Goal: Task Accomplishment & Management: Complete application form

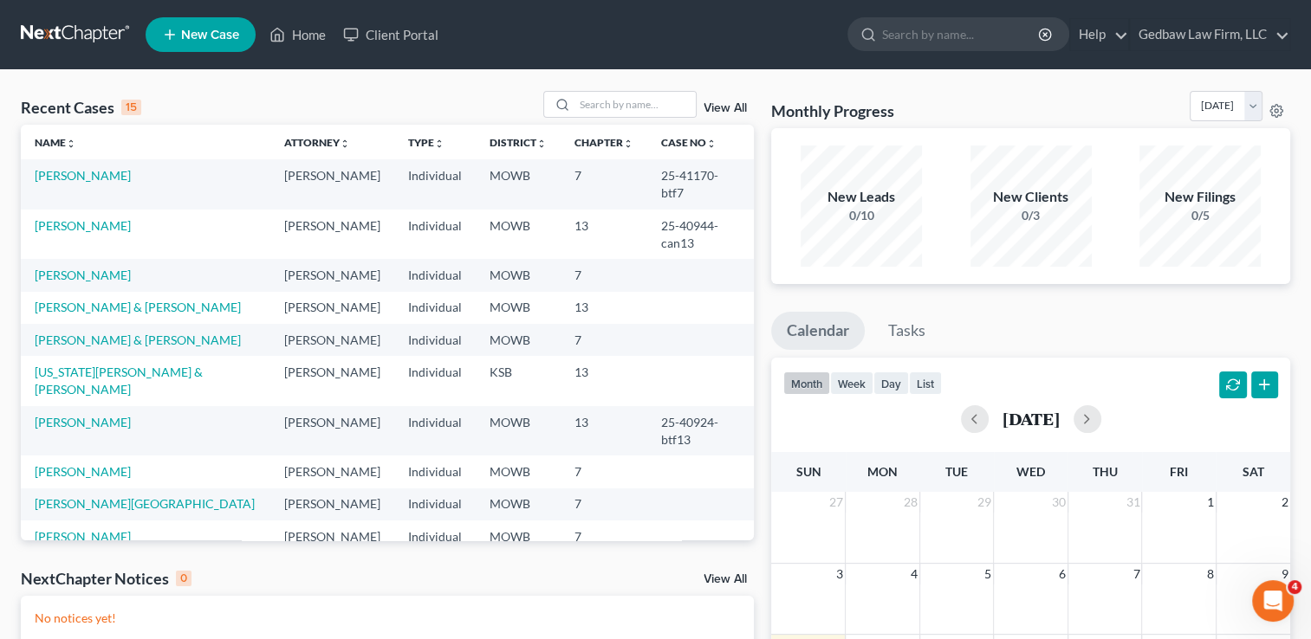
click at [213, 31] on span "New Case" at bounding box center [210, 35] width 58 height 13
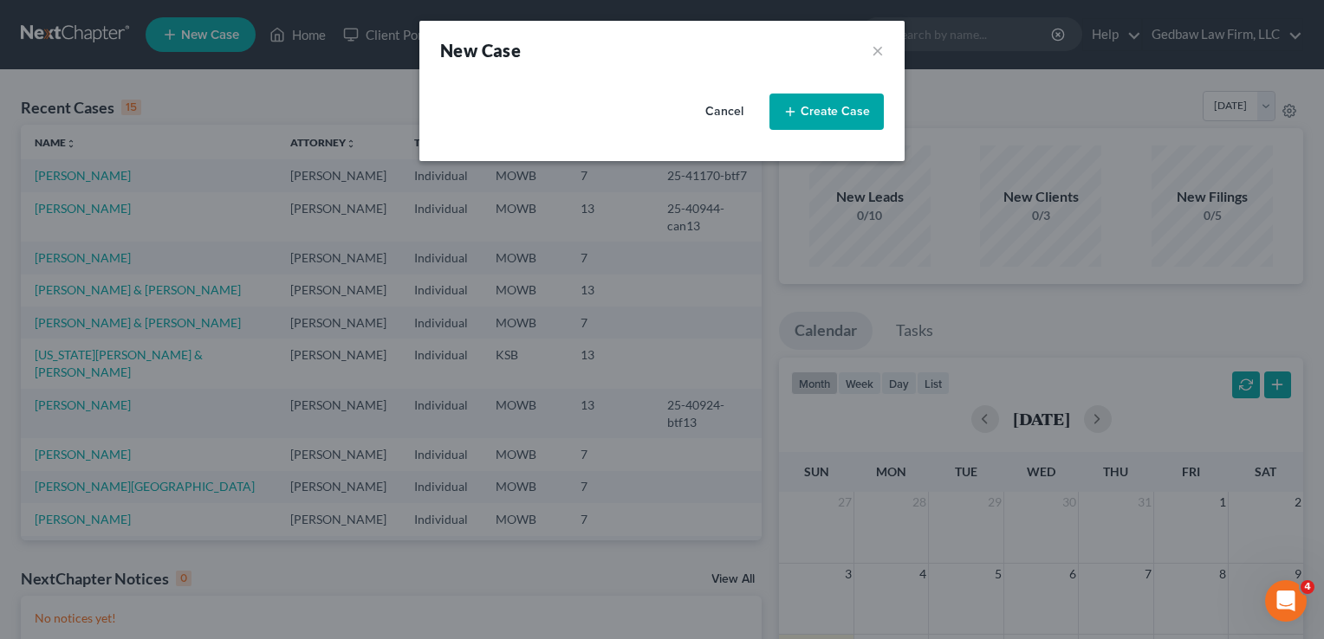
select select "46"
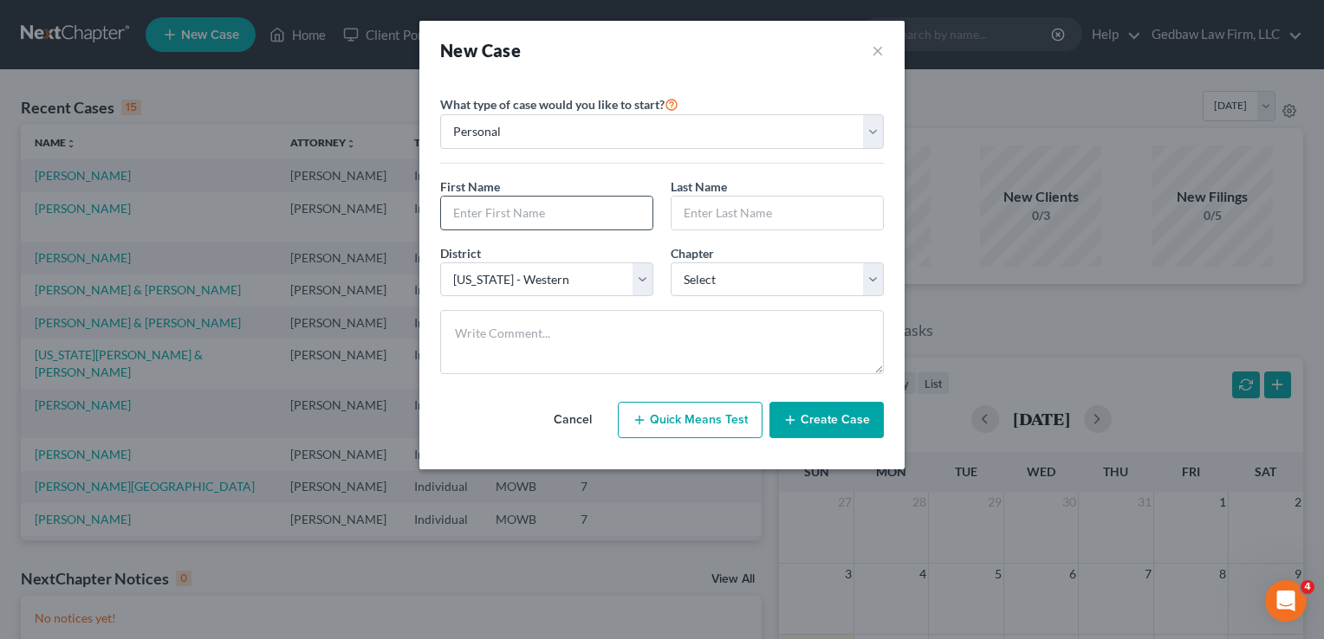
click at [563, 211] on input "text" at bounding box center [546, 213] width 211 height 33
type input "[PERSON_NAME]"
click at [800, 212] on input "text" at bounding box center [776, 213] width 211 height 33
type input "[PERSON_NAME]"
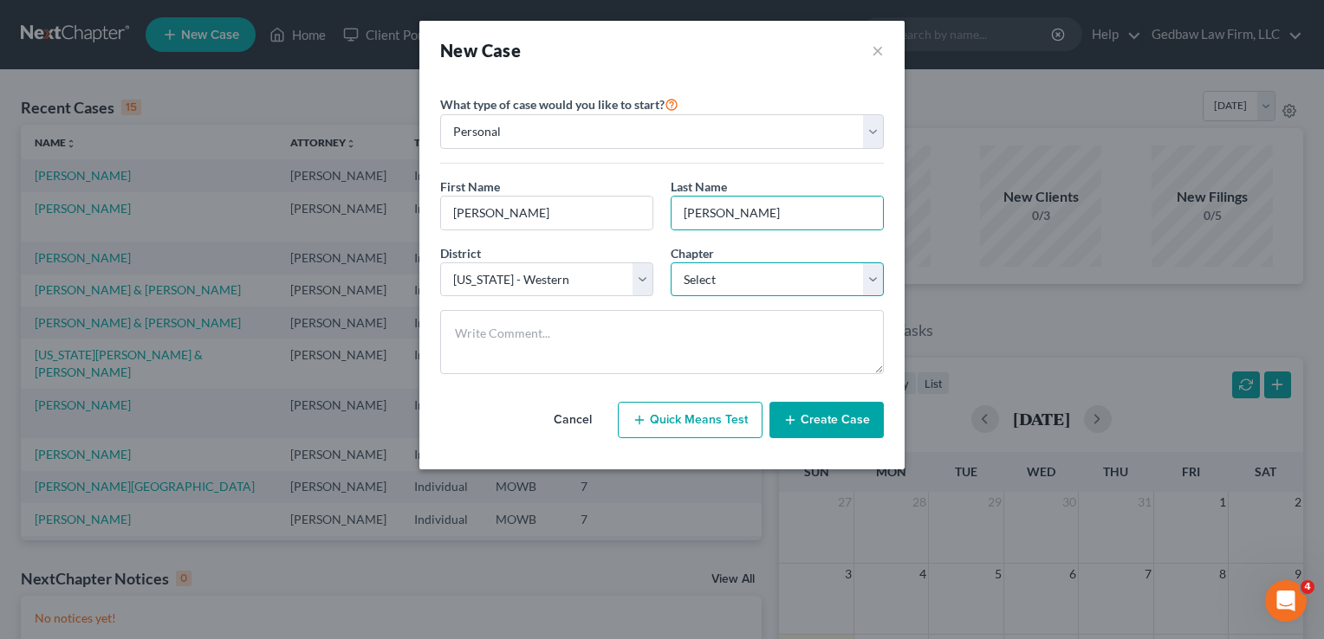
click at [827, 282] on select "Select 7 11 12 13" at bounding box center [777, 280] width 213 height 35
select select "0"
click at [671, 263] on select "Select 7 11 12 13" at bounding box center [777, 280] width 213 height 35
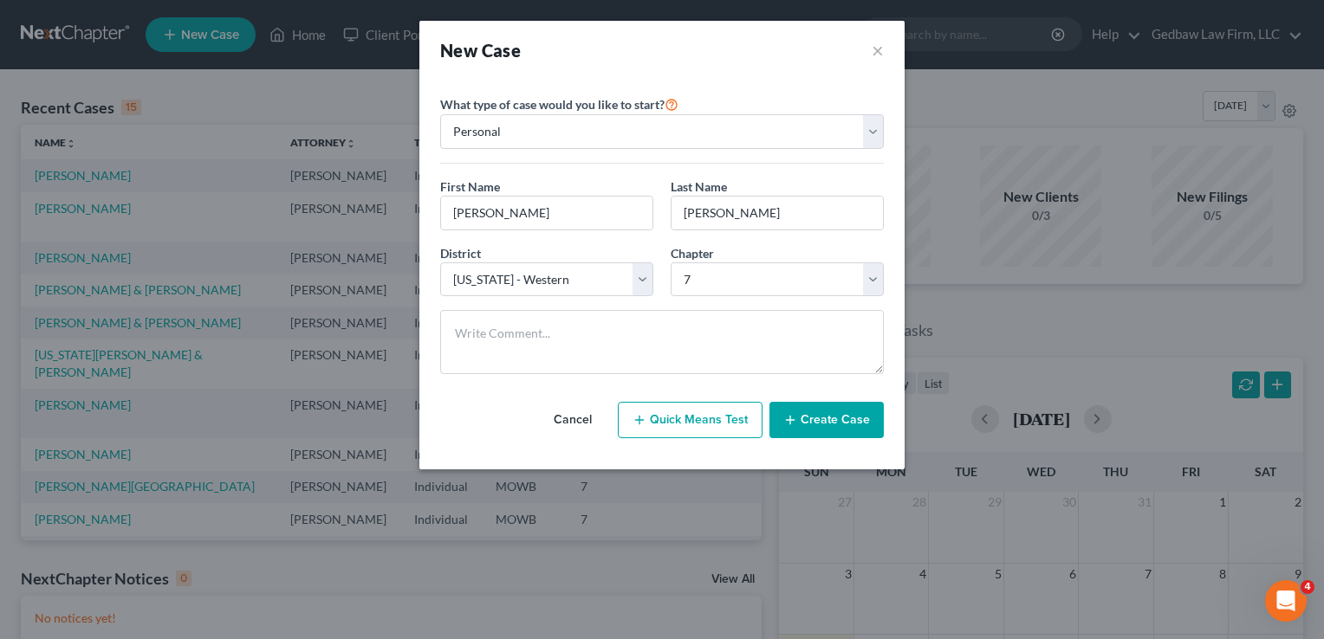
click at [859, 418] on button "Create Case" at bounding box center [826, 420] width 114 height 36
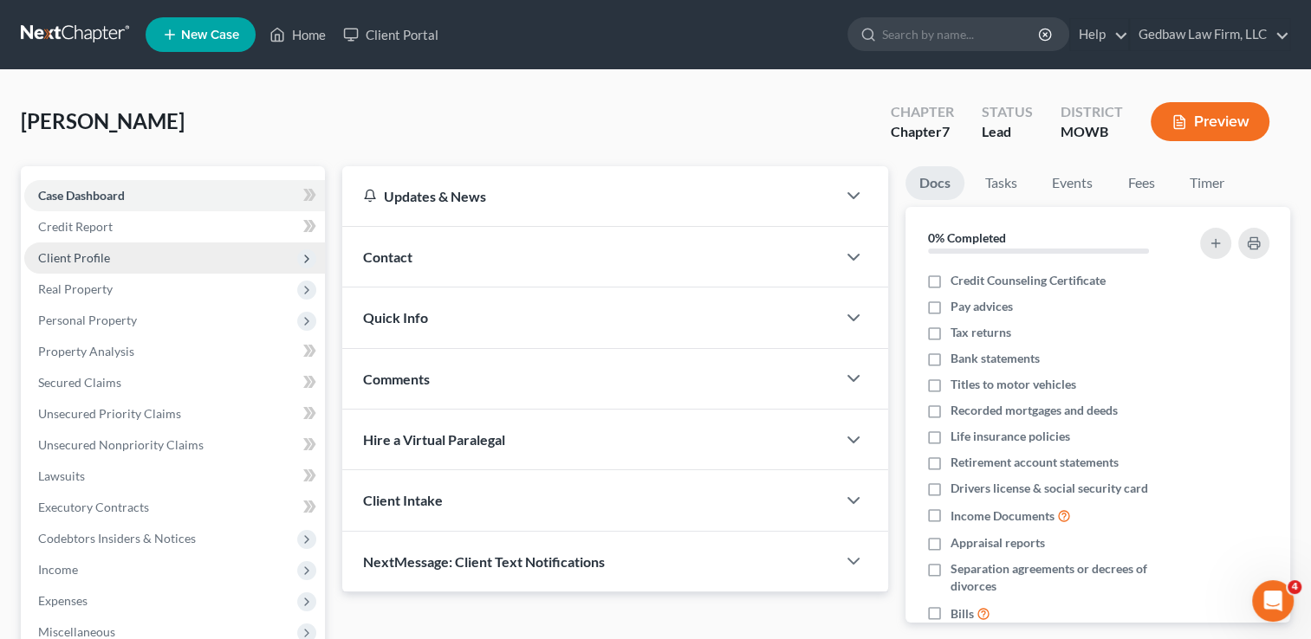
click at [118, 256] on span "Client Profile" at bounding box center [174, 258] width 301 height 31
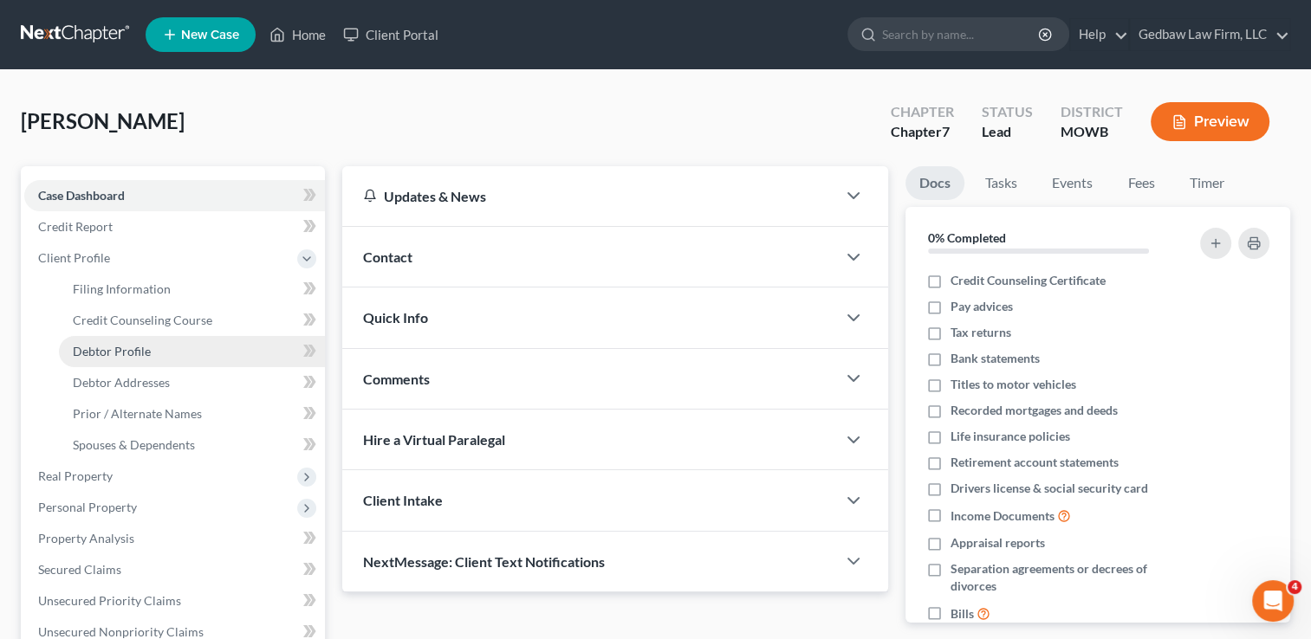
click at [147, 353] on span "Debtor Profile" at bounding box center [112, 351] width 78 height 15
select select "0"
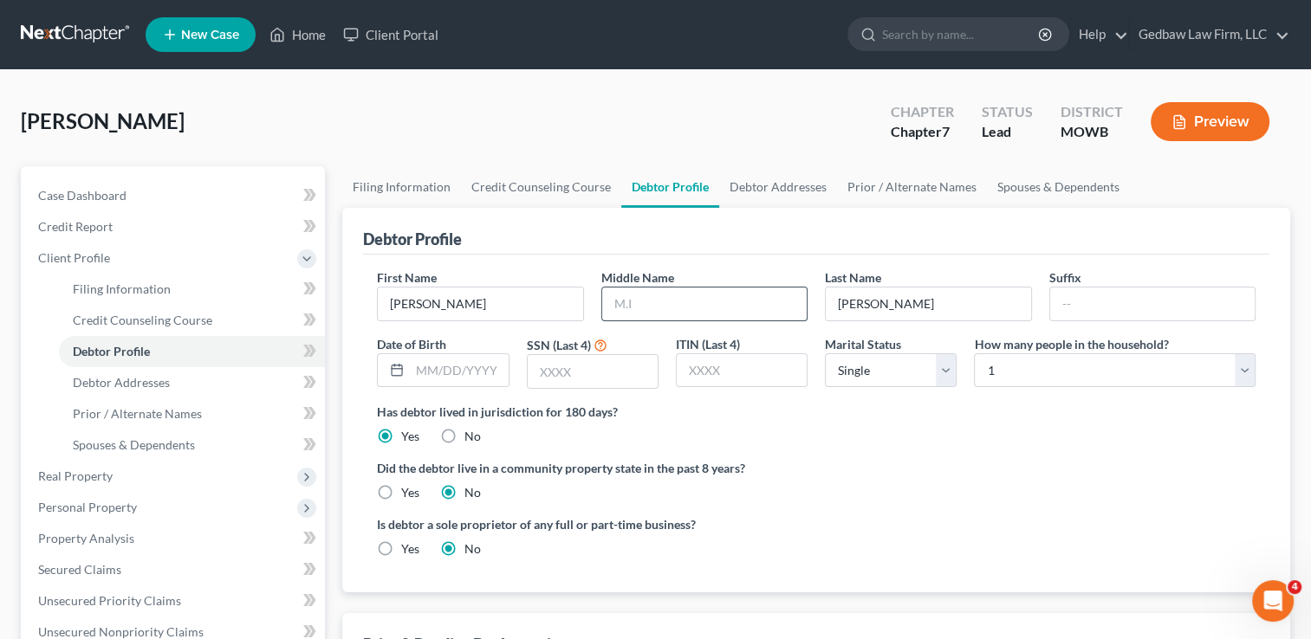
click at [684, 301] on input "text" at bounding box center [704, 304] width 204 height 33
type input "[PERSON_NAME]"
click at [581, 375] on input "text" at bounding box center [593, 371] width 130 height 33
type input "7891"
click at [1046, 373] on select "Select 1 2 3 4 5 6 7 8 9 10 11 12 13 14 15 16 17 18 19 20" at bounding box center [1115, 370] width 282 height 35
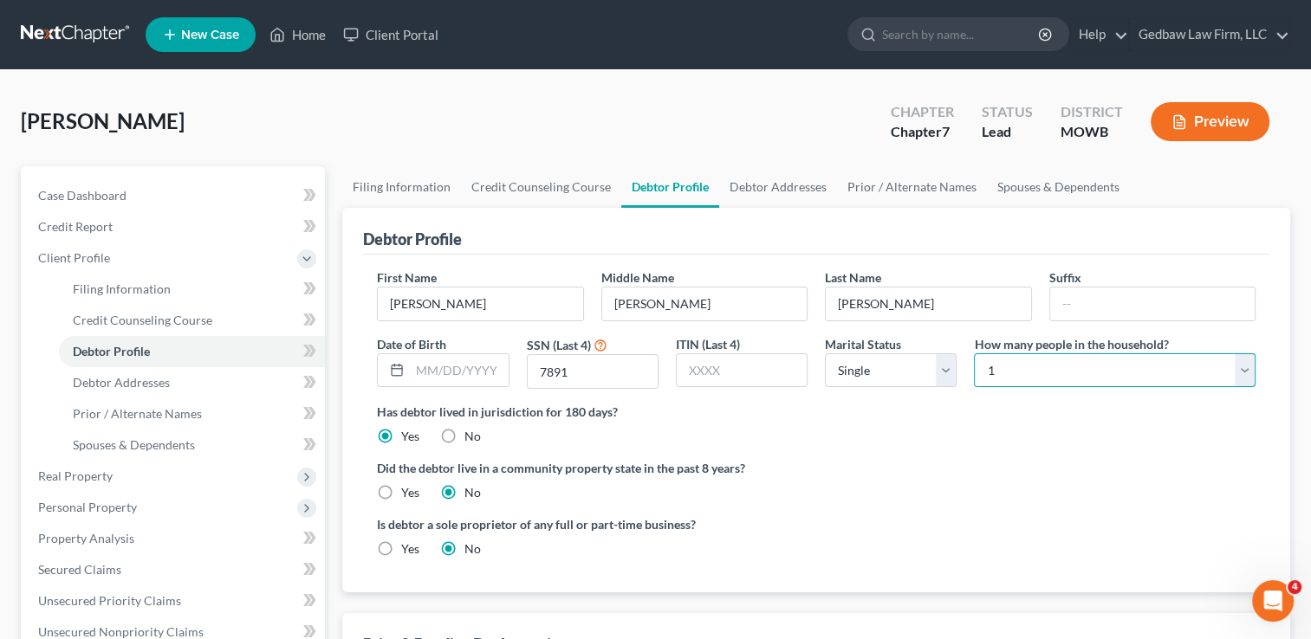
select select "3"
click at [974, 353] on select "Select 1 2 3 4 5 6 7 8 9 10 11 12 13 14 15 16 17 18 19 20" at bounding box center [1115, 370] width 282 height 35
click at [906, 465] on label "Did the debtor live in a community property state in the past 8 years?" at bounding box center [816, 468] width 878 height 18
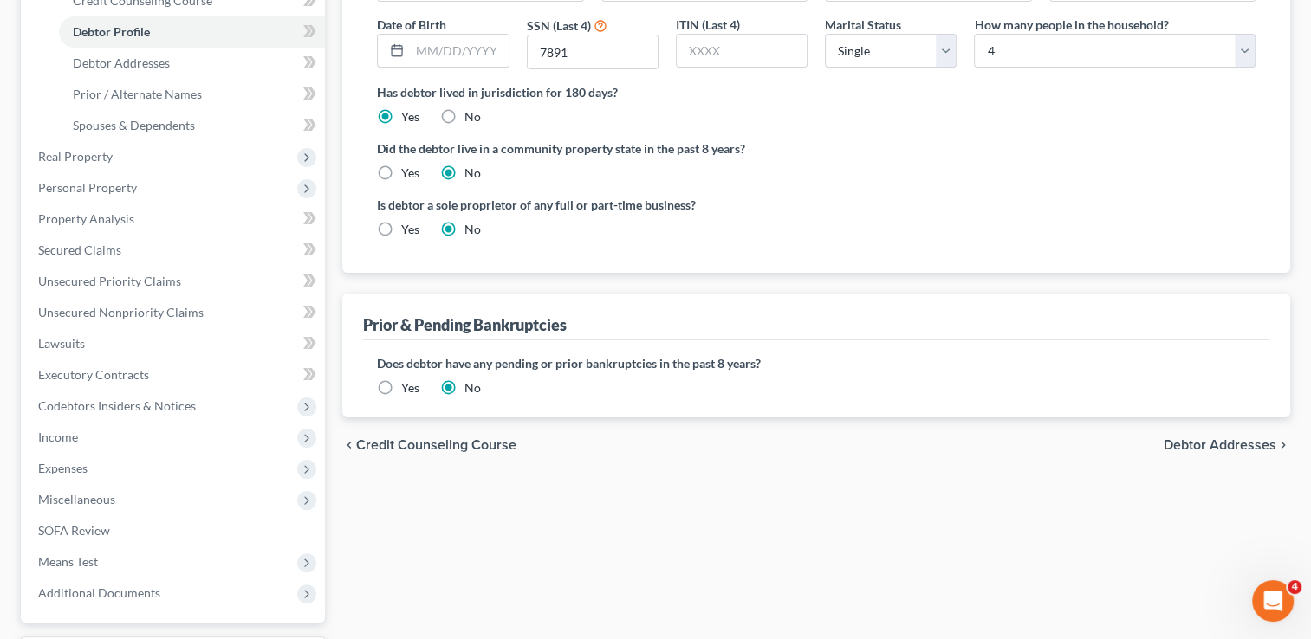
scroll to position [325, 0]
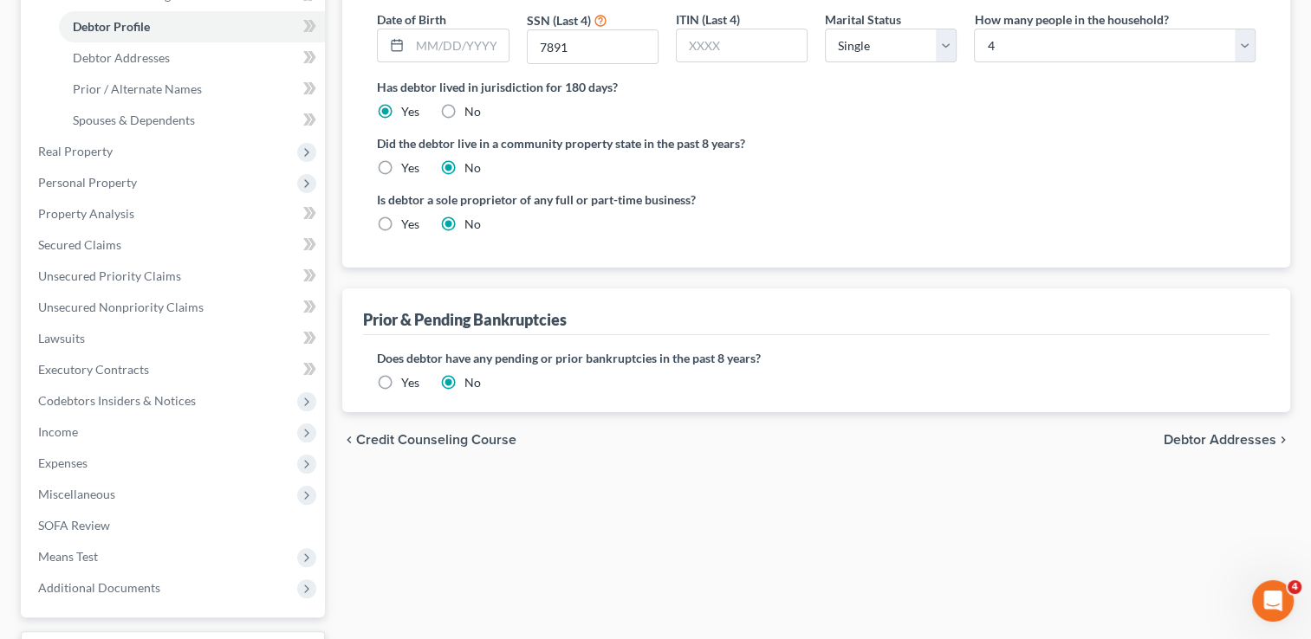
click at [1227, 440] on span "Debtor Addresses" at bounding box center [1219, 440] width 113 height 14
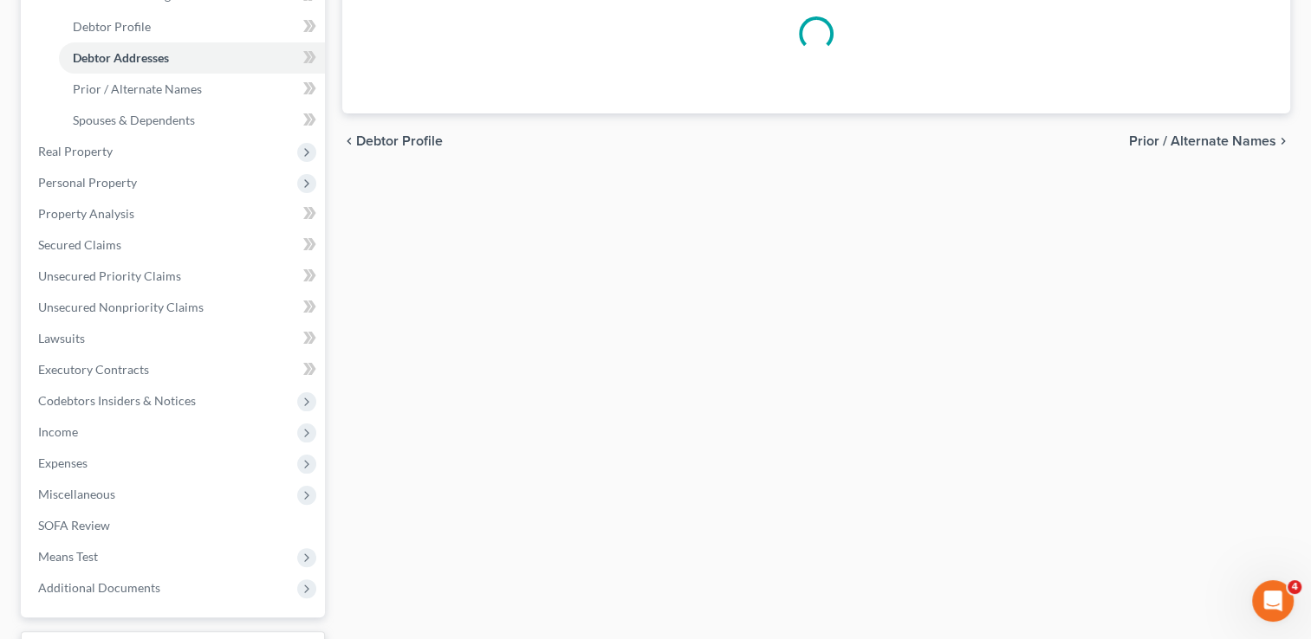
scroll to position [107, 0]
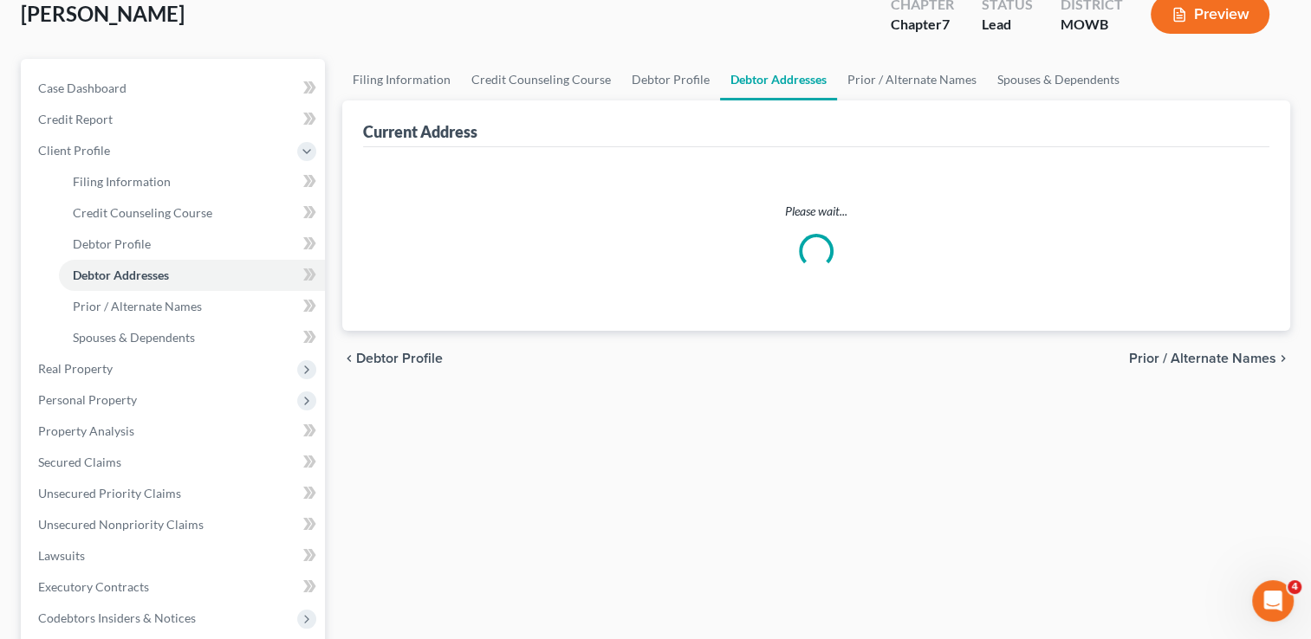
select select "0"
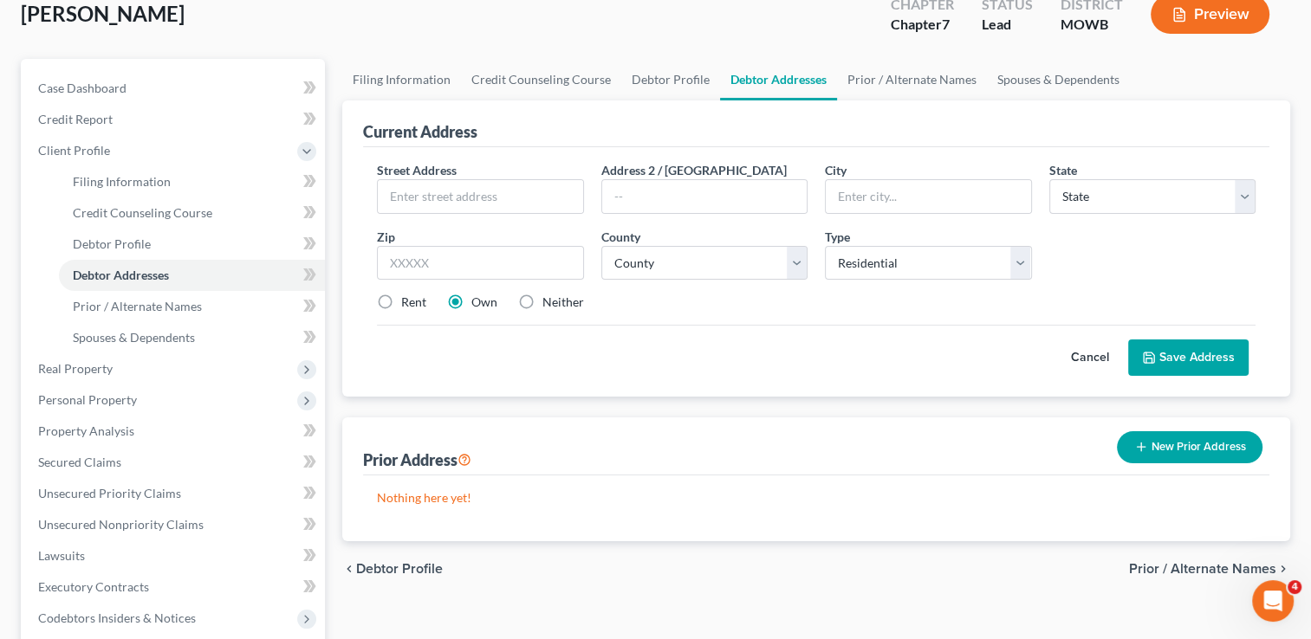
scroll to position [0, 0]
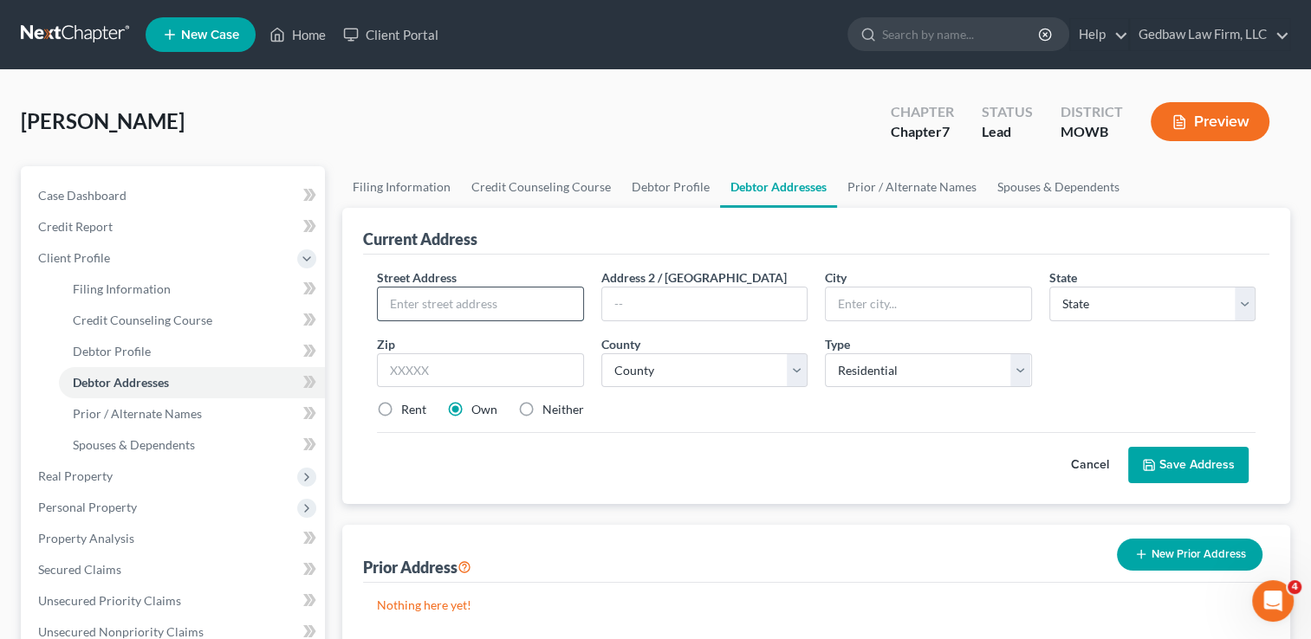
click at [466, 300] on input "text" at bounding box center [480, 304] width 204 height 33
type input "[STREET_ADDRESS]"
click at [489, 371] on input "text" at bounding box center [480, 370] width 206 height 35
type input "64014"
type input "[GEOGRAPHIC_DATA]"
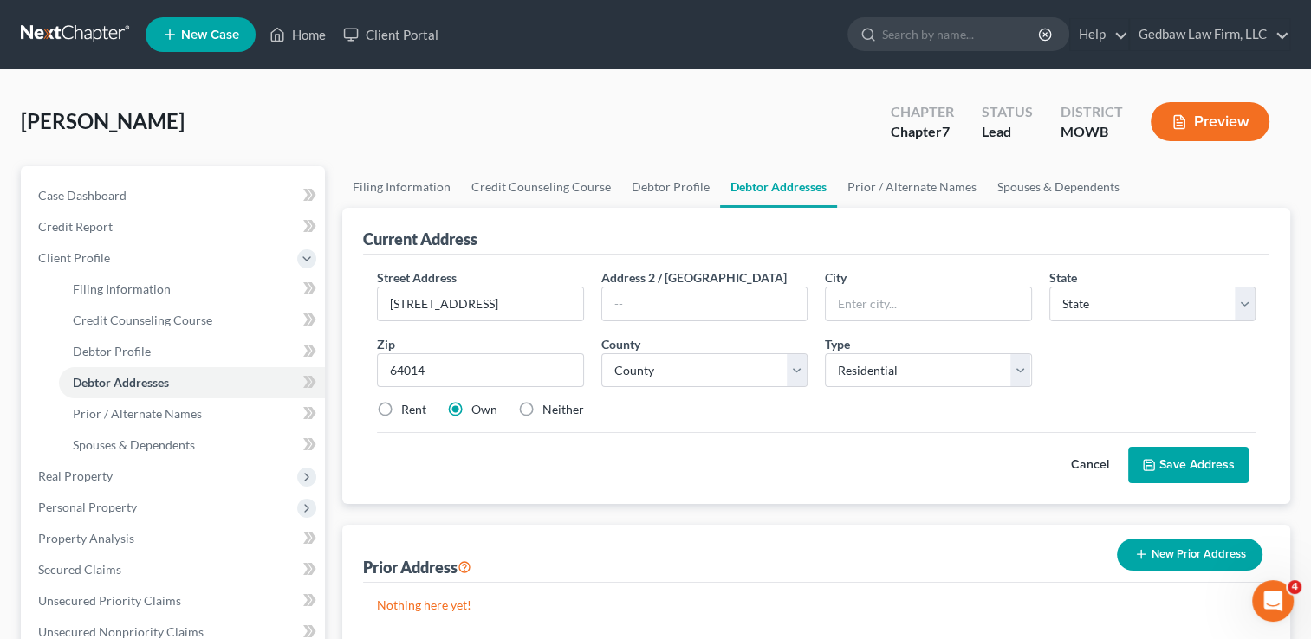
select select "26"
click at [749, 444] on div "Cancel Save Address" at bounding box center [816, 457] width 878 height 51
click at [725, 373] on select "County [GEOGRAPHIC_DATA] [GEOGRAPHIC_DATA] [GEOGRAPHIC_DATA] [GEOGRAPHIC_DATA] …" at bounding box center [704, 370] width 206 height 35
select select "47"
click at [601, 353] on select "County [GEOGRAPHIC_DATA] [GEOGRAPHIC_DATA] [GEOGRAPHIC_DATA] [GEOGRAPHIC_DATA] …" at bounding box center [704, 370] width 206 height 35
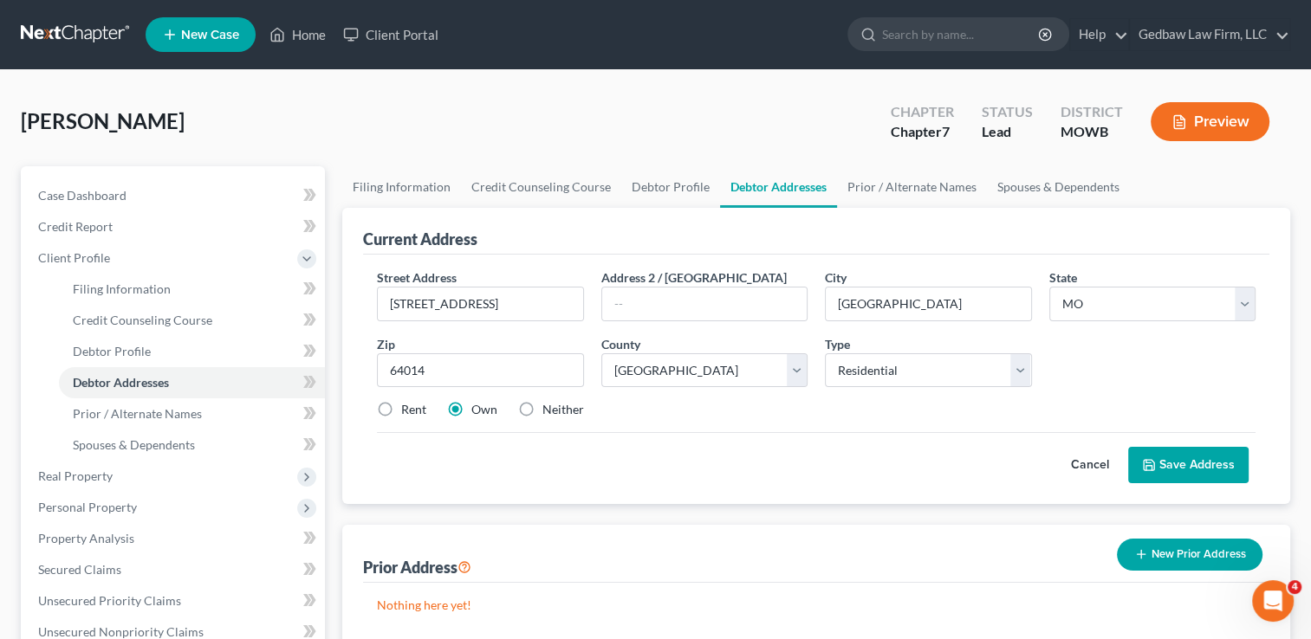
click at [401, 408] on label "Rent" at bounding box center [413, 409] width 25 height 17
click at [408, 408] on input "Rent" at bounding box center [413, 406] width 11 height 11
radio input "true"
click at [1222, 470] on button "Save Address" at bounding box center [1188, 465] width 120 height 36
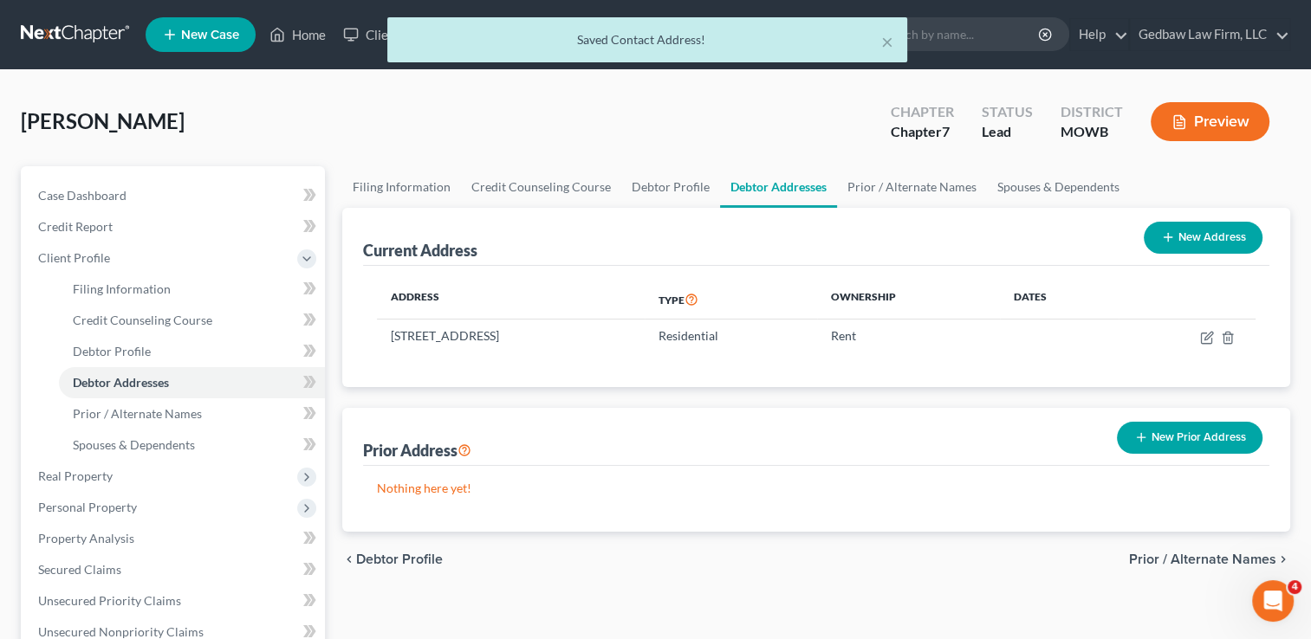
click at [1228, 436] on button "New Prior Address" at bounding box center [1190, 438] width 146 height 32
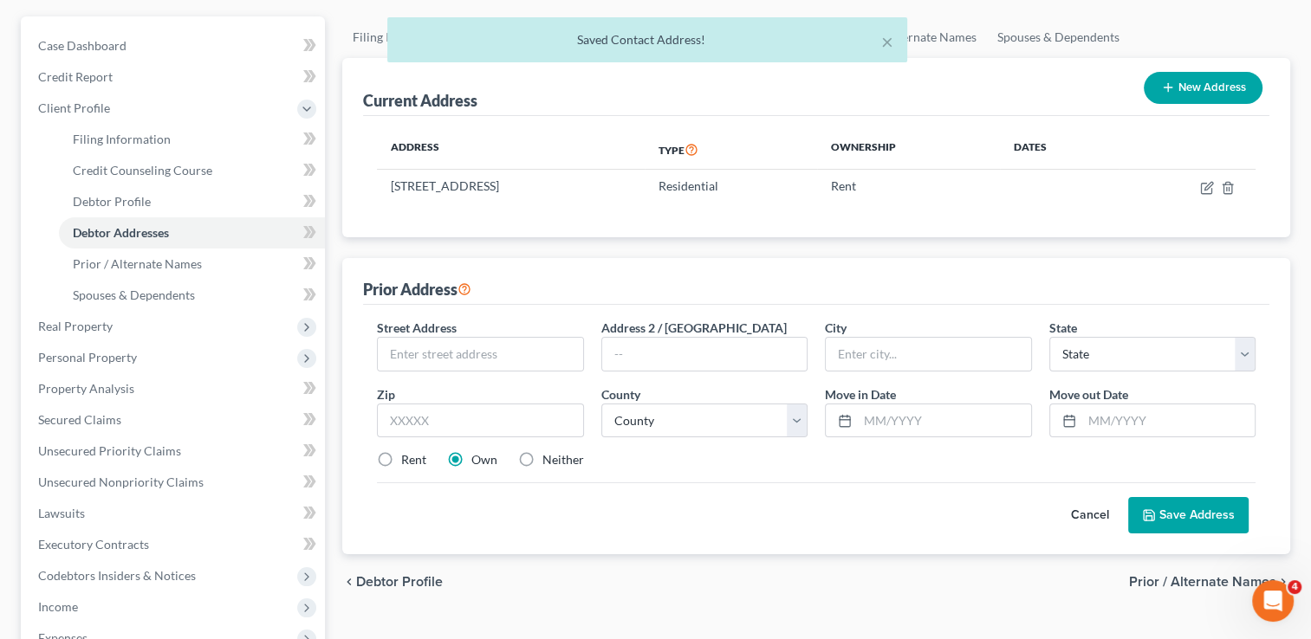
scroll to position [152, 0]
click at [502, 348] on input "text" at bounding box center [480, 352] width 204 height 33
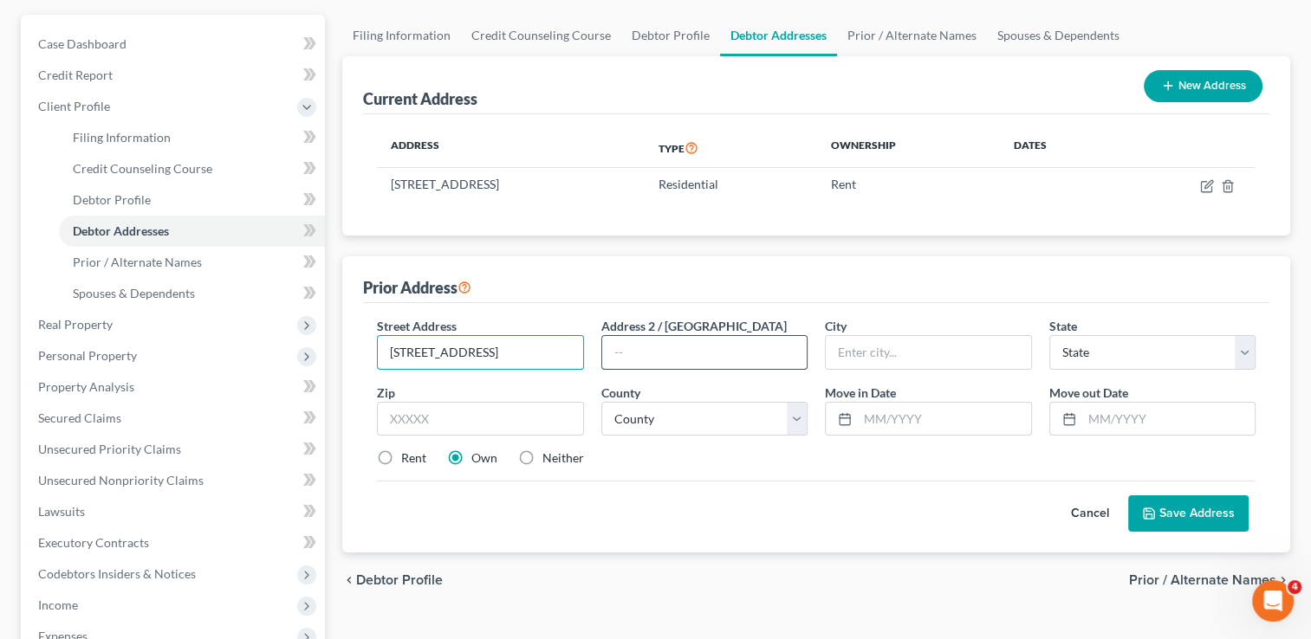
type input "[STREET_ADDRESS]"
click at [781, 352] on input "text" at bounding box center [704, 352] width 204 height 33
type input "Apt. 162"
click at [521, 418] on input "text" at bounding box center [480, 419] width 206 height 35
type input "64155"
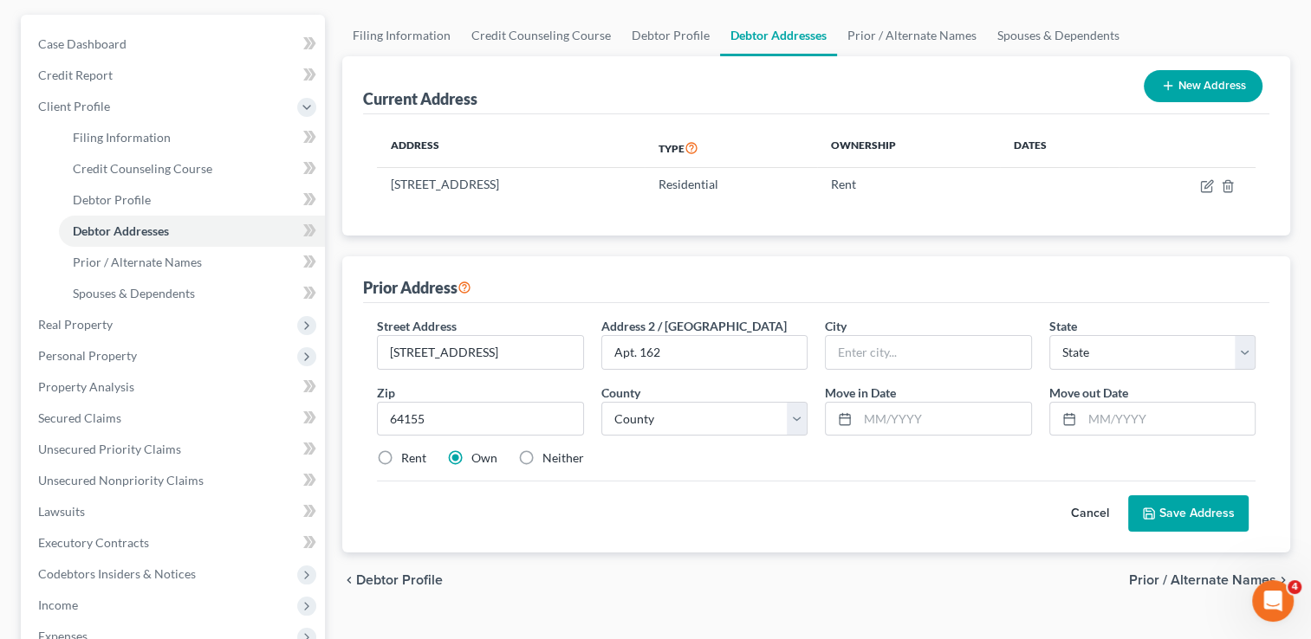
click at [821, 525] on div "Cancel Save Address" at bounding box center [816, 506] width 878 height 51
type input "[US_STATE][GEOGRAPHIC_DATA]"
select select "26"
click at [766, 417] on select "County [GEOGRAPHIC_DATA] [GEOGRAPHIC_DATA] [GEOGRAPHIC_DATA] [GEOGRAPHIC_DATA] …" at bounding box center [704, 419] width 206 height 35
select select "23"
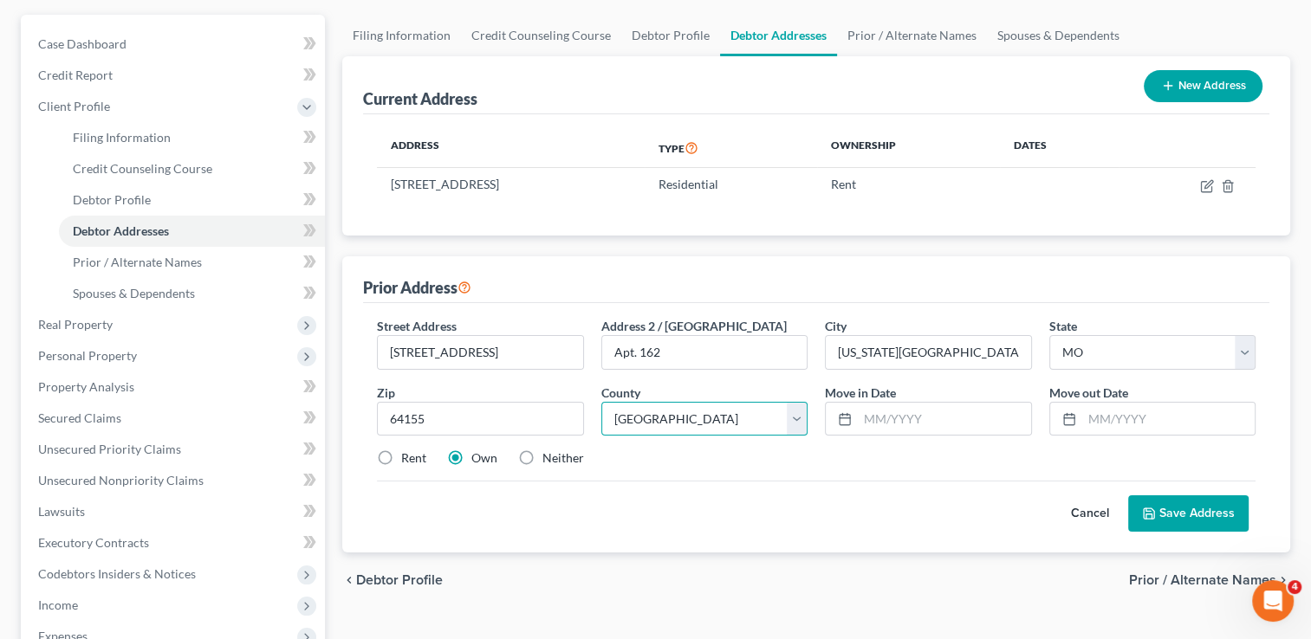
click at [601, 402] on select "County [GEOGRAPHIC_DATA] [GEOGRAPHIC_DATA] [GEOGRAPHIC_DATA] [GEOGRAPHIC_DATA] …" at bounding box center [704, 419] width 206 height 35
click at [876, 417] on input "text" at bounding box center [944, 419] width 172 height 33
type input "08/20218"
click at [1112, 415] on input "text" at bounding box center [1168, 419] width 172 height 33
type input "07/2024"
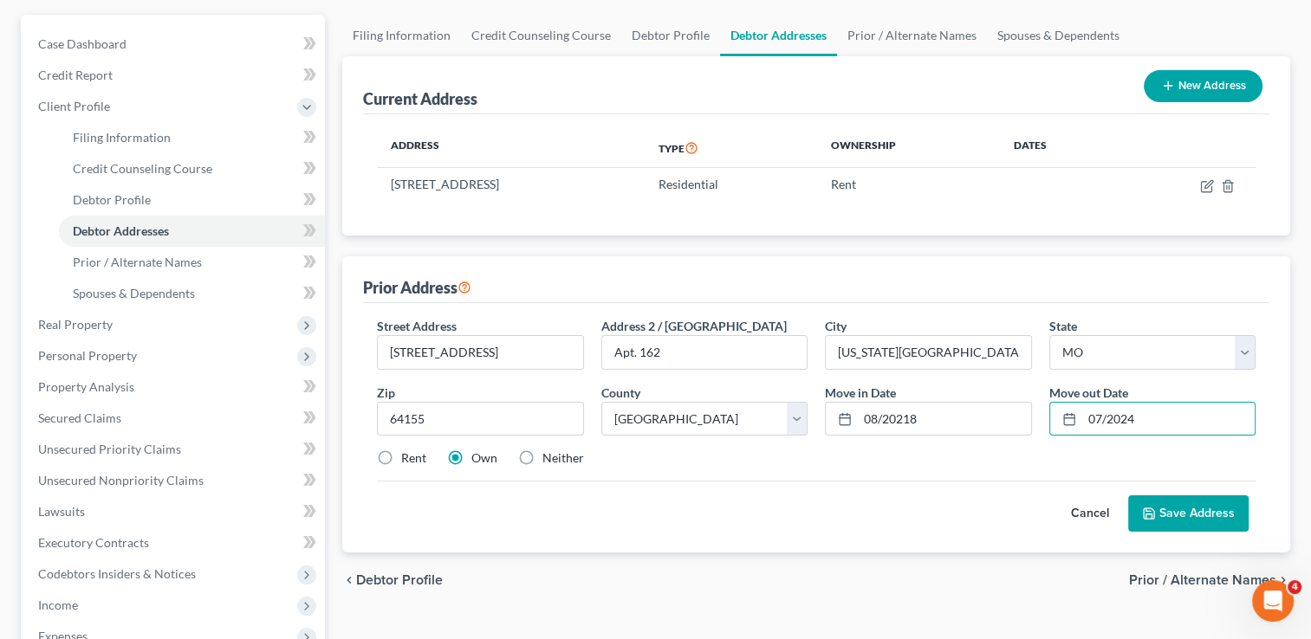
click at [1230, 507] on button "Save Address" at bounding box center [1188, 514] width 120 height 36
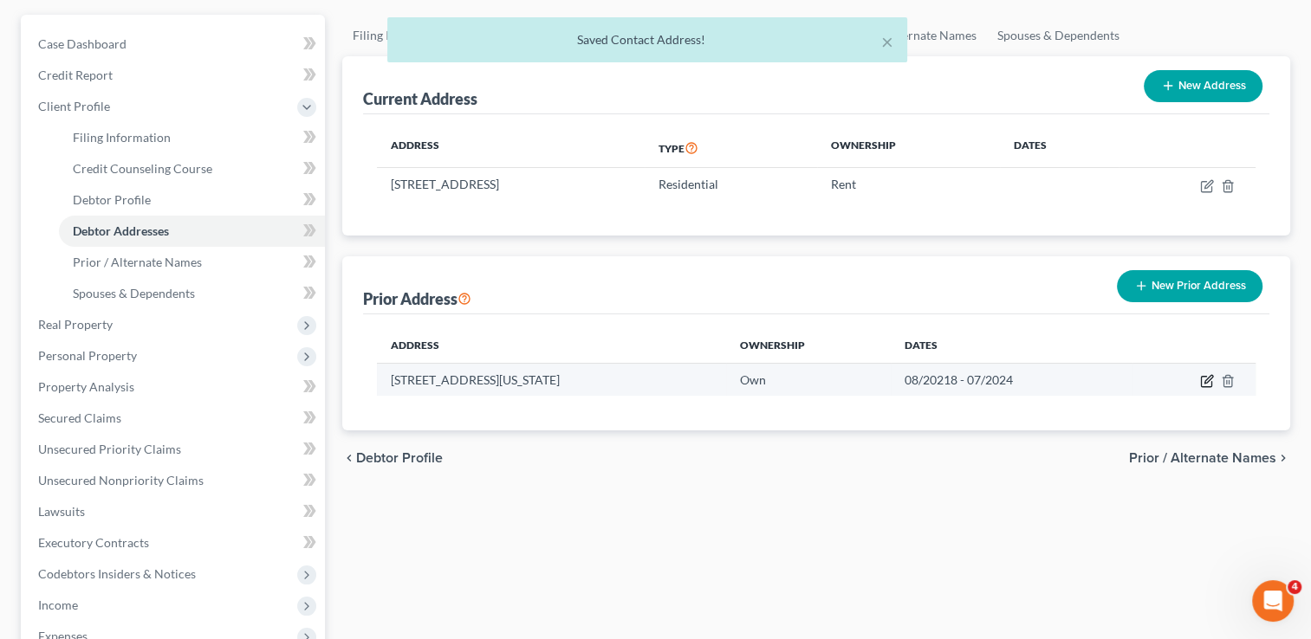
click at [1208, 381] on icon "button" at bounding box center [1207, 381] width 14 height 14
select select "26"
select select "23"
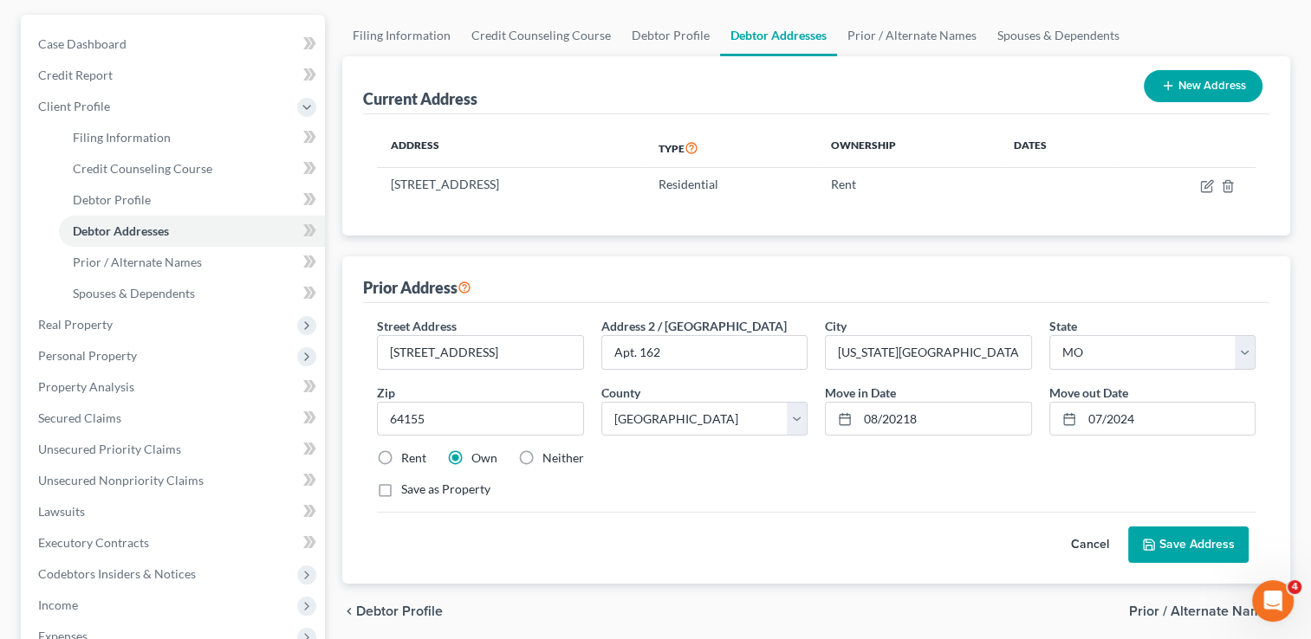
click at [401, 457] on label "Rent" at bounding box center [413, 458] width 25 height 17
click at [408, 457] on input "Rent" at bounding box center [413, 455] width 11 height 11
radio input "true"
click at [1204, 540] on button "Save Address" at bounding box center [1188, 545] width 120 height 36
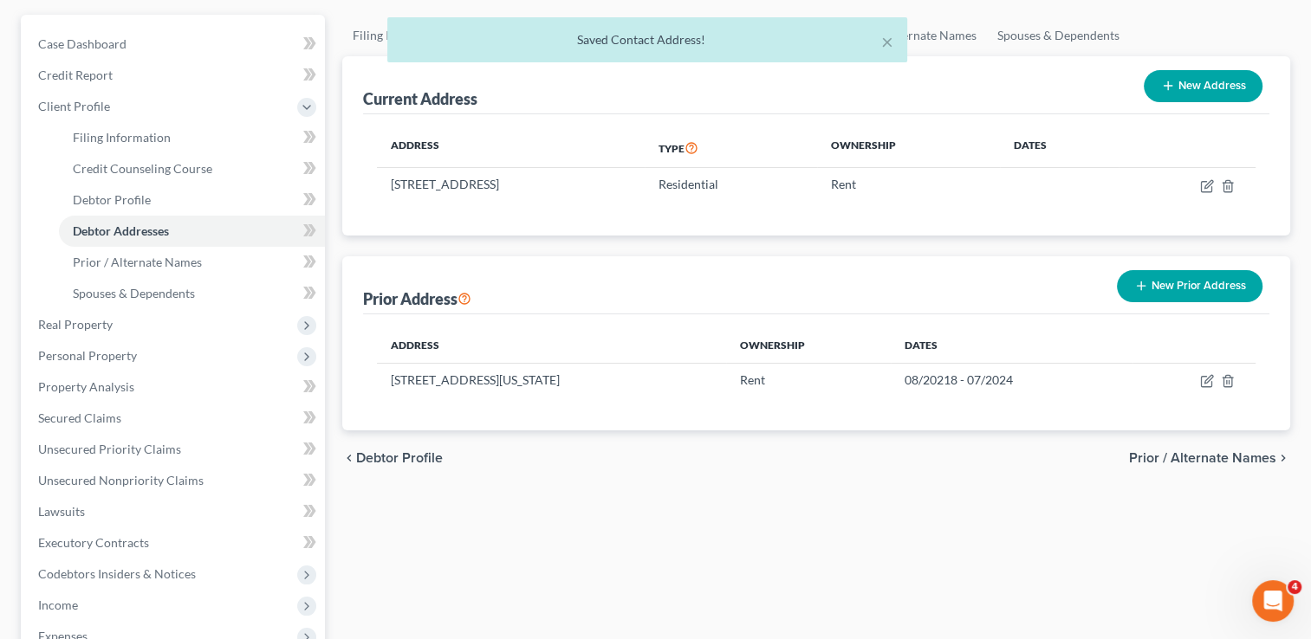
click at [1251, 458] on span "Prior / Alternate Names" at bounding box center [1202, 458] width 147 height 14
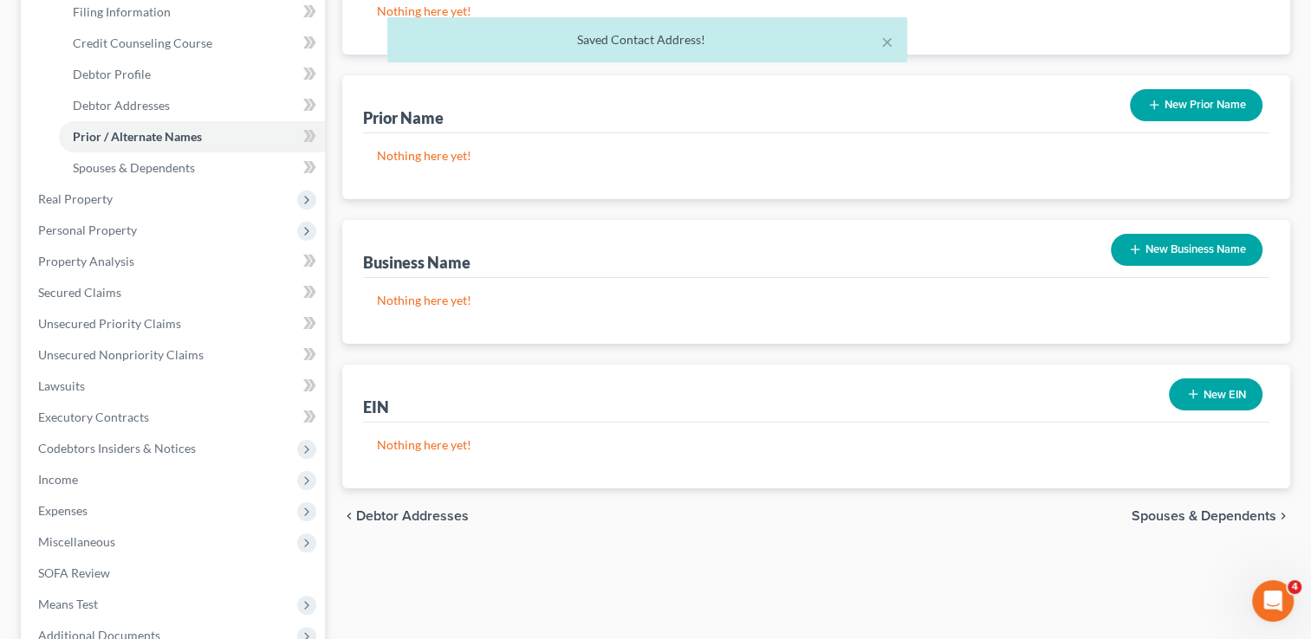
scroll to position [281, 0]
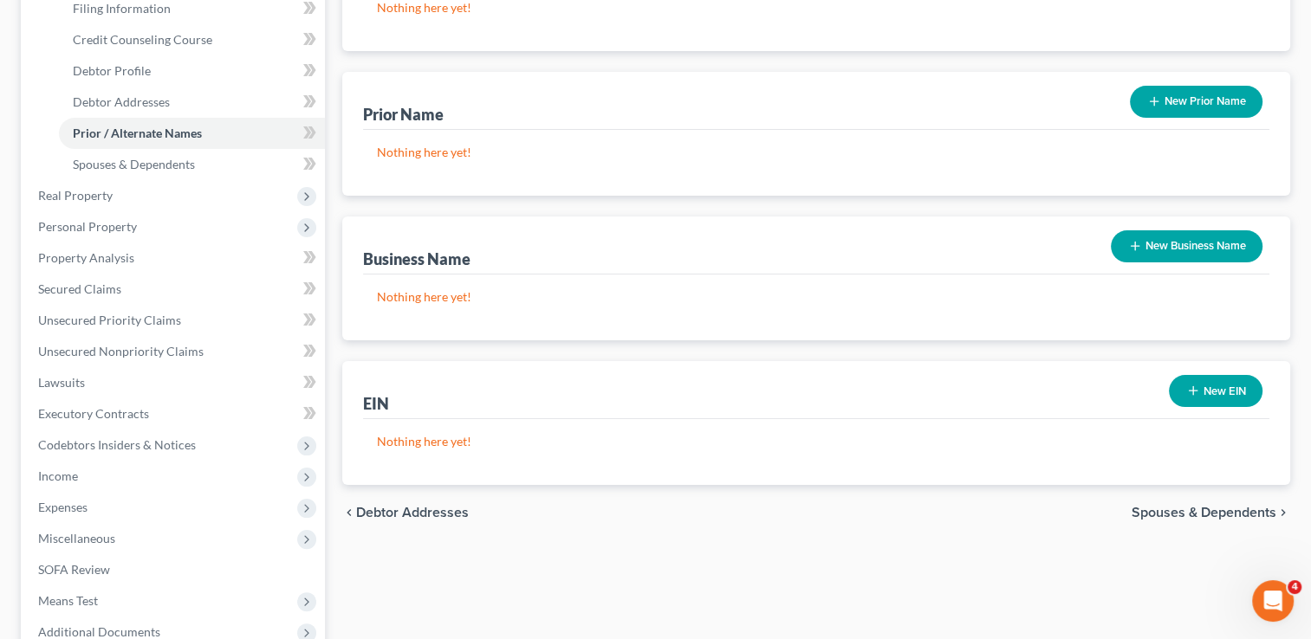
click at [1248, 515] on span "Spouses & Dependents" at bounding box center [1203, 513] width 145 height 14
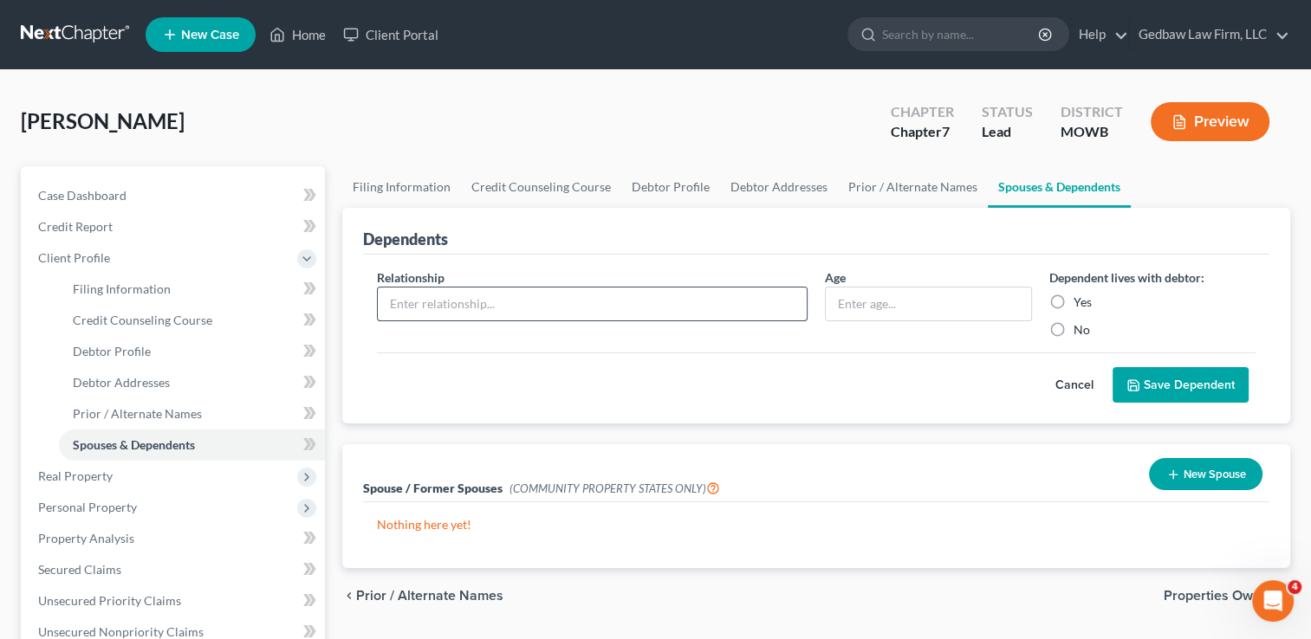
click at [492, 299] on input "text" at bounding box center [592, 304] width 429 height 33
type input "Son"
click at [878, 296] on input "text" at bounding box center [928, 304] width 204 height 33
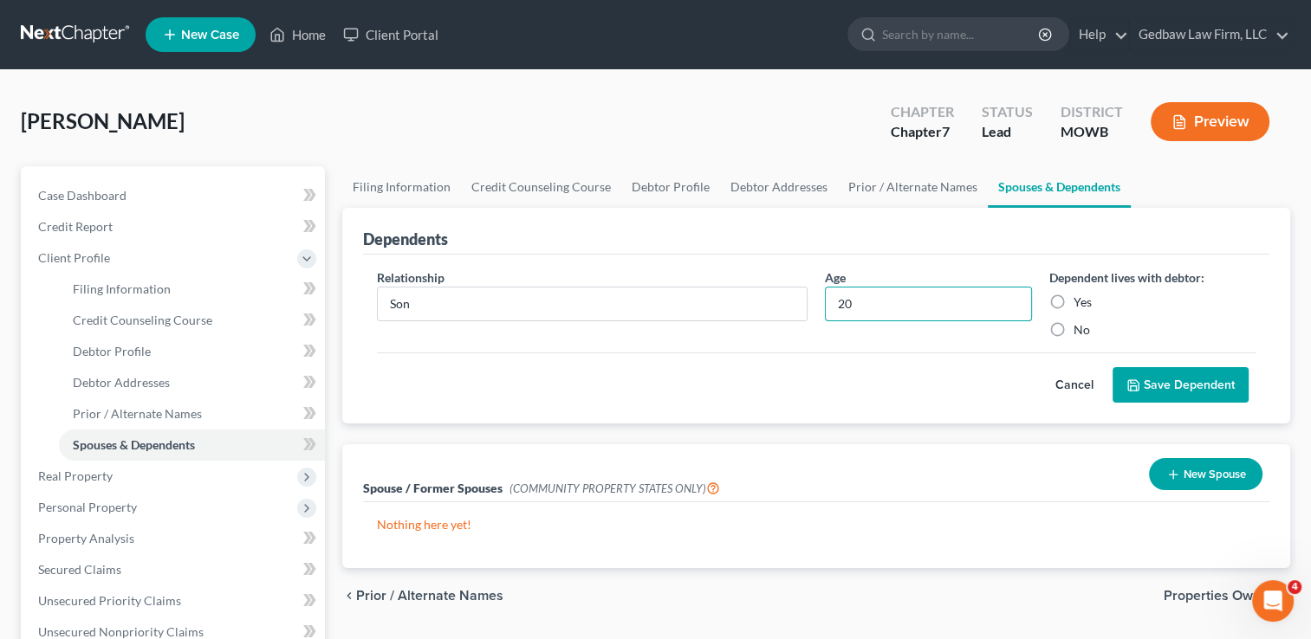
type input "20"
click at [1073, 301] on label "Yes" at bounding box center [1082, 302] width 18 height 17
click at [1080, 301] on input "Yes" at bounding box center [1085, 299] width 11 height 11
radio input "true"
click at [1199, 381] on button "Save Dependent" at bounding box center [1180, 385] width 136 height 36
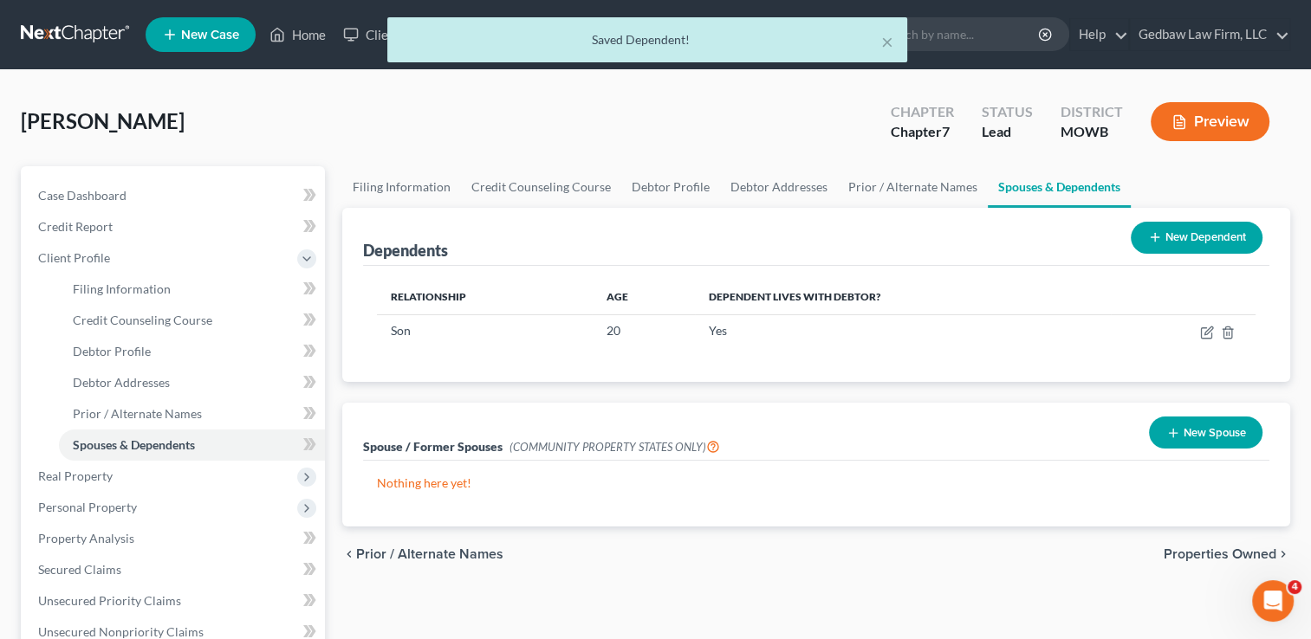
click at [1206, 243] on button "New Dependent" at bounding box center [1197, 238] width 132 height 32
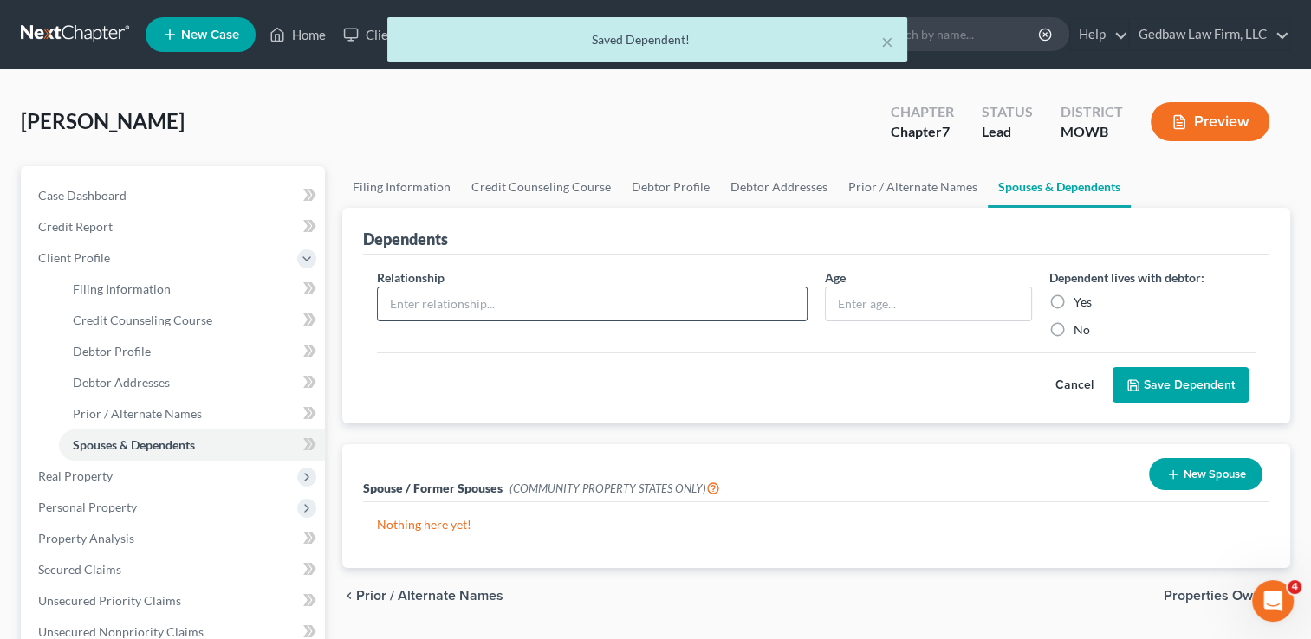
click at [634, 294] on input "text" at bounding box center [592, 304] width 429 height 33
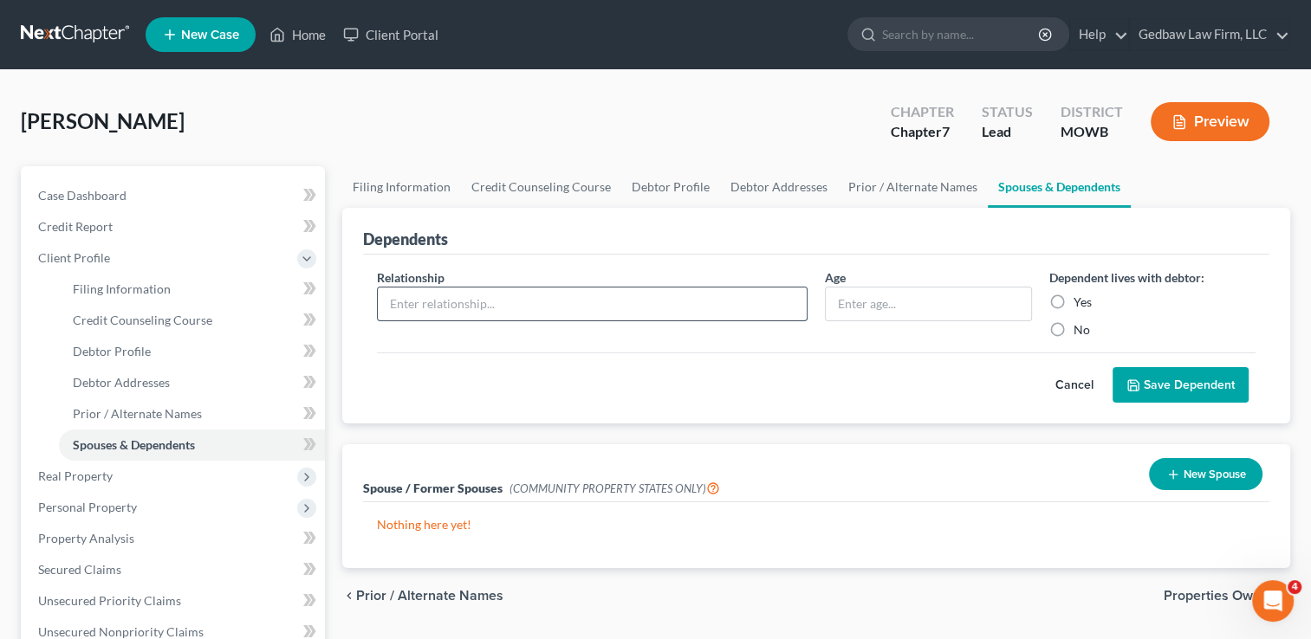
type input "Daughter"
click at [896, 306] on input "text" at bounding box center [928, 304] width 204 height 33
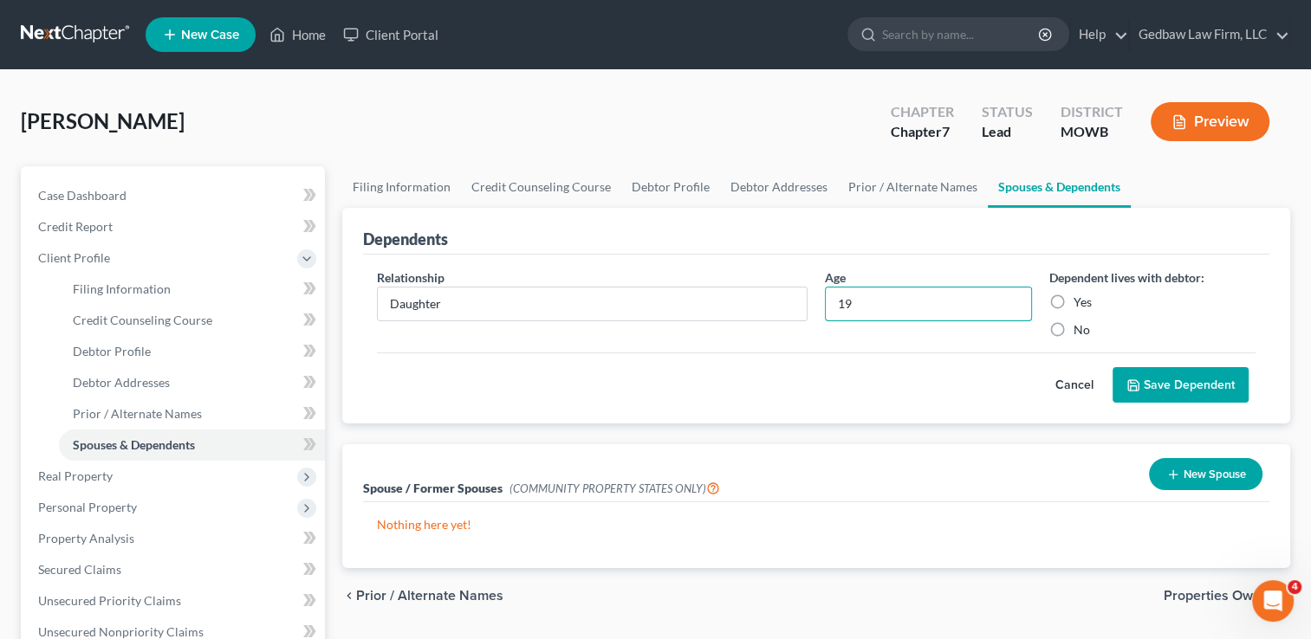
type input "19"
click at [1073, 296] on label "Yes" at bounding box center [1082, 302] width 18 height 17
click at [1080, 296] on input "Yes" at bounding box center [1085, 299] width 11 height 11
radio input "true"
click at [1196, 383] on button "Save Dependent" at bounding box center [1180, 385] width 136 height 36
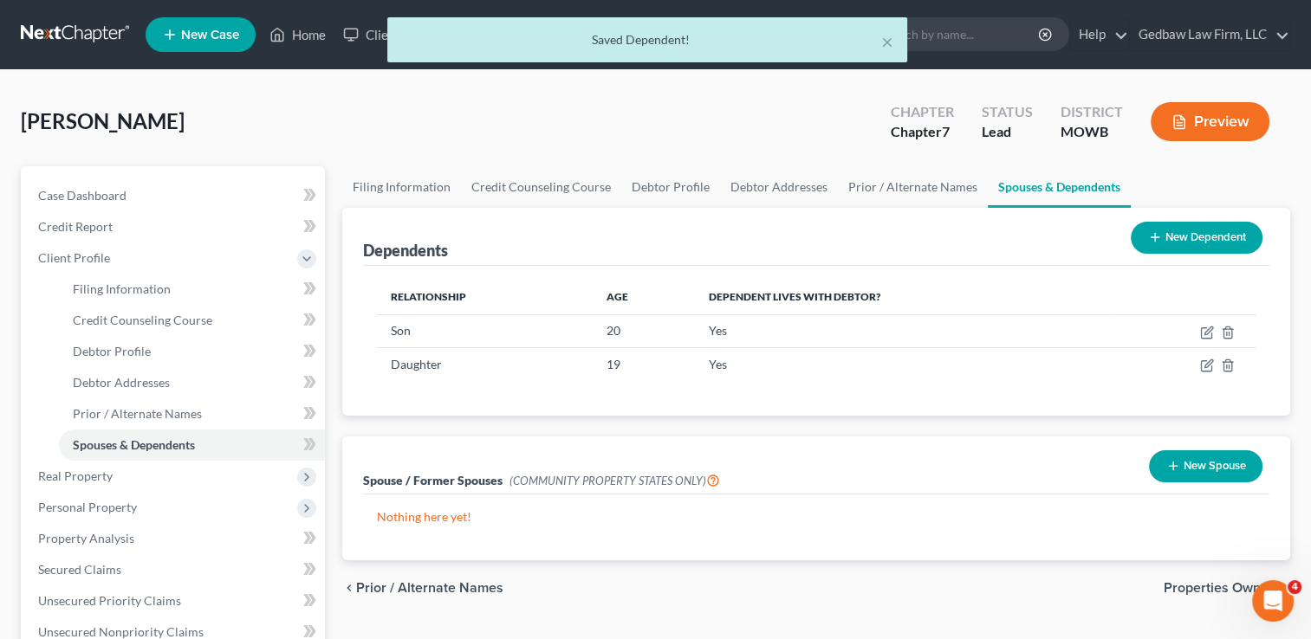
click at [1196, 234] on button "New Dependent" at bounding box center [1197, 238] width 132 height 32
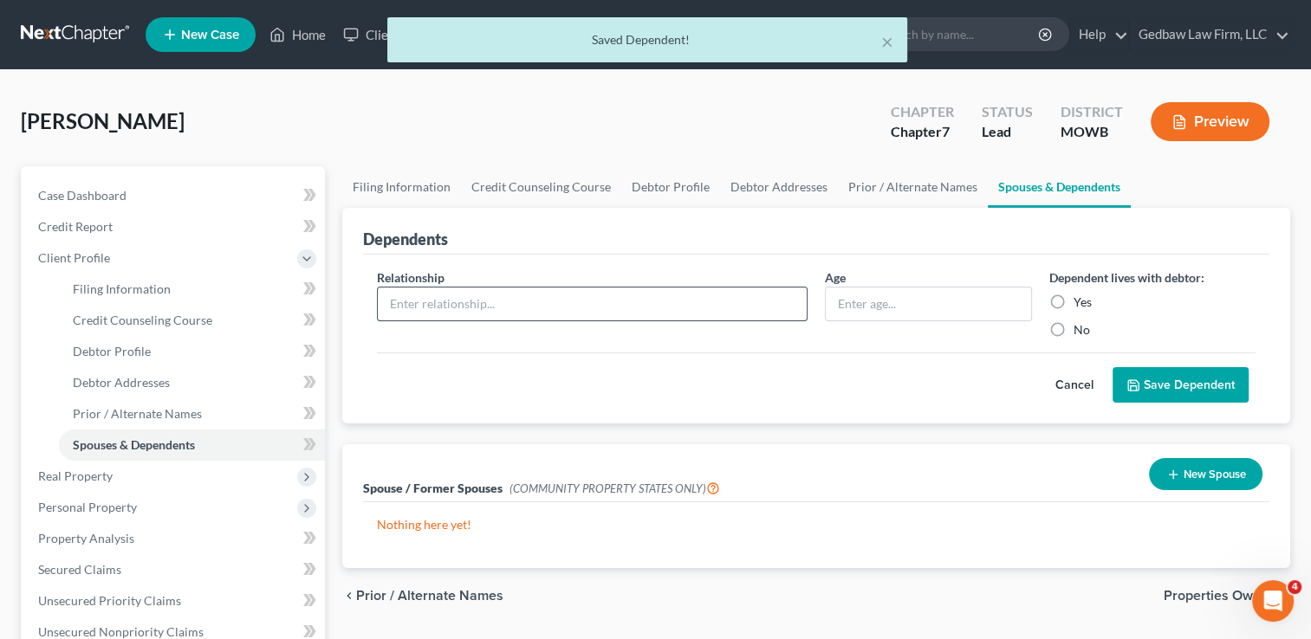
click at [565, 300] on input "text" at bounding box center [592, 304] width 429 height 33
type input "Son"
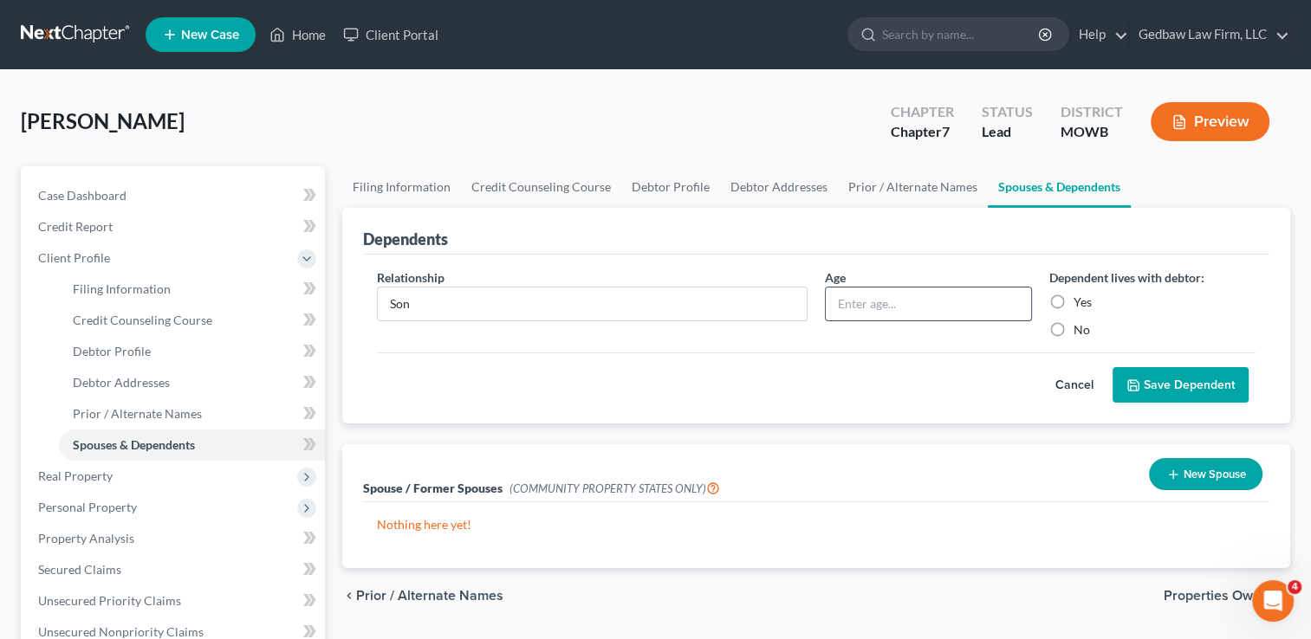
click at [936, 296] on input "text" at bounding box center [928, 304] width 204 height 33
type input "8"
click at [1073, 300] on label "Yes" at bounding box center [1082, 302] width 18 height 17
click at [1080, 300] on input "Yes" at bounding box center [1085, 299] width 11 height 11
radio input "true"
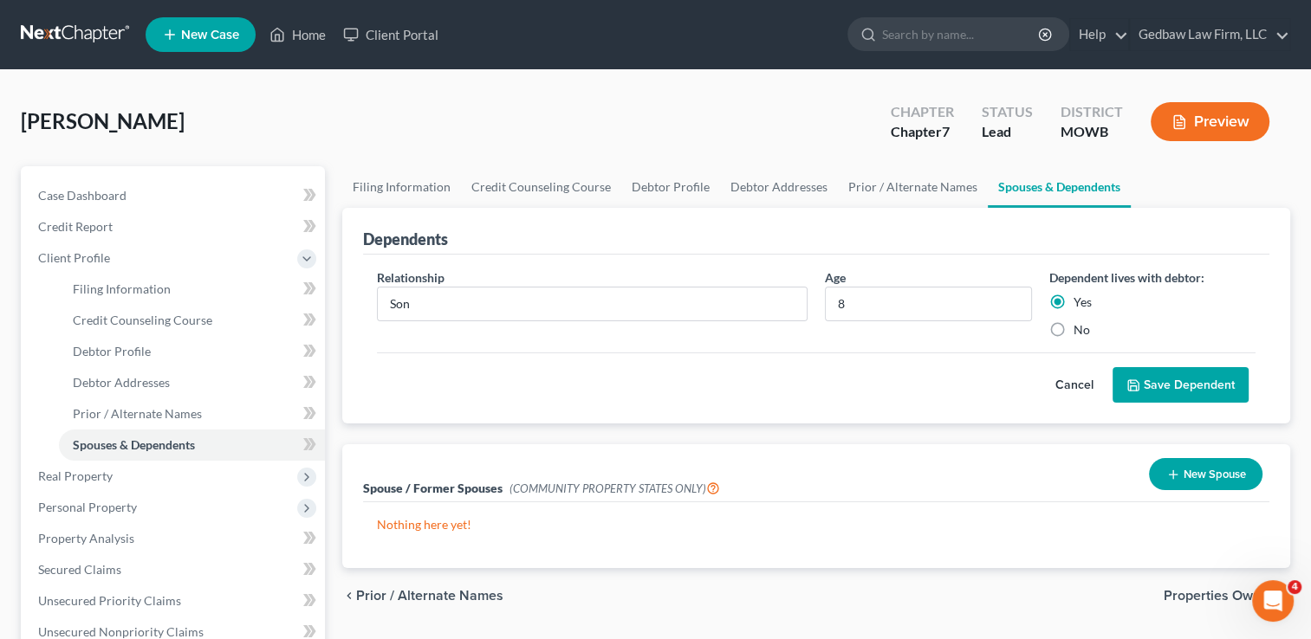
click at [1207, 390] on button "Save Dependent" at bounding box center [1180, 385] width 136 height 36
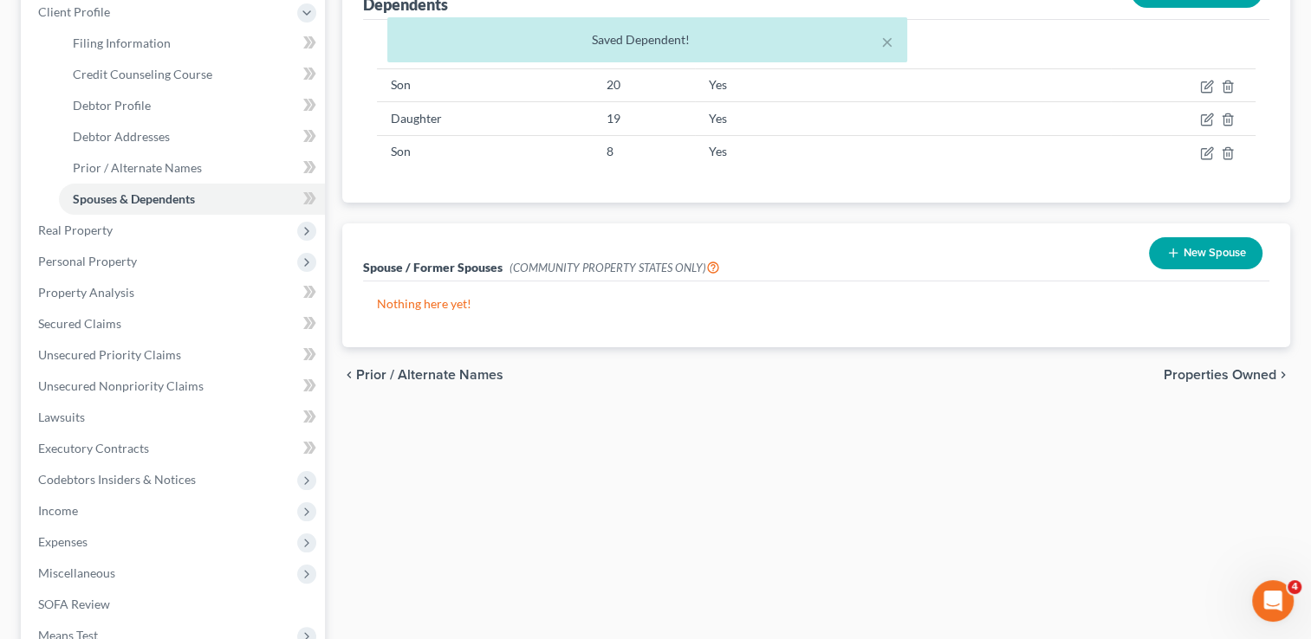
scroll to position [281, 0]
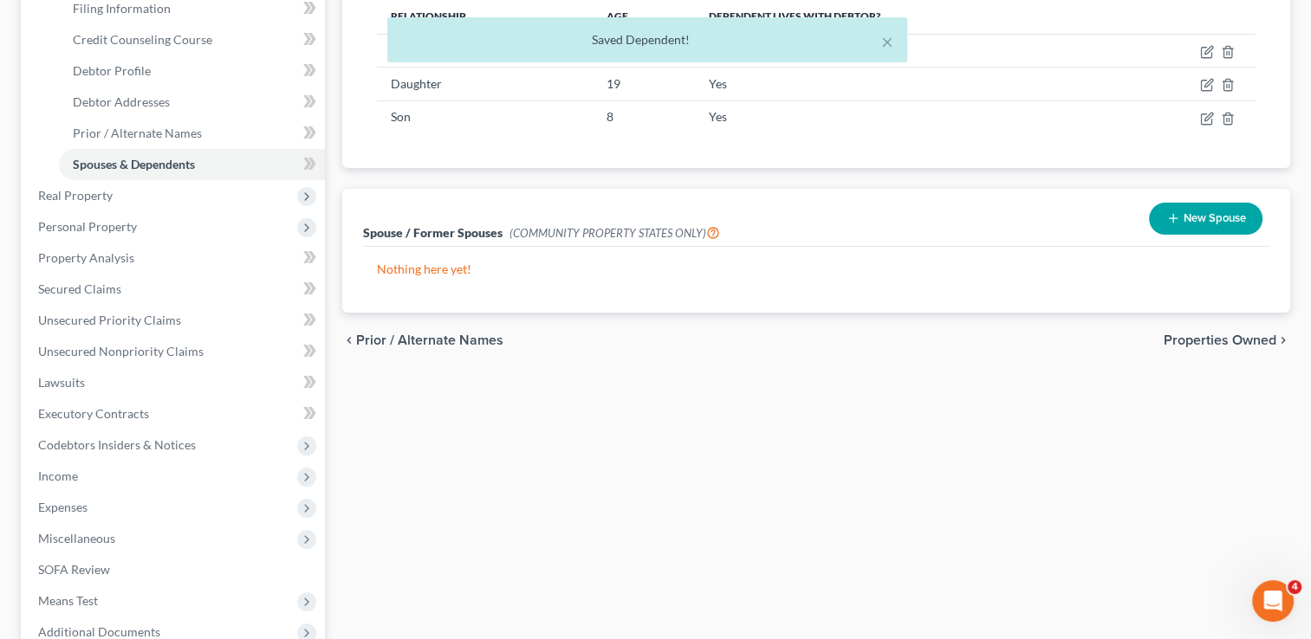
click at [1228, 340] on span "Properties Owned" at bounding box center [1219, 341] width 113 height 14
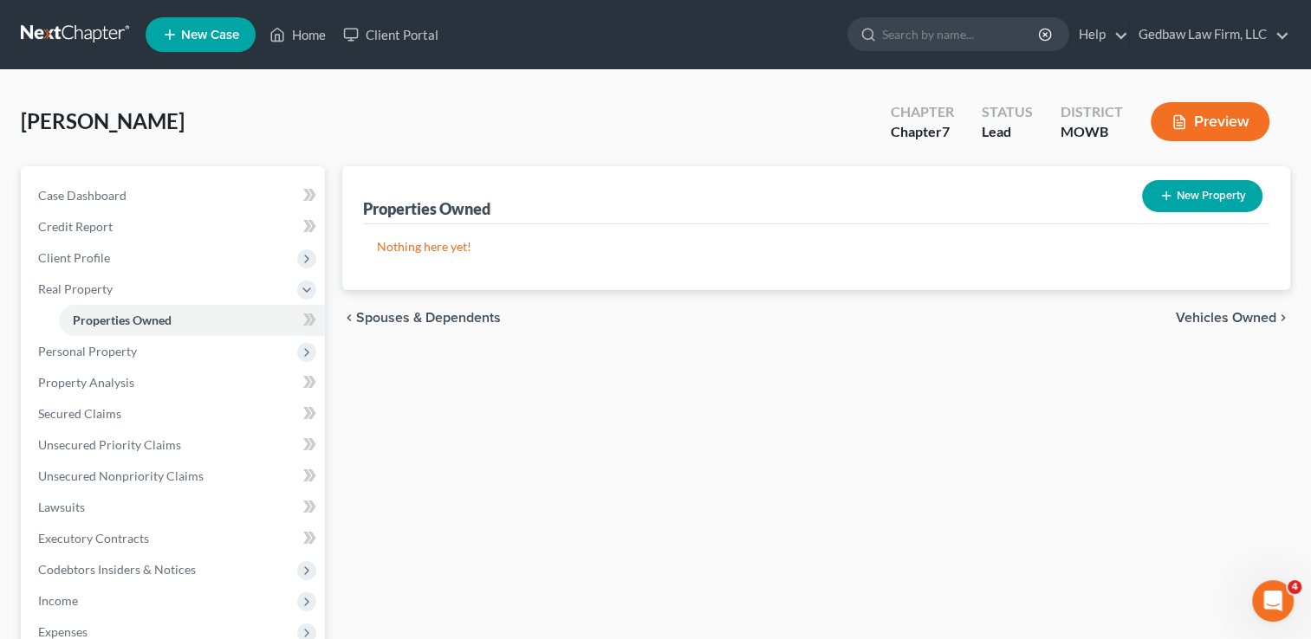
click at [1052, 605] on div "Properties Owned New Property Nothing here yet! Property Market Value Liens Exe…" at bounding box center [816, 526] width 965 height 720
click at [115, 259] on span "Client Profile" at bounding box center [174, 258] width 301 height 31
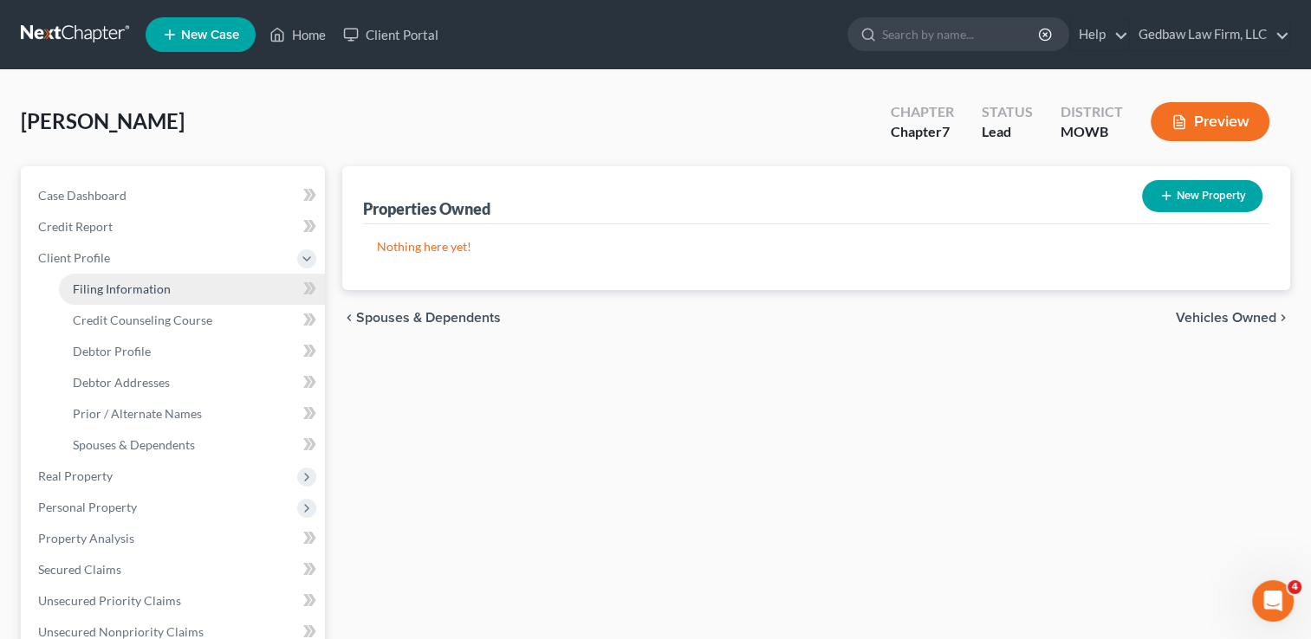
click at [113, 291] on span "Filing Information" at bounding box center [122, 289] width 98 height 15
select select "1"
select select "0"
select select "46"
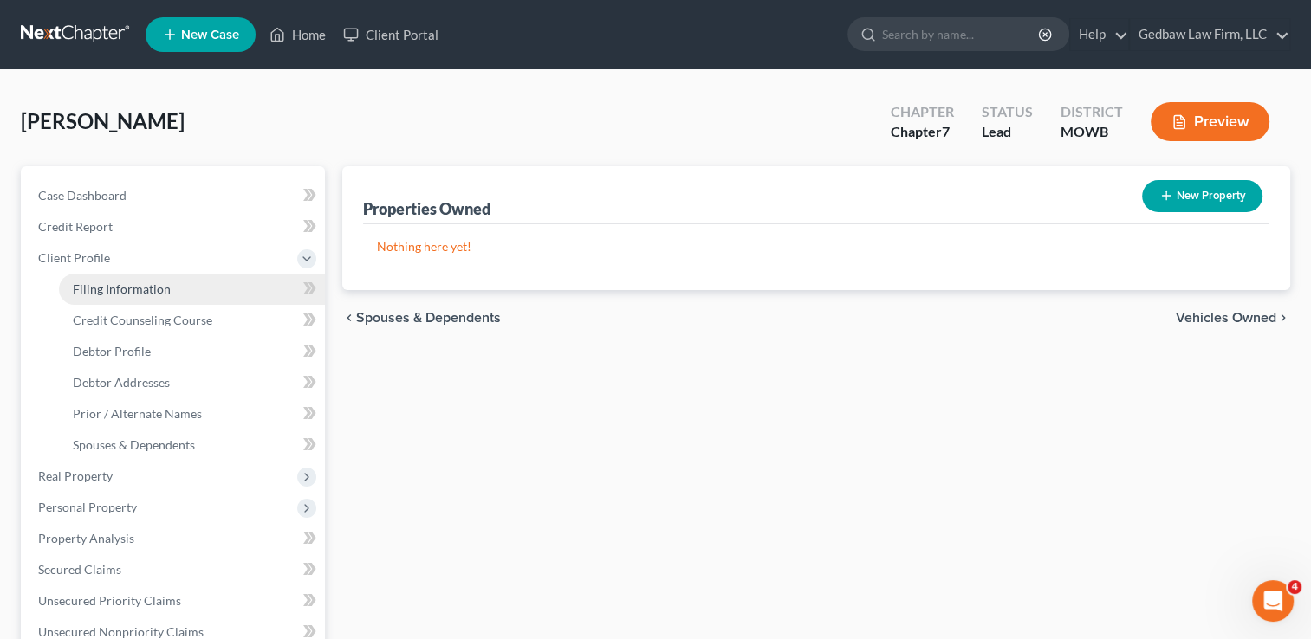
select select "26"
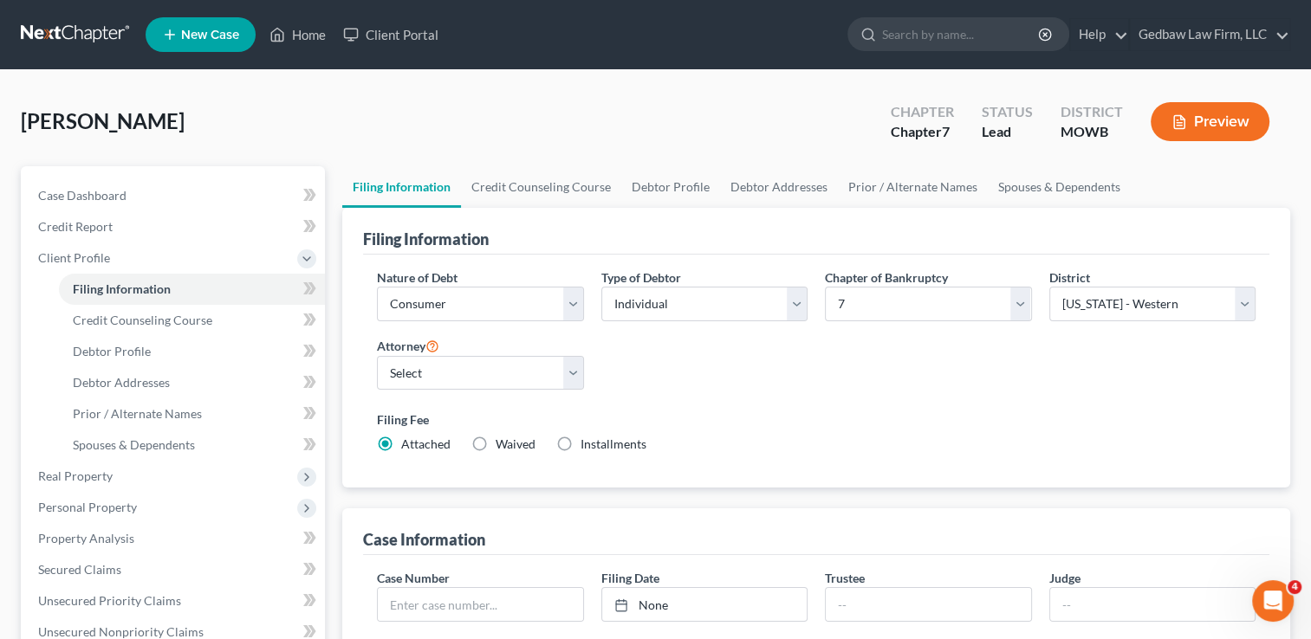
click at [580, 442] on label "Installments Installments" at bounding box center [613, 444] width 66 height 17
click at [587, 442] on input "Installments Installments" at bounding box center [592, 441] width 11 height 11
radio input "true"
radio input "false"
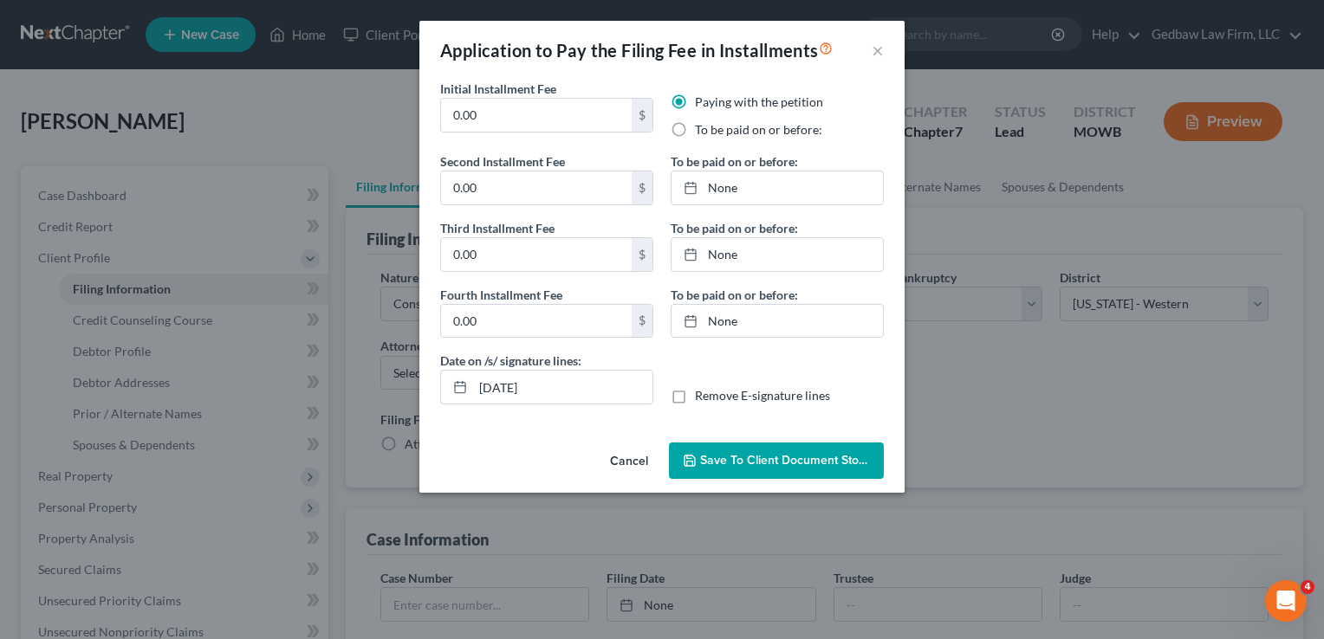
click at [695, 131] on label "To be paid on or before:" at bounding box center [758, 129] width 127 height 17
click at [702, 131] on input "To be paid on or before:" at bounding box center [707, 126] width 11 height 11
radio input "true"
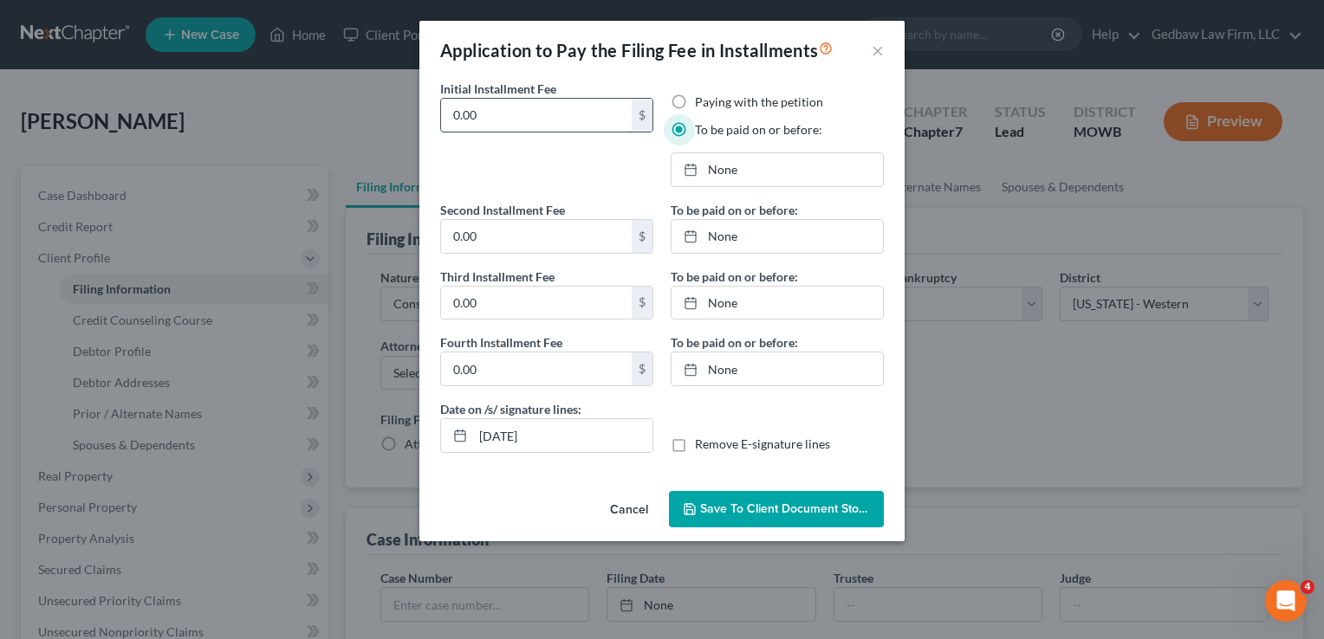
click at [541, 113] on input "0.00" at bounding box center [536, 115] width 191 height 33
type input "0"
type input "85"
click at [521, 230] on input "0.00" at bounding box center [536, 236] width 191 height 33
type input "85"
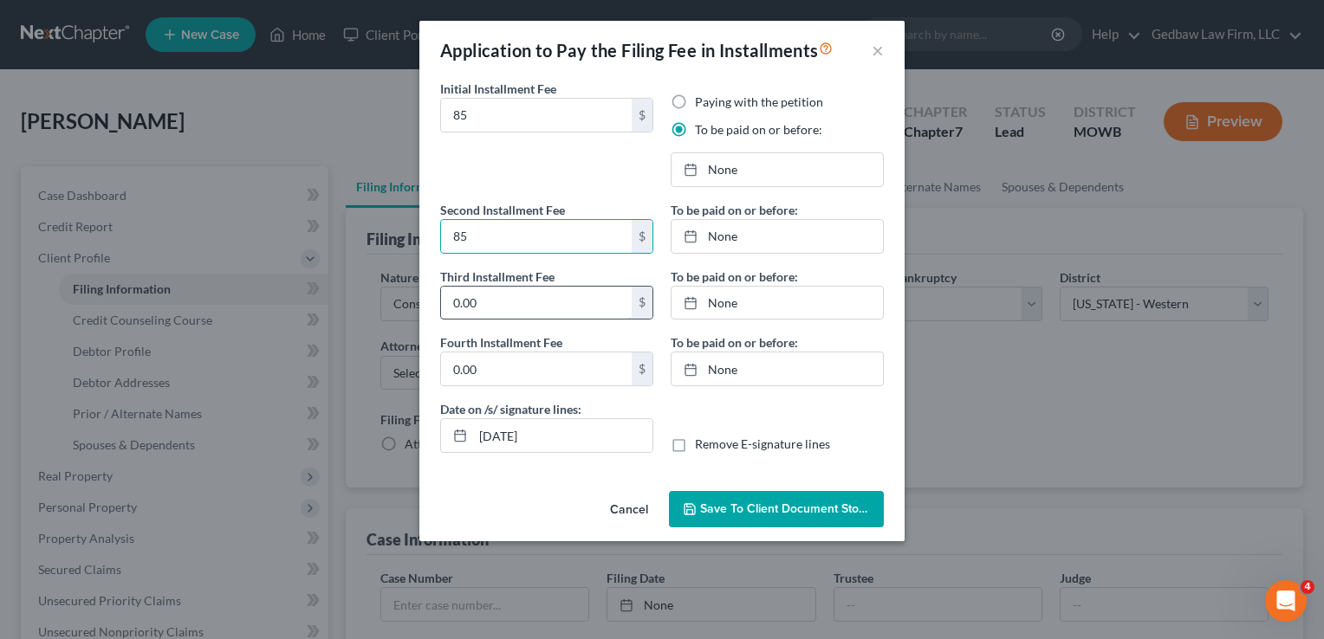
click at [525, 312] on input "0.00" at bounding box center [536, 303] width 191 height 33
type input "85"
click at [534, 374] on input "0.00" at bounding box center [536, 369] width 191 height 33
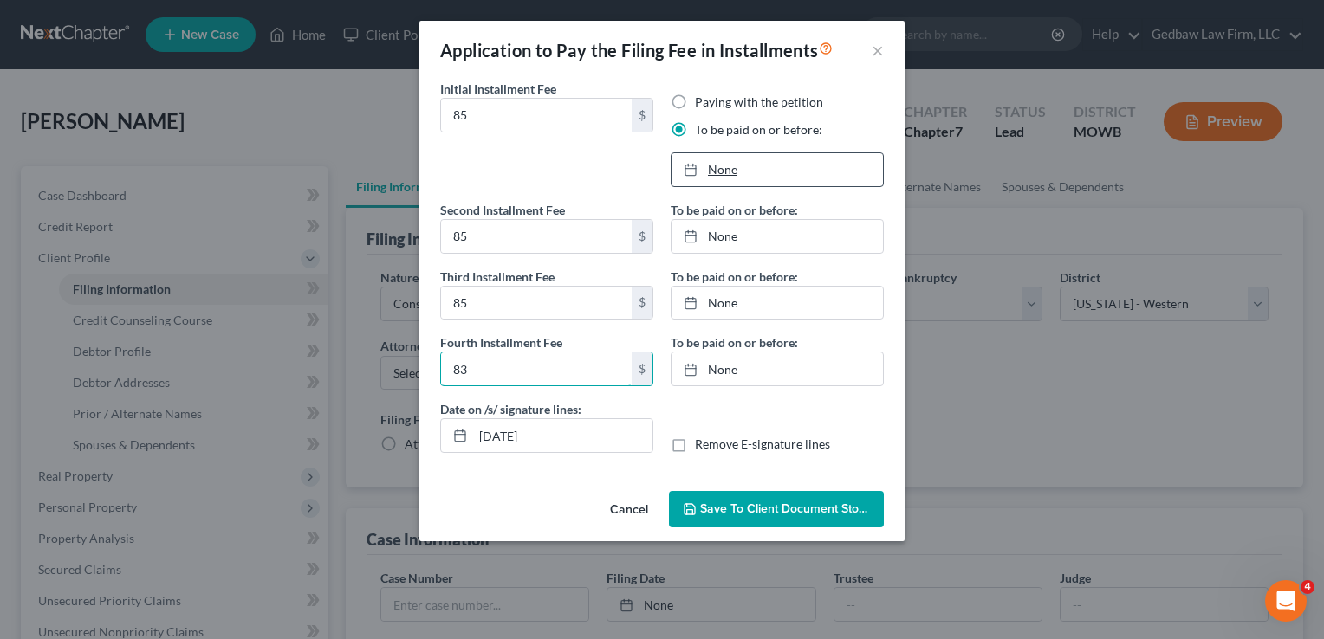
type input "83"
click at [728, 169] on link "None" at bounding box center [776, 169] width 211 height 33
type input "[DATE]"
click at [721, 242] on link "None" at bounding box center [776, 236] width 211 height 33
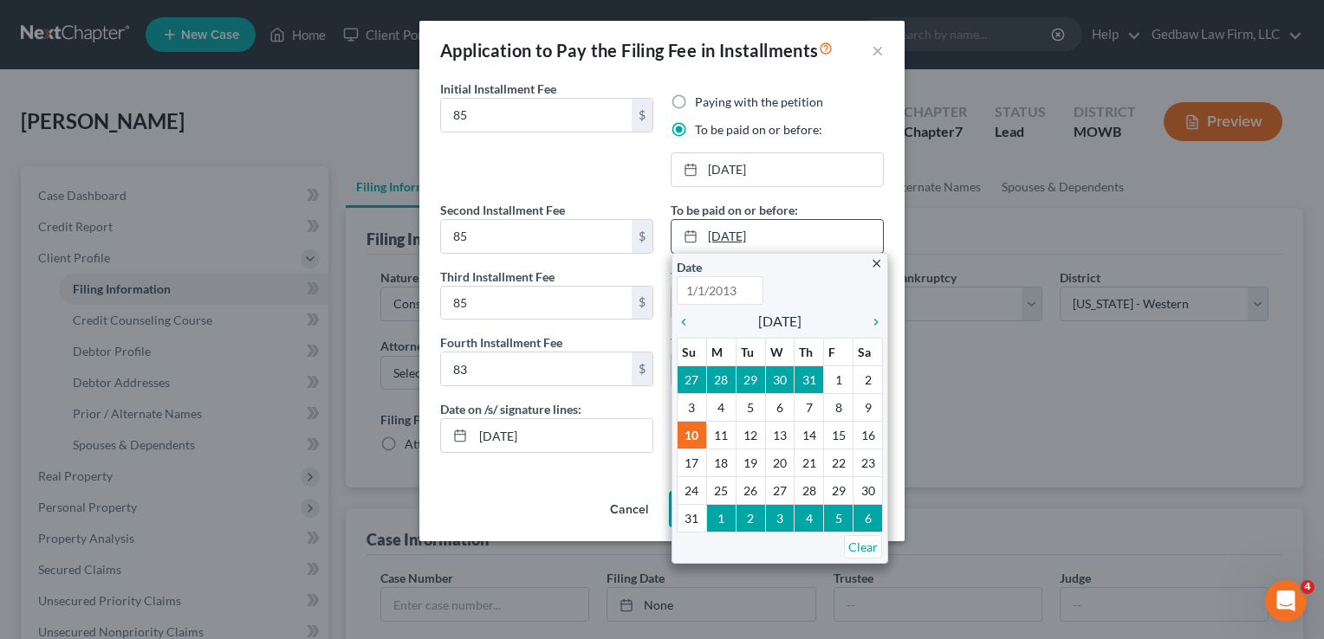
type input "[DATE]"
click at [873, 321] on icon "chevron_right" at bounding box center [871, 322] width 23 height 14
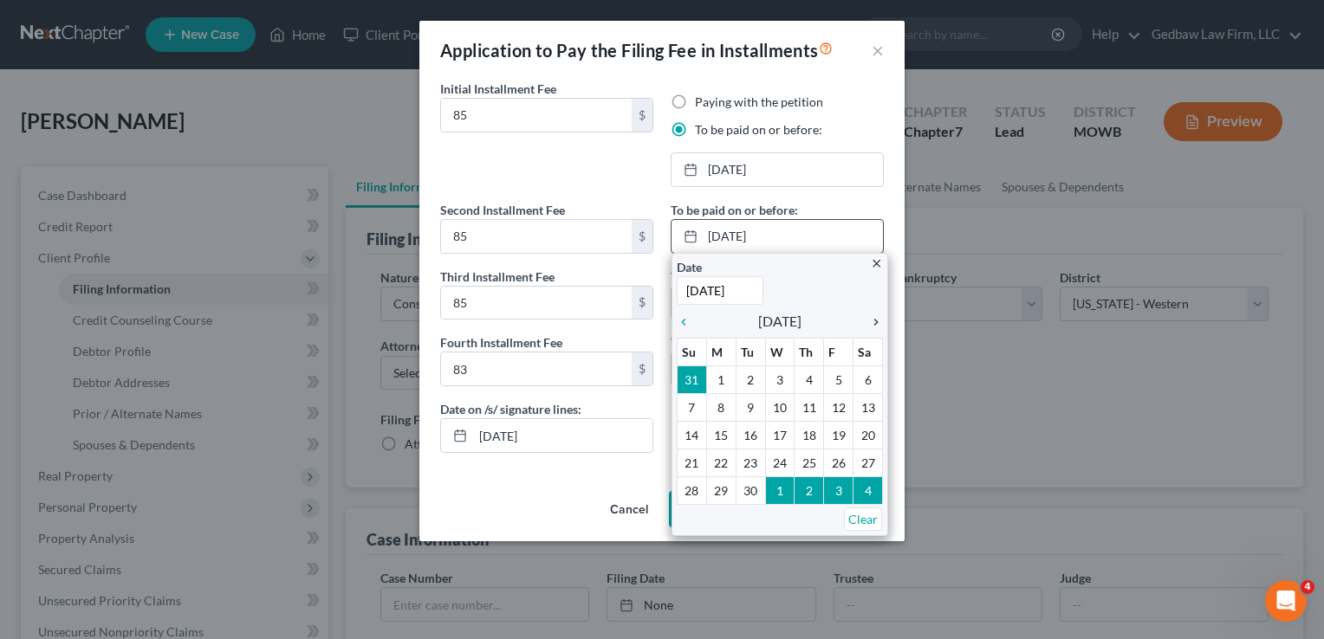
click at [873, 321] on icon "chevron_right" at bounding box center [871, 322] width 23 height 14
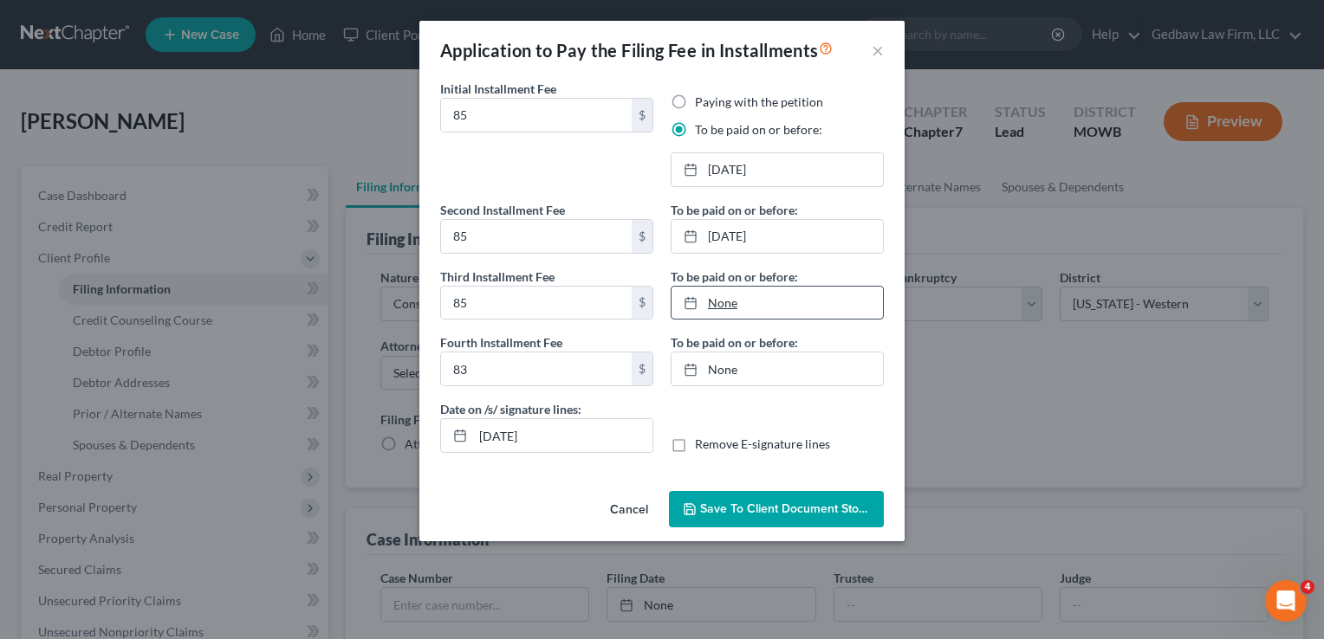
type input "[DATE]"
click at [731, 299] on link "None" at bounding box center [776, 303] width 211 height 33
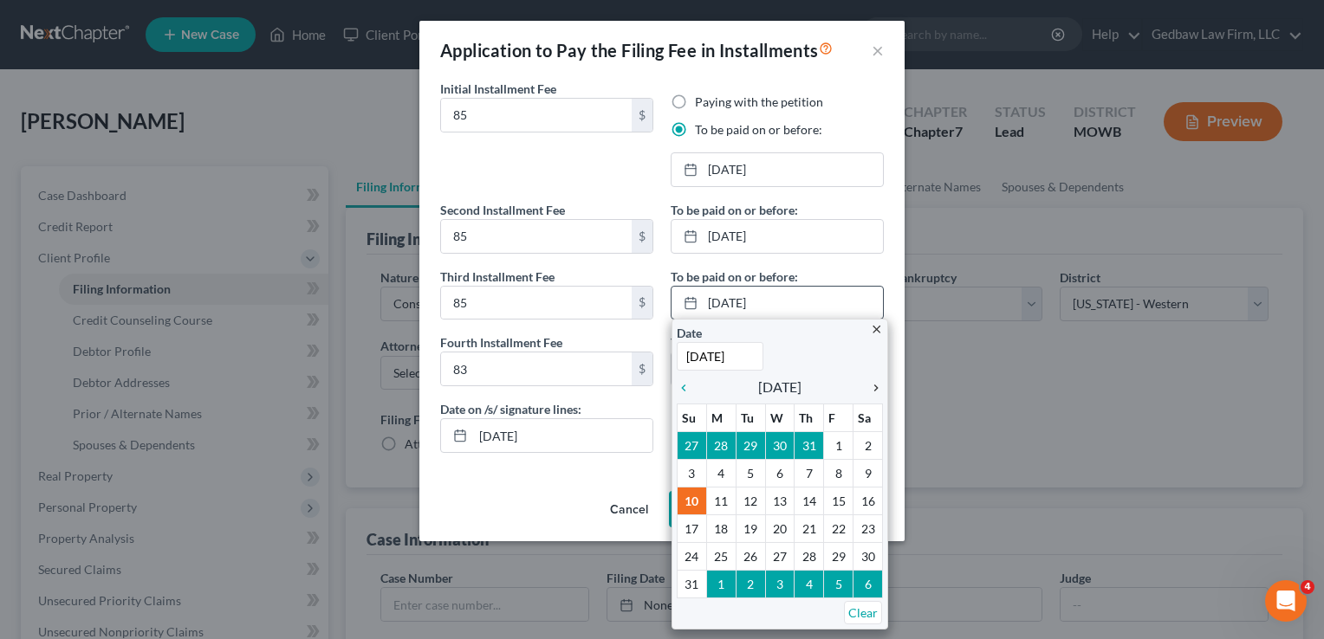
click at [868, 385] on icon "chevron_right" at bounding box center [871, 388] width 23 height 14
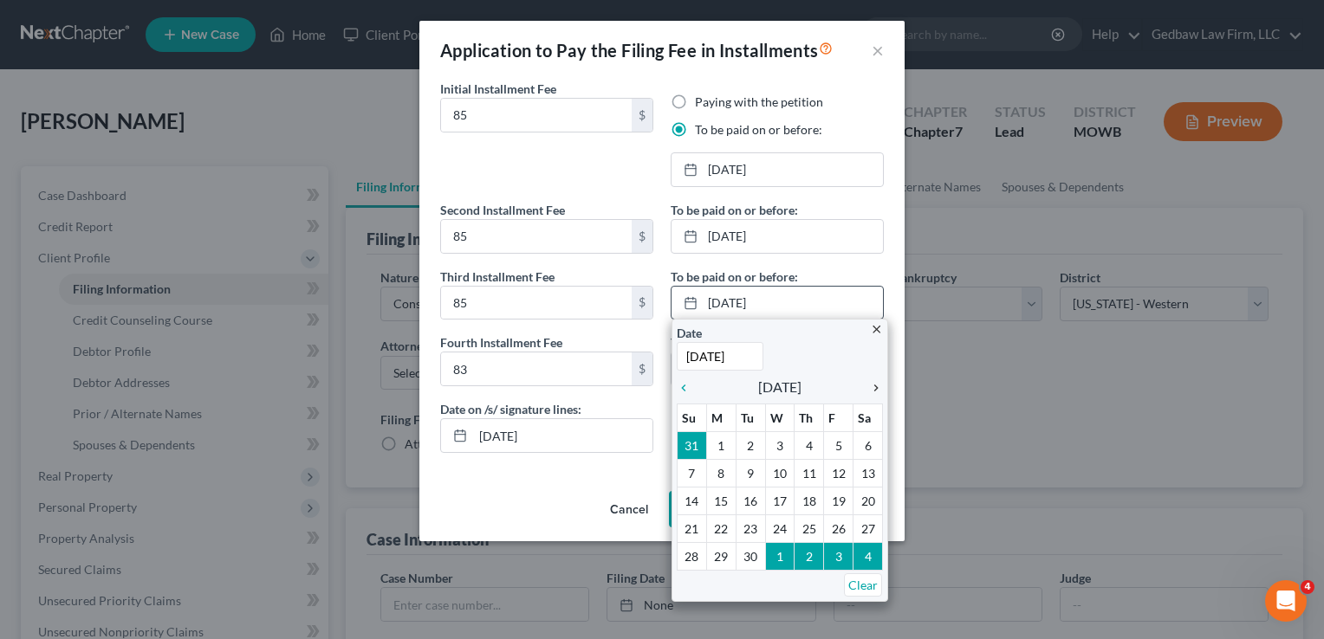
click at [868, 385] on icon "chevron_right" at bounding box center [871, 388] width 23 height 14
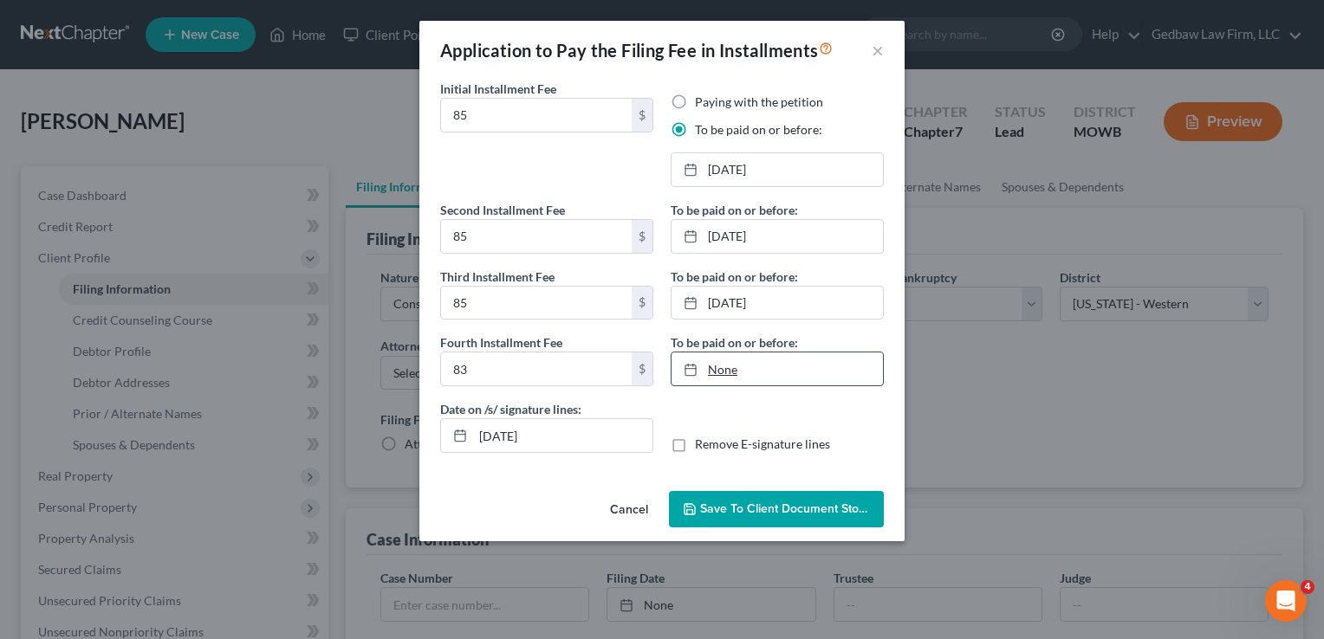
type input "[DATE]"
click at [726, 370] on link "None" at bounding box center [776, 369] width 211 height 33
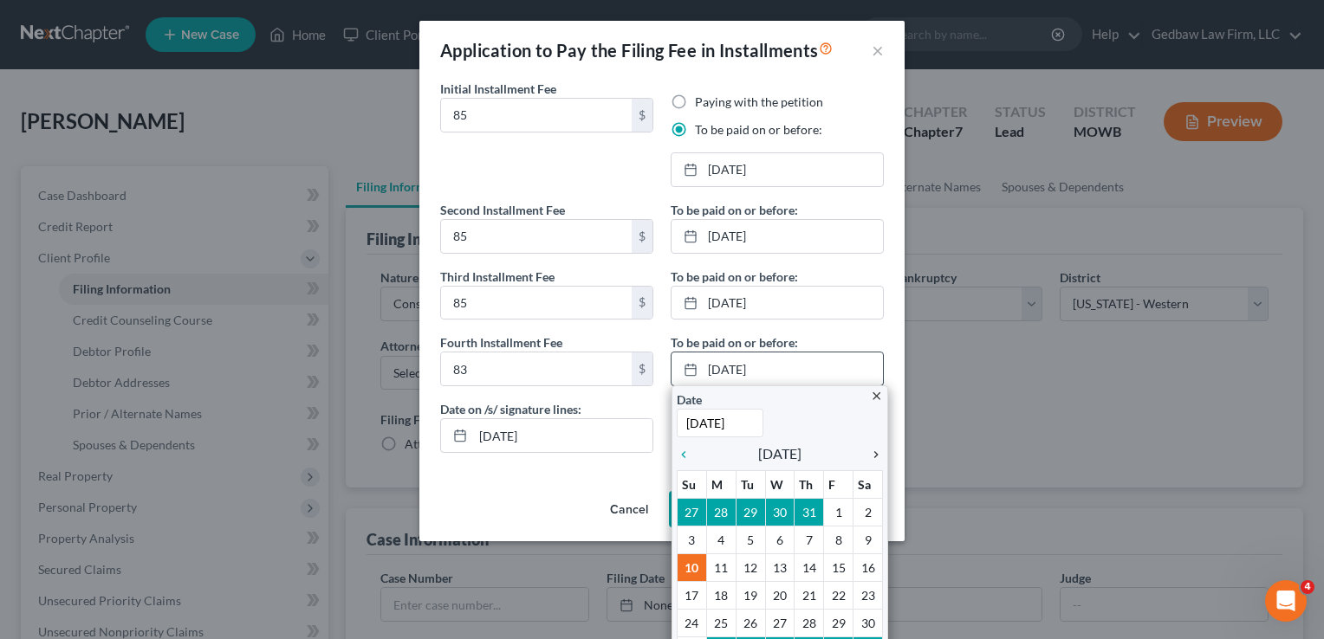
click at [863, 452] on icon "chevron_right" at bounding box center [871, 455] width 23 height 14
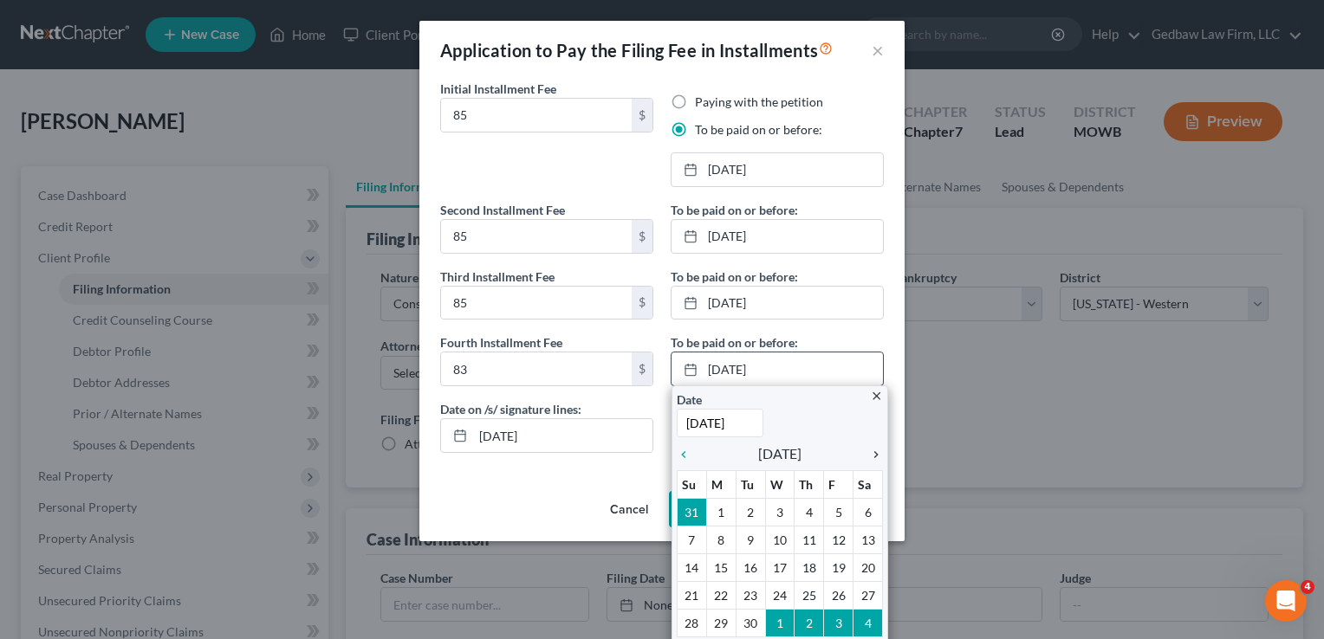
click at [863, 452] on icon "chevron_right" at bounding box center [871, 455] width 23 height 14
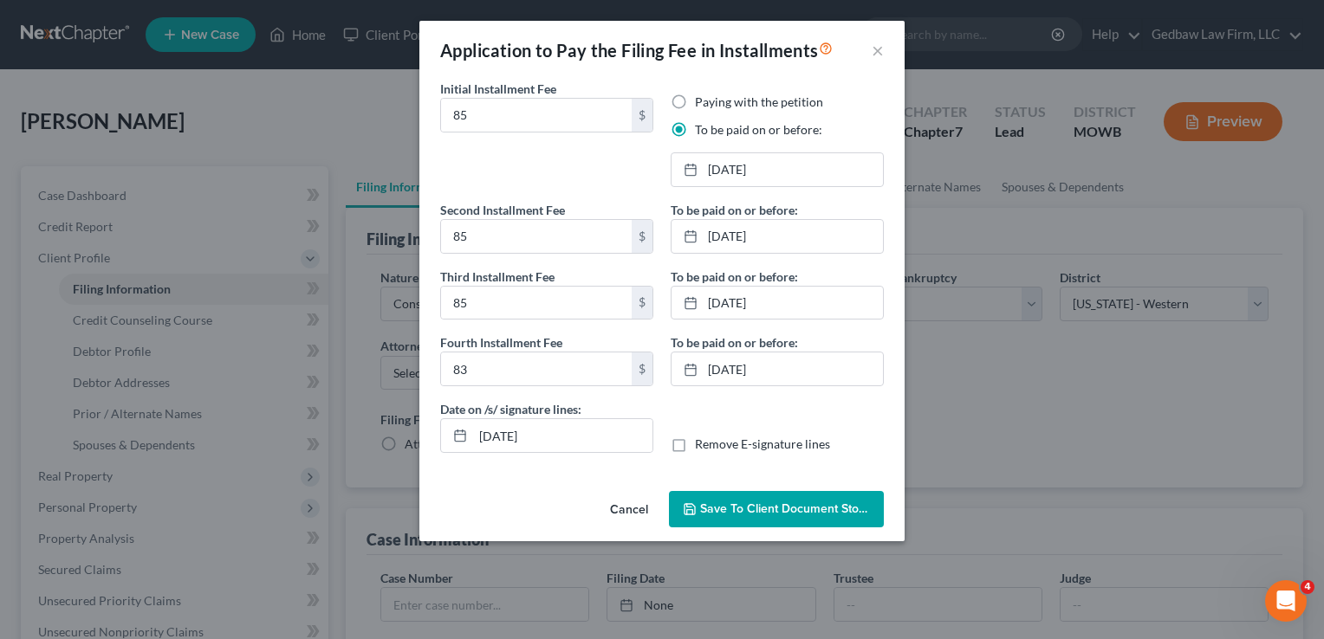
click at [801, 506] on span "Save to Client Document Storage" at bounding box center [792, 509] width 184 height 15
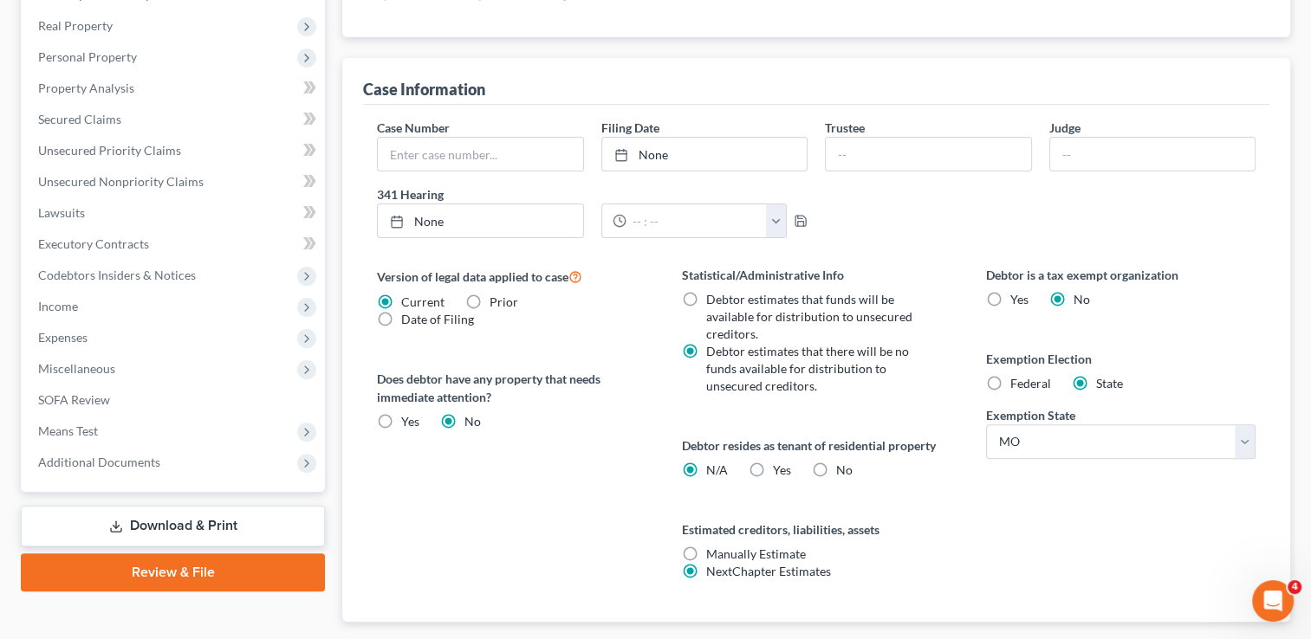
scroll to position [454, 0]
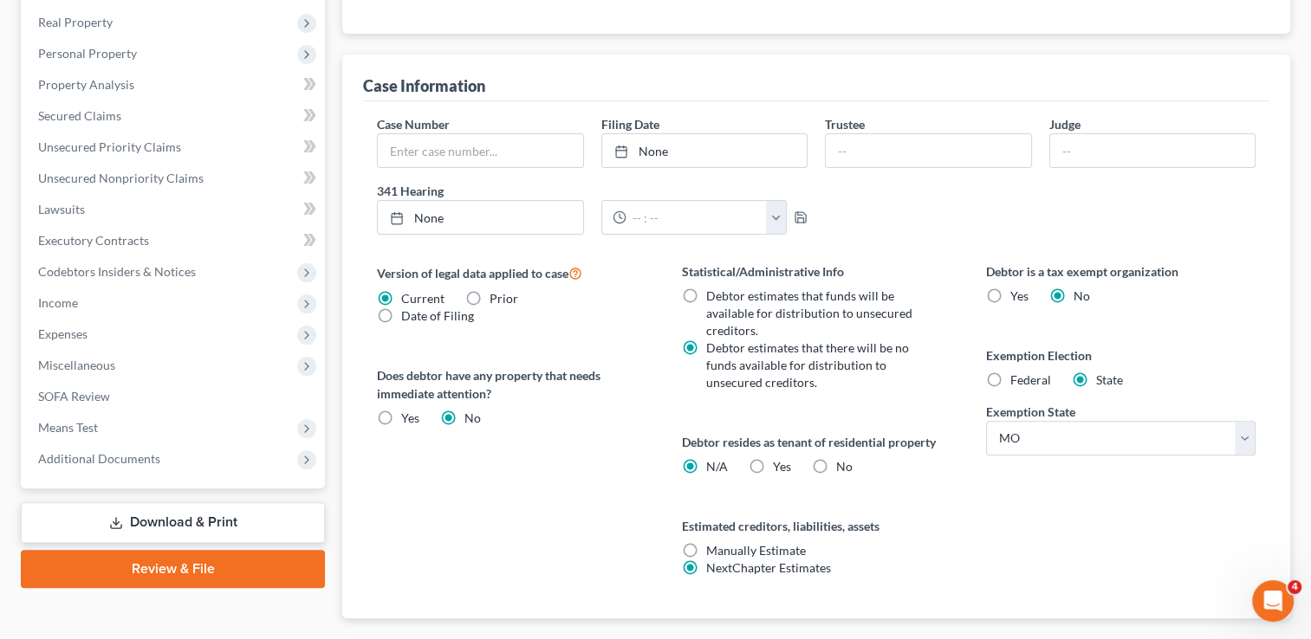
click at [773, 463] on label "Yes Yes" at bounding box center [782, 466] width 18 height 17
click at [780, 463] on input "Yes Yes" at bounding box center [785, 463] width 11 height 11
radio input "true"
radio input "false"
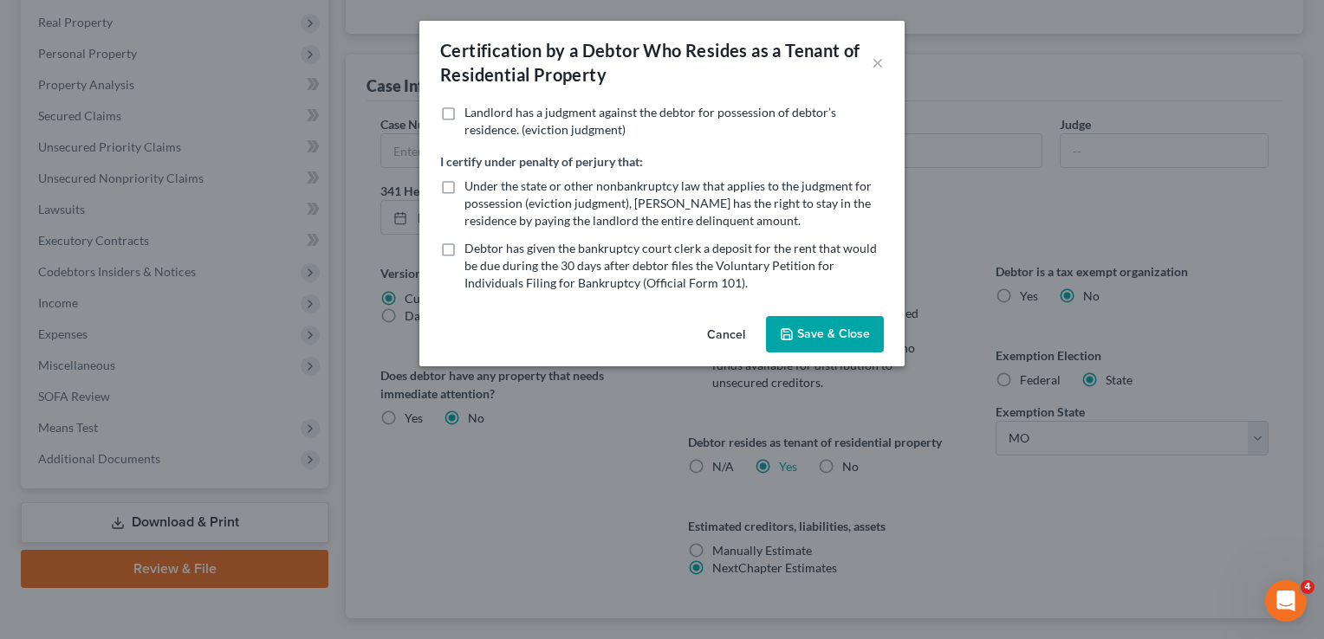
click at [858, 331] on button "Save & Close" at bounding box center [825, 334] width 118 height 36
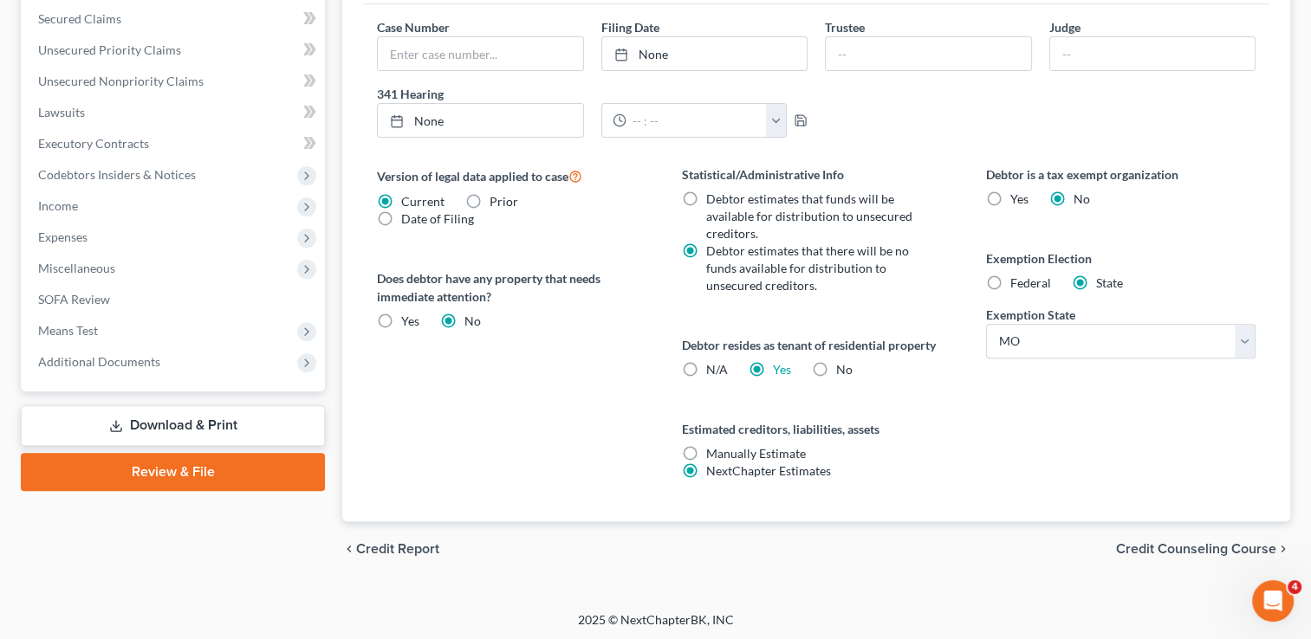
scroll to position [551, 0]
click at [1163, 546] on span "Credit Counseling Course" at bounding box center [1196, 549] width 160 height 14
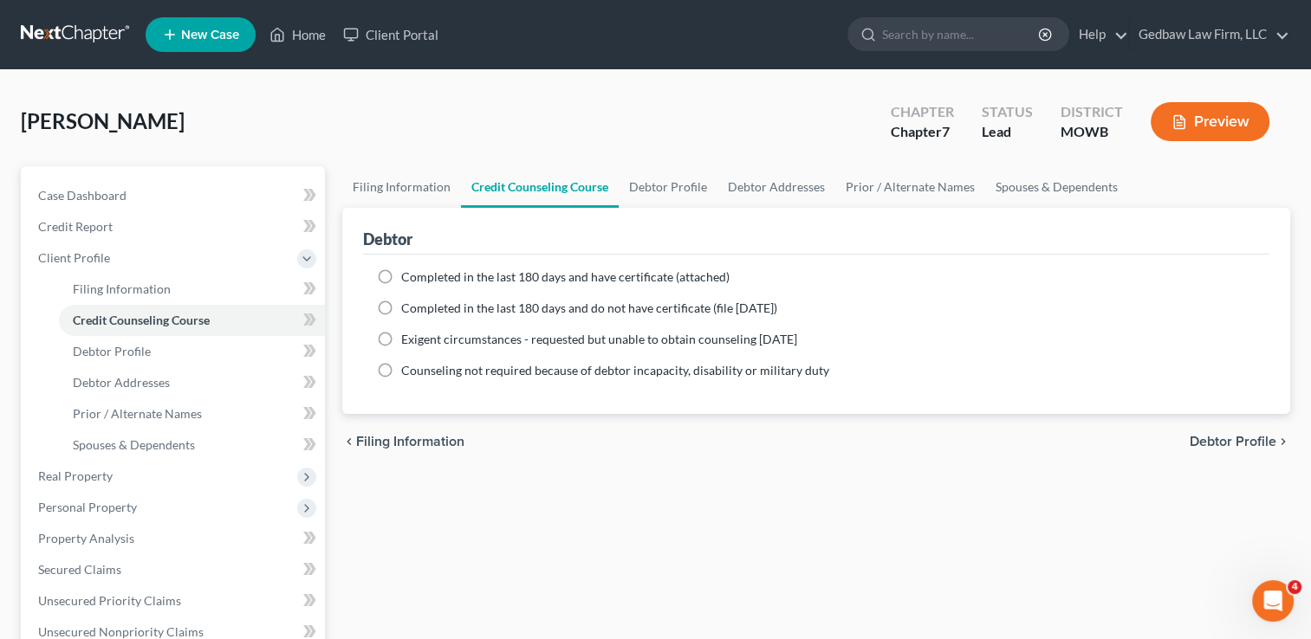
click at [401, 274] on label "Completed in the last 180 days and have certificate (attached)" at bounding box center [565, 277] width 328 height 17
click at [408, 274] on input "Completed in the last 180 days and have certificate (attached)" at bounding box center [413, 274] width 11 height 11
radio input "true"
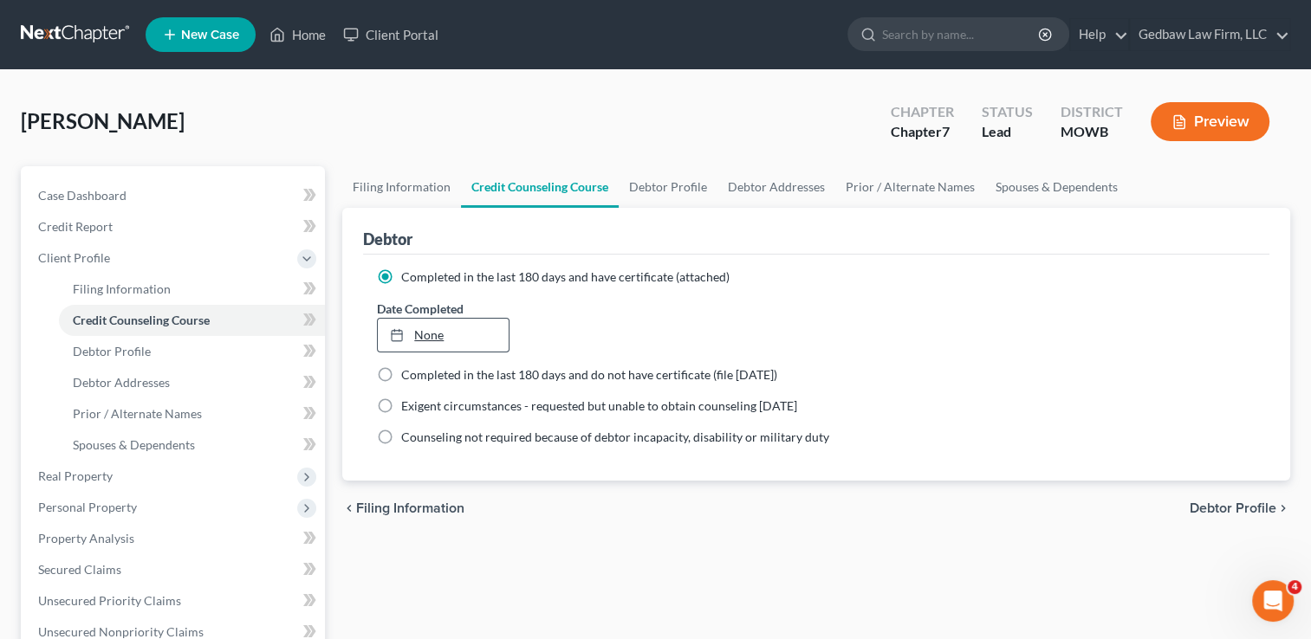
type input "[DATE]"
click at [431, 333] on link "[DATE]" at bounding box center [443, 335] width 130 height 33
click at [1235, 514] on span "Debtor Profile" at bounding box center [1232, 509] width 87 height 14
select select "0"
select select "3"
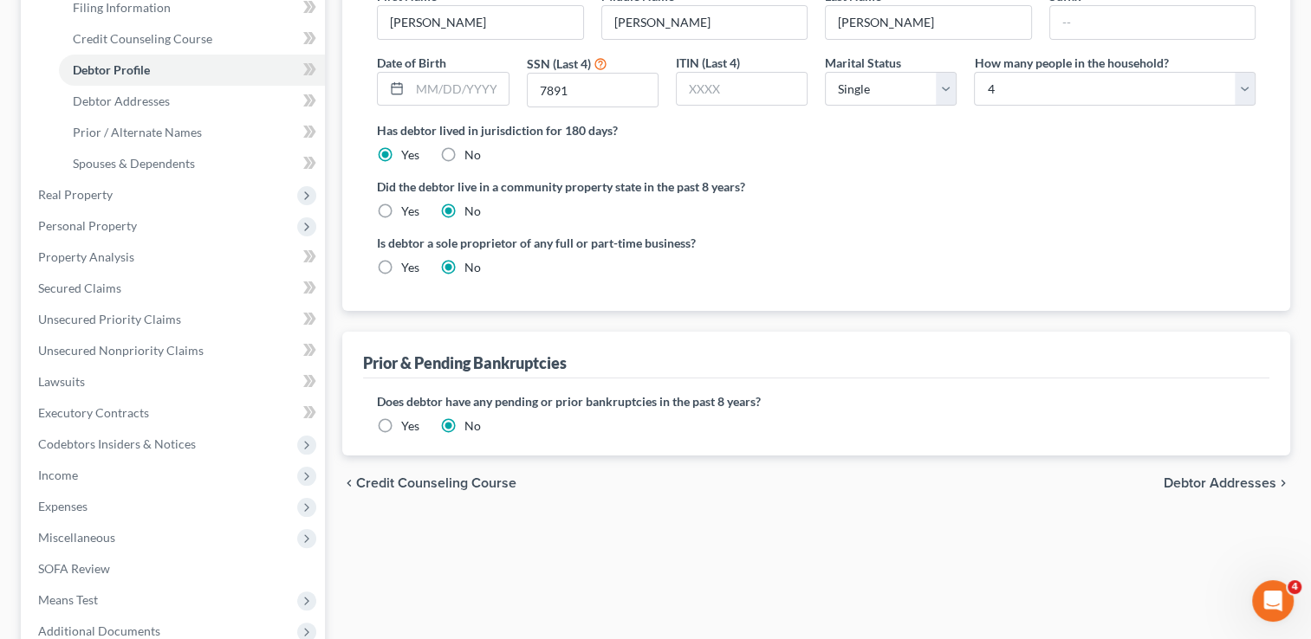
scroll to position [303, 0]
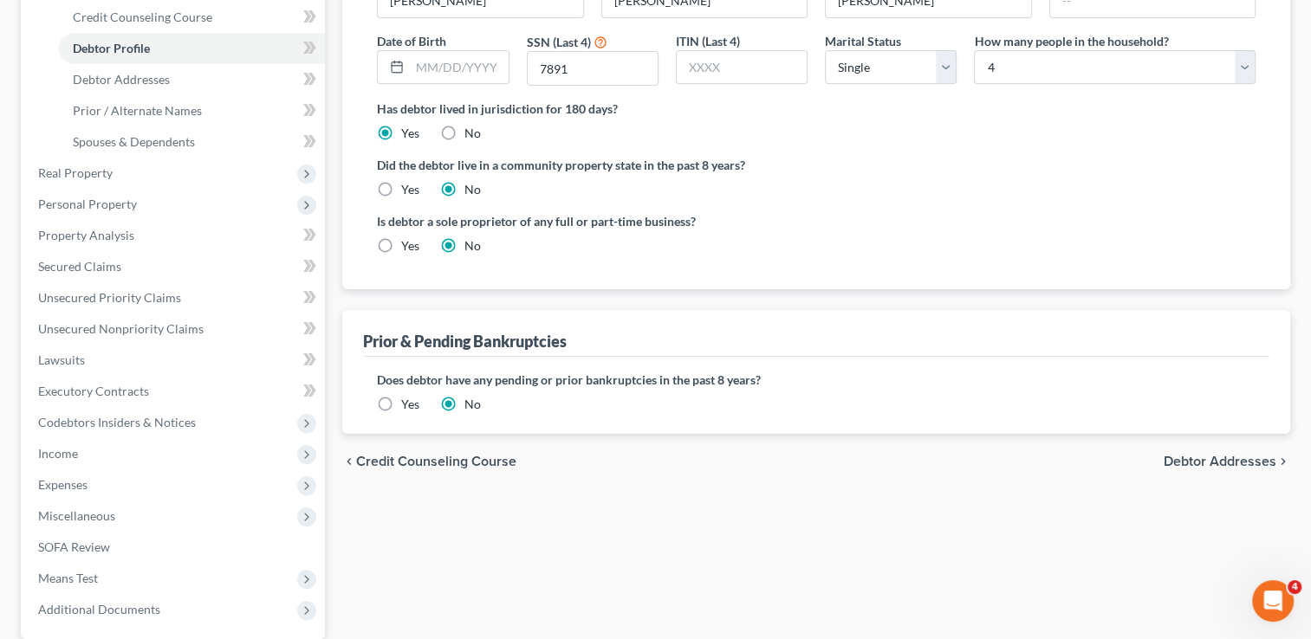
click at [1261, 458] on span "Debtor Addresses" at bounding box center [1219, 462] width 113 height 14
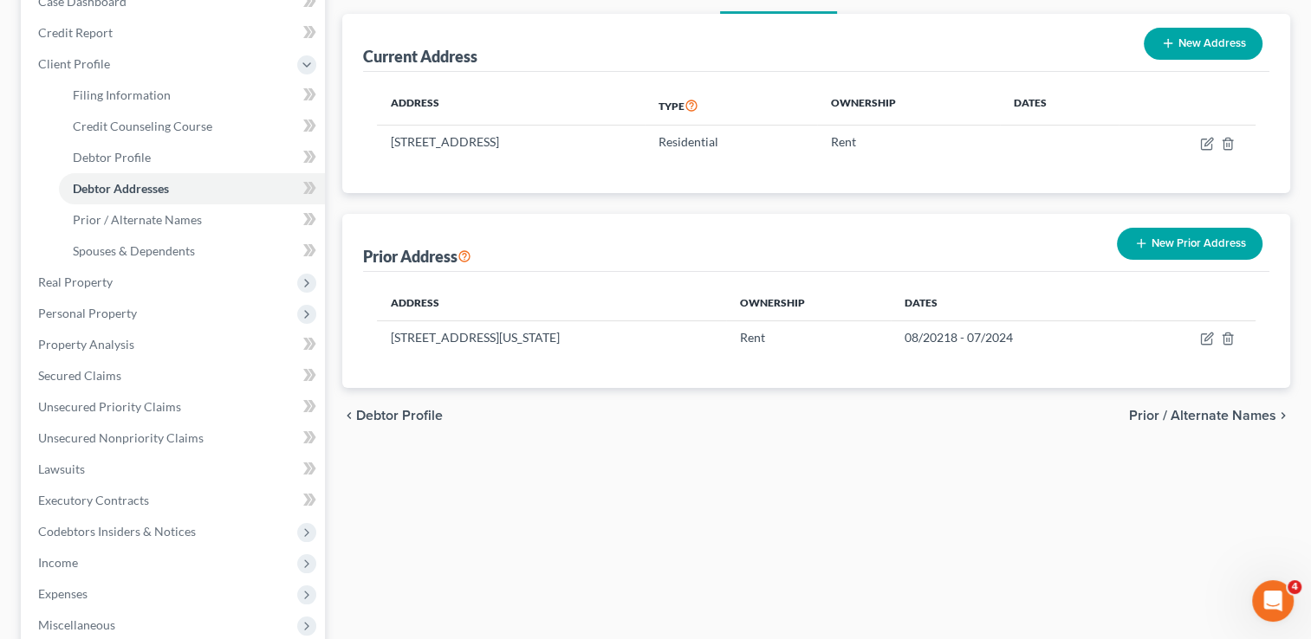
click at [1215, 411] on span "Prior / Alternate Names" at bounding box center [1202, 416] width 147 height 14
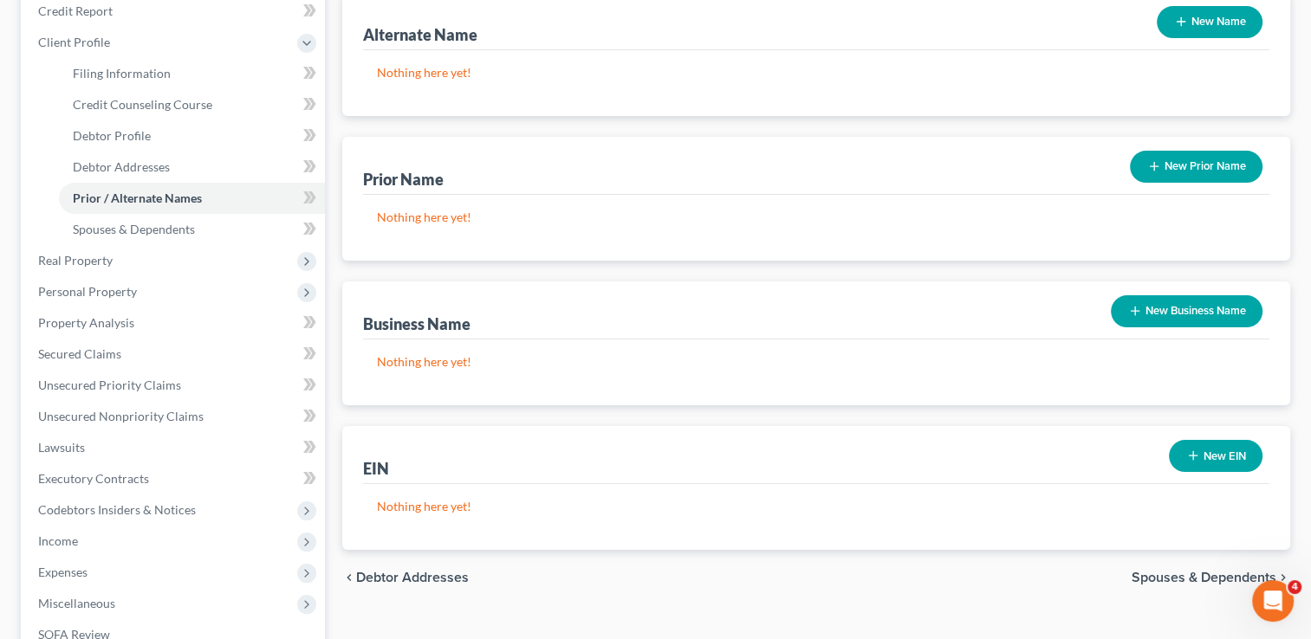
scroll to position [217, 0]
click at [1182, 577] on span "Spouses & Dependents" at bounding box center [1203, 577] width 145 height 14
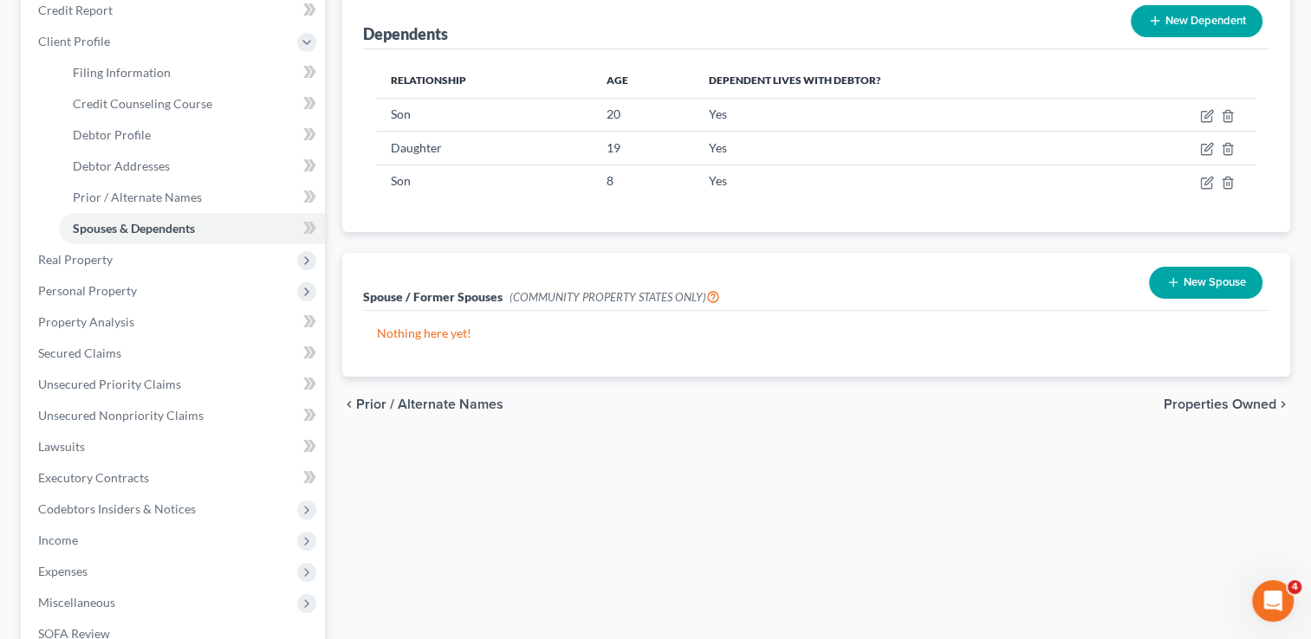
click at [1214, 400] on span "Properties Owned" at bounding box center [1219, 405] width 113 height 14
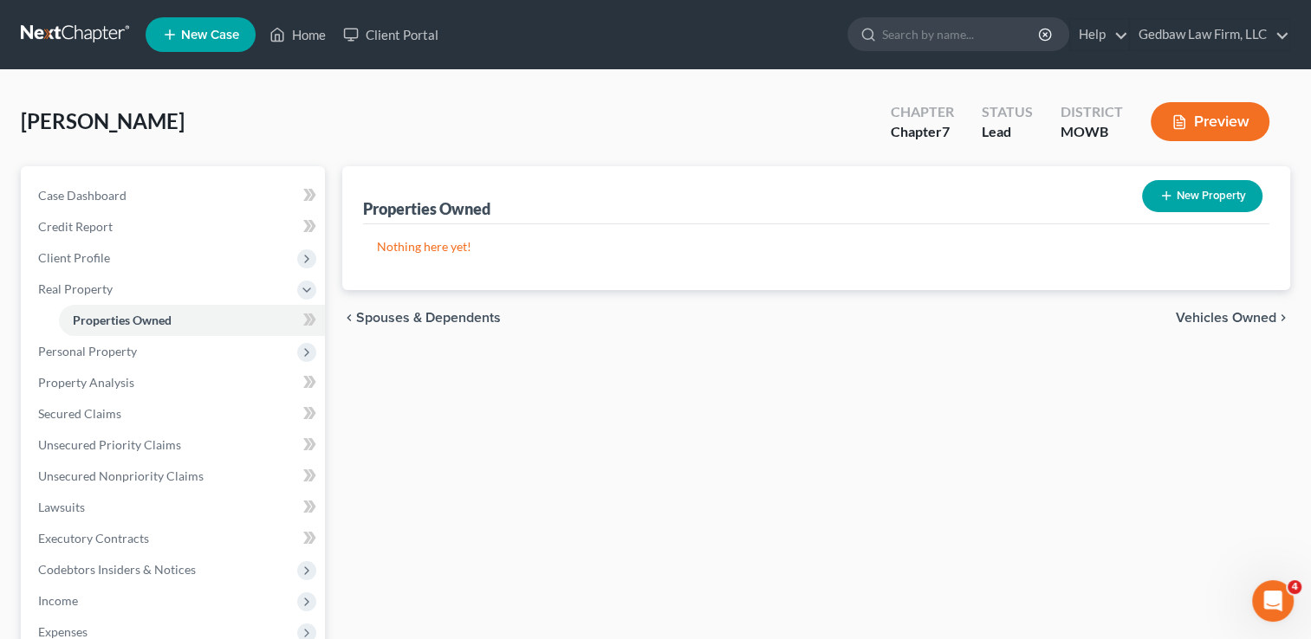
click at [1267, 317] on span "Vehicles Owned" at bounding box center [1226, 318] width 100 height 14
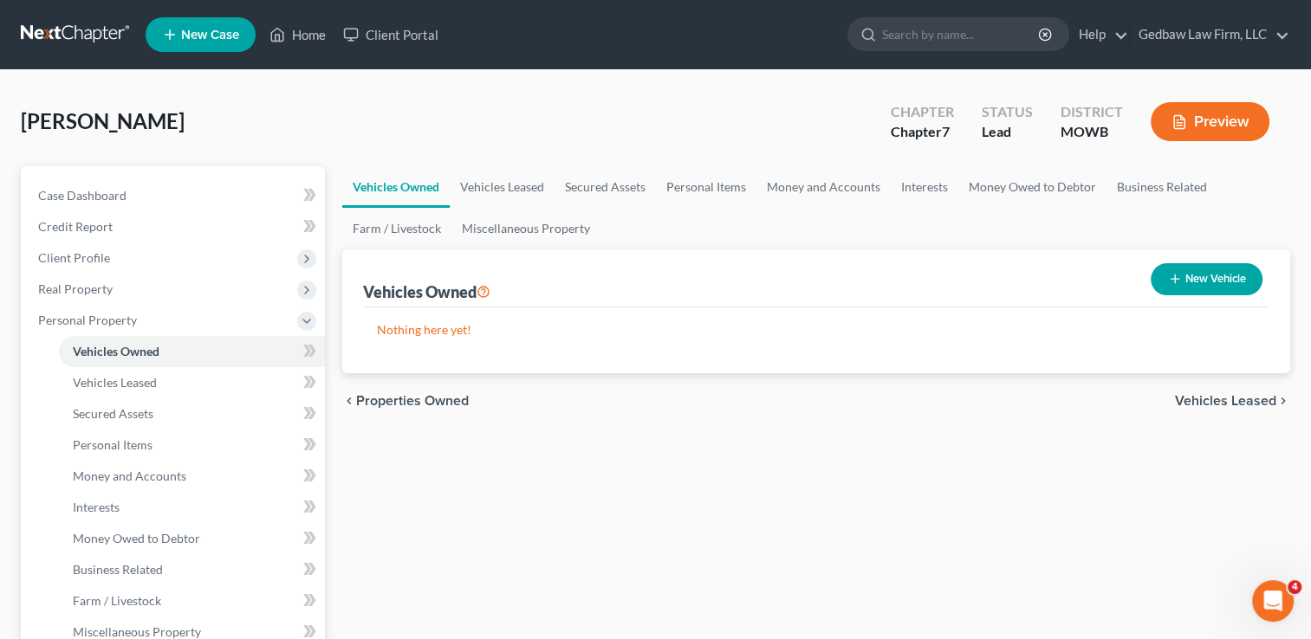
click at [1234, 275] on button "New Vehicle" at bounding box center [1206, 279] width 112 height 32
select select "0"
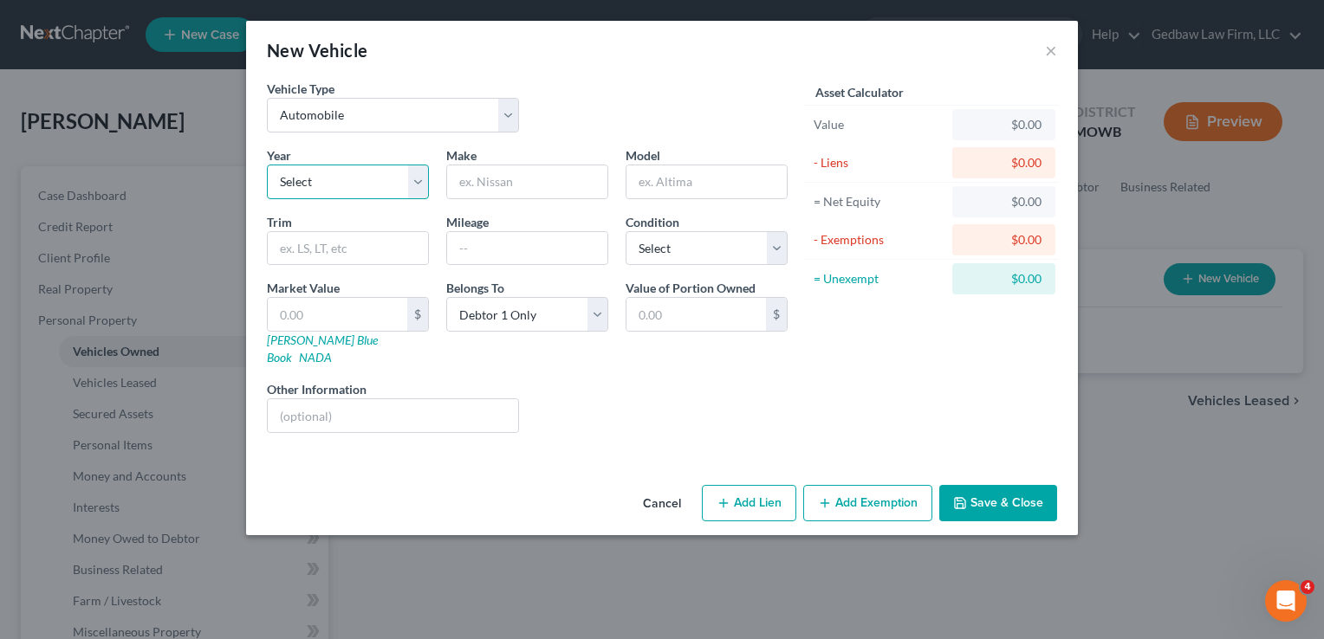
click at [371, 172] on select "Select 2026 2025 2024 2023 2022 2021 2020 2019 2018 2017 2016 2015 2014 2013 20…" at bounding box center [348, 182] width 162 height 35
select select "10"
click at [267, 165] on select "Select 2026 2025 2024 2023 2022 2021 2020 2019 2018 2017 2016 2015 2014 2013 20…" at bounding box center [348, 182] width 162 height 35
click at [545, 178] on input "text" at bounding box center [527, 181] width 160 height 33
type input "Chevy"
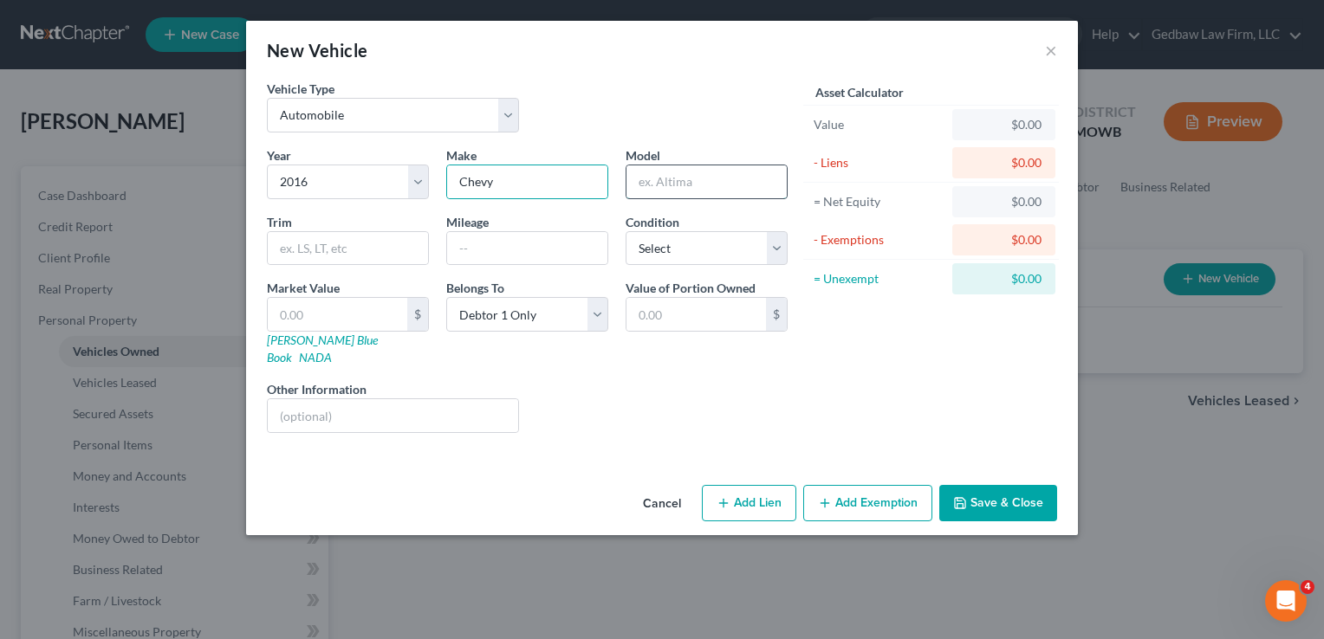
click at [682, 174] on input "text" at bounding box center [706, 181] width 160 height 33
type input "Equinox"
click at [538, 239] on input "text" at bounding box center [527, 248] width 160 height 33
type input "133000"
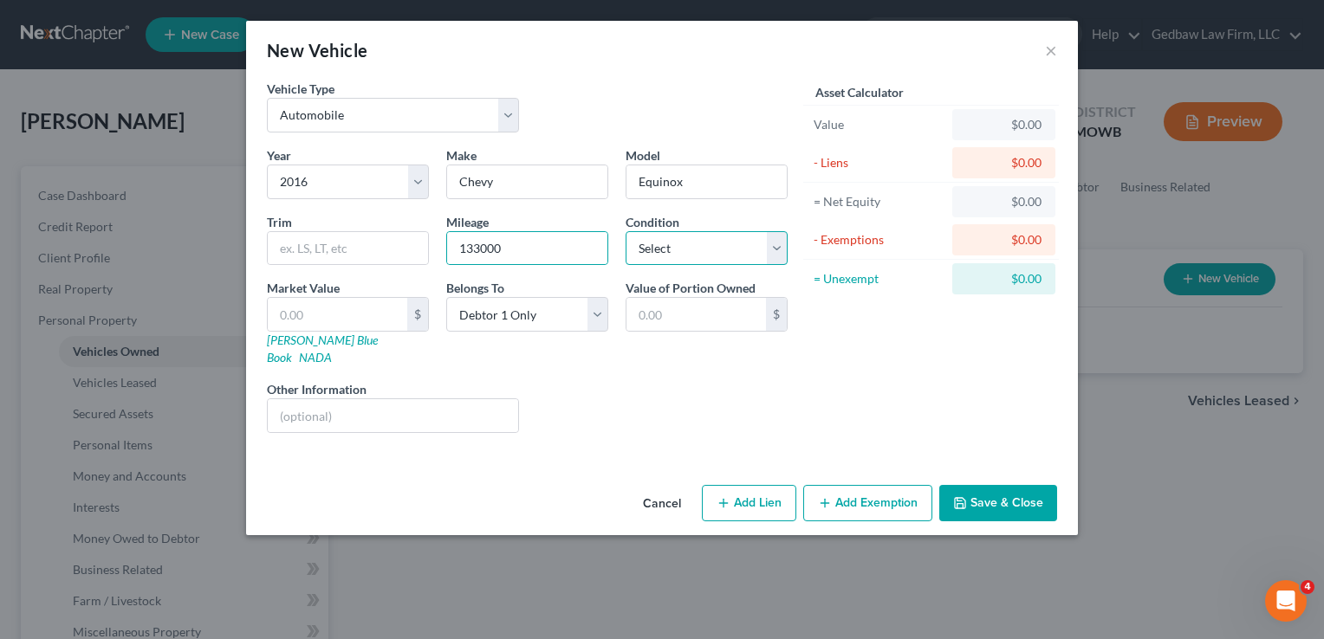
click at [725, 245] on select "Select Excellent Very Good Good Fair Poor" at bounding box center [706, 248] width 162 height 35
select select "2"
click at [625, 231] on select "Select Excellent Very Good Good Fair Poor" at bounding box center [706, 248] width 162 height 35
click at [314, 340] on link "[PERSON_NAME] Blue Book" at bounding box center [322, 349] width 111 height 32
click at [331, 311] on input "text" at bounding box center [337, 314] width 139 height 33
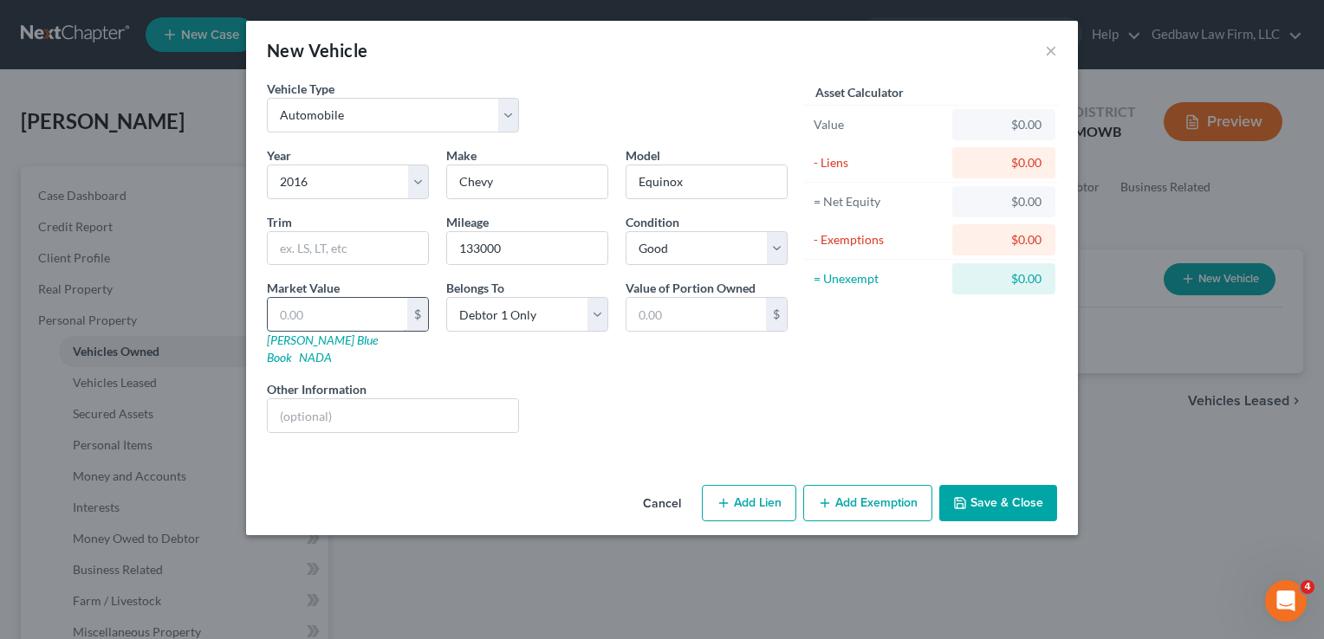
type input "6"
type input "6.00"
type input "65"
type input "65.00"
type input "650"
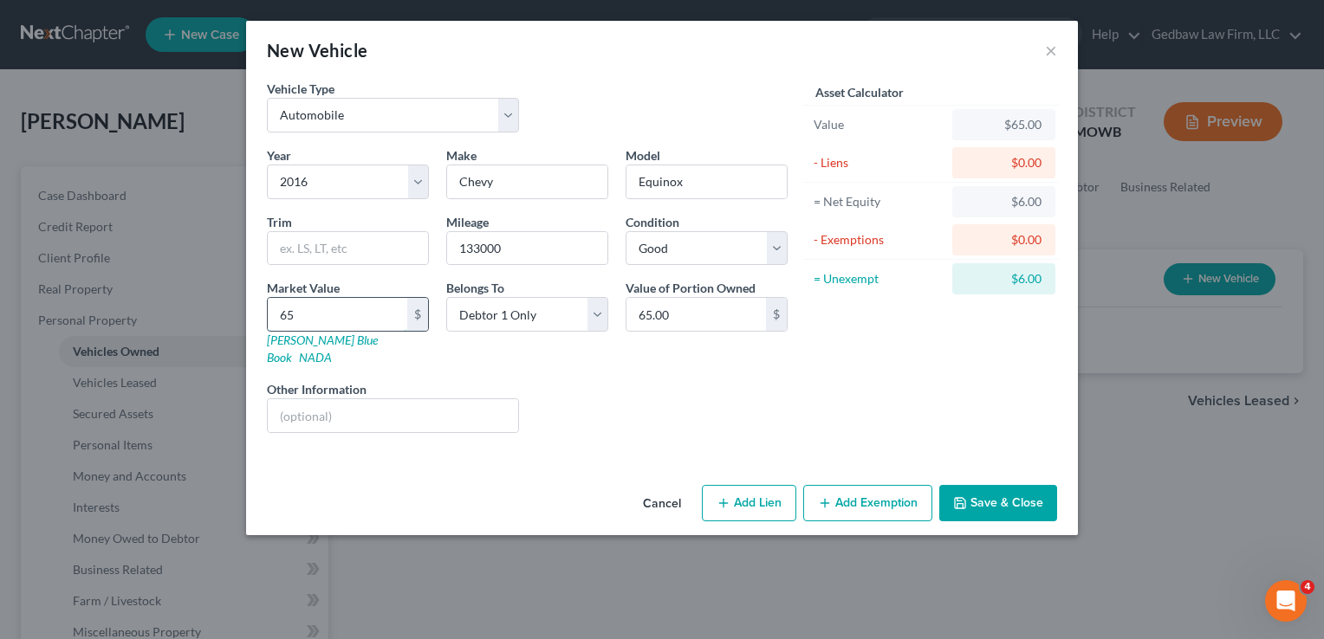
type input "650.00"
type input "6500"
type input "6,500.00"
type input "6,500"
click at [900, 493] on button "Add Exemption" at bounding box center [867, 503] width 129 height 36
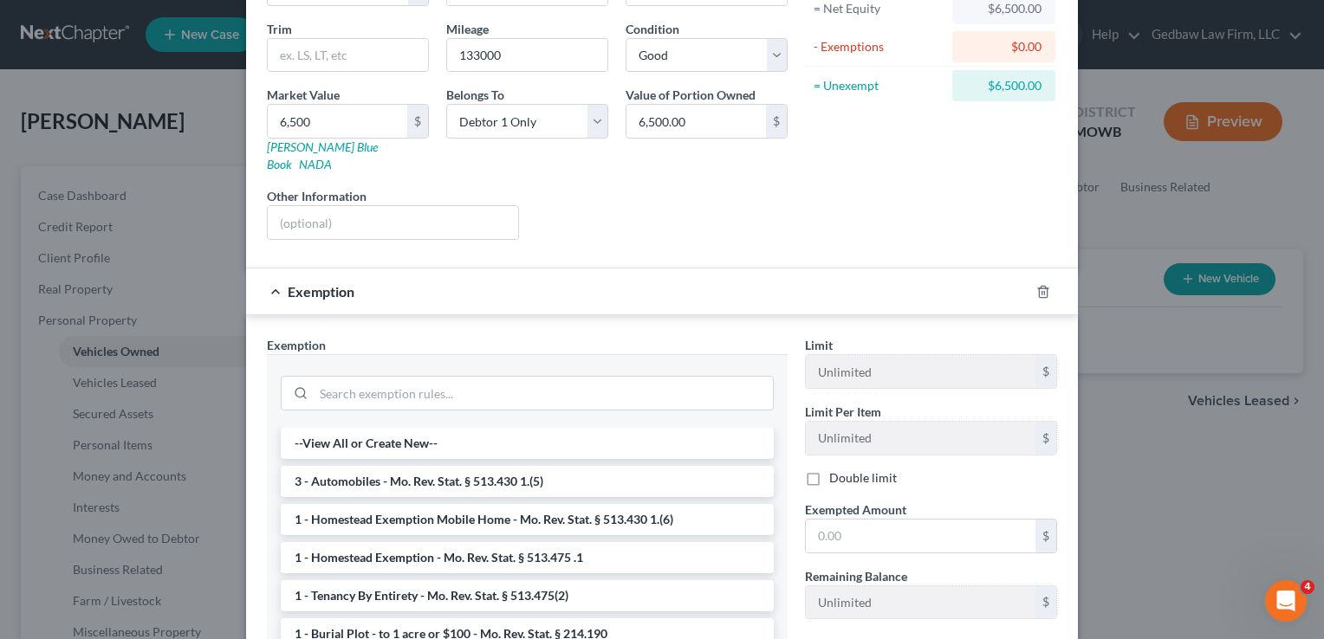
scroll to position [194, 0]
click at [542, 465] on li "3 - Automobiles - Mo. Rev. Stat. § 513.430 1.(5)" at bounding box center [527, 480] width 493 height 31
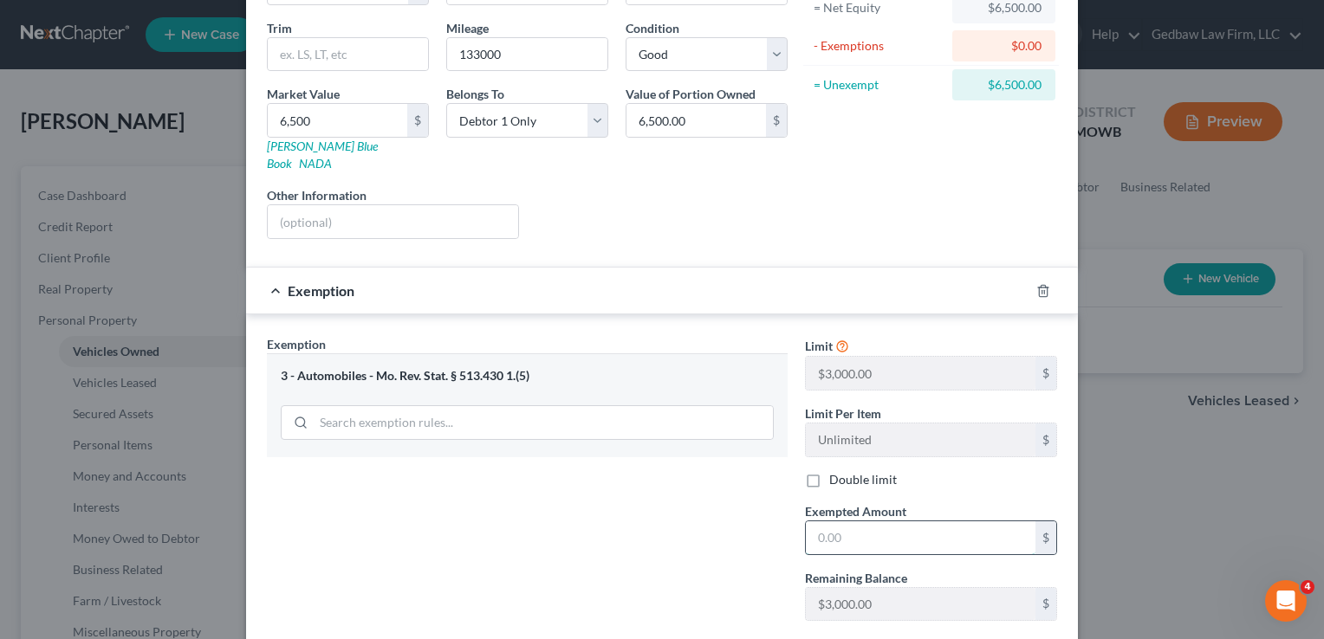
click at [887, 522] on input "text" at bounding box center [921, 538] width 230 height 33
type input "3,000"
click at [721, 539] on div "Exemption Set must be selected for CA. Exemption * 3 - Automobiles - Mo. Rev. S…" at bounding box center [527, 485] width 538 height 300
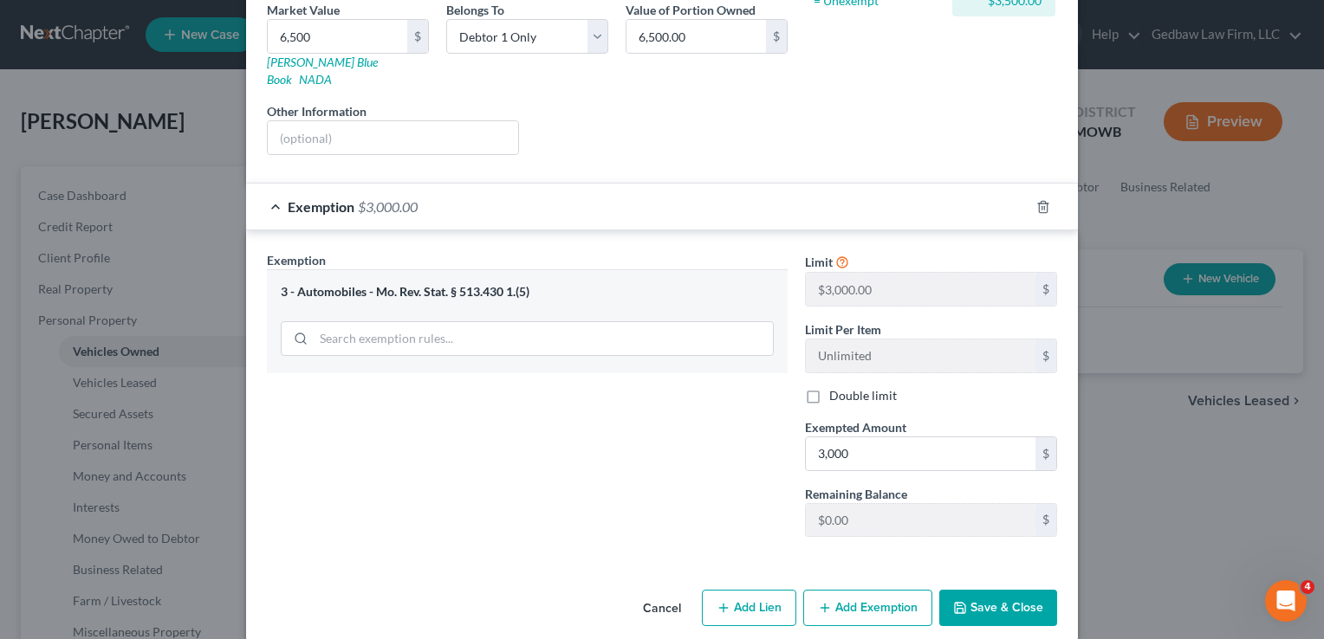
click at [764, 590] on button "Add Lien" at bounding box center [749, 608] width 94 height 36
select select "0"
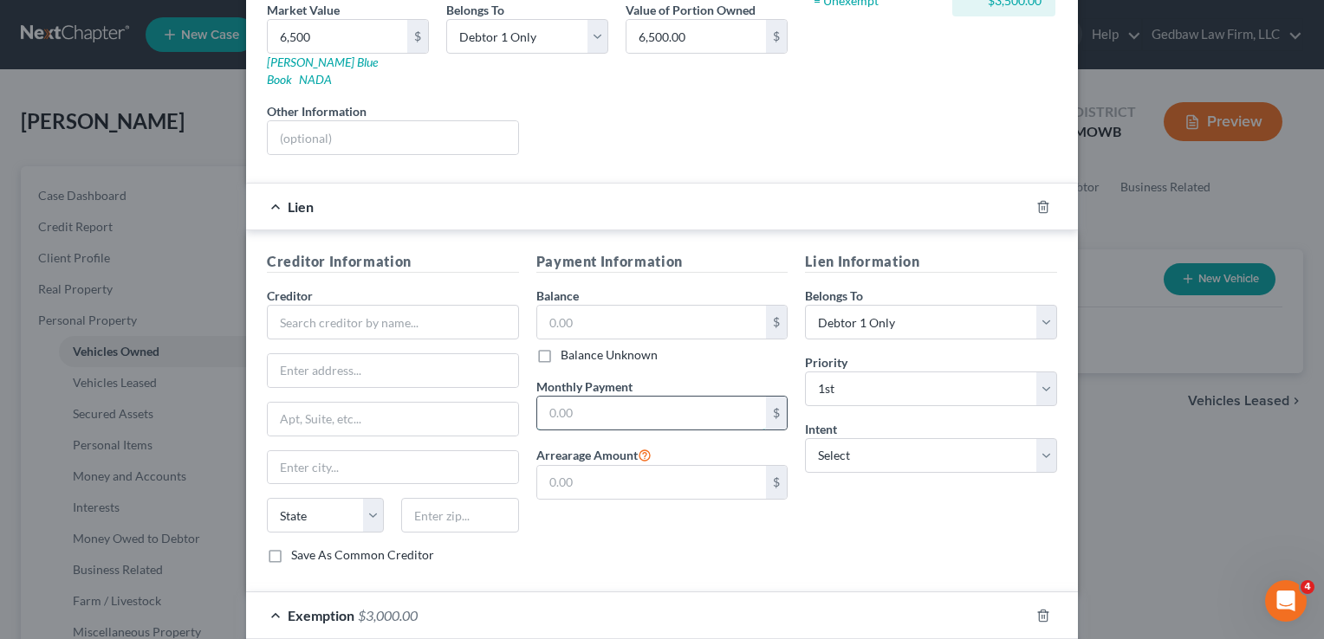
click at [647, 397] on input "text" at bounding box center [652, 413] width 230 height 33
type input "365"
click at [981, 438] on select "Select Surrender Redeem Reaffirm Avoid Other" at bounding box center [931, 455] width 252 height 35
select select "2"
click at [805, 438] on select "Select Surrender Redeem Reaffirm Avoid Other" at bounding box center [931, 455] width 252 height 35
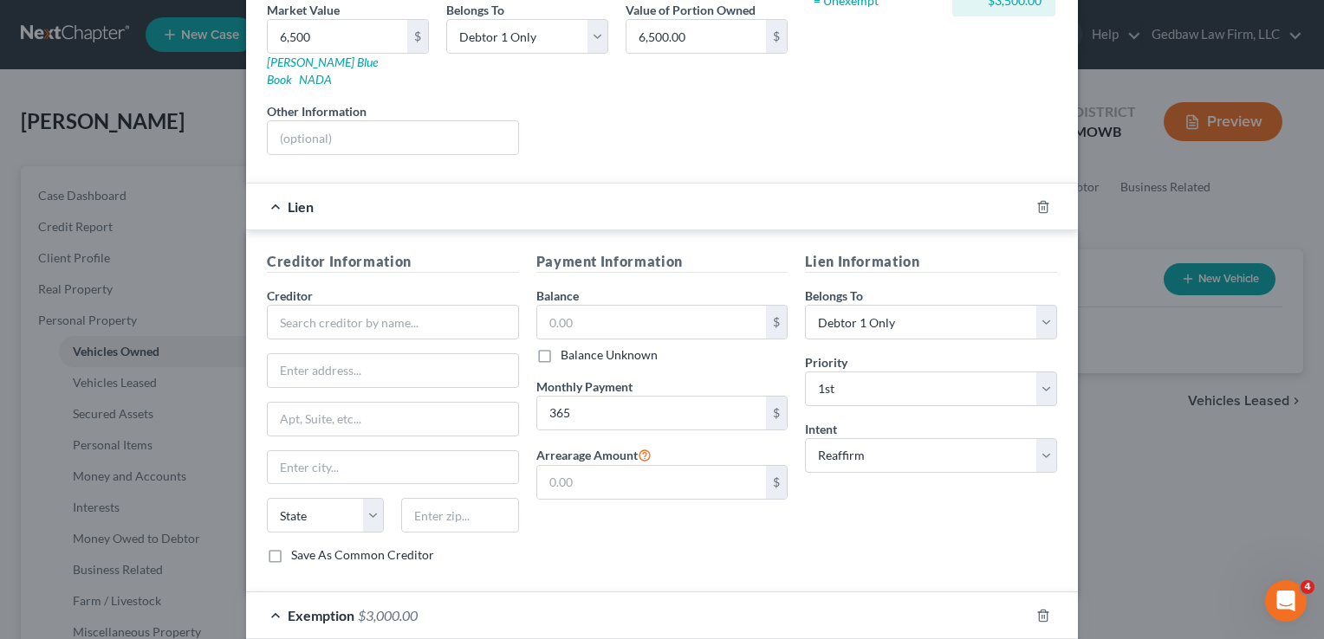
click at [675, 528] on div "Payment Information Balance $ Balance Unknown Balance Undetermined $ Balance Un…" at bounding box center [662, 414] width 269 height 327
click at [593, 306] on input "text" at bounding box center [652, 322] width 230 height 33
type input "8,758"
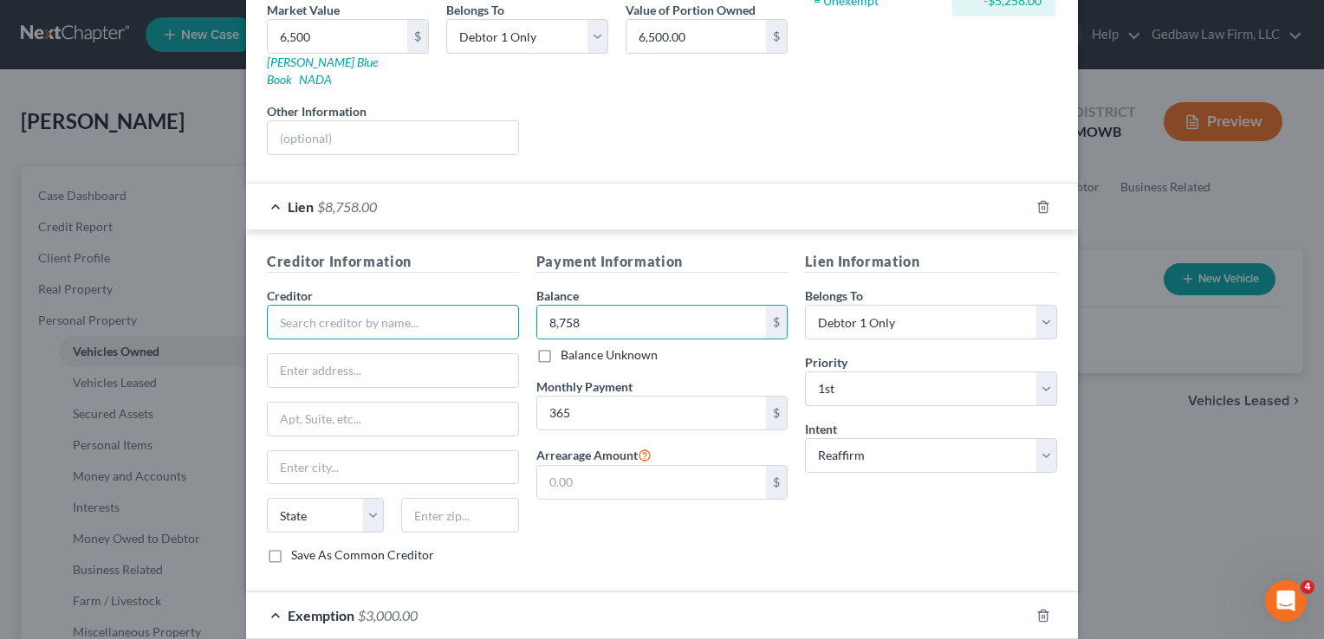
click at [374, 305] on input "text" at bounding box center [393, 322] width 252 height 35
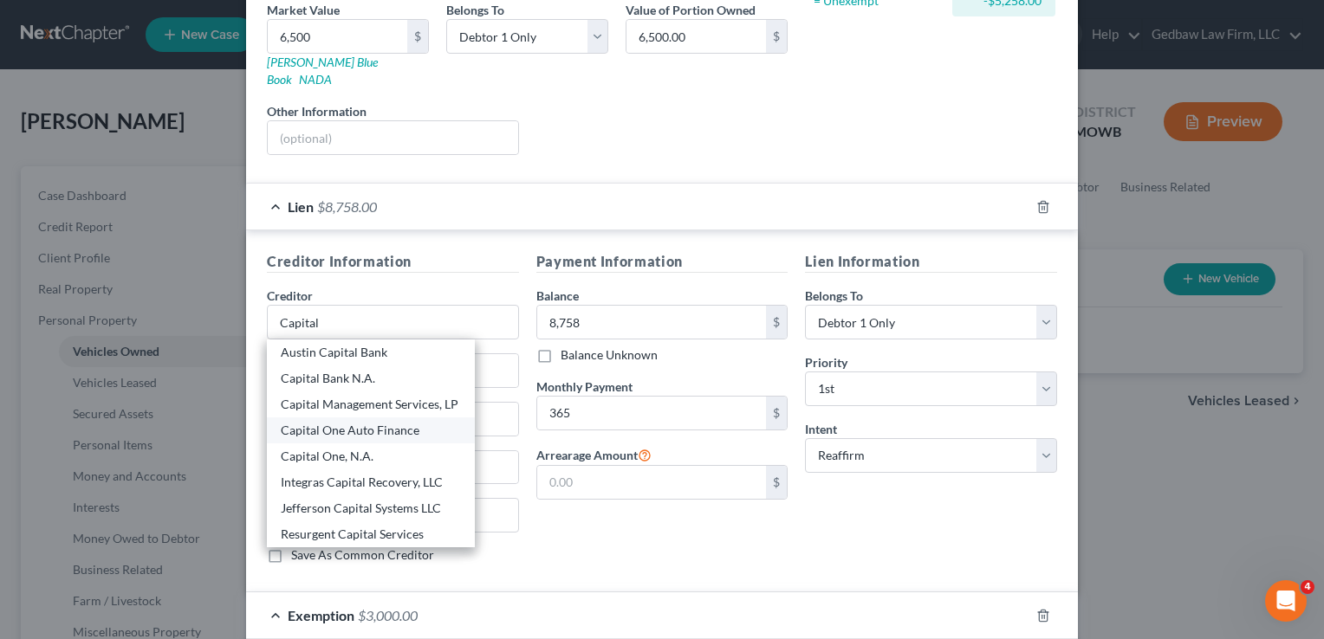
click at [378, 422] on div "Capital One Auto Finance" at bounding box center [371, 430] width 180 height 17
type input "Capital One Auto Finance"
type input "[STREET_ADDRESS][PERSON_NAME]"
type input "Plano"
select select "45"
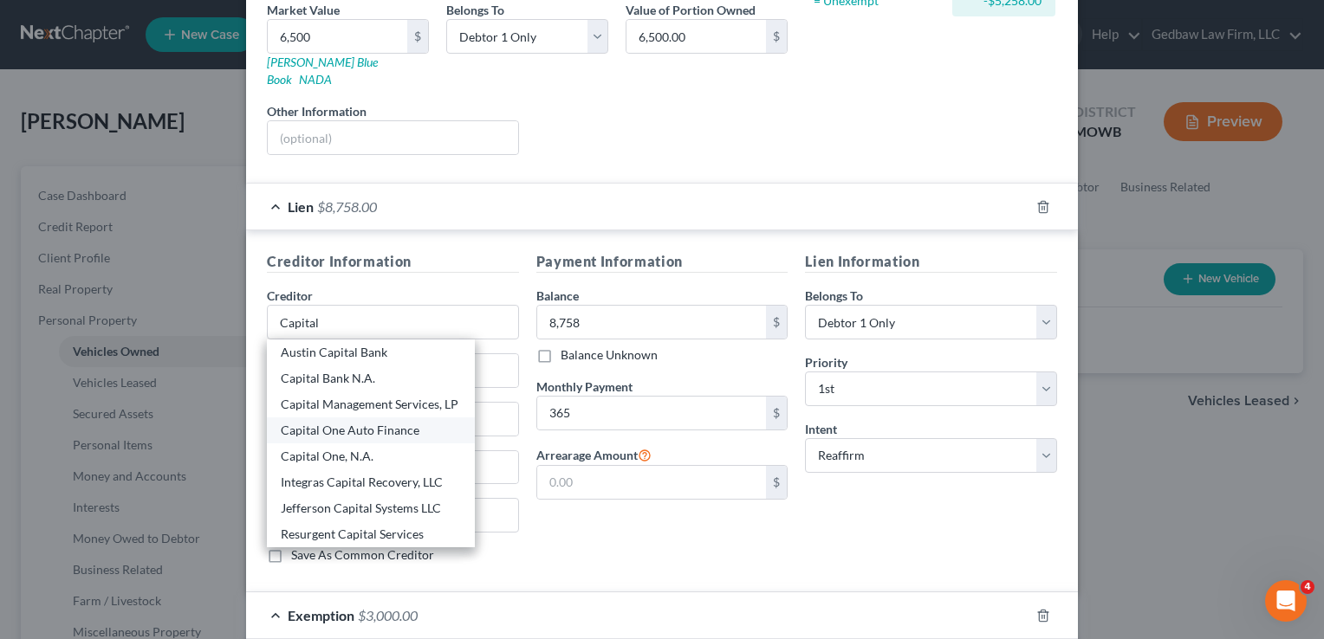
type input "75024"
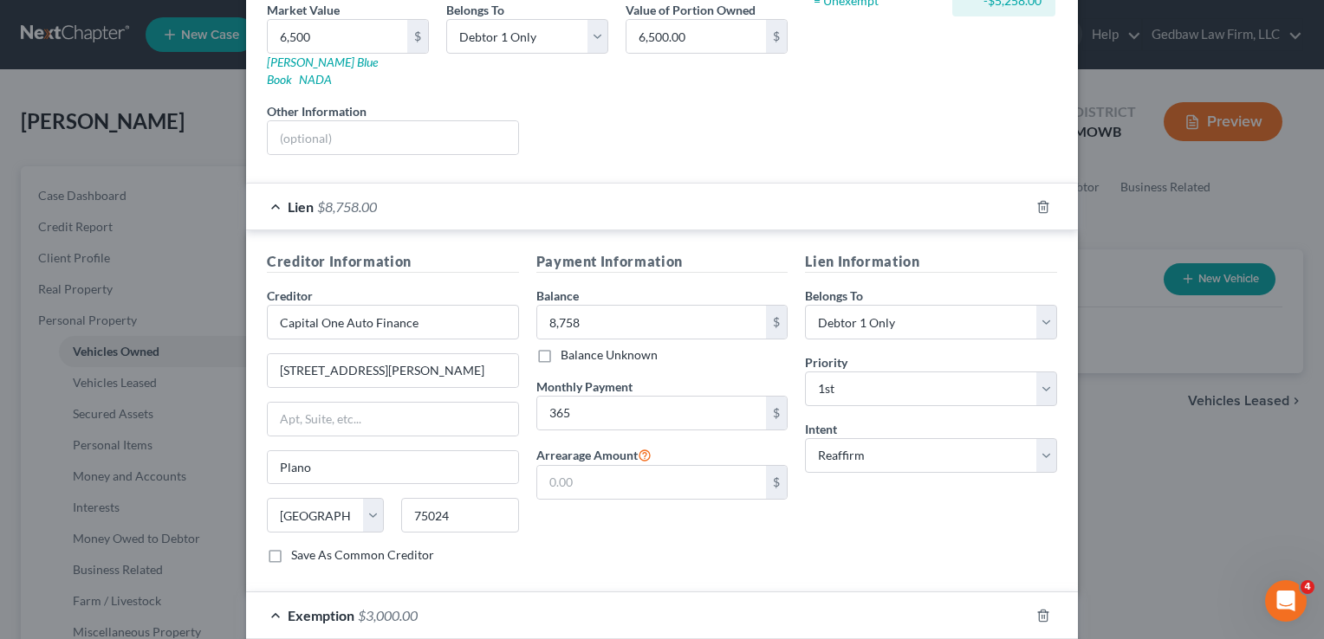
click at [655, 518] on div "Payment Information Balance 8,758.00 $ Balance Unknown Balance Undetermined 8,7…" at bounding box center [662, 414] width 269 height 327
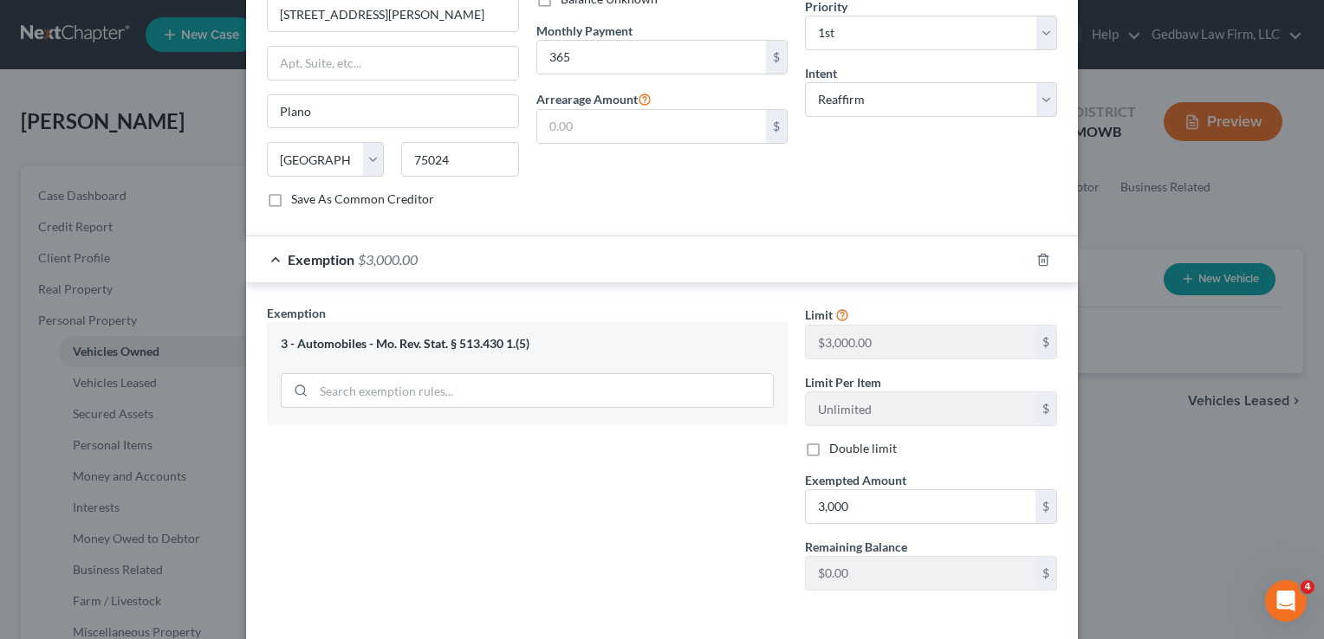
scroll to position [686, 0]
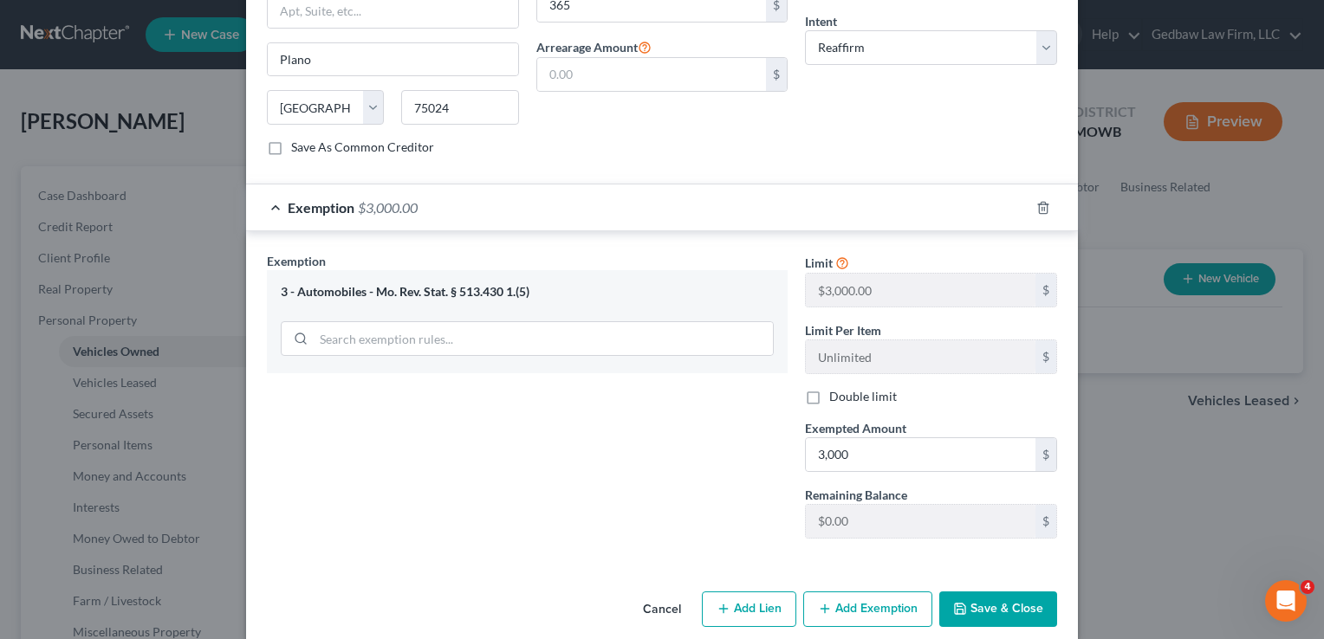
click at [1014, 592] on button "Save & Close" at bounding box center [998, 610] width 118 height 36
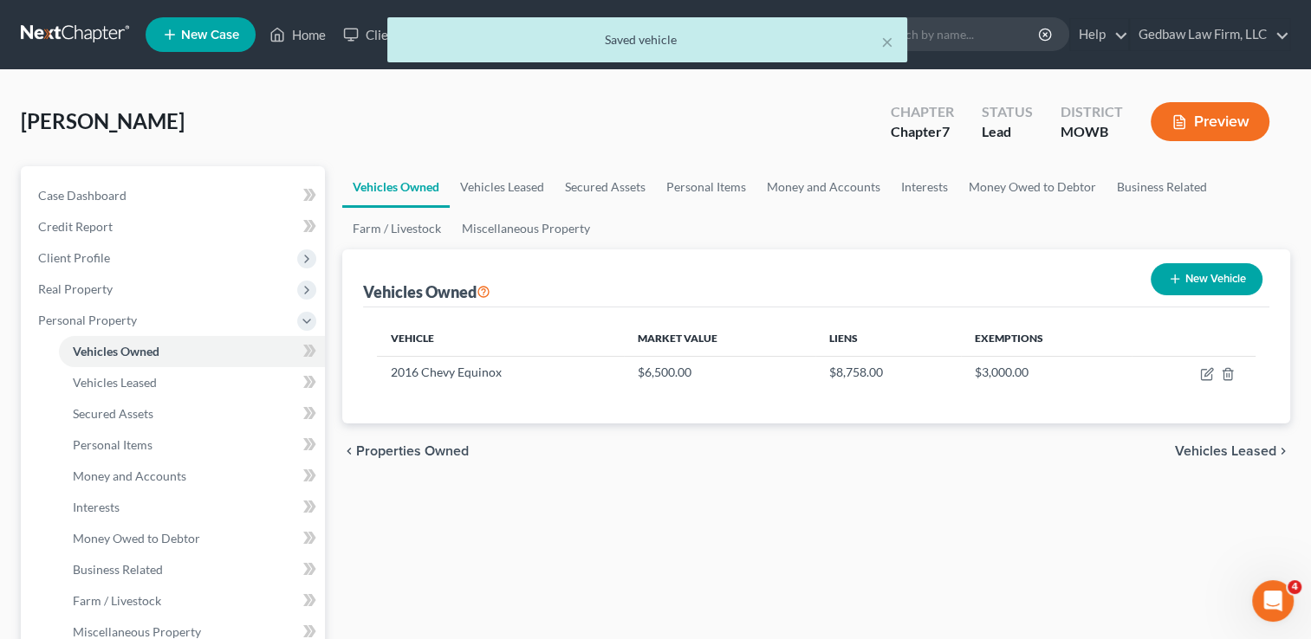
click at [1236, 444] on span "Vehicles Leased" at bounding box center [1225, 451] width 101 height 14
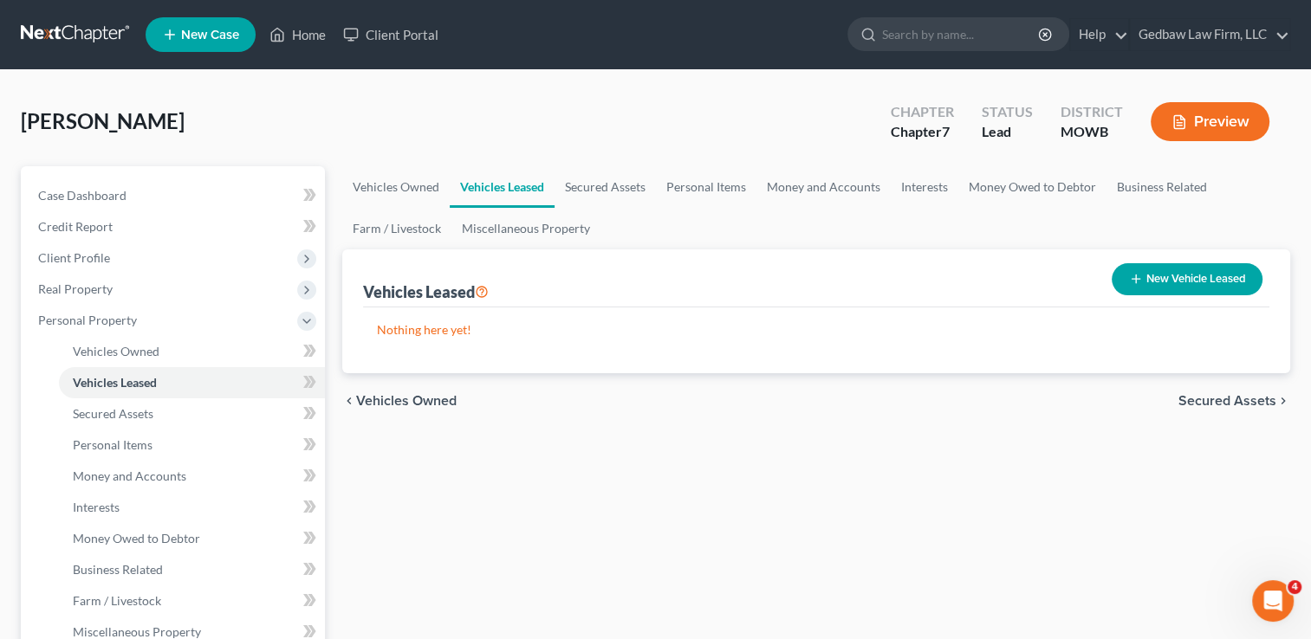
click at [1246, 400] on span "Secured Assets" at bounding box center [1227, 401] width 98 height 14
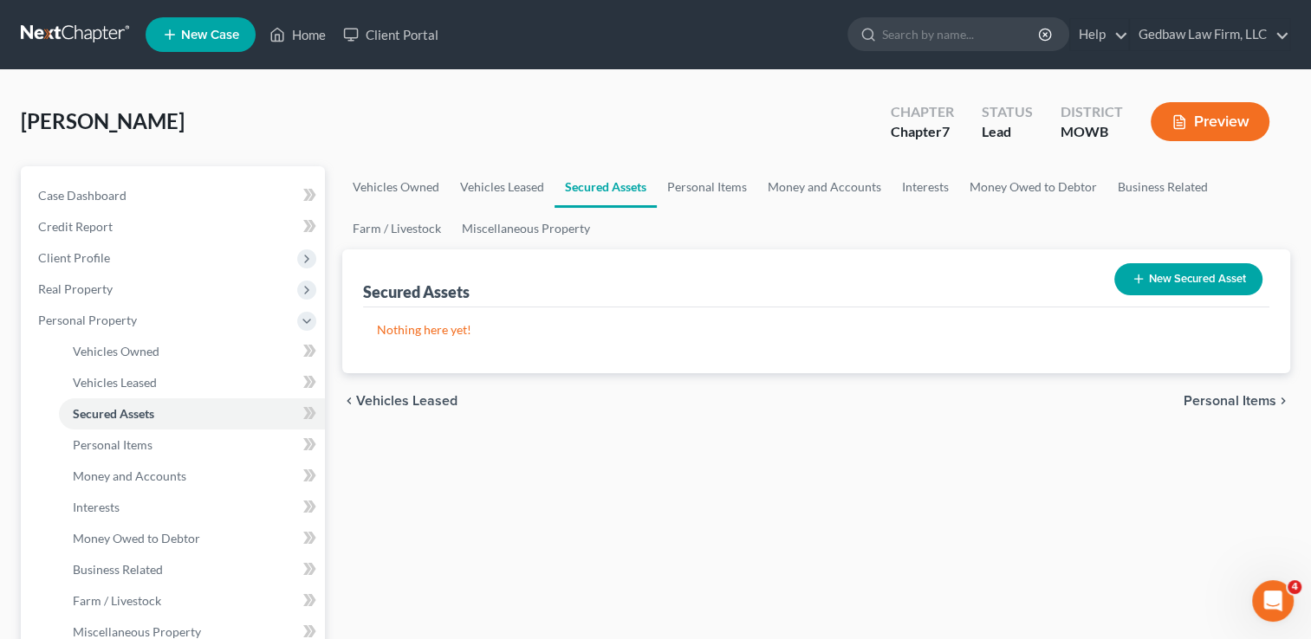
click at [1206, 280] on button "New Secured Asset" at bounding box center [1188, 279] width 148 height 32
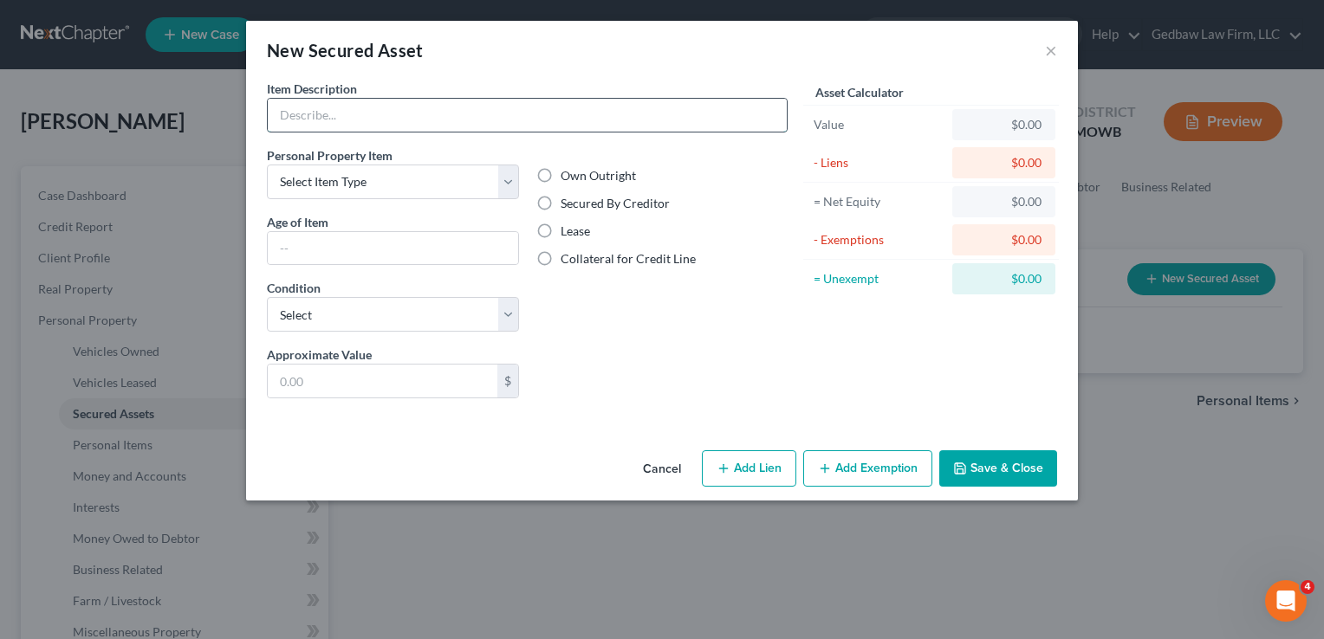
click at [390, 109] on input "text" at bounding box center [527, 115] width 519 height 33
type input "Furniture, household items"
click at [432, 185] on select "Select Item Type Clothing Collectibles Of Value Electronics Firearms Household …" at bounding box center [393, 182] width 252 height 35
select select "household_goods"
click at [267, 165] on select "Select Item Type Clothing Collectibles Of Value Electronics Firearms Household …" at bounding box center [393, 182] width 252 height 35
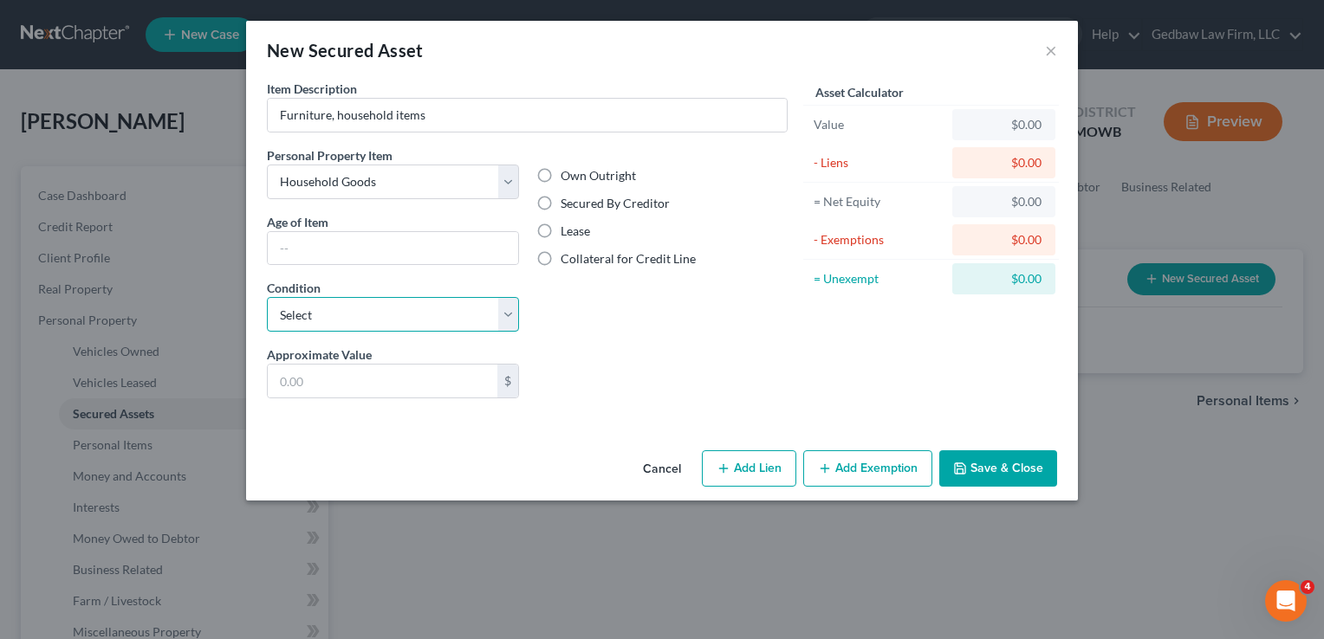
click at [418, 315] on select "Select Excellent Very Good Good Fair Poor" at bounding box center [393, 314] width 252 height 35
select select "3"
click at [267, 297] on select "Select Excellent Very Good Good Fair Poor" at bounding box center [393, 314] width 252 height 35
click at [327, 381] on input "text" at bounding box center [383, 381] width 230 height 33
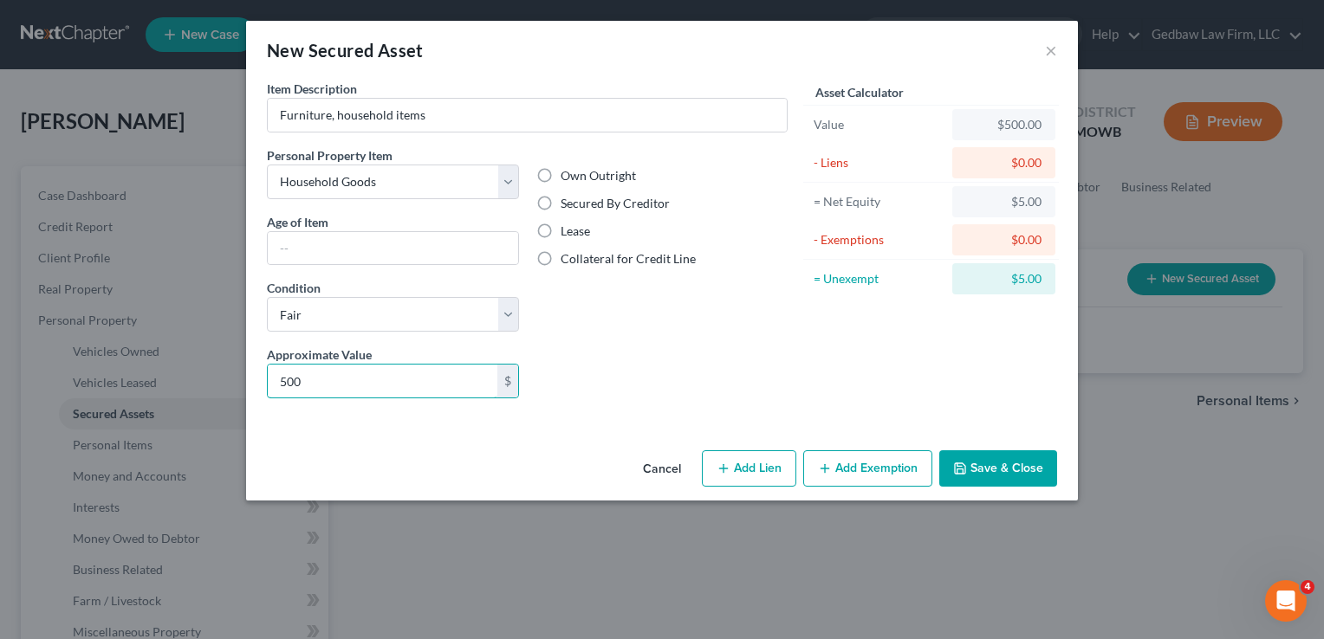
type input "500"
click at [561, 201] on label "Secured By Creditor" at bounding box center [615, 203] width 109 height 17
click at [567, 201] on input "Secured By Creditor" at bounding box center [572, 200] width 11 height 11
radio input "true"
click at [773, 469] on button "Add Lien" at bounding box center [749, 468] width 94 height 36
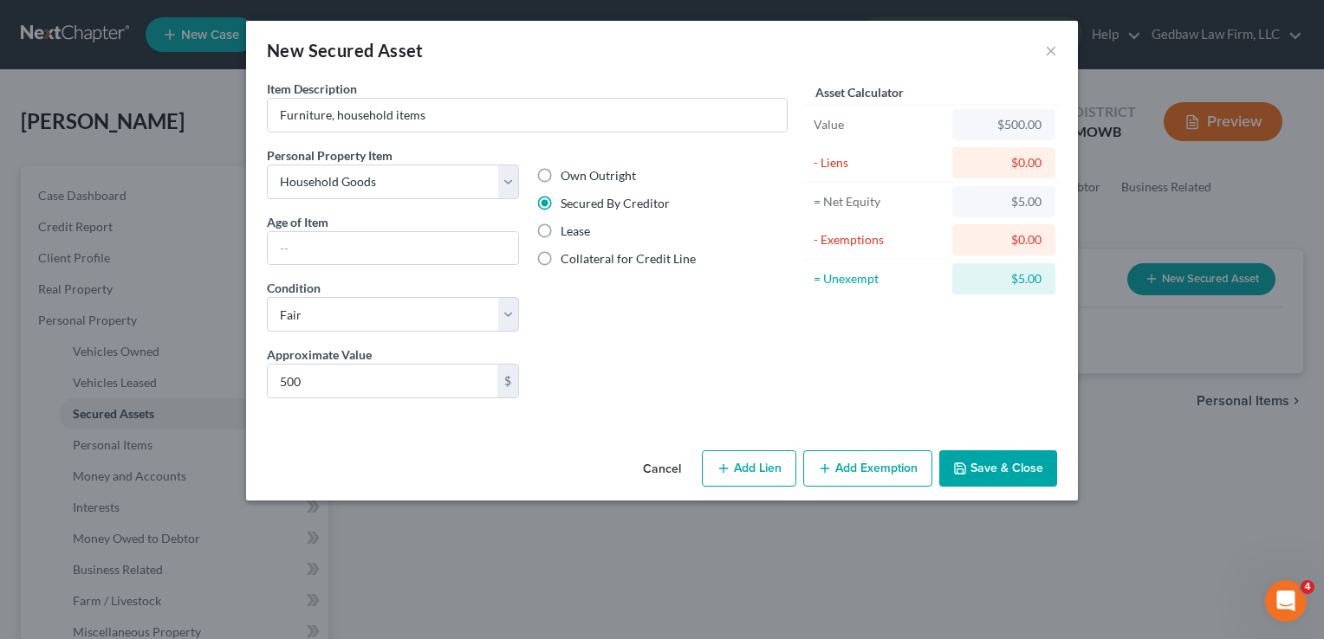
select select "0"
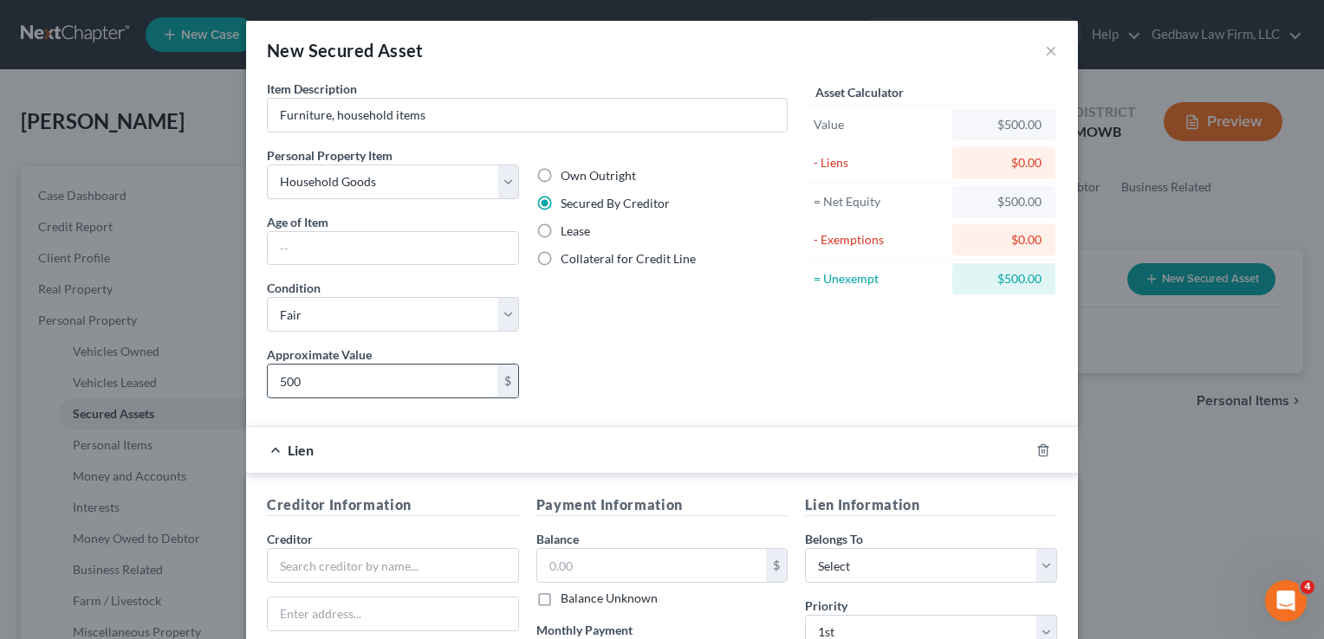
click at [311, 376] on input "500" at bounding box center [383, 381] width 230 height 33
click at [772, 386] on div "Liens Select" at bounding box center [662, 372] width 269 height 53
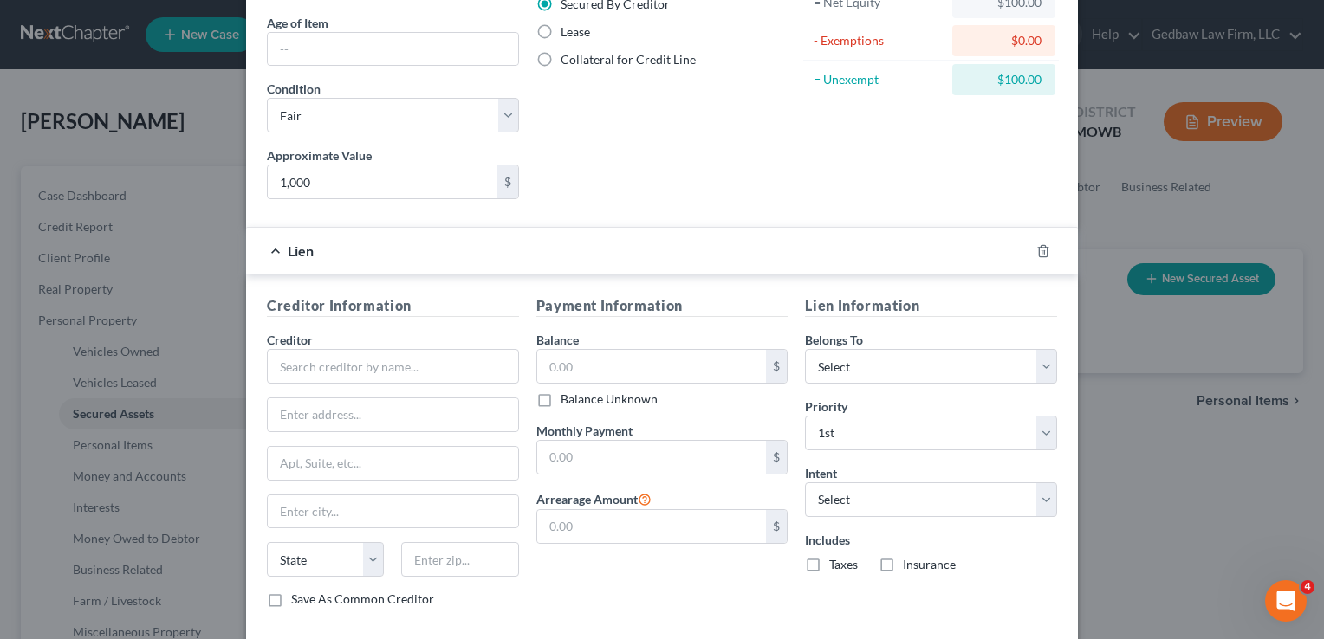
scroll to position [217, 0]
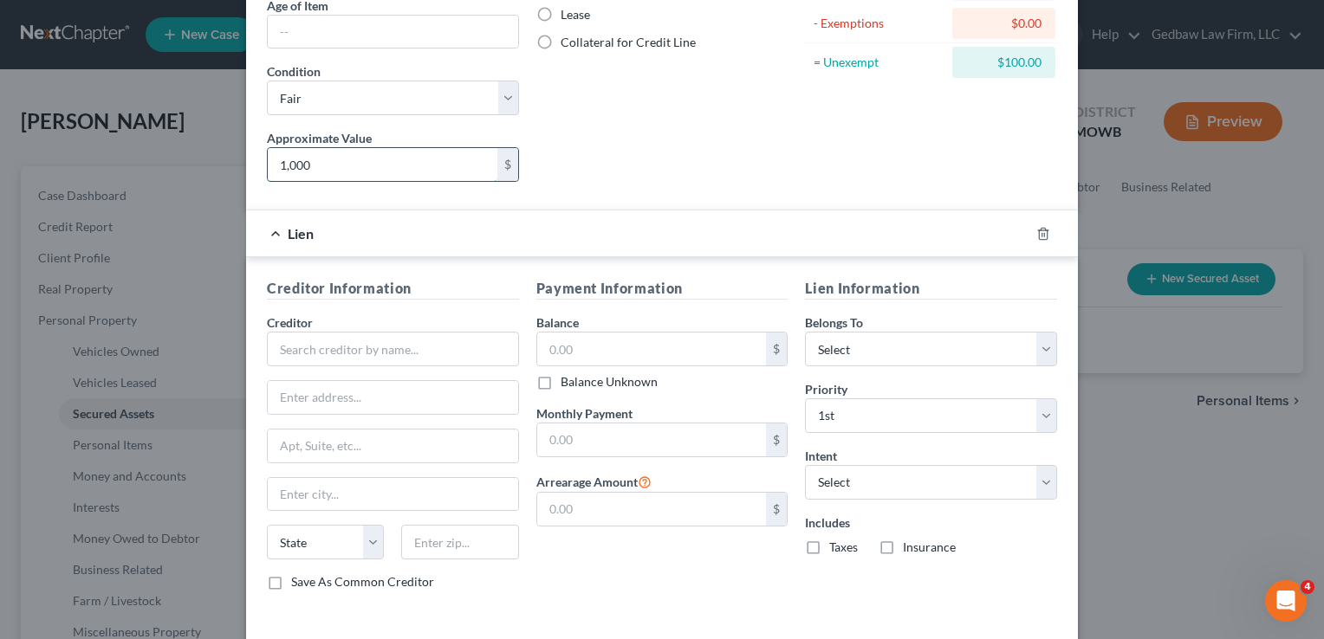
click at [353, 163] on input "1,000" at bounding box center [383, 164] width 230 height 33
type input "500"
click at [389, 347] on input "text" at bounding box center [393, 349] width 252 height 35
click at [379, 378] on div "[US_STATE] Furniture Mart" at bounding box center [371, 379] width 180 height 17
type input "[US_STATE] Furniture Mart"
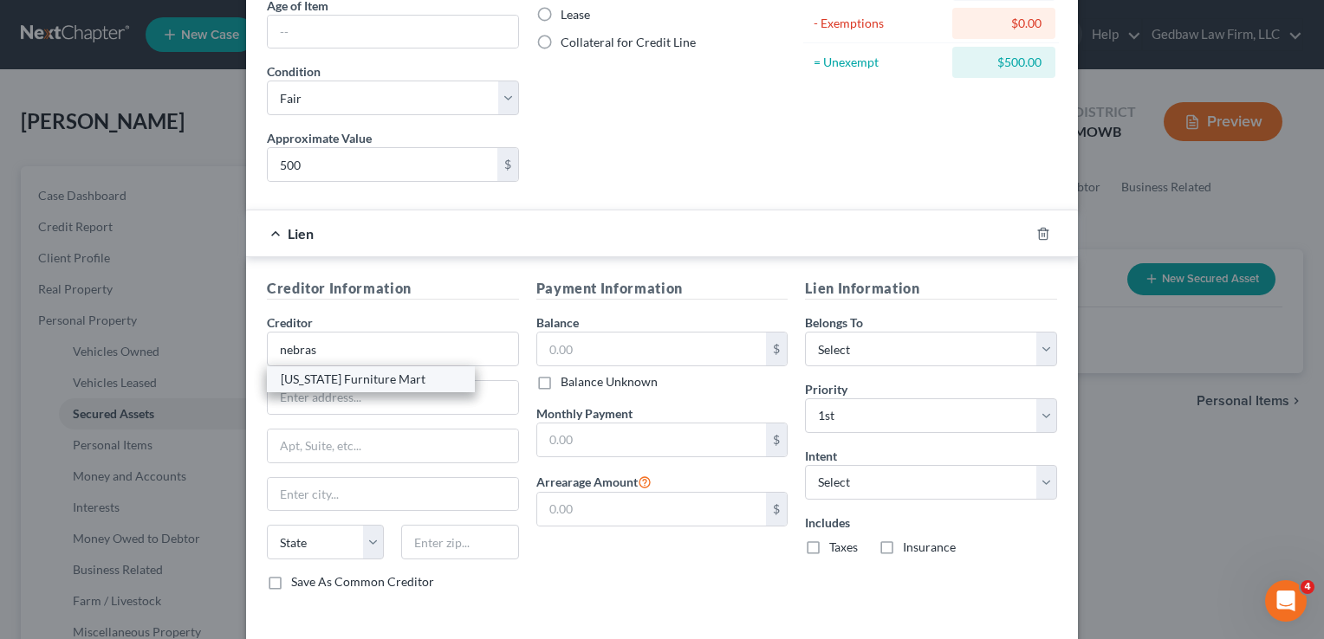
type input "PO Box 3000"
type input "[GEOGRAPHIC_DATA]"
select select "30"
type input "68103"
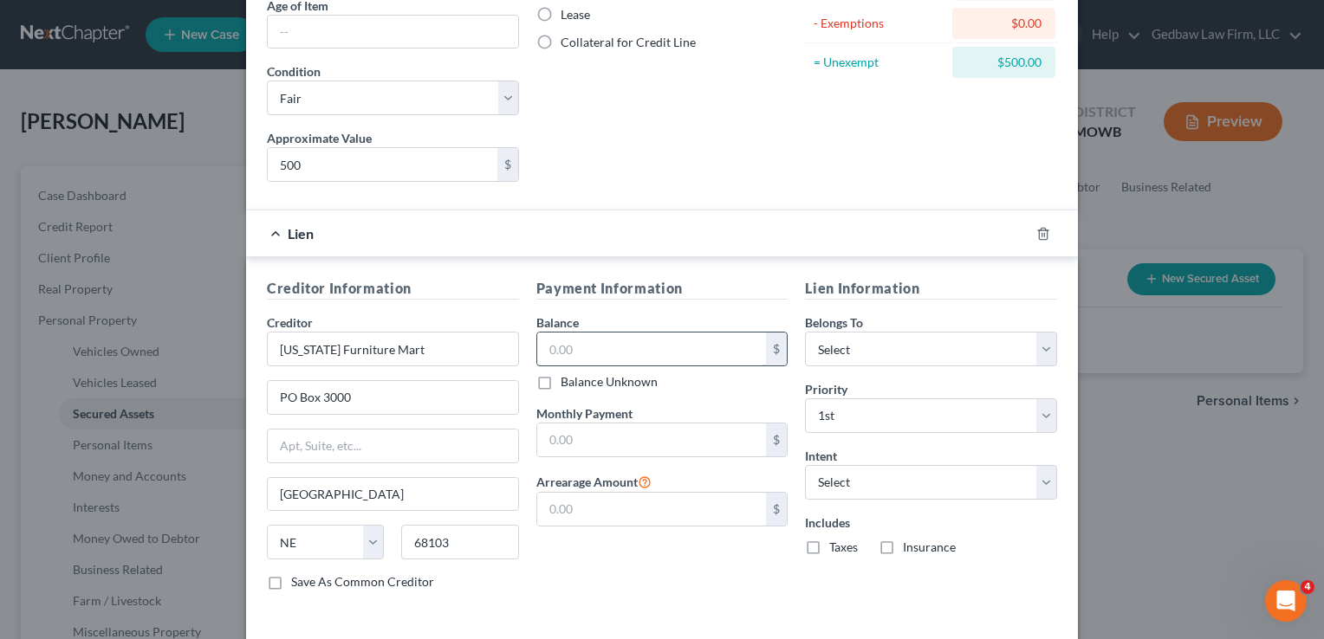
click at [651, 347] on input "text" at bounding box center [652, 349] width 230 height 33
type input "1,708"
click at [671, 449] on input "text" at bounding box center [652, 440] width 230 height 33
type input "70"
click at [879, 351] on select "Select Debtor 1 Only Debtor 2 Only Debtor 1 And Debtor 2 Only At Least One Of T…" at bounding box center [931, 349] width 252 height 35
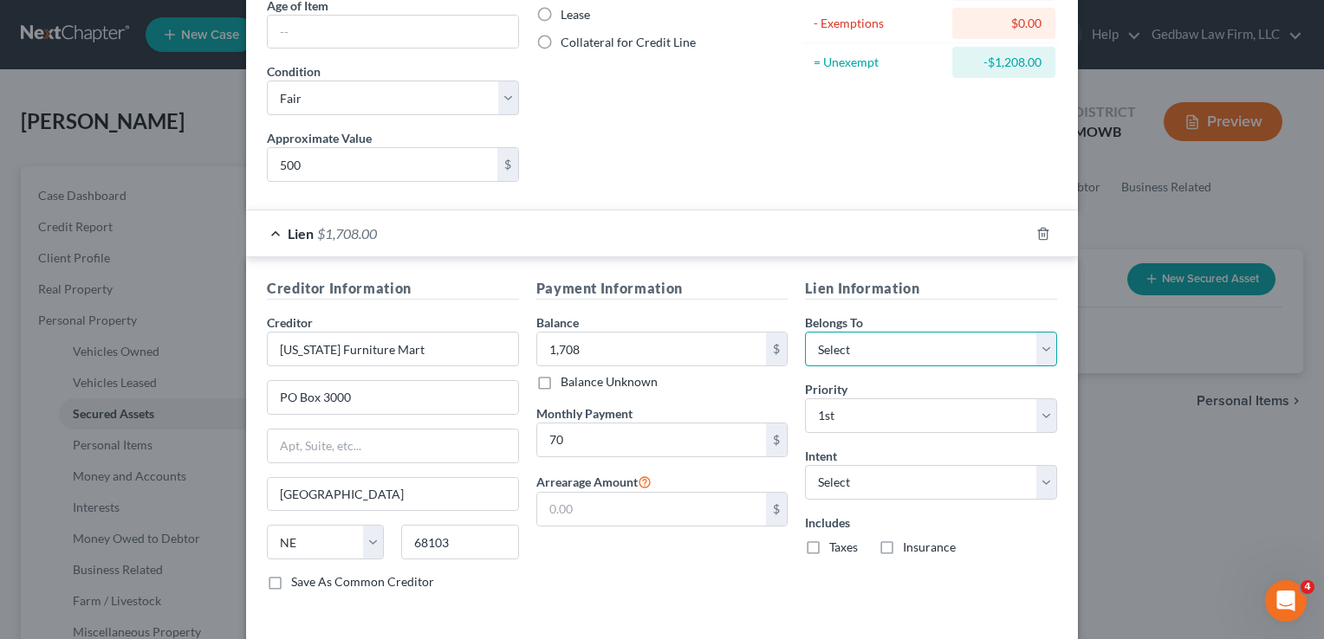
select select "0"
click at [805, 332] on select "Select Debtor 1 Only Debtor 2 Only Debtor 1 And Debtor 2 Only At Least One Of T…" at bounding box center [931, 349] width 252 height 35
click at [909, 480] on select "Select Surrender Redeem Reaffirm Avoid Other" at bounding box center [931, 482] width 252 height 35
select select "2"
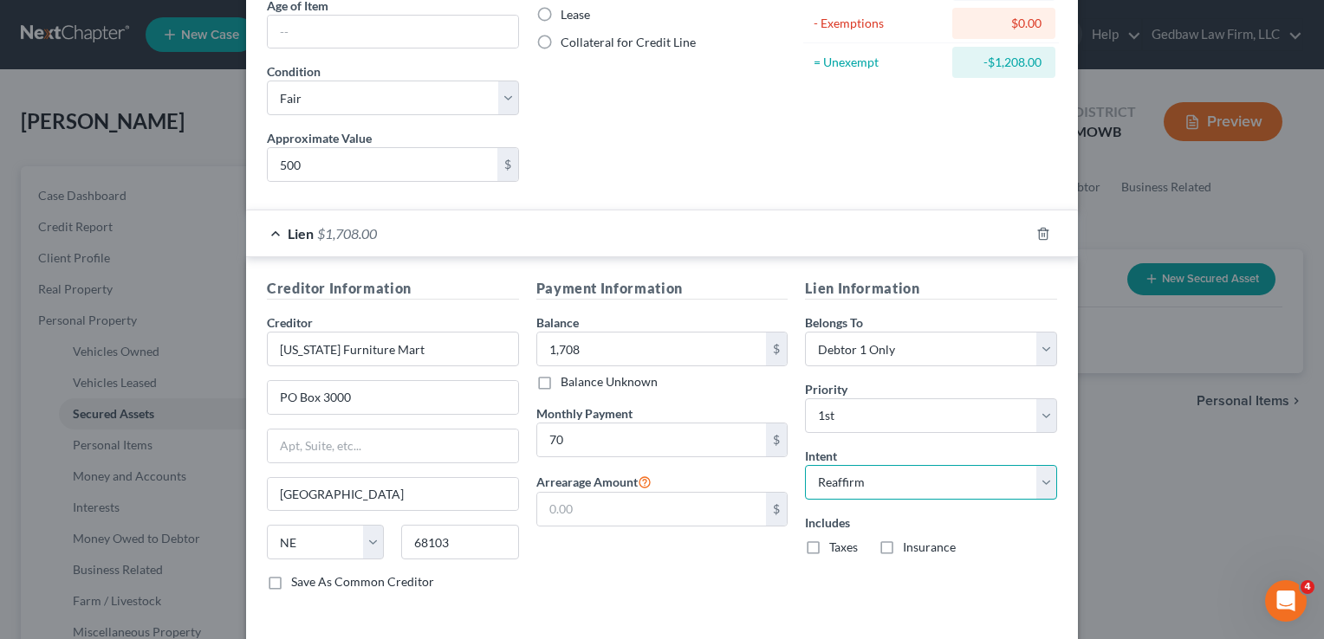
click at [805, 465] on select "Select Surrender Redeem Reaffirm Avoid Other" at bounding box center [931, 482] width 252 height 35
click at [716, 576] on div "Payment Information Balance 1,708.00 $ Balance Unknown Balance Undetermined 1,7…" at bounding box center [662, 441] width 269 height 327
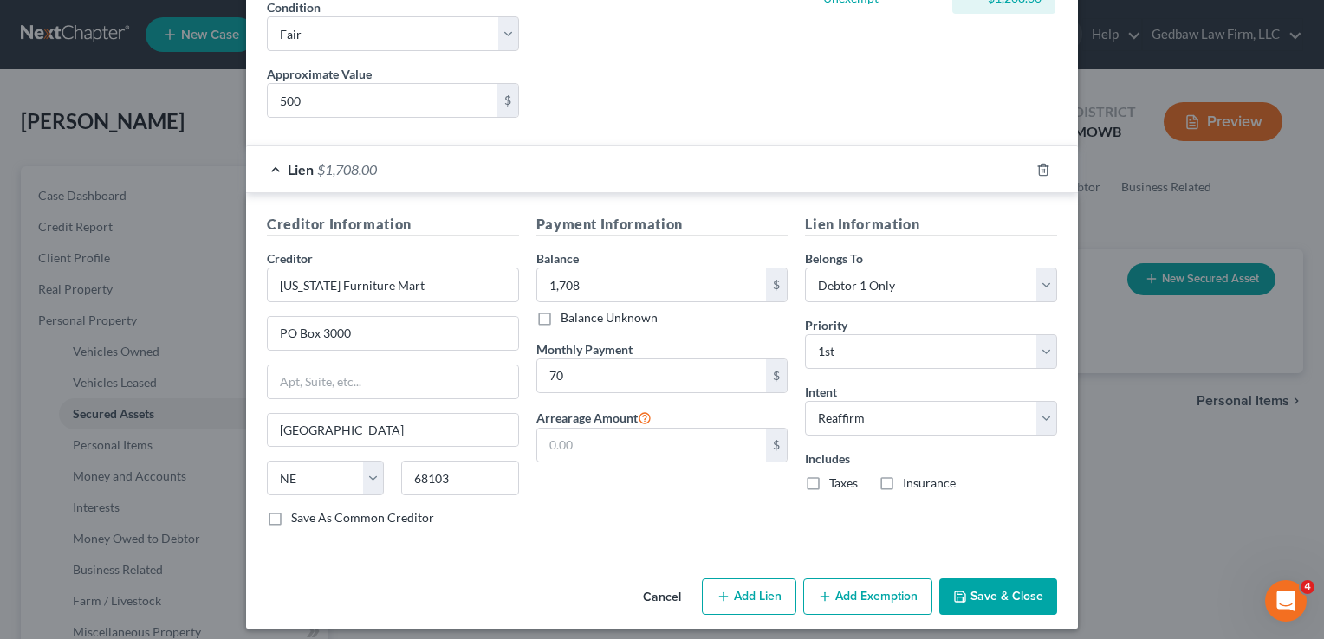
scroll to position [287, 0]
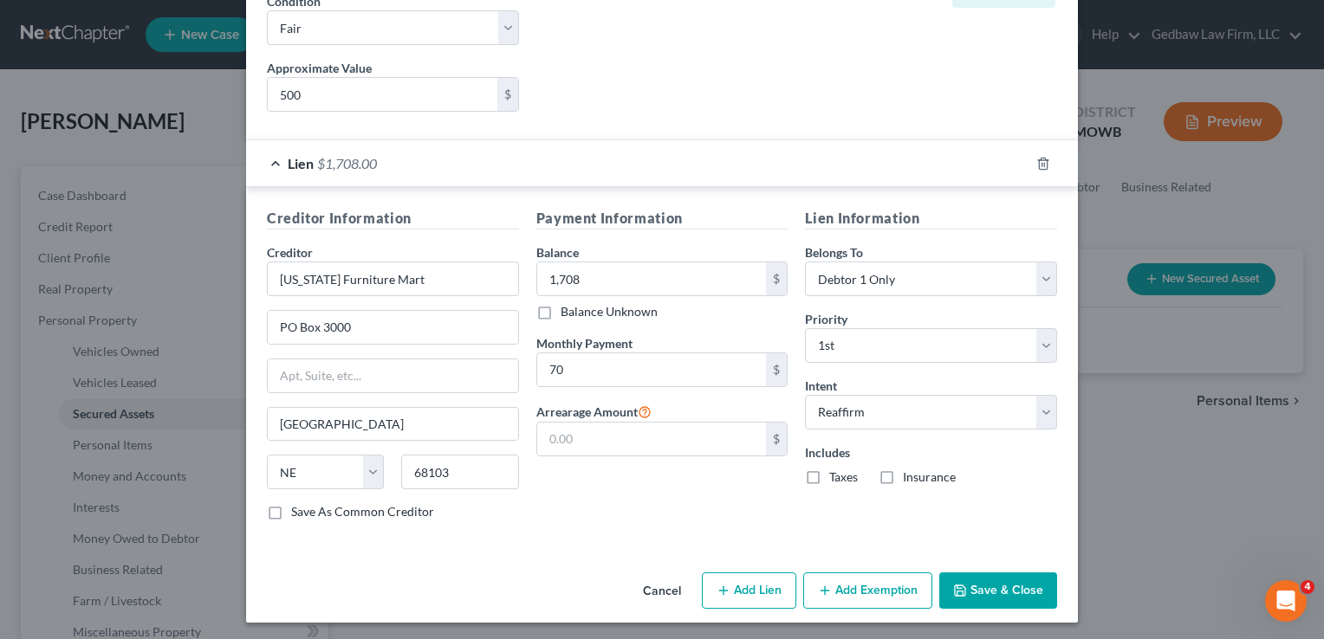
click at [898, 587] on button "Add Exemption" at bounding box center [867, 591] width 129 height 36
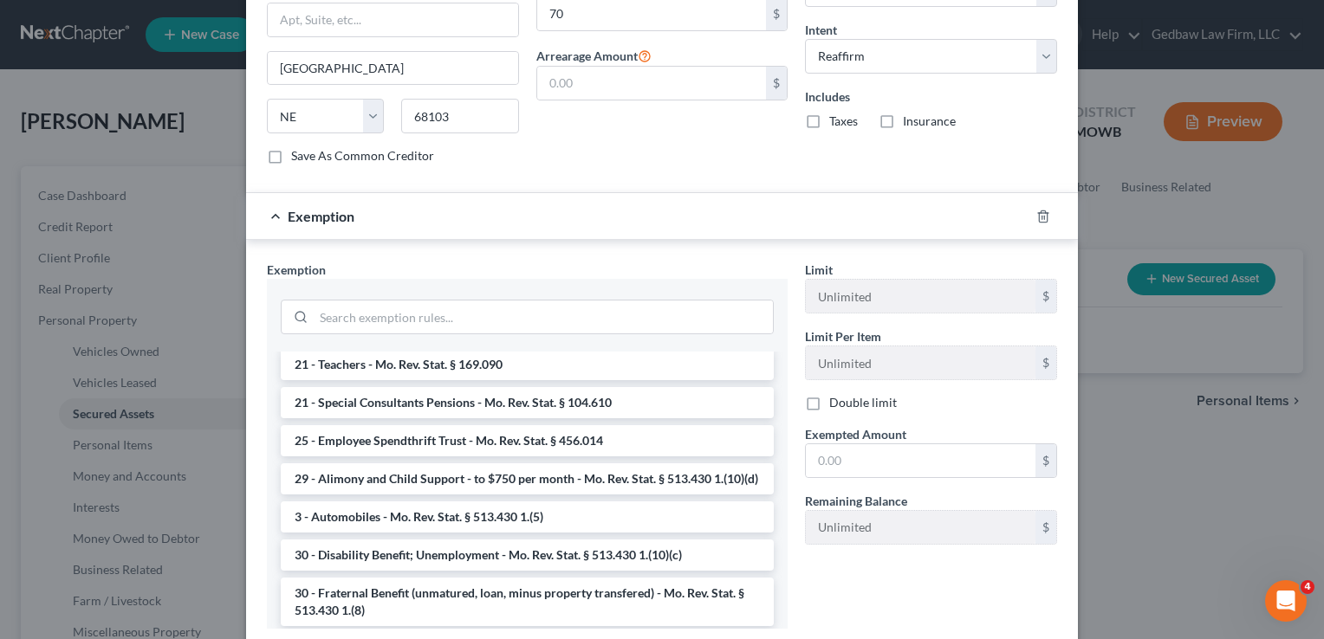
scroll to position [742, 0]
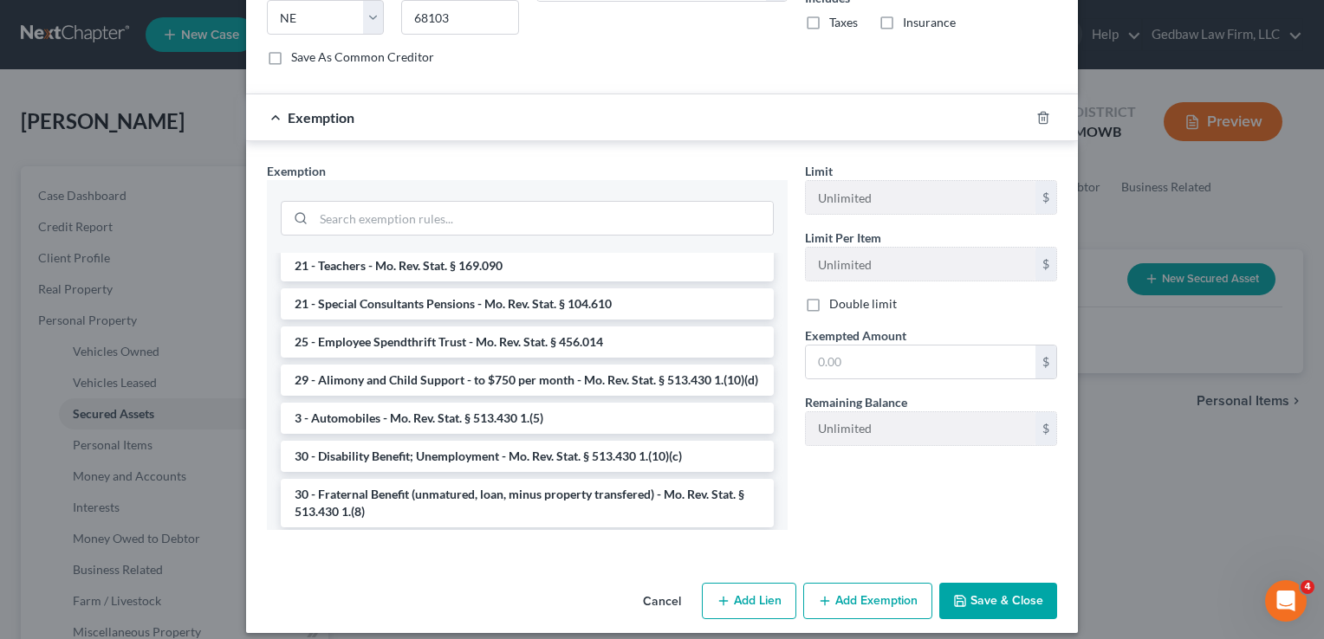
click at [1020, 597] on button "Save & Close" at bounding box center [998, 601] width 118 height 36
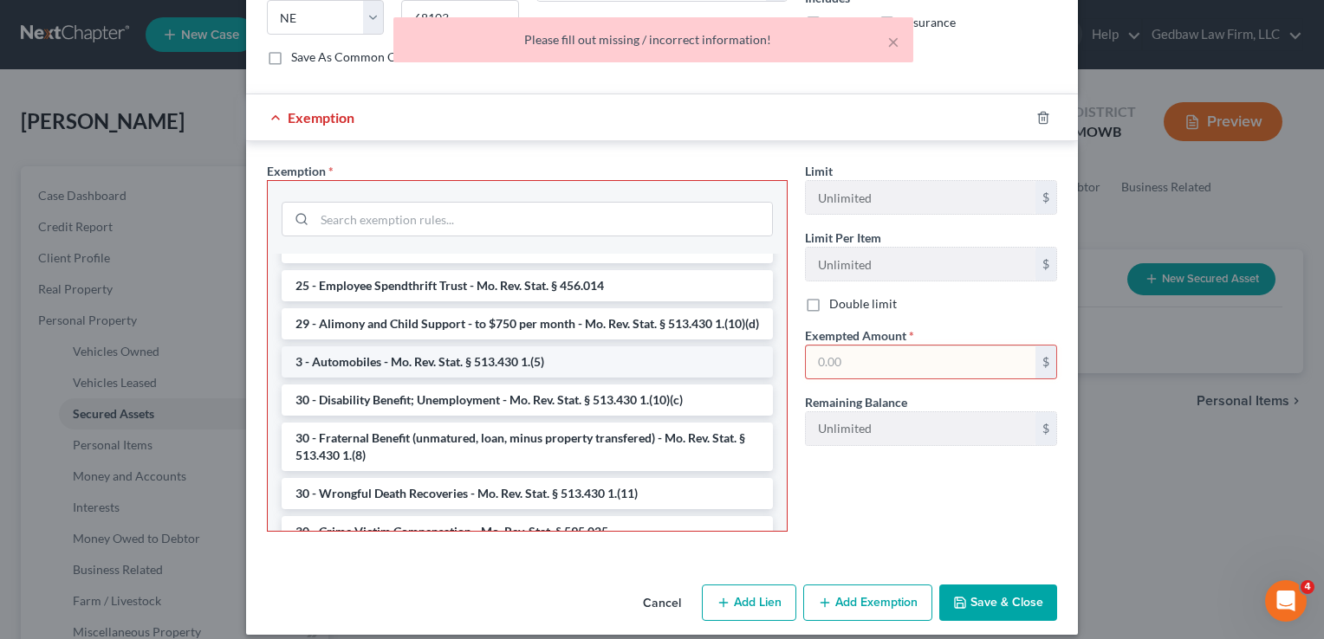
scroll to position [996, 0]
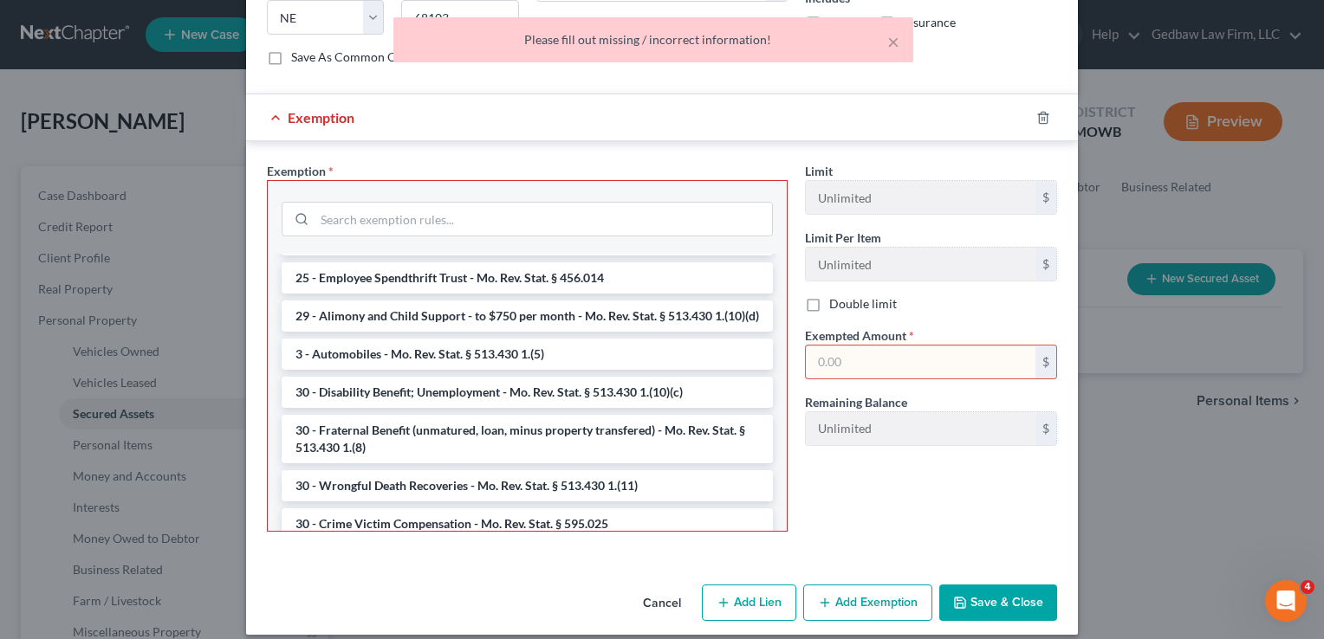
click at [669, 597] on button "Cancel" at bounding box center [662, 604] width 66 height 35
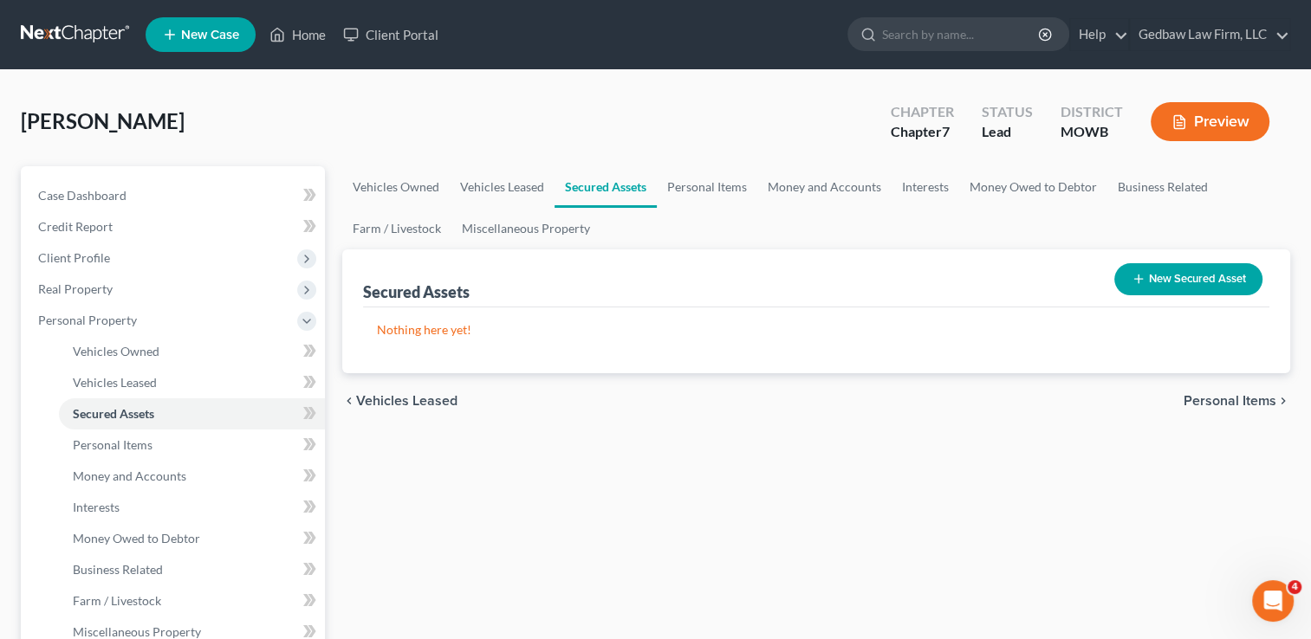
click at [1230, 275] on button "New Secured Asset" at bounding box center [1188, 279] width 148 height 32
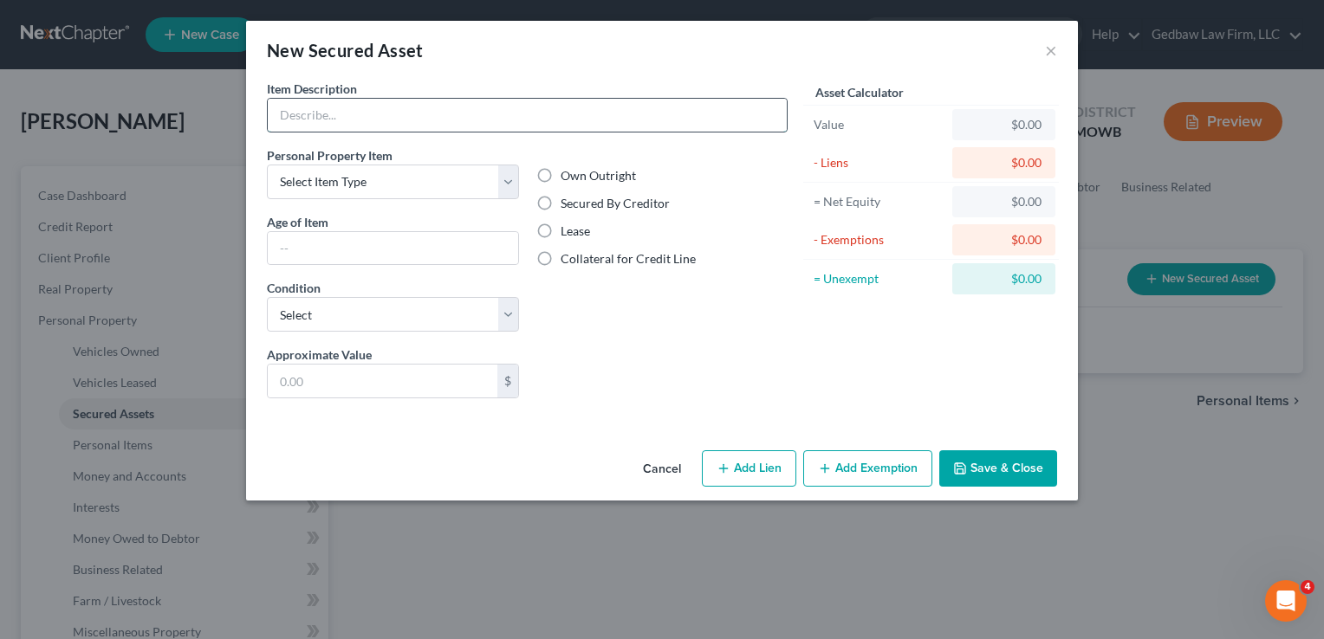
click at [437, 120] on input "text" at bounding box center [527, 115] width 519 height 33
type input "Furniture, household items"
type input "500"
click at [446, 191] on select "Select Item Type Clothing Collectibles Of Value Electronics Firearms Household …" at bounding box center [393, 182] width 252 height 35
select select "household_goods"
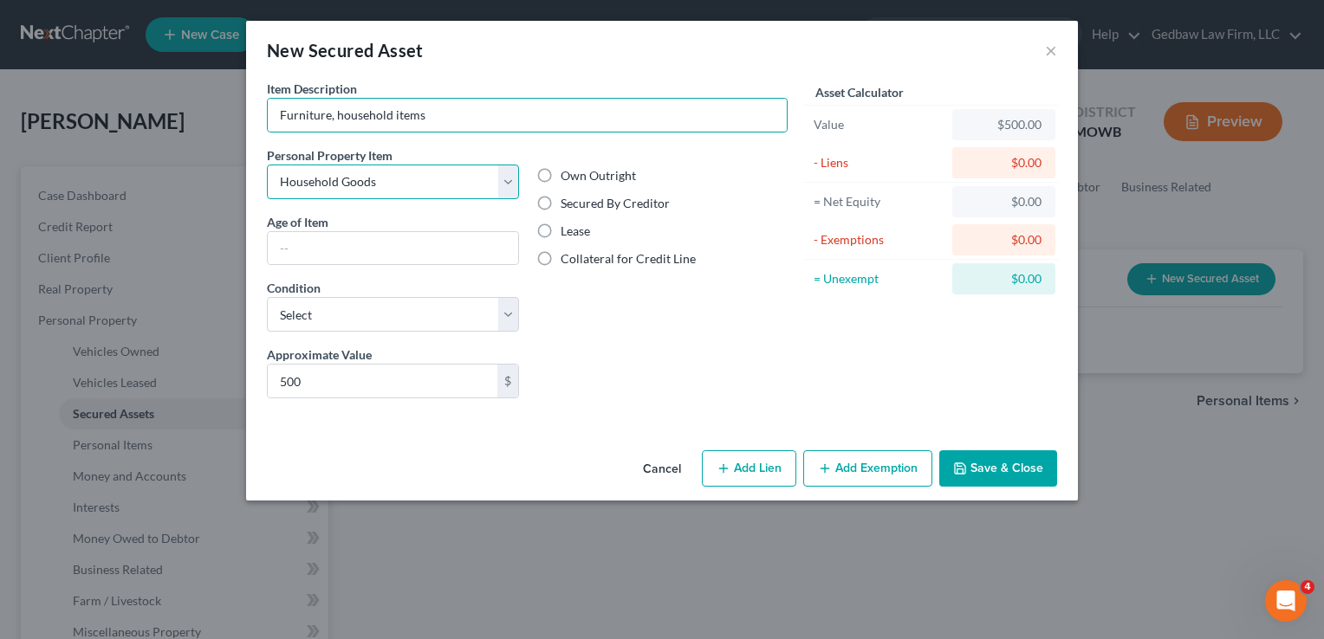
click at [267, 165] on select "Select Item Type Clothing Collectibles Of Value Electronics Firearms Household …" at bounding box center [393, 182] width 252 height 35
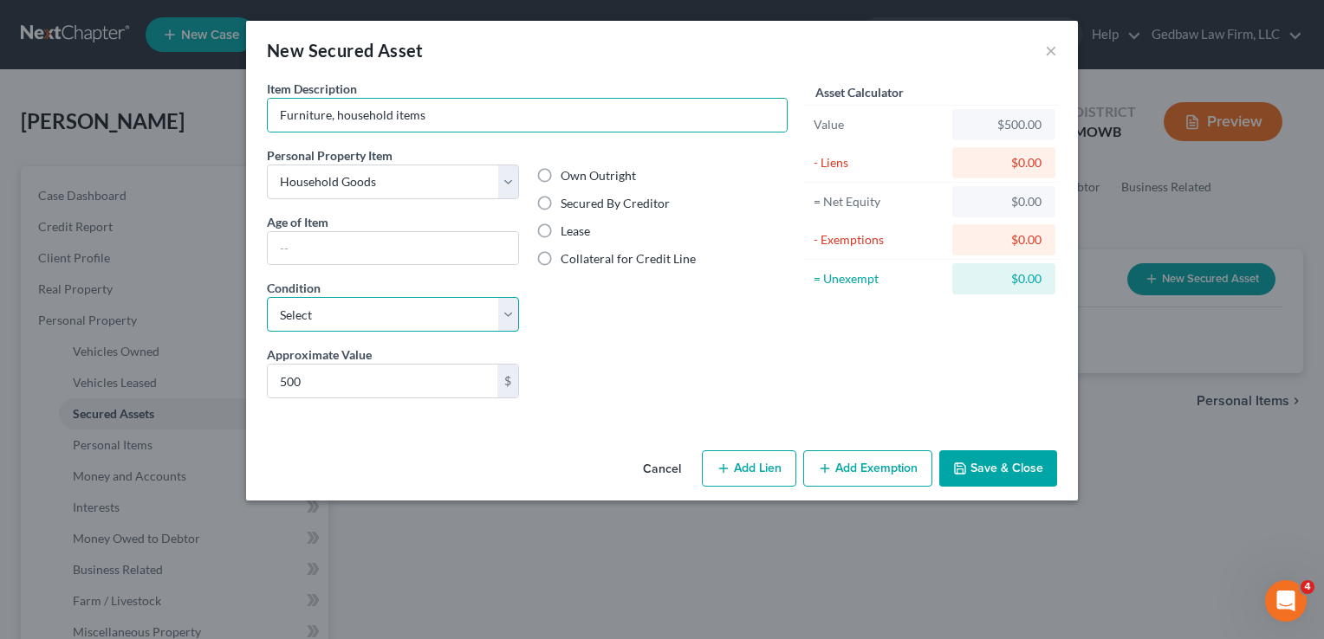
click at [431, 319] on select "Select Excellent Very Good Good Fair Poor" at bounding box center [393, 314] width 252 height 35
select select "3"
click at [267, 297] on select "Select Excellent Very Good Good Fair Poor" at bounding box center [393, 314] width 252 height 35
click at [561, 199] on label "Secured By Creditor" at bounding box center [615, 203] width 109 height 17
click at [567, 199] on input "Secured By Creditor" at bounding box center [572, 200] width 11 height 11
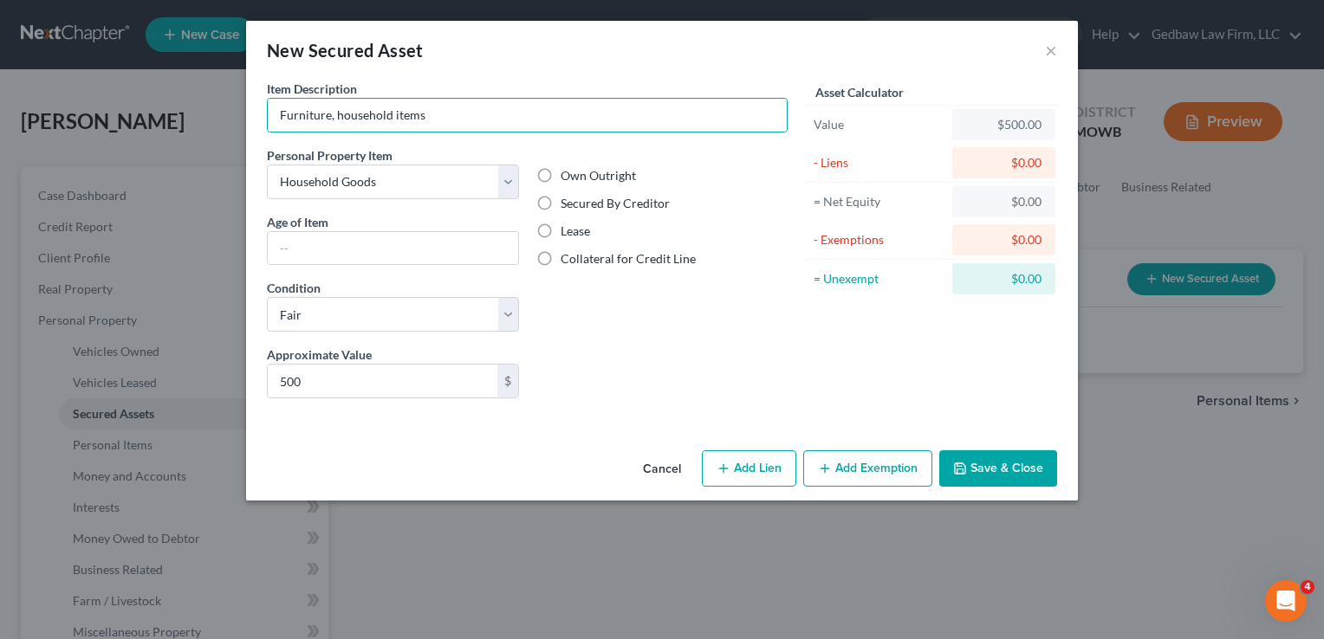
radio input "true"
click at [755, 470] on button "Add Lien" at bounding box center [749, 468] width 94 height 36
select select "0"
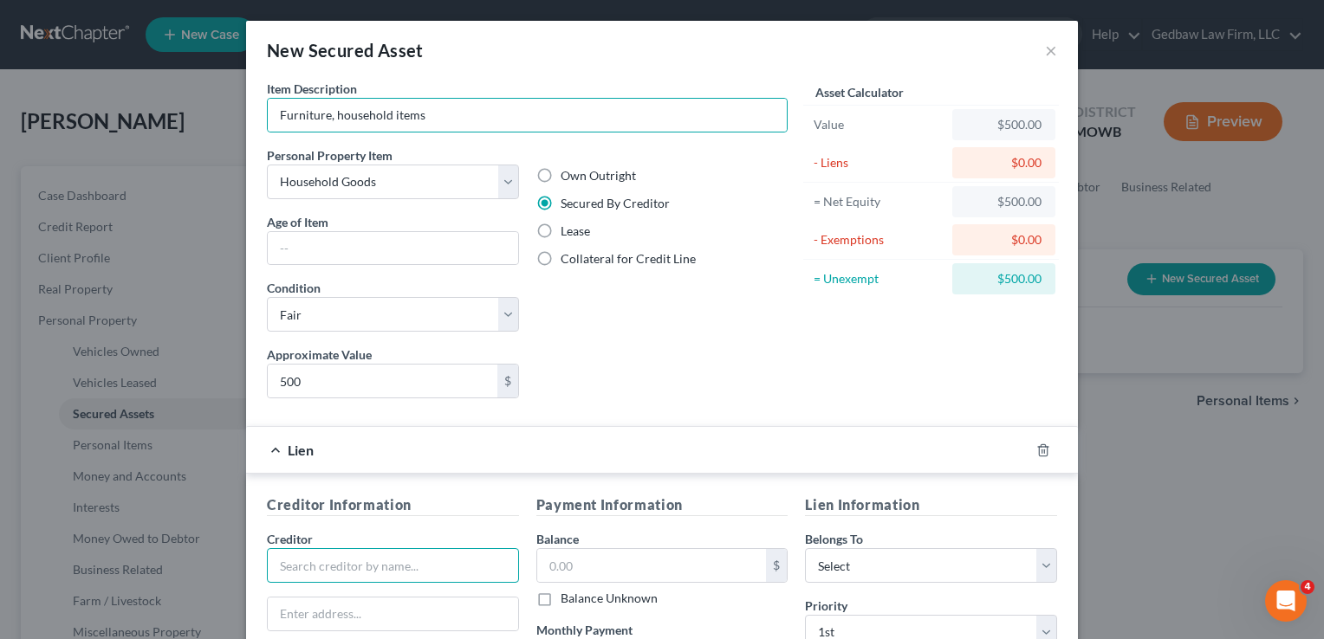
click at [426, 561] on input "text" at bounding box center [393, 565] width 252 height 35
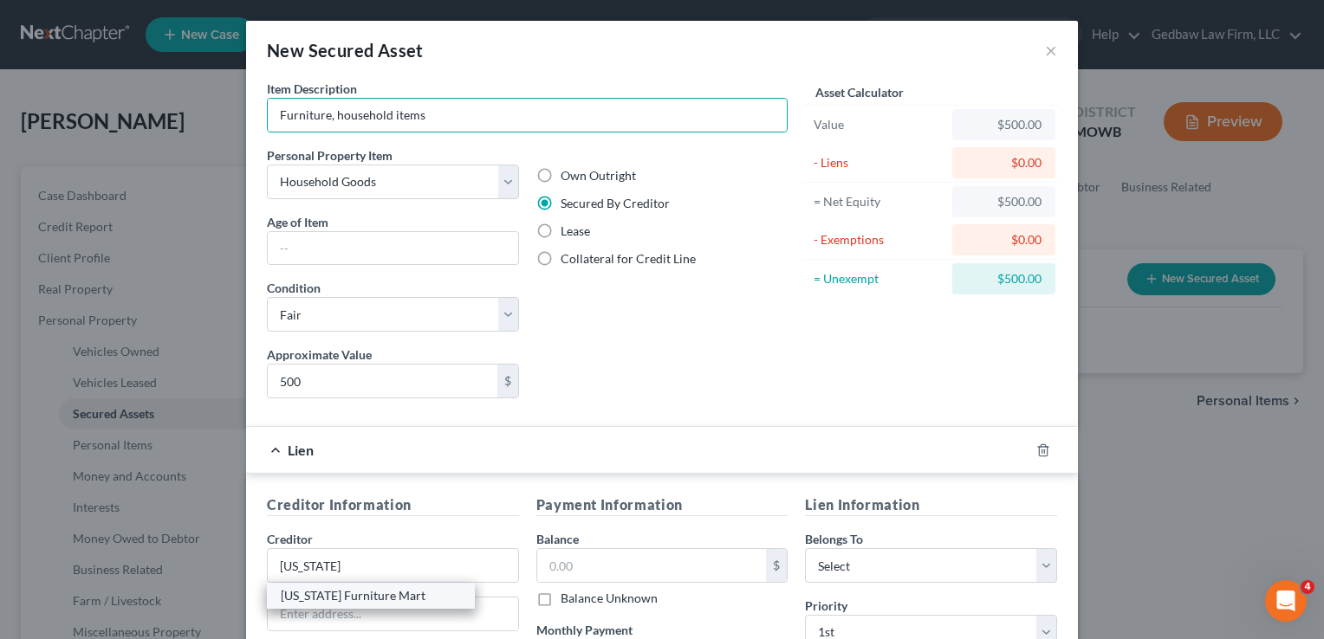
click at [367, 601] on div "[US_STATE] Furniture Mart" at bounding box center [371, 595] width 180 height 17
type input "[US_STATE] Furniture Mart"
type input "PO Box 3000"
type input "[GEOGRAPHIC_DATA]"
select select "30"
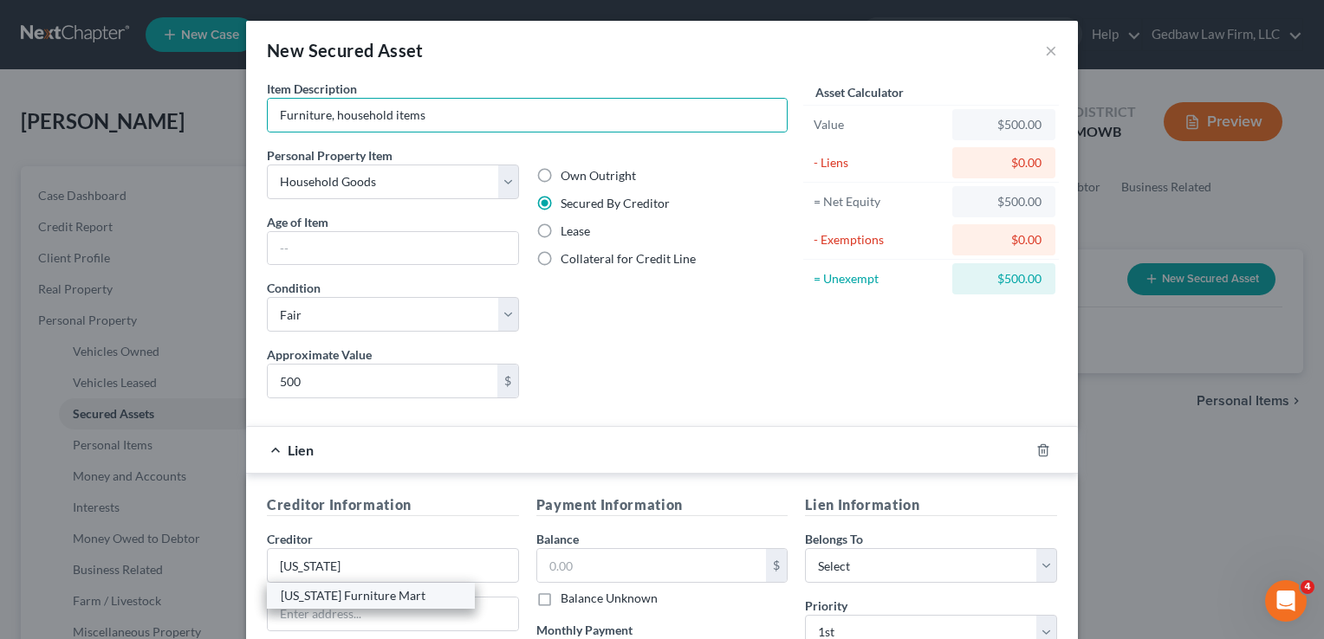
type input "68103"
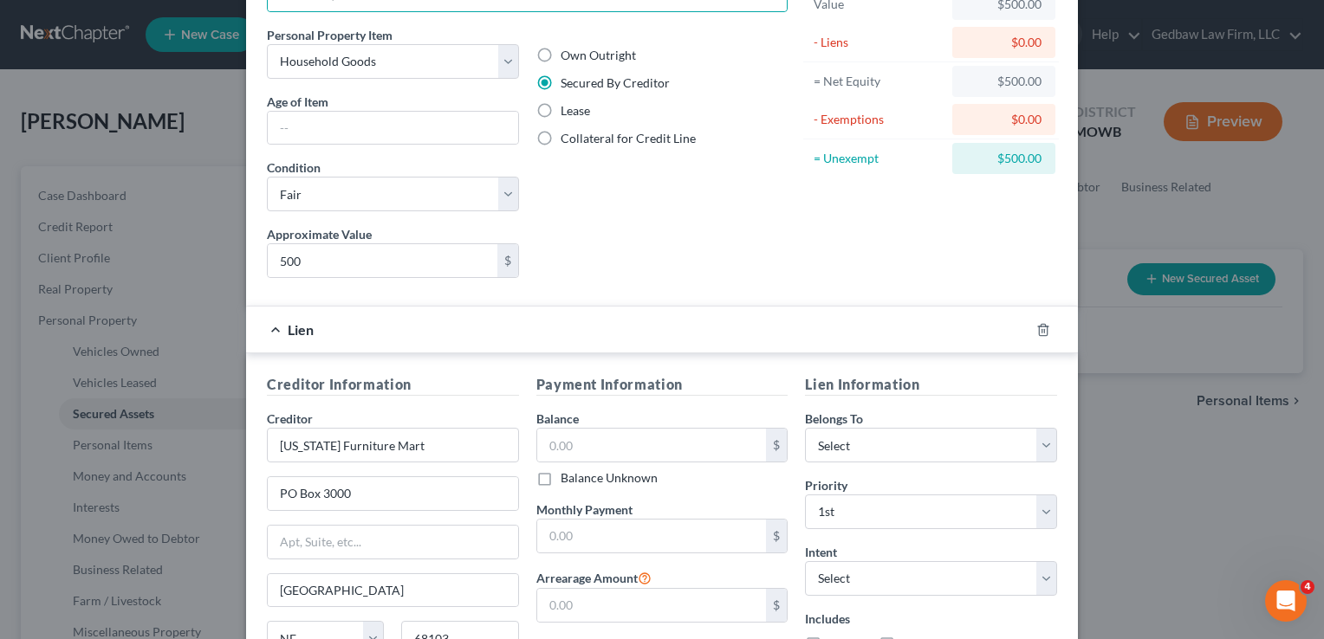
scroll to position [130, 0]
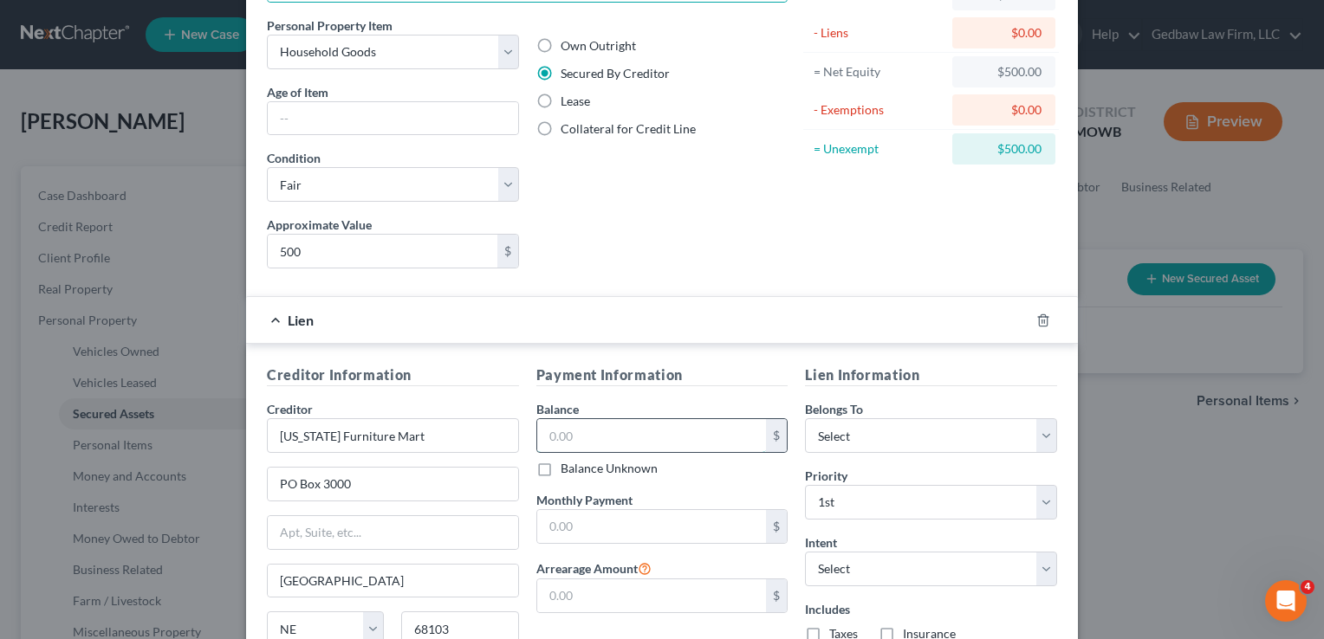
click at [653, 434] on input "text" at bounding box center [652, 435] width 230 height 33
type input "1,708"
click at [696, 518] on input "text" at bounding box center [652, 526] width 230 height 33
type input "70"
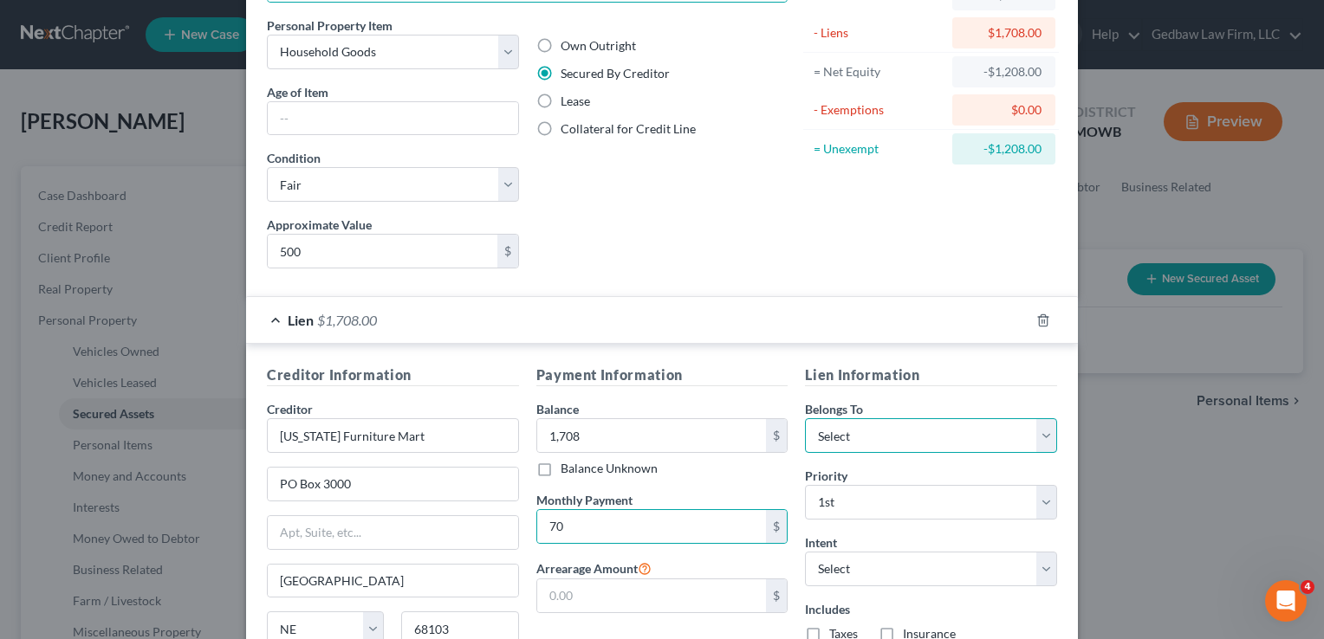
click at [991, 437] on select "Select Debtor 1 Only Debtor 2 Only Debtor 1 And Debtor 2 Only At Least One Of T…" at bounding box center [931, 435] width 252 height 35
select select "0"
click at [805, 418] on select "Select Debtor 1 Only Debtor 2 Only Debtor 1 And Debtor 2 Only At Least One Of T…" at bounding box center [931, 435] width 252 height 35
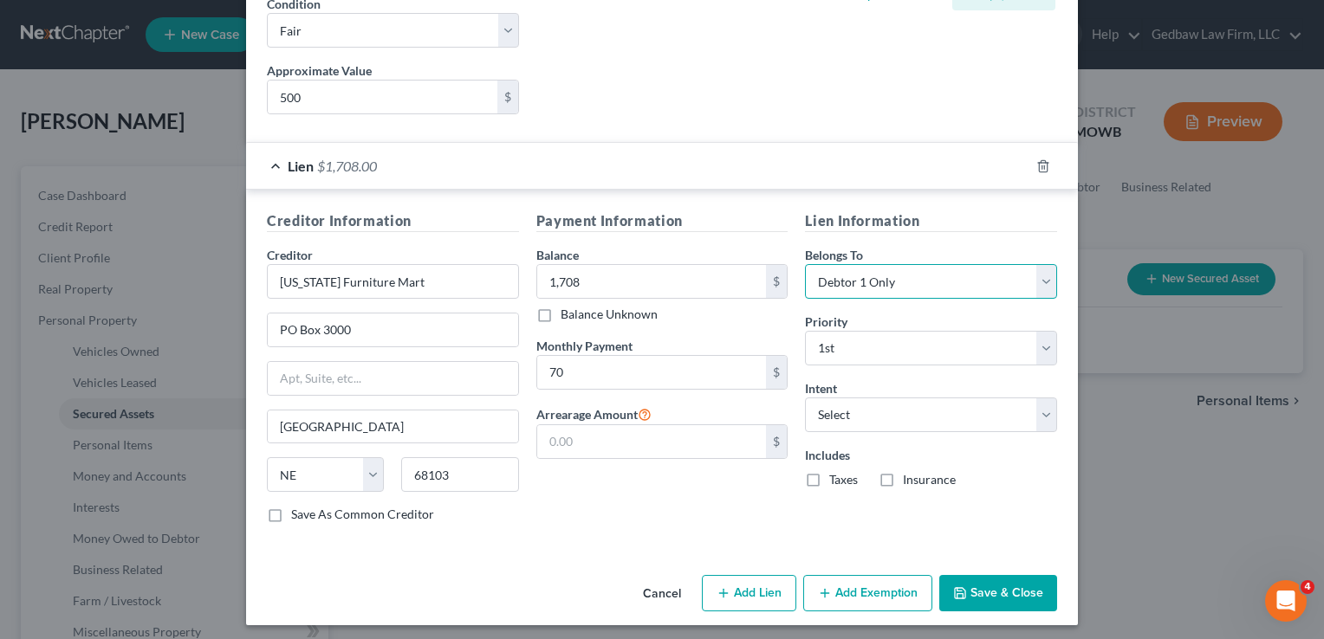
scroll to position [287, 0]
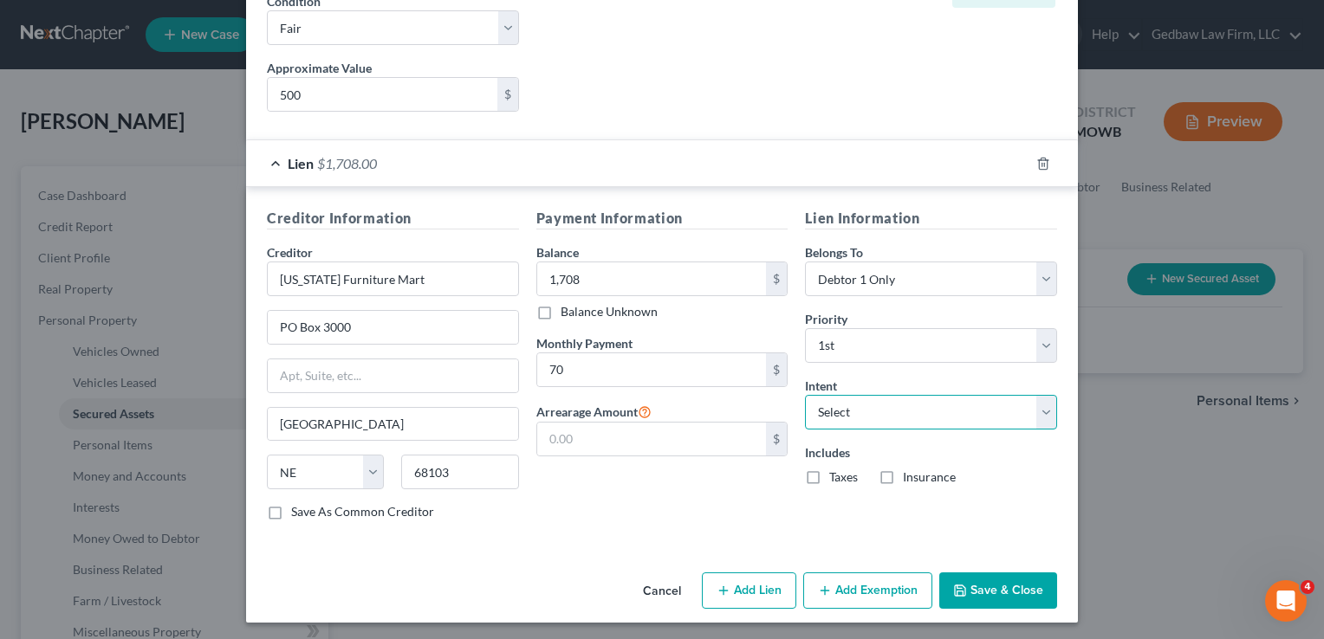
click at [894, 410] on select "Select Surrender Redeem Reaffirm Avoid Other" at bounding box center [931, 412] width 252 height 35
select select "2"
click at [805, 395] on select "Select Surrender Redeem Reaffirm Avoid Other" at bounding box center [931, 412] width 252 height 35
click at [1012, 587] on button "Save & Close" at bounding box center [998, 591] width 118 height 36
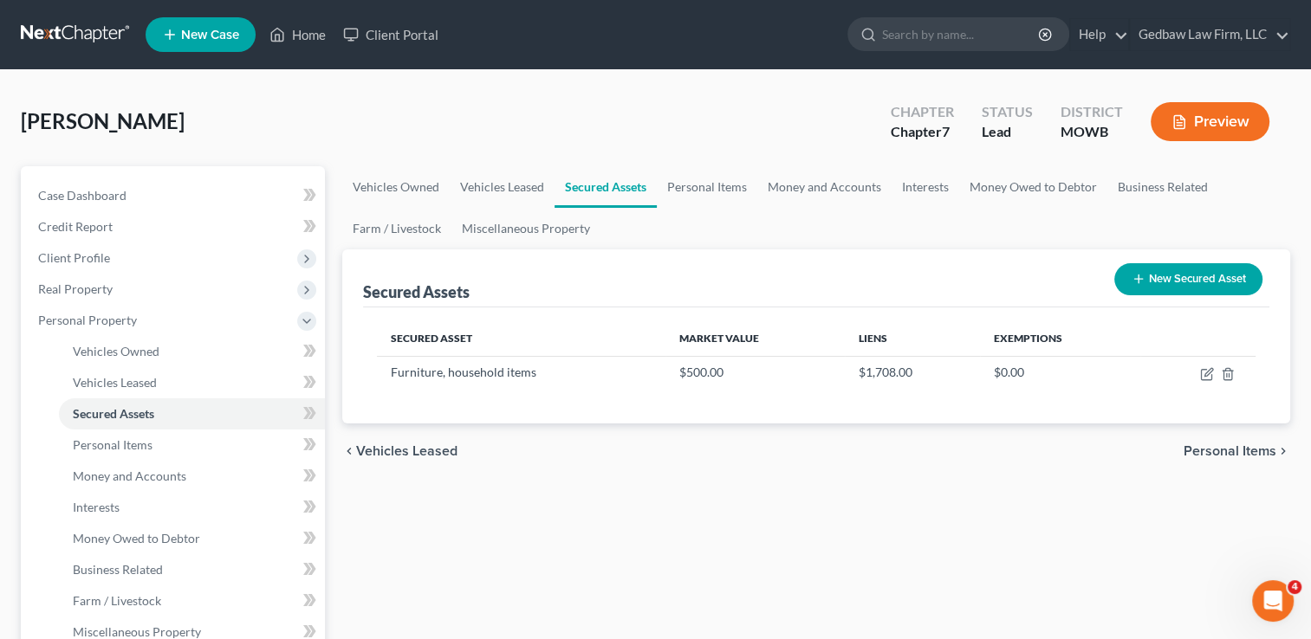
click at [1245, 449] on span "Personal Items" at bounding box center [1229, 451] width 93 height 14
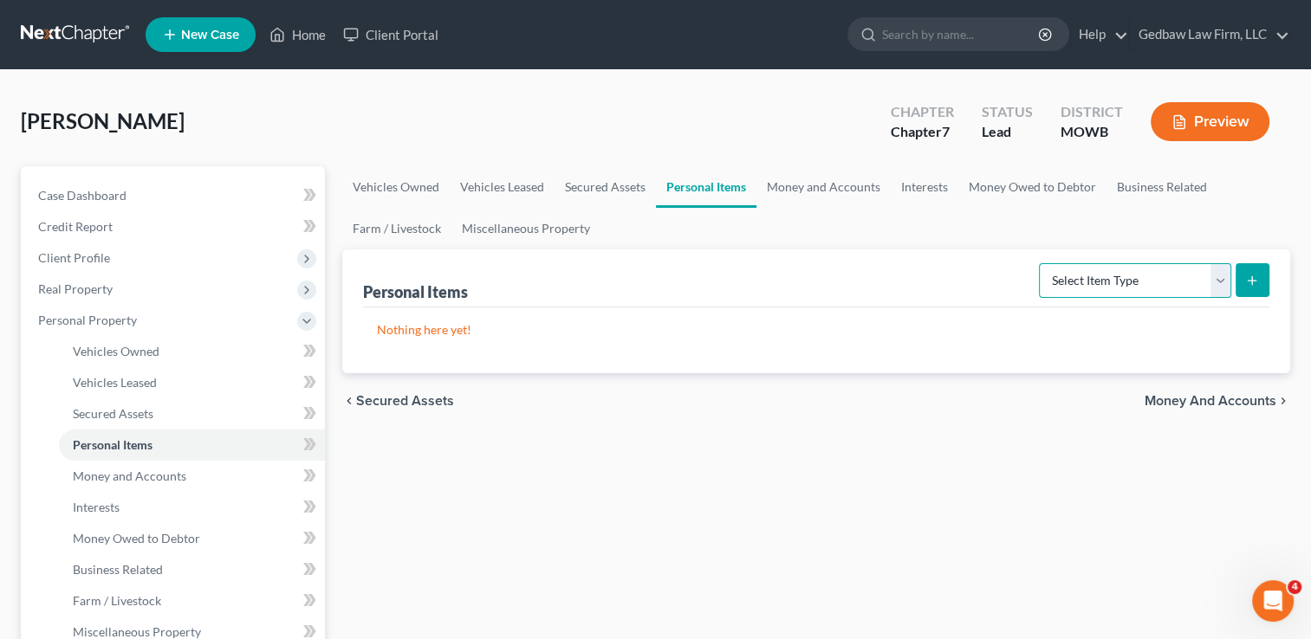
click at [1218, 285] on select "Select Item Type Clothing Collectibles Of Value Electronics Firearms Household …" at bounding box center [1135, 280] width 192 height 35
select select "household_goods"
click at [1040, 263] on select "Select Item Type Clothing Collectibles Of Value Electronics Firearms Household …" at bounding box center [1135, 280] width 192 height 35
click at [1252, 281] on line "submit" at bounding box center [1252, 280] width 0 height 8
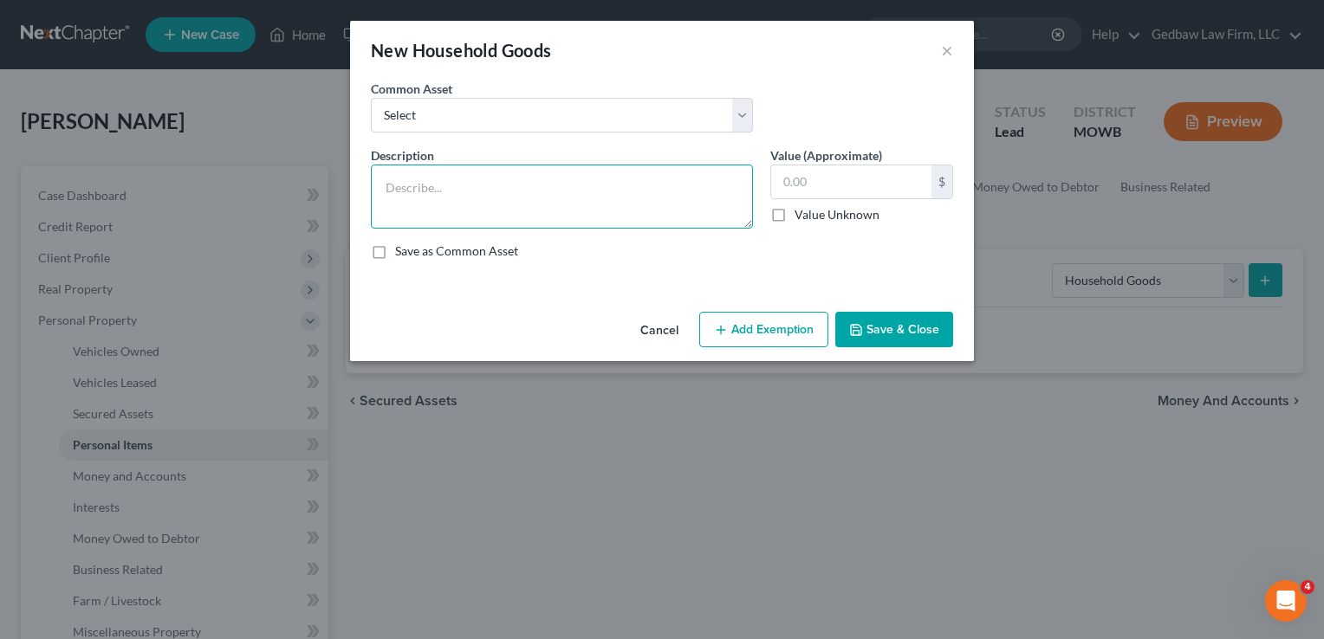
click at [489, 181] on textarea at bounding box center [562, 197] width 382 height 64
type textarea "Furniture, linens, kitchenware, household decorations."
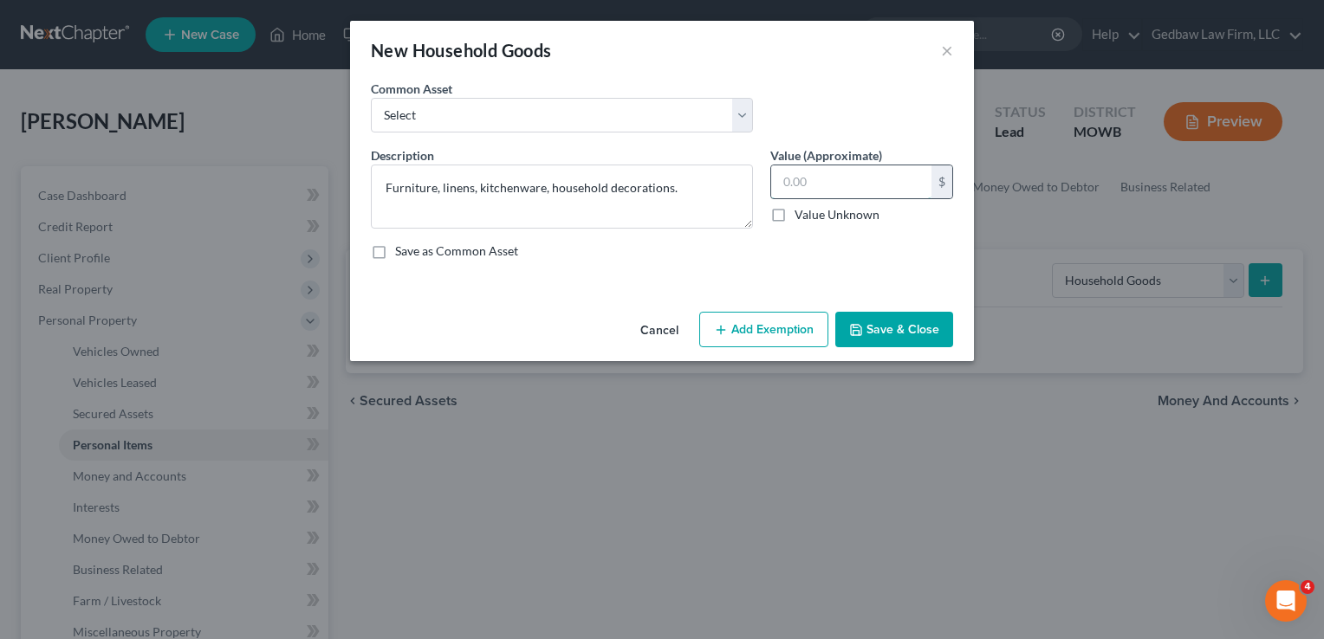
click at [832, 183] on input "text" at bounding box center [851, 181] width 160 height 33
type input "1,000"
click at [792, 330] on button "Add Exemption" at bounding box center [763, 330] width 129 height 36
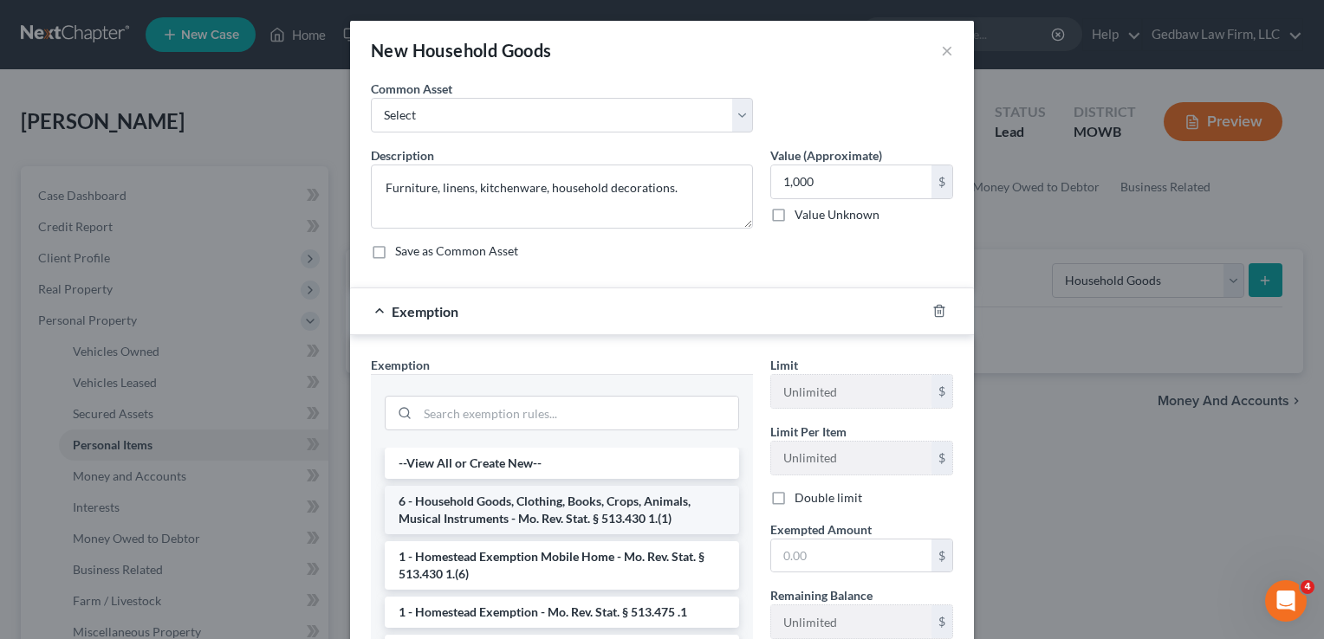
click at [589, 509] on li "6 - Household Goods, Clothing, Books, Crops, Animals, Musical Instruments - Mo.…" at bounding box center [562, 510] width 354 height 49
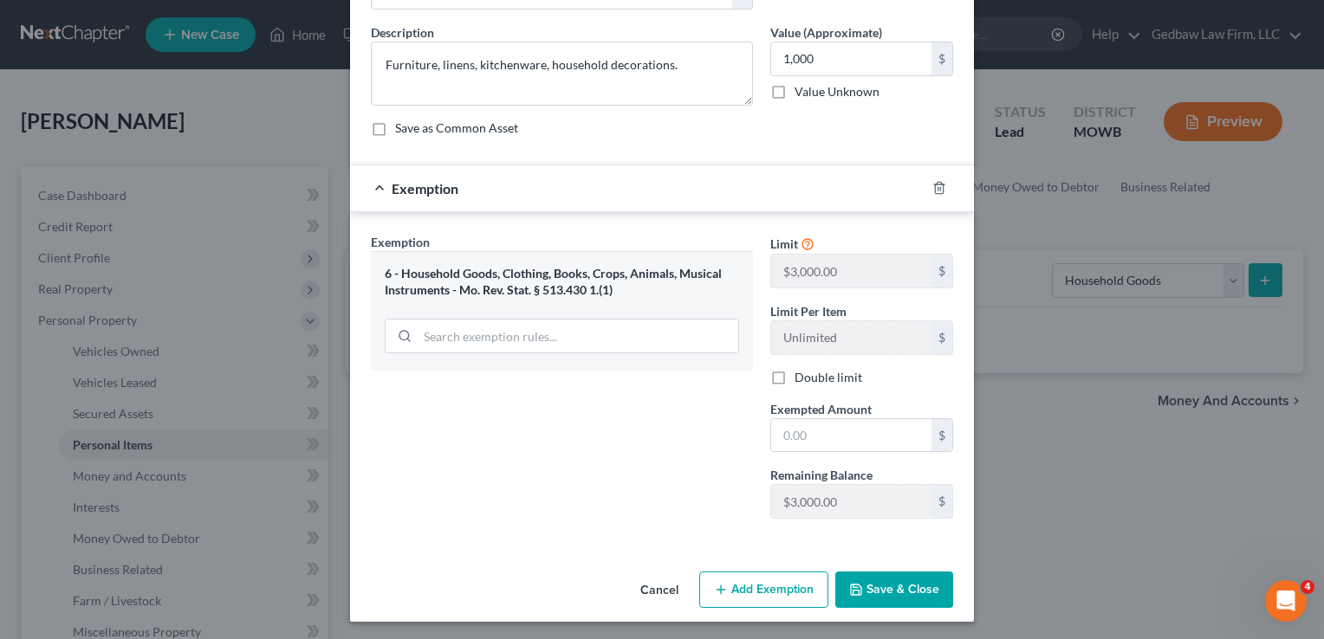
scroll to position [124, 0]
click at [826, 438] on input "text" at bounding box center [851, 434] width 160 height 33
type input "1,000"
click at [918, 584] on button "Save & Close" at bounding box center [894, 589] width 118 height 36
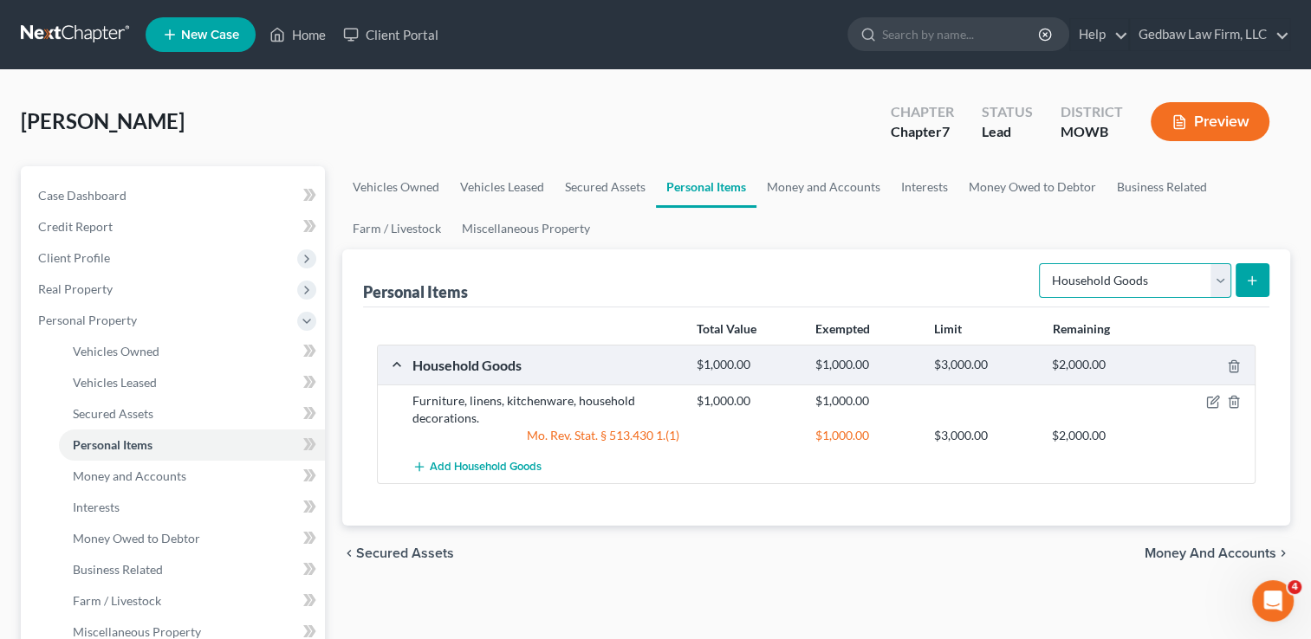
click at [1216, 282] on select "Select Item Type Clothing Collectibles Of Value Electronics Firearms Household …" at bounding box center [1135, 280] width 192 height 35
select select "electronics"
click at [1040, 263] on select "Select Item Type Clothing Collectibles Of Value Electronics Firearms Household …" at bounding box center [1135, 280] width 192 height 35
click at [1253, 281] on line "submit" at bounding box center [1252, 281] width 8 height 0
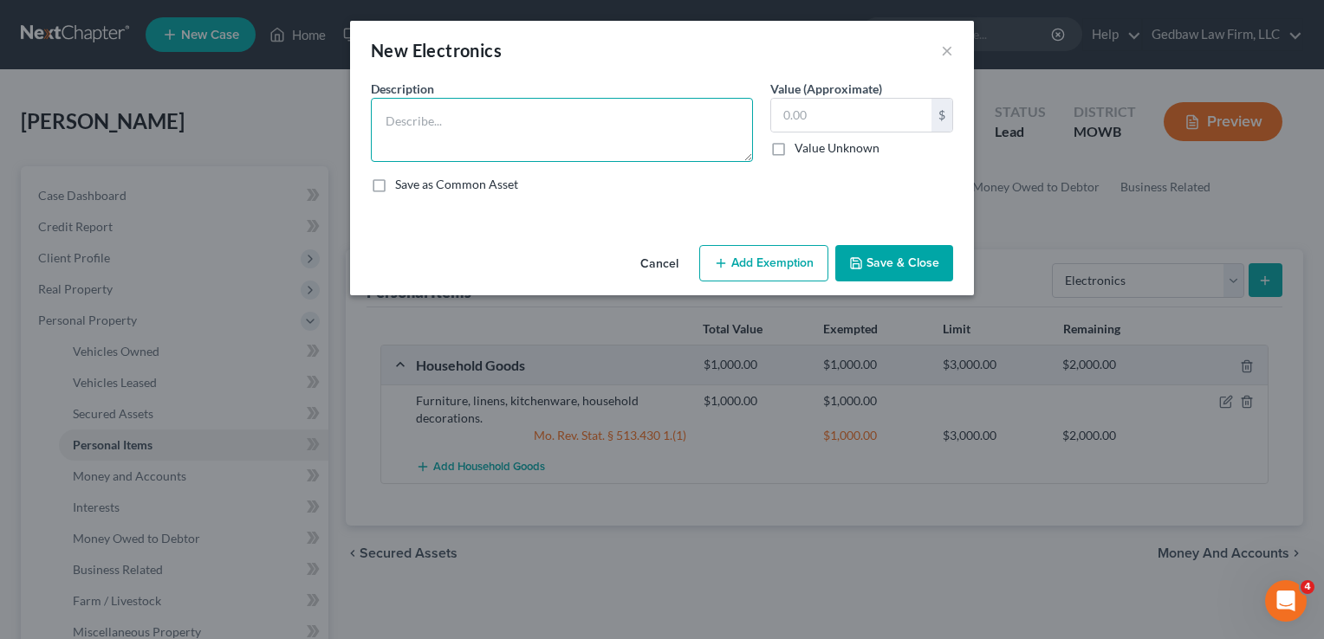
click at [484, 106] on textarea at bounding box center [562, 130] width 382 height 64
type textarea "Television, cell phone, tablets, laptops"
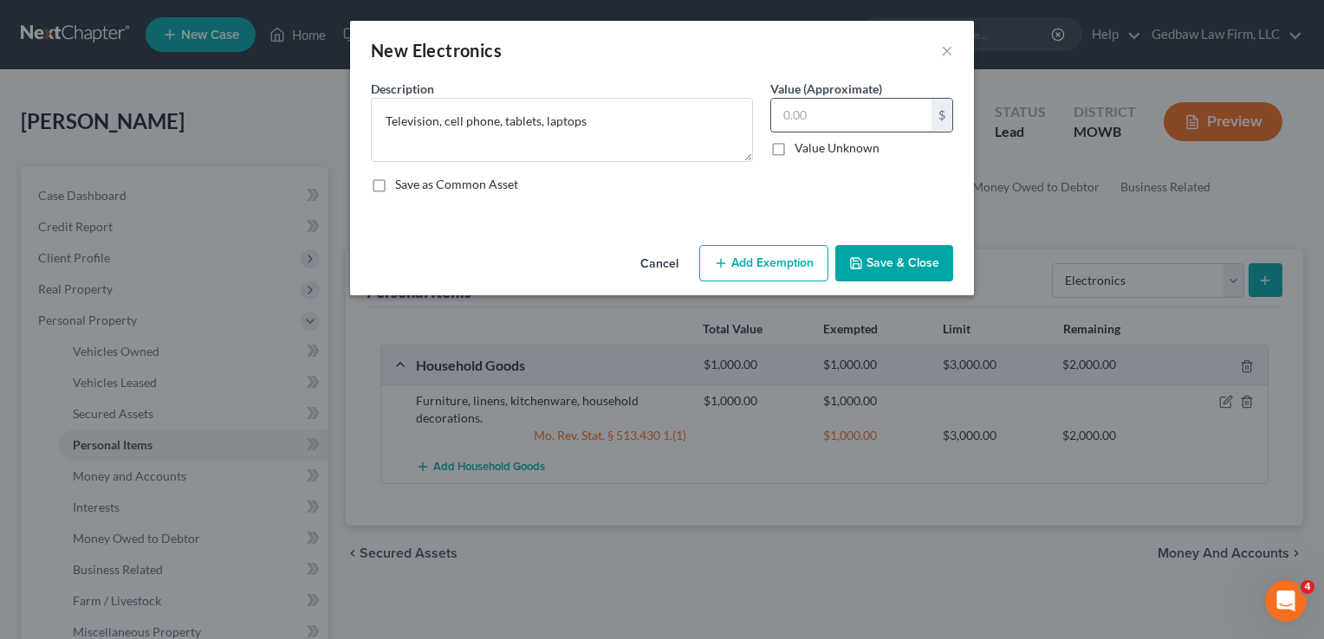
click at [823, 113] on input "text" at bounding box center [851, 115] width 160 height 33
type input "500"
click at [795, 268] on button "Add Exemption" at bounding box center [763, 263] width 129 height 36
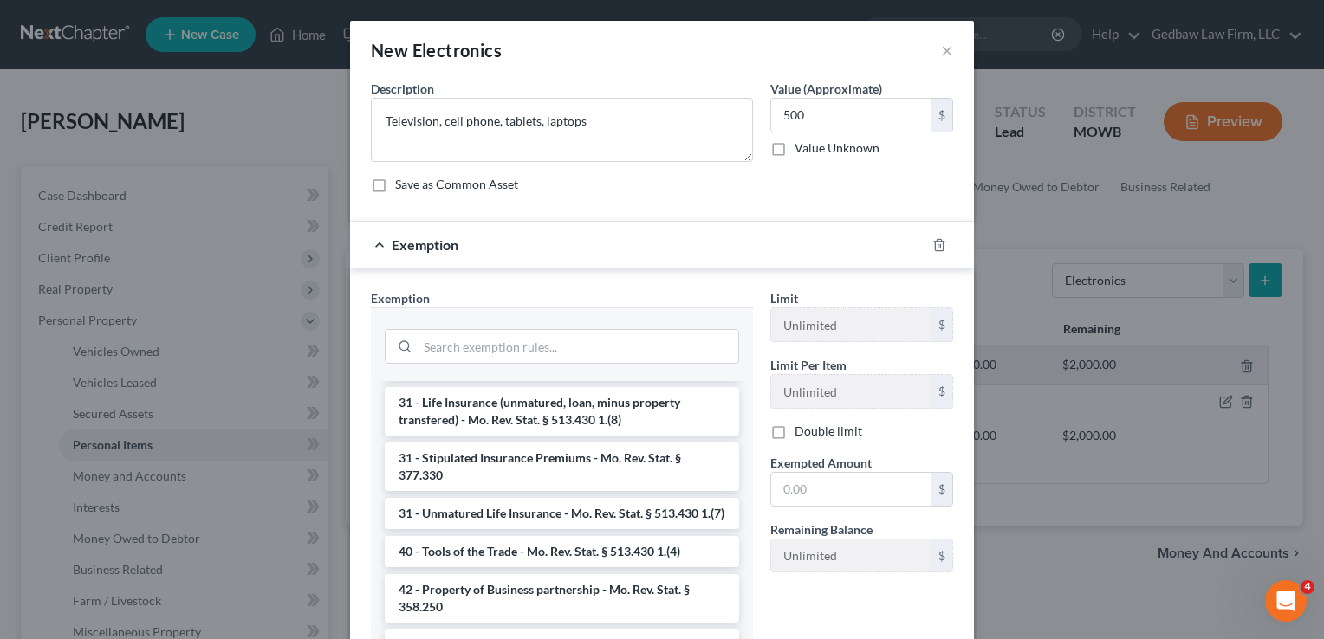
scroll to position [1767, 0]
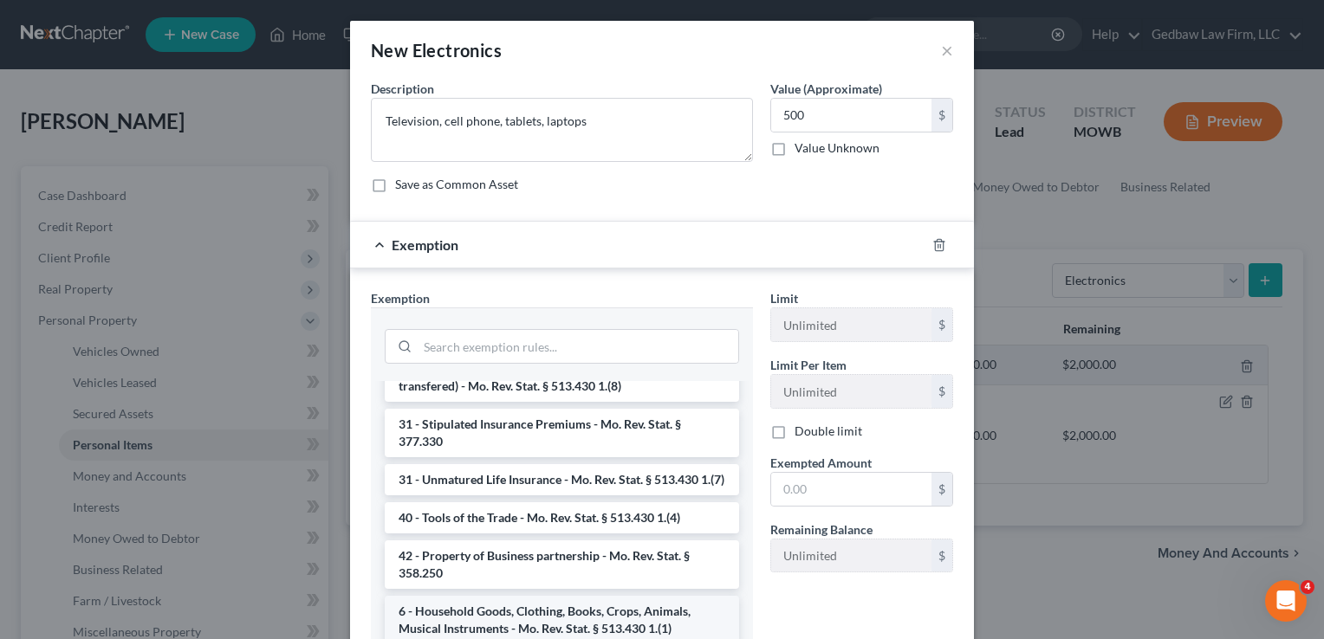
click at [647, 619] on li "6 - Household Goods, Clothing, Books, Crops, Animals, Musical Instruments - Mo.…" at bounding box center [562, 620] width 354 height 49
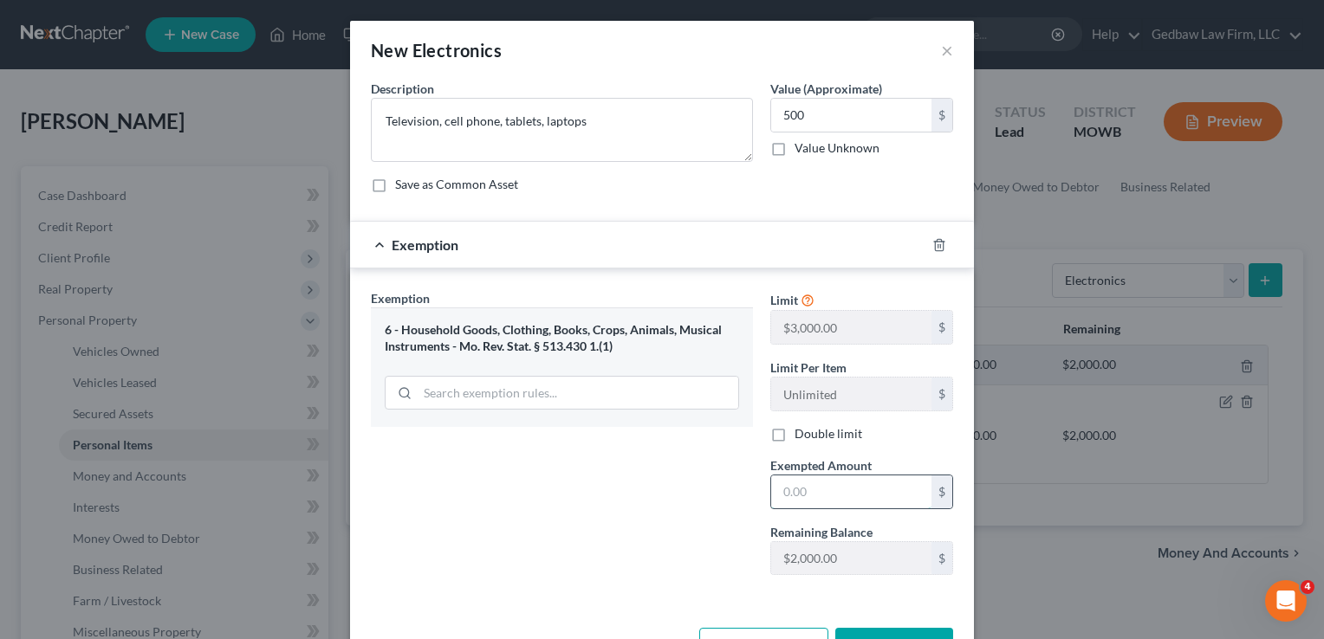
click at [846, 489] on input "text" at bounding box center [851, 492] width 160 height 33
type input "500"
click at [671, 498] on div "Exemption Set must be selected for CA. Exemption * 6 - Household Goods, Clothin…" at bounding box center [561, 439] width 399 height 300
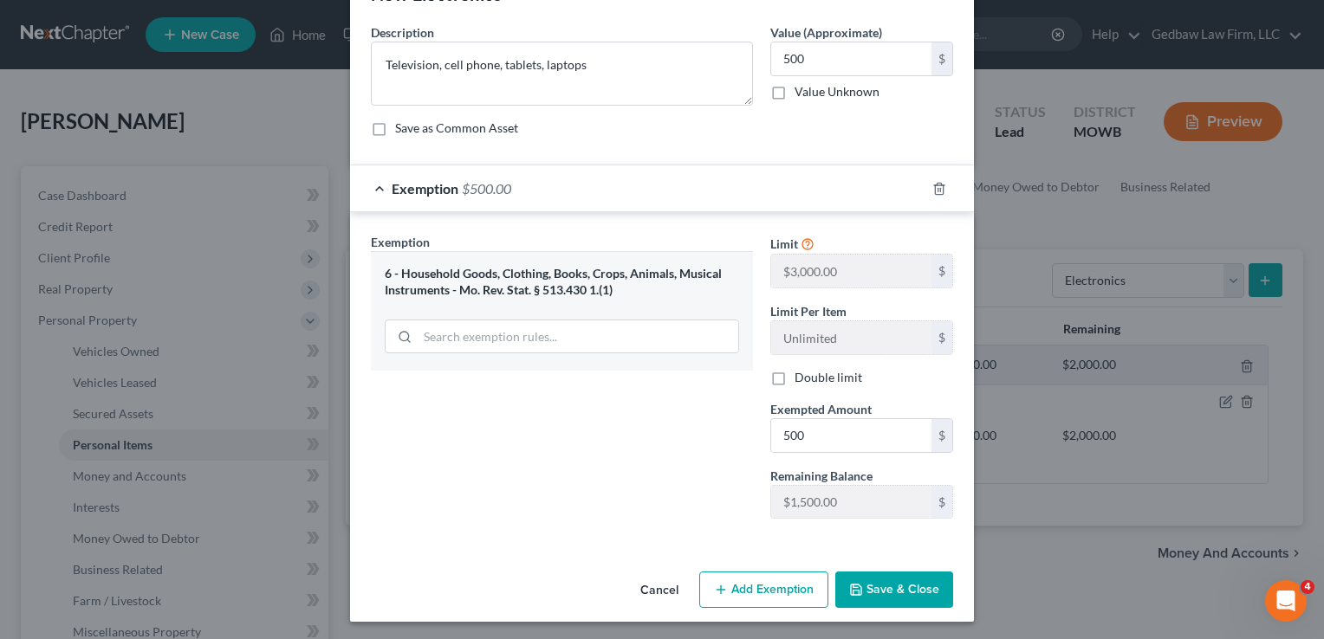
scroll to position [57, 0]
click at [900, 591] on button "Save & Close" at bounding box center [894, 589] width 118 height 36
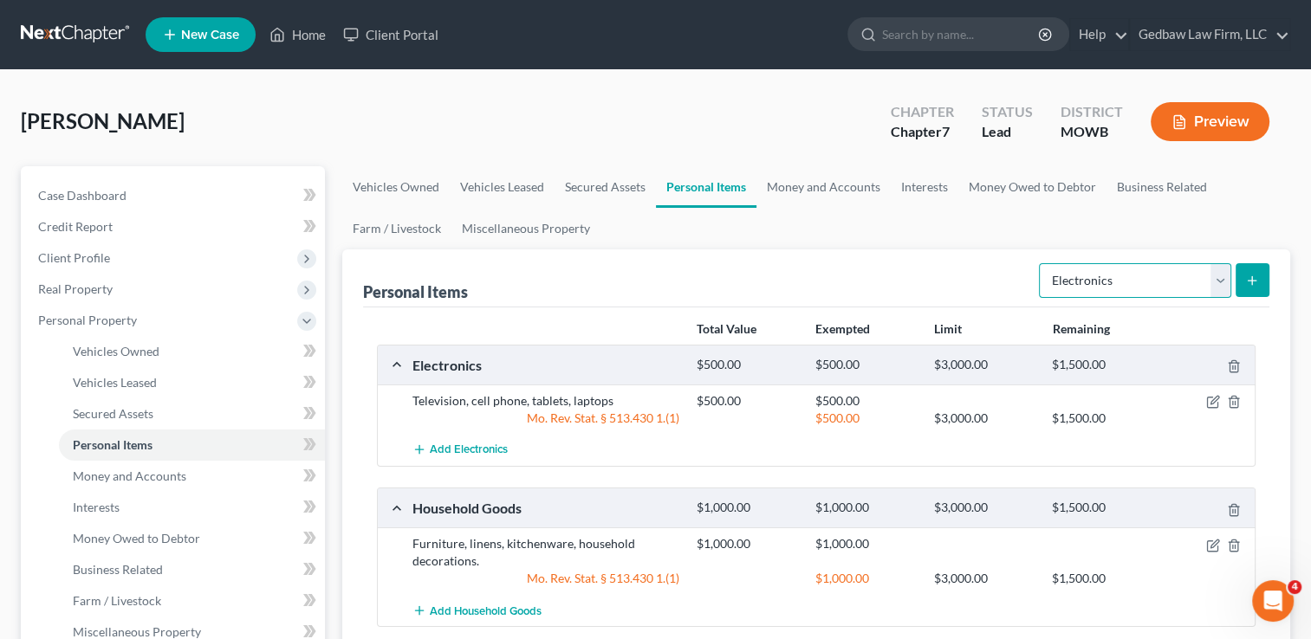
click at [1223, 282] on select "Select Item Type Clothing Collectibles Of Value Electronics Firearms Household …" at bounding box center [1135, 280] width 192 height 35
select select "clothing"
click at [1040, 263] on select "Select Item Type Clothing Collectibles Of Value Electronics Firearms Household …" at bounding box center [1135, 280] width 192 height 35
click at [1265, 281] on button "submit" at bounding box center [1252, 280] width 34 height 34
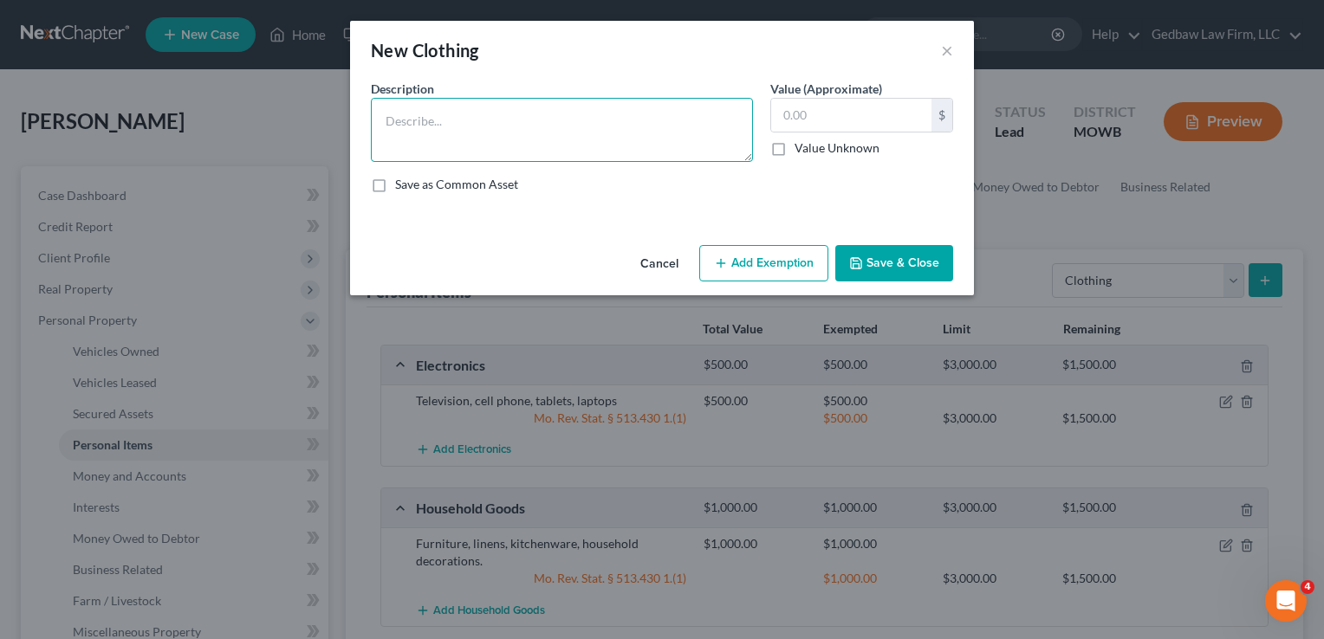
click at [499, 112] on textarea at bounding box center [562, 130] width 382 height 64
type textarea "Everyday clothing, shoes, purses"
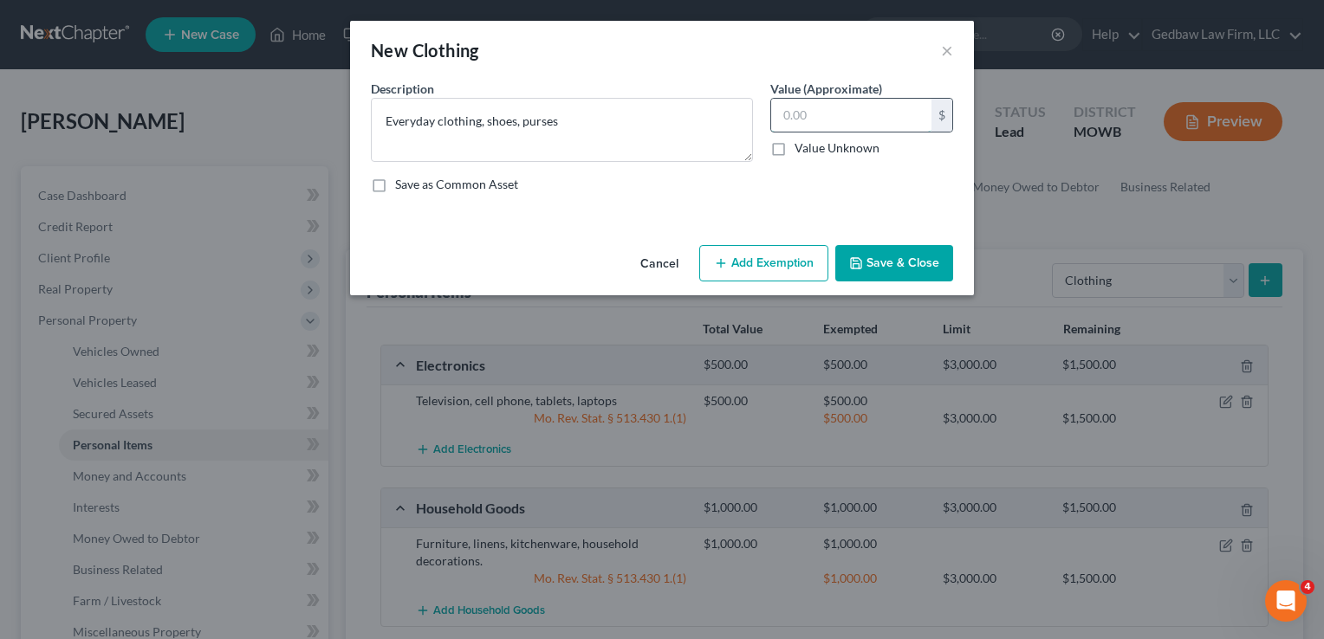
click at [819, 119] on input "text" at bounding box center [851, 115] width 160 height 33
type input "300"
click at [797, 265] on button "Add Exemption" at bounding box center [763, 263] width 129 height 36
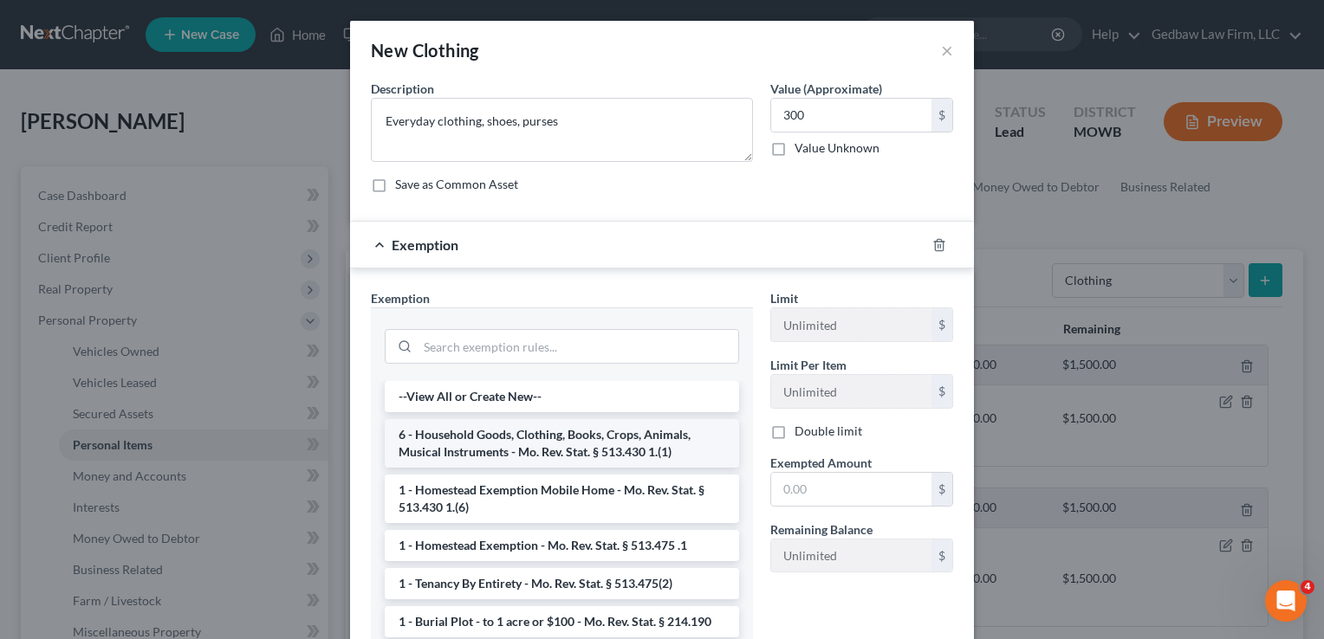
click at [613, 456] on li "6 - Household Goods, Clothing, Books, Crops, Animals, Musical Instruments - Mo.…" at bounding box center [562, 443] width 354 height 49
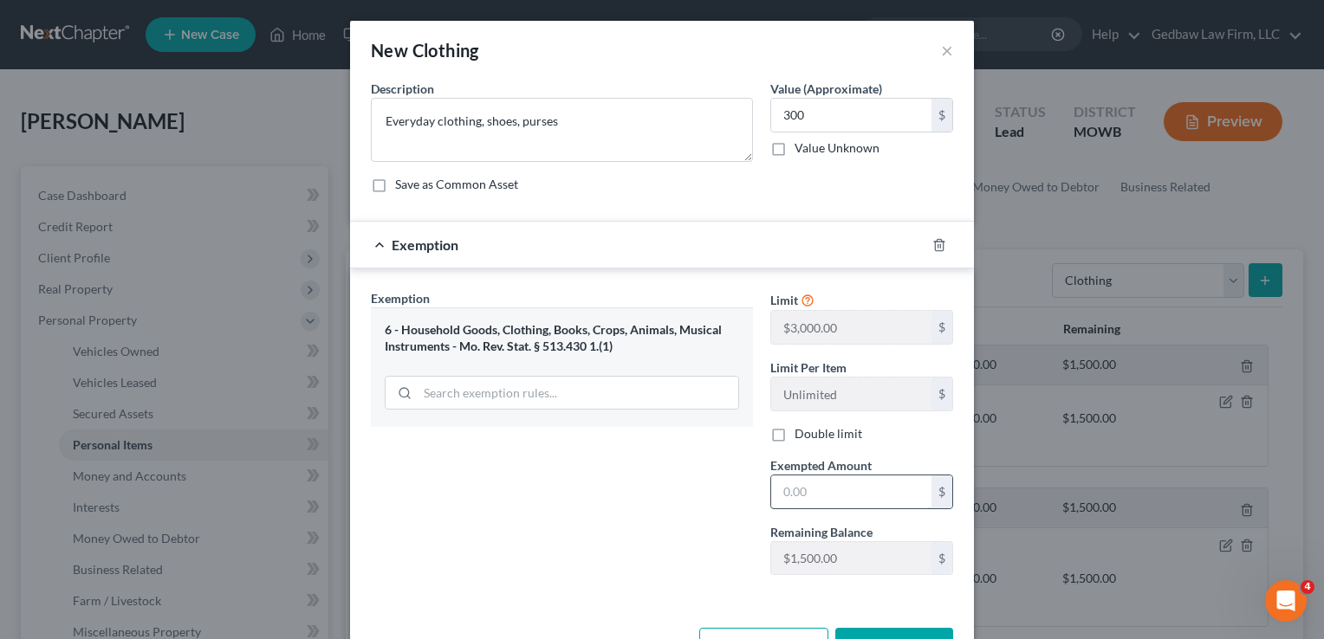
click at [832, 487] on input "text" at bounding box center [851, 492] width 160 height 33
type input "300"
click at [677, 501] on div "Exemption Set must be selected for CA. Exemption * 6 - Household Goods, Clothin…" at bounding box center [561, 439] width 399 height 300
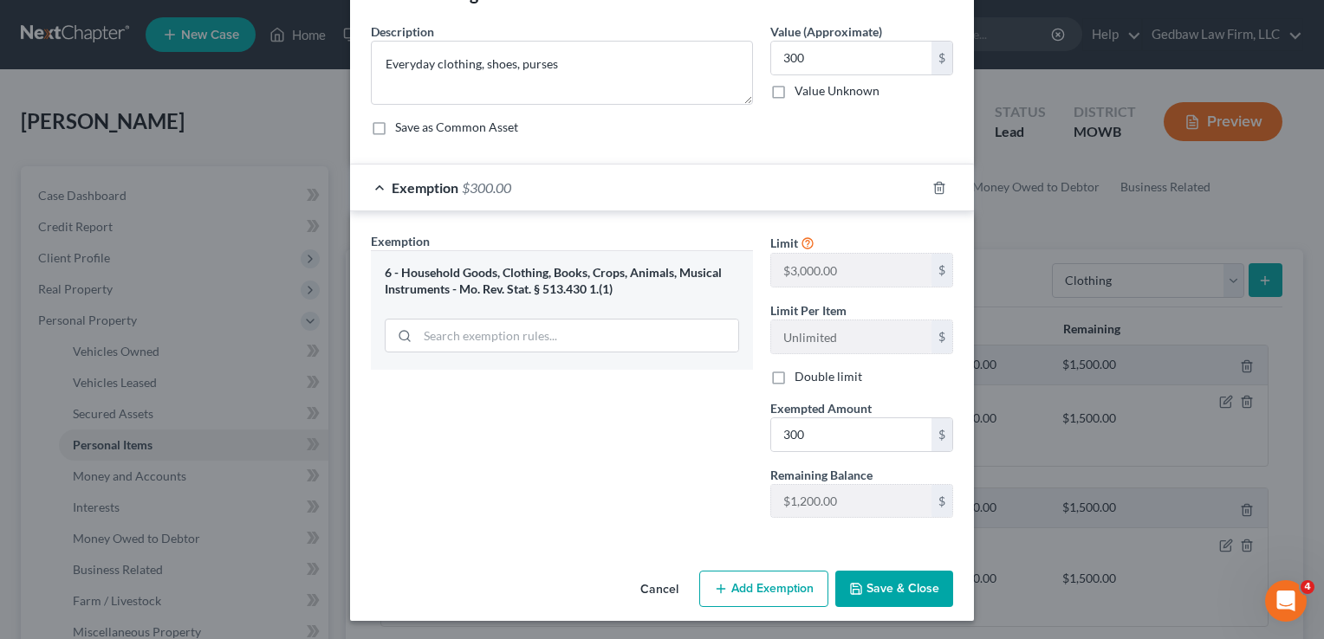
click at [904, 586] on button "Save & Close" at bounding box center [894, 589] width 118 height 36
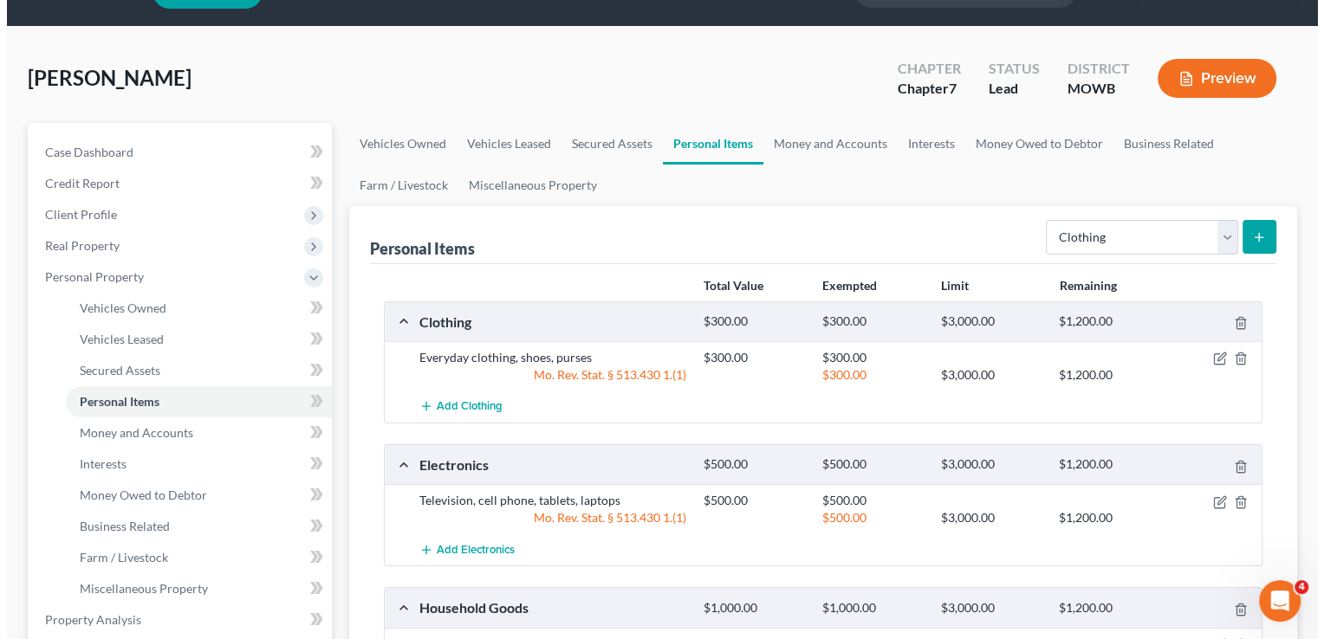
scroll to position [87, 0]
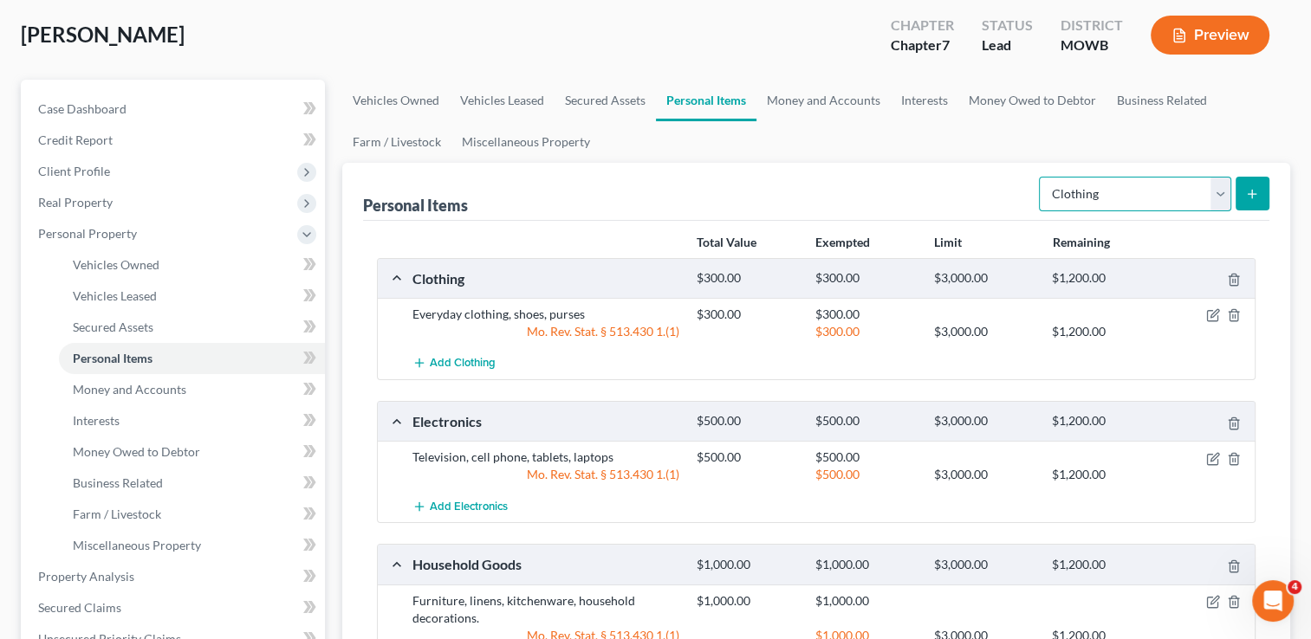
click at [1216, 203] on select "Select Item Type Clothing Collectibles Of Value Electronics Firearms Household …" at bounding box center [1135, 194] width 192 height 35
select select "jewelry"
click at [1040, 177] on select "Select Item Type Clothing Collectibles Of Value Electronics Firearms Household …" at bounding box center [1135, 194] width 192 height 35
click at [1256, 189] on icon "submit" at bounding box center [1252, 194] width 14 height 14
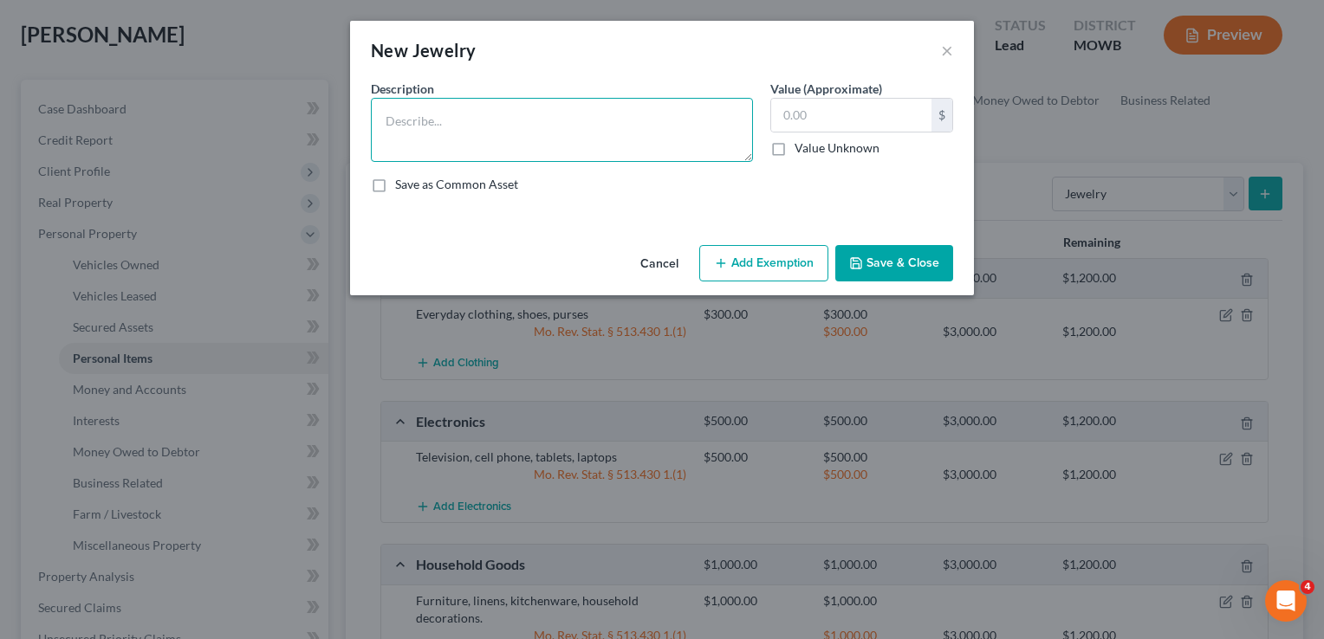
click at [572, 113] on textarea at bounding box center [562, 130] width 382 height 64
type textarea "Costume jewelry"
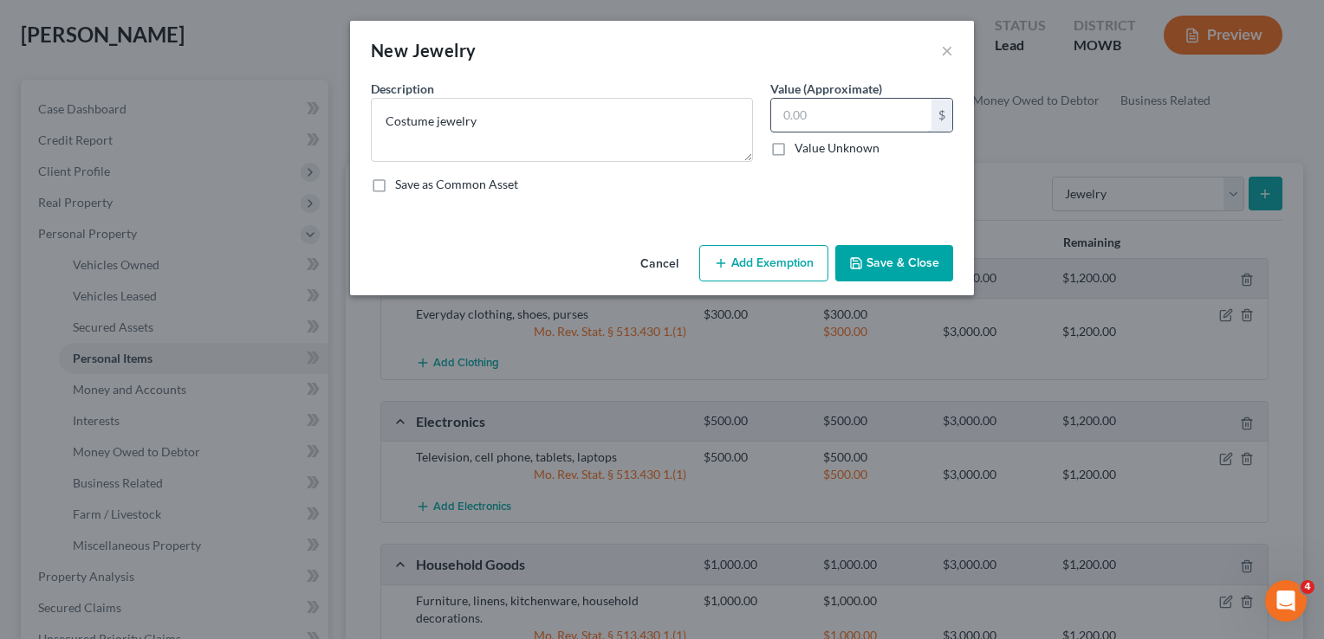
click at [852, 108] on input "text" at bounding box center [851, 115] width 160 height 33
type input "25"
click at [800, 269] on button "Add Exemption" at bounding box center [763, 263] width 129 height 36
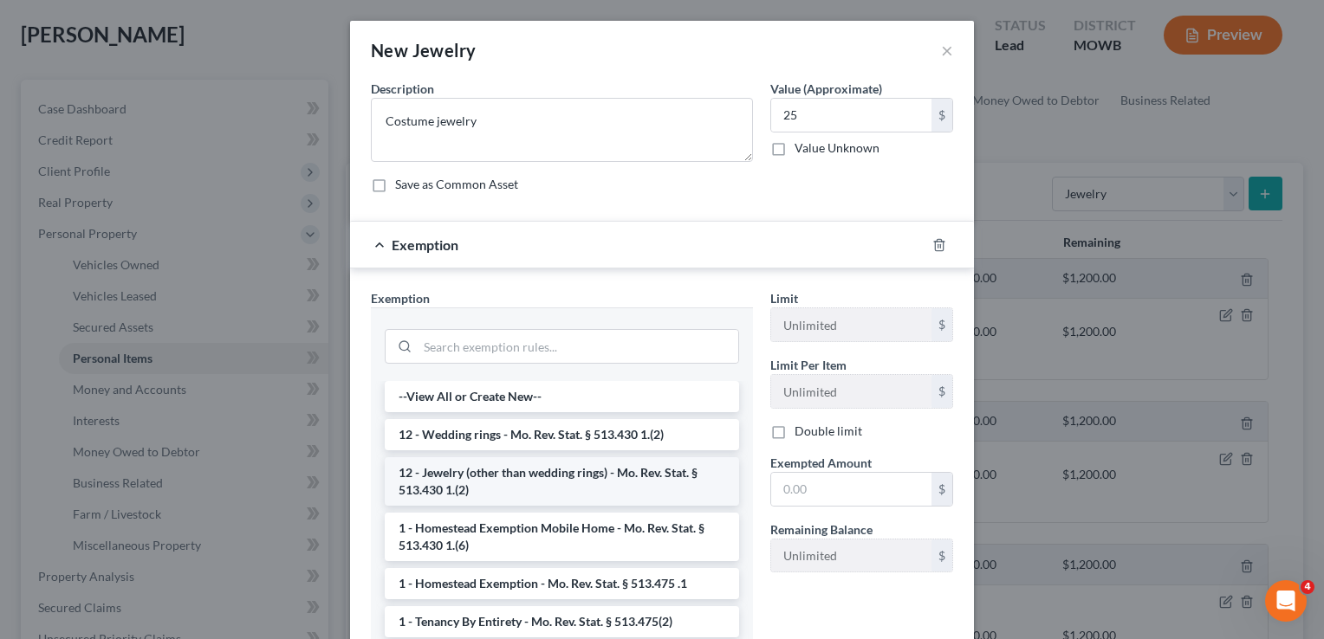
click at [589, 476] on li "12 - Jewelry (other than wedding rings) - Mo. Rev. Stat. § 513.430 1.(2)" at bounding box center [562, 481] width 354 height 49
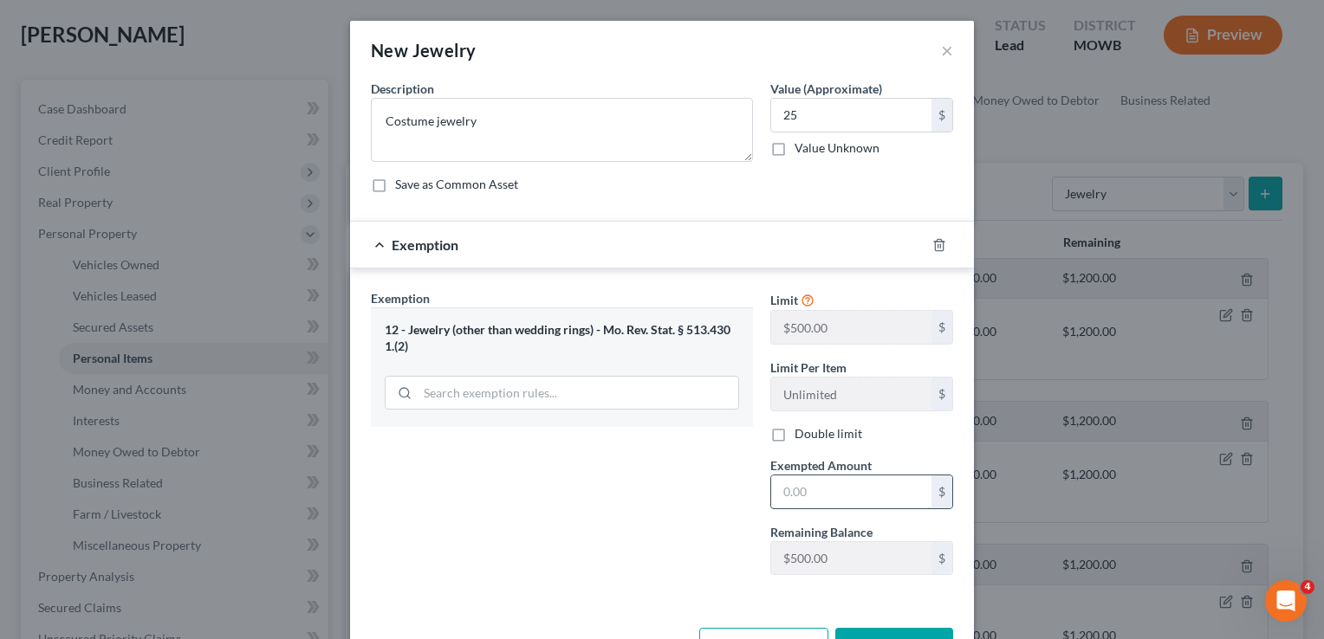
click at [827, 492] on input "text" at bounding box center [851, 492] width 160 height 33
type input "25"
click at [676, 552] on div "Exemption Set must be selected for CA. Exemption * 12 - Jewelry (other than wed…" at bounding box center [561, 439] width 399 height 300
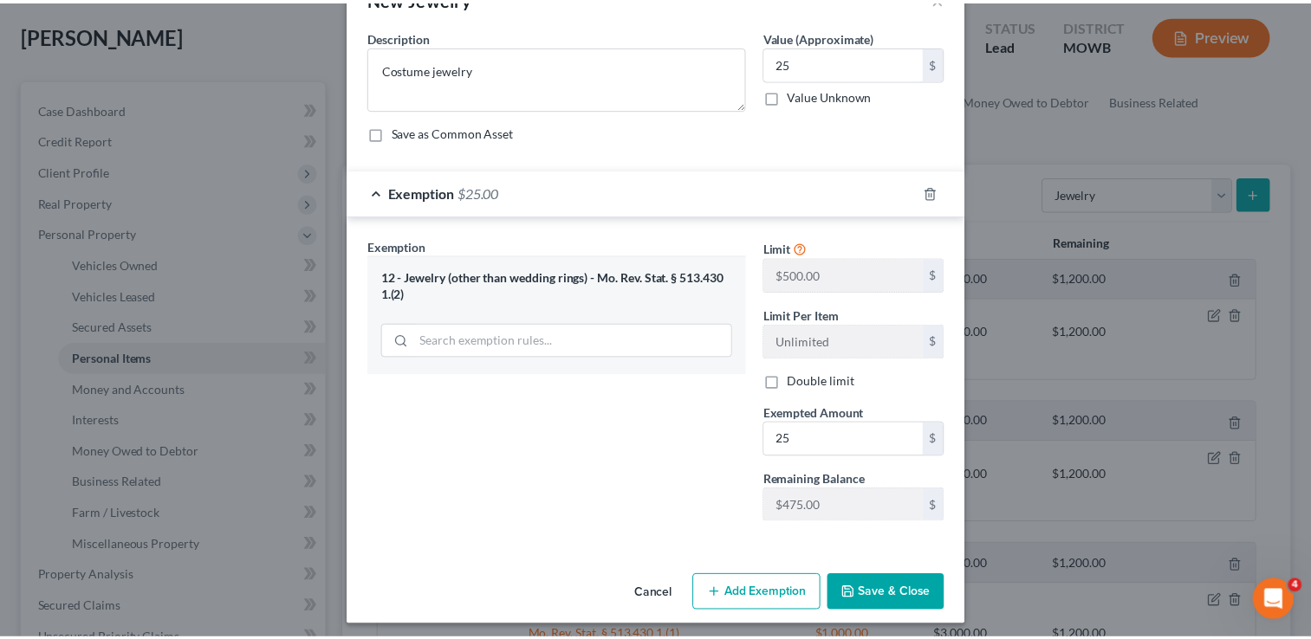
scroll to position [57, 0]
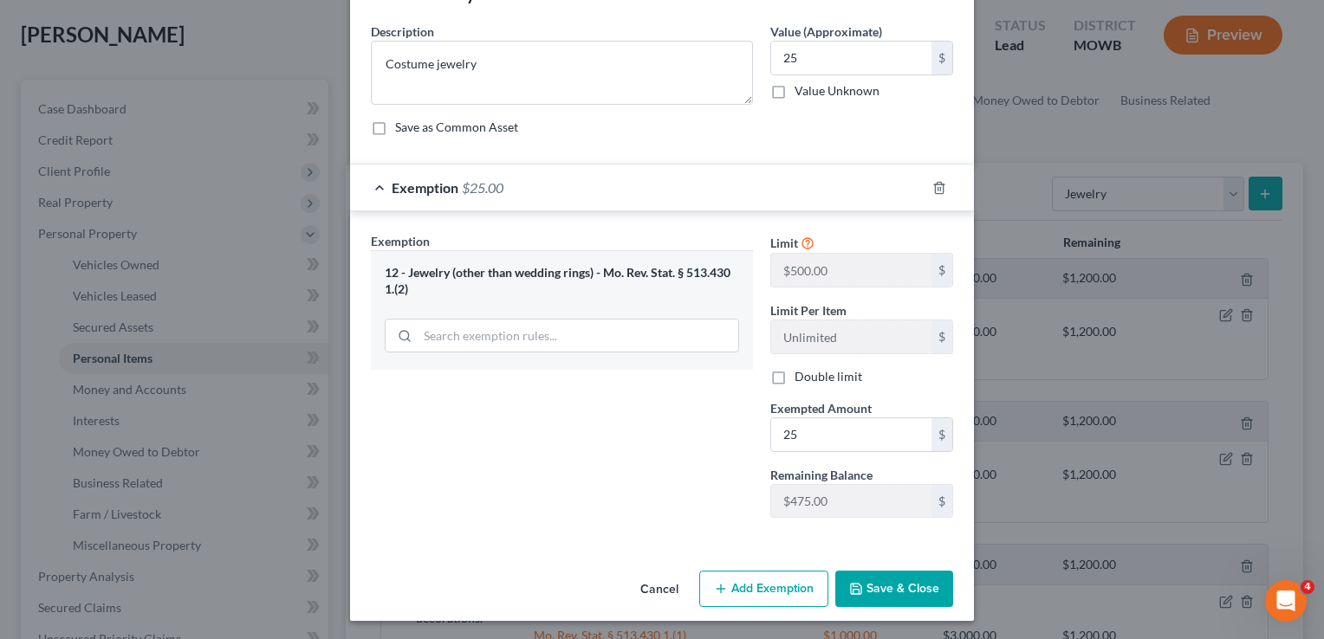
click at [918, 587] on button "Save & Close" at bounding box center [894, 589] width 118 height 36
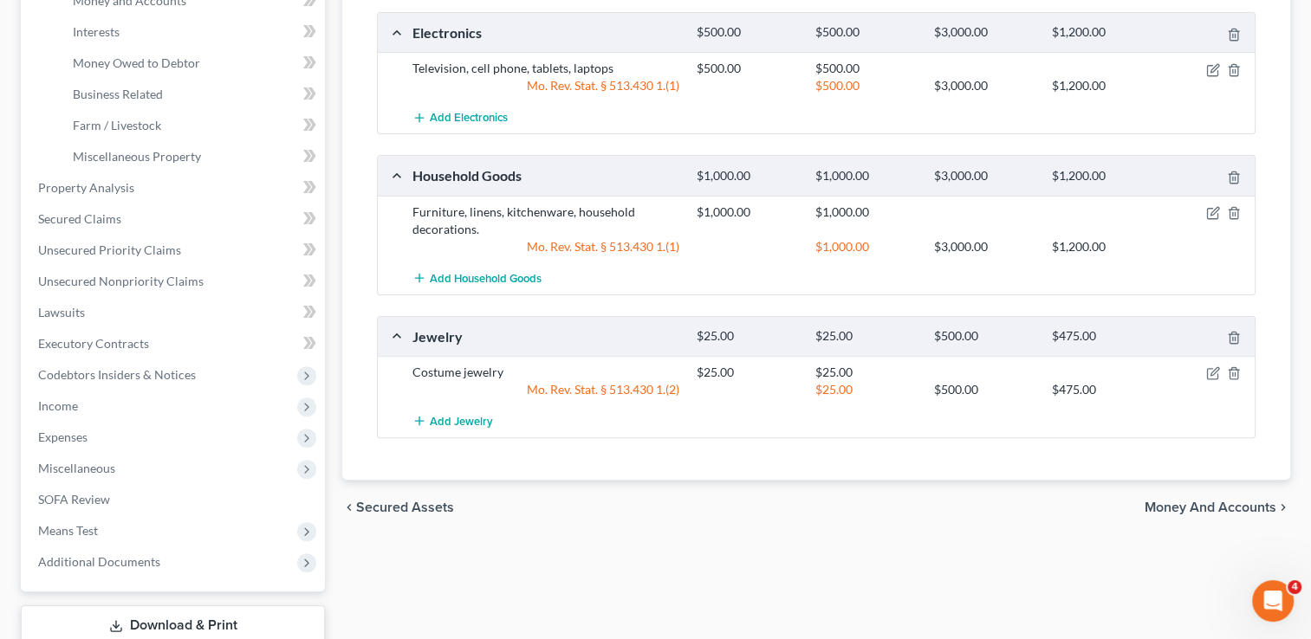
scroll to position [476, 0]
click at [1184, 502] on span "Money and Accounts" at bounding box center [1210, 507] width 132 height 14
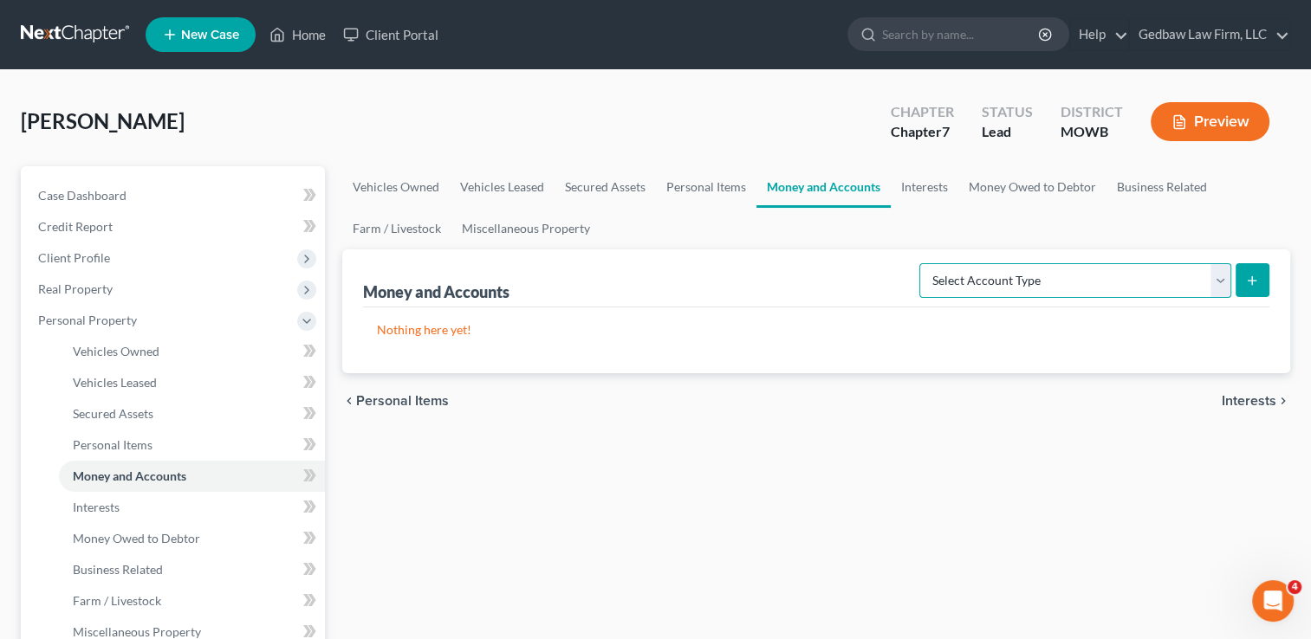
click at [1217, 286] on select "Select Account Type Brokerage Cash on Hand Certificates of Deposit Checking Acc…" at bounding box center [1075, 280] width 312 height 35
select select "cash_on_hand"
click at [923, 263] on select "Select Account Type Brokerage Cash on Hand Certificates of Deposit Checking Acc…" at bounding box center [1075, 280] width 312 height 35
click at [1256, 278] on icon "submit" at bounding box center [1252, 281] width 14 height 14
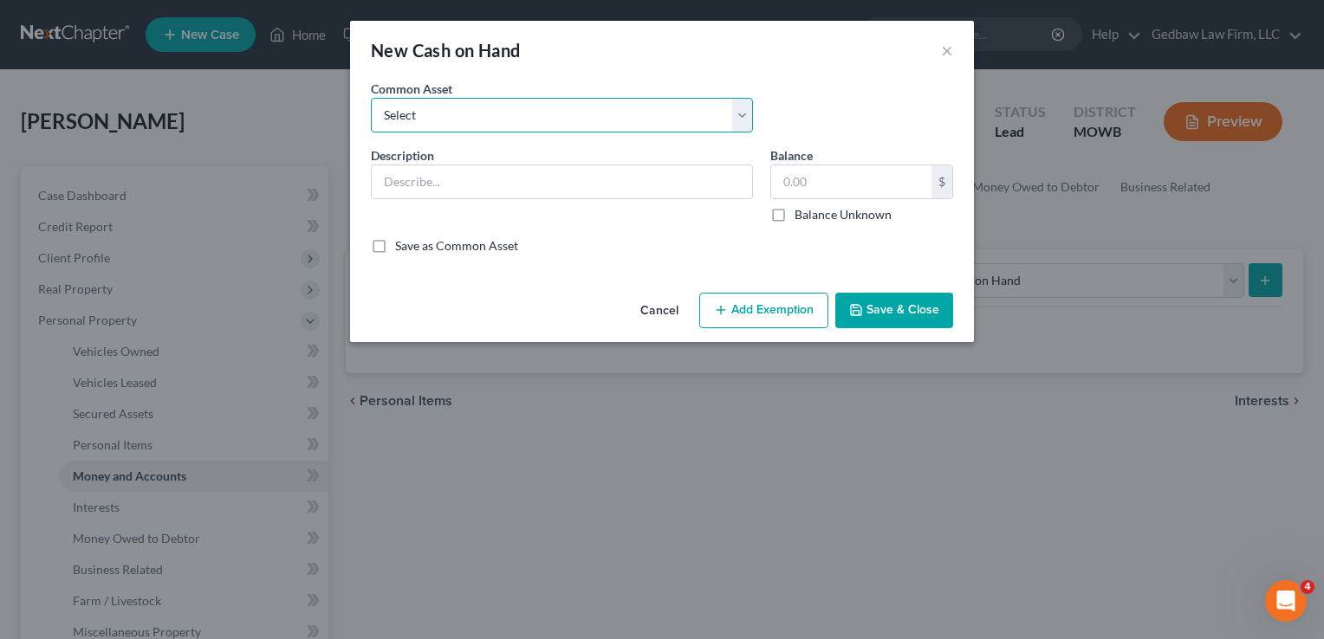
click at [513, 119] on select "Select Cash on hand" at bounding box center [562, 115] width 382 height 35
select select "0"
click at [371, 98] on select "Select Cash on hand" at bounding box center [562, 115] width 382 height 35
type input "Cash on hand"
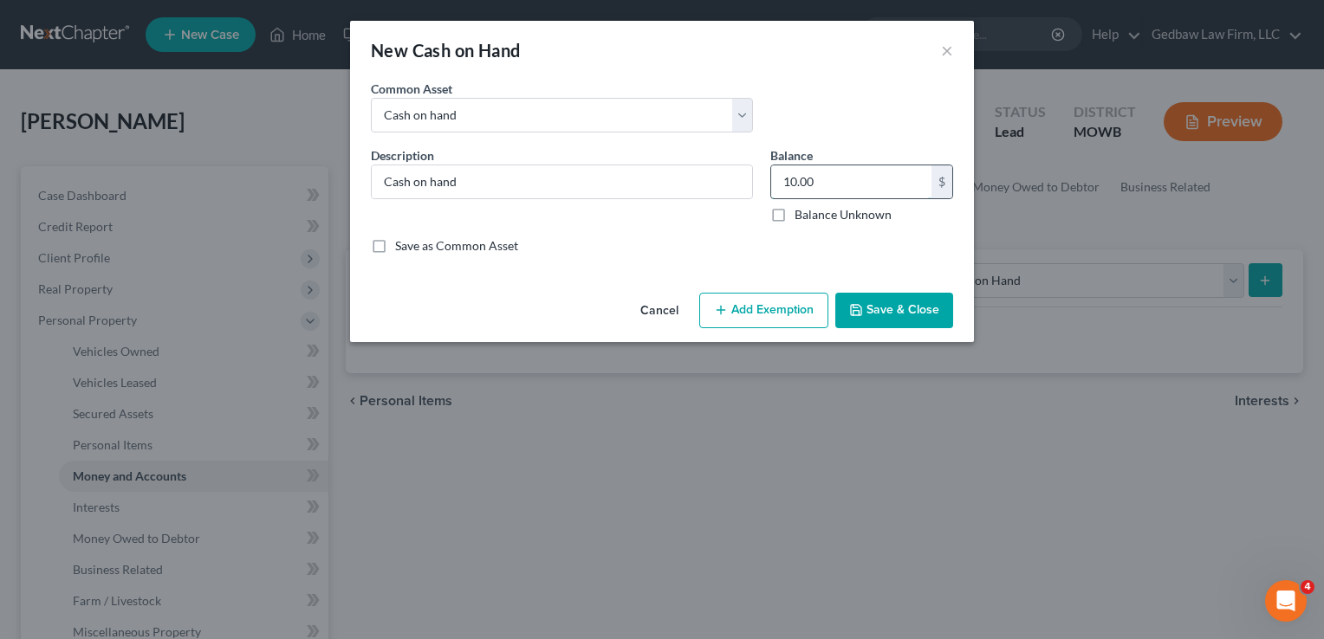
click at [827, 176] on input "10.00" at bounding box center [851, 181] width 160 height 33
type input "20"
click at [793, 310] on button "Add Exemption" at bounding box center [763, 311] width 129 height 36
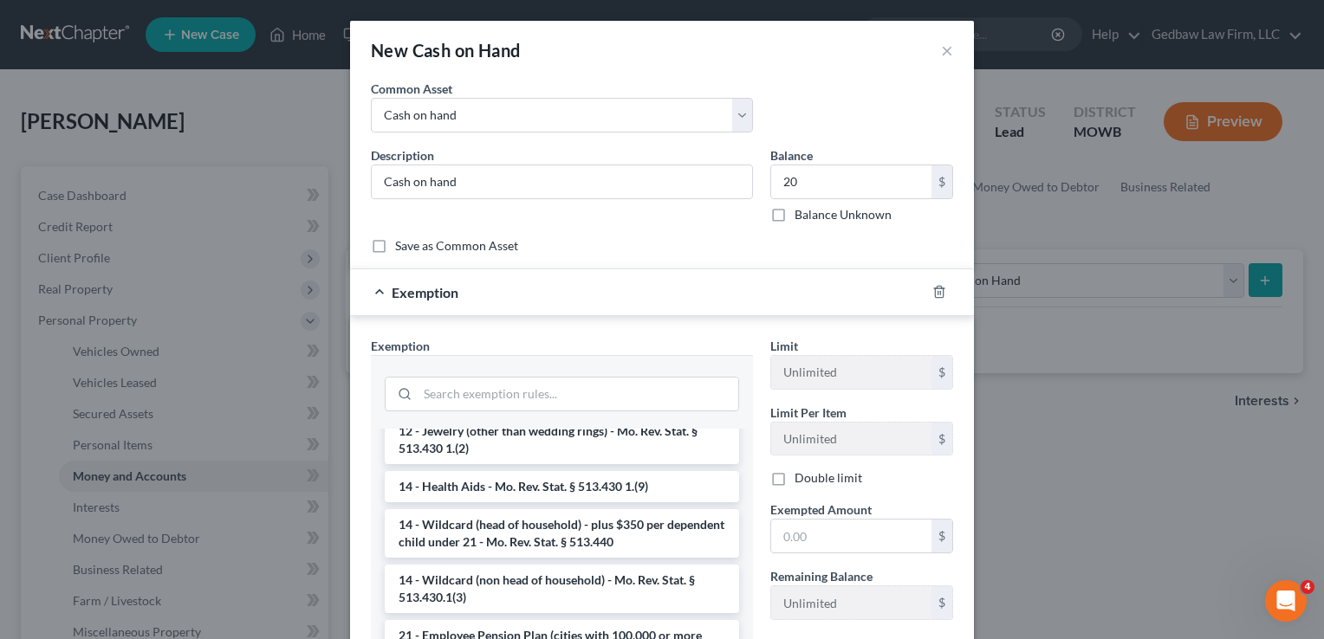
scroll to position [303, 0]
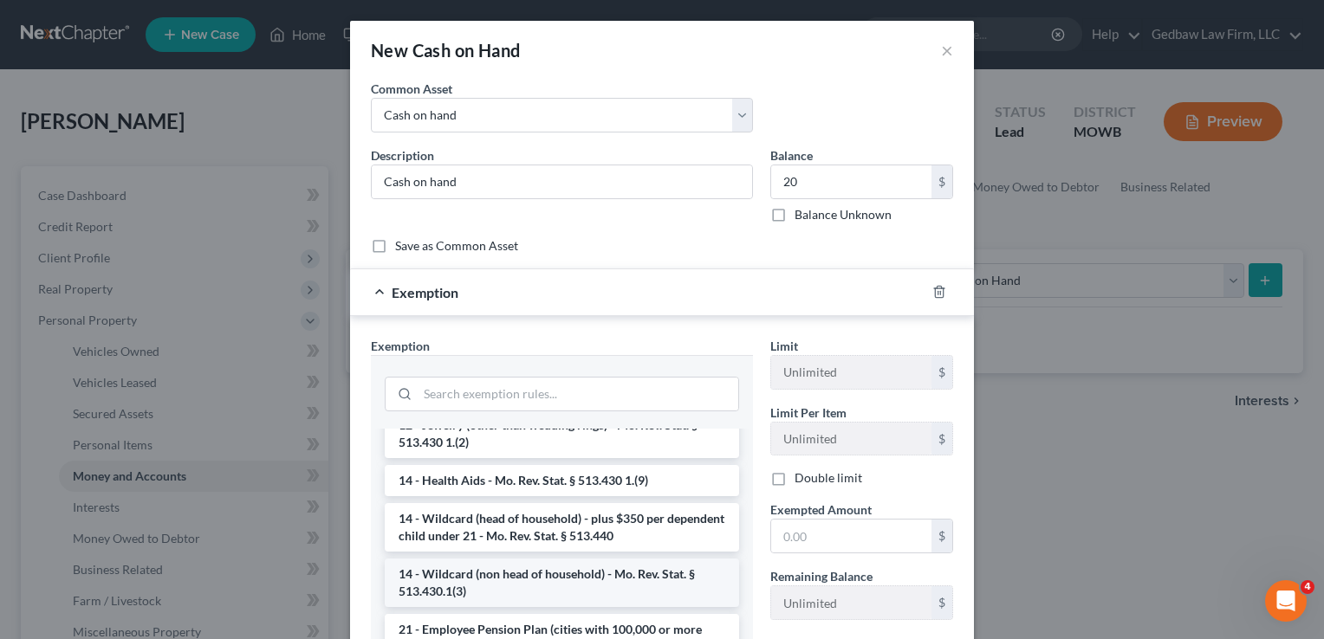
click at [586, 573] on li "14 - Wildcard (non head of household) - Mo. Rev. Stat. § 513.430.1(3)" at bounding box center [562, 583] width 354 height 49
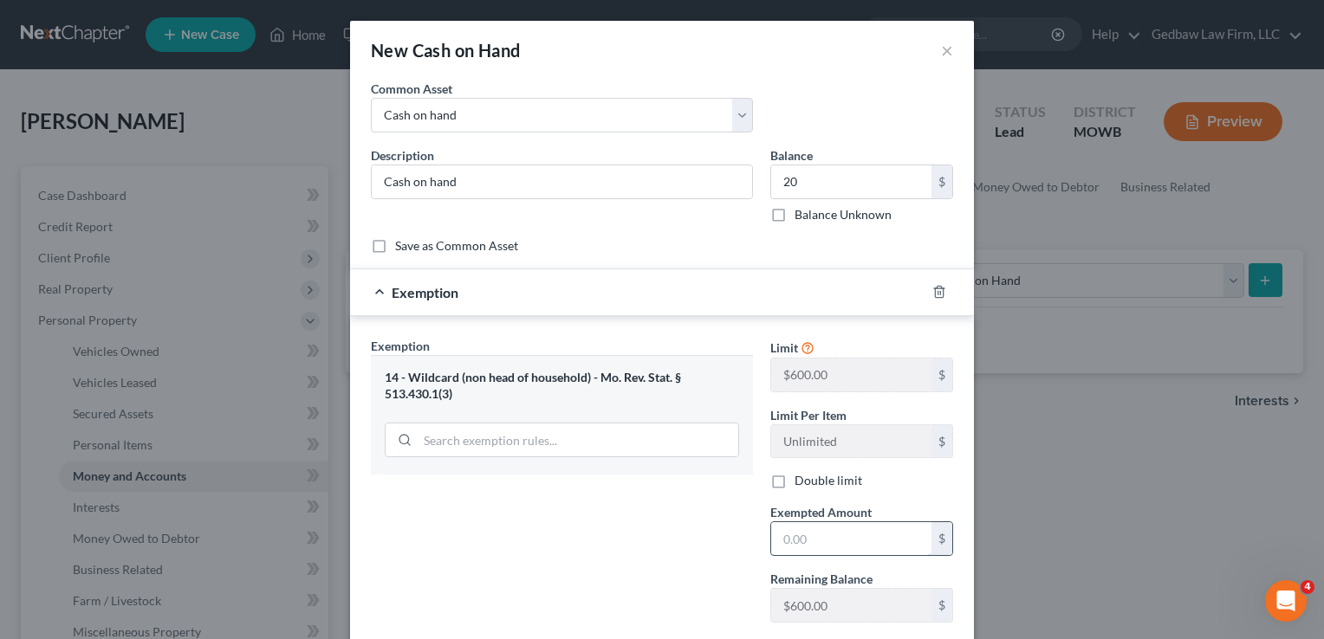
click at [842, 535] on input "text" at bounding box center [851, 538] width 160 height 33
type input "20"
click at [735, 542] on div "Exemption Set must be selected for CA. Exemption * 14 - Wildcard (non head of h…" at bounding box center [561, 487] width 399 height 300
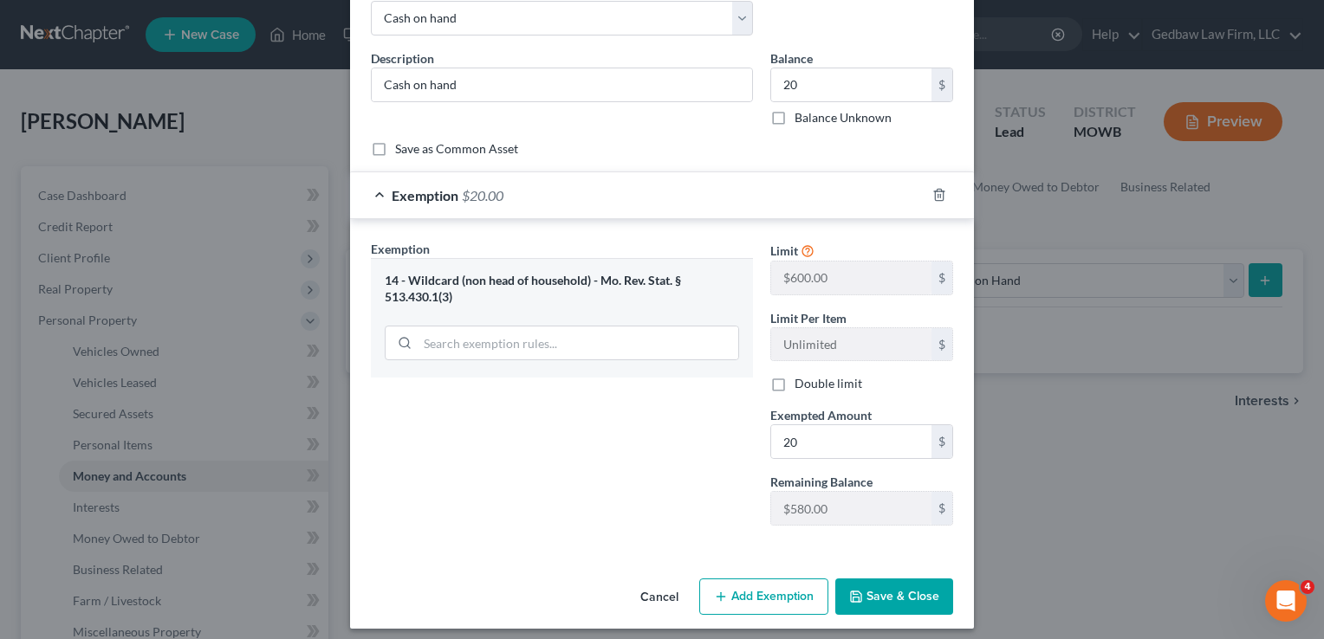
scroll to position [104, 0]
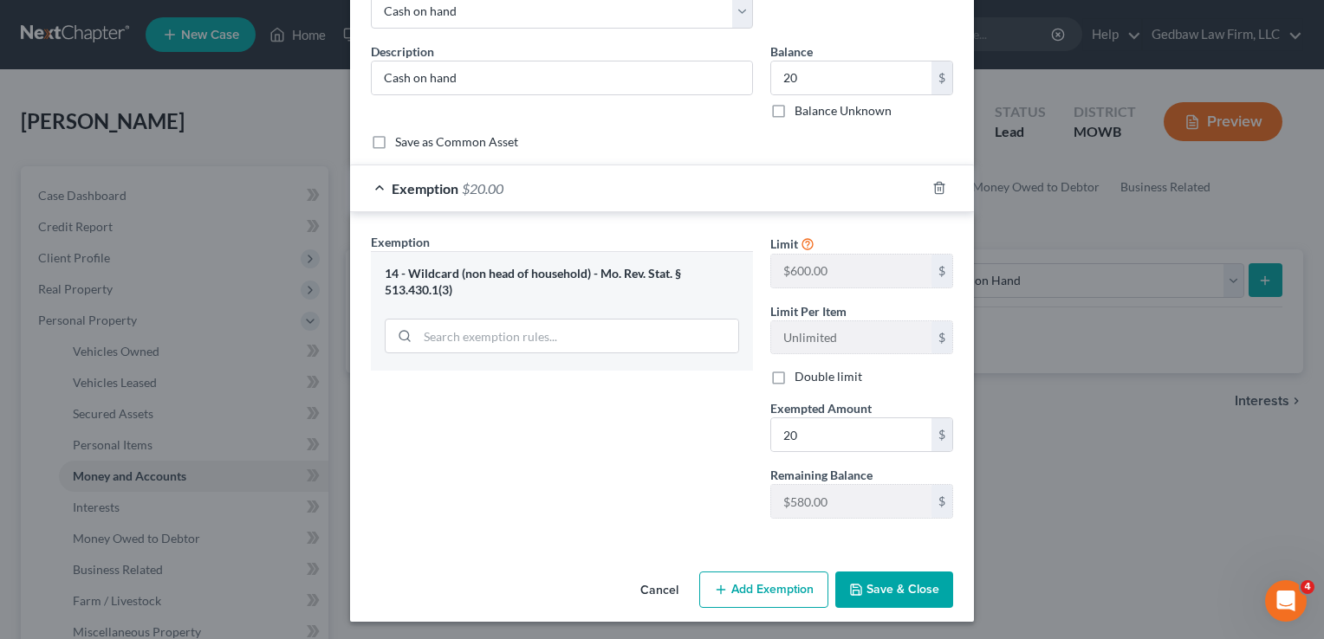
click at [924, 591] on button "Save & Close" at bounding box center [894, 590] width 118 height 36
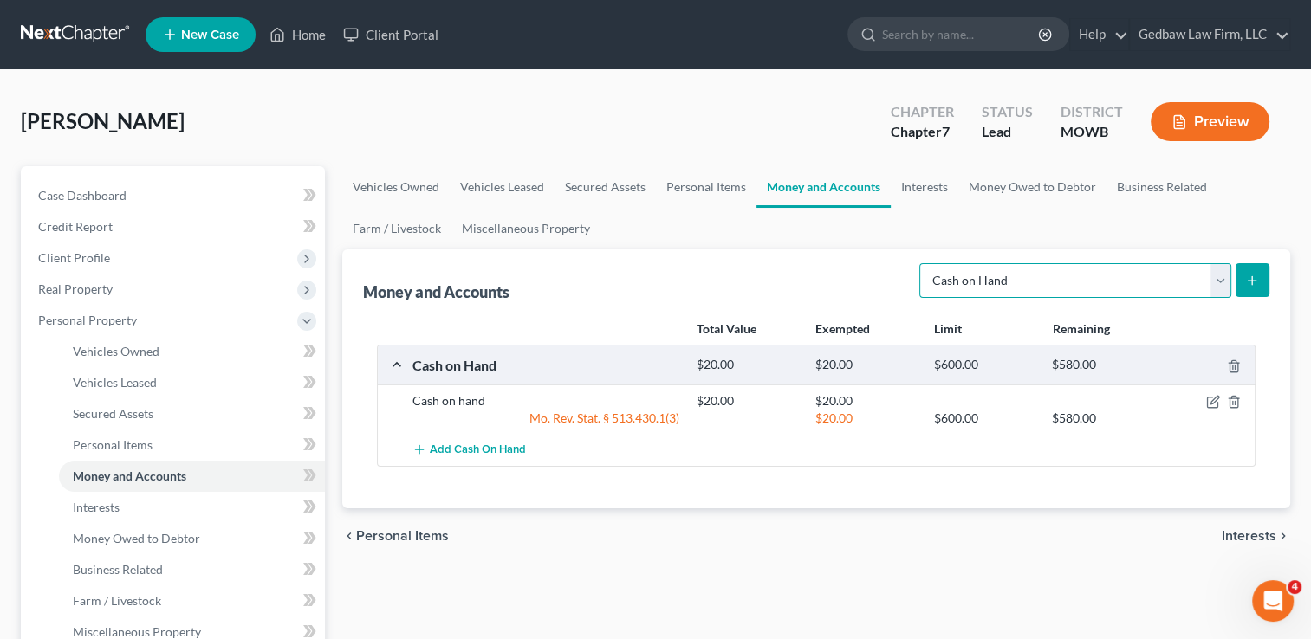
click at [1219, 279] on select "Select Account Type Brokerage Cash on Hand Certificates of Deposit Checking Acc…" at bounding box center [1075, 280] width 312 height 35
select select "checking"
click at [923, 263] on select "Select Account Type Brokerage Cash on Hand Certificates of Deposit Checking Acc…" at bounding box center [1075, 280] width 312 height 35
click at [1261, 281] on button "submit" at bounding box center [1252, 280] width 34 height 34
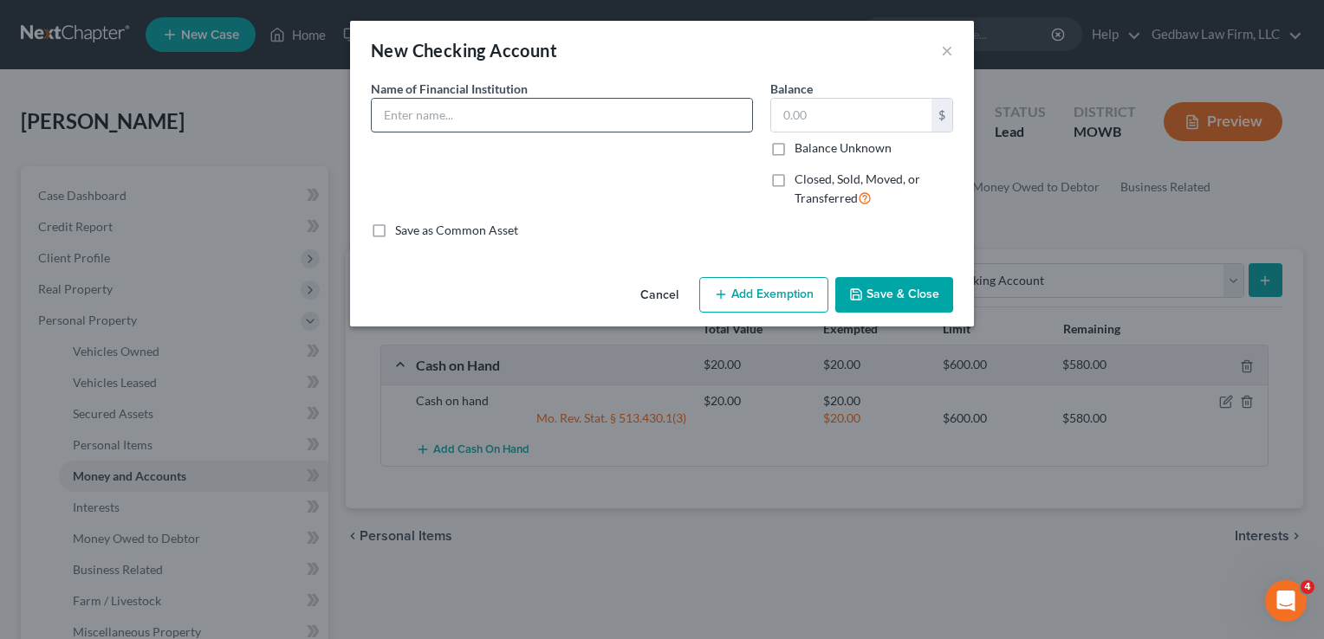
click at [533, 116] on input "text" at bounding box center [562, 115] width 380 height 33
type input "UMB Bank"
click at [849, 118] on input "text" at bounding box center [851, 115] width 160 height 33
type input "250"
click at [806, 298] on button "Add Exemption" at bounding box center [763, 295] width 129 height 36
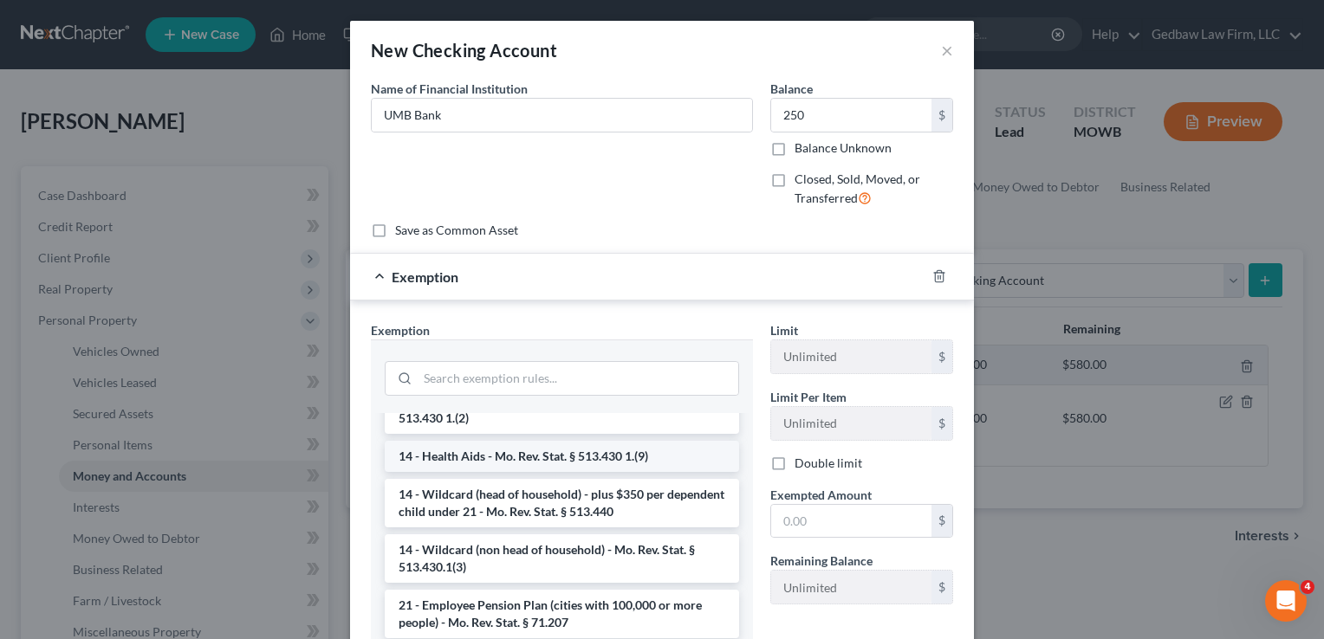
scroll to position [325, 0]
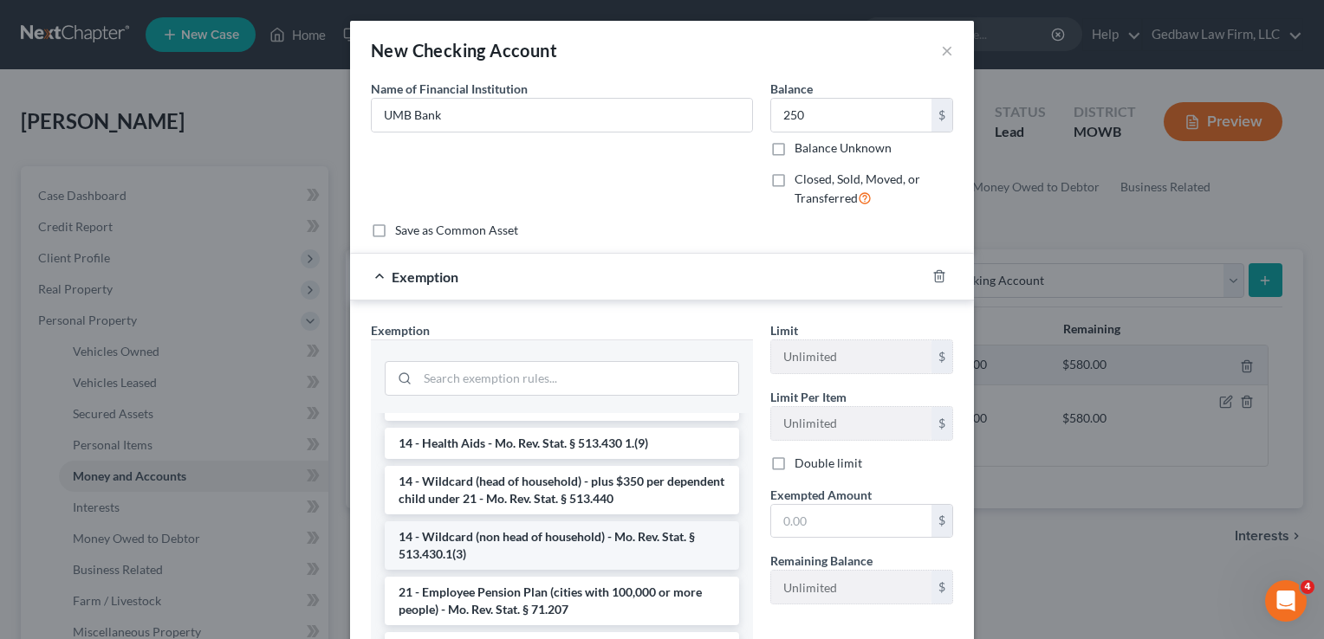
click at [578, 549] on li "14 - Wildcard (non head of household) - Mo. Rev. Stat. § 513.430.1(3)" at bounding box center [562, 546] width 354 height 49
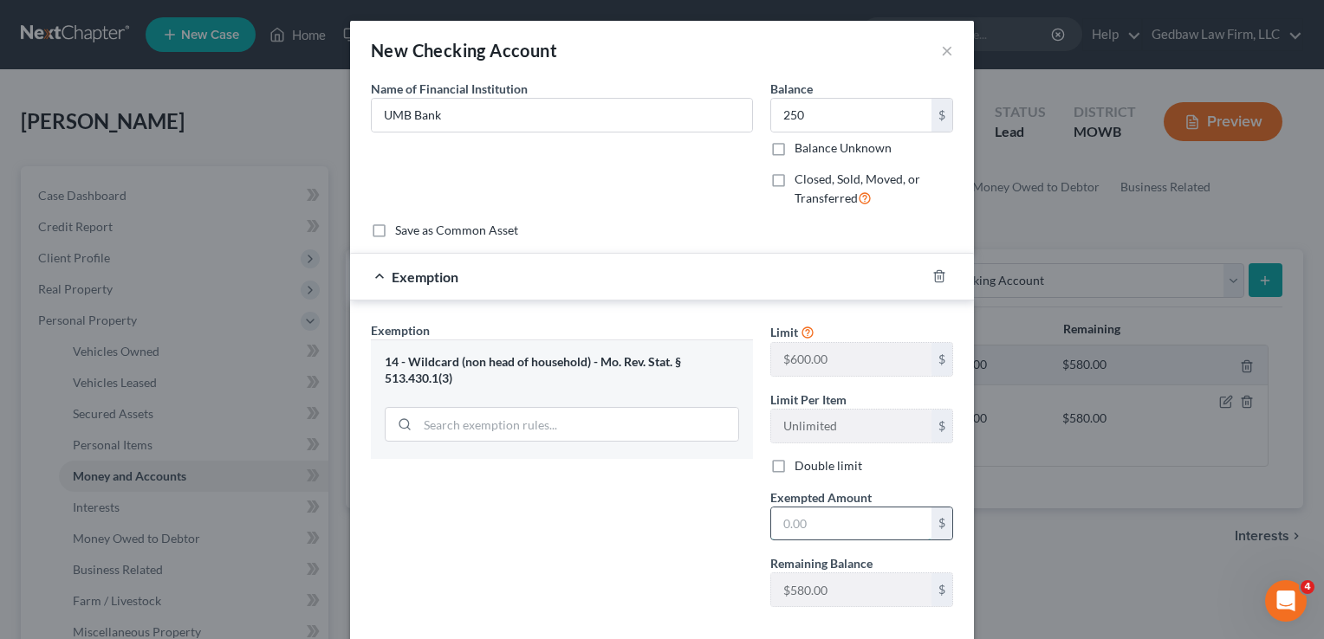
click at [826, 520] on input "text" at bounding box center [851, 524] width 160 height 33
type input "250"
click at [648, 534] on div "Exemption Set must be selected for CA. Exemption * 14 - Wildcard (non head of h…" at bounding box center [561, 471] width 399 height 300
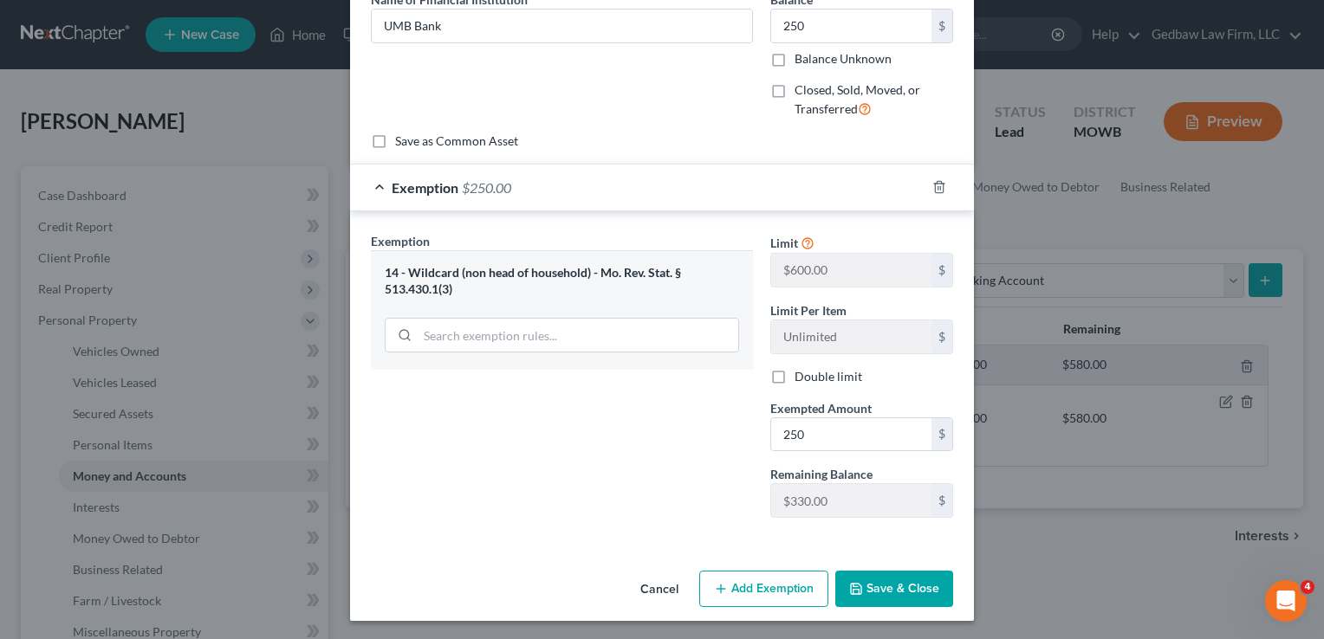
click at [927, 589] on button "Save & Close" at bounding box center [894, 589] width 118 height 36
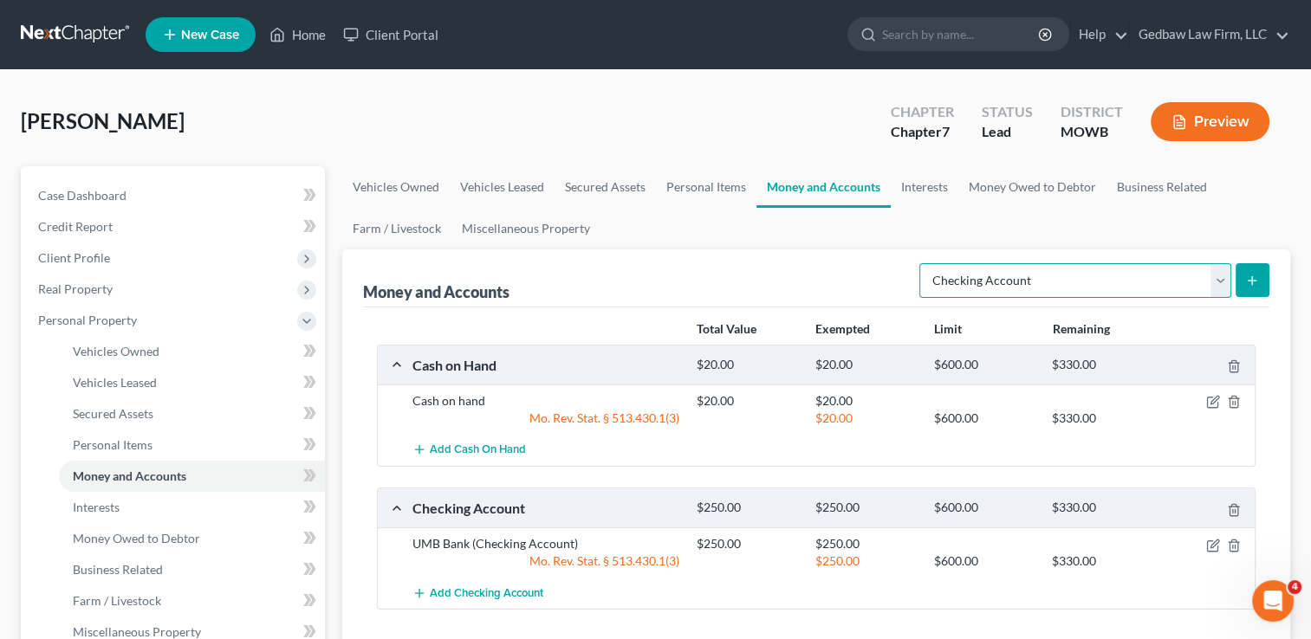
click at [1223, 280] on select "Select Account Type Brokerage Cash on Hand Certificates of Deposit Checking Acc…" at bounding box center [1075, 280] width 312 height 35
click at [923, 263] on select "Select Account Type Brokerage Cash on Hand Certificates of Deposit Checking Acc…" at bounding box center [1075, 280] width 312 height 35
click at [1261, 279] on button "submit" at bounding box center [1252, 280] width 34 height 34
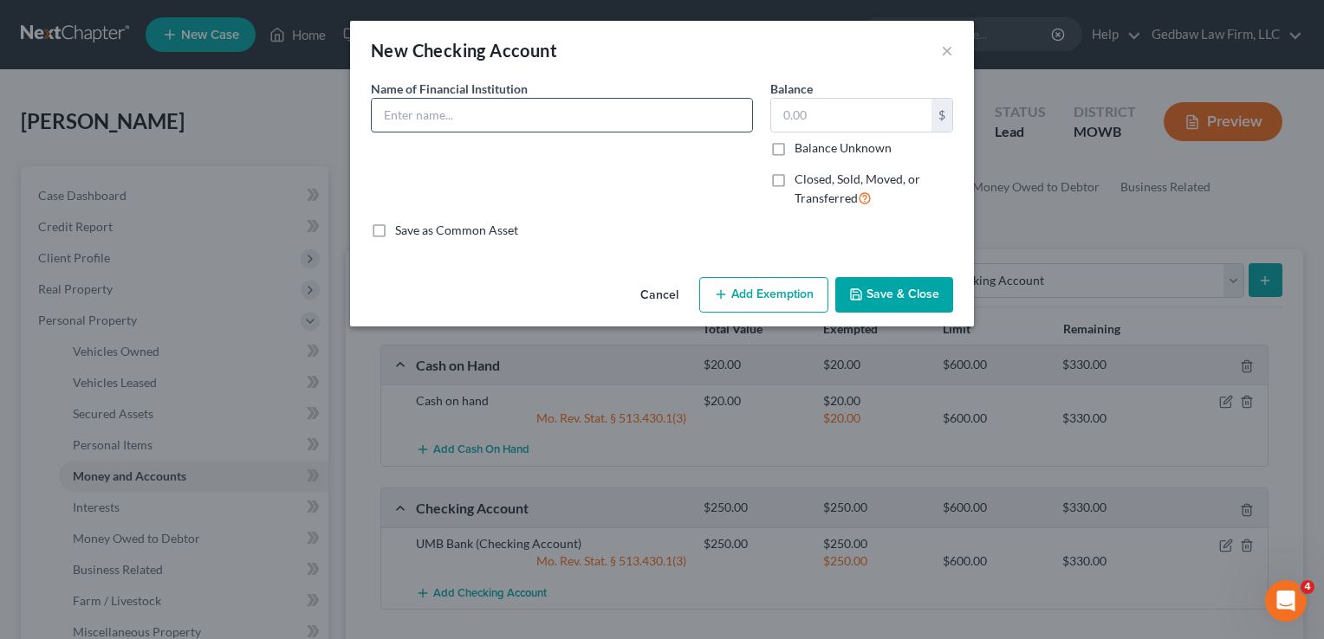
click at [587, 109] on input "text" at bounding box center [562, 115] width 380 height 33
type input "Chase Bank"
click at [819, 109] on input "text" at bounding box center [851, 115] width 160 height 33
type input "250"
click at [803, 306] on button "Add Exemption" at bounding box center [763, 295] width 129 height 36
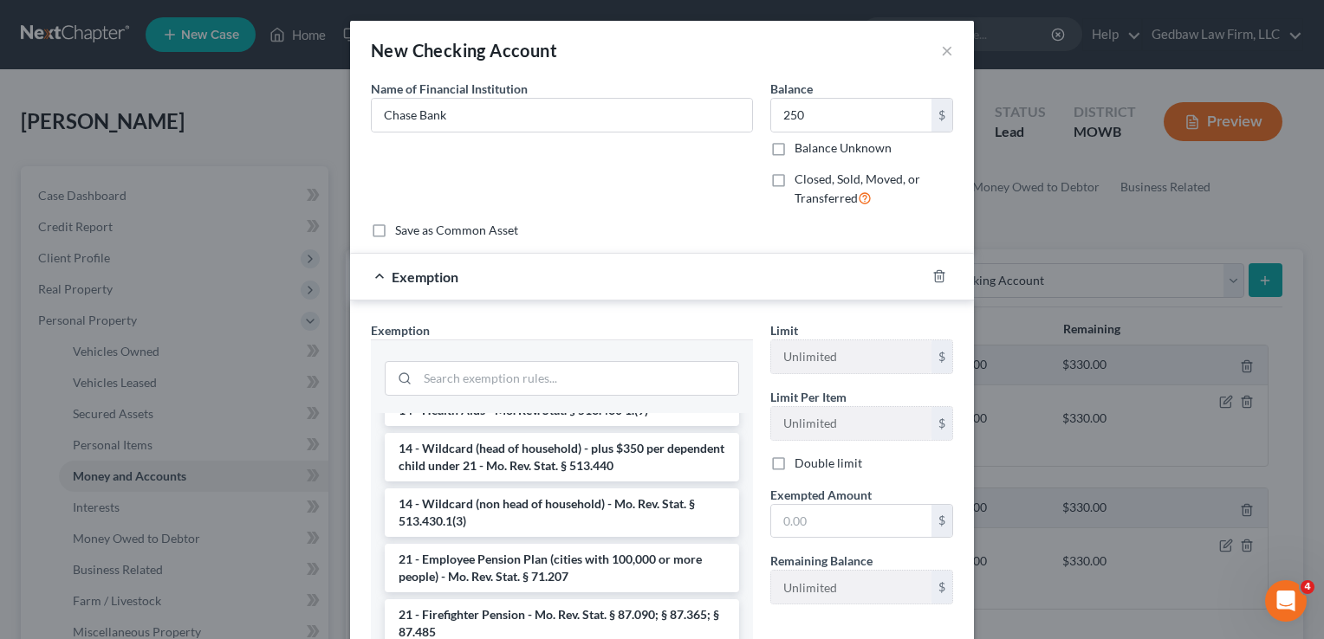
scroll to position [367, 0]
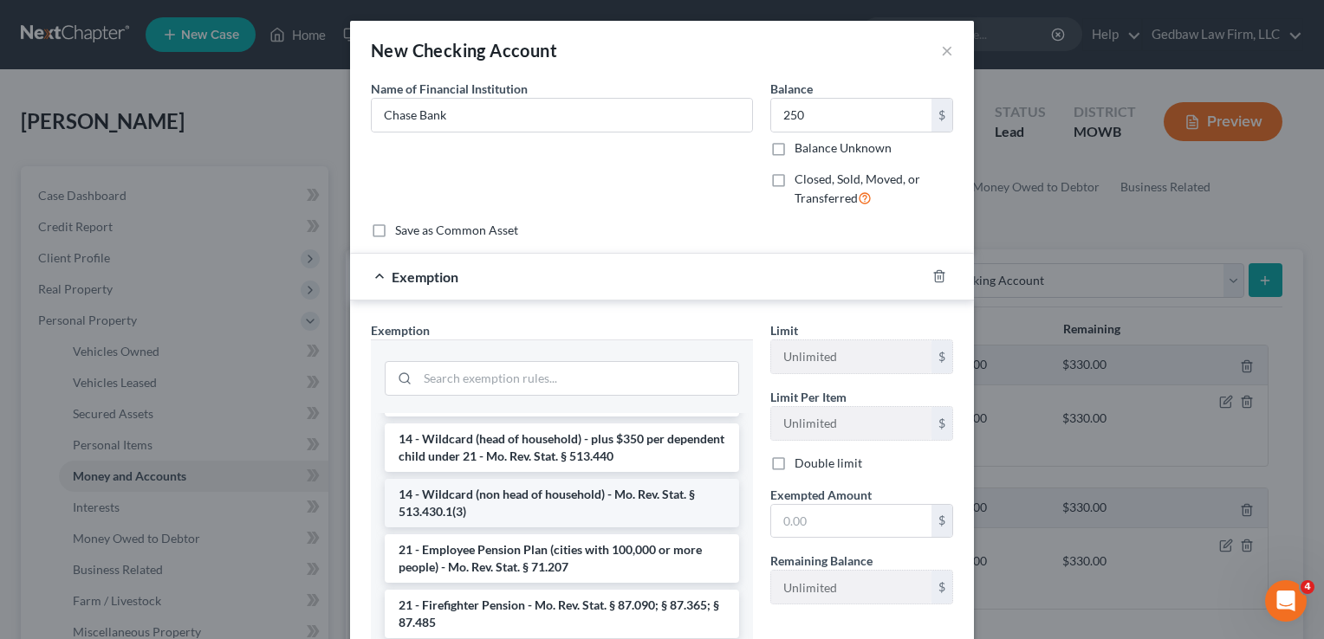
click at [561, 506] on li "14 - Wildcard (non head of household) - Mo. Rev. Stat. § 513.430.1(3)" at bounding box center [562, 503] width 354 height 49
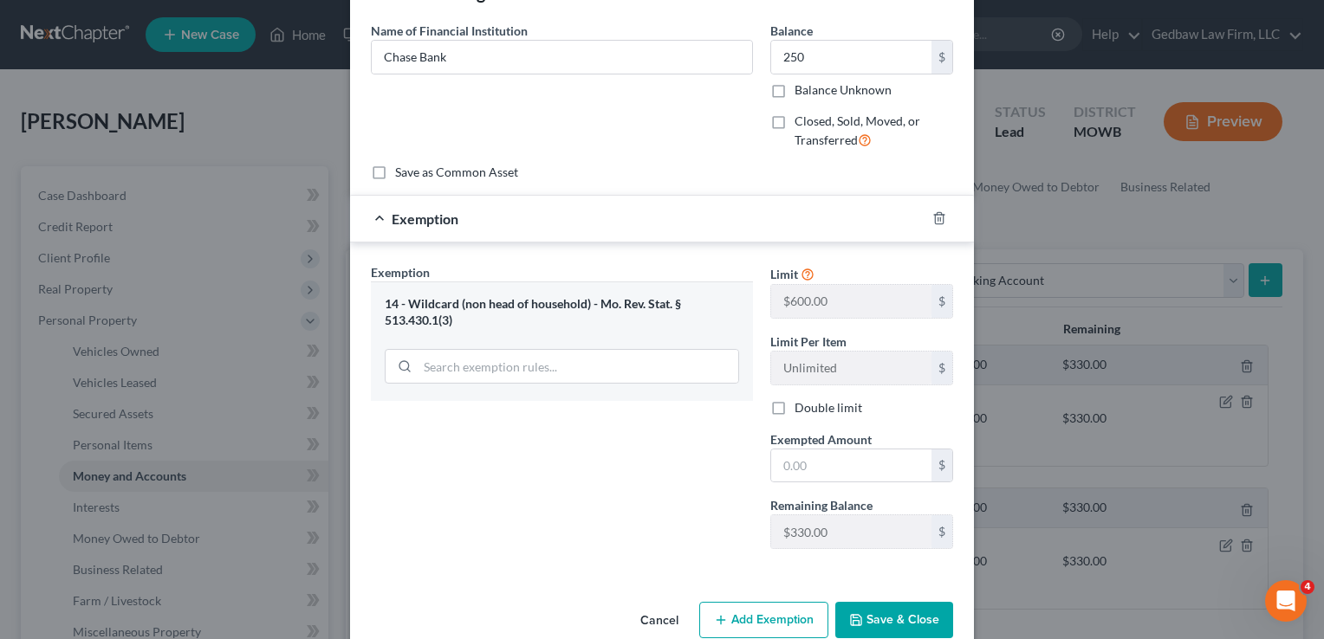
scroll to position [89, 0]
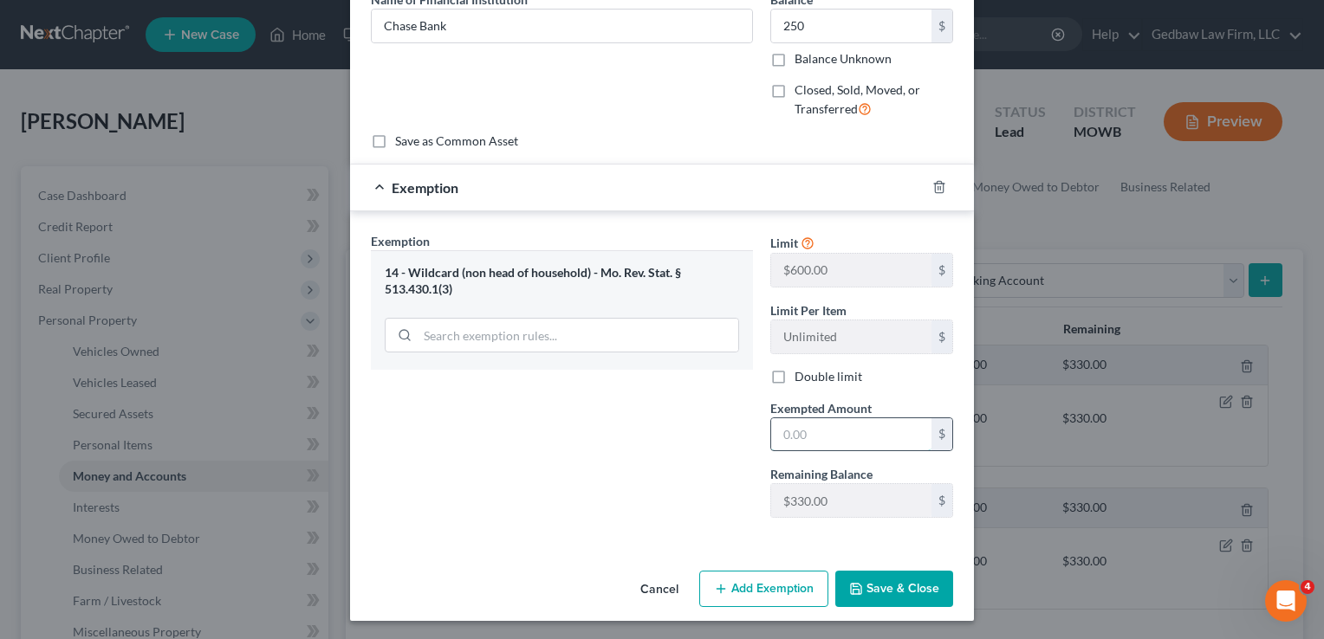
click at [829, 433] on input "text" at bounding box center [851, 434] width 160 height 33
type input "250"
click at [669, 473] on div "Exemption Set must be selected for CA. Exemption * 14 - Wildcard (non head of h…" at bounding box center [561, 382] width 399 height 300
click at [923, 589] on button "Save & Close" at bounding box center [894, 589] width 118 height 36
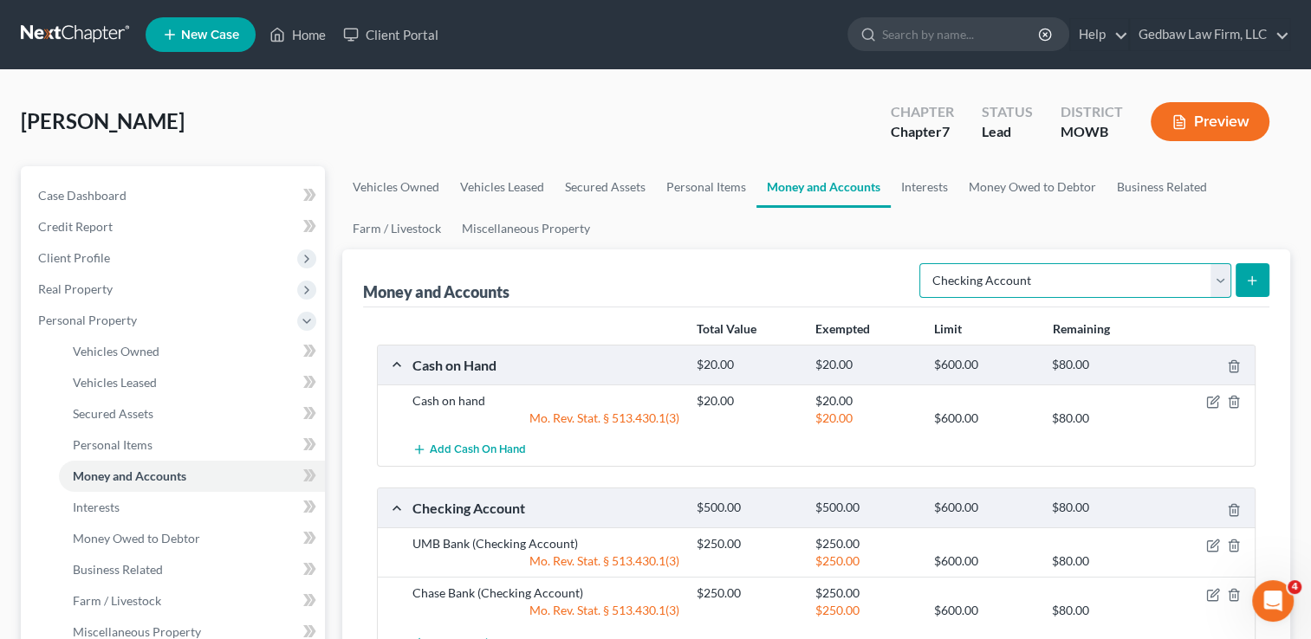
click at [1220, 285] on select "Select Account Type Brokerage Cash on Hand Certificates of Deposit Checking Acc…" at bounding box center [1075, 280] width 312 height 35
select select "savings"
click at [923, 263] on select "Select Account Type Brokerage Cash on Hand Certificates of Deposit Checking Acc…" at bounding box center [1075, 280] width 312 height 35
click at [1258, 280] on icon "submit" at bounding box center [1252, 281] width 14 height 14
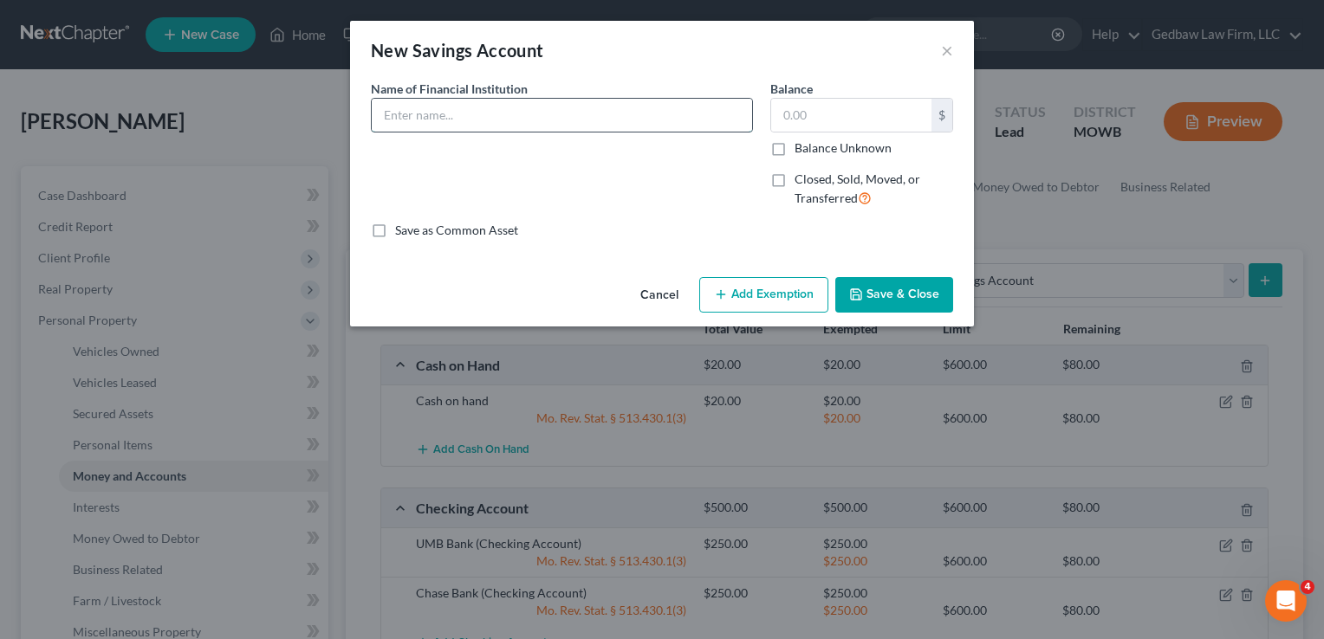
click at [485, 102] on input "text" at bounding box center [562, 115] width 380 height 33
type input "American Express"
click at [811, 113] on input "text" at bounding box center [851, 115] width 160 height 33
type input "5"
click at [784, 297] on button "Add Exemption" at bounding box center [763, 295] width 129 height 36
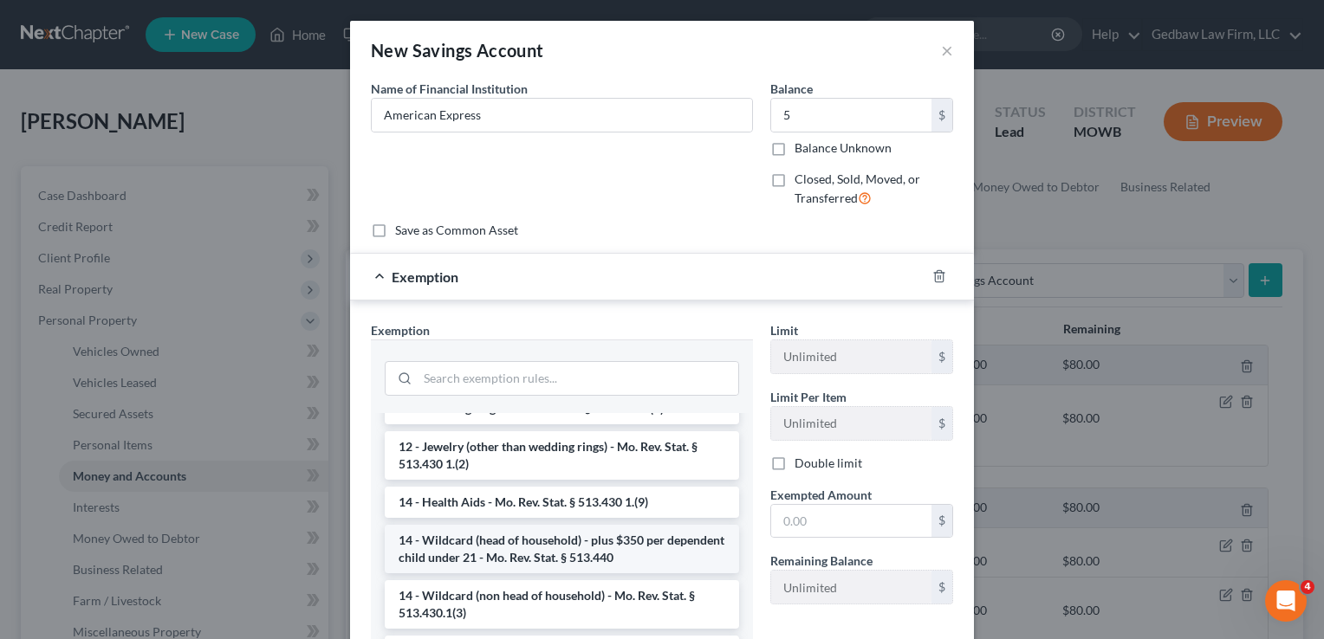
scroll to position [281, 0]
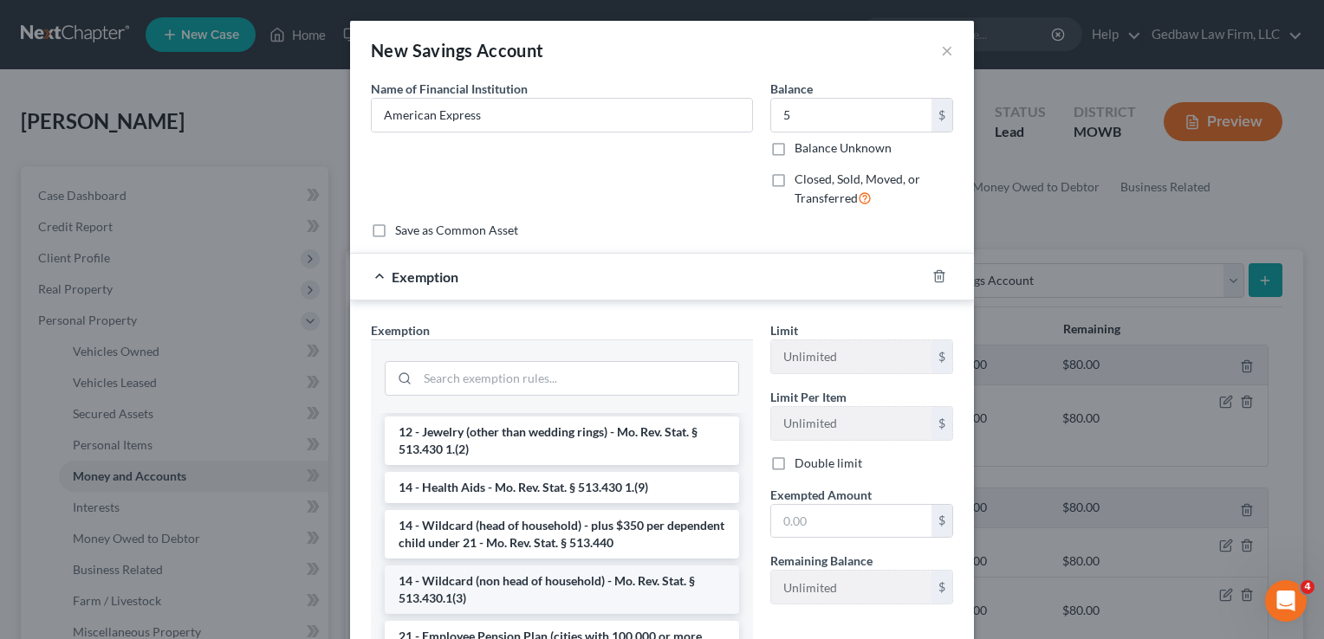
click at [568, 588] on li "14 - Wildcard (non head of household) - Mo. Rev. Stat. § 513.430.1(3)" at bounding box center [562, 590] width 354 height 49
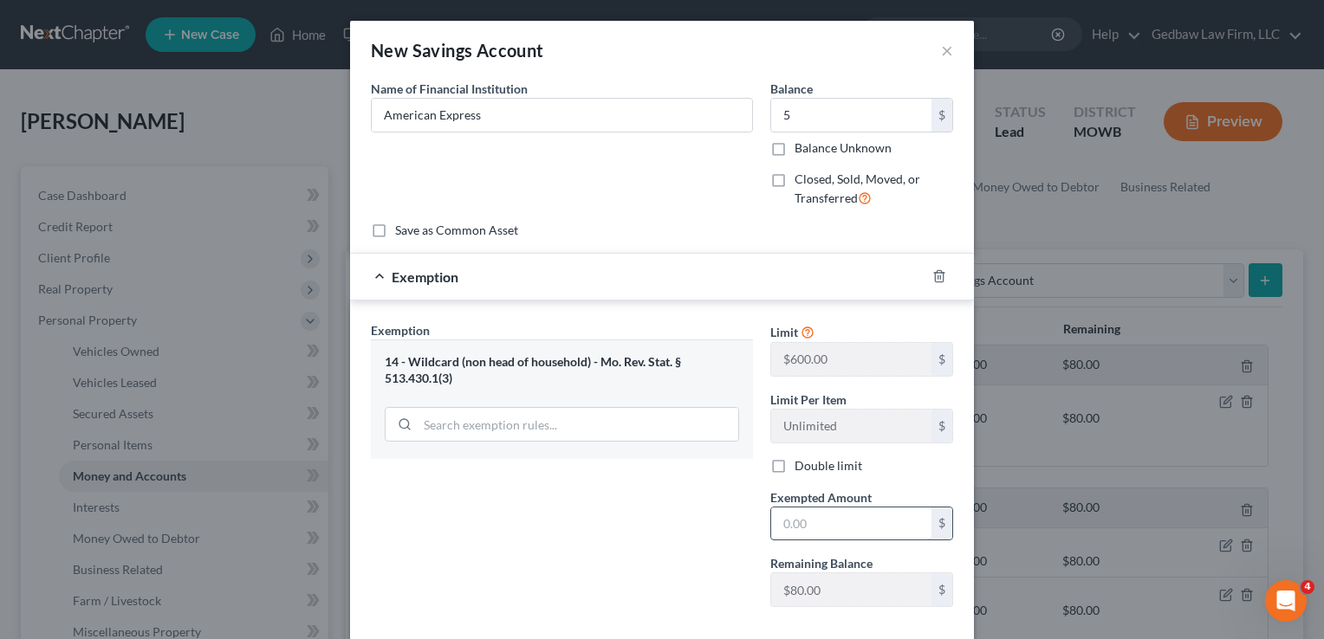
click at [817, 522] on input "text" at bounding box center [851, 524] width 160 height 33
type input "5"
click at [674, 518] on div "Exemption Set must be selected for CA. Exemption * 14 - Wildcard (non head of h…" at bounding box center [561, 471] width 399 height 300
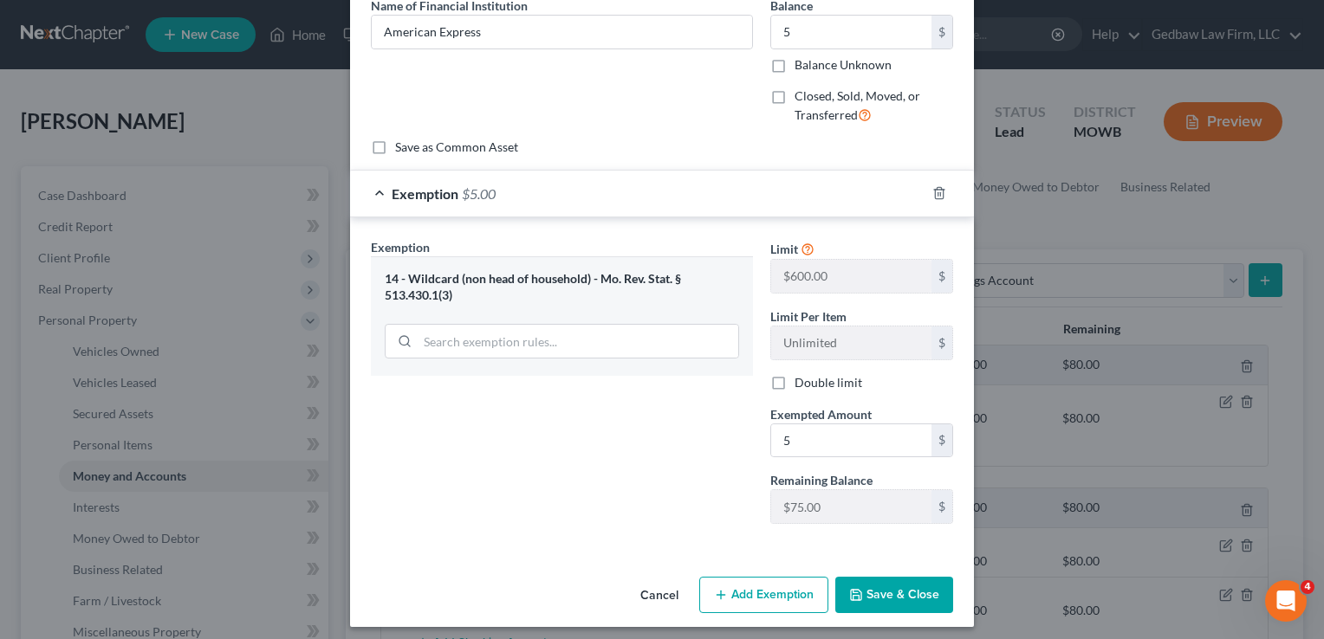
scroll to position [87, 0]
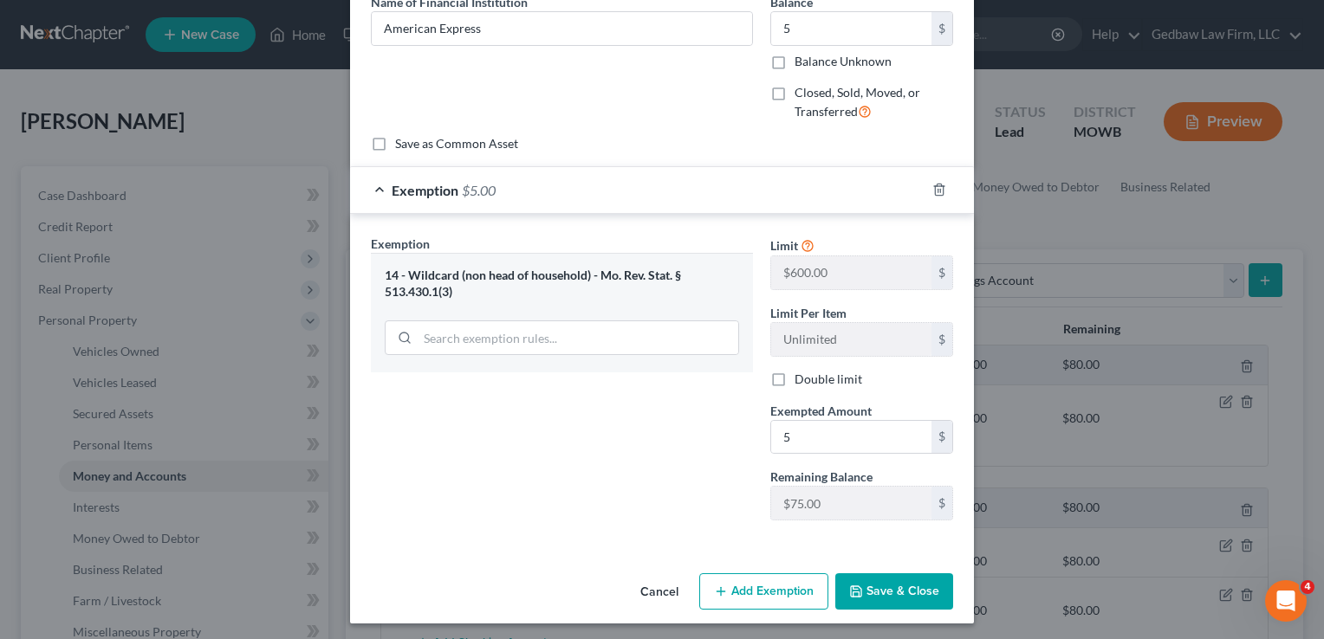
click at [908, 587] on button "Save & Close" at bounding box center [894, 592] width 118 height 36
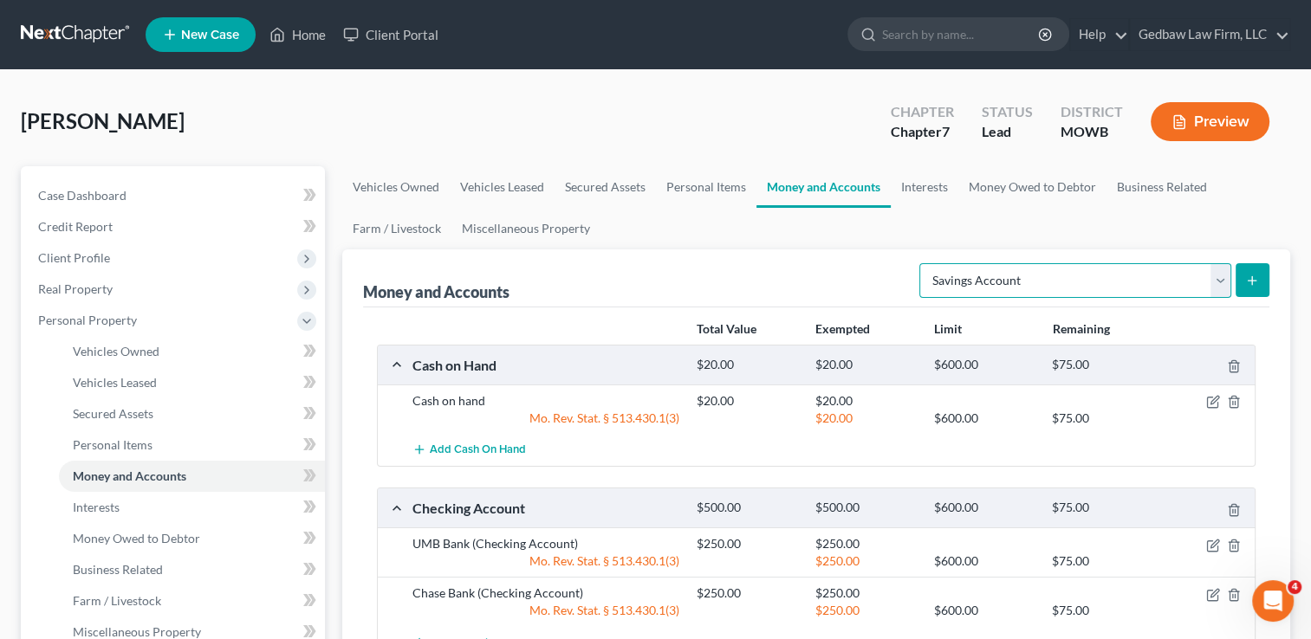
click at [1218, 284] on select "Select Account Type Brokerage Cash on Hand Certificates of Deposit Checking Acc…" at bounding box center [1075, 280] width 312 height 35
select select "security_deposits"
click at [923, 263] on select "Select Account Type Brokerage Cash on Hand Certificates of Deposit Checking Acc…" at bounding box center [1075, 280] width 312 height 35
click at [1257, 277] on icon "submit" at bounding box center [1252, 281] width 14 height 14
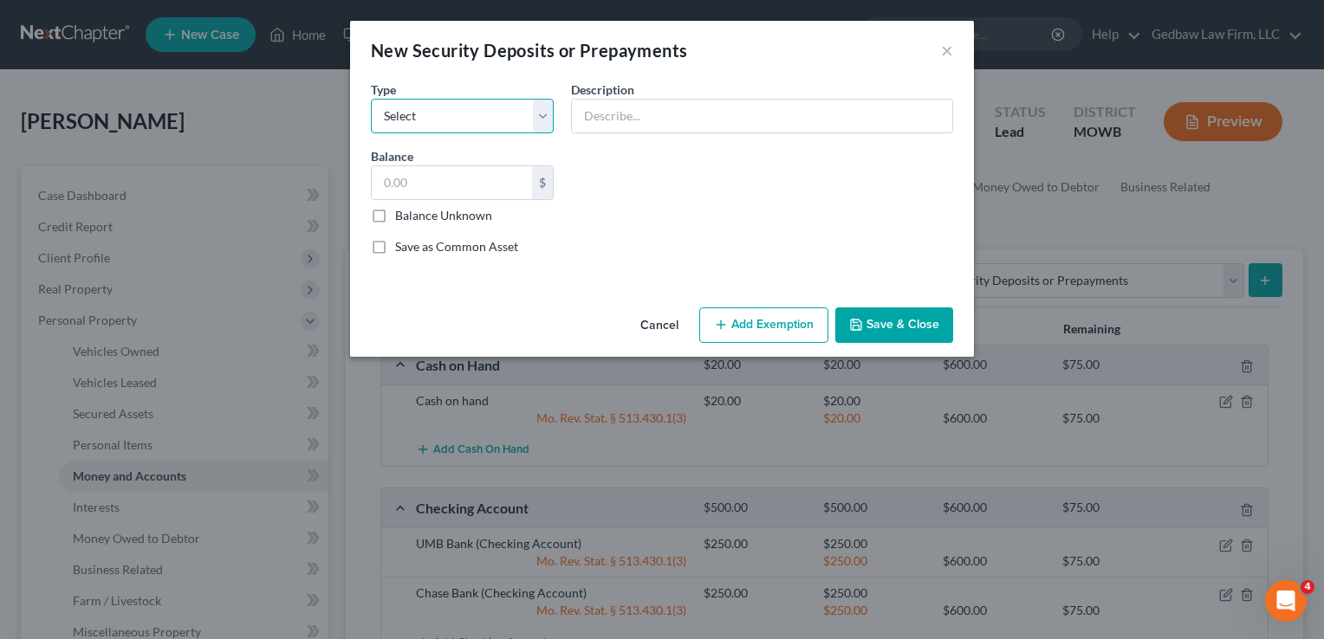
click at [535, 114] on select "Select Electric Gas Heating Oil Security Deposit On Rental Unit Prepaid Rent Te…" at bounding box center [462, 116] width 183 height 35
select select "3"
click at [371, 99] on select "Select Electric Gas Heating Oil Security Deposit On Rental Unit Prepaid Rent Te…" at bounding box center [462, 116] width 183 height 35
click at [651, 113] on input "text" at bounding box center [762, 116] width 380 height 33
type input "Security deposit on current rental unit"
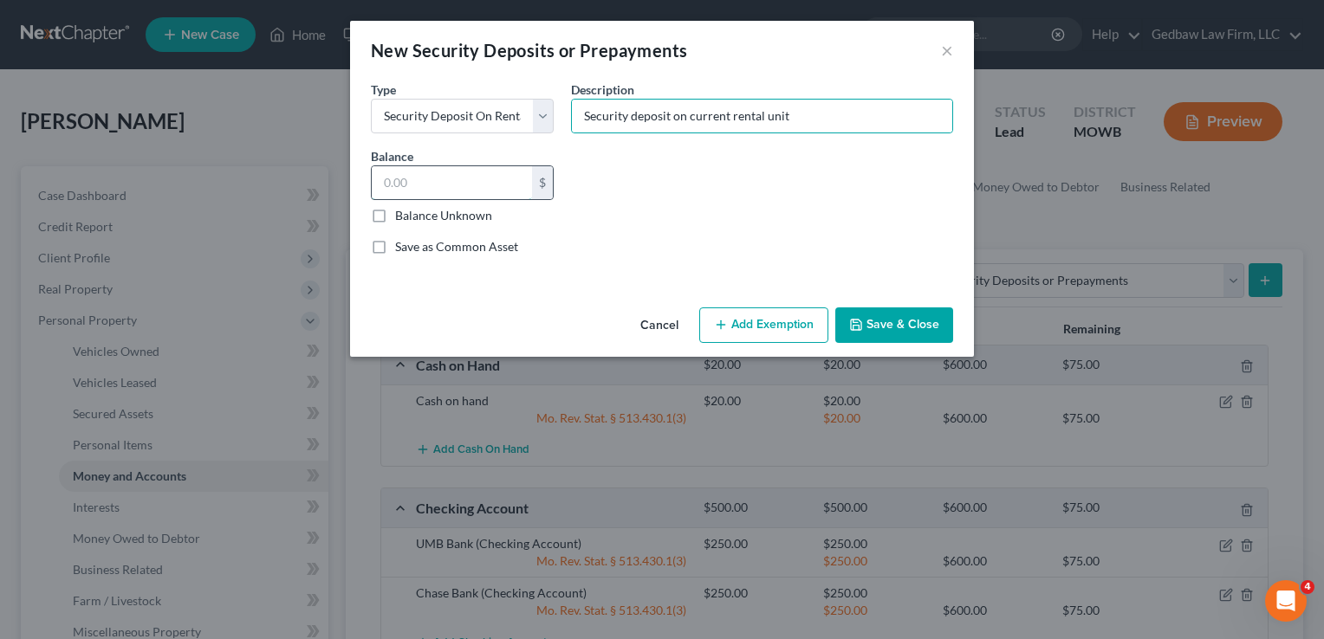
click at [425, 179] on input "text" at bounding box center [452, 182] width 160 height 33
type input "1,780"
click at [775, 328] on button "Add Exemption" at bounding box center [763, 326] width 129 height 36
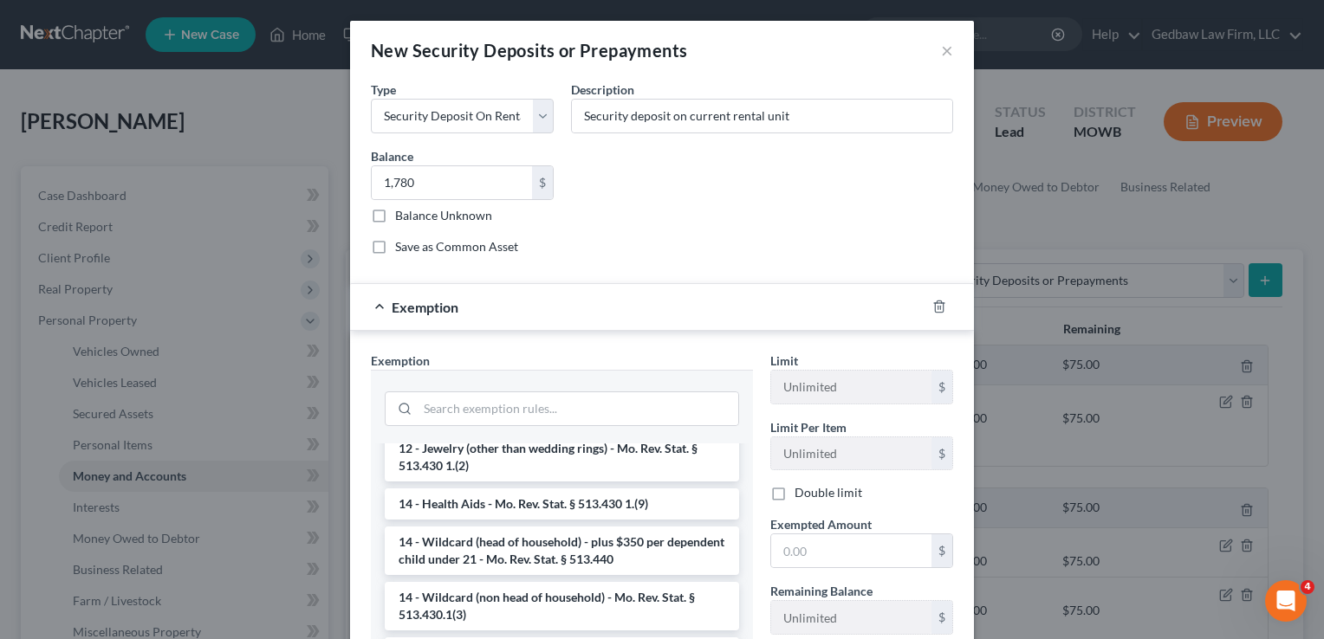
scroll to position [303, 0]
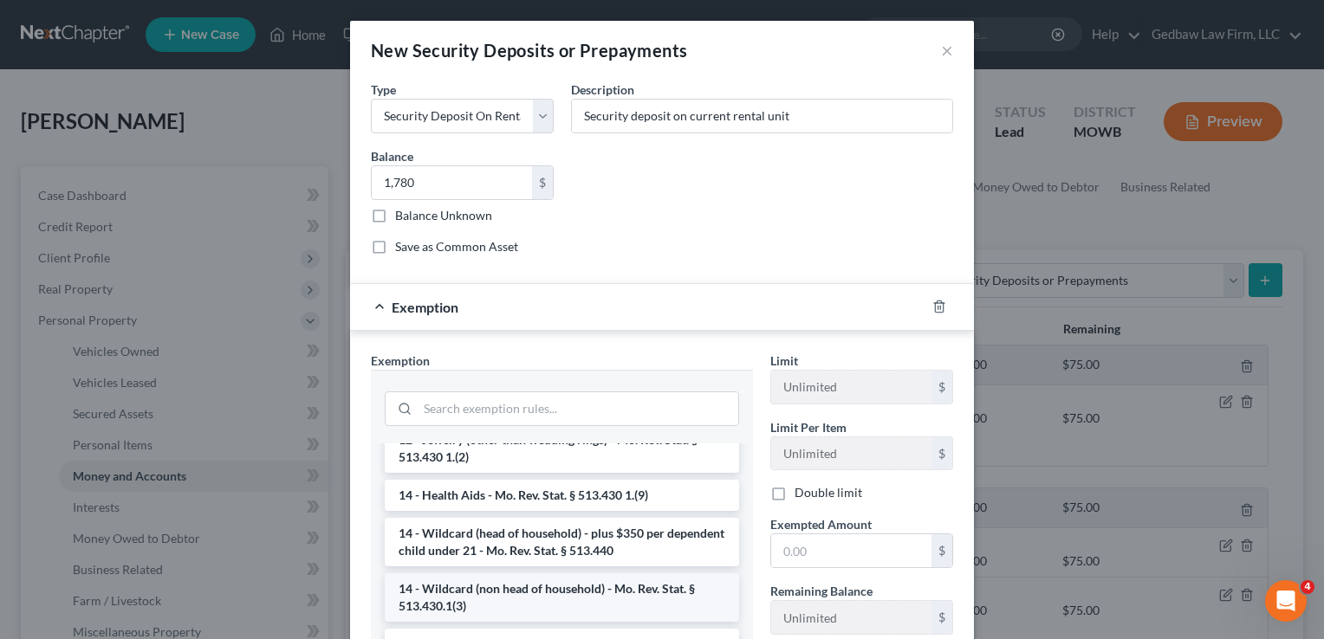
click at [568, 594] on li "14 - Wildcard (non head of household) - Mo. Rev. Stat. § 513.430.1(3)" at bounding box center [562, 598] width 354 height 49
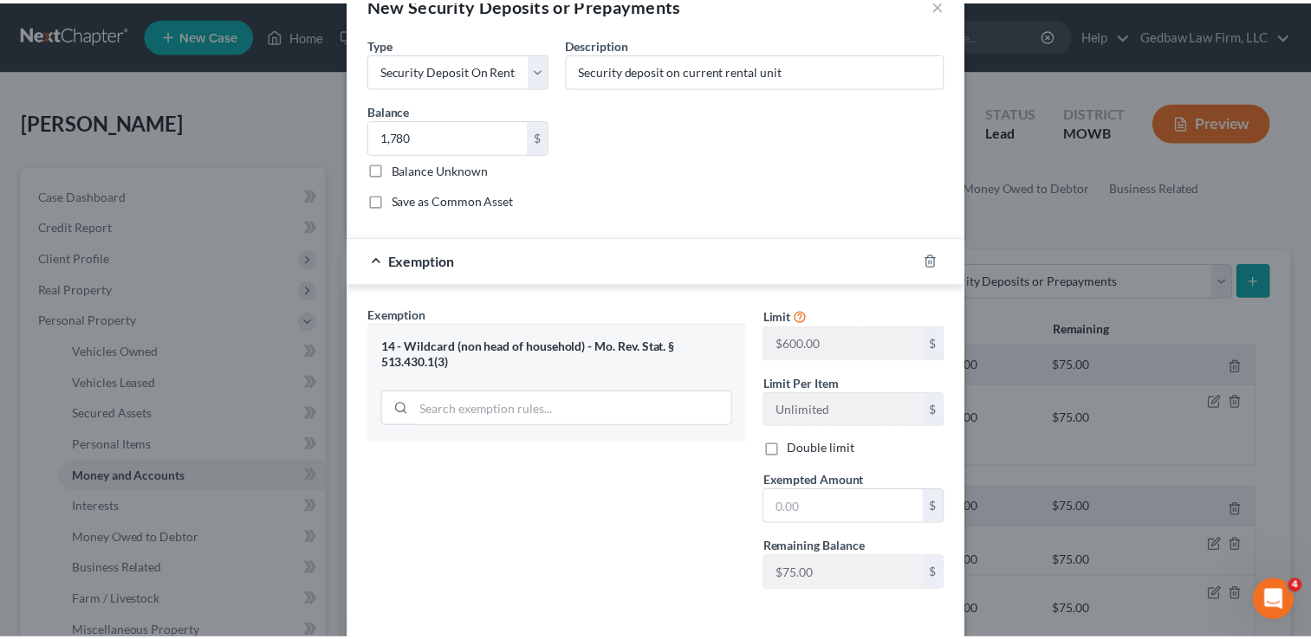
scroll to position [87, 0]
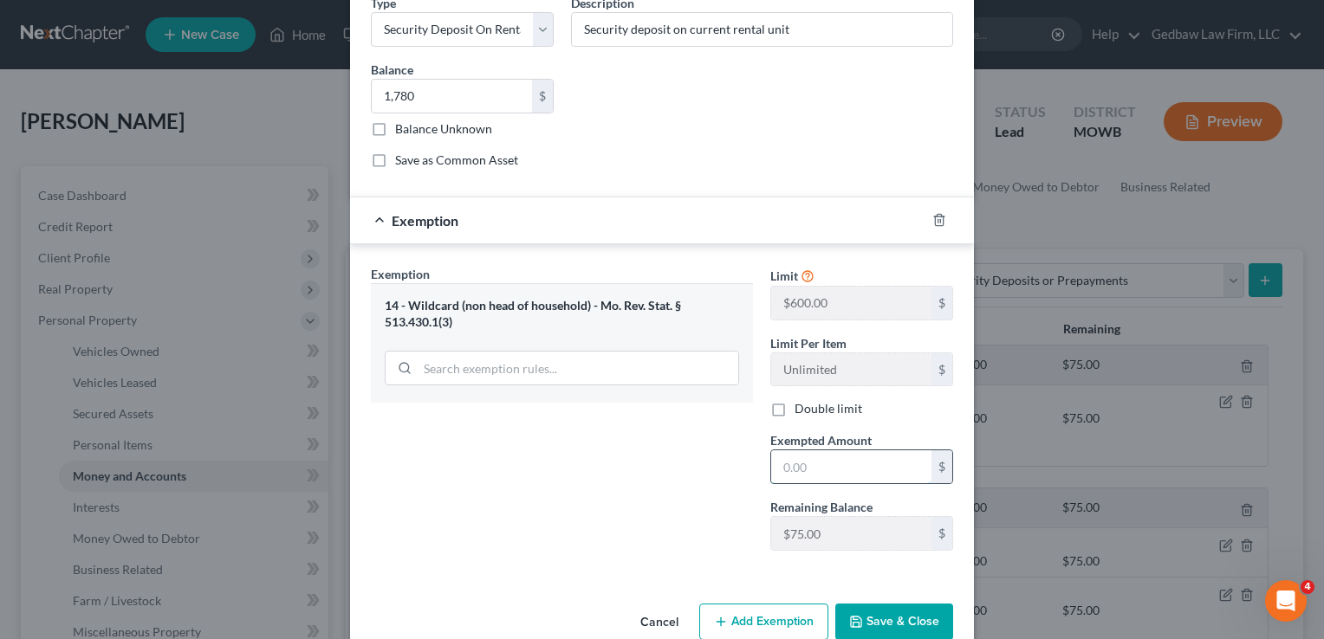
click at [832, 462] on input "text" at bounding box center [851, 466] width 160 height 33
type input "75"
click at [700, 496] on div "Exemption Set must be selected for CA. Exemption * 14 - Wildcard (non head of h…" at bounding box center [561, 415] width 399 height 300
click at [900, 615] on button "Save & Close" at bounding box center [894, 622] width 118 height 36
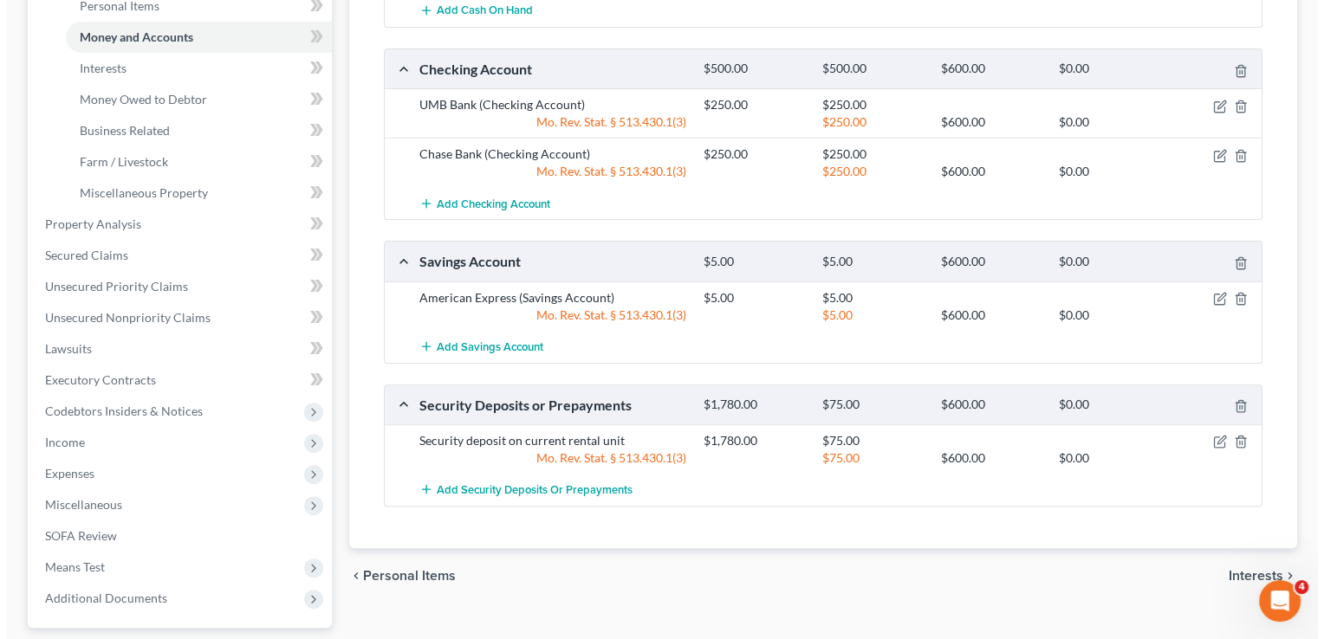
scroll to position [585, 0]
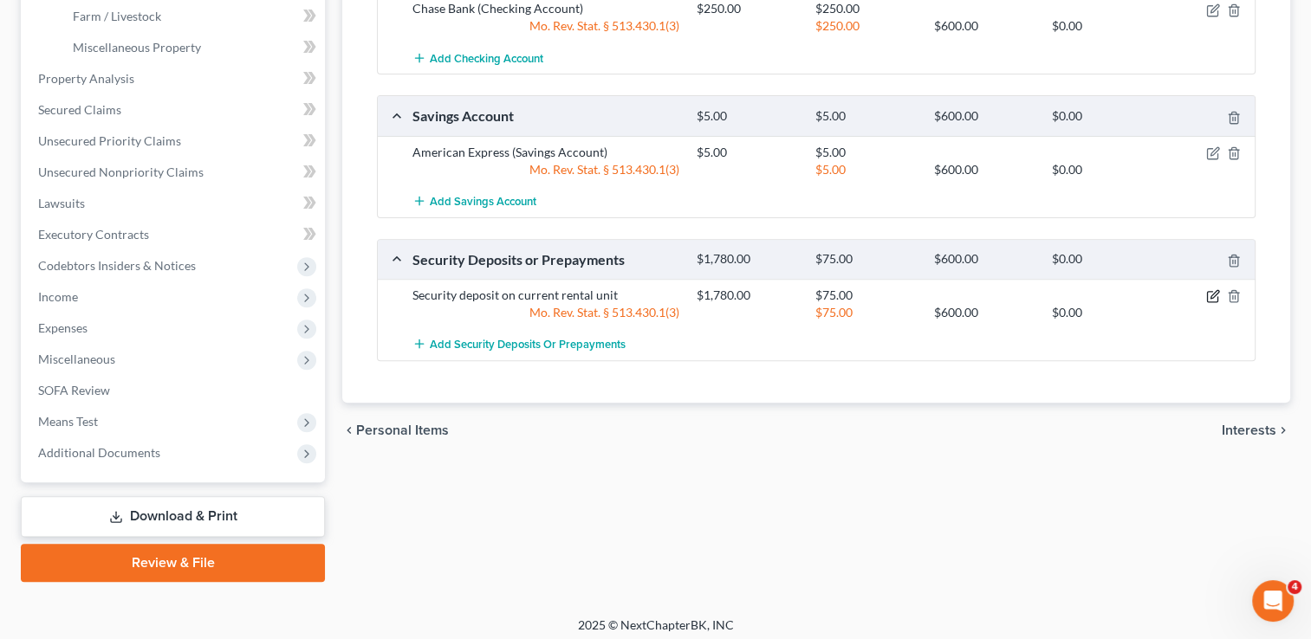
click at [1206, 295] on icon "button" at bounding box center [1213, 296] width 14 height 14
select select "3"
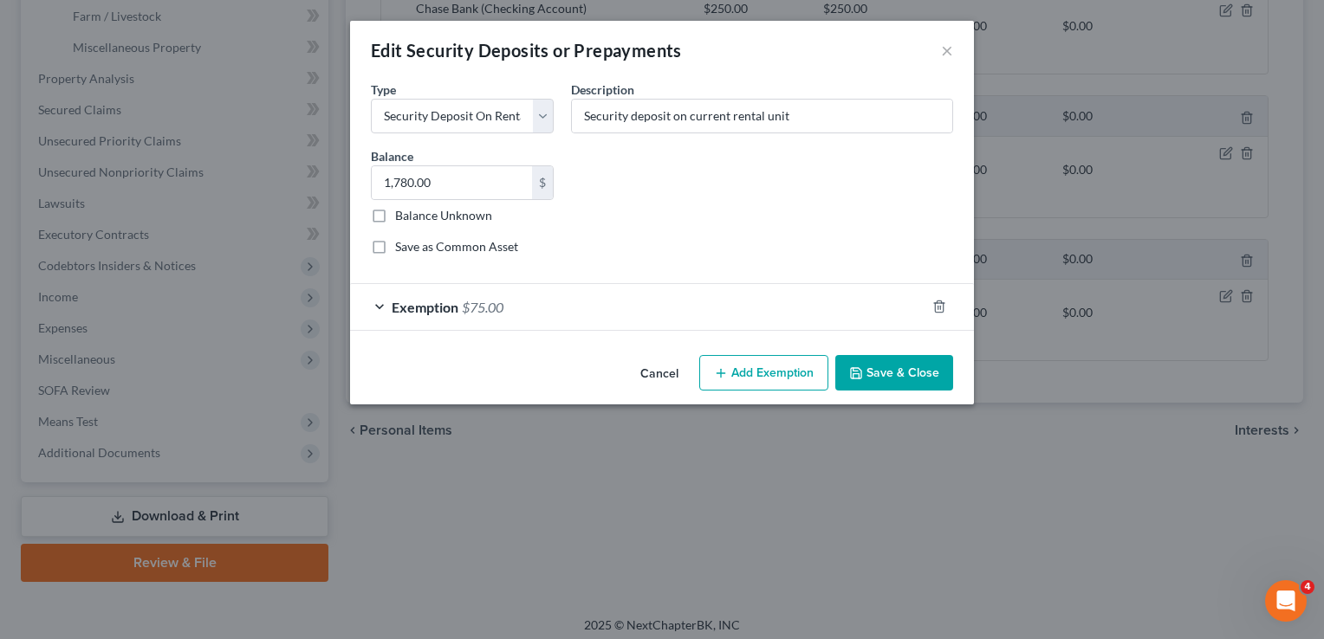
click at [791, 370] on button "Add Exemption" at bounding box center [763, 373] width 129 height 36
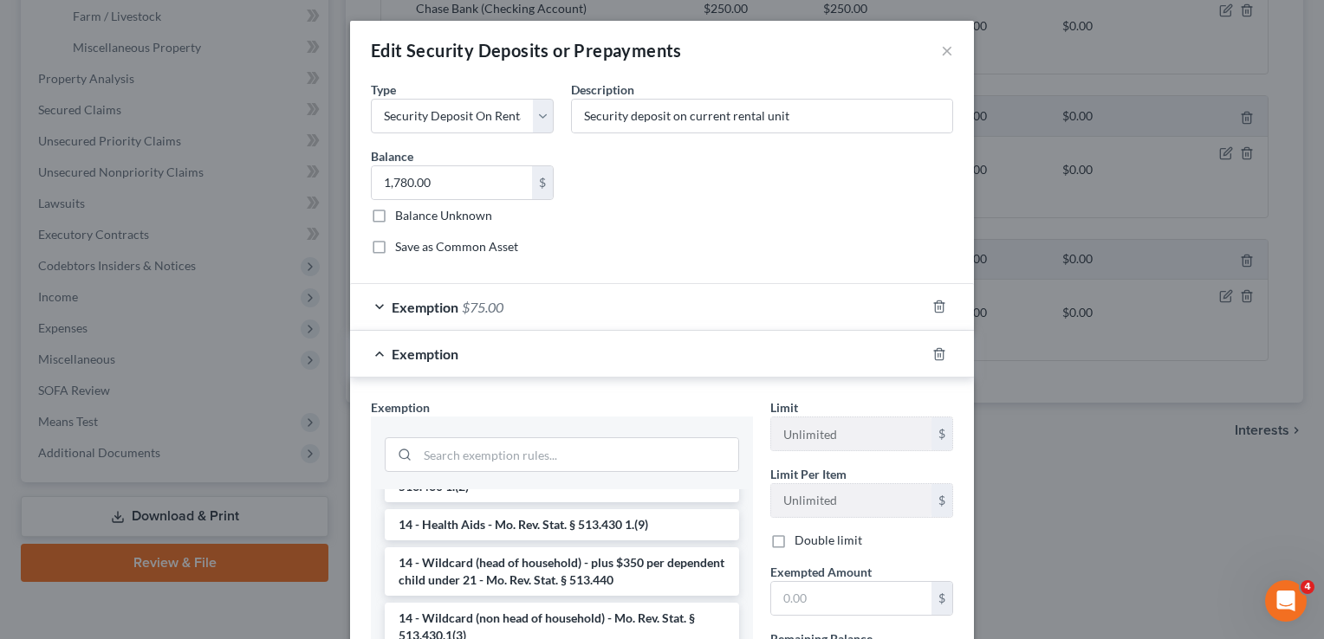
scroll to position [325, 0]
click at [569, 568] on li "14 - Wildcard (head of household) - plus $350 per dependent child under 21 - Mo…" at bounding box center [562, 566] width 354 height 49
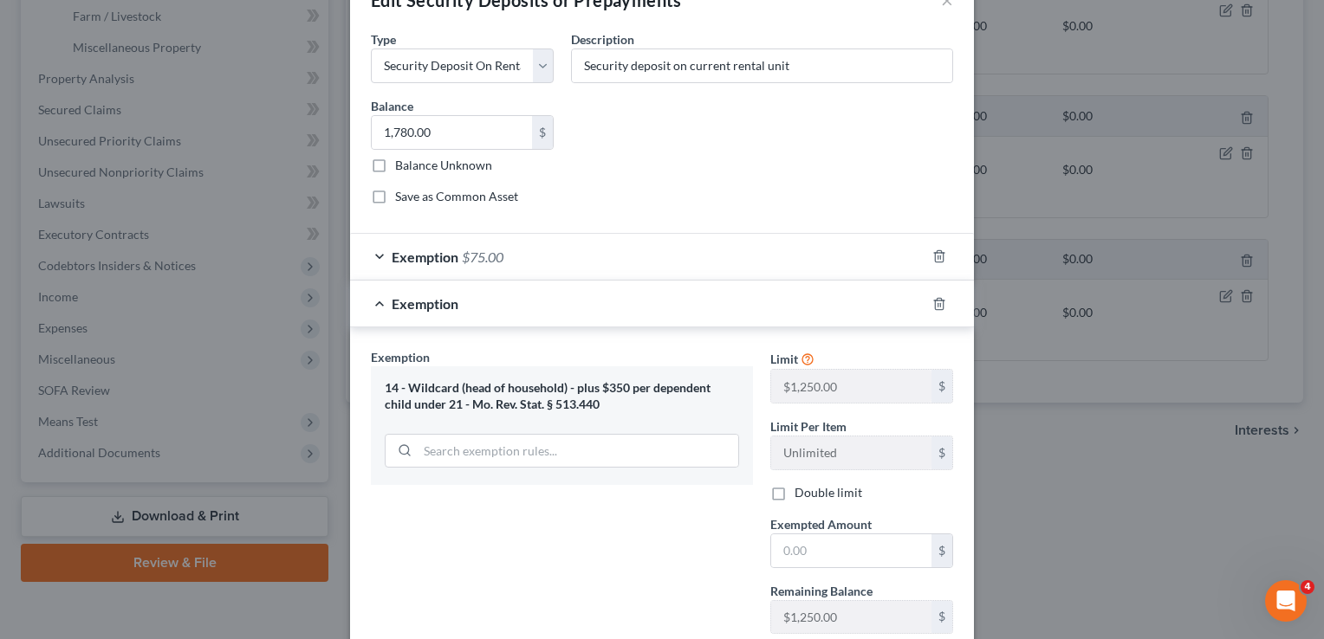
scroll to position [43, 0]
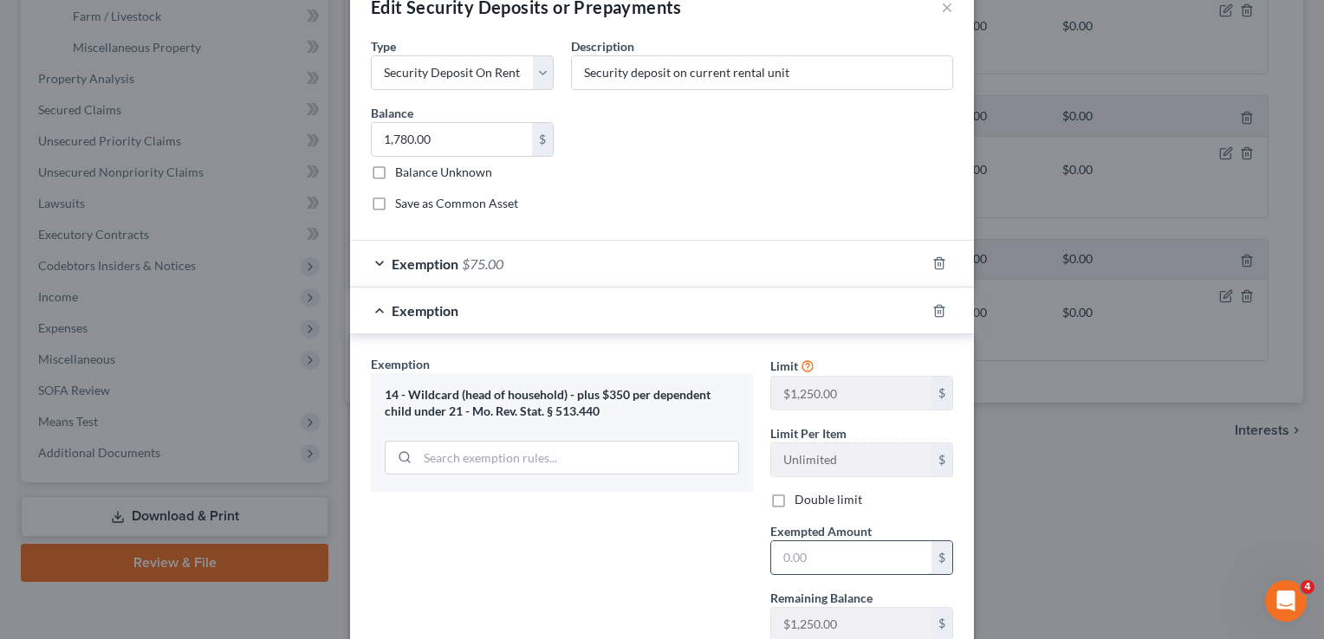
click at [836, 555] on input "text" at bounding box center [851, 557] width 160 height 33
type input "1,705"
click at [696, 570] on div "Exemption Set must be selected for CA. Exemption * 14 - Wildcard (head of house…" at bounding box center [561, 505] width 399 height 300
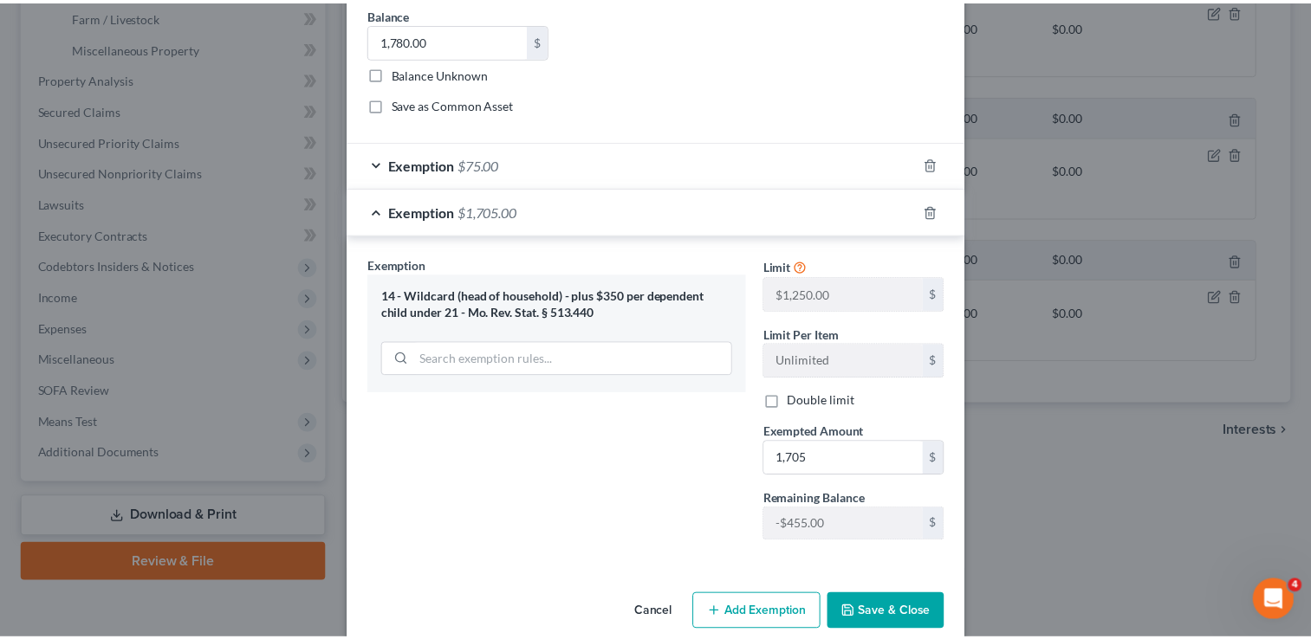
scroll to position [166, 0]
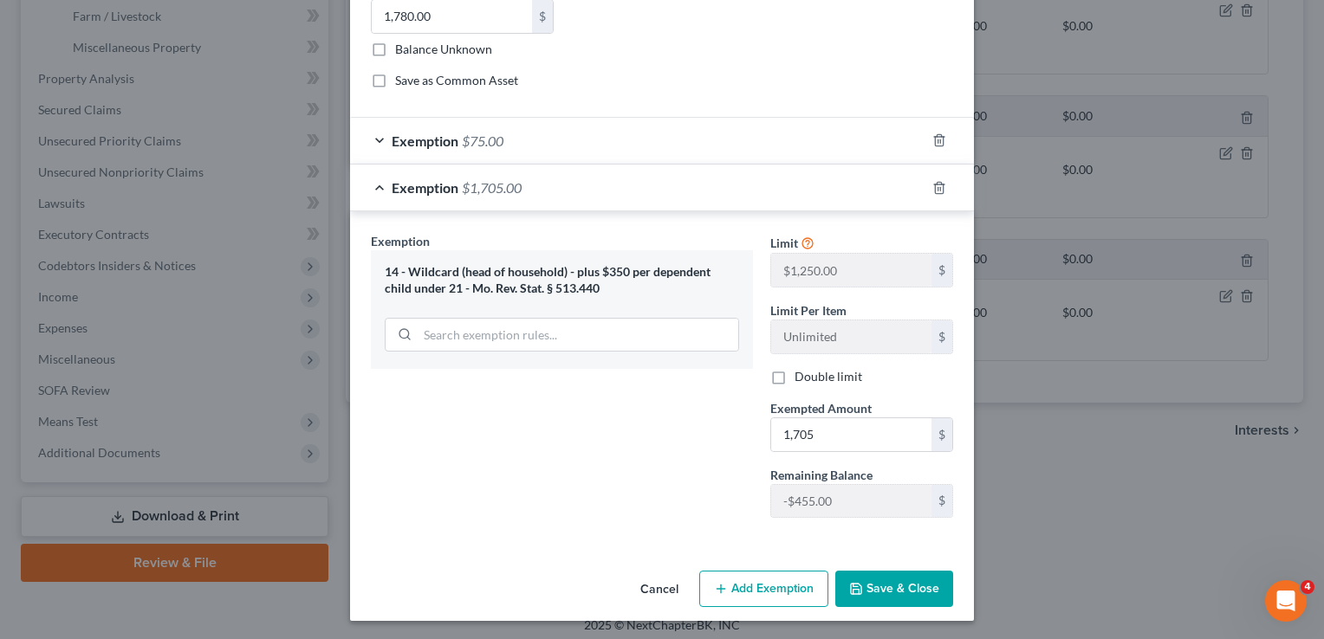
click at [911, 583] on button "Save & Close" at bounding box center [894, 589] width 118 height 36
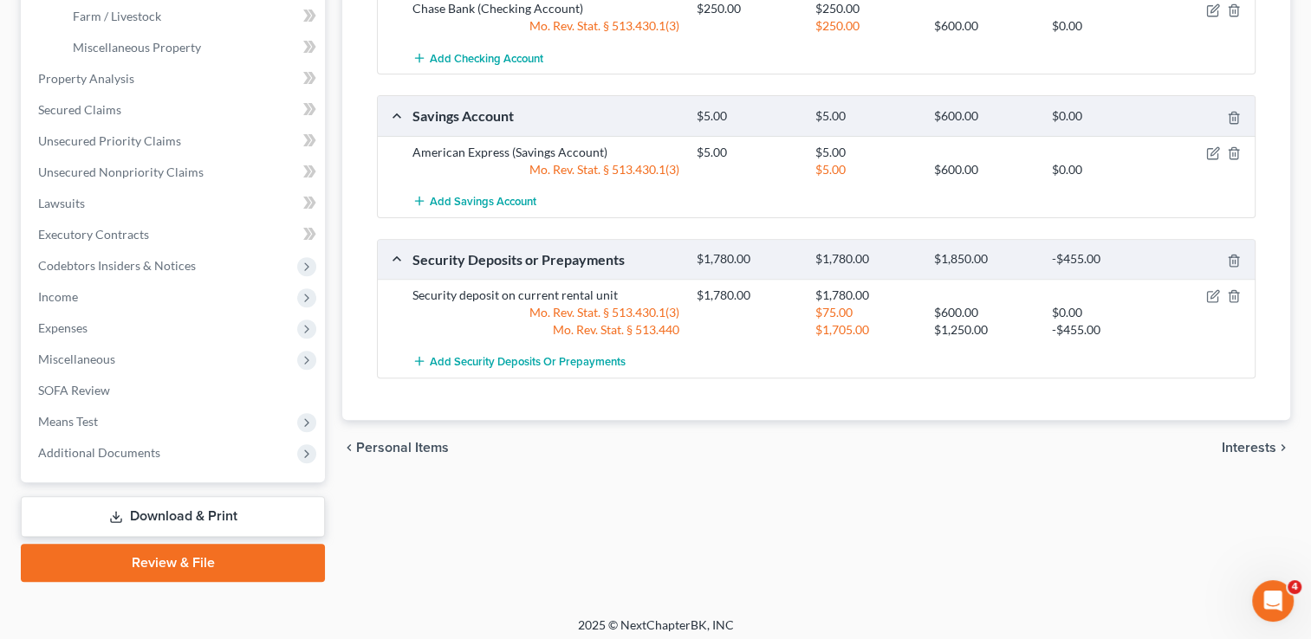
click at [1266, 446] on span "Interests" at bounding box center [1249, 448] width 55 height 14
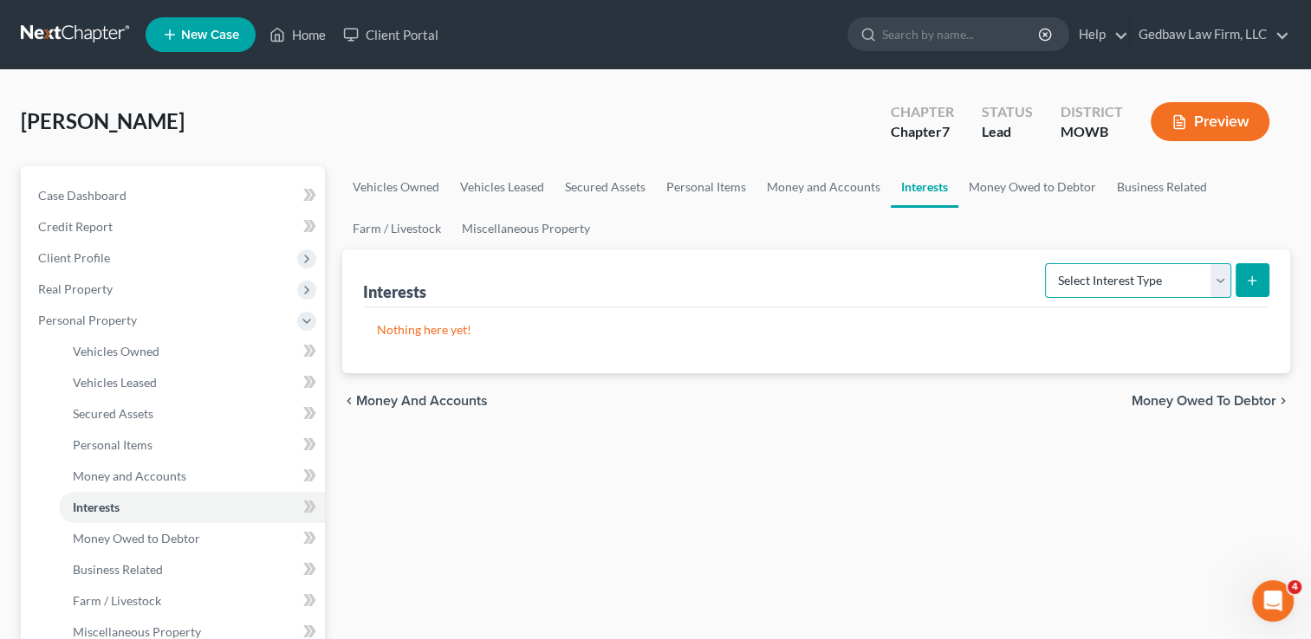
click at [1220, 286] on select "Select Interest Type 401K Annuity Bond Education IRA Government Bond Government…" at bounding box center [1138, 280] width 186 height 35
select select "401k"
click at [1047, 263] on select "Select Interest Type 401K Annuity Bond Education IRA Government Bond Government…" at bounding box center [1138, 280] width 186 height 35
click at [1265, 279] on button "submit" at bounding box center [1252, 280] width 34 height 34
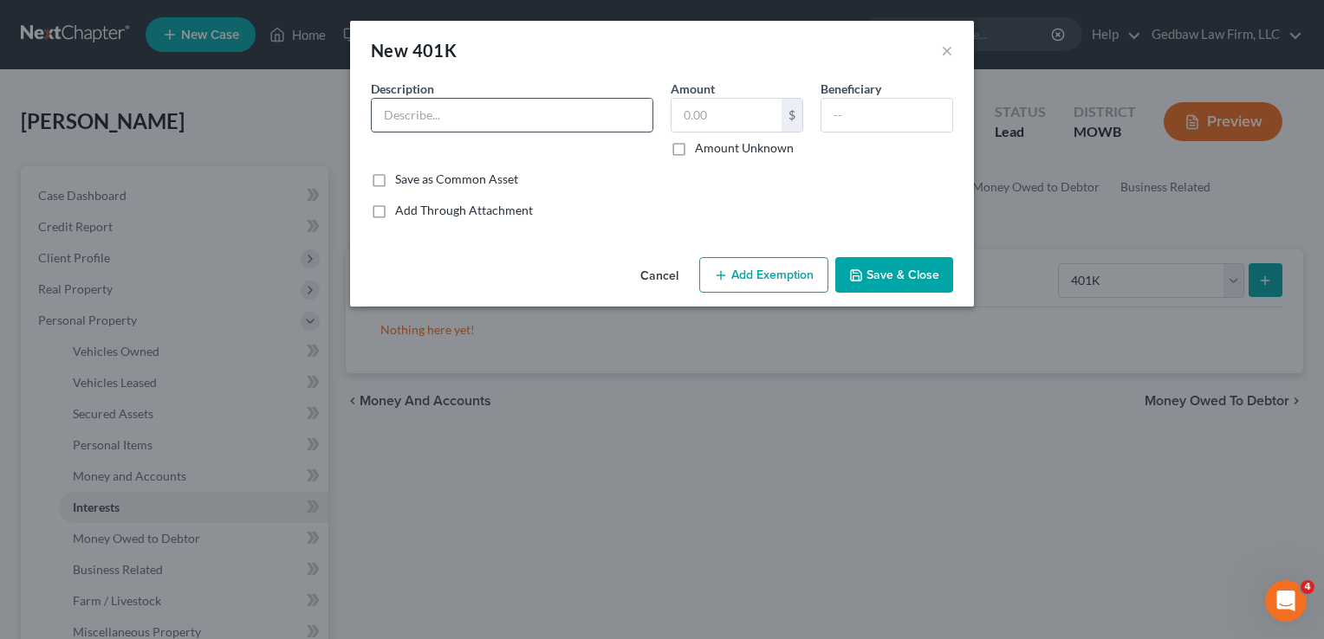
click at [620, 126] on input "text" at bounding box center [512, 115] width 281 height 33
type input "401k account"
click at [717, 114] on input "text" at bounding box center [726, 115] width 110 height 33
type input "2,699"
click at [783, 275] on button "Add Exemption" at bounding box center [763, 275] width 129 height 36
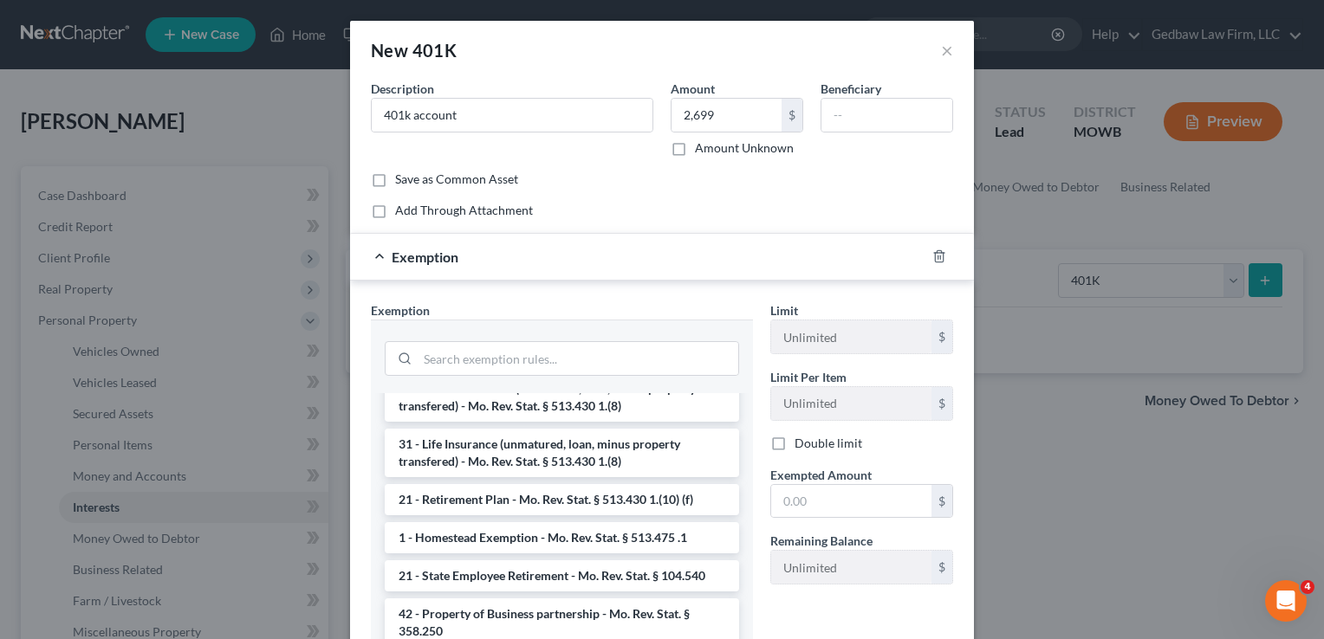
scroll to position [173, 0]
click at [613, 515] on li "21 - Retirement Plan - Mo. Rev. Stat. § 513.430 1.(10) (f)" at bounding box center [562, 498] width 354 height 31
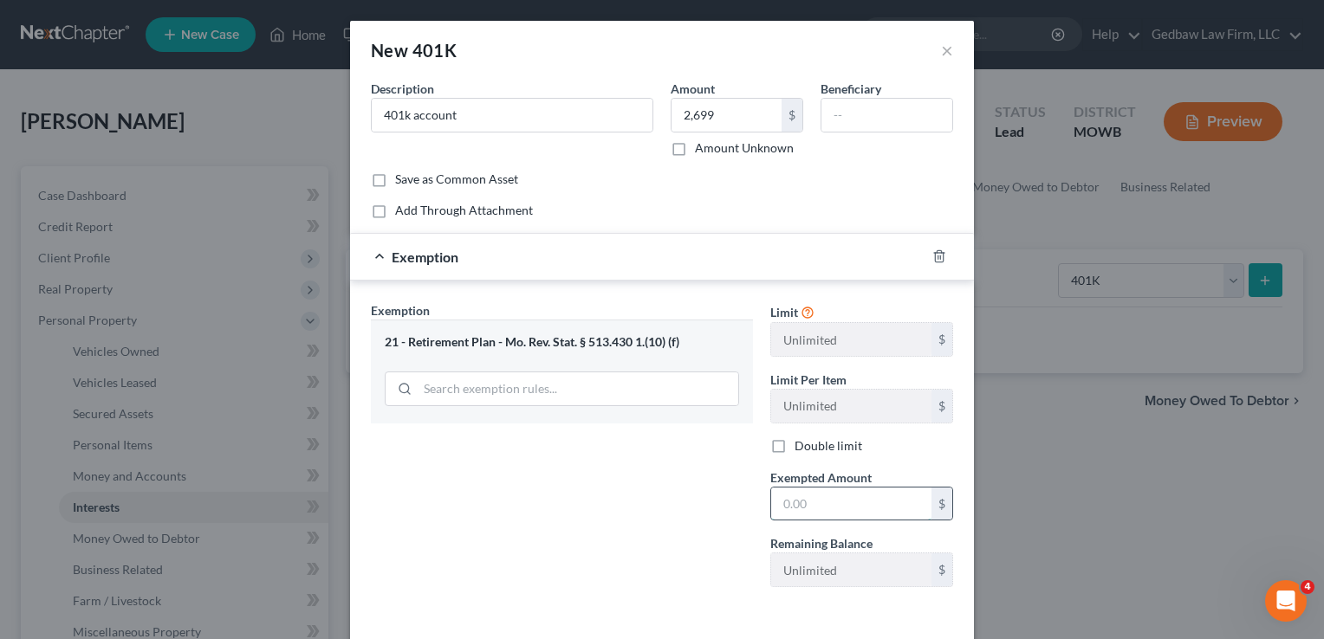
click at [826, 495] on input "text" at bounding box center [851, 504] width 160 height 33
type input "2,699"
click at [662, 531] on div "Exemption Set must be selected for CA. Exemption * 21 - Retirement Plan - Mo. R…" at bounding box center [561, 451] width 399 height 300
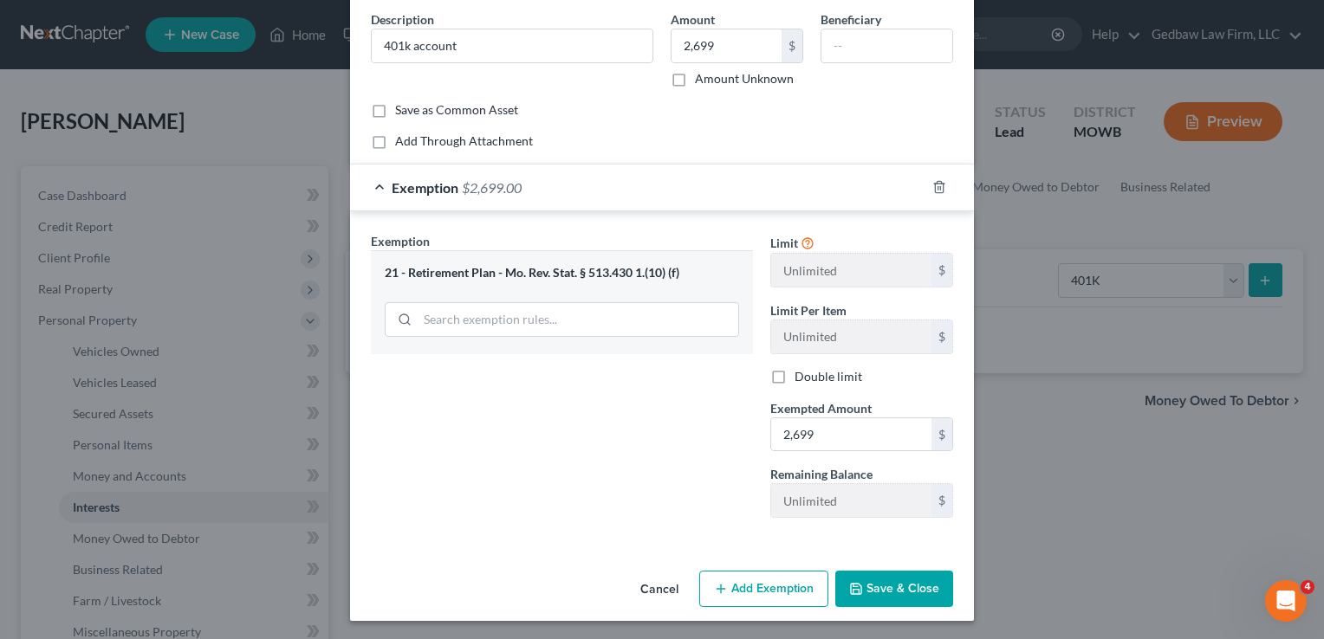
click at [903, 587] on button "Save & Close" at bounding box center [894, 589] width 118 height 36
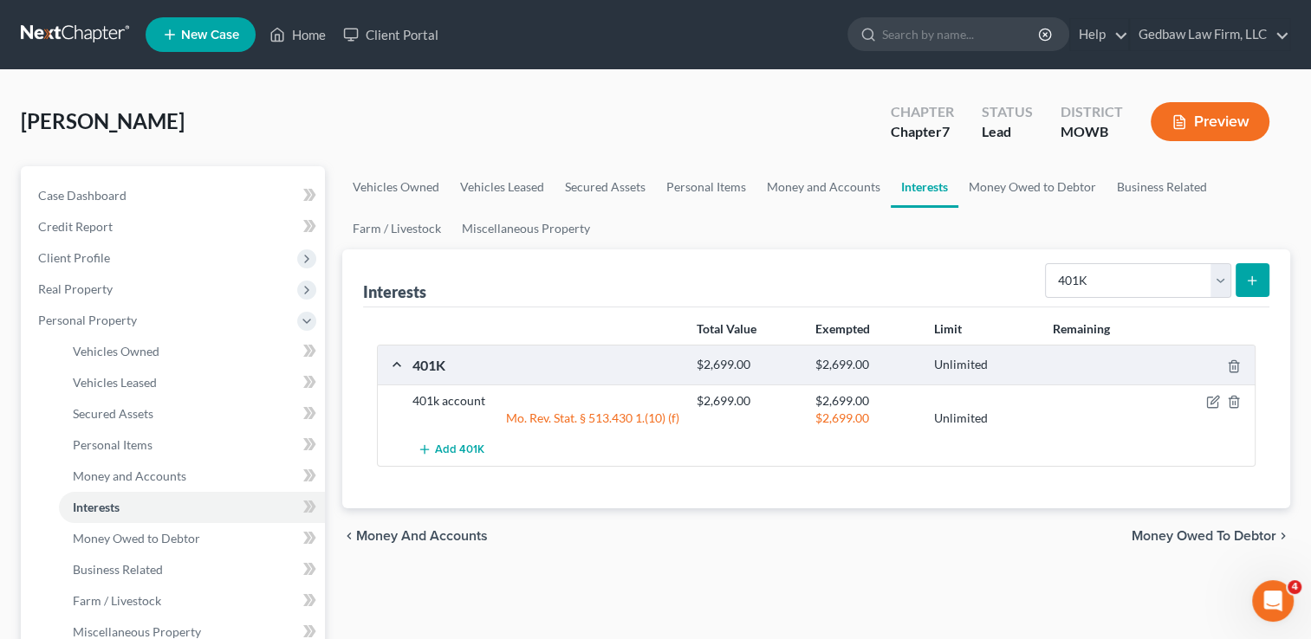
click at [1216, 535] on span "Money Owed to Debtor" at bounding box center [1203, 536] width 145 height 14
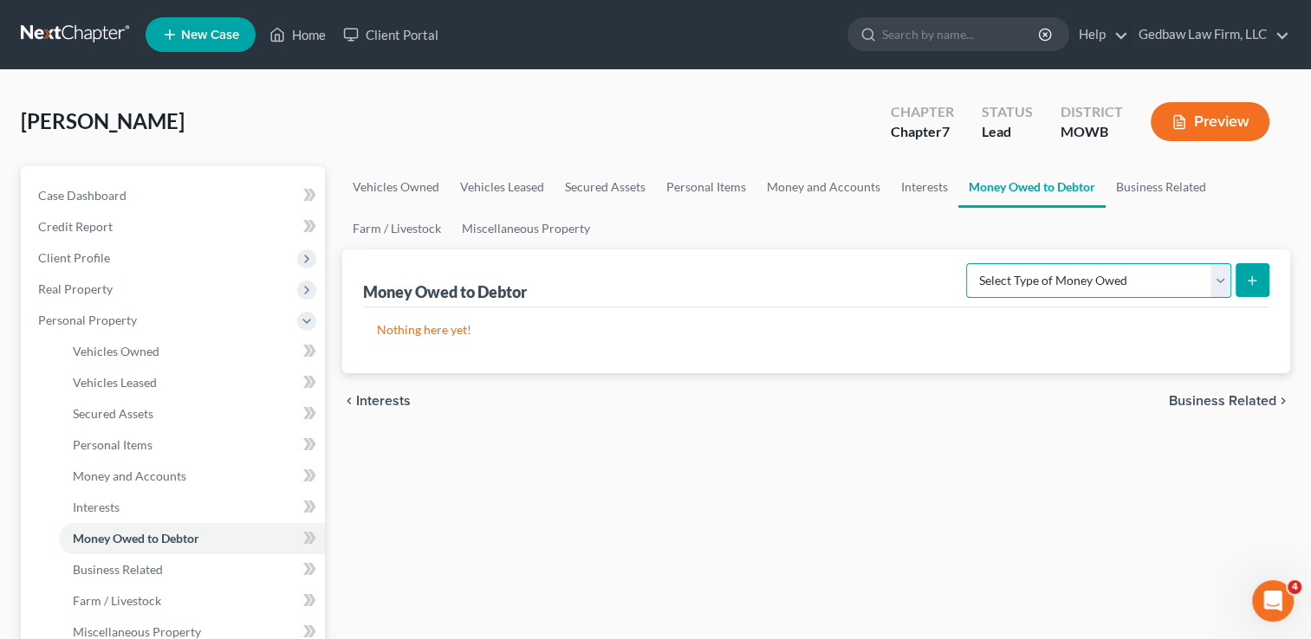
click at [1223, 282] on select "Select Type of Money Owed Accounts Receivable Alimony Child Support Claims Agai…" at bounding box center [1098, 280] width 265 height 35
select select "child_support"
click at [969, 263] on select "Select Type of Money Owed Accounts Receivable Alimony Child Support Claims Agai…" at bounding box center [1098, 280] width 265 height 35
click at [1254, 284] on icon "submit" at bounding box center [1252, 281] width 14 height 14
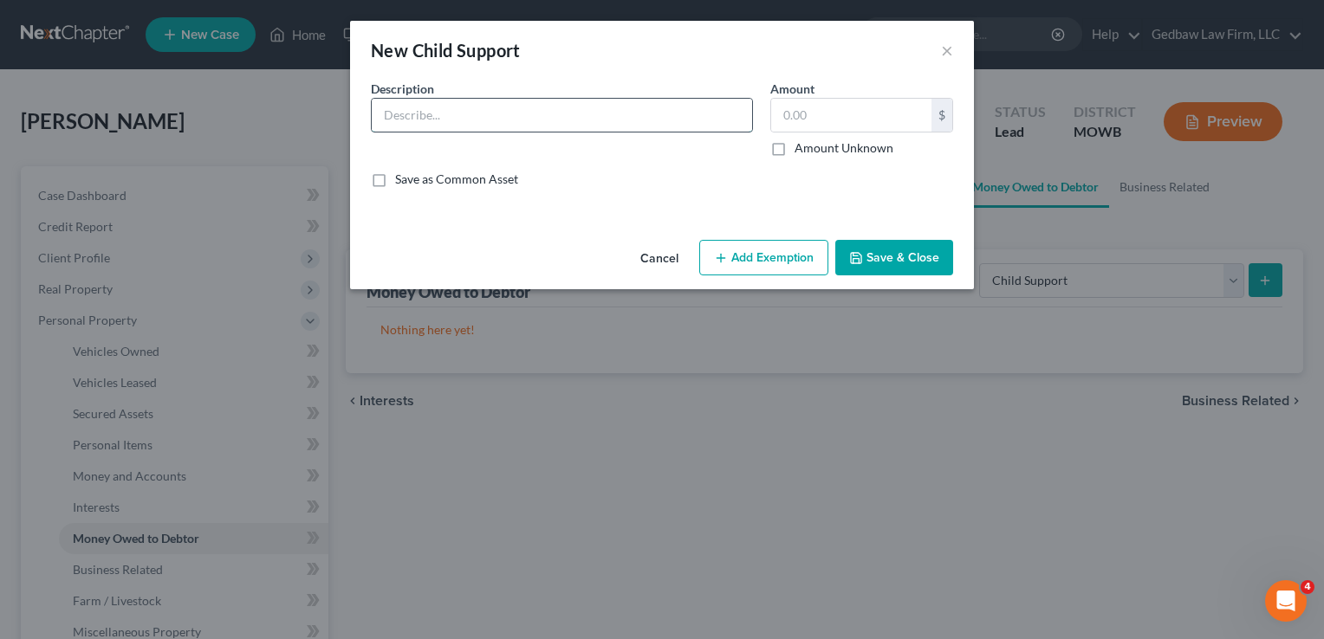
click at [496, 115] on input "text" at bounding box center [562, 115] width 380 height 33
type input "Unpaid child support"
click at [821, 119] on input "text" at bounding box center [851, 115] width 160 height 33
type input "8,000"
click at [802, 262] on button "Add Exemption" at bounding box center [763, 258] width 129 height 36
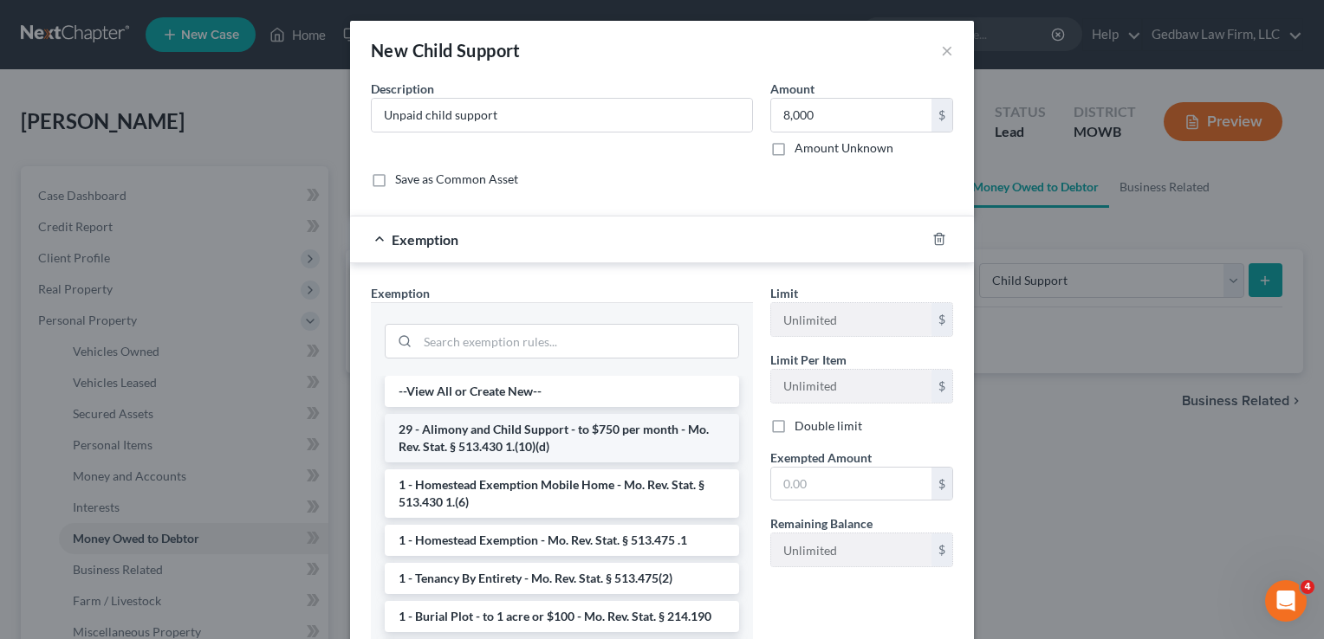
click at [627, 440] on li "29 - Alimony and Child Support - to $750 per month - Mo. Rev. Stat. § 513.430 1…" at bounding box center [562, 438] width 354 height 49
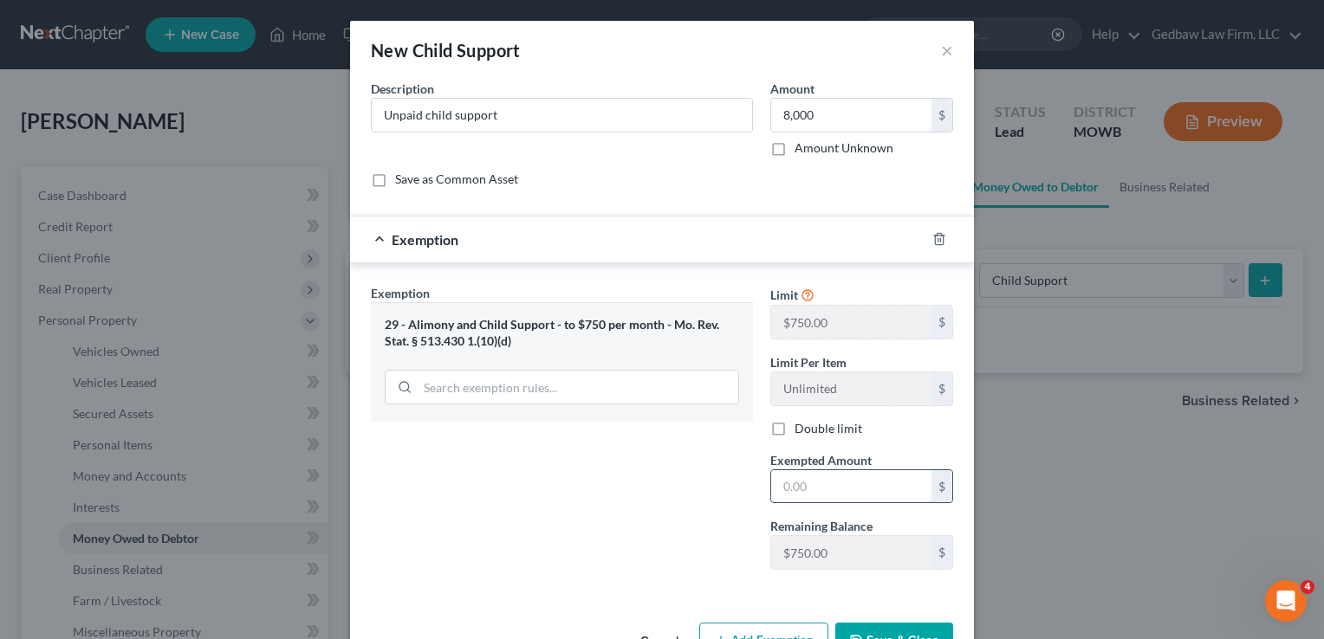
click at [824, 485] on input "text" at bounding box center [851, 486] width 160 height 33
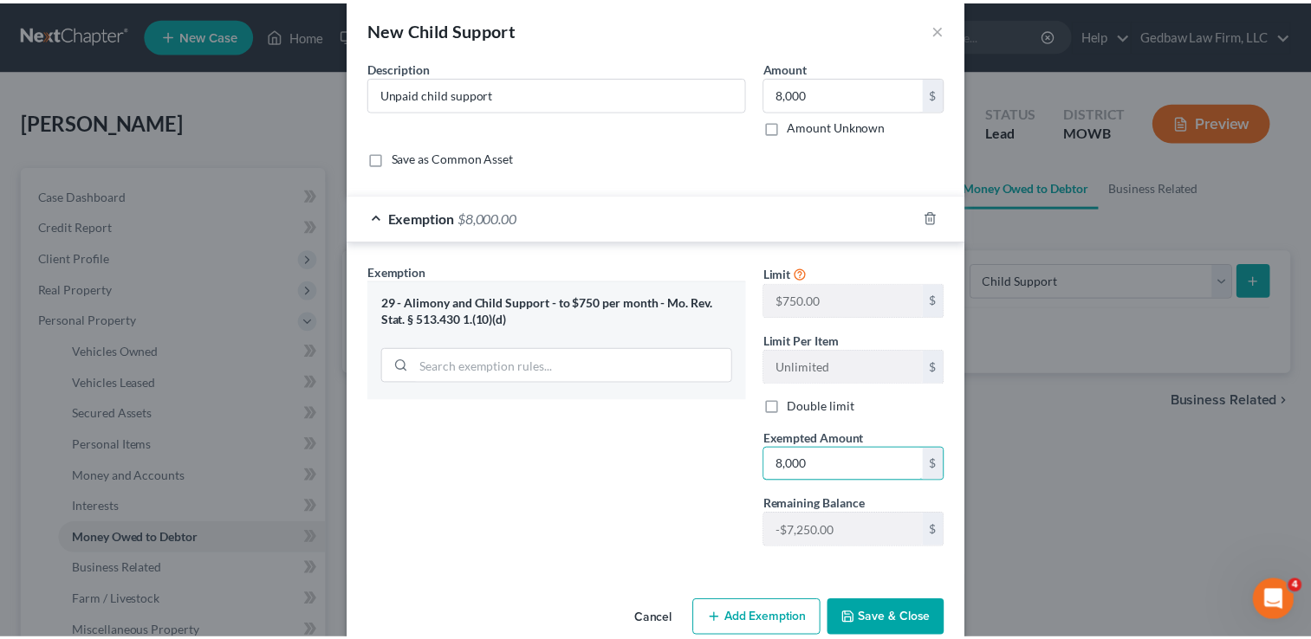
scroll to position [52, 0]
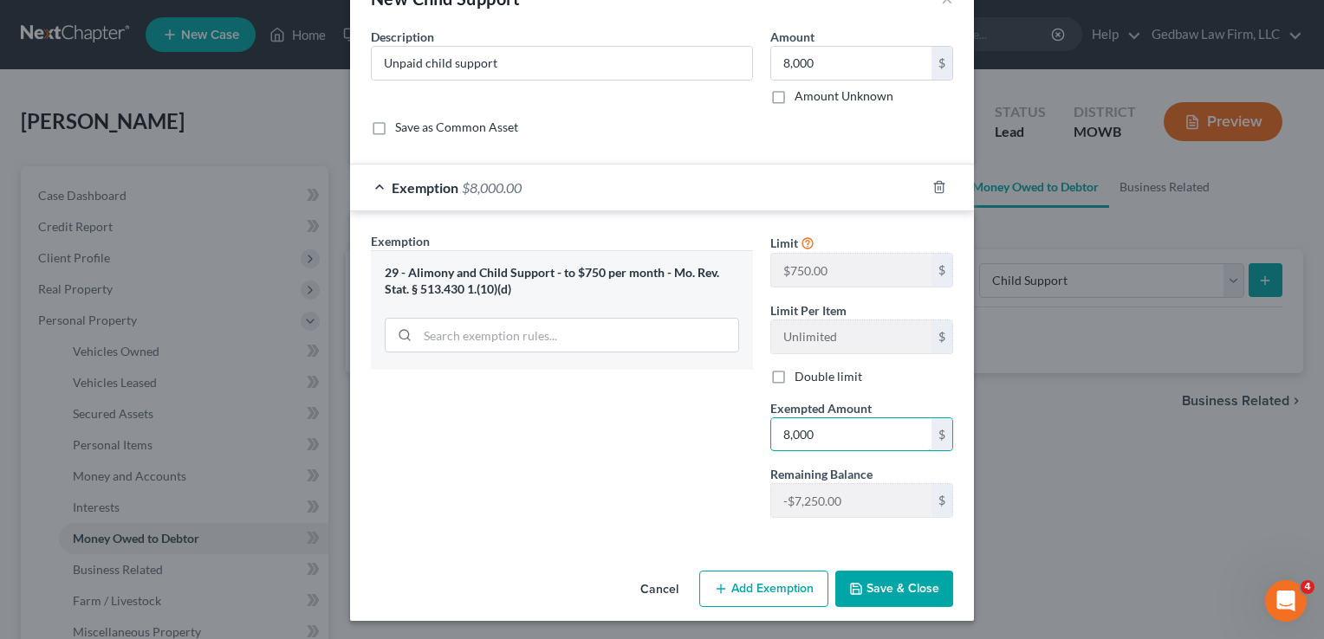
type input "8,000"
click at [924, 591] on button "Save & Close" at bounding box center [894, 589] width 118 height 36
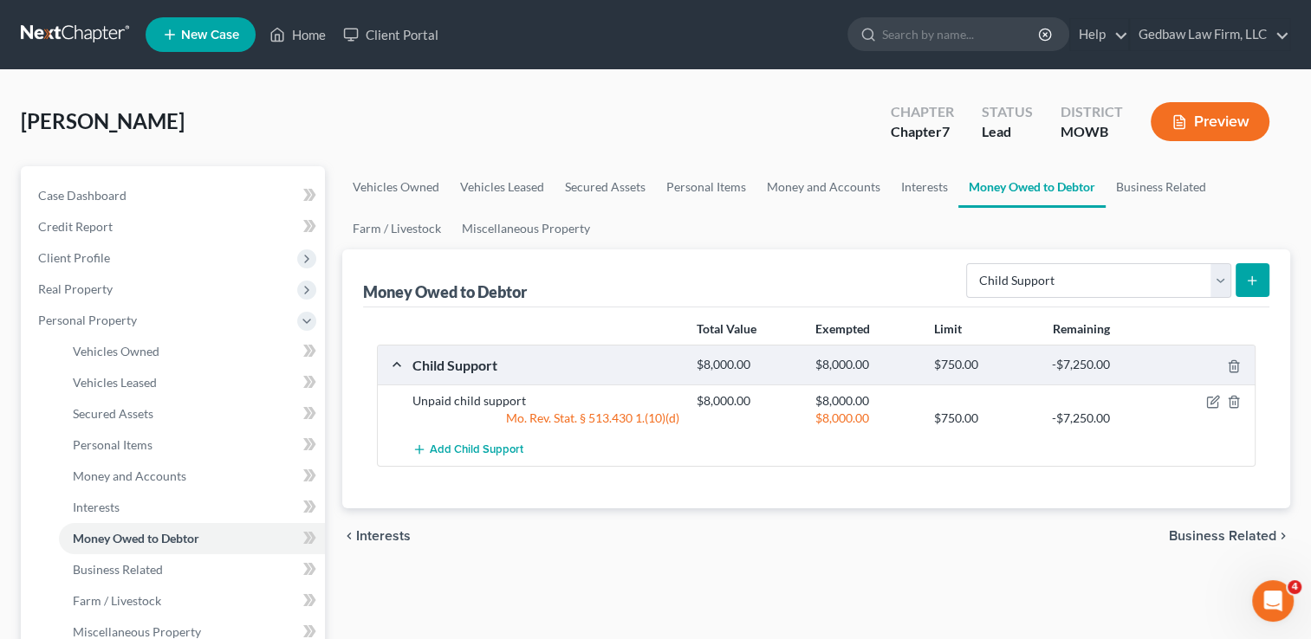
click at [1219, 532] on span "Business Related" at bounding box center [1222, 536] width 107 height 14
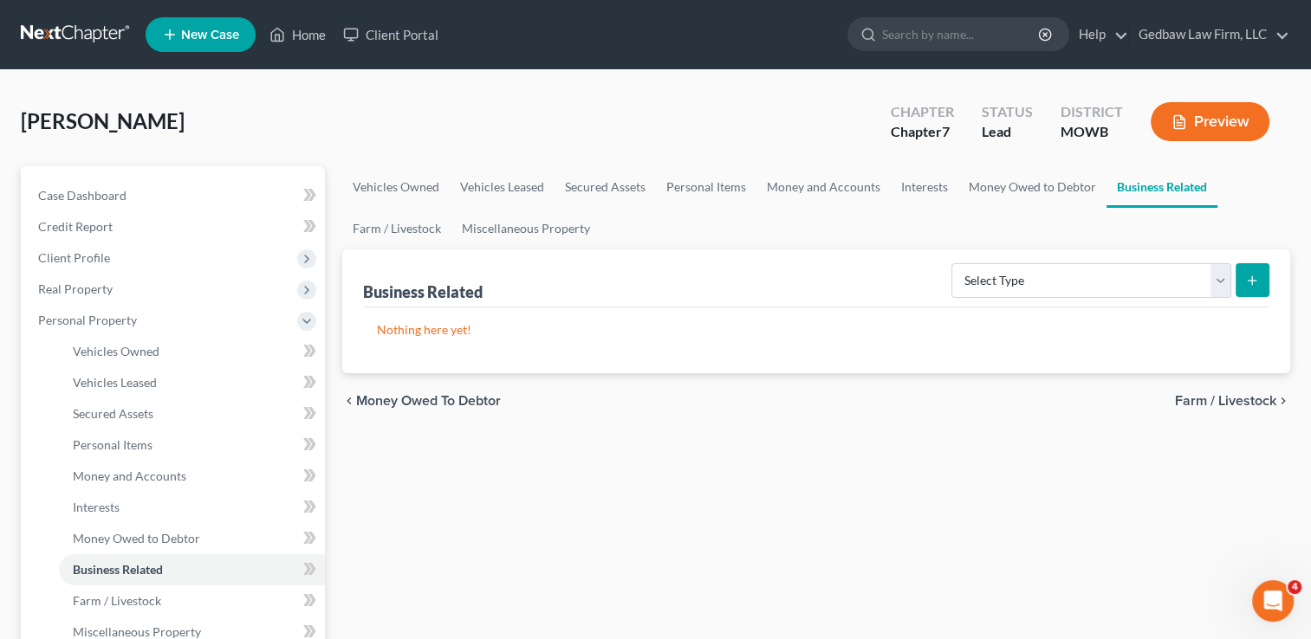
click at [1229, 395] on span "Farm / Livestock" at bounding box center [1225, 401] width 101 height 14
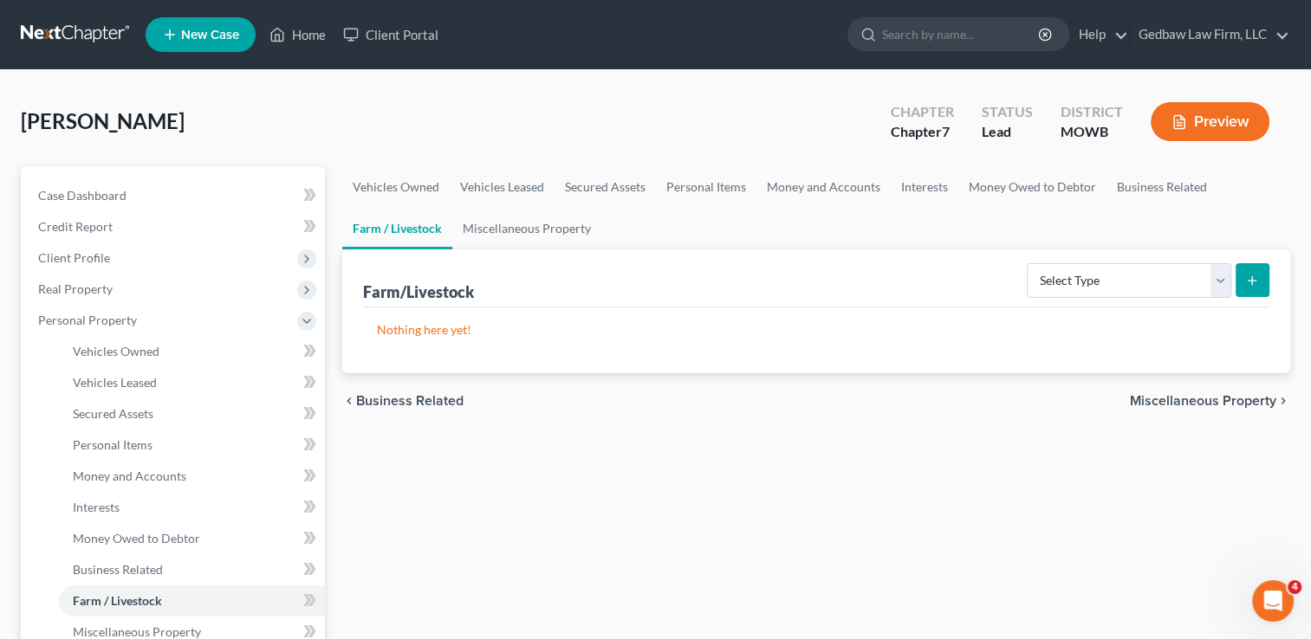
click at [1215, 404] on span "Miscellaneous Property" at bounding box center [1203, 401] width 146 height 14
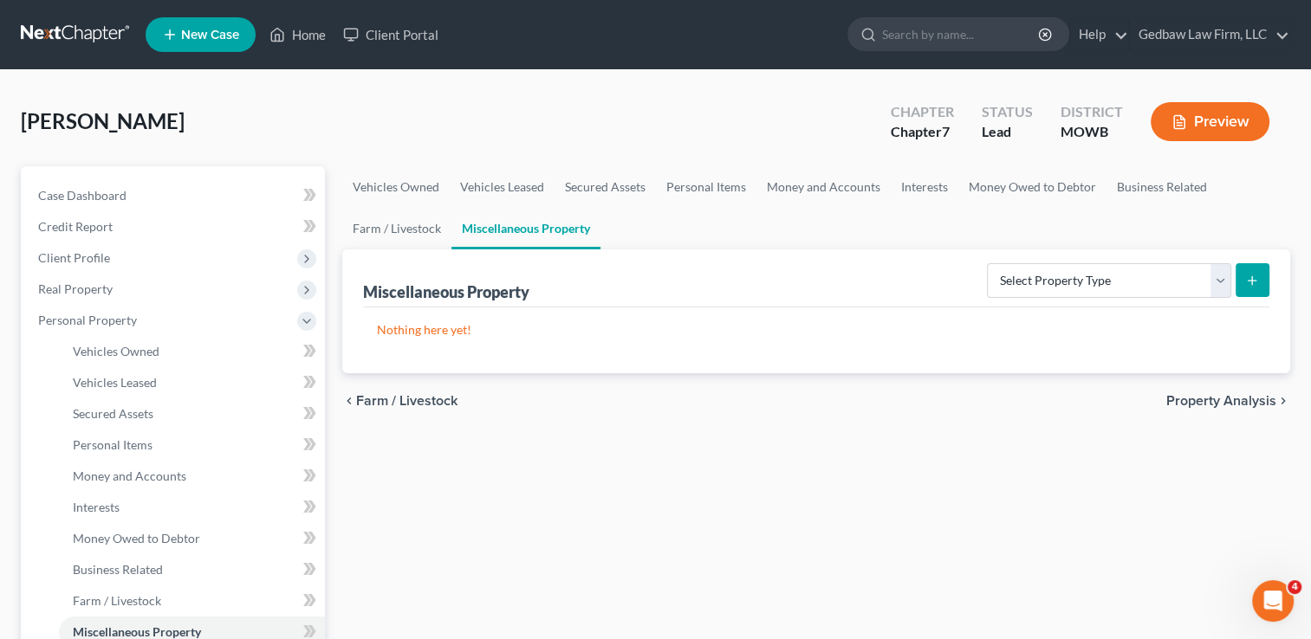
click at [1215, 404] on span "Property Analysis" at bounding box center [1221, 401] width 110 height 14
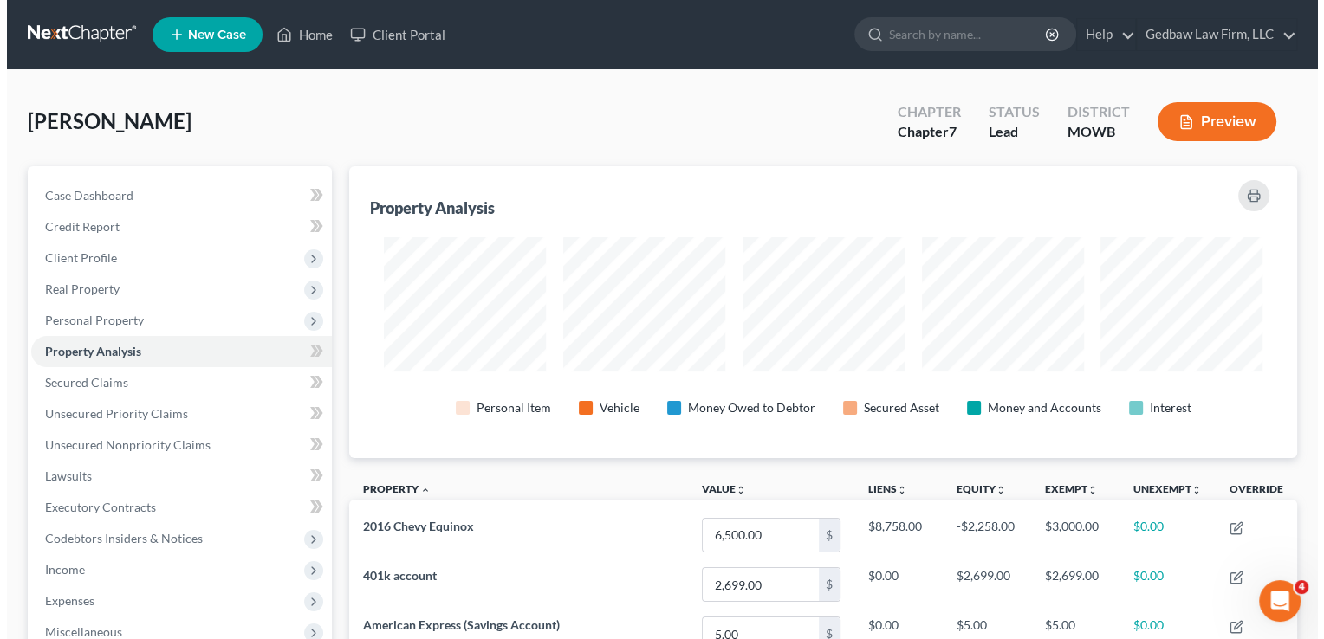
scroll to position [291, 947]
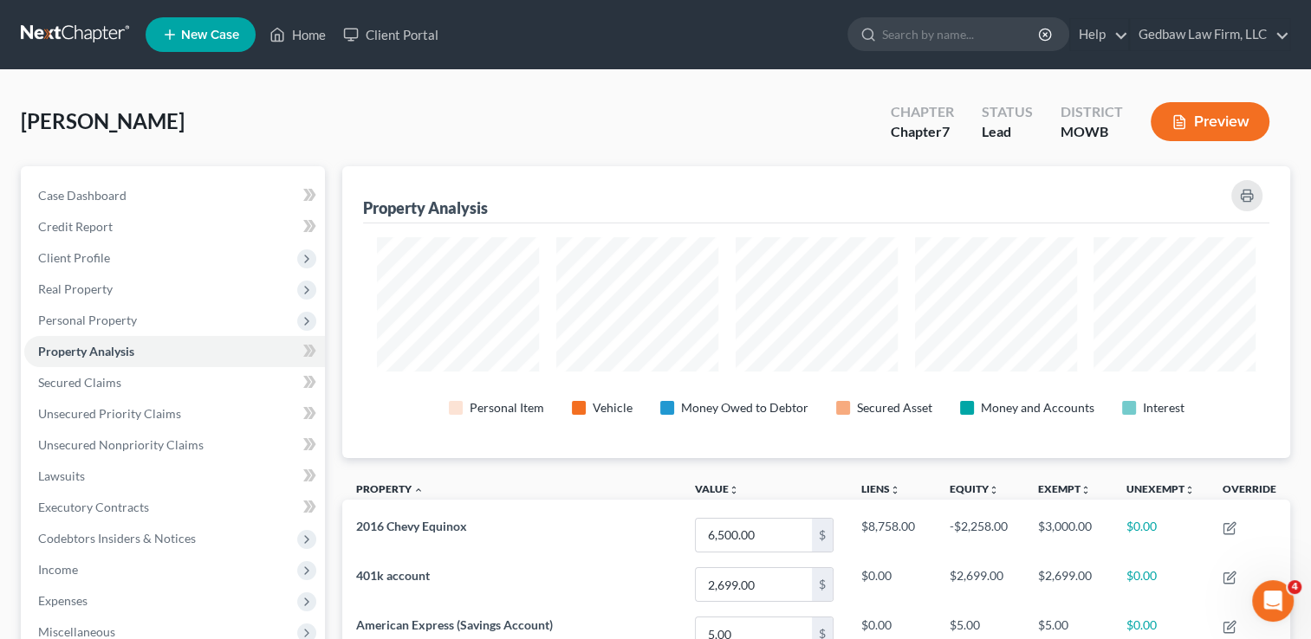
click at [1216, 121] on button "Preview" at bounding box center [1209, 121] width 119 height 39
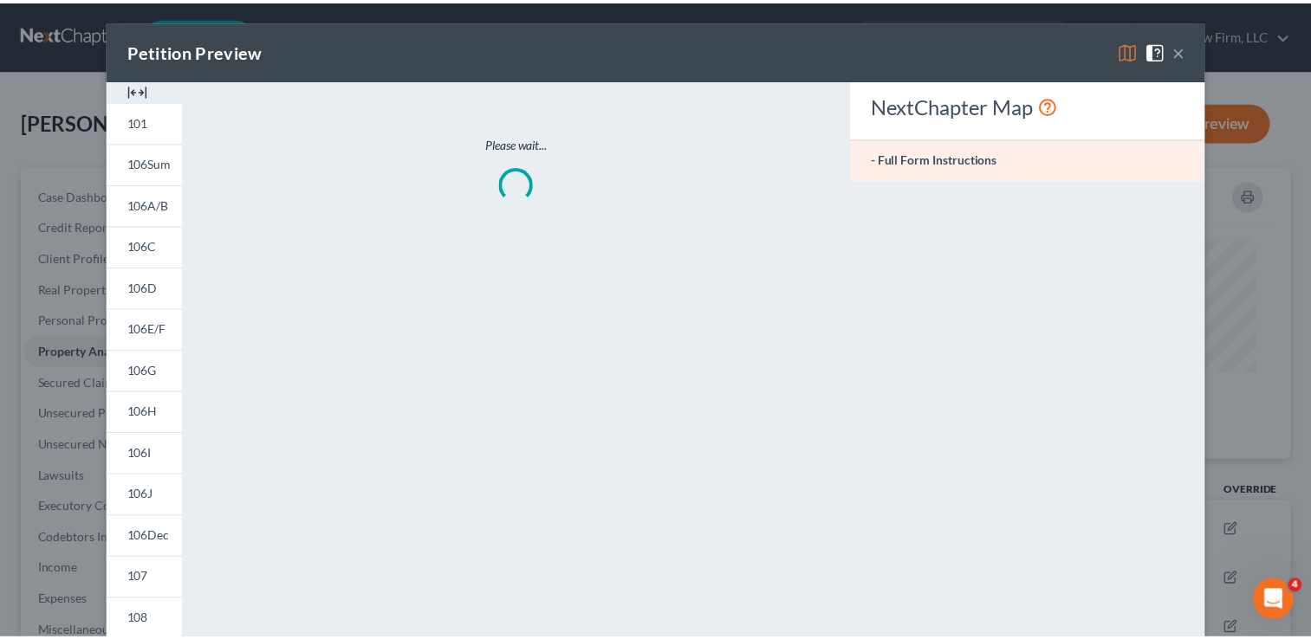
scroll to position [293, 957]
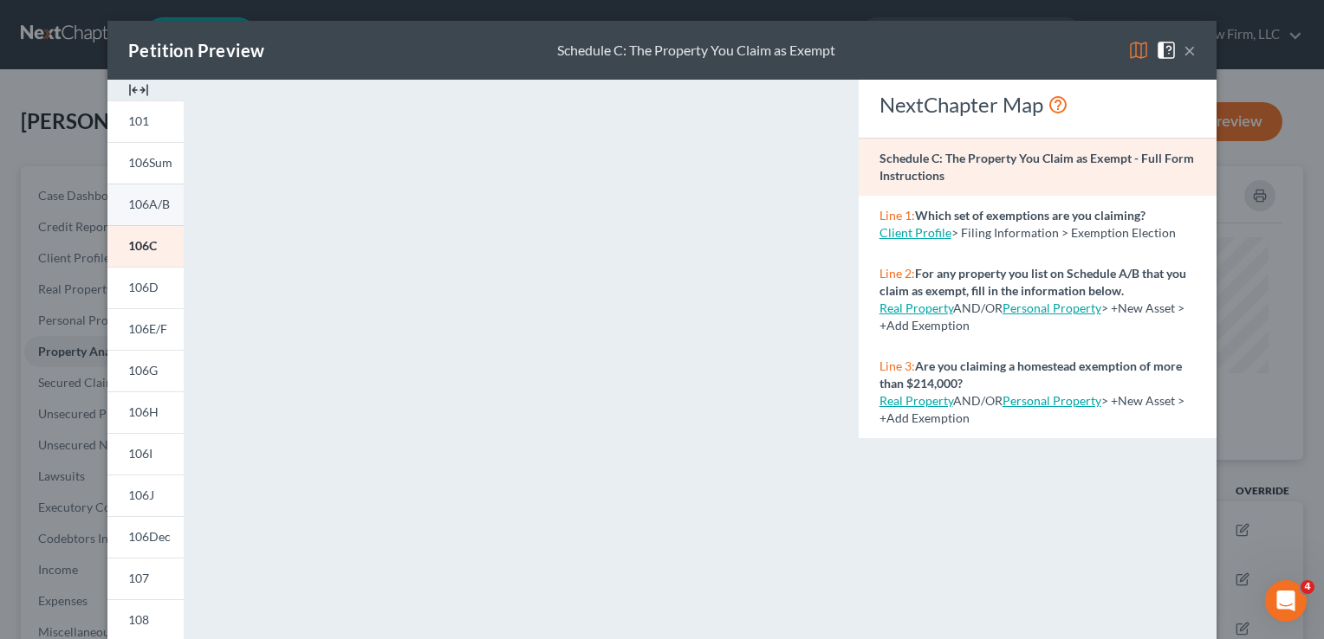
click at [139, 203] on span "106A/B" at bounding box center [149, 204] width 42 height 15
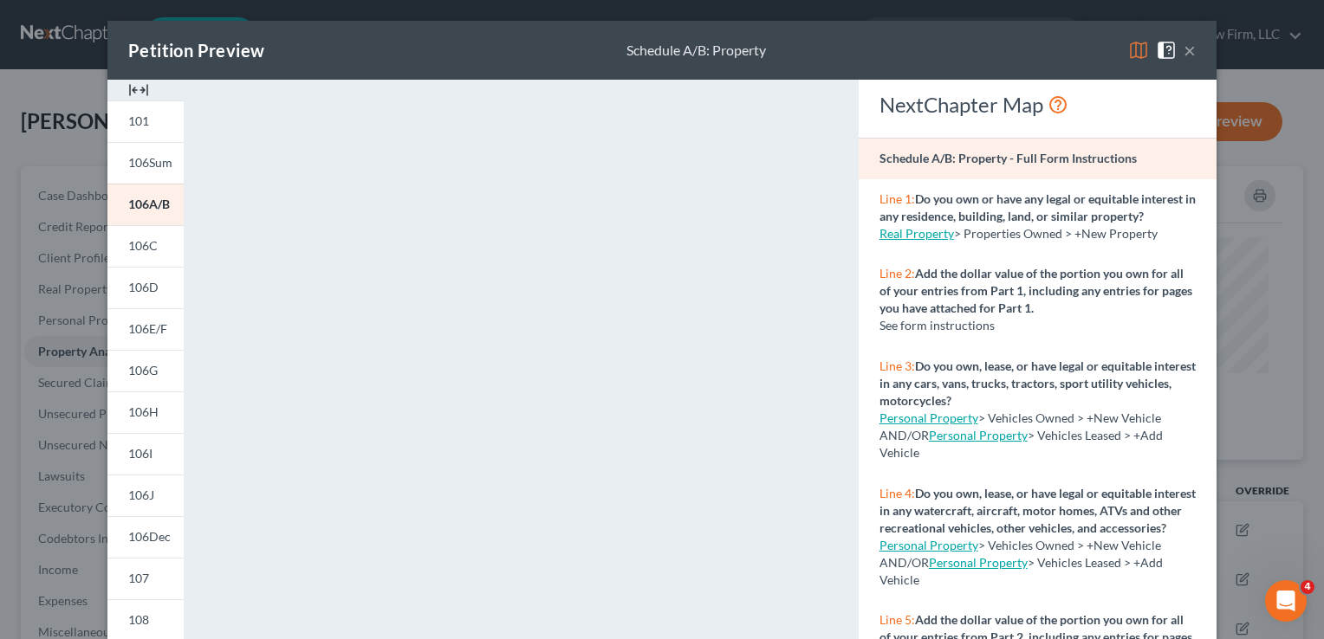
click at [1185, 56] on button "×" at bounding box center [1189, 50] width 12 height 21
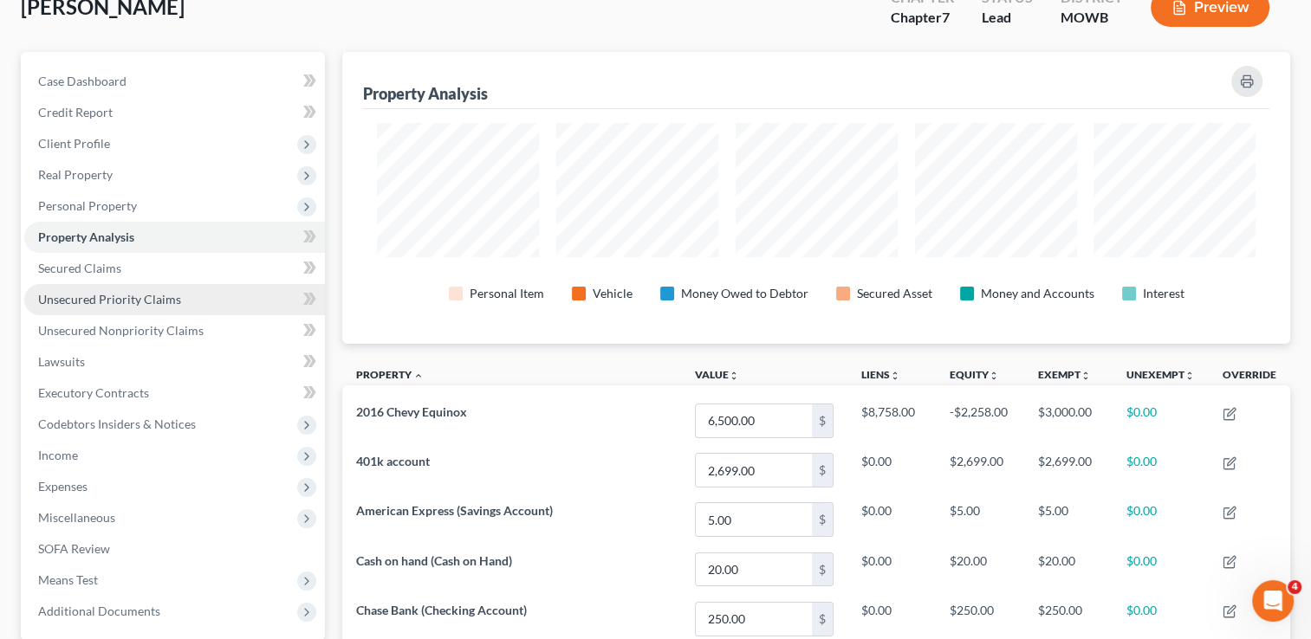
scroll to position [107, 0]
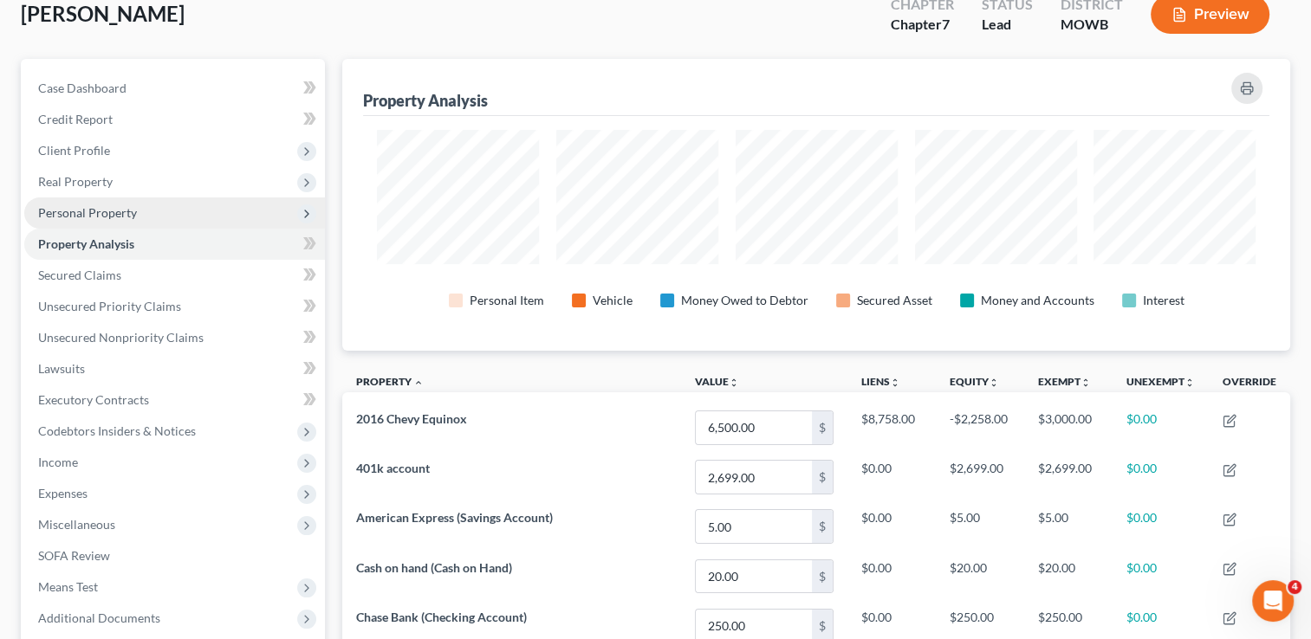
click at [114, 211] on span "Personal Property" at bounding box center [87, 212] width 99 height 15
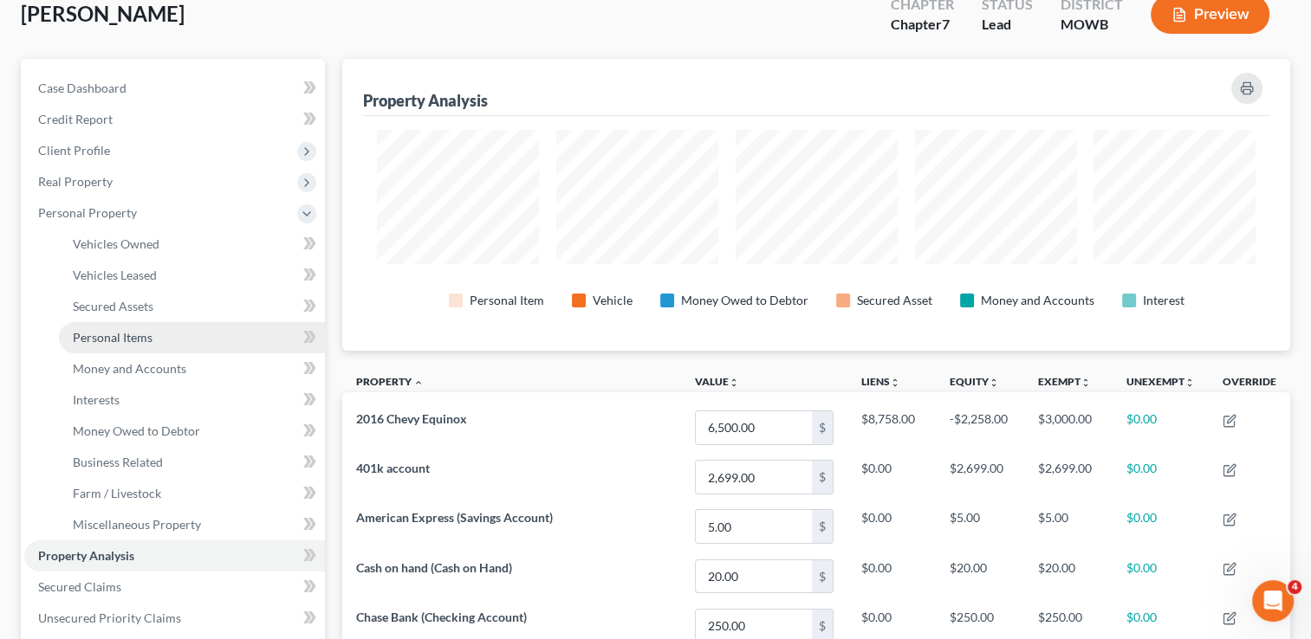
click at [125, 335] on span "Personal Items" at bounding box center [113, 337] width 80 height 15
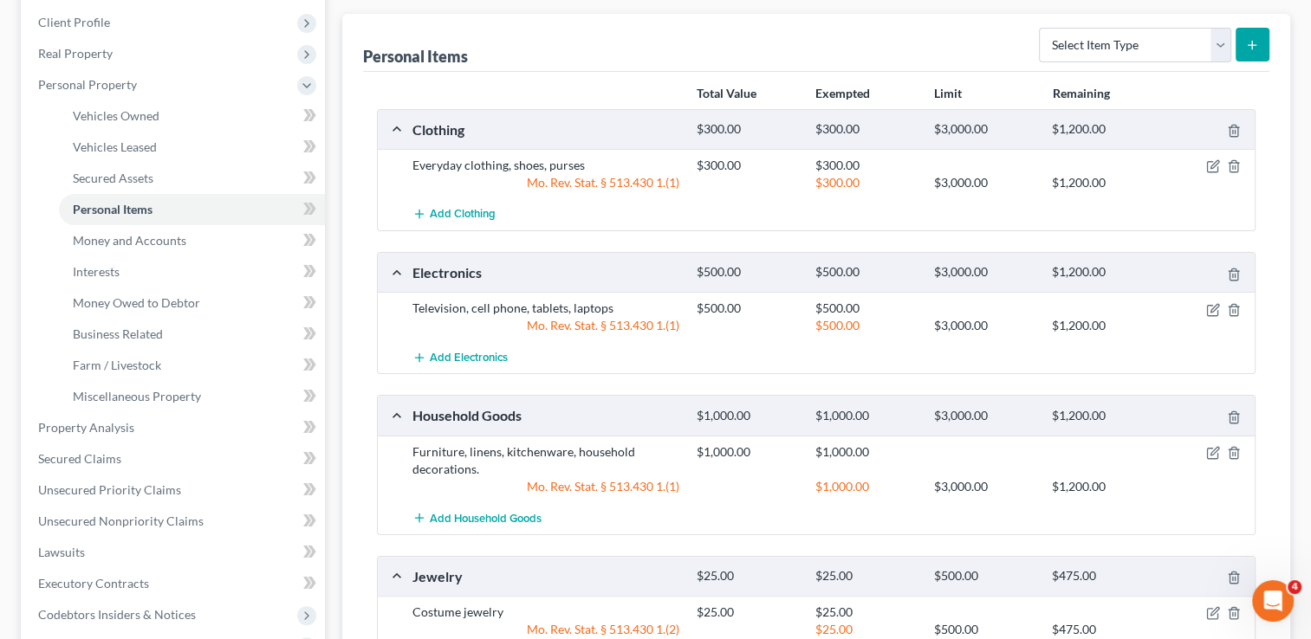
scroll to position [238, 0]
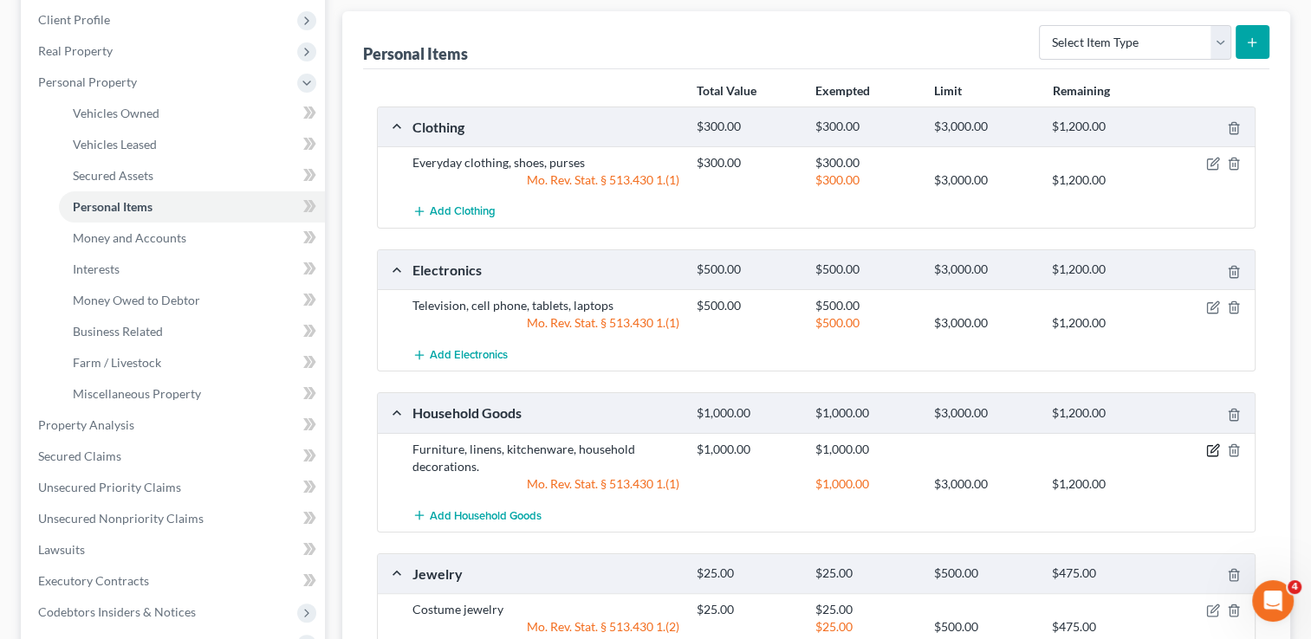
click at [1208, 447] on icon "button" at bounding box center [1213, 451] width 14 height 14
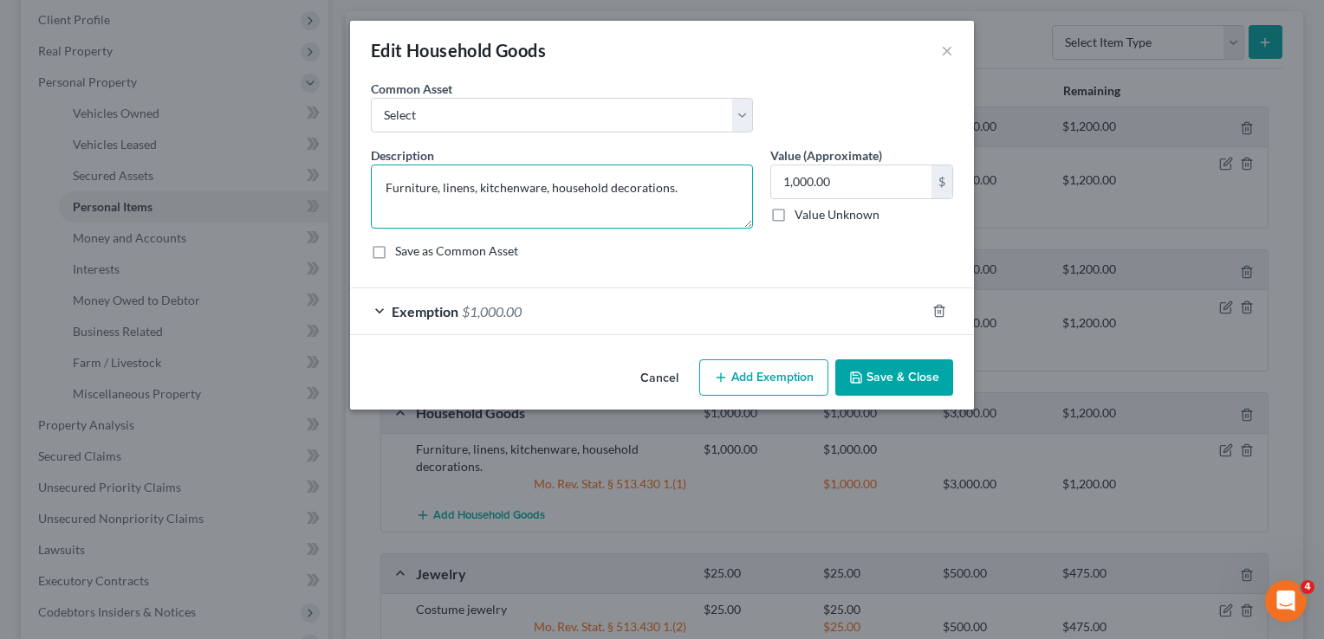
click at [439, 185] on textarea "Furniture, linens, kitchenware, household decorations." at bounding box center [562, 197] width 382 height 64
type textarea "Linens, kitchenware, household decorations."
click at [911, 373] on button "Save & Close" at bounding box center [894, 378] width 118 height 36
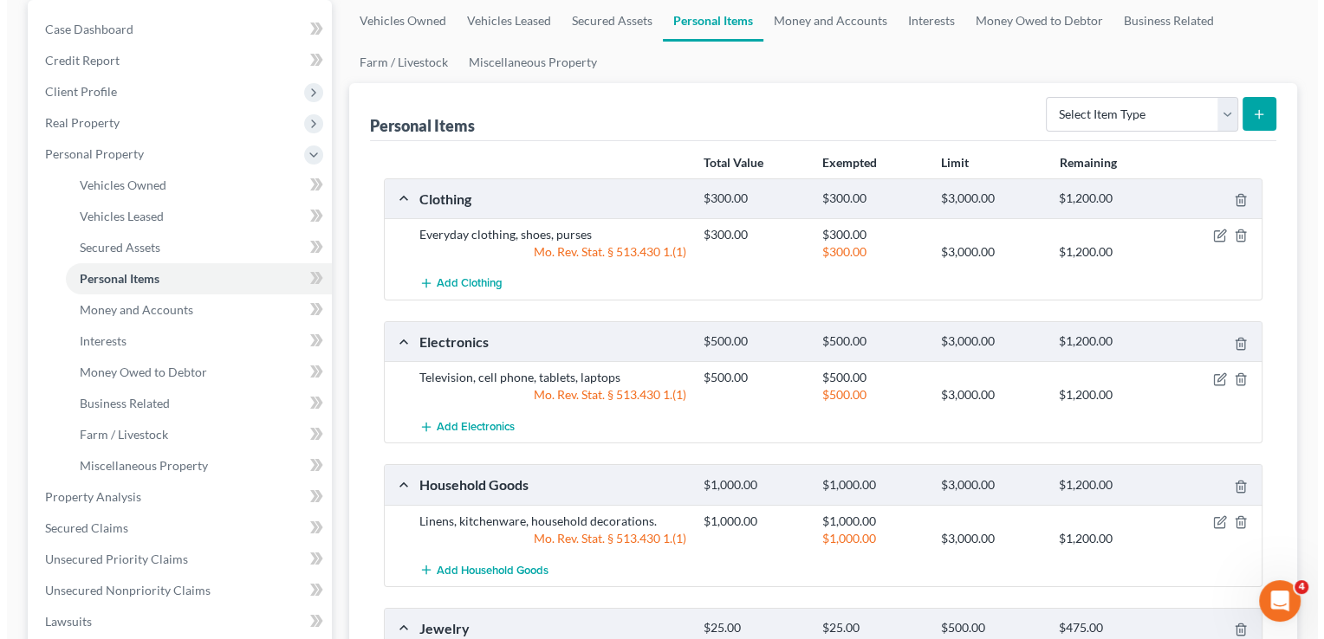
scroll to position [0, 0]
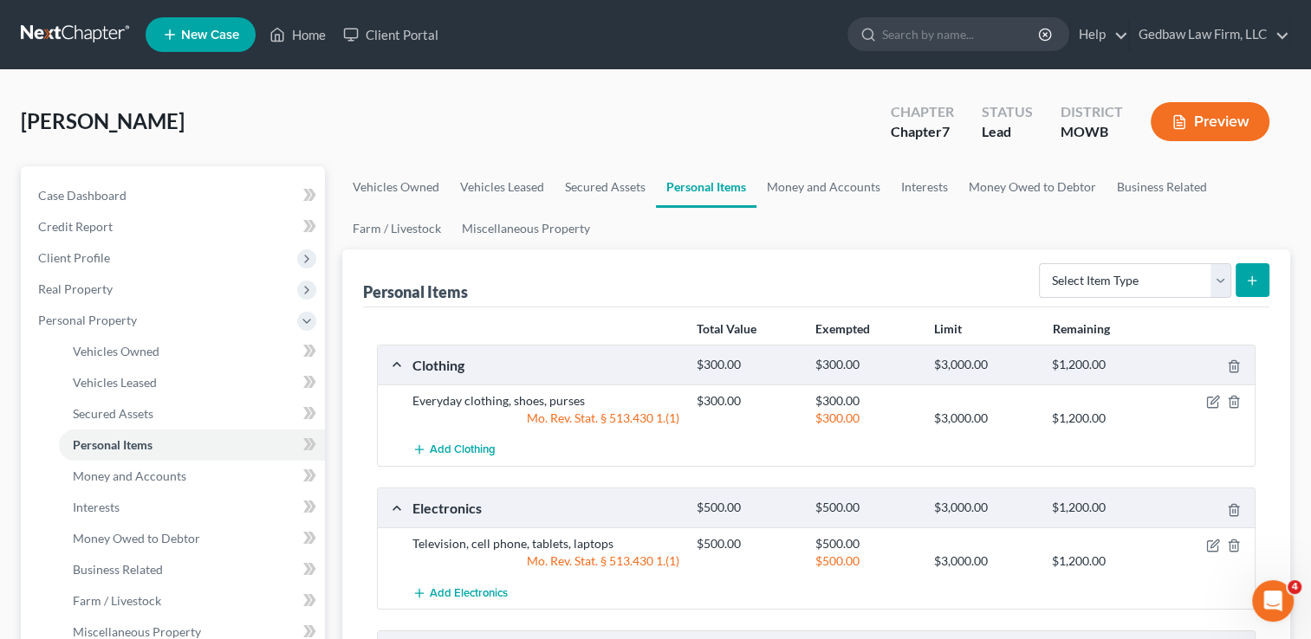
click at [1237, 116] on button "Preview" at bounding box center [1209, 121] width 119 height 39
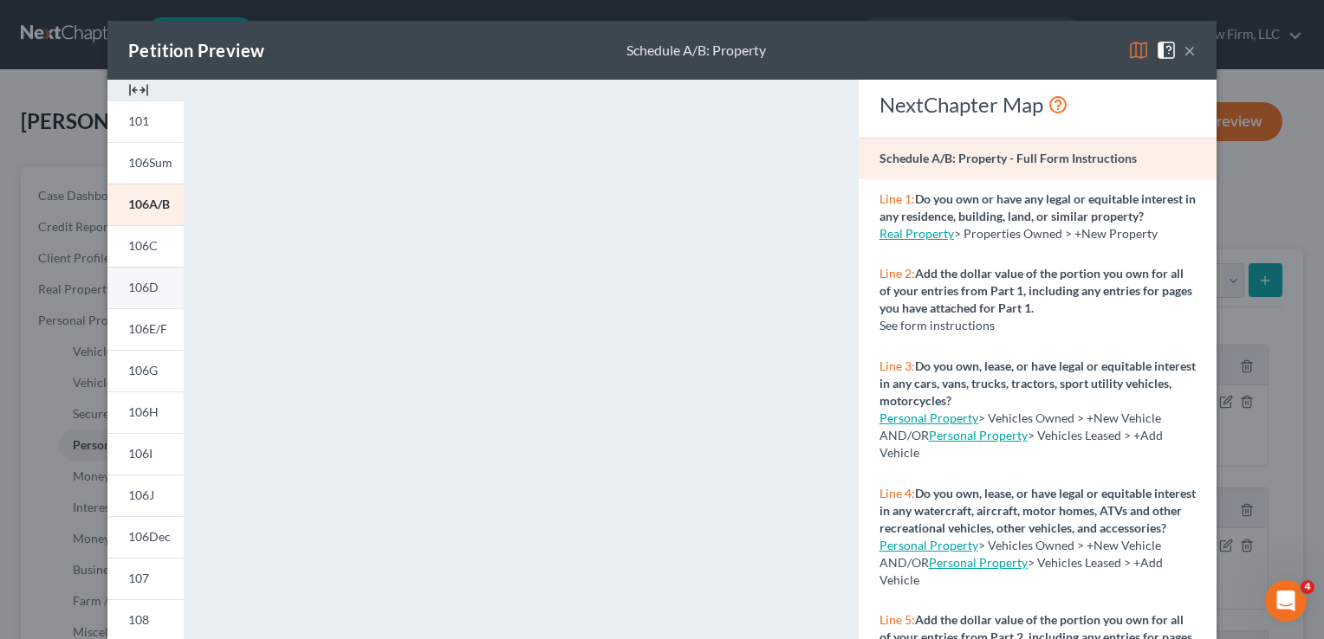
click at [138, 288] on span "106D" at bounding box center [143, 287] width 30 height 15
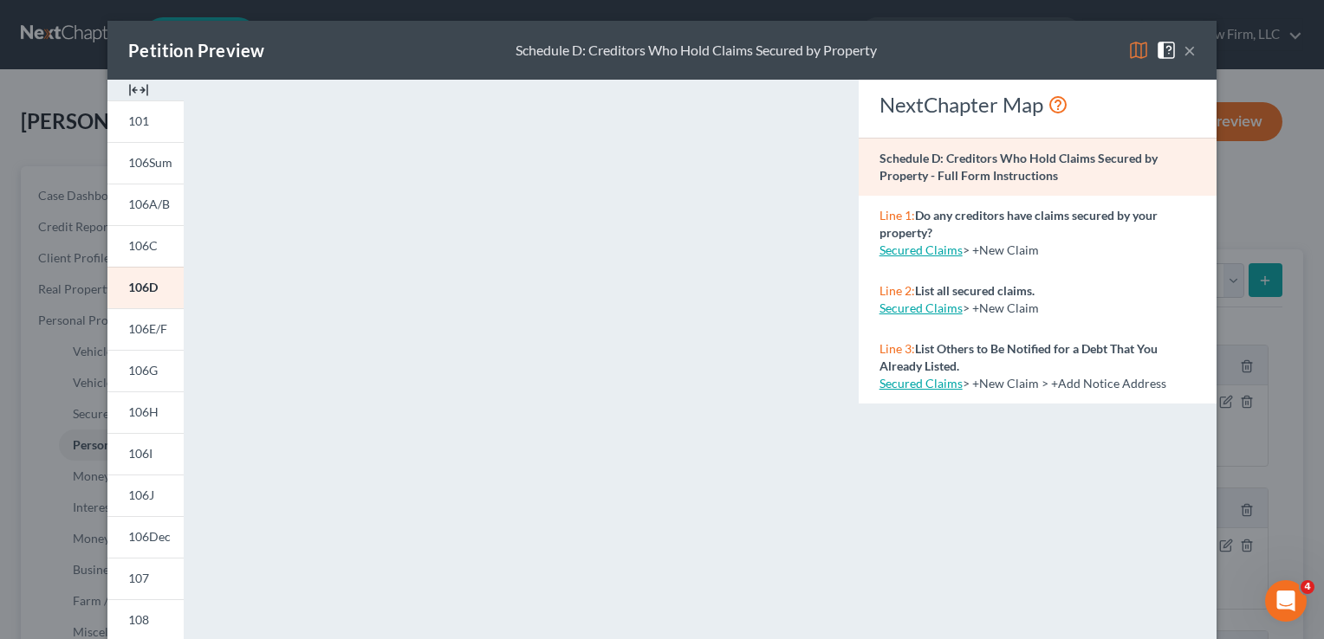
click at [1184, 47] on button "×" at bounding box center [1189, 50] width 12 height 21
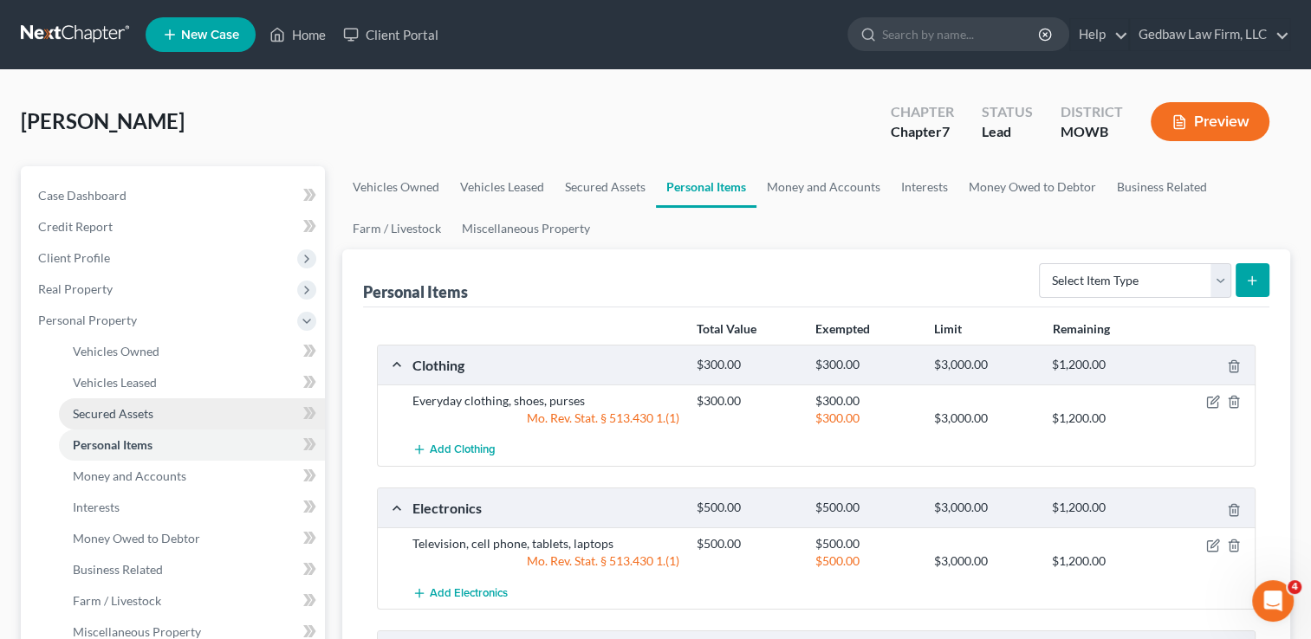
click at [154, 409] on link "Secured Assets" at bounding box center [192, 414] width 266 height 31
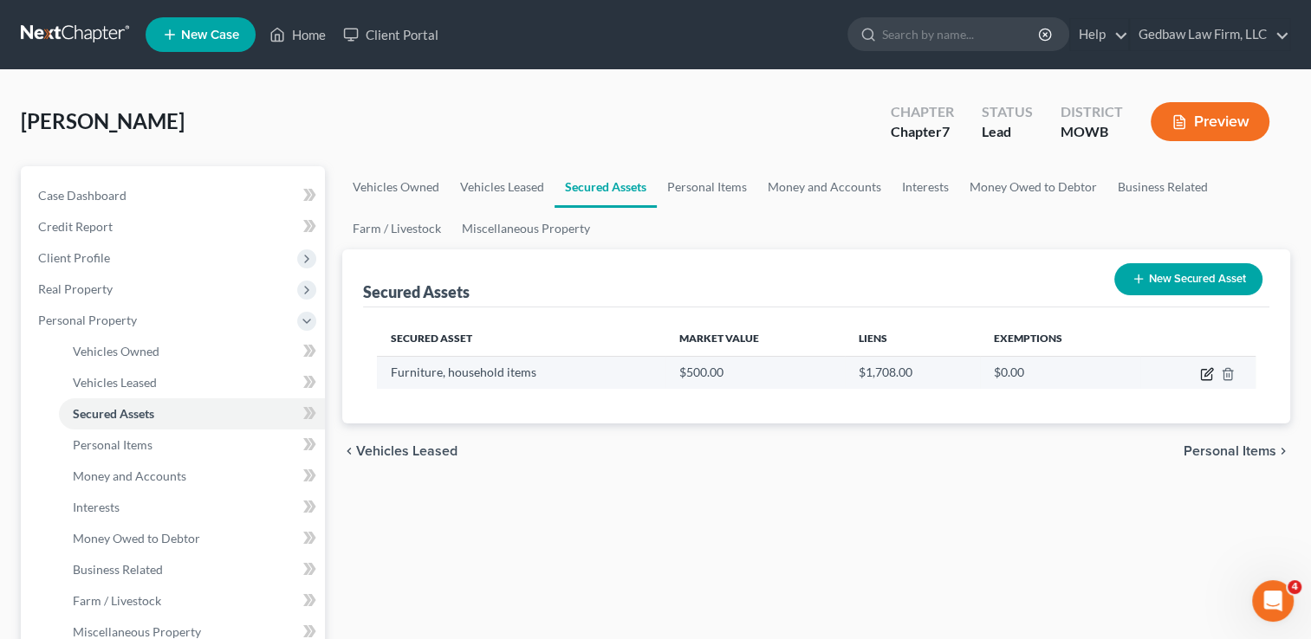
click at [1205, 373] on icon "button" at bounding box center [1208, 372] width 8 height 8
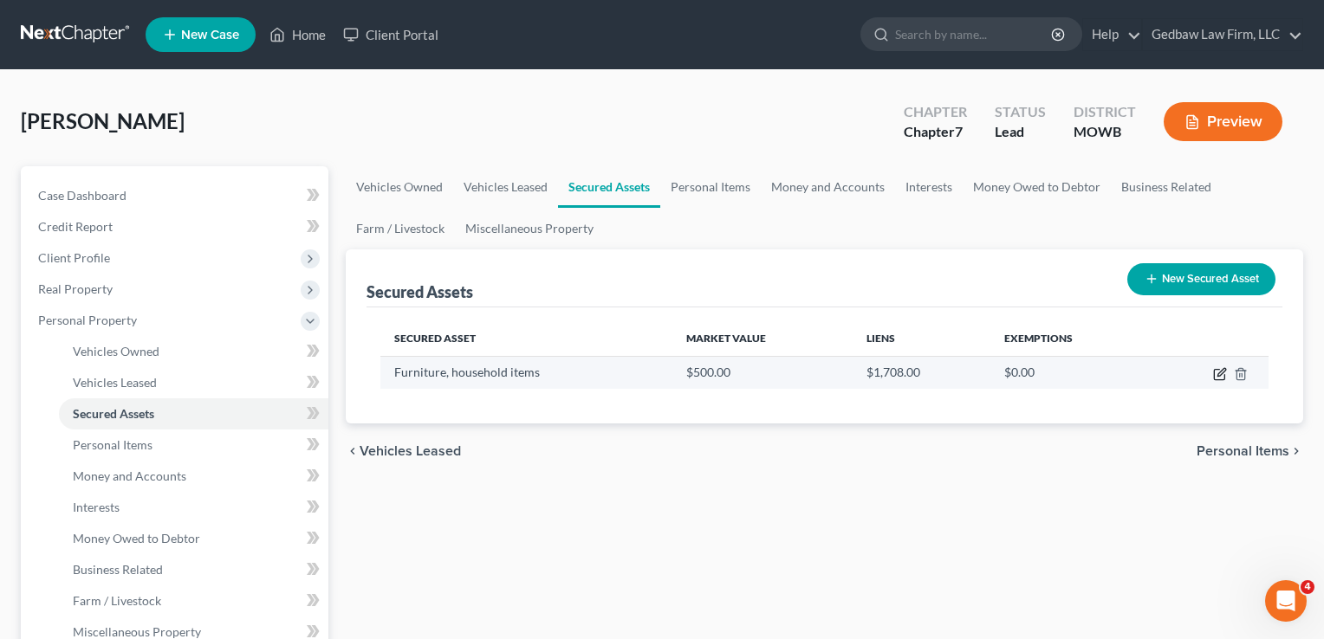
select select "household_goods"
select select "3"
select select "30"
select select "0"
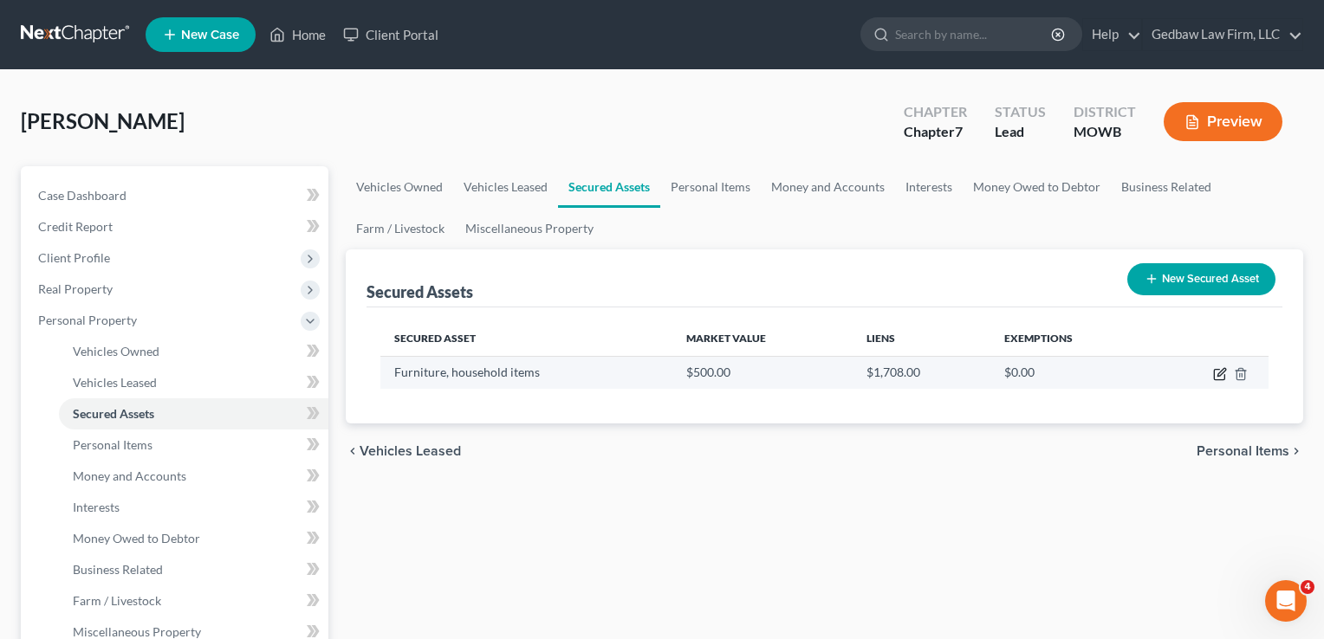
select select "2"
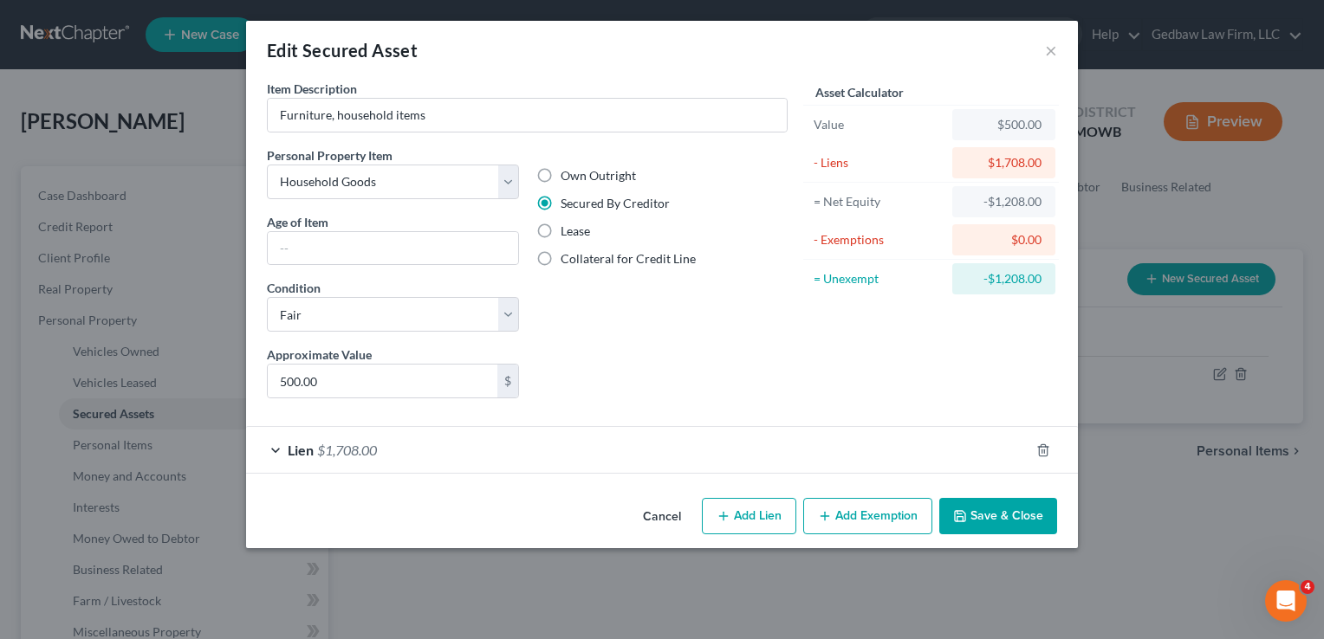
click at [314, 454] on div "Lien $1,708.00" at bounding box center [637, 450] width 783 height 46
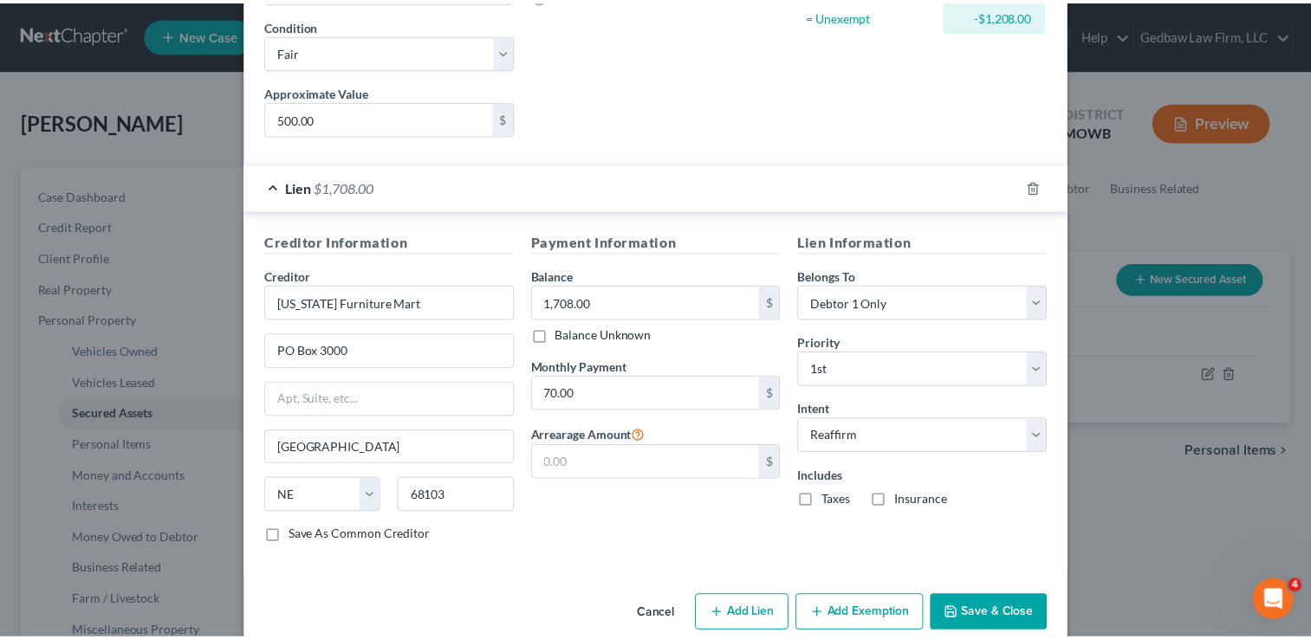
scroll to position [287, 0]
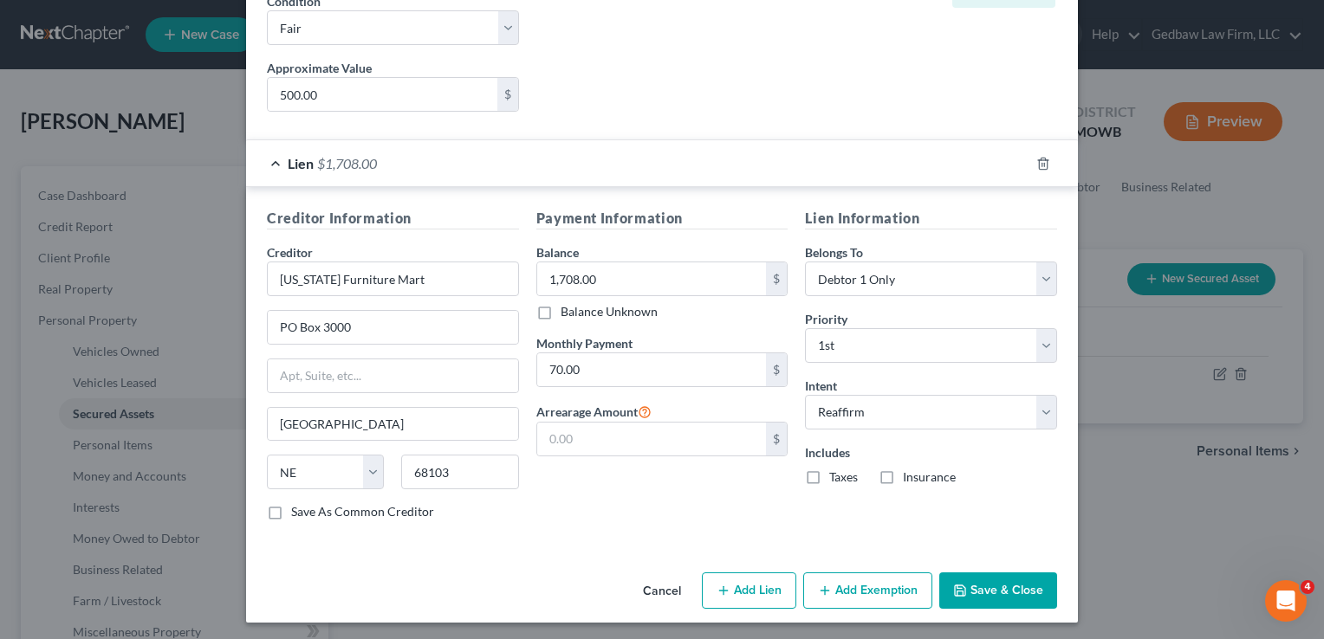
click at [647, 587] on button "Cancel" at bounding box center [662, 591] width 66 height 35
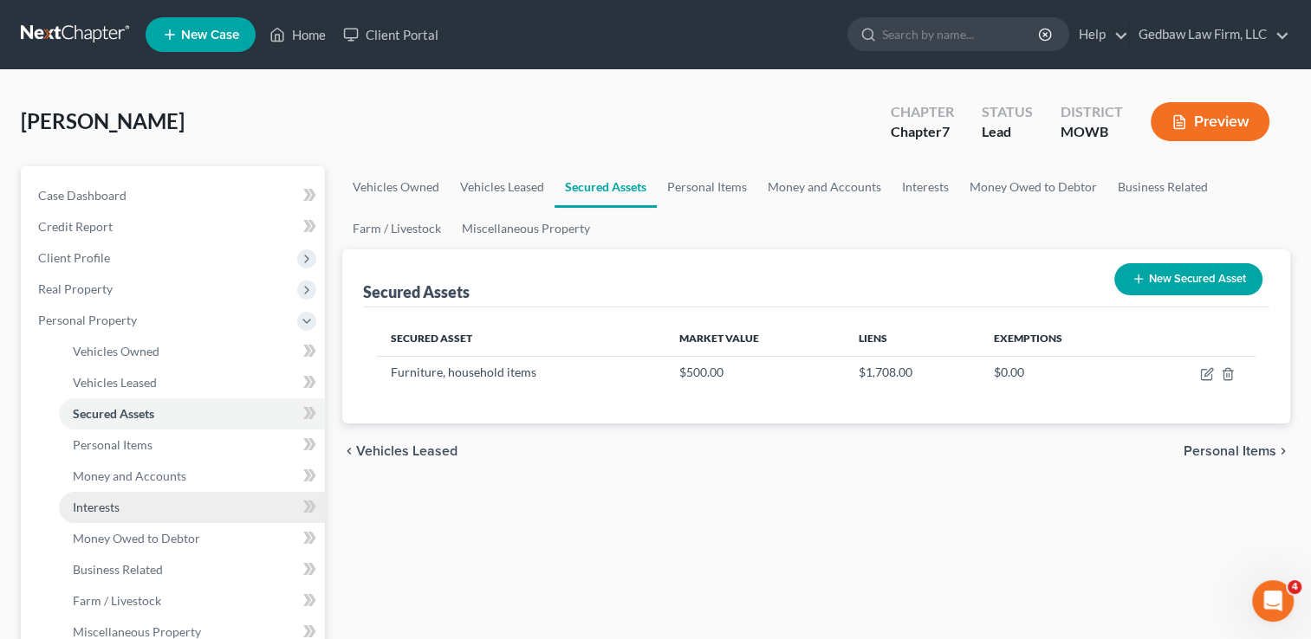
click at [144, 509] on link "Interests" at bounding box center [192, 507] width 266 height 31
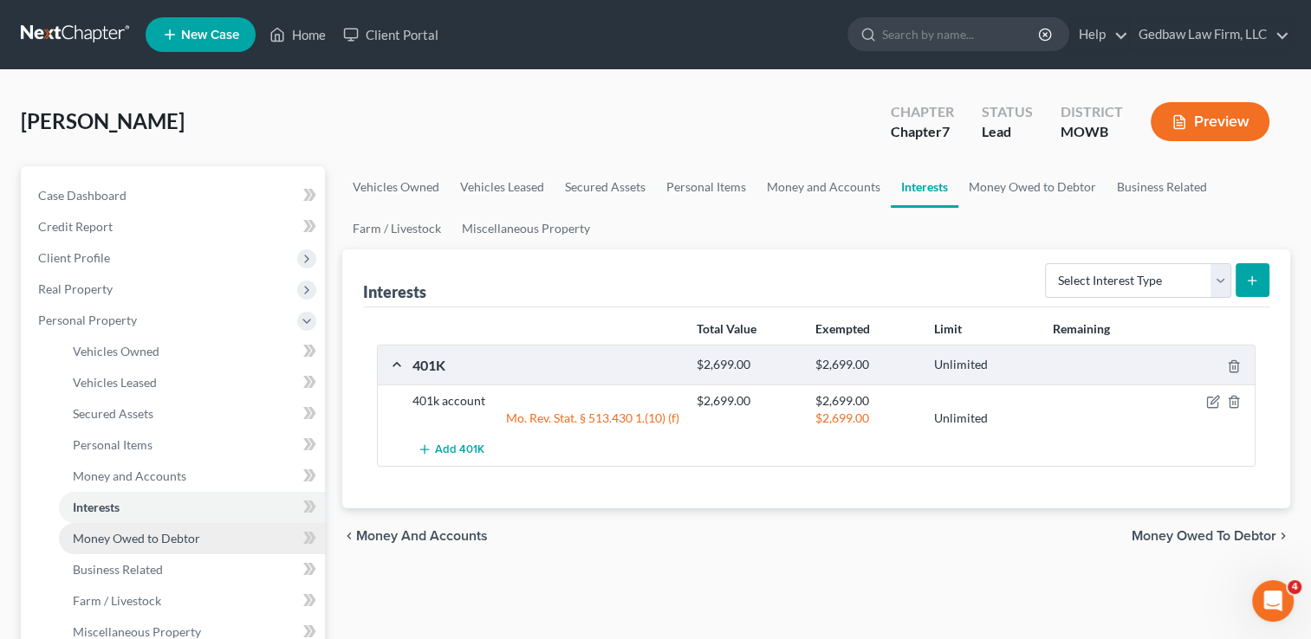
click at [161, 539] on span "Money Owed to Debtor" at bounding box center [136, 538] width 127 height 15
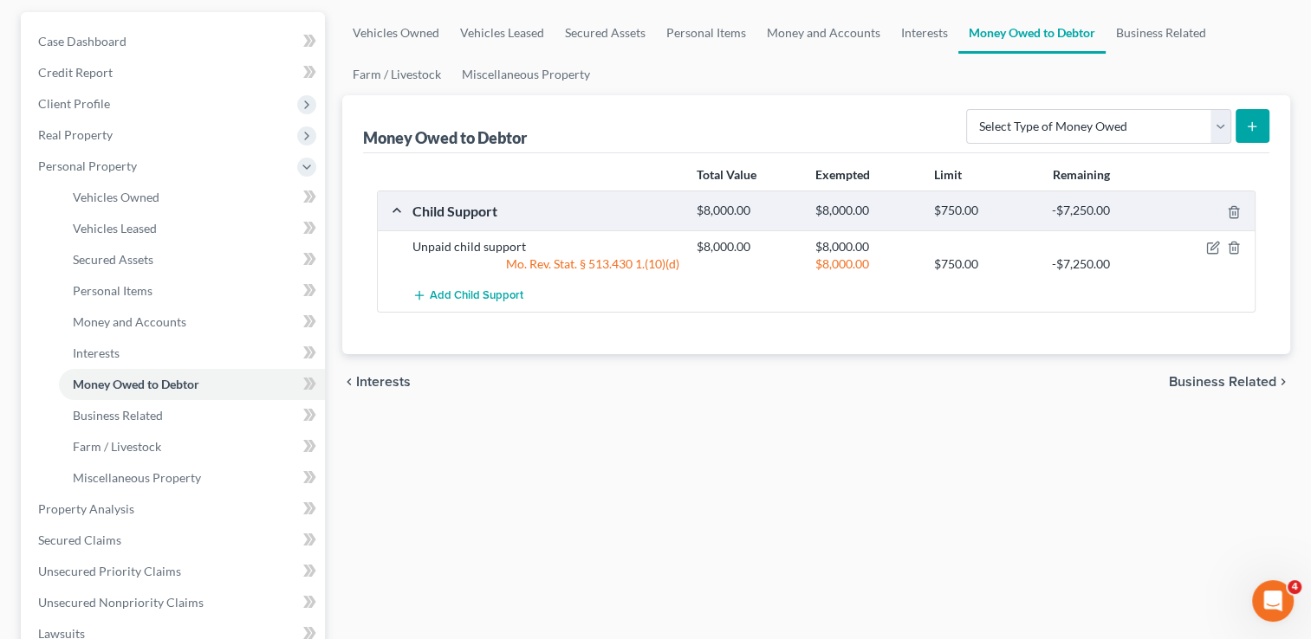
scroll to position [173, 0]
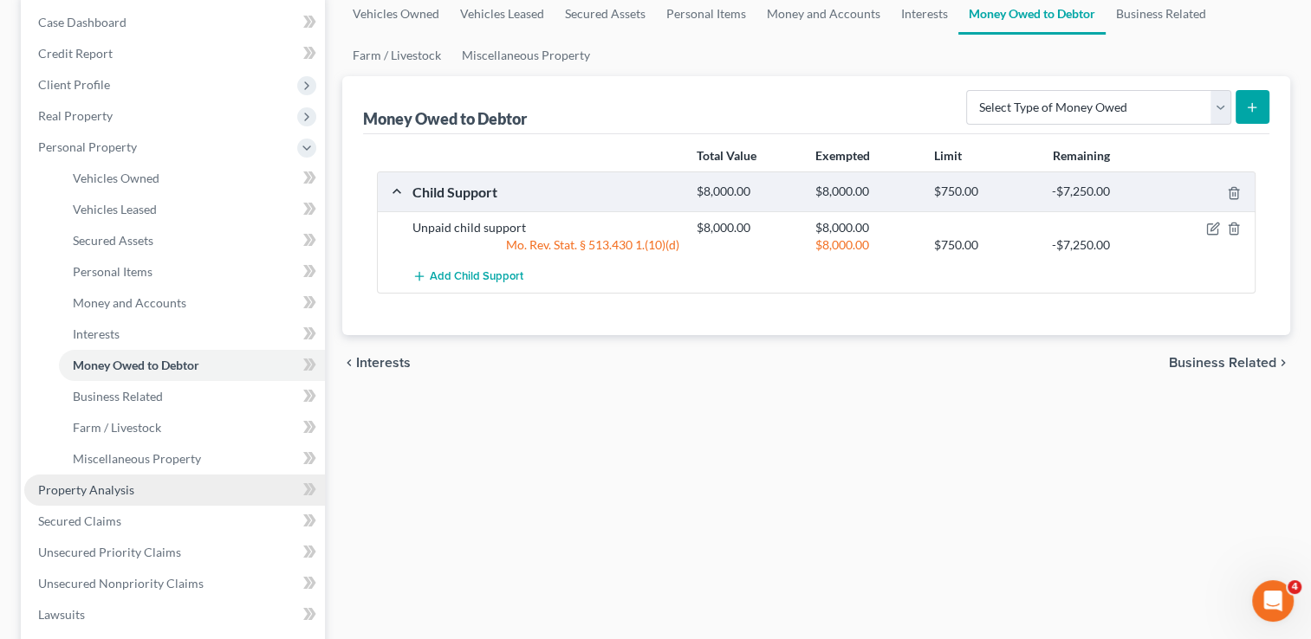
click at [128, 483] on span "Property Analysis" at bounding box center [86, 490] width 96 height 15
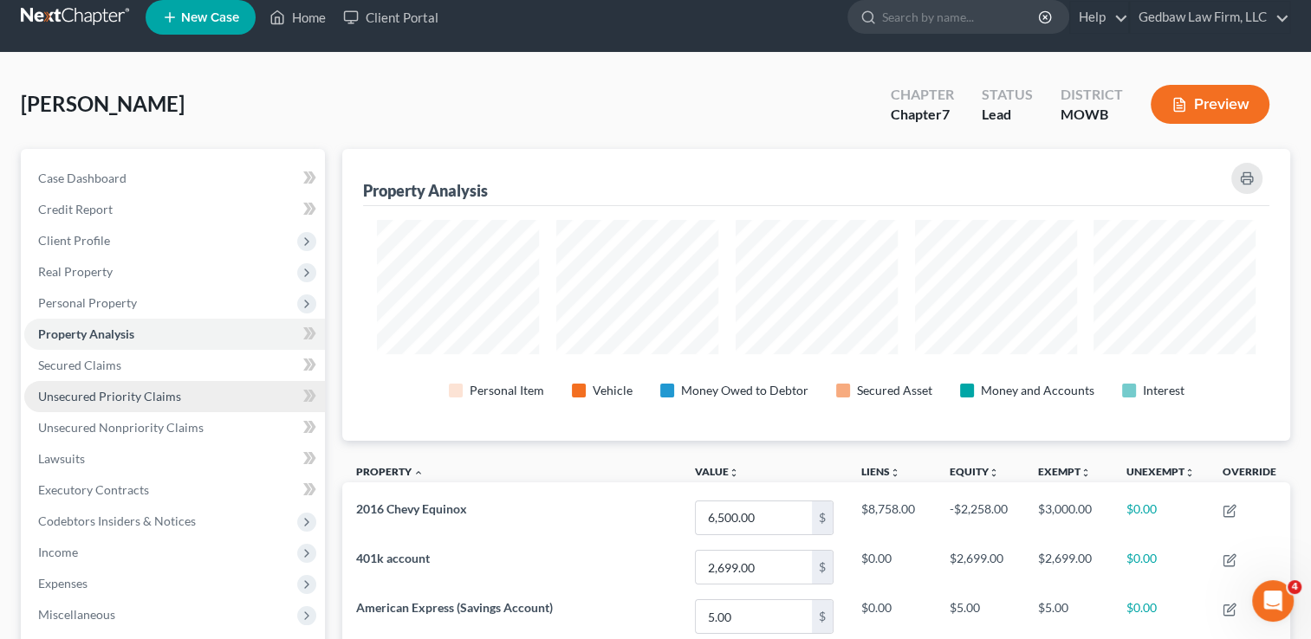
scroll to position [21, 0]
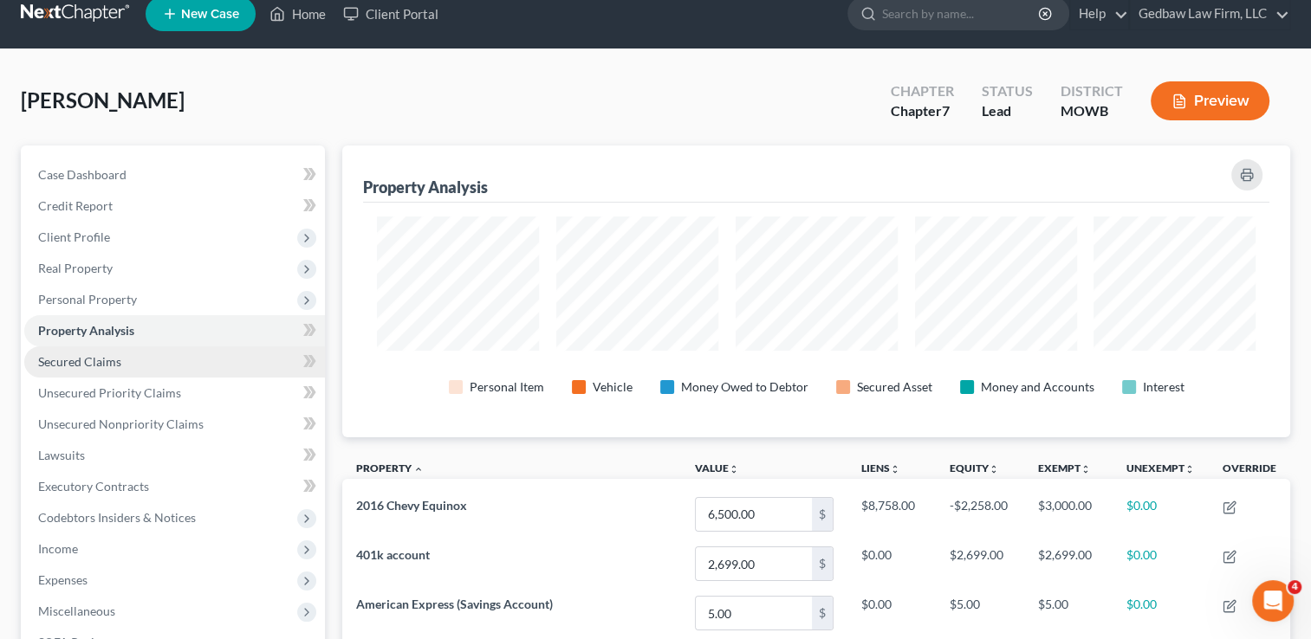
click at [250, 365] on link "Secured Claims" at bounding box center [174, 362] width 301 height 31
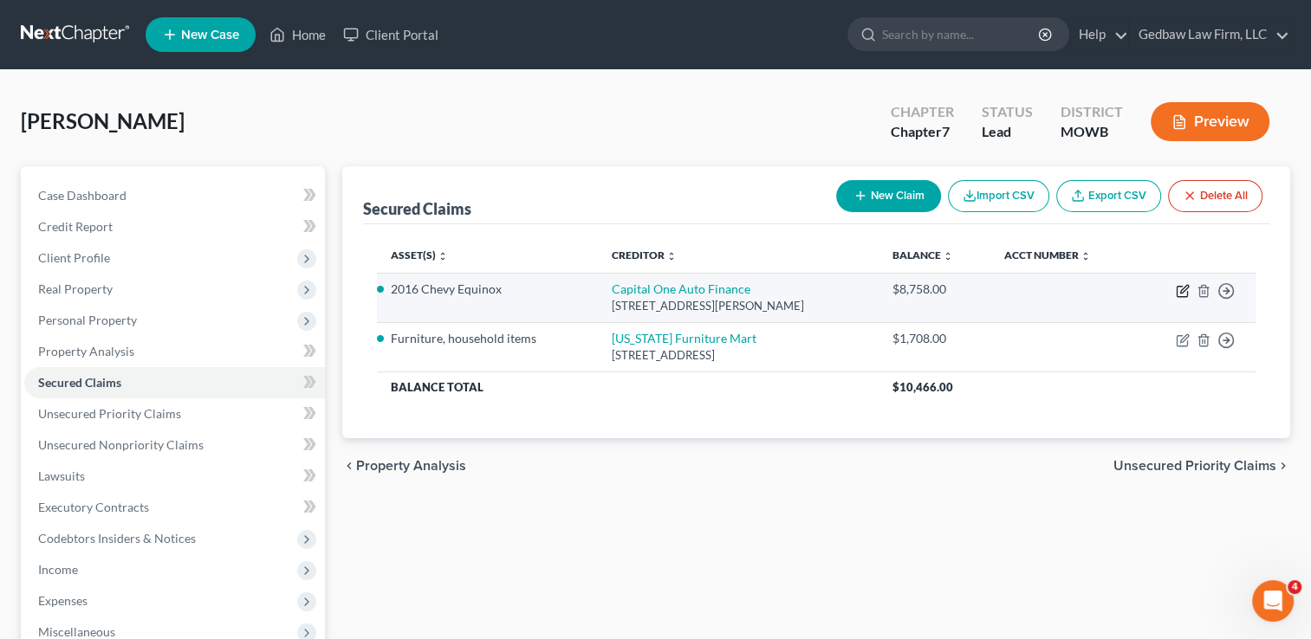
click at [1176, 290] on icon "button" at bounding box center [1183, 291] width 14 height 14
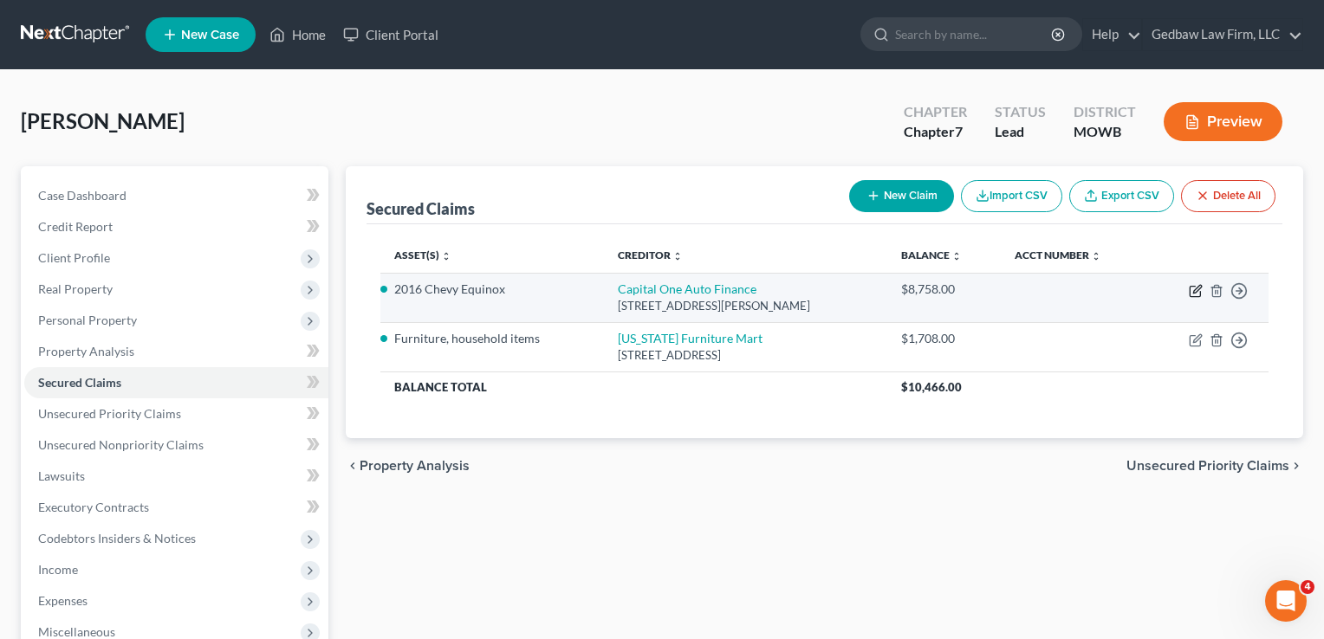
select select "45"
select select "3"
select select "2"
select select "0"
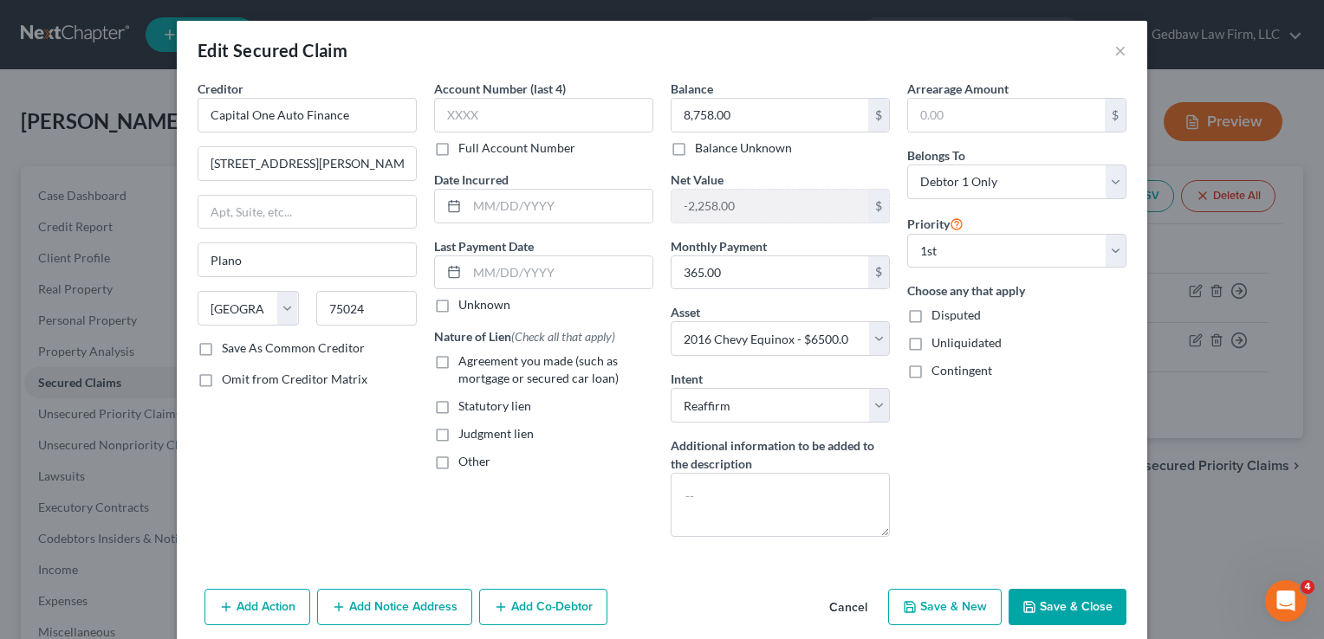
click at [458, 360] on label "Agreement you made (such as mortgage or secured car loan)" at bounding box center [555, 370] width 195 height 35
click at [465, 360] on input "Agreement you made (such as mortgage or secured car loan)" at bounding box center [470, 358] width 11 height 11
checkbox input "true"
click at [503, 269] on input "text" at bounding box center [559, 272] width 185 height 33
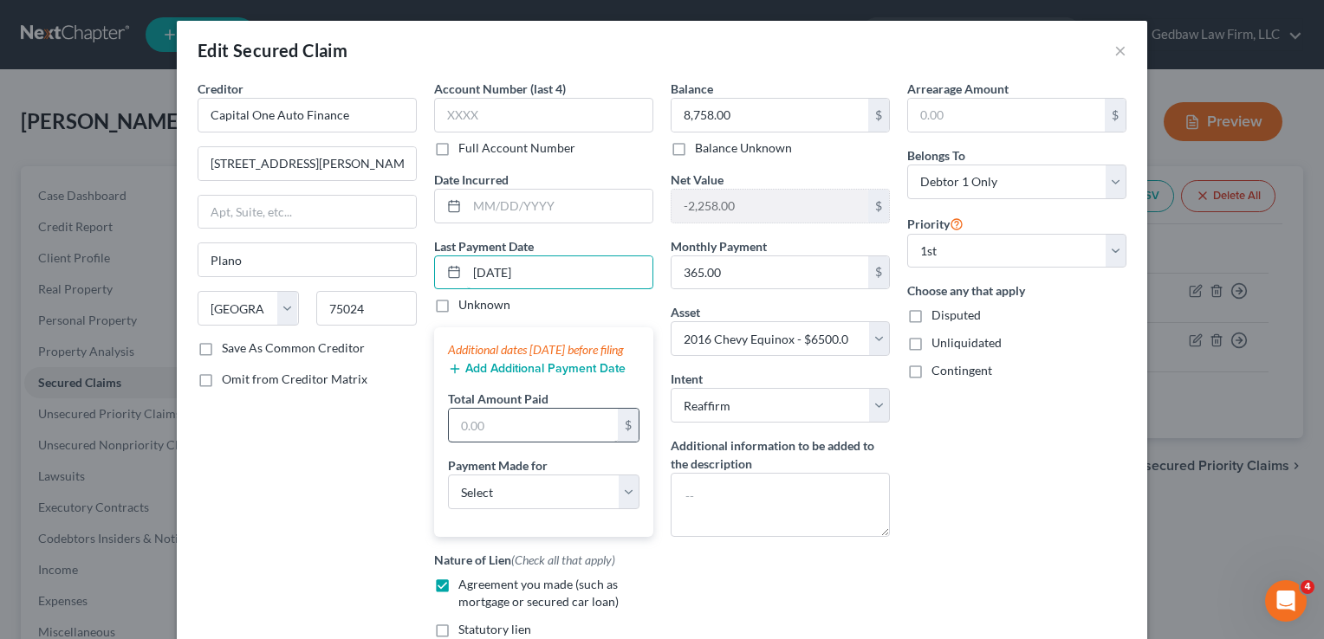
type input "[DATE]"
click at [511, 442] on input "text" at bounding box center [533, 425] width 169 height 33
type input "1,095"
click at [543, 507] on select "Select Car Credit Card Loan Repayment Mortgage Other Suppliers Or Vendors" at bounding box center [543, 492] width 191 height 35
select select "0"
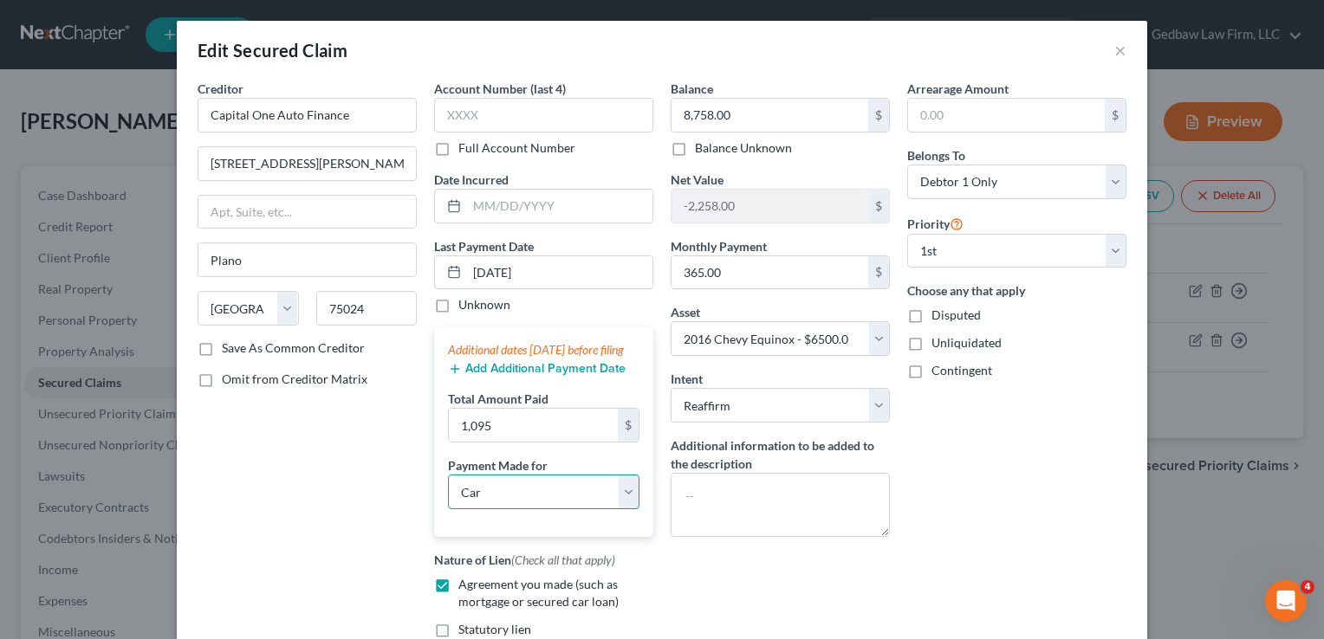
click at [448, 490] on select "Select Car Credit Card Loan Repayment Mortgage Other Suppliers Or Vendors" at bounding box center [543, 492] width 191 height 35
click at [580, 376] on button "Add Additional Payment Date" at bounding box center [537, 369] width 178 height 14
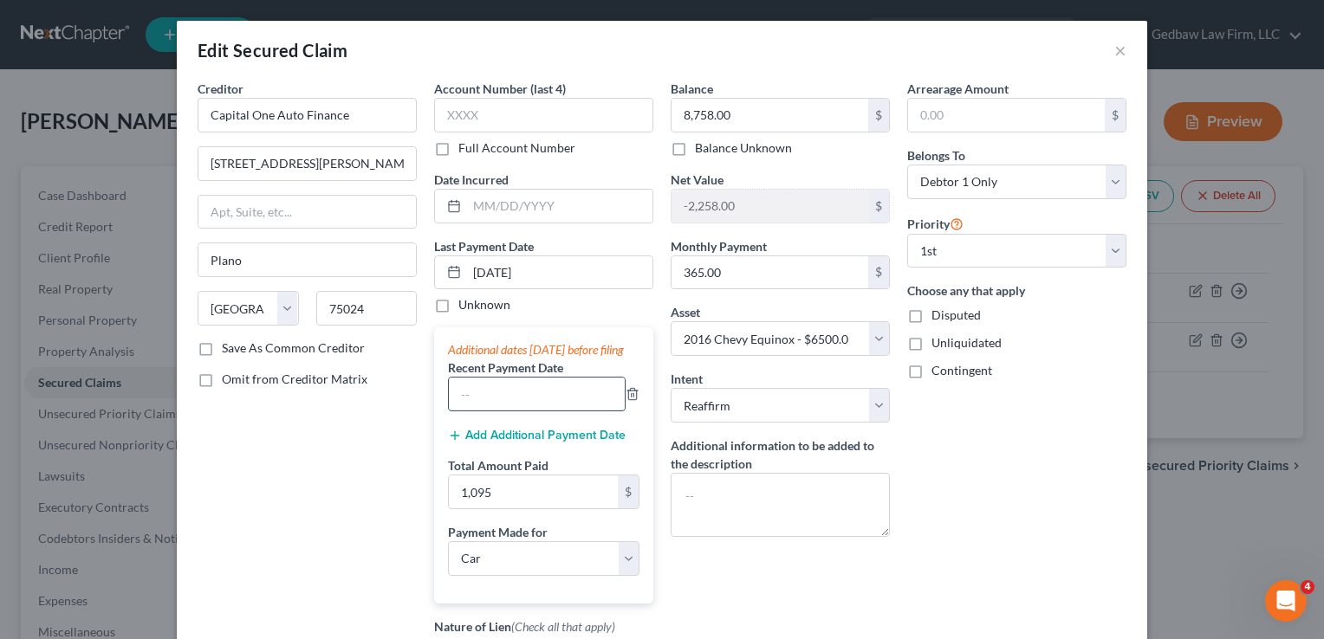
click at [547, 410] on input "text" at bounding box center [537, 394] width 176 height 33
type input "[DATE]"
click at [565, 443] on button "Add Additional Payment Date" at bounding box center [537, 436] width 178 height 14
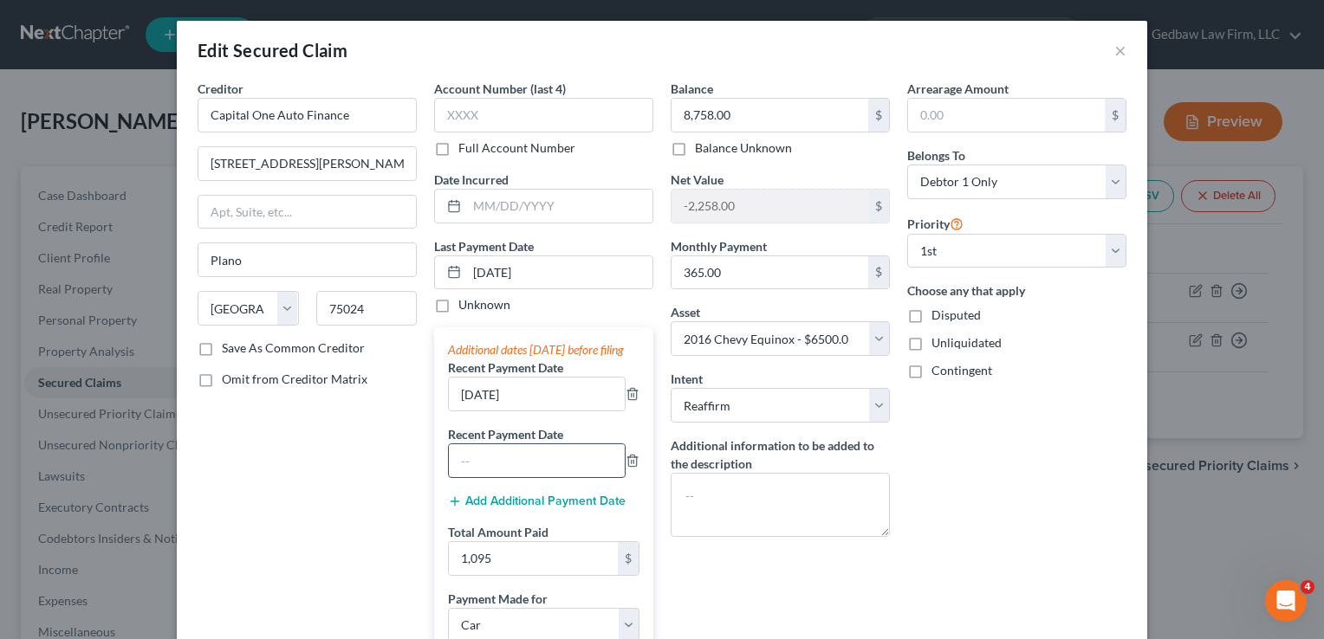
click at [567, 474] on input "text" at bounding box center [537, 460] width 176 height 33
type input "[DATE]"
click at [402, 522] on div "Creditor * Capital One Auto Finance [STREET_ADDRESS][PERSON_NAME] Plano State […" at bounding box center [307, 460] width 237 height 761
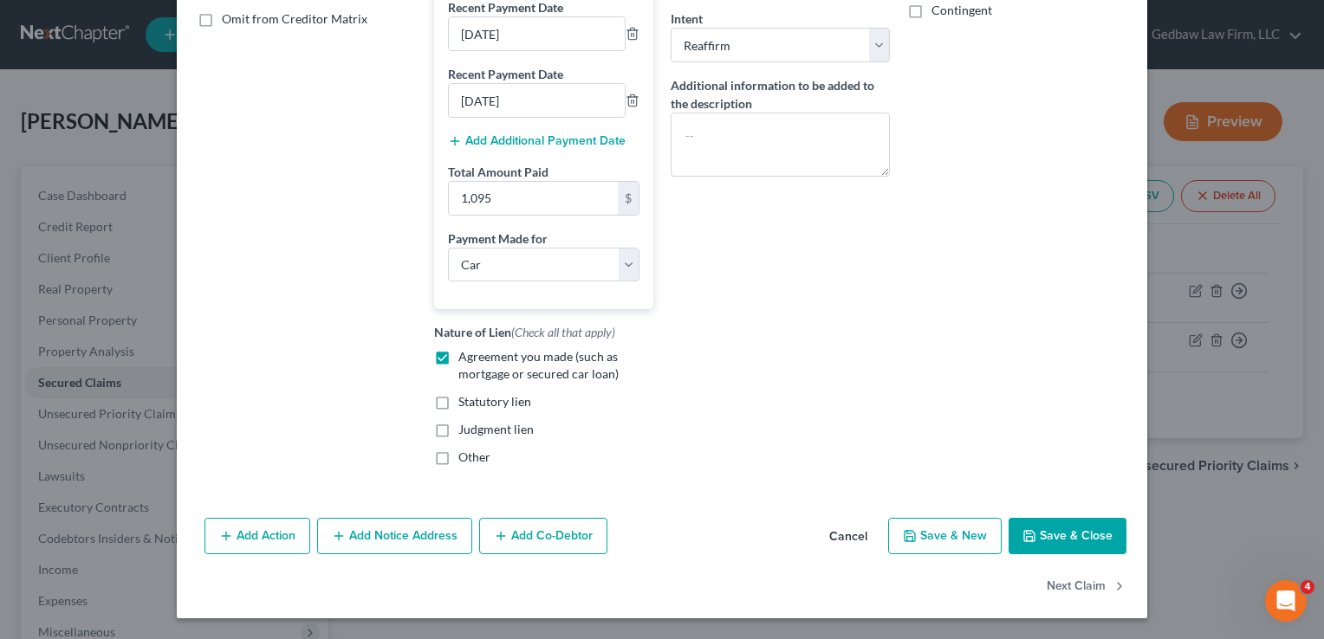
scroll to position [374, 0]
click at [1089, 539] on button "Save & Close" at bounding box center [1067, 536] width 118 height 36
select select
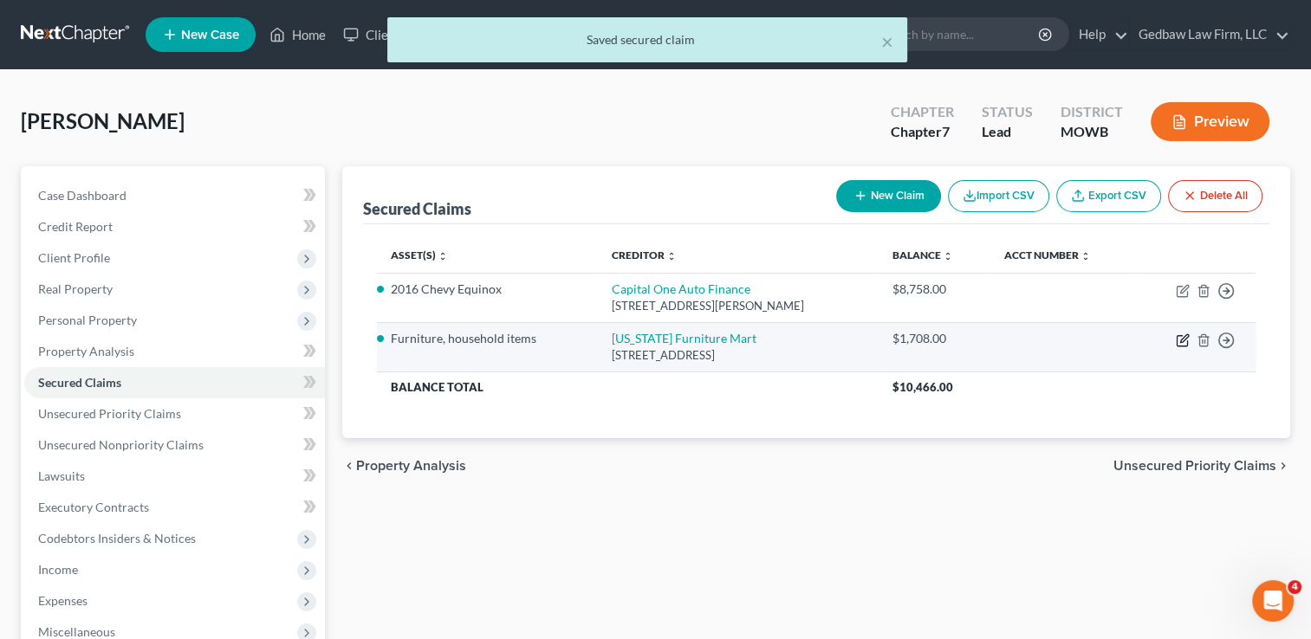
click at [1181, 341] on icon "button" at bounding box center [1184, 338] width 8 height 8
select select "30"
select select "2"
select select "0"
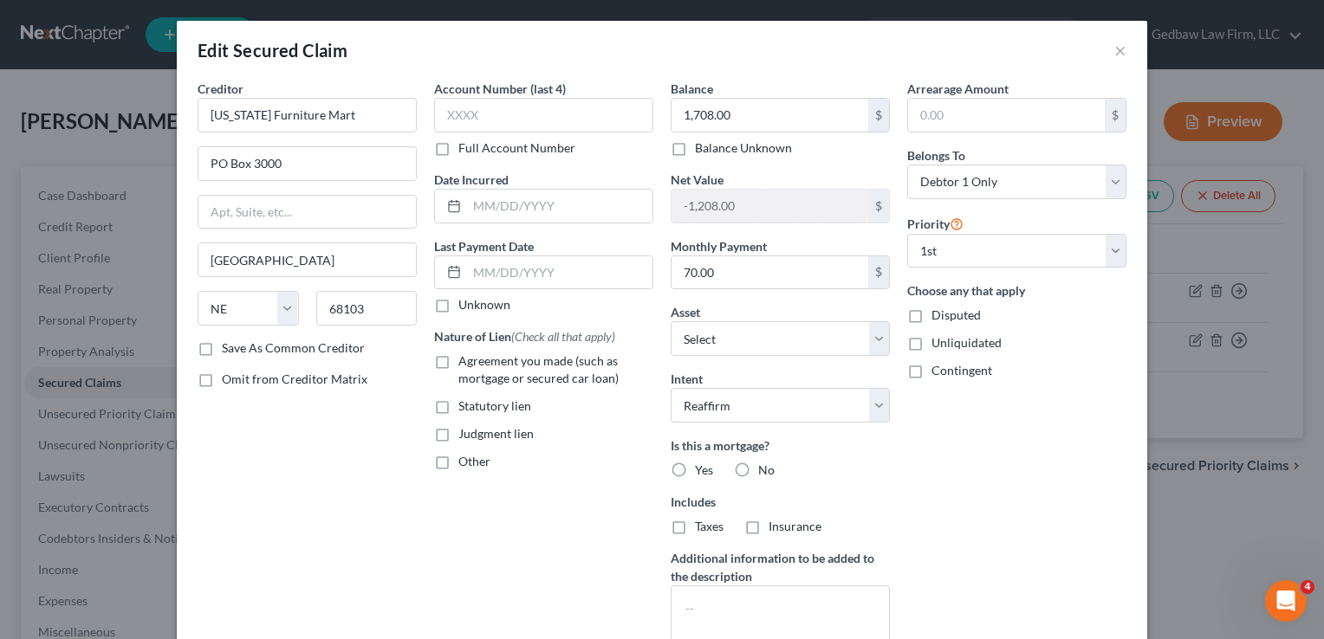
click at [458, 363] on label "Agreement you made (such as mortgage or secured car loan)" at bounding box center [555, 370] width 195 height 35
click at [465, 363] on input "Agreement you made (such as mortgage or secured car loan)" at bounding box center [470, 358] width 11 height 11
checkbox input "true"
click at [758, 472] on label "No" at bounding box center [766, 470] width 16 height 17
click at [765, 472] on input "No" at bounding box center [770, 467] width 11 height 11
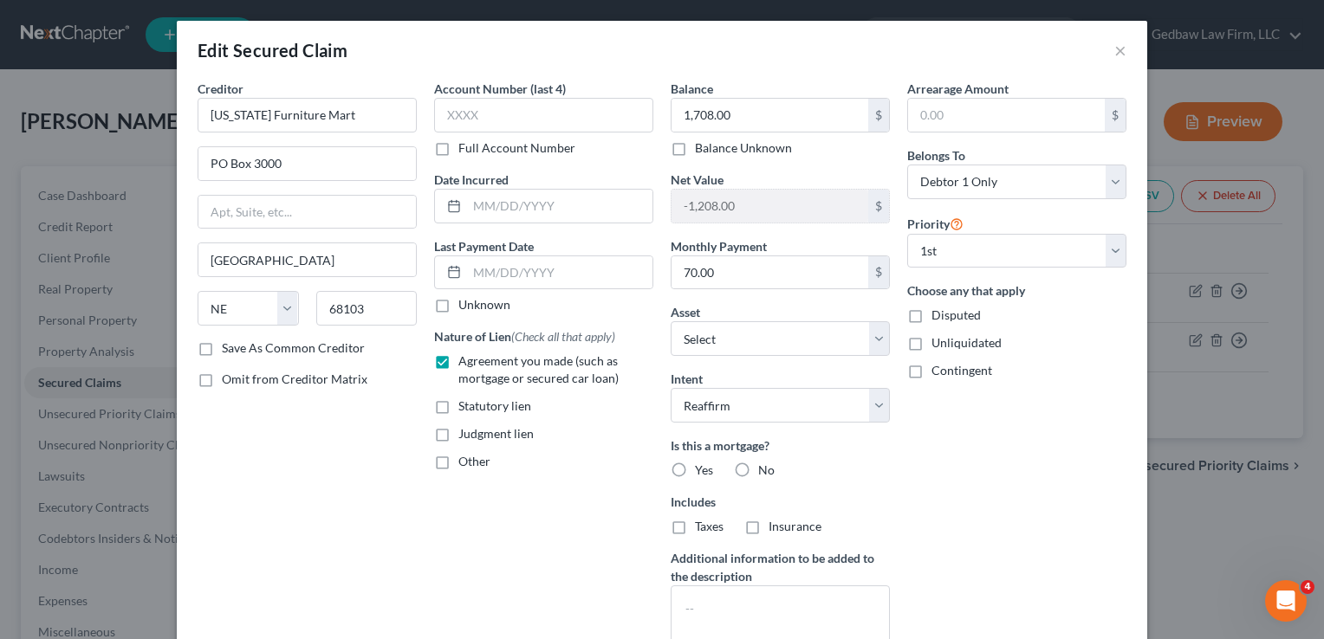
radio input "true"
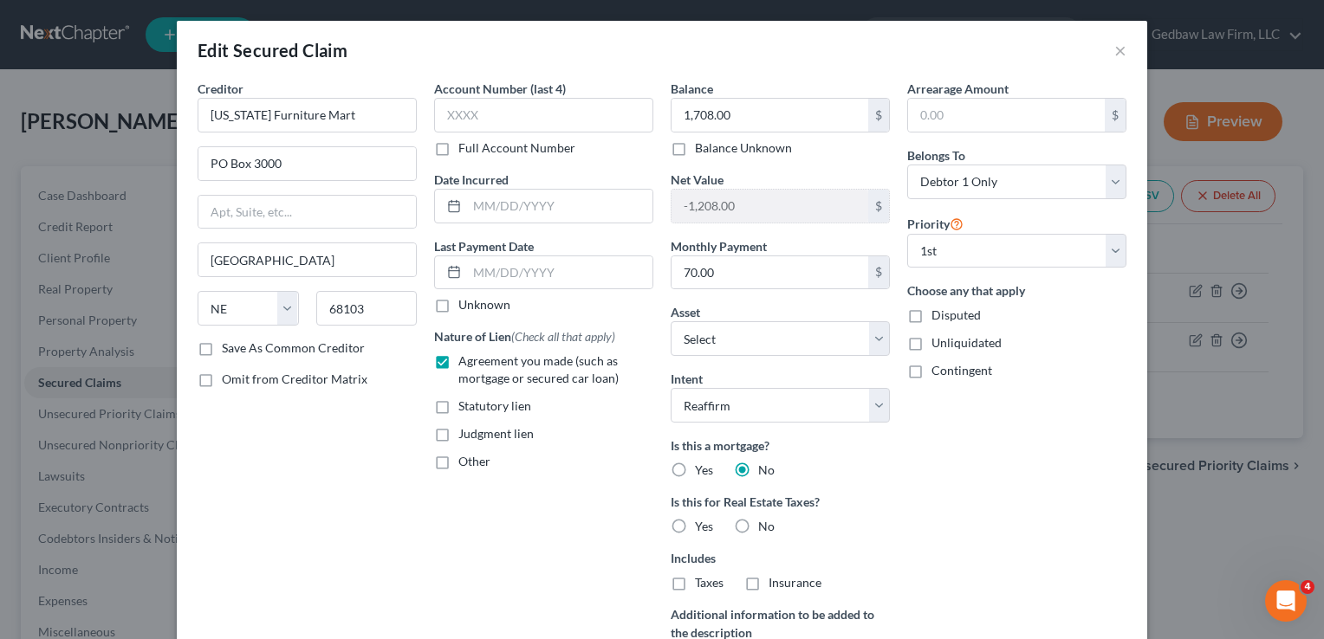
click at [758, 522] on label "No" at bounding box center [766, 526] width 16 height 17
click at [765, 522] on input "No" at bounding box center [770, 523] width 11 height 11
radio input "true"
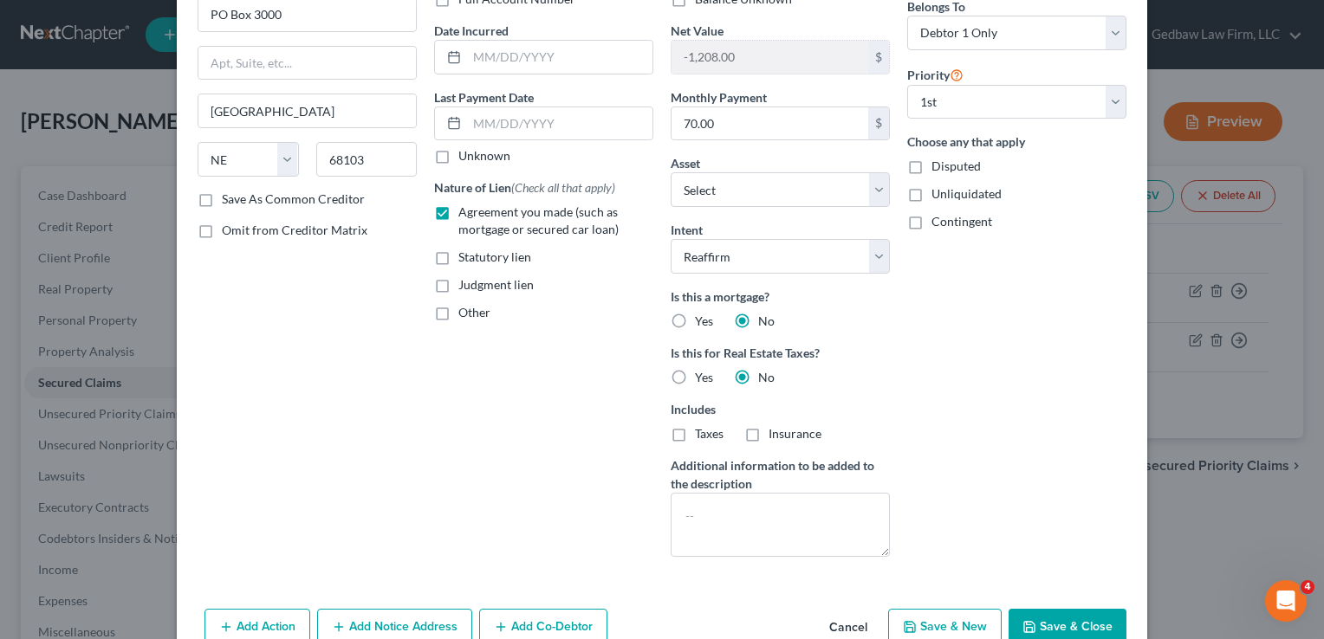
scroll to position [173, 0]
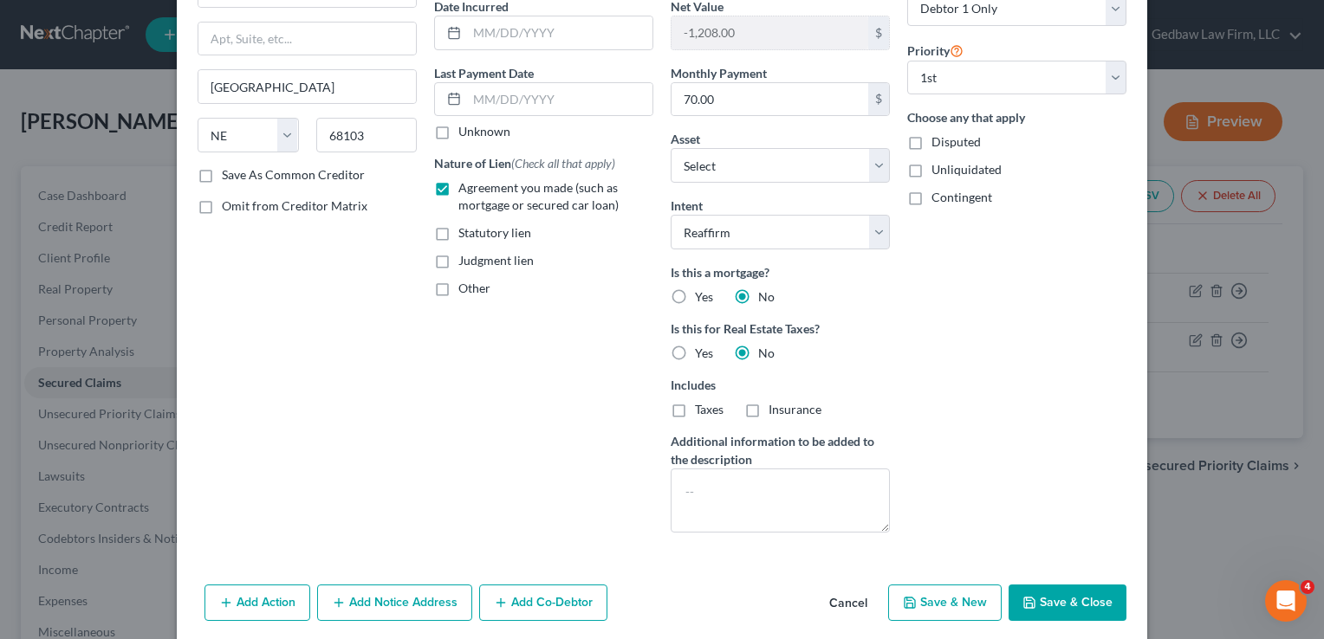
click at [1087, 599] on button "Save & Close" at bounding box center [1067, 603] width 118 height 36
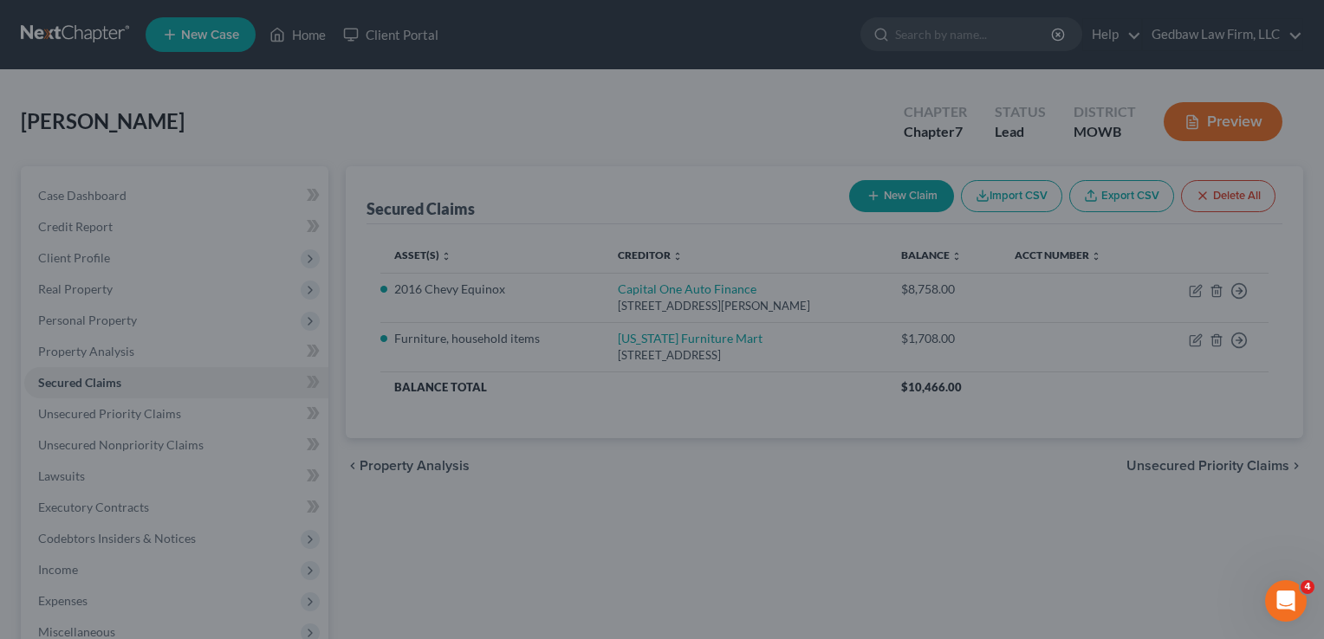
select select "5"
type input "0"
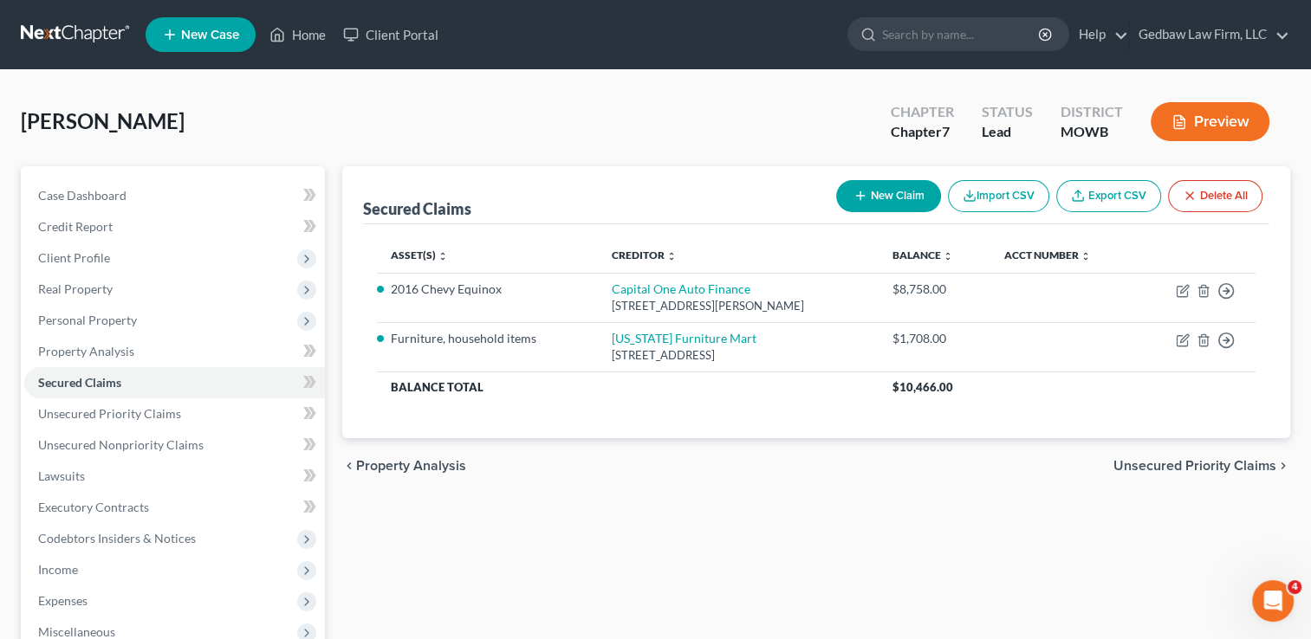
click at [1189, 463] on span "Unsecured Priority Claims" at bounding box center [1194, 466] width 163 height 14
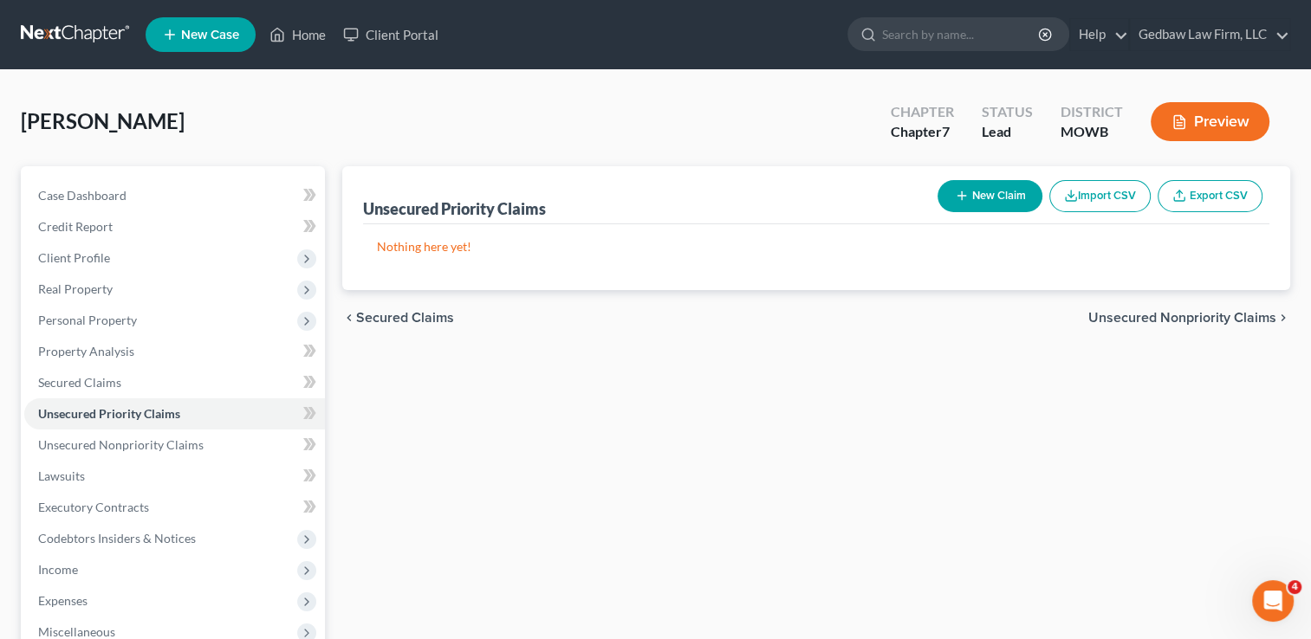
click at [1012, 201] on button "New Claim" at bounding box center [989, 196] width 105 height 32
select select "0"
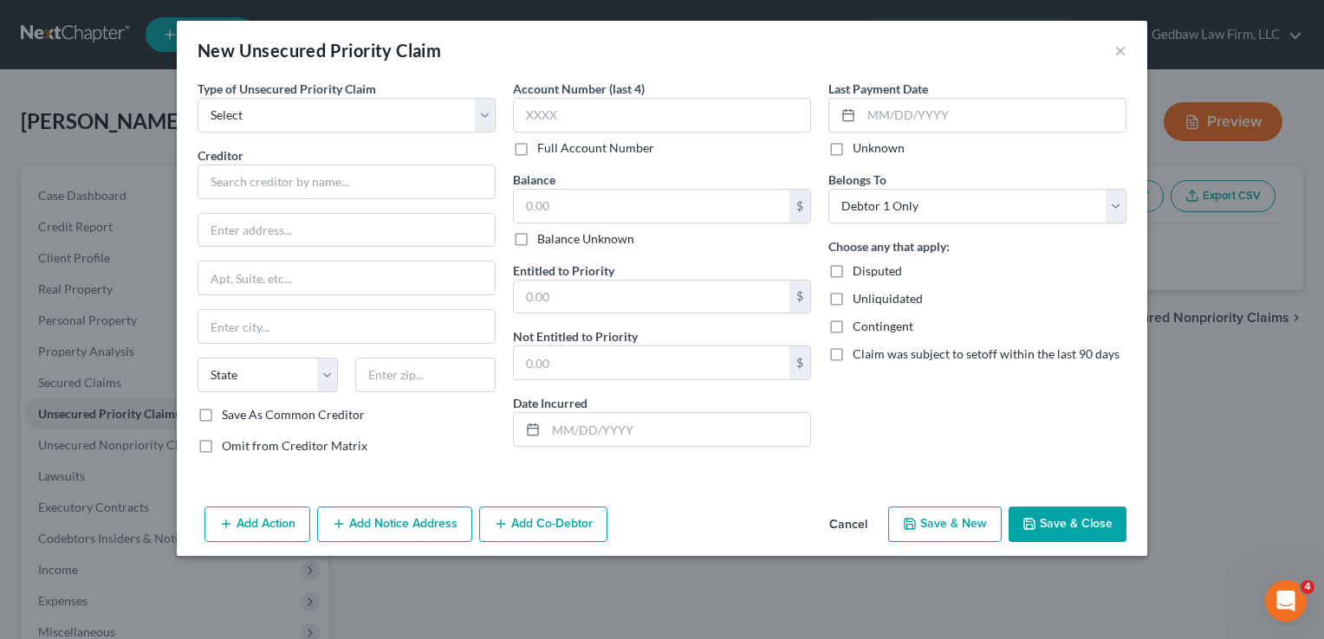
click at [859, 522] on button "Cancel" at bounding box center [848, 526] width 66 height 35
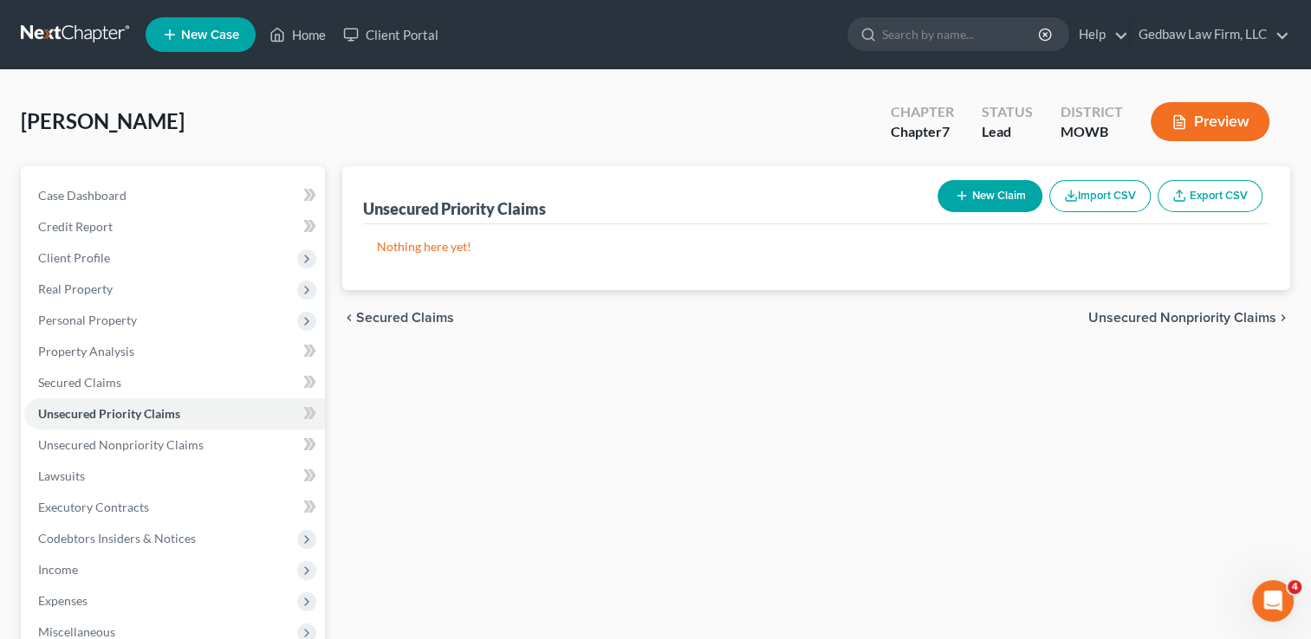
click at [1164, 320] on span "Unsecured Nonpriority Claims" at bounding box center [1182, 318] width 188 height 14
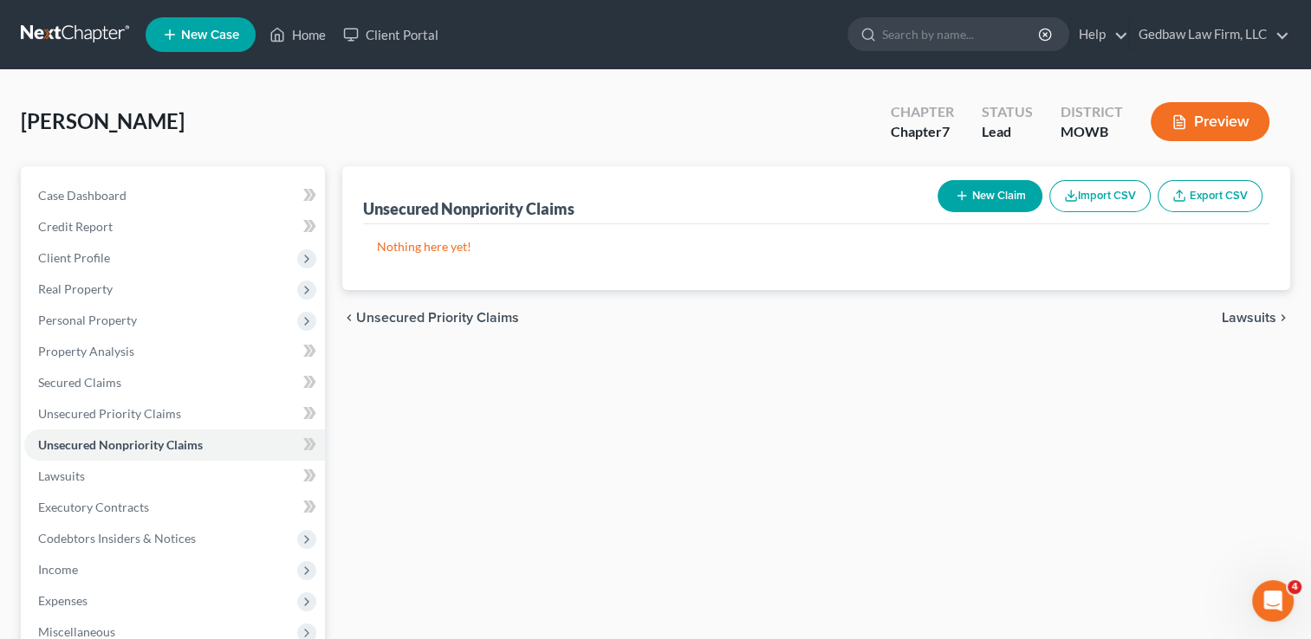
click at [1001, 197] on button "New Claim" at bounding box center [989, 196] width 105 height 32
select select "0"
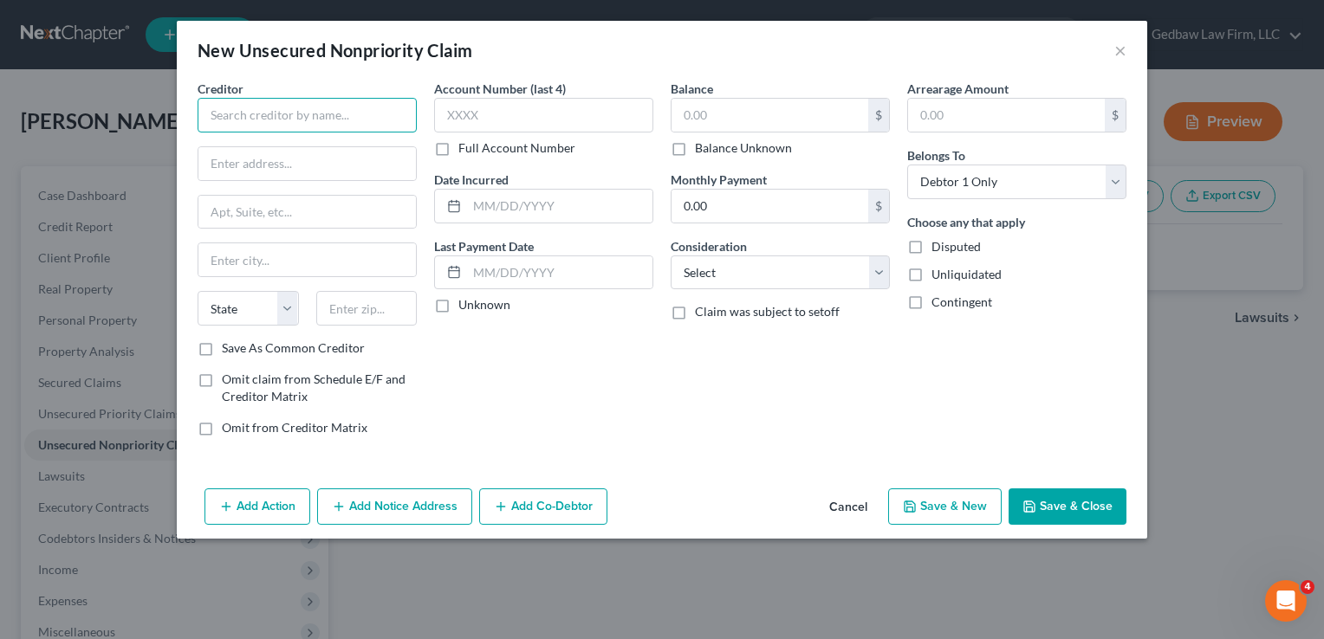
click at [329, 113] on input "text" at bounding box center [307, 115] width 219 height 35
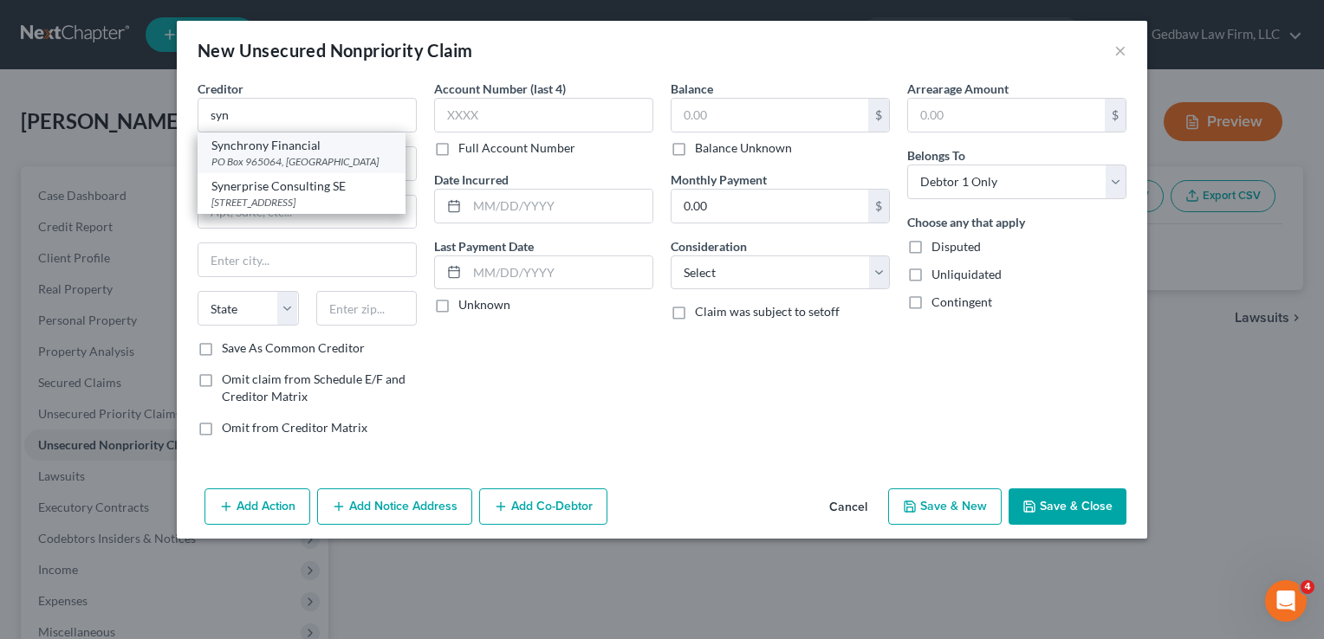
click at [316, 146] on div "Synchrony Financial" at bounding box center [301, 145] width 180 height 17
type input "Synchrony Financial"
type input "PO Box 965064"
type input "Orlando"
select select "9"
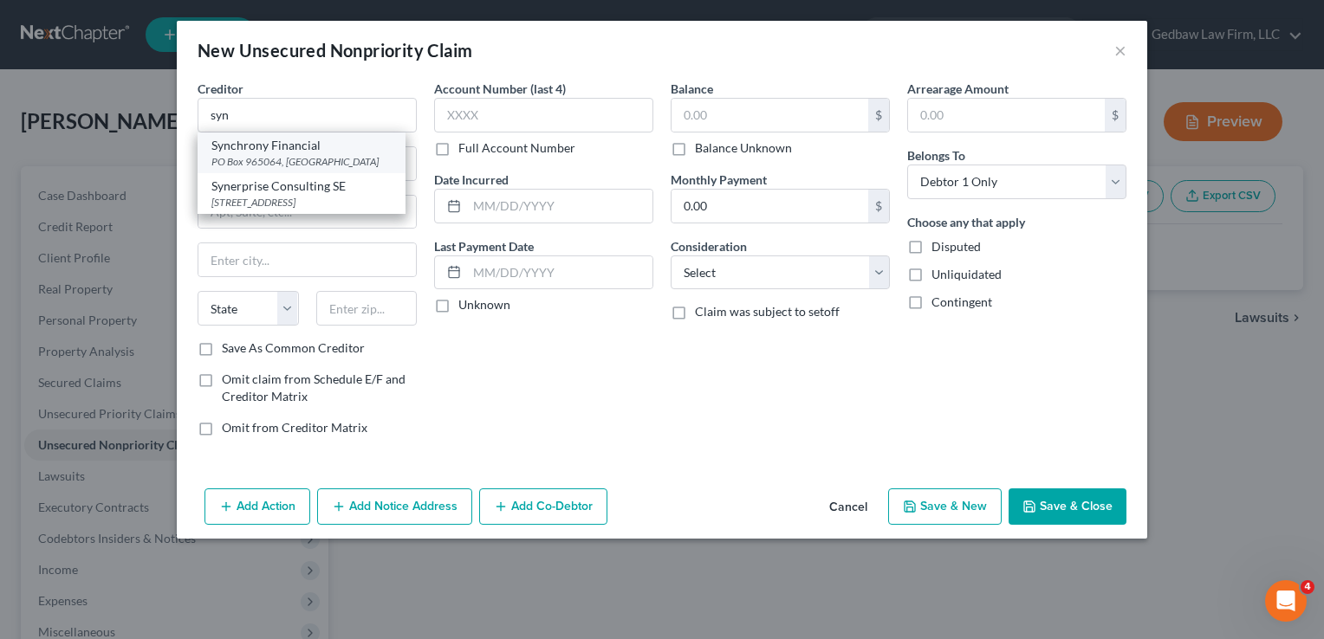
type input "32896"
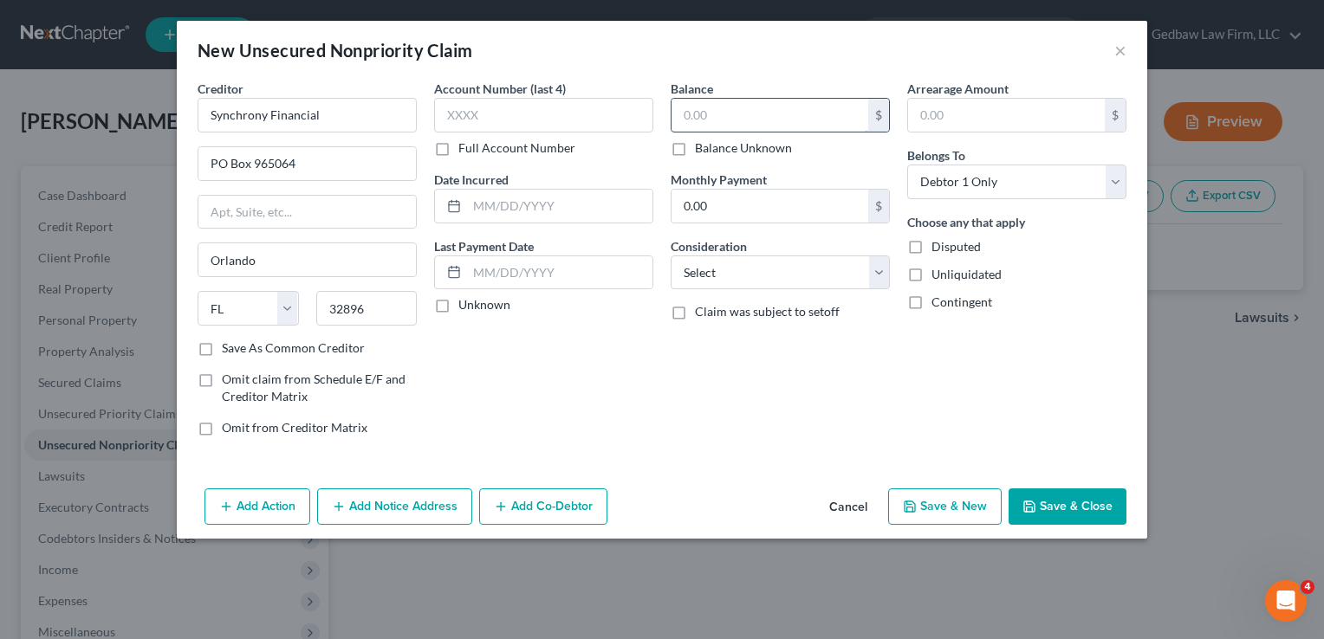
click at [715, 110] on input "text" at bounding box center [769, 115] width 197 height 33
click at [781, 276] on select "Select Cable / Satellite Services Collection Agency Credit Card Debt Debt Couns…" at bounding box center [780, 273] width 219 height 35
click at [671, 256] on select "Select Cable / Satellite Services Collection Agency Credit Card Debt Debt Couns…" at bounding box center [780, 273] width 219 height 35
click at [969, 513] on button "Save & New" at bounding box center [944, 507] width 113 height 36
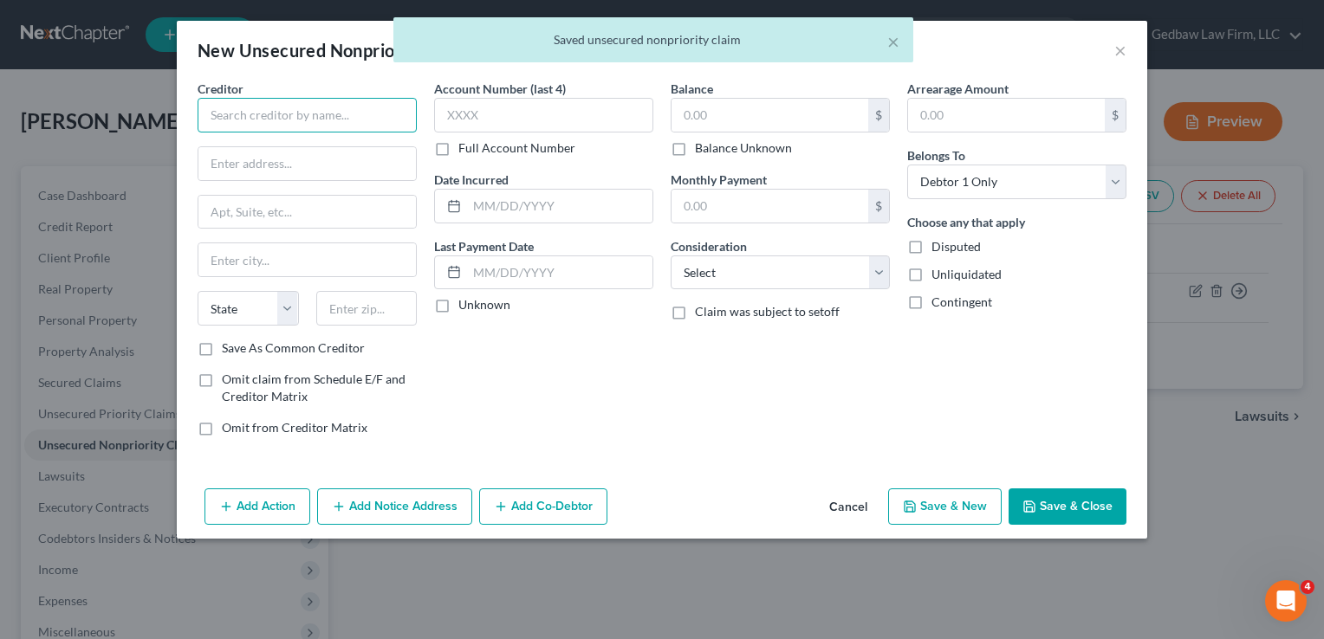
click at [293, 109] on input "text" at bounding box center [307, 115] width 219 height 35
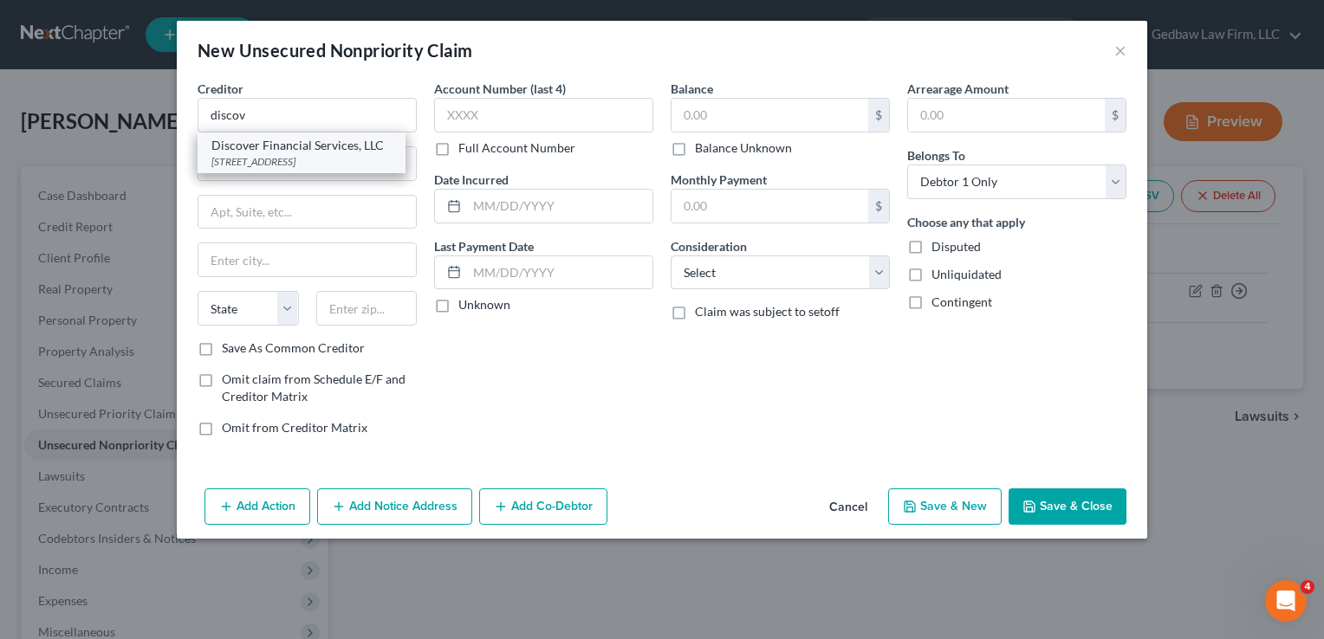
click at [292, 156] on div "[STREET_ADDRESS]" at bounding box center [301, 161] width 180 height 15
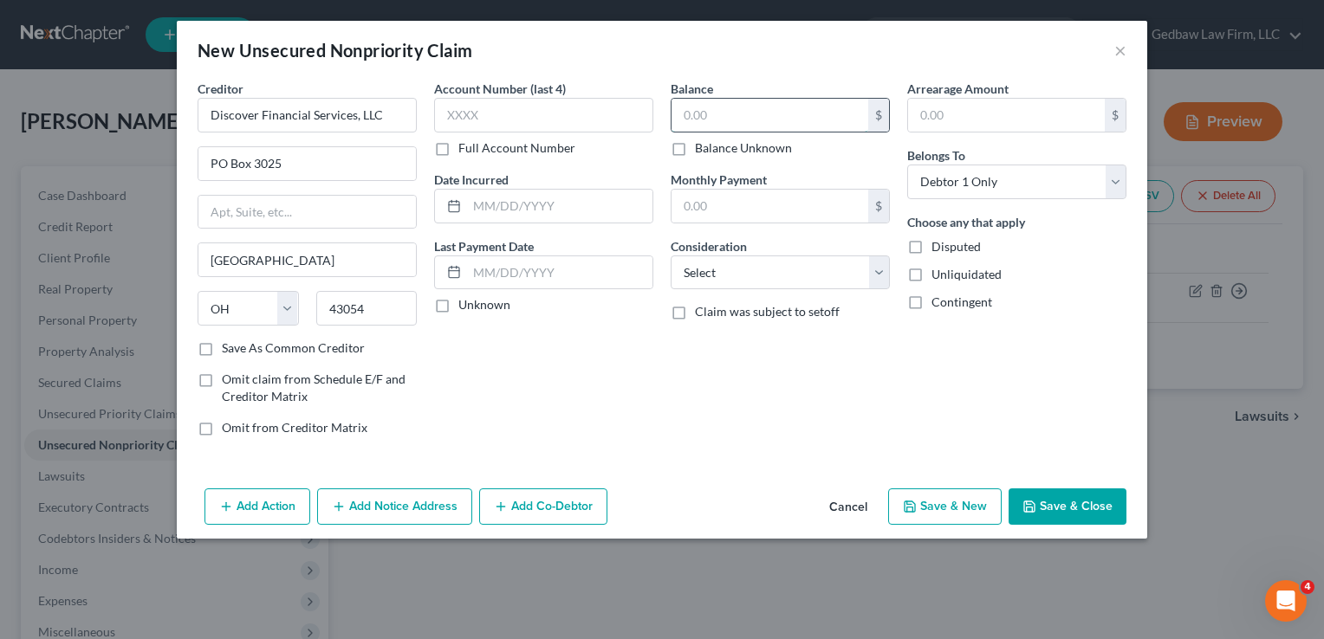
click at [792, 120] on input "text" at bounding box center [769, 115] width 197 height 33
click at [768, 276] on select "Select Cable / Satellite Services Collection Agency Credit Card Debt Debt Couns…" at bounding box center [780, 273] width 219 height 35
click at [671, 256] on select "Select Cable / Satellite Services Collection Agency Credit Card Debt Debt Couns…" at bounding box center [780, 273] width 219 height 35
click at [975, 516] on button "Save & New" at bounding box center [944, 507] width 113 height 36
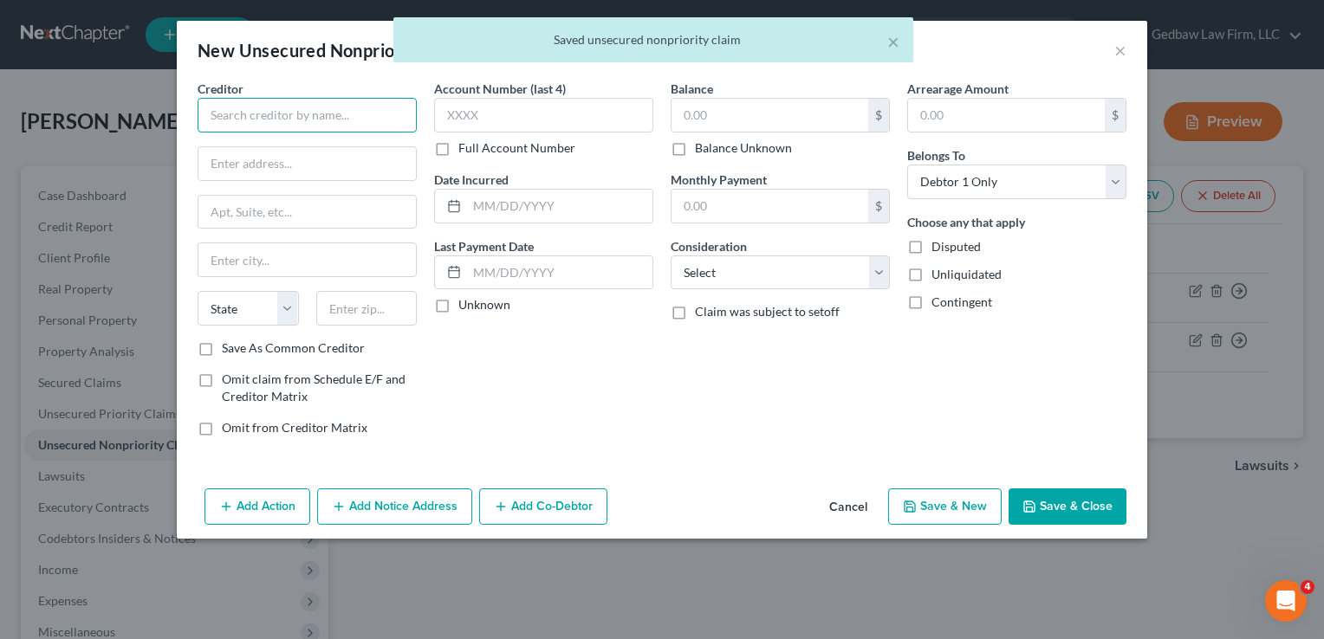
click at [324, 113] on input "text" at bounding box center [307, 115] width 219 height 35
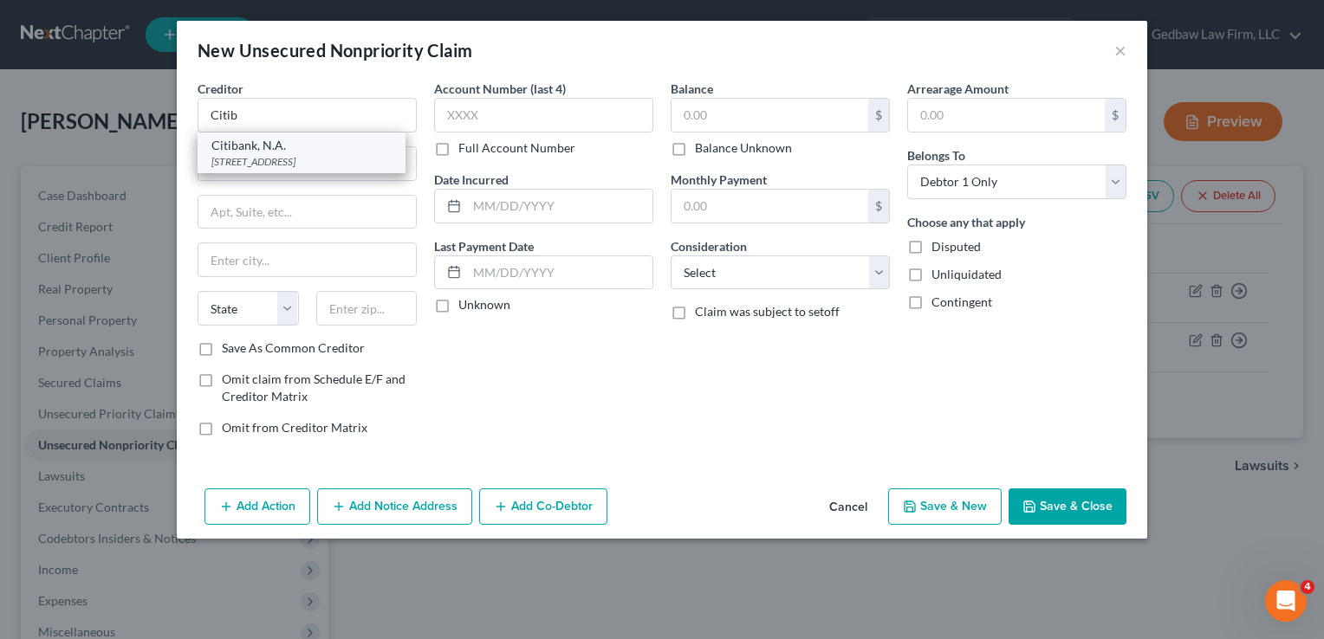
click at [310, 156] on div "[STREET_ADDRESS]" at bounding box center [301, 161] width 180 height 15
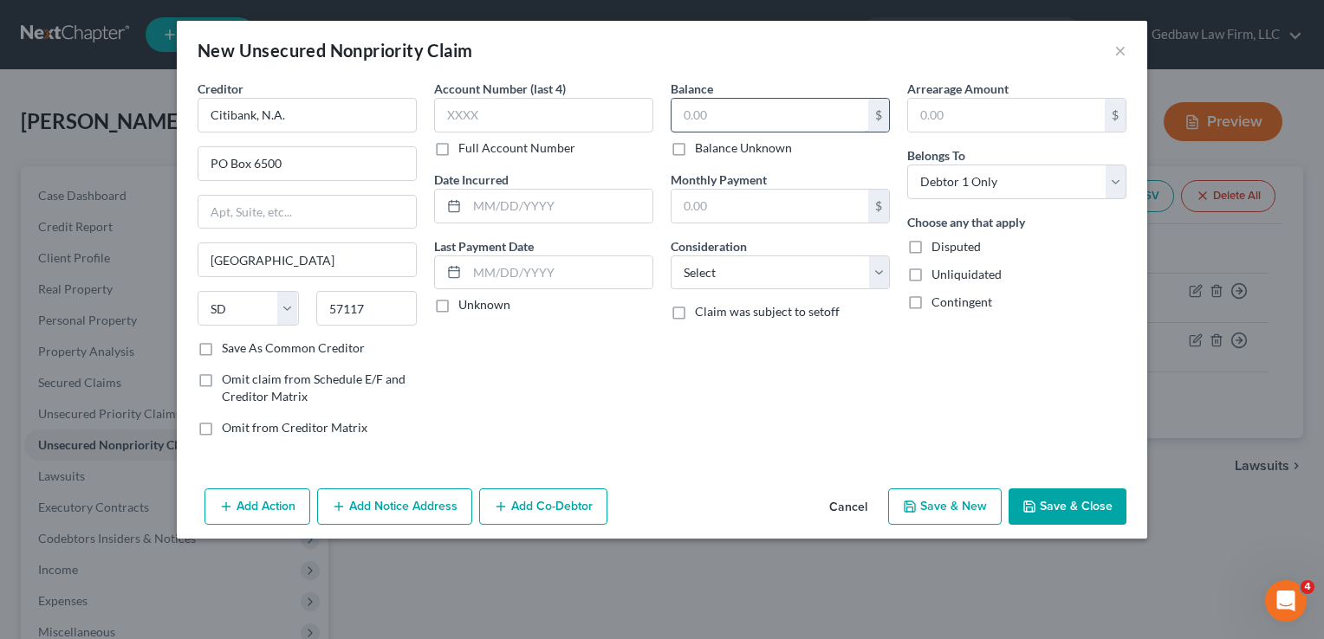
click at [715, 110] on input "text" at bounding box center [769, 115] width 197 height 33
click at [804, 273] on select "Select Cable / Satellite Services Collection Agency Credit Card Debt Debt Couns…" at bounding box center [780, 273] width 219 height 35
click at [671, 256] on select "Select Cable / Satellite Services Collection Agency Credit Card Debt Debt Couns…" at bounding box center [780, 273] width 219 height 35
click at [961, 508] on button "Save & New" at bounding box center [944, 507] width 113 height 36
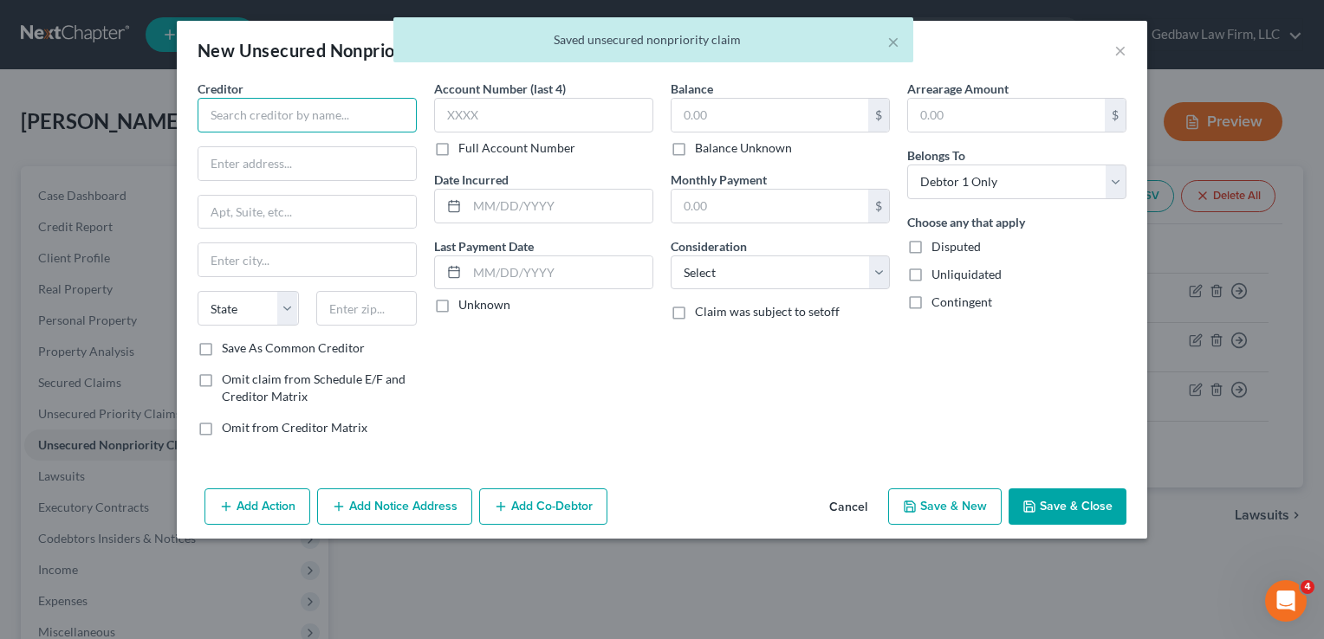
click at [307, 112] on input "text" at bounding box center [307, 115] width 219 height 35
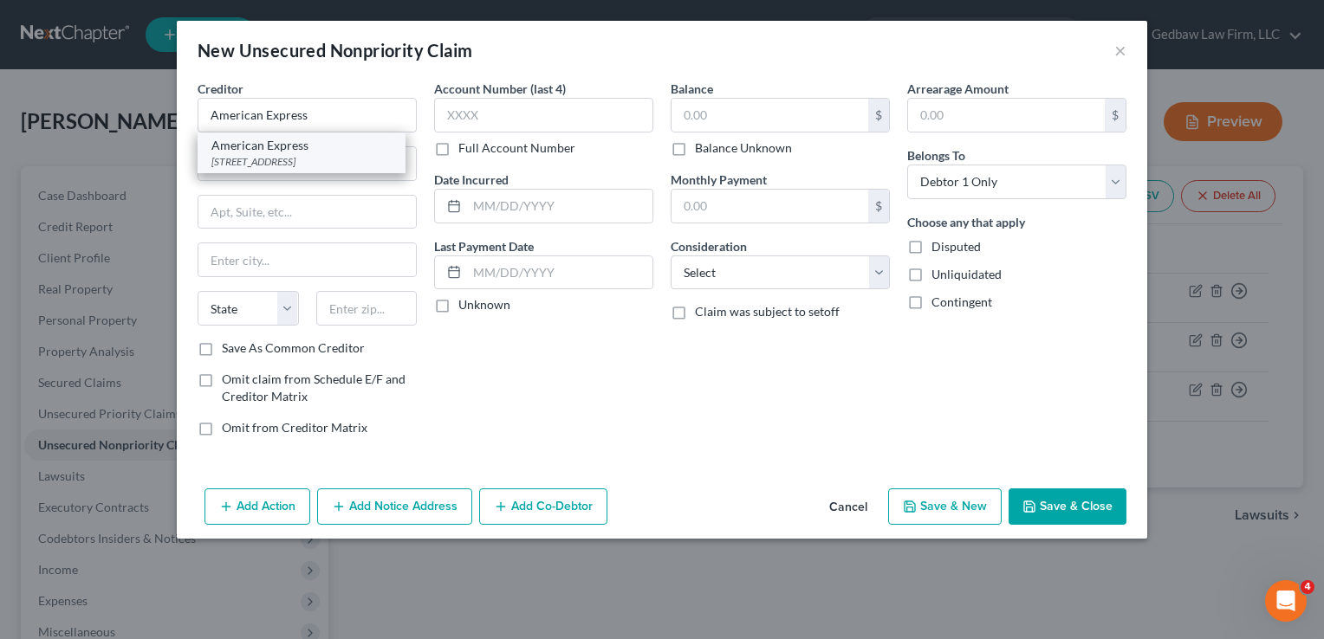
click at [298, 154] on div "[STREET_ADDRESS]" at bounding box center [301, 161] width 180 height 15
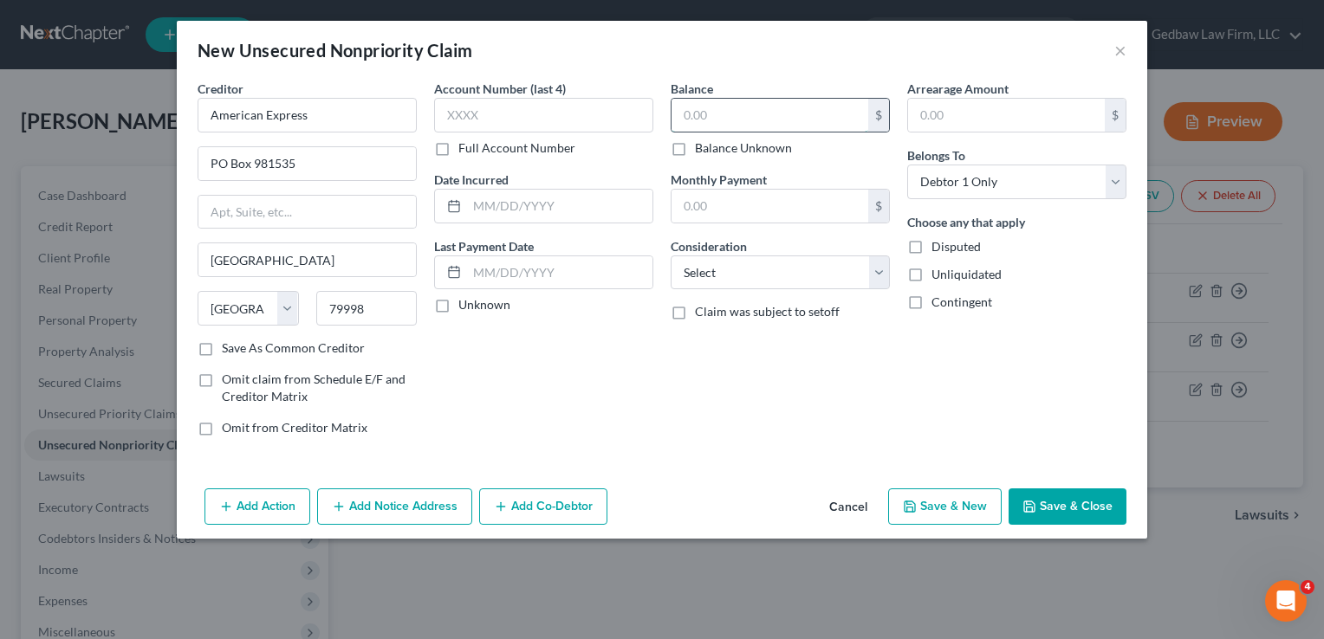
click at [735, 108] on input "text" at bounding box center [769, 115] width 197 height 33
click at [763, 282] on select "Select Cable / Satellite Services Collection Agency Credit Card Debt Debt Couns…" at bounding box center [780, 273] width 219 height 35
click at [671, 256] on select "Select Cable / Satellite Services Collection Agency Credit Card Debt Debt Couns…" at bounding box center [780, 273] width 219 height 35
click at [975, 504] on button "Save & New" at bounding box center [944, 507] width 113 height 36
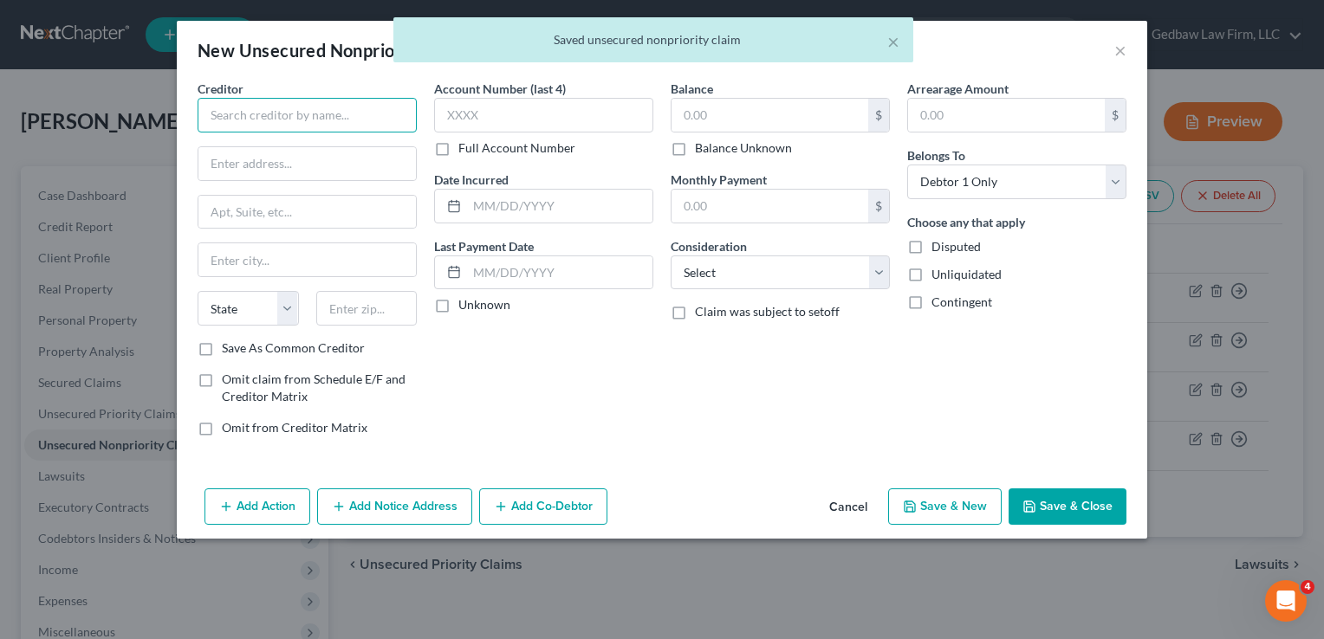
click at [347, 113] on input "text" at bounding box center [307, 115] width 219 height 35
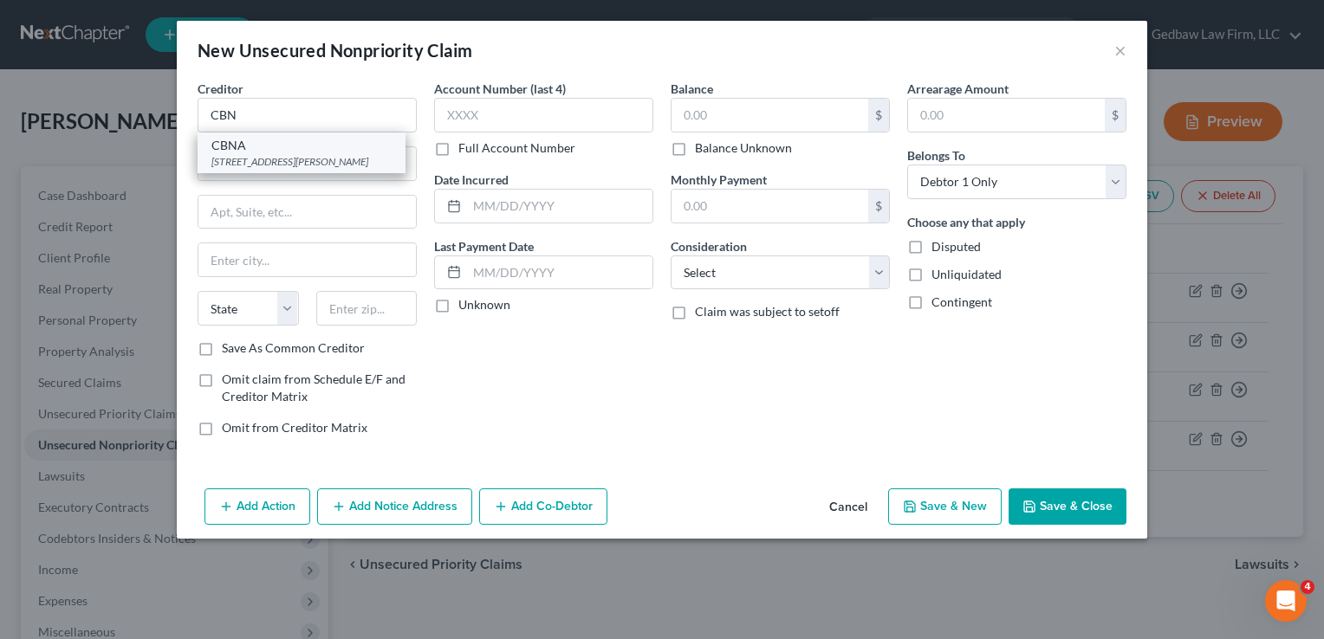
click at [305, 165] on div "[STREET_ADDRESS][PERSON_NAME]" at bounding box center [301, 161] width 180 height 15
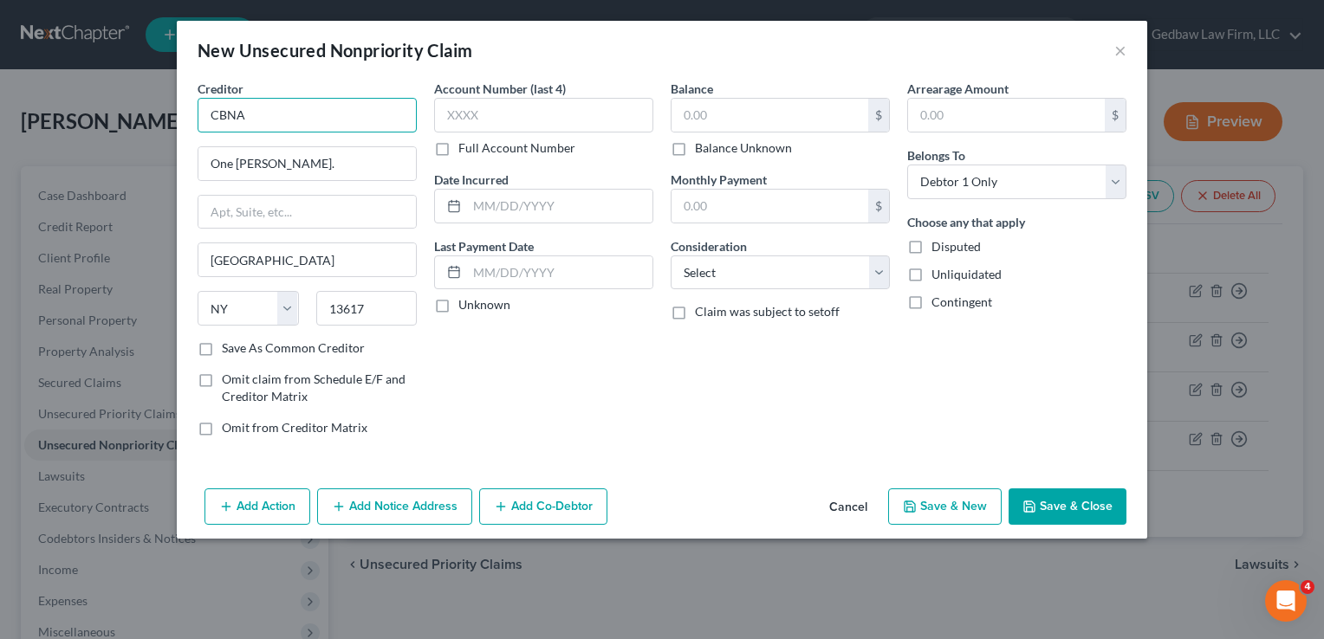
click at [313, 113] on input "CBNA" at bounding box center [307, 115] width 219 height 35
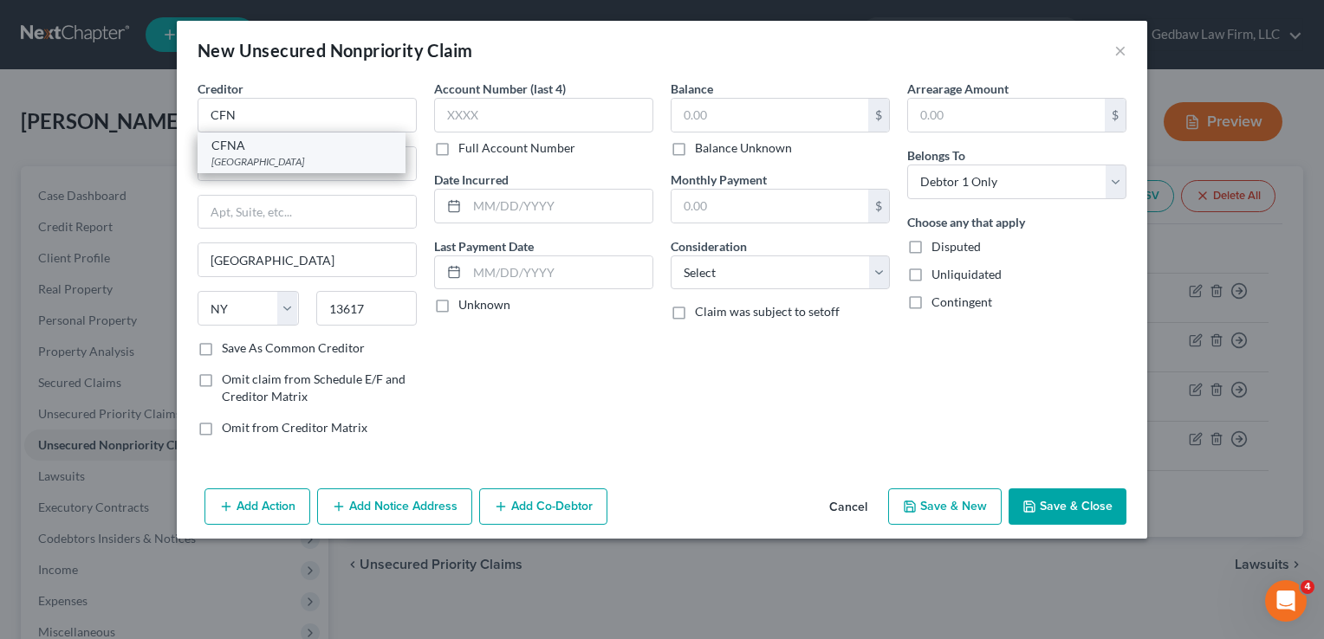
click at [305, 169] on div "[GEOGRAPHIC_DATA][STREET_ADDRESS]" at bounding box center [302, 153] width 208 height 41
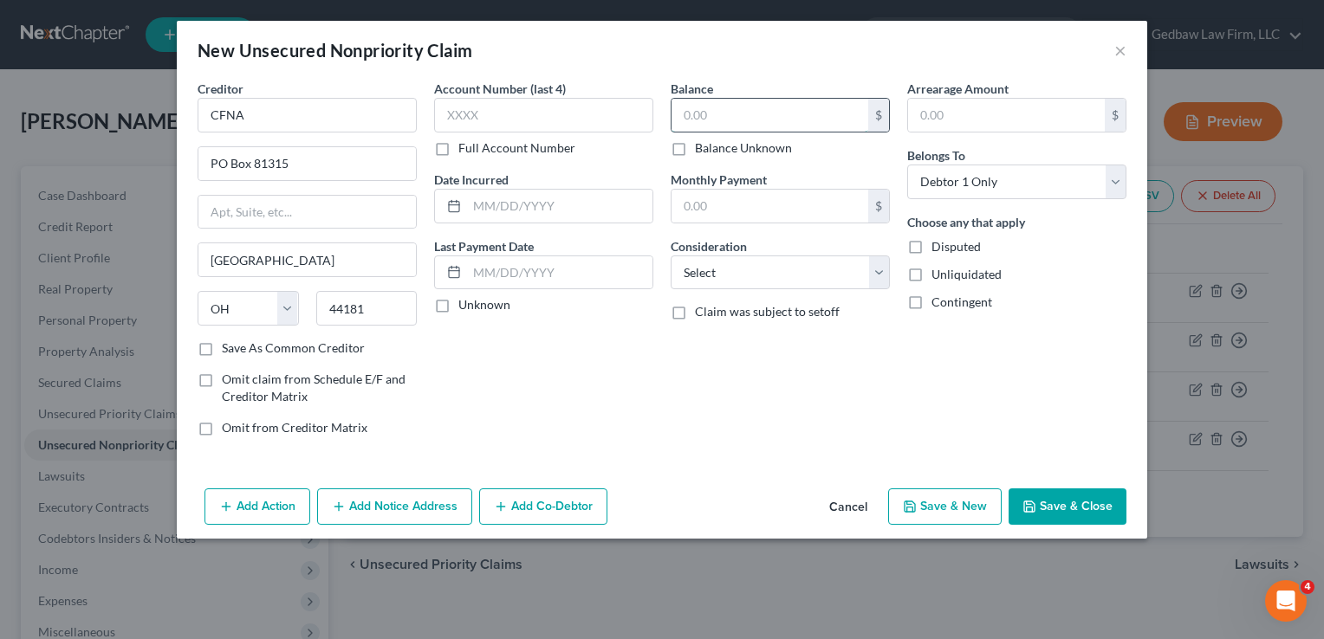
click at [776, 106] on input "text" at bounding box center [769, 115] width 197 height 33
click at [849, 275] on select "Select Cable / Satellite Services Collection Agency Credit Card Debt Debt Couns…" at bounding box center [780, 273] width 219 height 35
click at [671, 256] on select "Select Cable / Satellite Services Collection Agency Credit Card Debt Debt Couns…" at bounding box center [780, 273] width 219 height 35
click at [970, 502] on button "Save & New" at bounding box center [944, 507] width 113 height 36
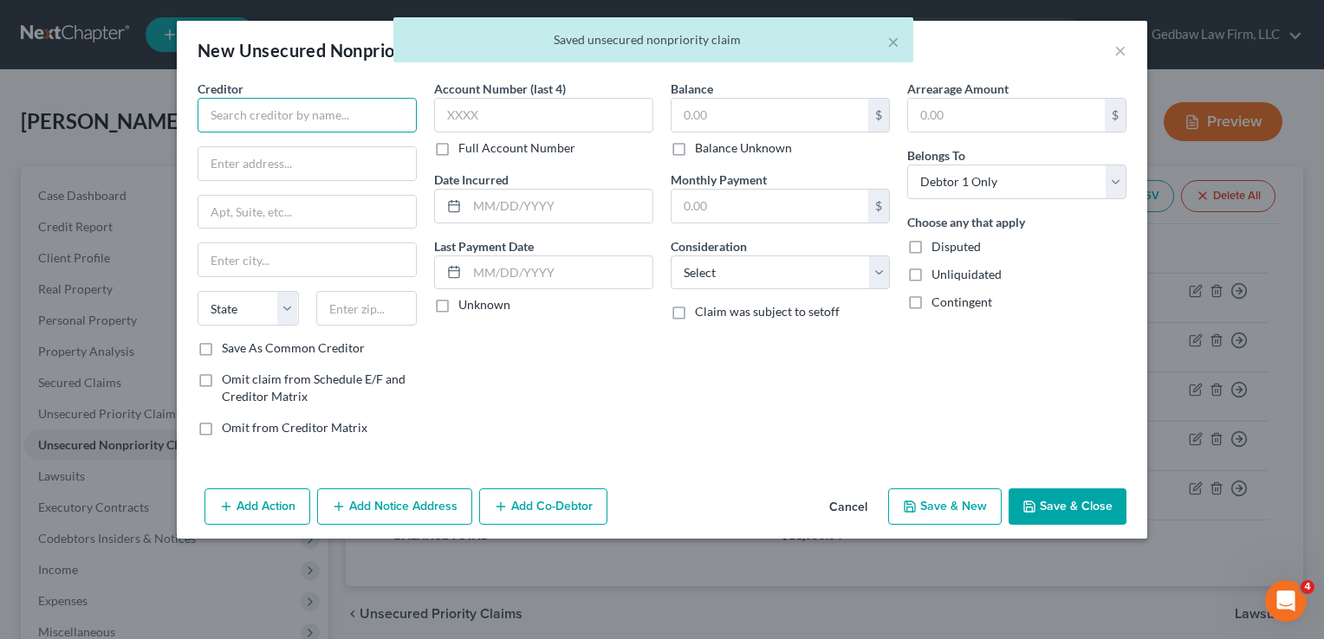
click at [308, 120] on input "text" at bounding box center [307, 115] width 219 height 35
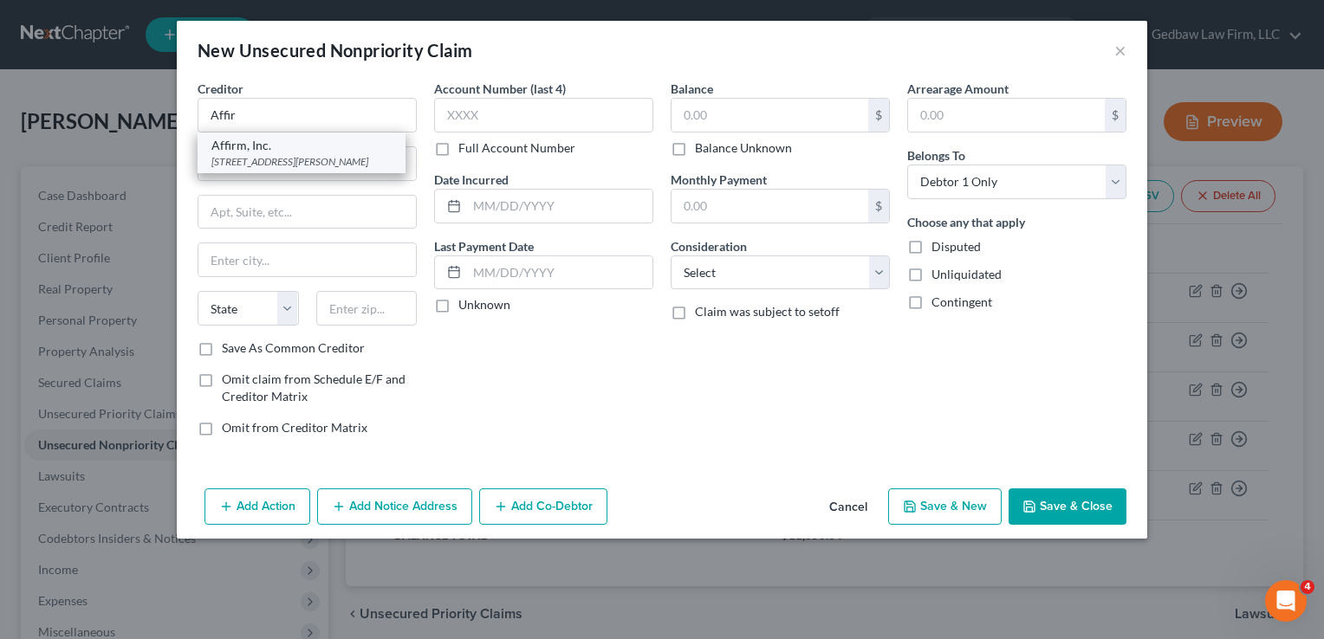
click at [297, 165] on div "[STREET_ADDRESS][PERSON_NAME]" at bounding box center [301, 161] width 180 height 15
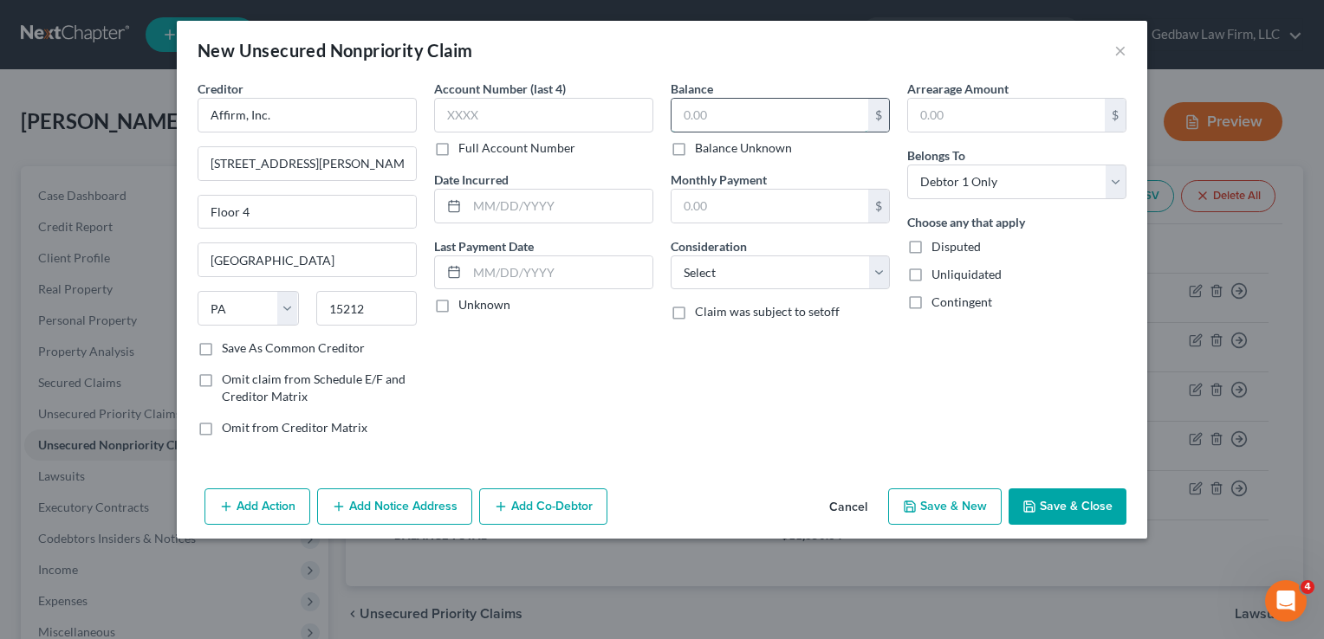
click at [756, 113] on input "text" at bounding box center [769, 115] width 197 height 33
click at [799, 268] on select "Select Cable / Satellite Services Collection Agency Credit Card Debt Debt Couns…" at bounding box center [780, 273] width 219 height 35
click at [671, 256] on select "Select Cable / Satellite Services Collection Agency Credit Card Debt Debt Couns…" at bounding box center [780, 273] width 219 height 35
click at [967, 503] on button "Save & New" at bounding box center [944, 507] width 113 height 36
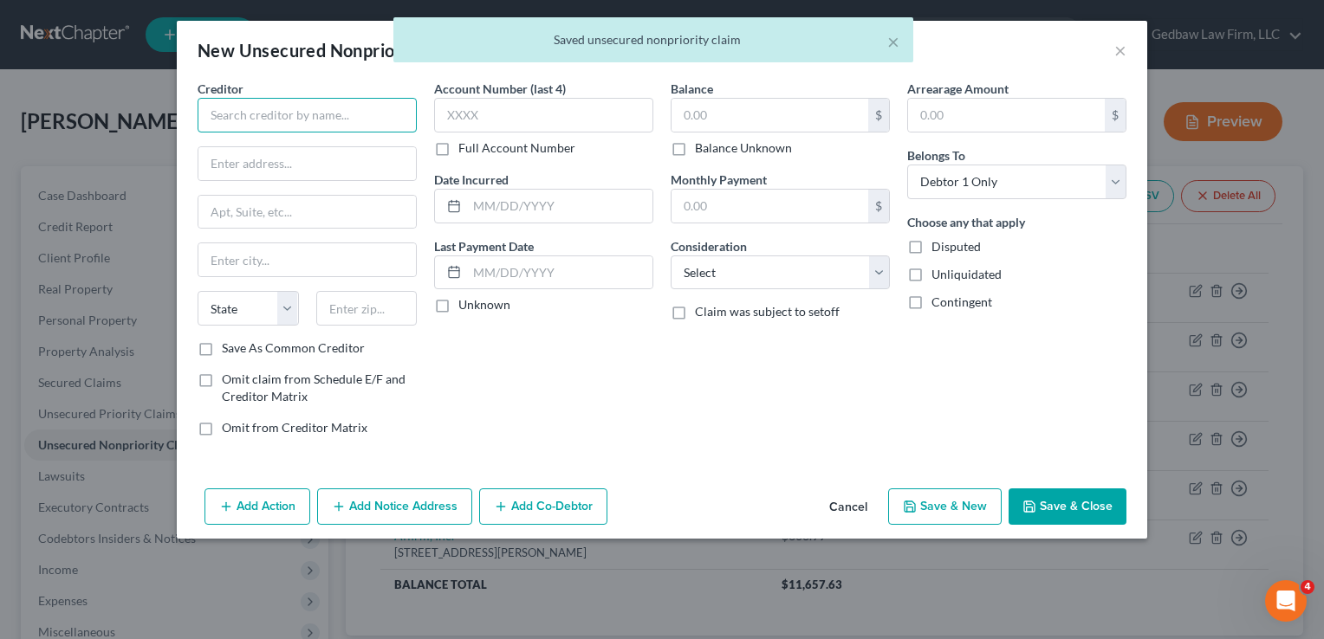
click at [327, 112] on input "text" at bounding box center [307, 115] width 219 height 35
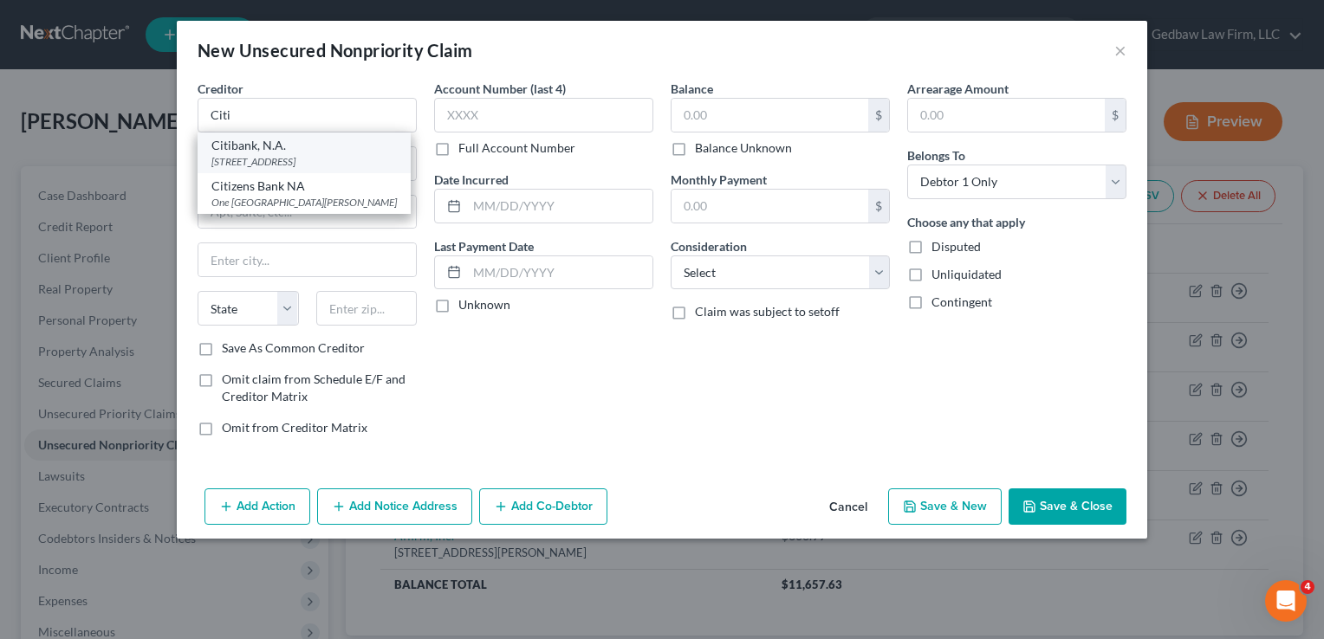
click at [312, 145] on div "Citibank, N.A." at bounding box center [303, 145] width 185 height 17
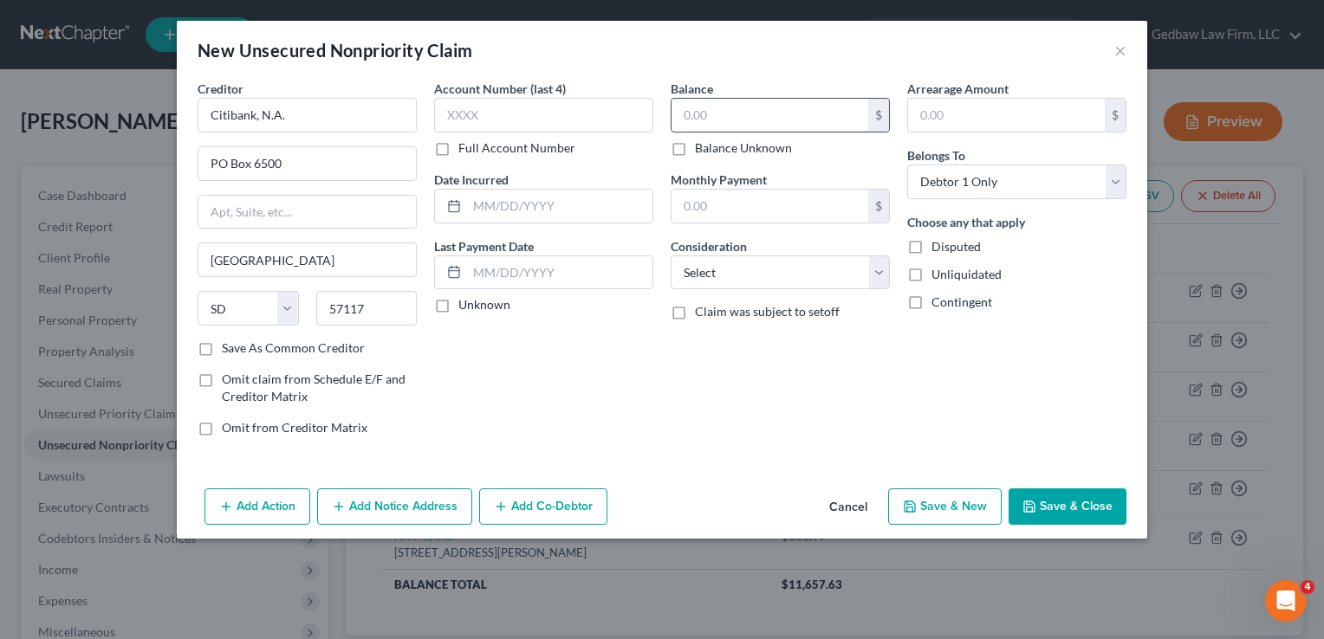
click at [732, 114] on input "text" at bounding box center [769, 115] width 197 height 33
click at [827, 275] on select "Select Cable / Satellite Services Collection Agency Credit Card Debt Debt Couns…" at bounding box center [780, 273] width 219 height 35
click at [671, 256] on select "Select Cable / Satellite Services Collection Agency Credit Card Debt Debt Couns…" at bounding box center [780, 273] width 219 height 35
click at [963, 508] on button "Save & New" at bounding box center [944, 507] width 113 height 36
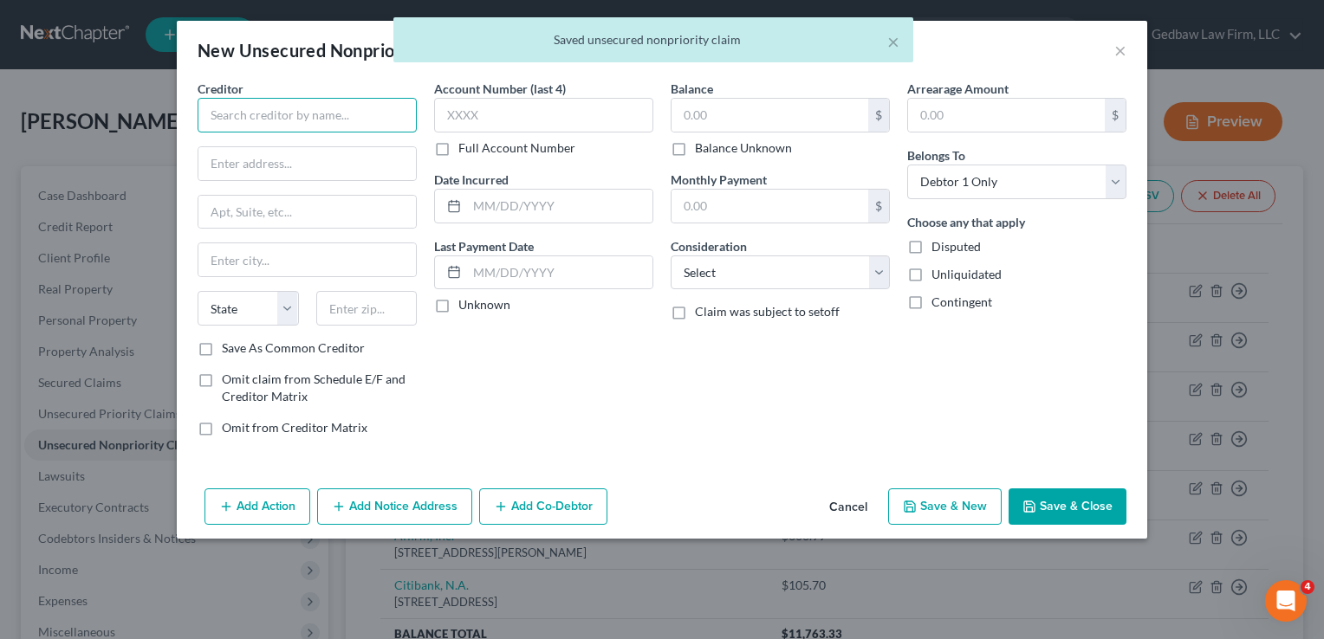
click at [348, 108] on input "text" at bounding box center [307, 115] width 219 height 35
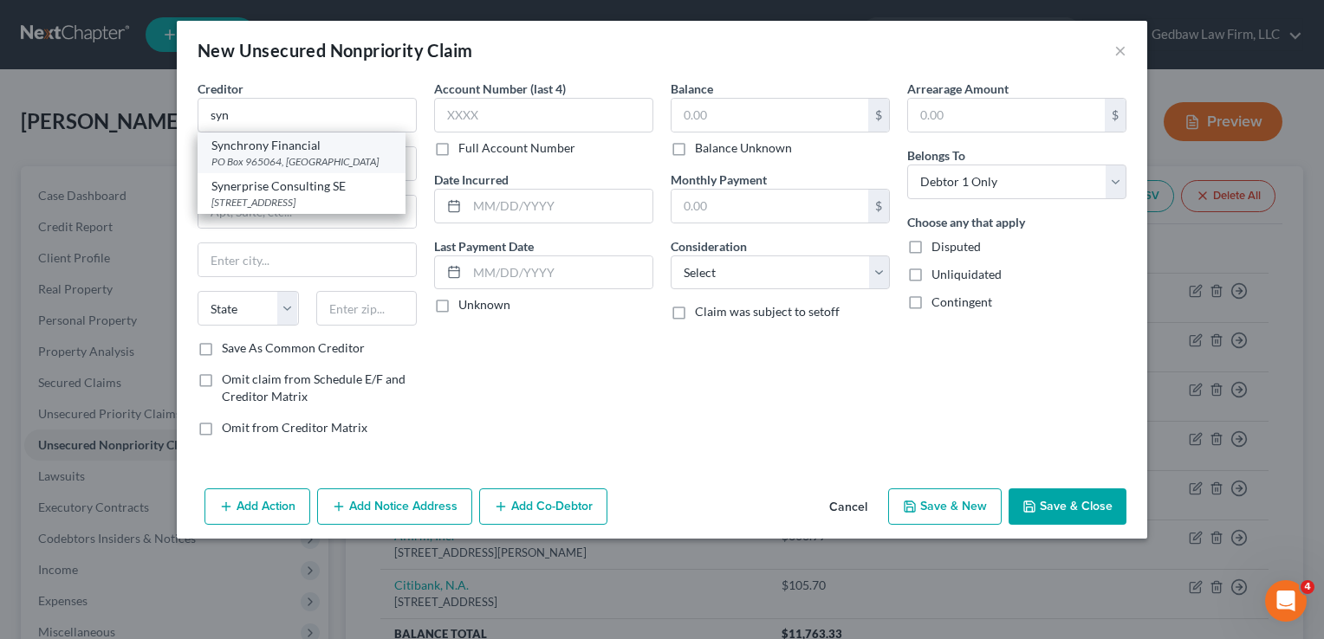
click at [302, 159] on div "PO Box 965064, [GEOGRAPHIC_DATA]" at bounding box center [301, 161] width 180 height 15
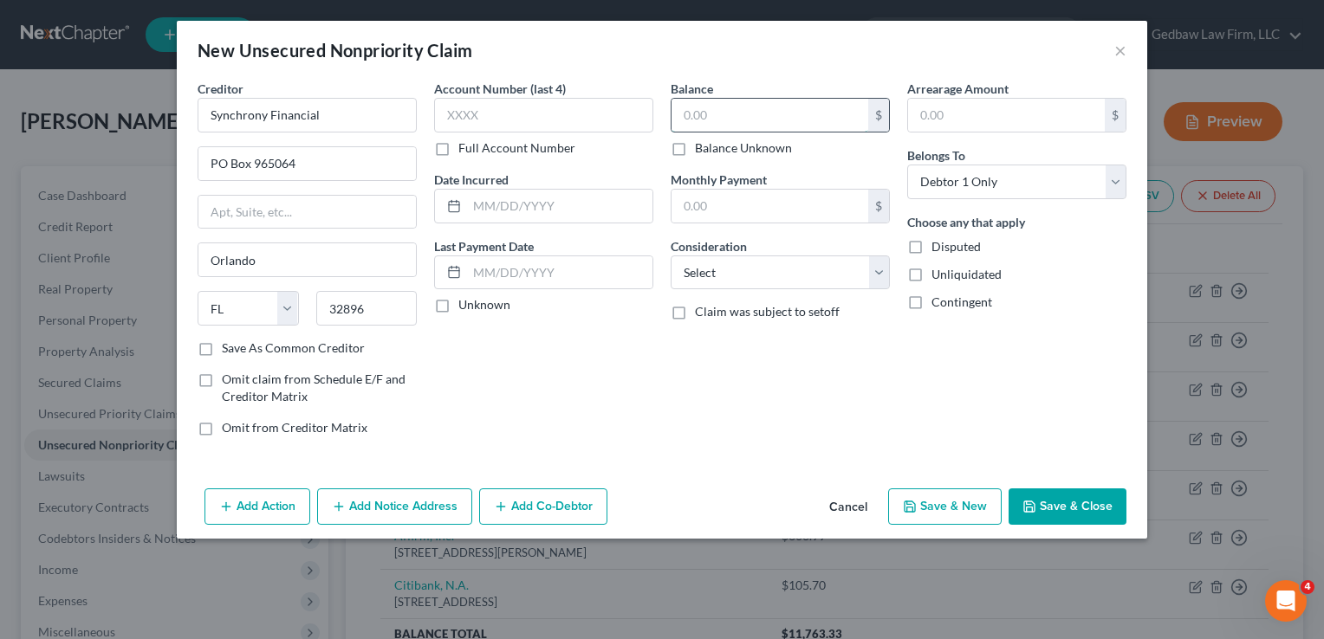
click at [810, 114] on input "text" at bounding box center [769, 115] width 197 height 33
click at [820, 274] on select "Select Cable / Satellite Services Collection Agency Credit Card Debt Debt Couns…" at bounding box center [780, 273] width 219 height 35
click at [671, 256] on select "Select Cable / Satellite Services Collection Agency Credit Card Debt Debt Couns…" at bounding box center [780, 273] width 219 height 35
click at [960, 501] on button "Save & New" at bounding box center [944, 507] width 113 height 36
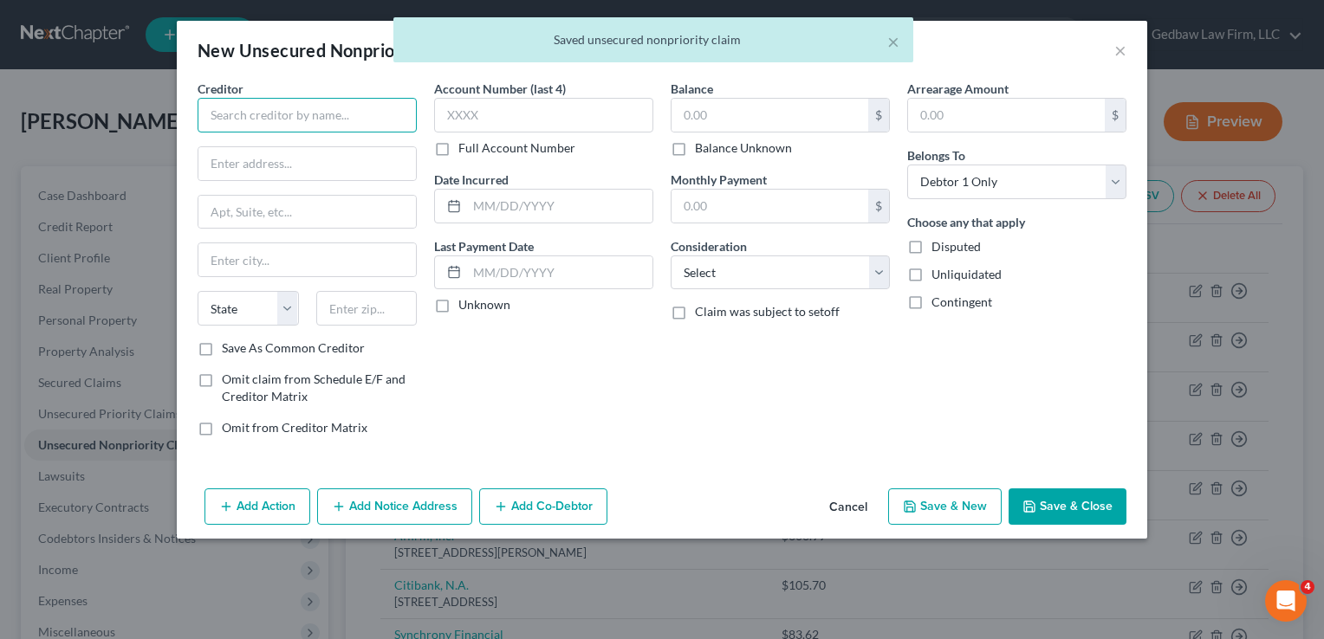
click at [309, 115] on input "text" at bounding box center [307, 115] width 219 height 35
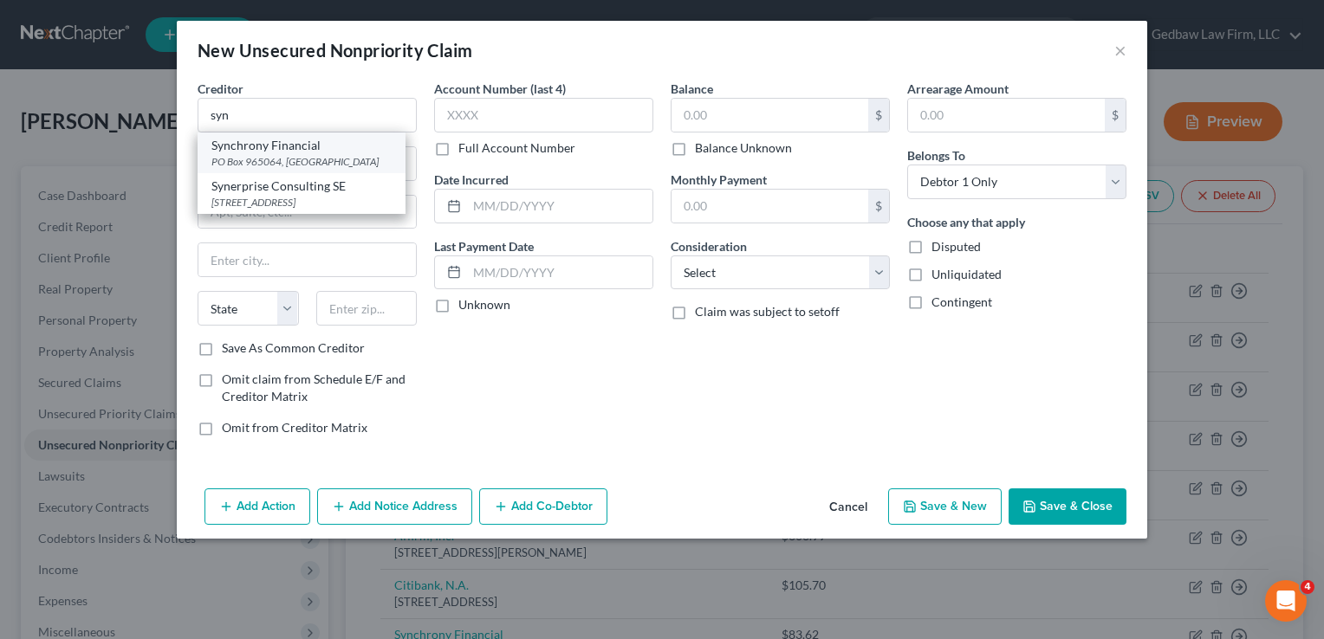
click at [301, 151] on div "Synchrony Financial" at bounding box center [301, 145] width 180 height 17
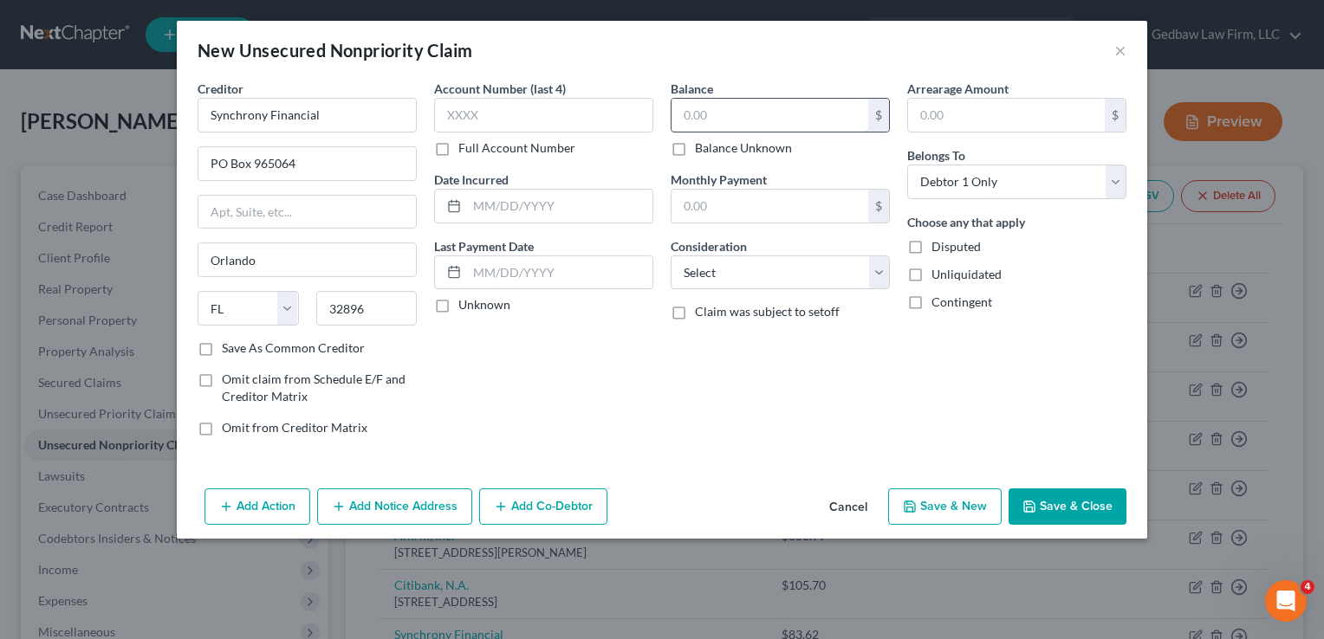
click at [715, 120] on input "text" at bounding box center [769, 115] width 197 height 33
click at [781, 275] on select "Select Cable / Satellite Services Collection Agency Credit Card Debt Debt Couns…" at bounding box center [780, 273] width 219 height 35
click at [671, 256] on select "Select Cable / Satellite Services Collection Agency Credit Card Debt Debt Couns…" at bounding box center [780, 273] width 219 height 35
click at [984, 514] on button "Save & New" at bounding box center [944, 507] width 113 height 36
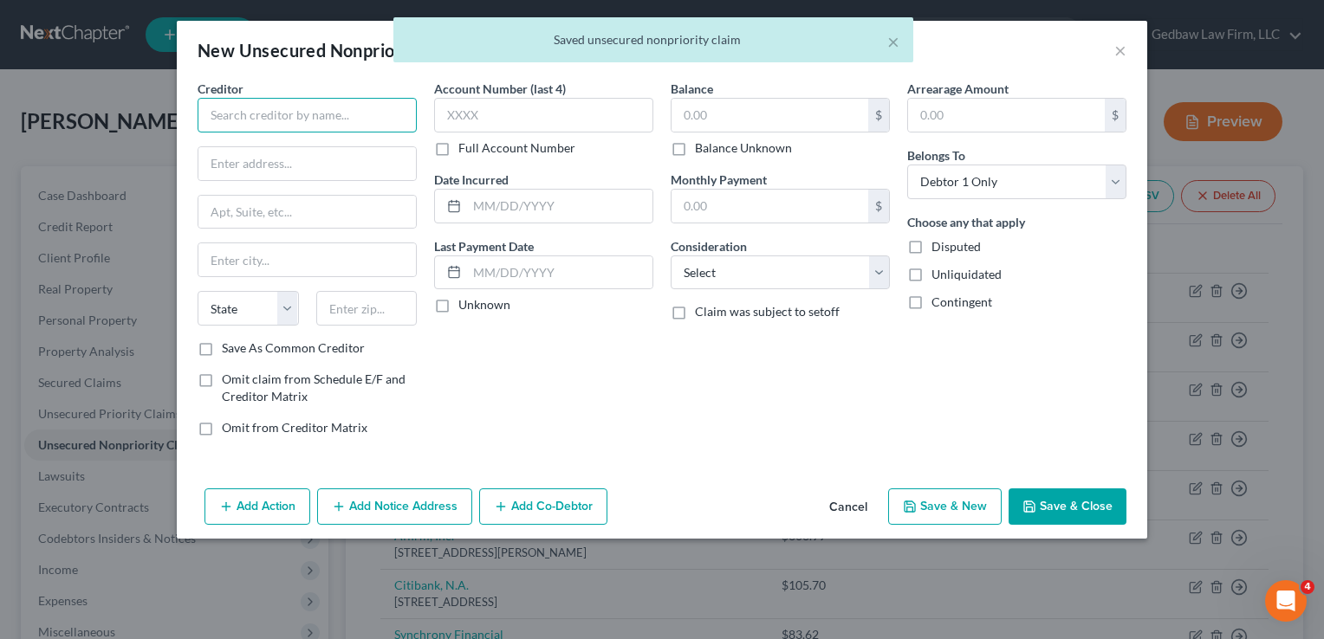
click at [333, 117] on input "text" at bounding box center [307, 115] width 219 height 35
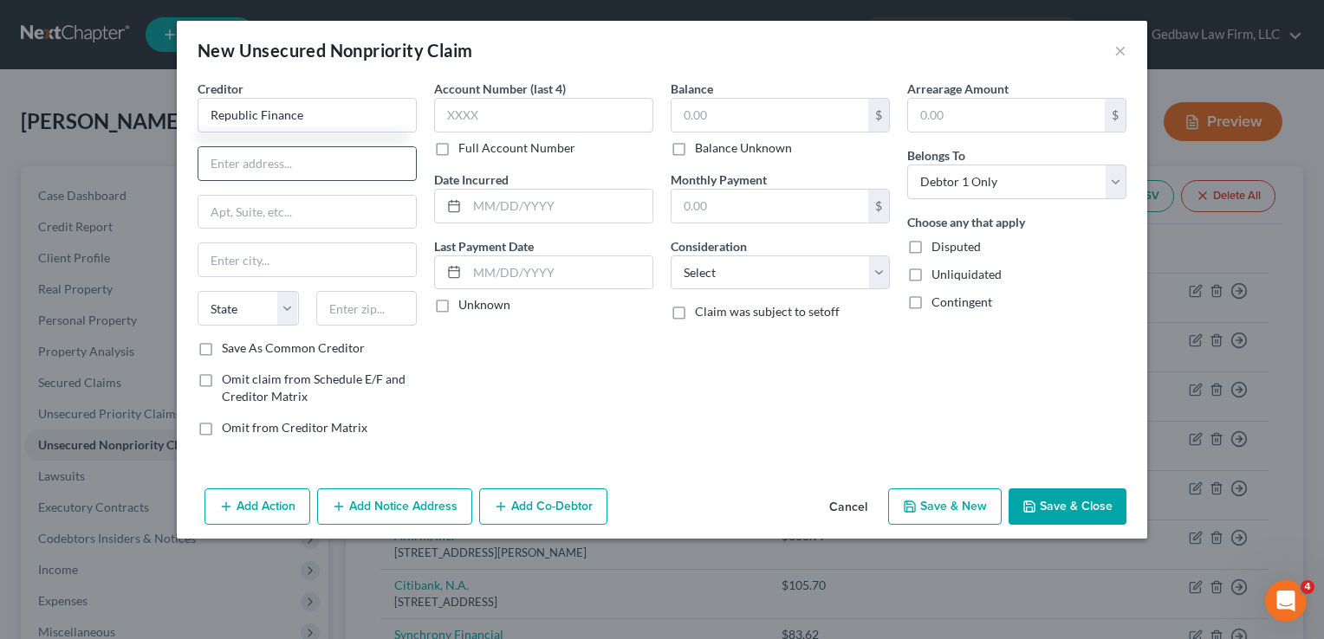
click at [341, 164] on input "text" at bounding box center [306, 163] width 217 height 33
paste input "[STREET_ADDRESS]"
click at [387, 318] on input "text" at bounding box center [366, 308] width 101 height 35
click at [483, 392] on div "Account Number (last 4) Full Account Number Date Incurred Last Payment Date Unk…" at bounding box center [543, 265] width 237 height 371
click at [222, 348] on label "Save As Common Creditor" at bounding box center [293, 348] width 143 height 17
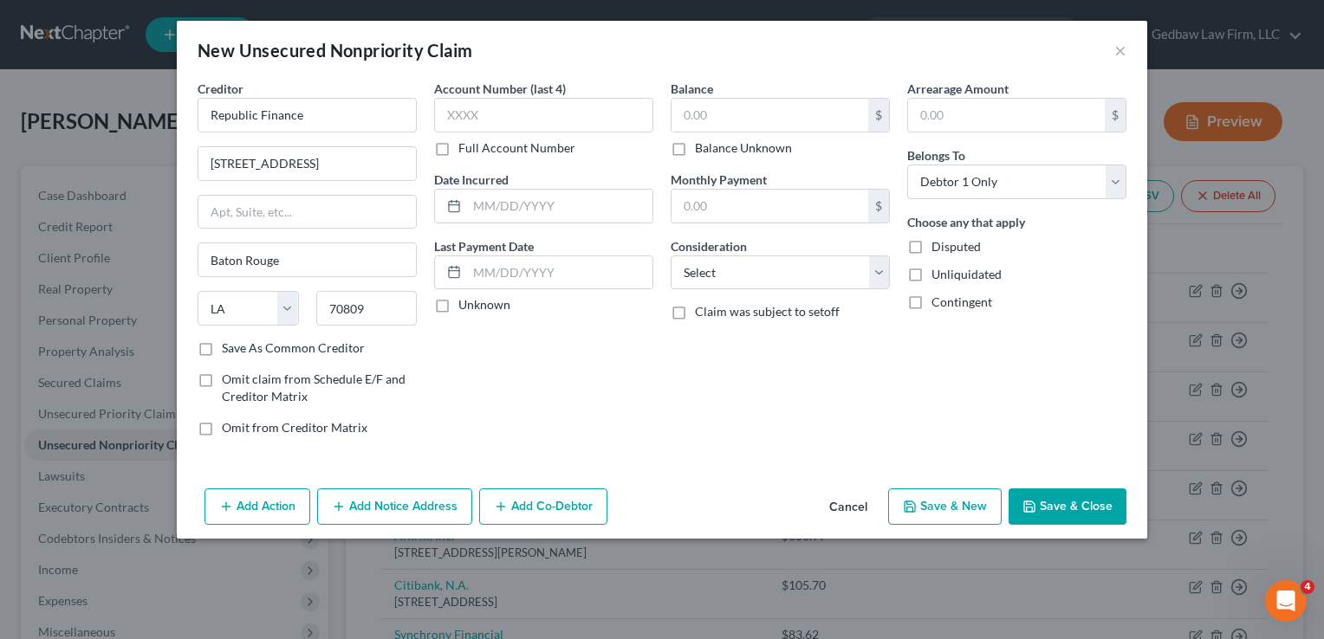
click at [229, 348] on input "Save As Common Creditor" at bounding box center [234, 345] width 11 height 11
click at [793, 113] on input "text" at bounding box center [769, 115] width 197 height 33
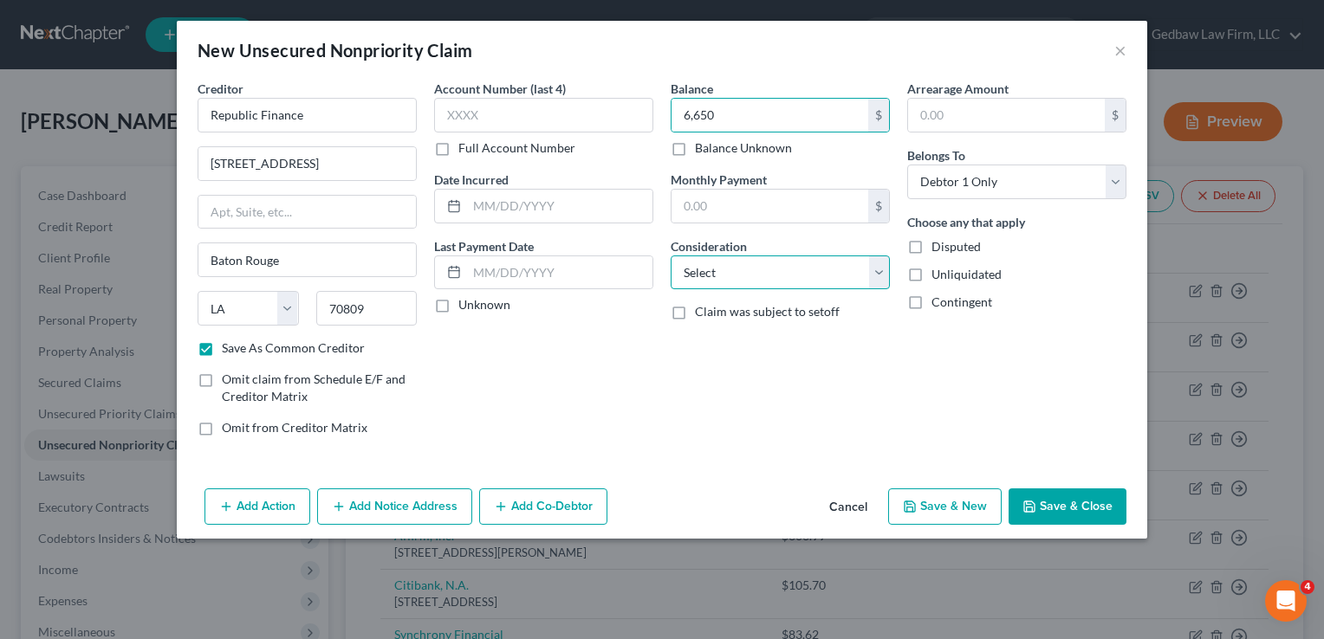
click at [842, 281] on select "Select Cable / Satellite Services Collection Agency Credit Card Debt Debt Couns…" at bounding box center [780, 273] width 219 height 35
click at [671, 256] on select "Select Cable / Satellite Services Collection Agency Credit Card Debt Debt Couns…" at bounding box center [780, 273] width 219 height 35
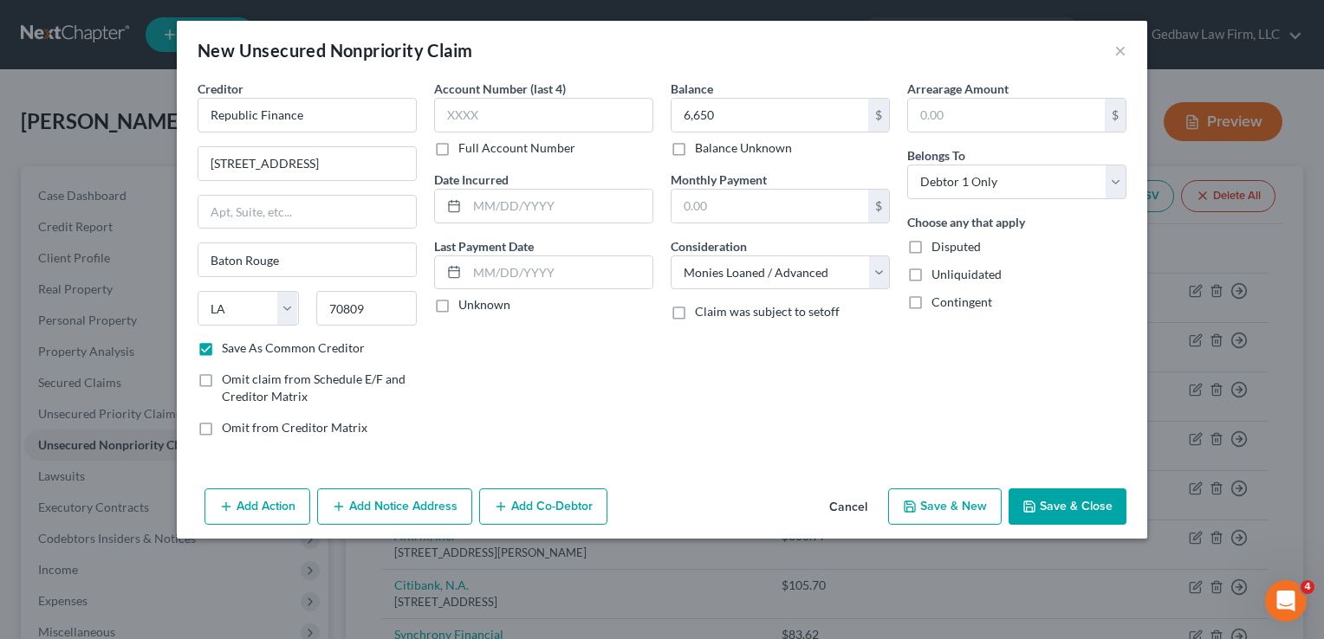
click at [965, 511] on button "Save & New" at bounding box center [944, 507] width 113 height 36
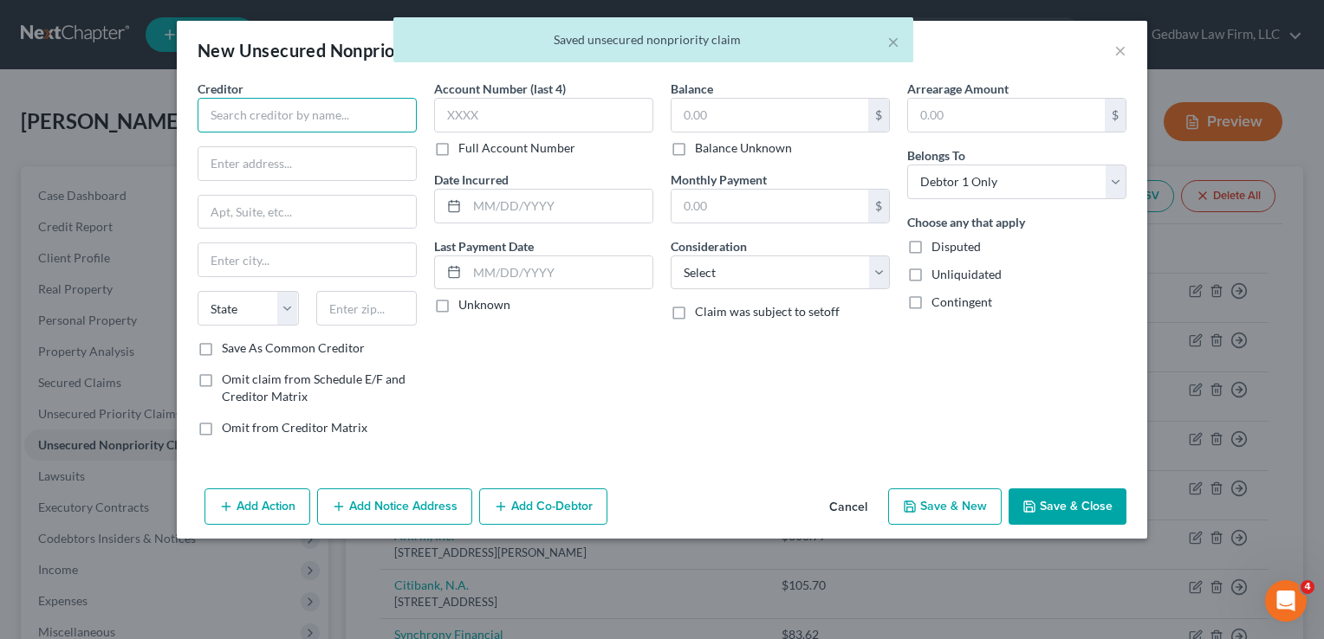
click at [296, 117] on input "text" at bounding box center [307, 115] width 219 height 35
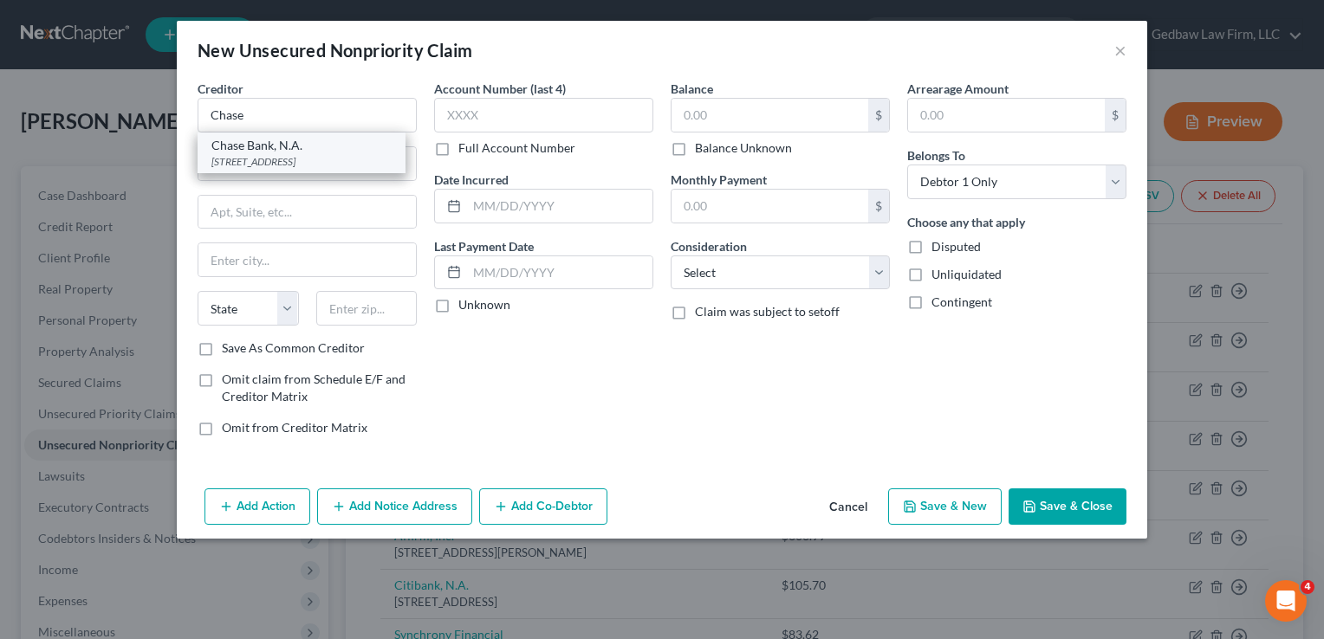
click at [290, 145] on div "Chase Bank, N.A." at bounding box center [301, 145] width 180 height 17
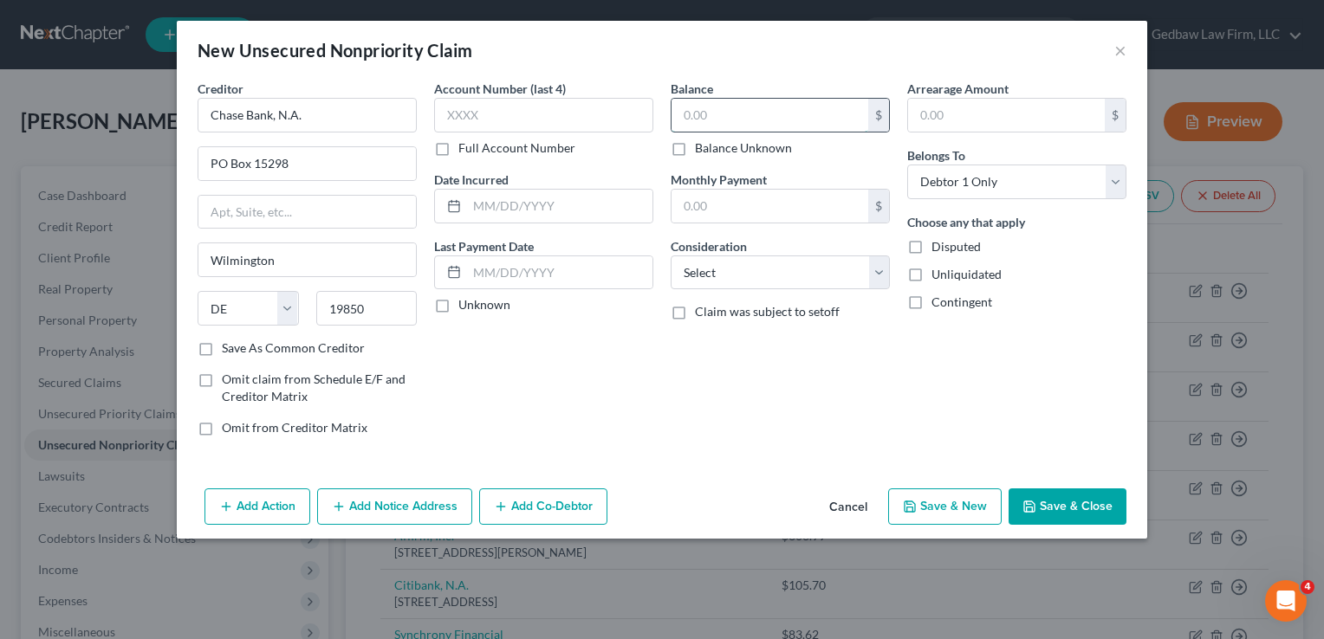
click at [737, 114] on input "text" at bounding box center [769, 115] width 197 height 33
click at [834, 278] on select "Select Cable / Satellite Services Collection Agency Credit Card Debt Debt Couns…" at bounding box center [780, 273] width 219 height 35
click at [671, 256] on select "Select Cable / Satellite Services Collection Agency Credit Card Debt Debt Couns…" at bounding box center [780, 273] width 219 height 35
click at [981, 504] on button "Save & New" at bounding box center [944, 507] width 113 height 36
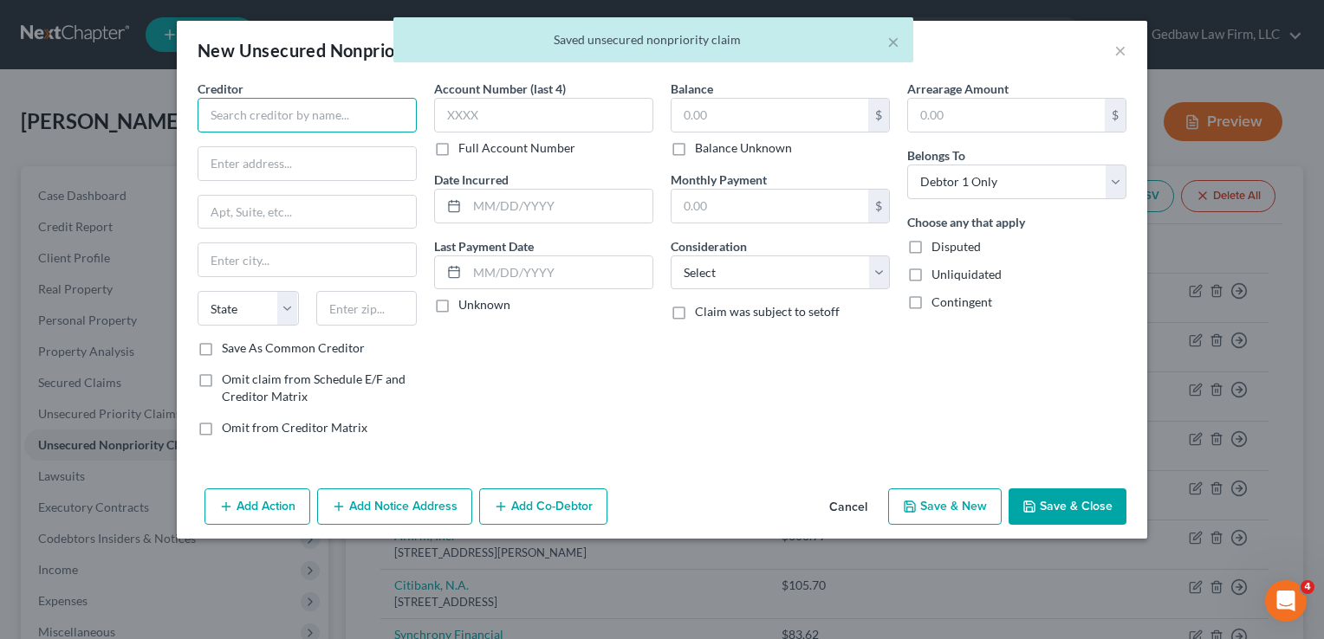
click at [353, 113] on input "text" at bounding box center [307, 115] width 219 height 35
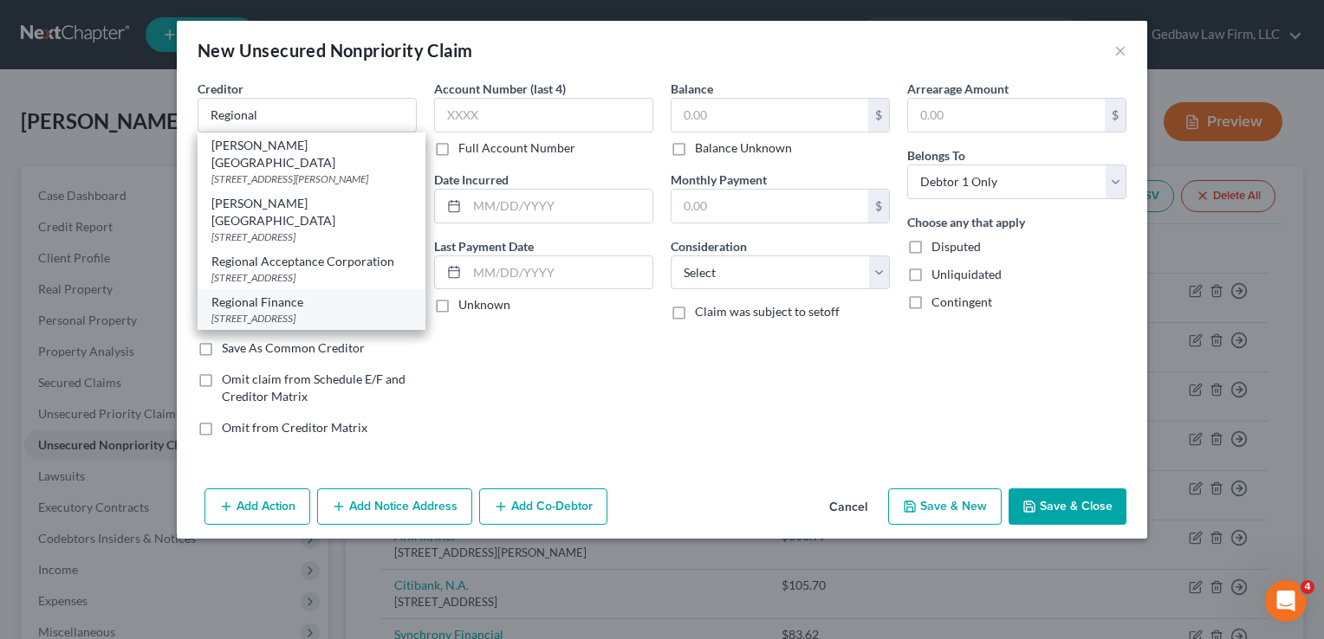
click at [326, 311] on div "[STREET_ADDRESS]" at bounding box center [311, 318] width 200 height 15
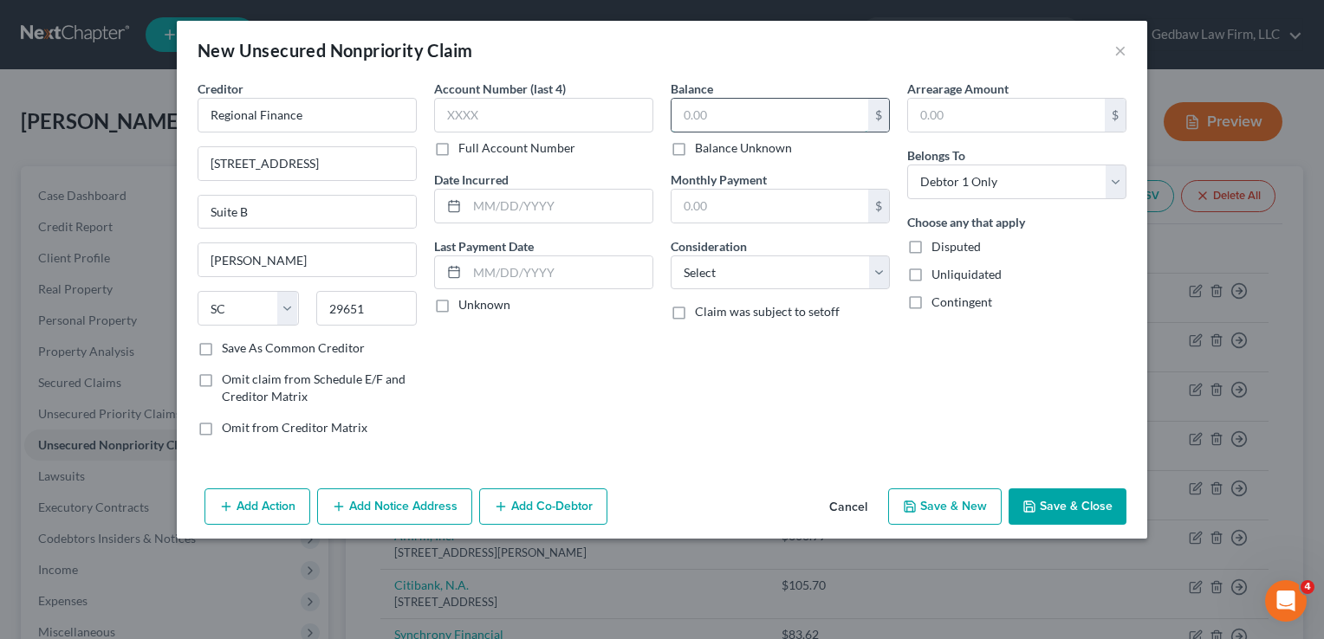
click at [764, 109] on input "text" at bounding box center [769, 115] width 197 height 33
click at [839, 282] on select "Select Cable / Satellite Services Collection Agency Credit Card Debt Debt Couns…" at bounding box center [780, 273] width 219 height 35
click at [671, 256] on select "Select Cable / Satellite Services Collection Agency Credit Card Debt Debt Couns…" at bounding box center [780, 273] width 219 height 35
click at [965, 509] on button "Save & New" at bounding box center [944, 507] width 113 height 36
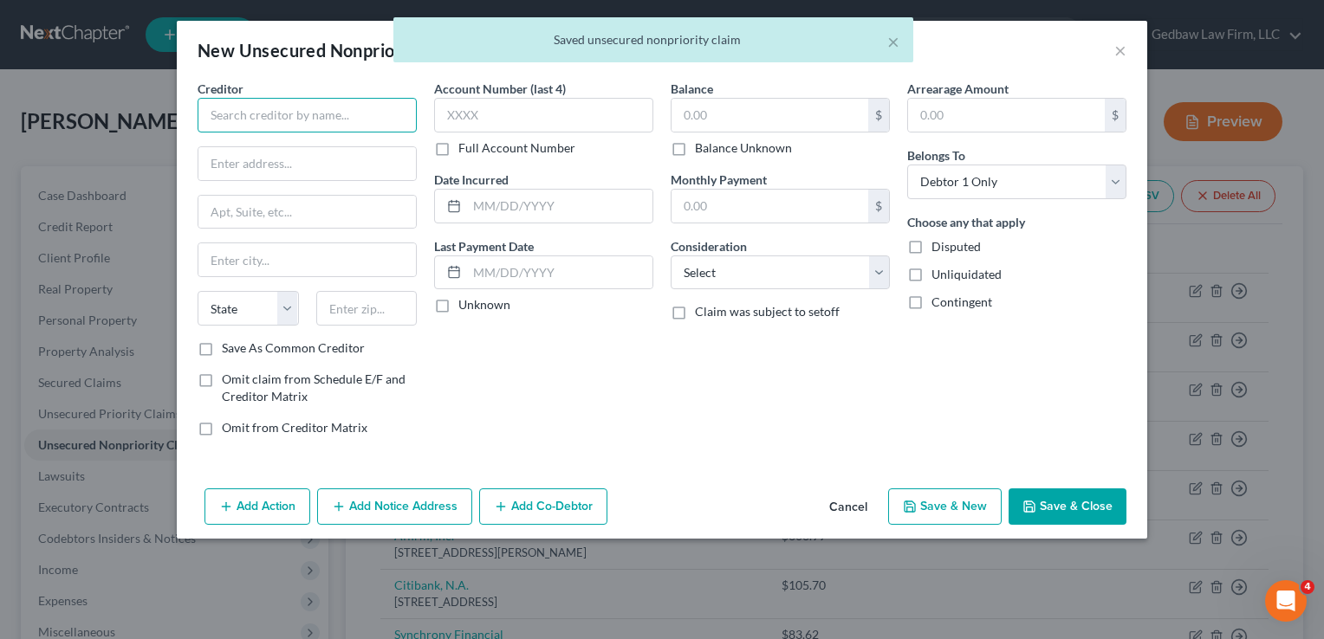
click at [322, 110] on input "text" at bounding box center [307, 115] width 219 height 35
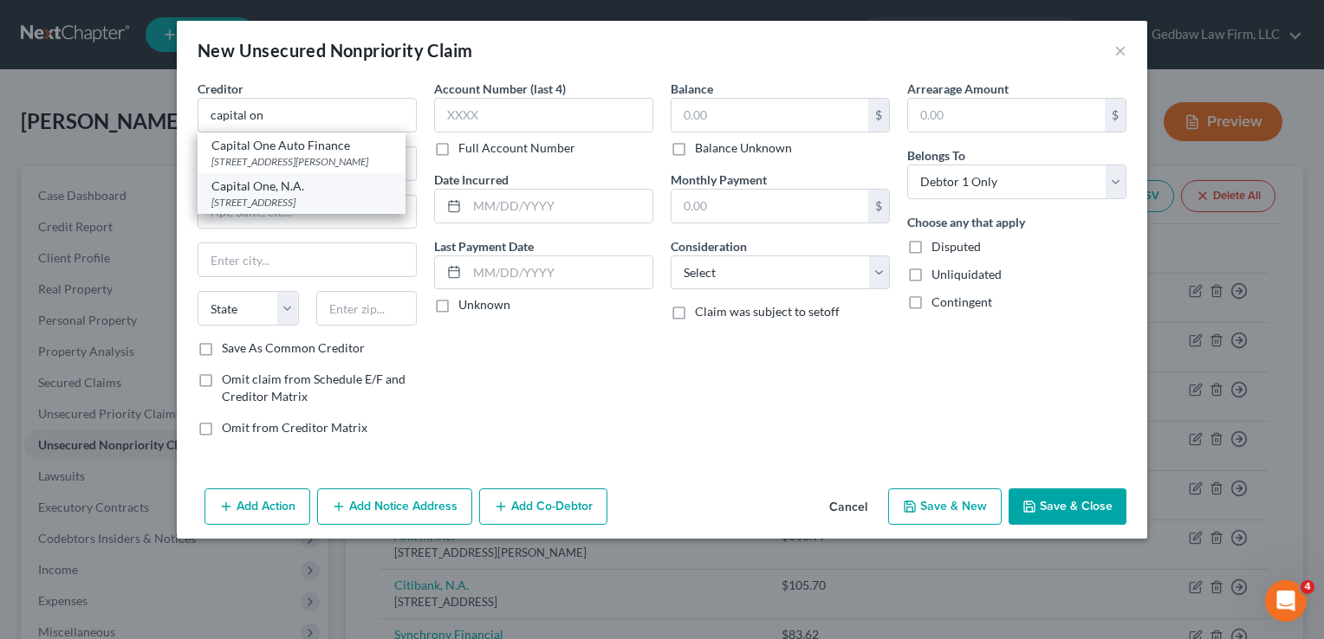
click at [306, 187] on div "Capital One, N.A." at bounding box center [301, 186] width 180 height 17
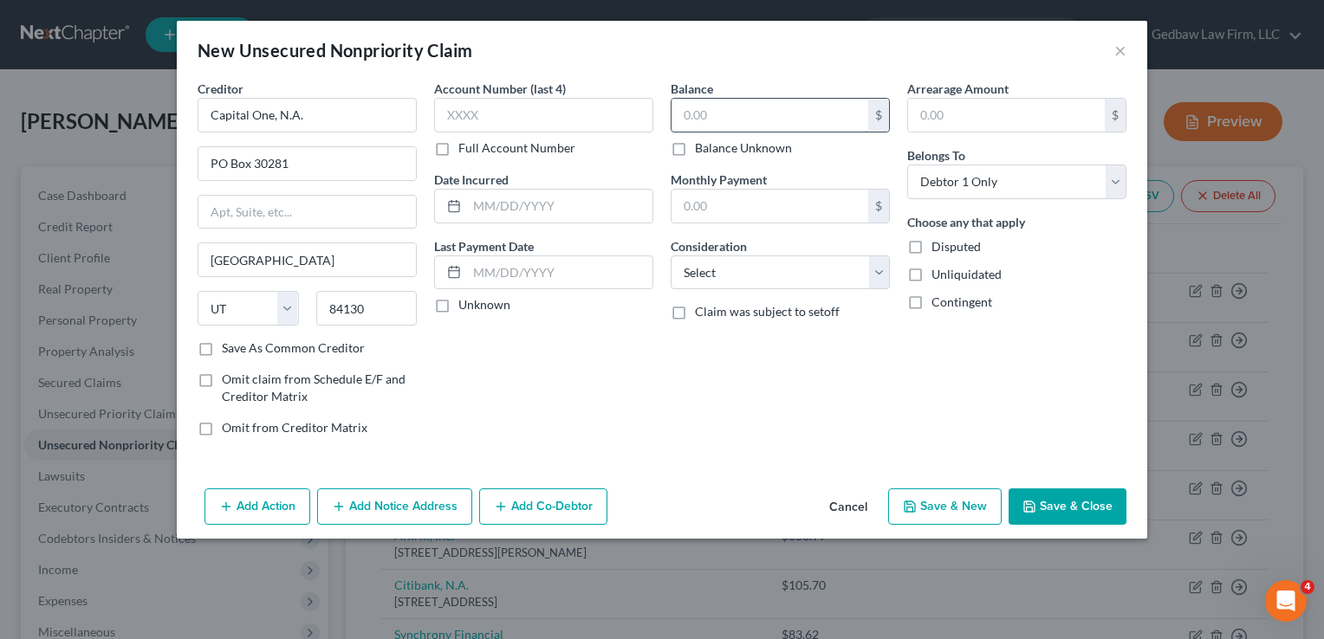
click at [734, 113] on input "text" at bounding box center [769, 115] width 197 height 33
click at [847, 279] on select "Select Cable / Satellite Services Collection Agency Credit Card Debt Debt Couns…" at bounding box center [780, 273] width 219 height 35
click at [671, 256] on select "Select Cable / Satellite Services Collection Agency Credit Card Debt Debt Couns…" at bounding box center [780, 273] width 219 height 35
click at [423, 509] on button "Add Notice Address" at bounding box center [394, 507] width 155 height 36
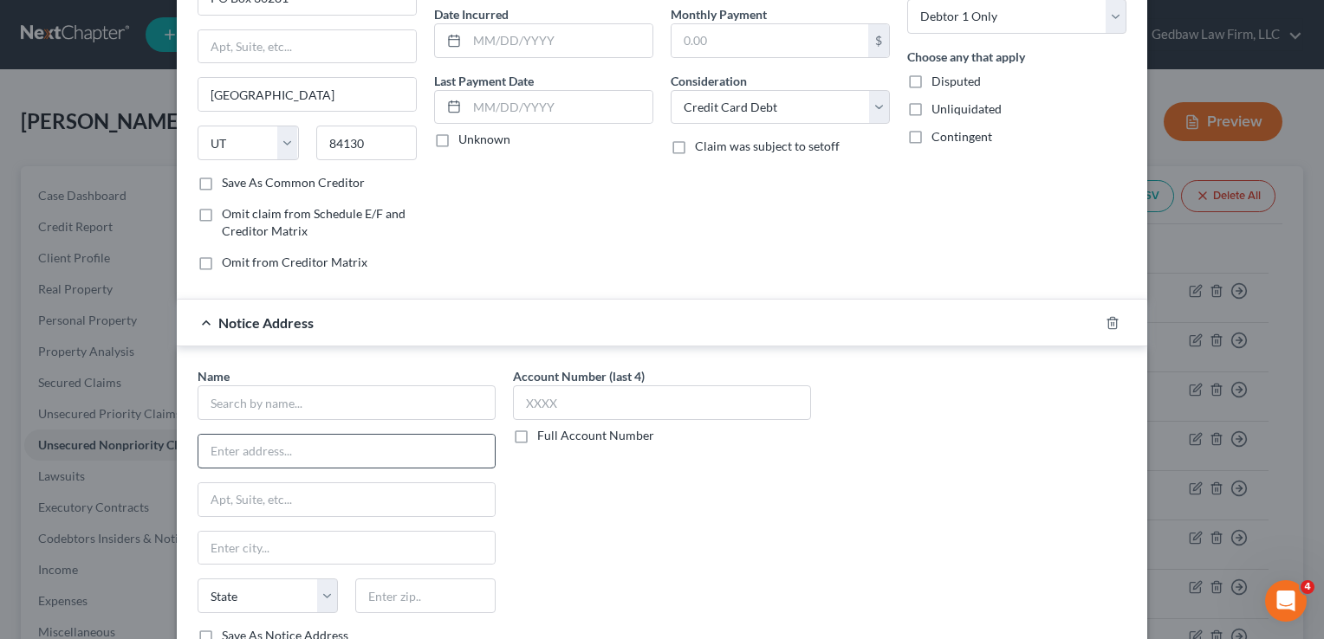
scroll to position [173, 0]
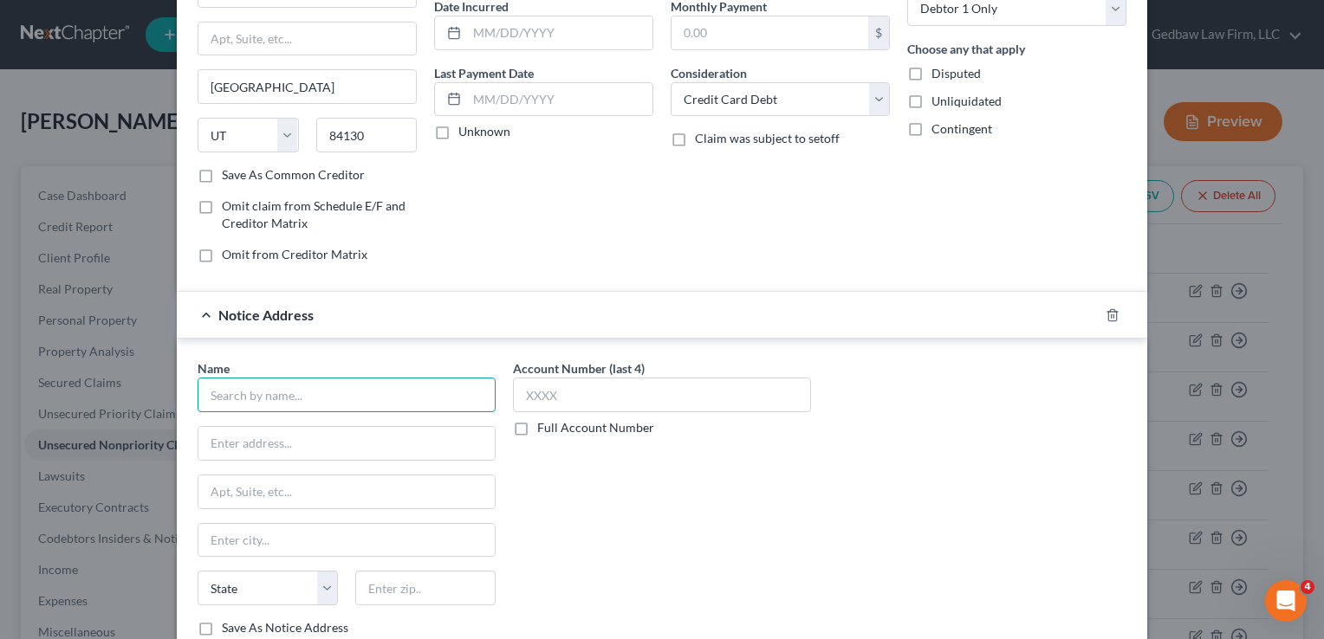
click at [424, 393] on input "text" at bounding box center [347, 395] width 298 height 35
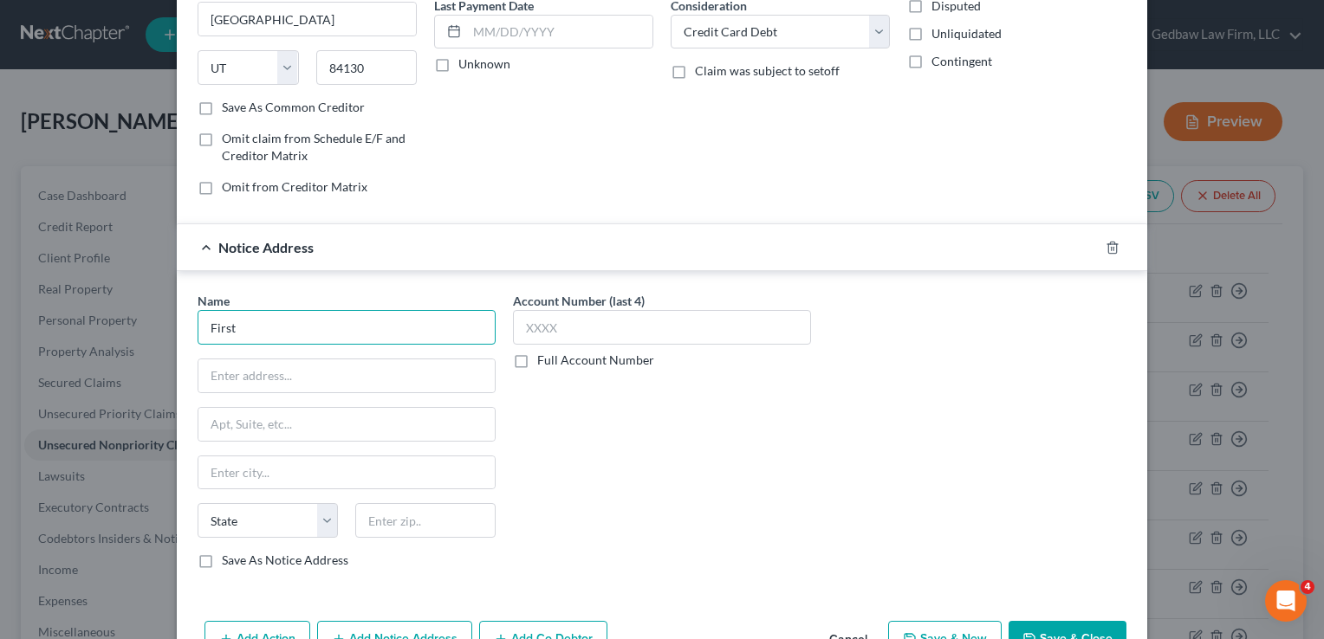
scroll to position [289, 0]
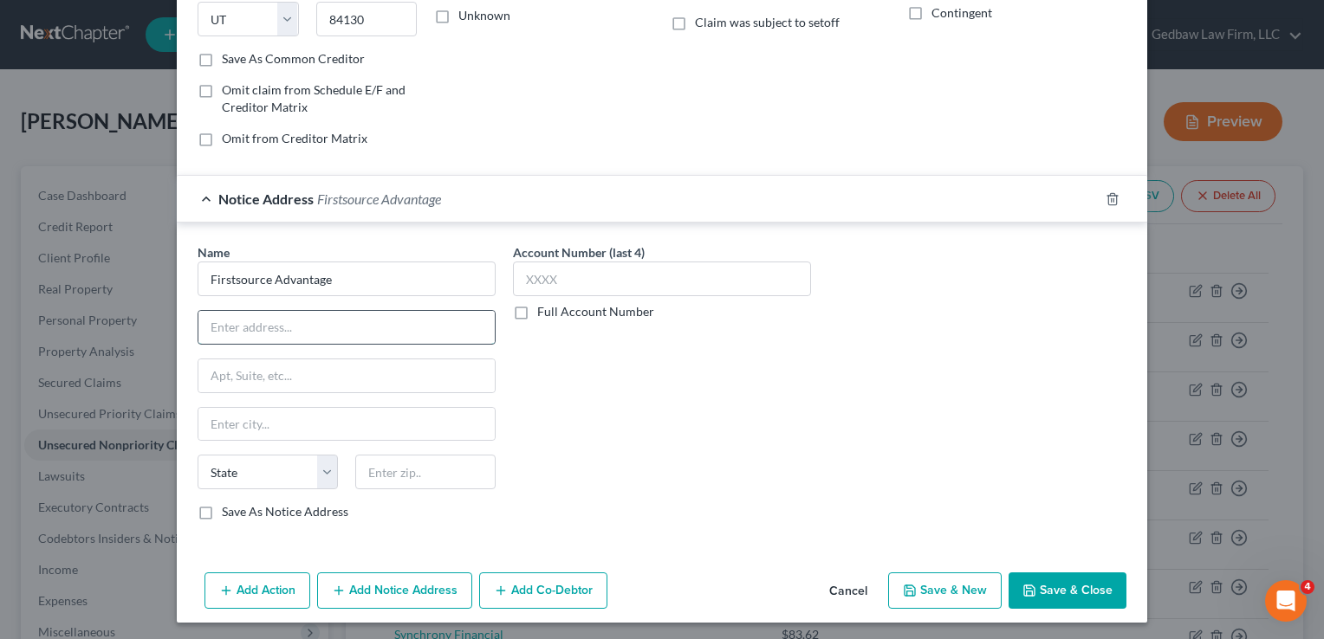
click at [363, 331] on input "text" at bounding box center [346, 327] width 296 height 33
click at [468, 471] on input "text" at bounding box center [425, 472] width 140 height 35
click at [687, 433] on div "Account Number (last 4) Full Account Number" at bounding box center [661, 388] width 315 height 291
click at [222, 510] on label "Save As Notice Address" at bounding box center [285, 511] width 126 height 17
click at [229, 510] on input "Save As Notice Address" at bounding box center [234, 508] width 11 height 11
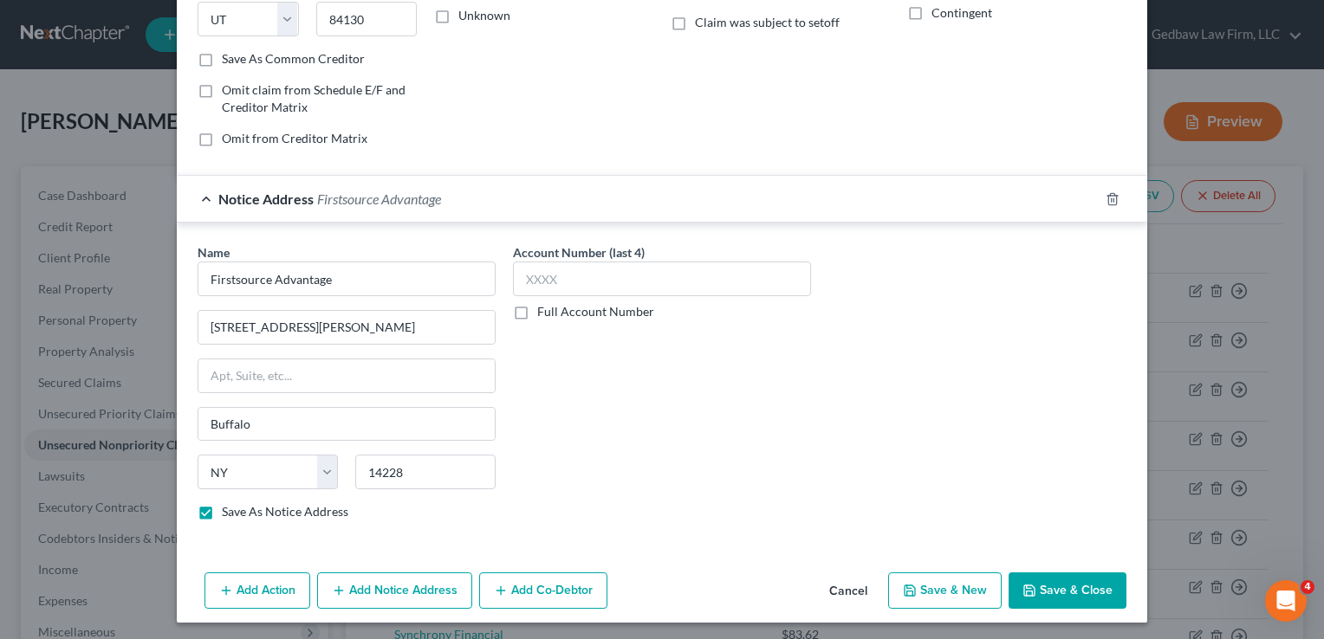
click at [1095, 584] on button "Save & Close" at bounding box center [1067, 591] width 118 height 36
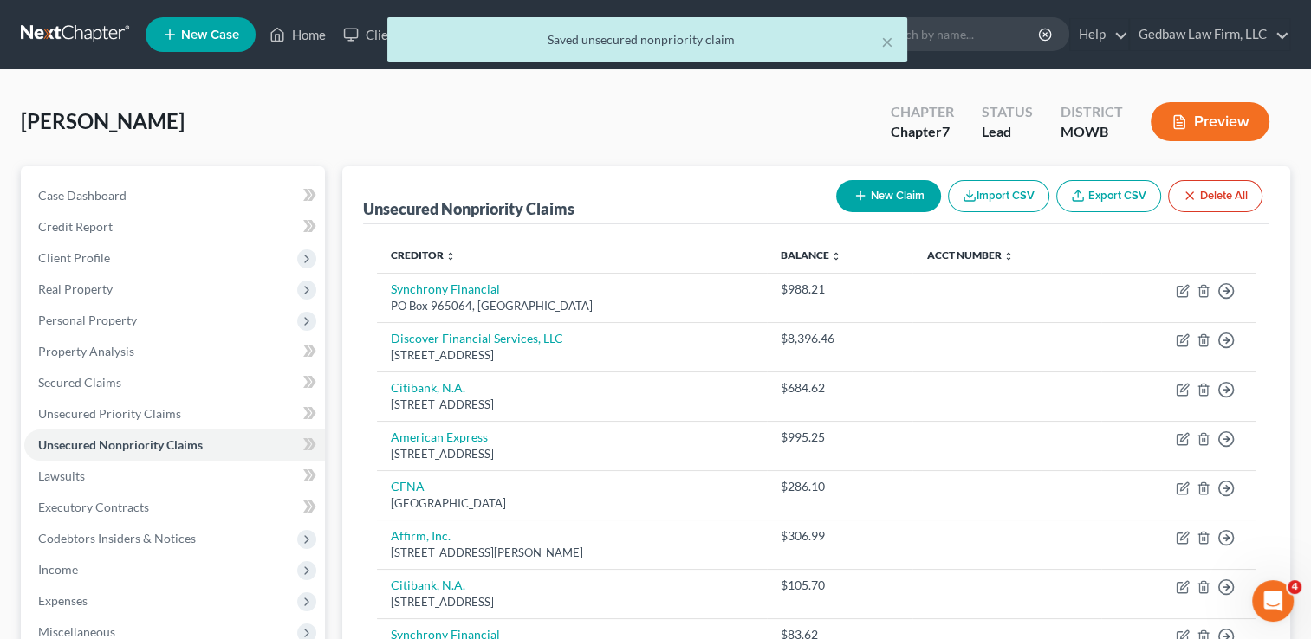
click at [907, 199] on button "New Claim" at bounding box center [888, 196] width 105 height 32
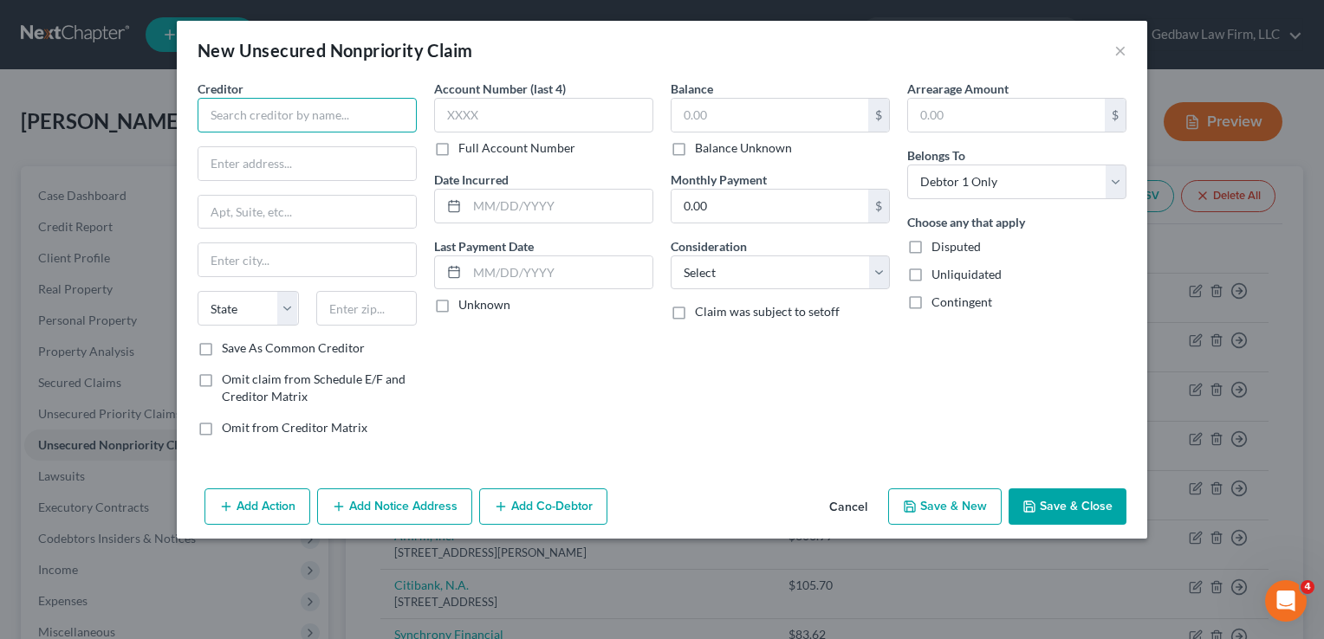
click at [341, 116] on input "text" at bounding box center [307, 115] width 219 height 35
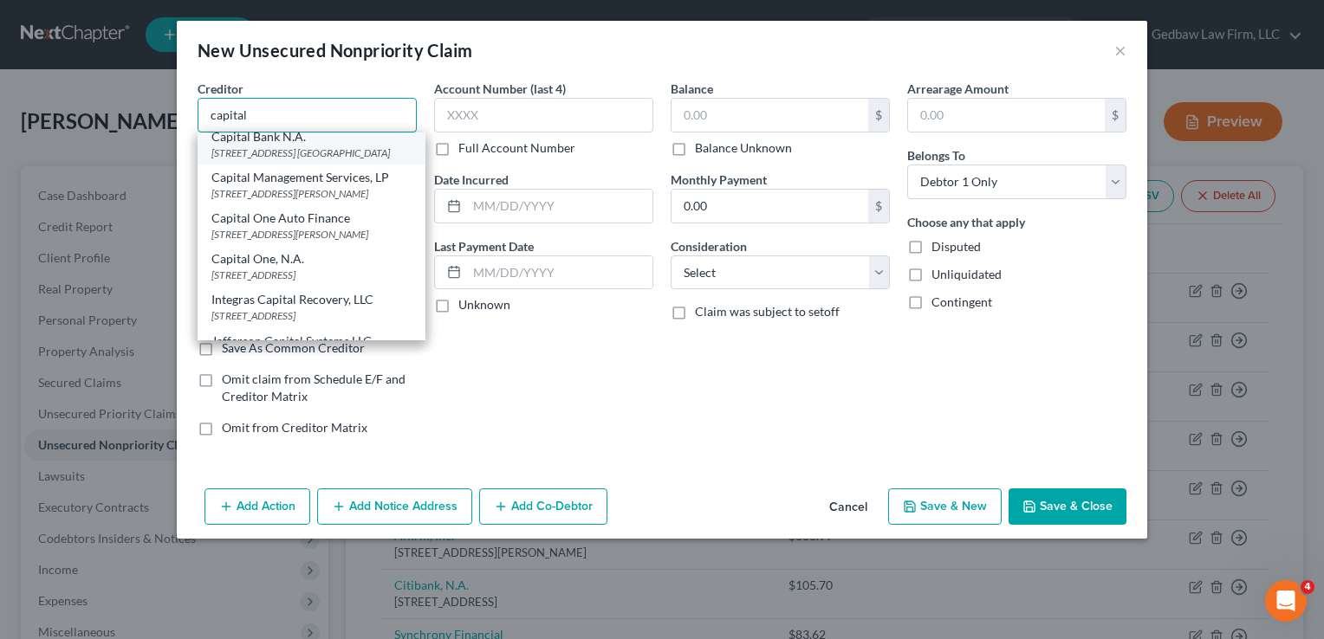
scroll to position [107, 0]
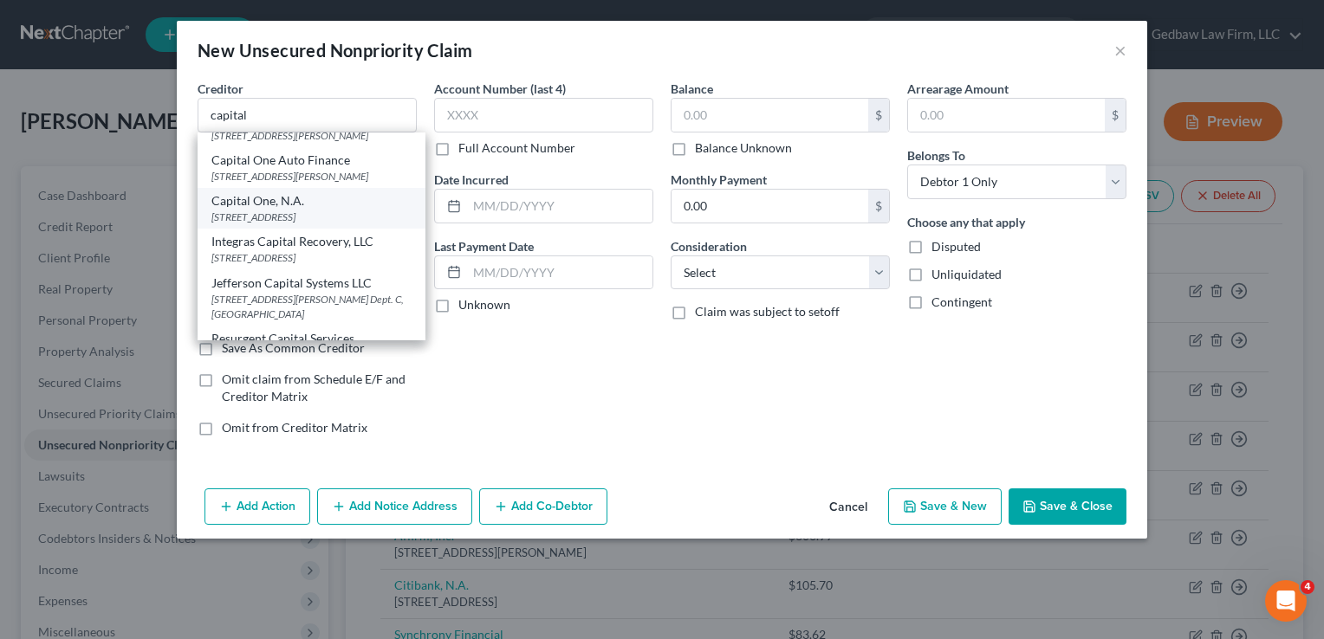
click at [316, 224] on div "[STREET_ADDRESS]" at bounding box center [311, 217] width 200 height 15
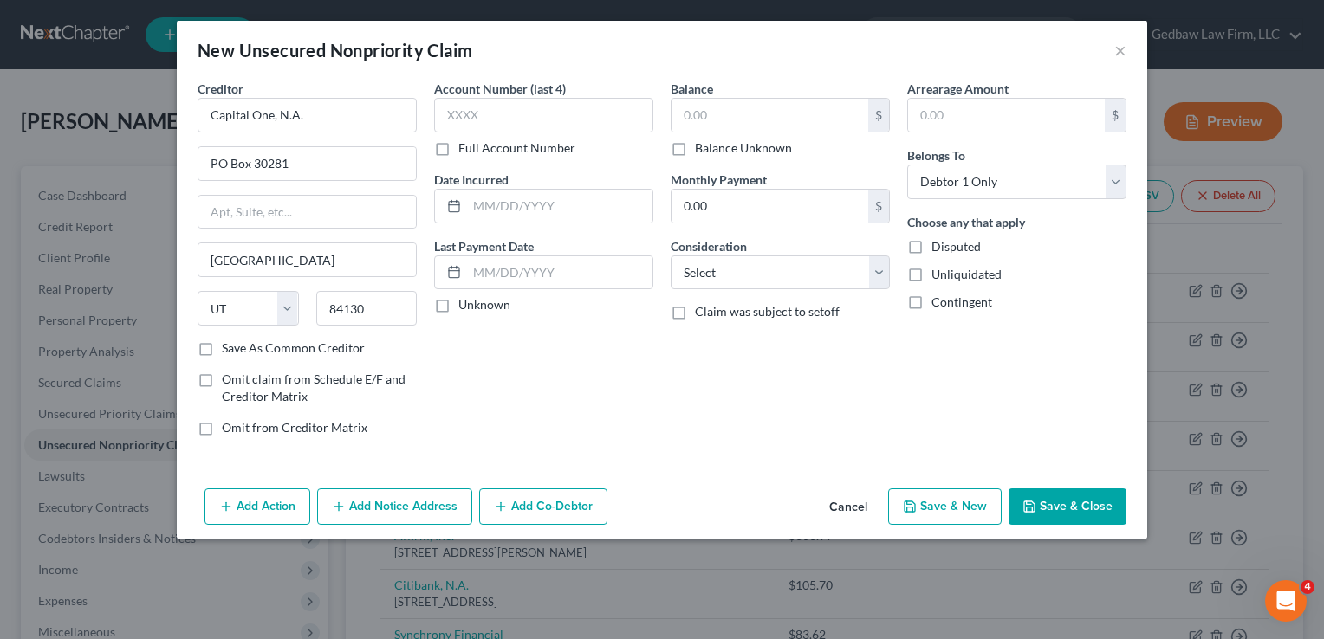
scroll to position [0, 0]
click at [765, 112] on input "text" at bounding box center [769, 115] width 197 height 33
click at [797, 272] on select "Select Cable / Satellite Services Collection Agency Credit Card Debt Debt Couns…" at bounding box center [780, 273] width 219 height 35
click at [671, 256] on select "Select Cable / Satellite Services Collection Agency Credit Card Debt Debt Couns…" at bounding box center [780, 273] width 219 height 35
click at [967, 514] on button "Save & New" at bounding box center [944, 507] width 113 height 36
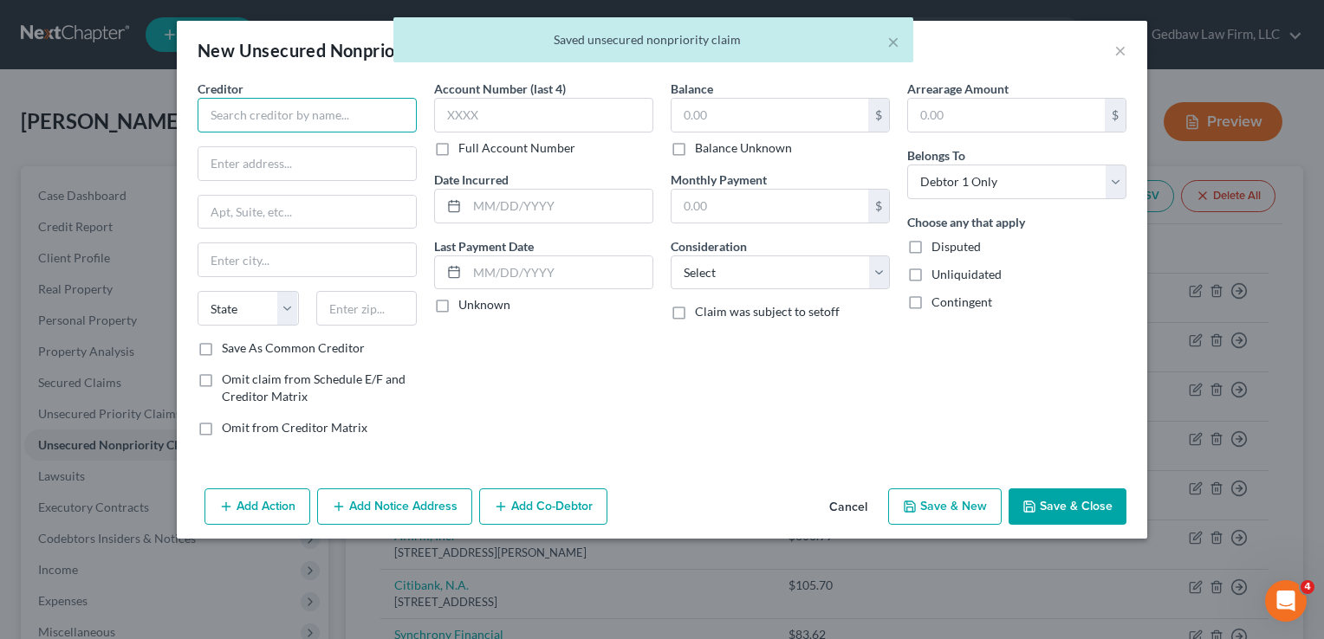
click at [371, 113] on input "text" at bounding box center [307, 115] width 219 height 35
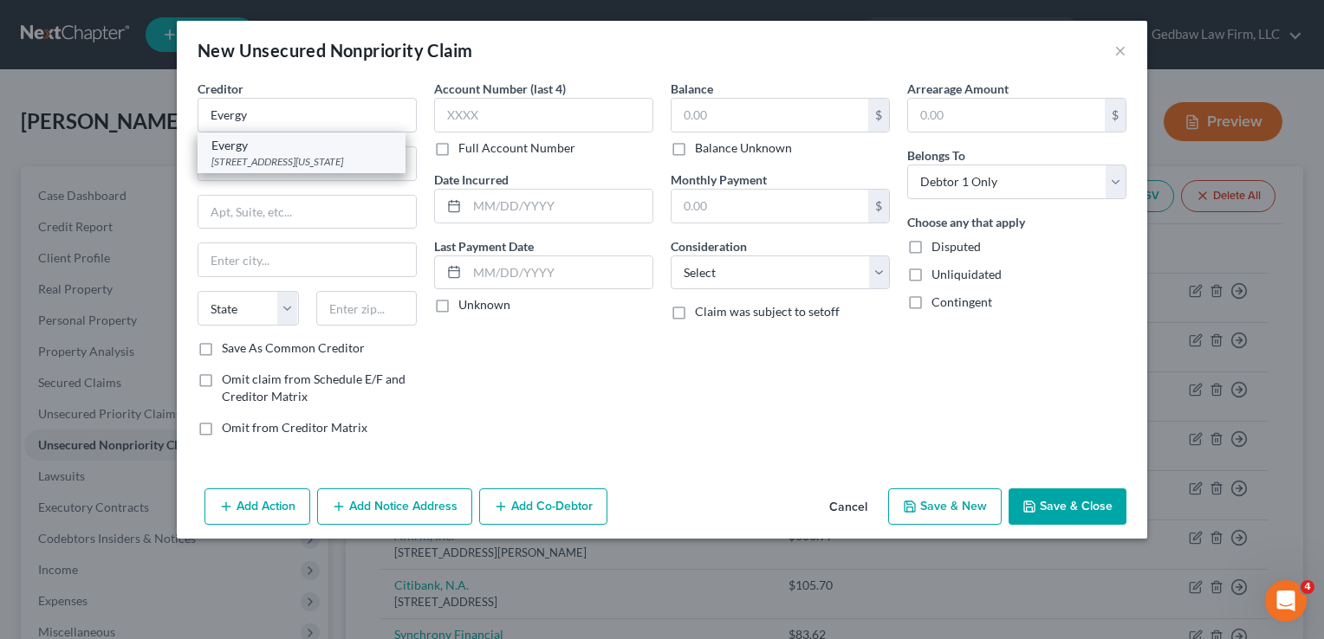
click at [350, 165] on div "[STREET_ADDRESS][US_STATE]" at bounding box center [301, 161] width 180 height 15
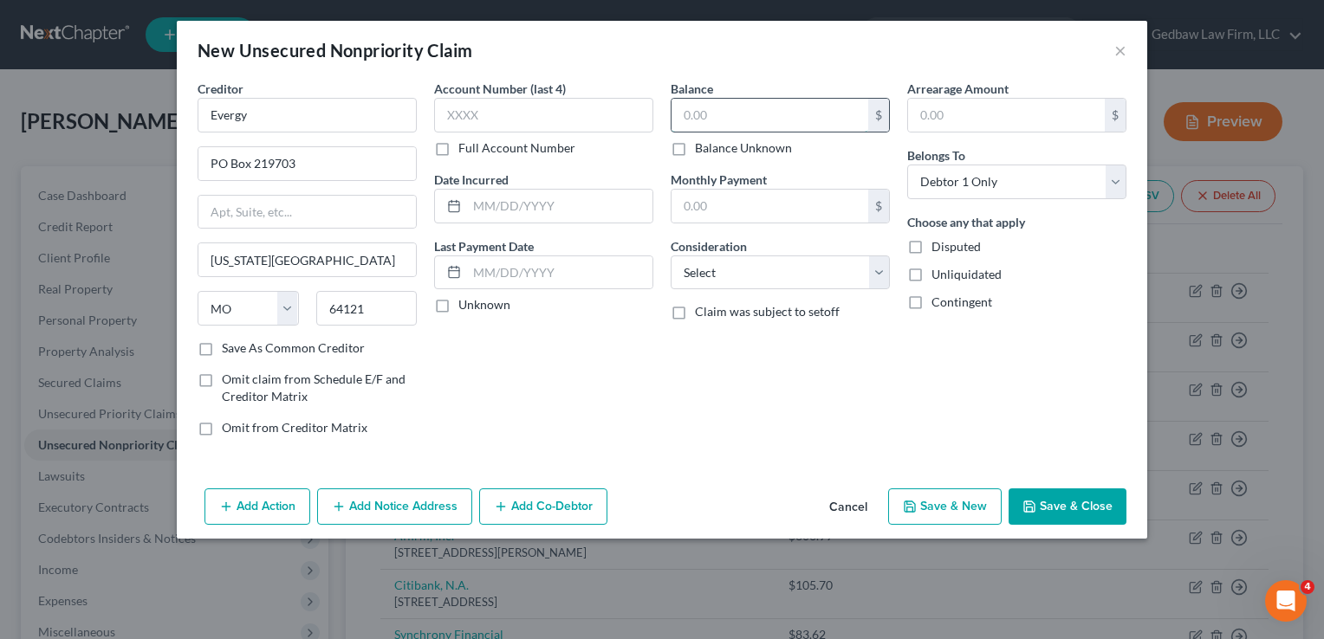
click at [781, 107] on input "text" at bounding box center [769, 115] width 197 height 33
click at [805, 277] on select "Select Cable / Satellite Services Collection Agency Credit Card Debt Debt Couns…" at bounding box center [780, 273] width 219 height 35
click at [671, 256] on select "Select Cable / Satellite Services Collection Agency Credit Card Debt Debt Couns…" at bounding box center [780, 273] width 219 height 35
click at [419, 508] on button "Add Notice Address" at bounding box center [394, 507] width 155 height 36
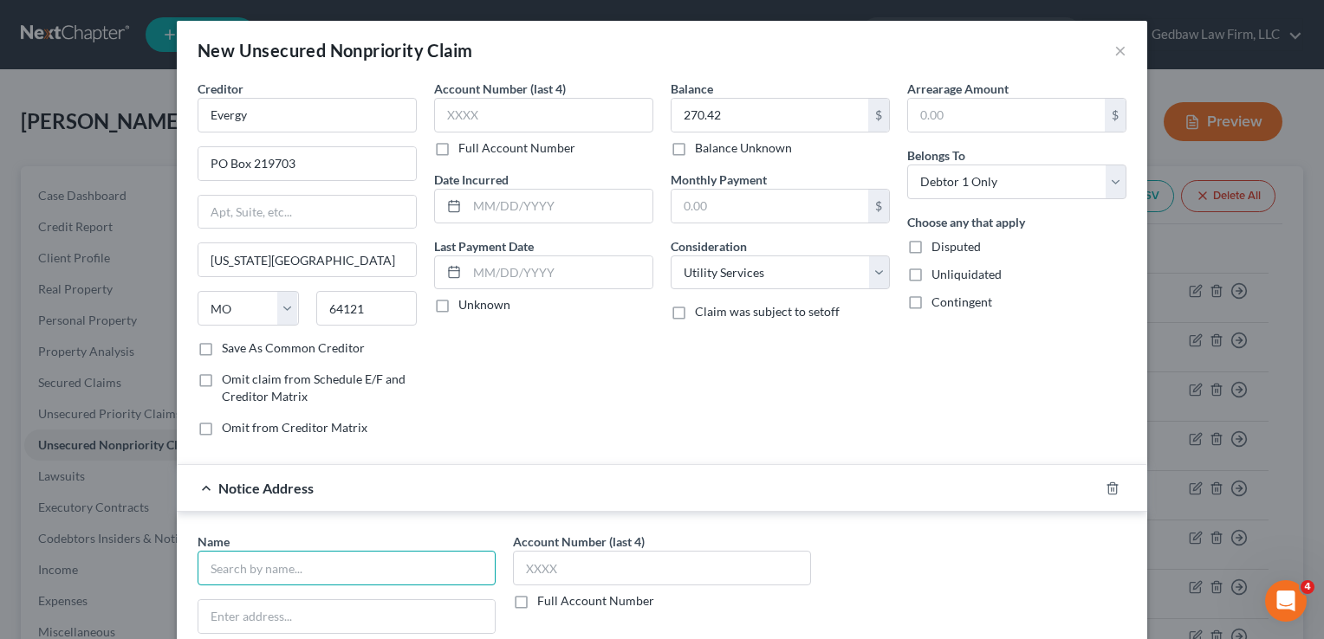
click at [378, 567] on input "text" at bounding box center [347, 568] width 298 height 35
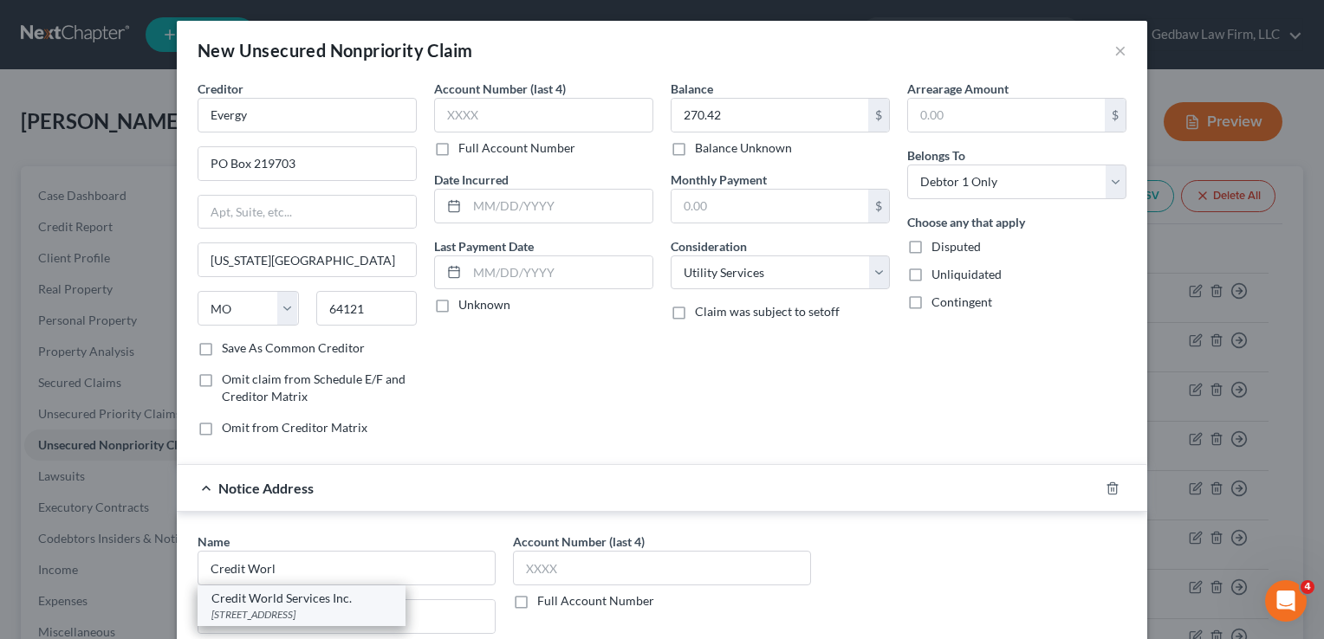
click at [323, 612] on div "[STREET_ADDRESS]" at bounding box center [301, 614] width 180 height 15
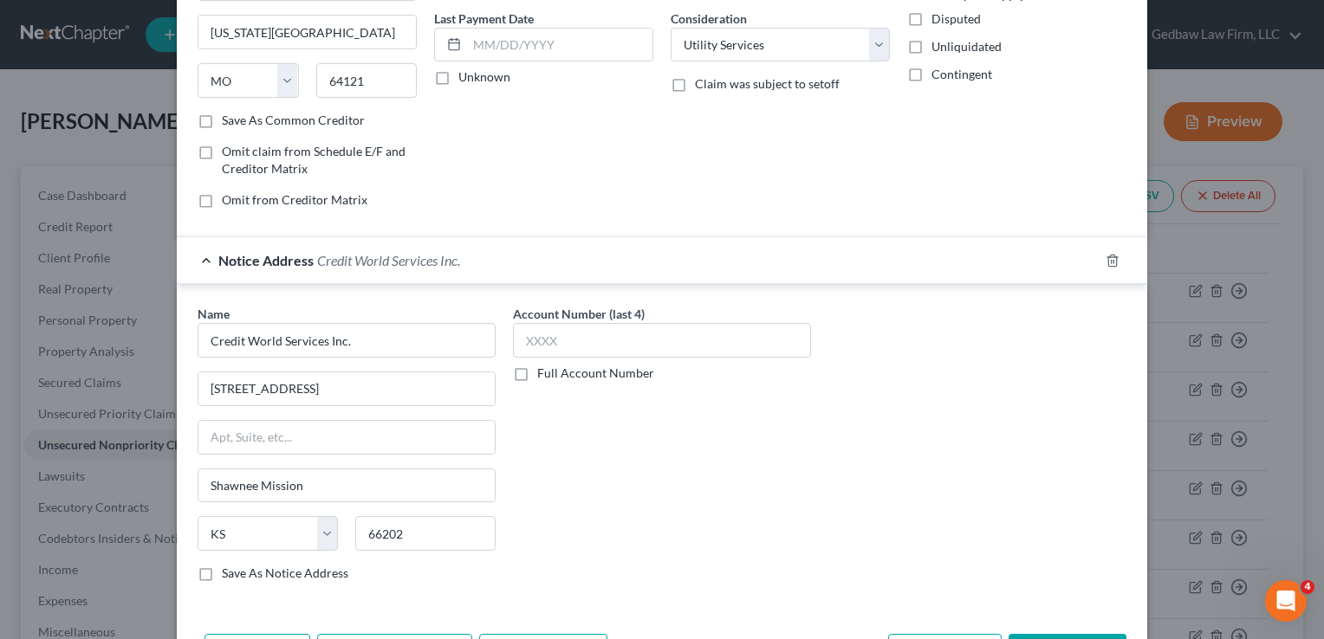
scroll to position [281, 0]
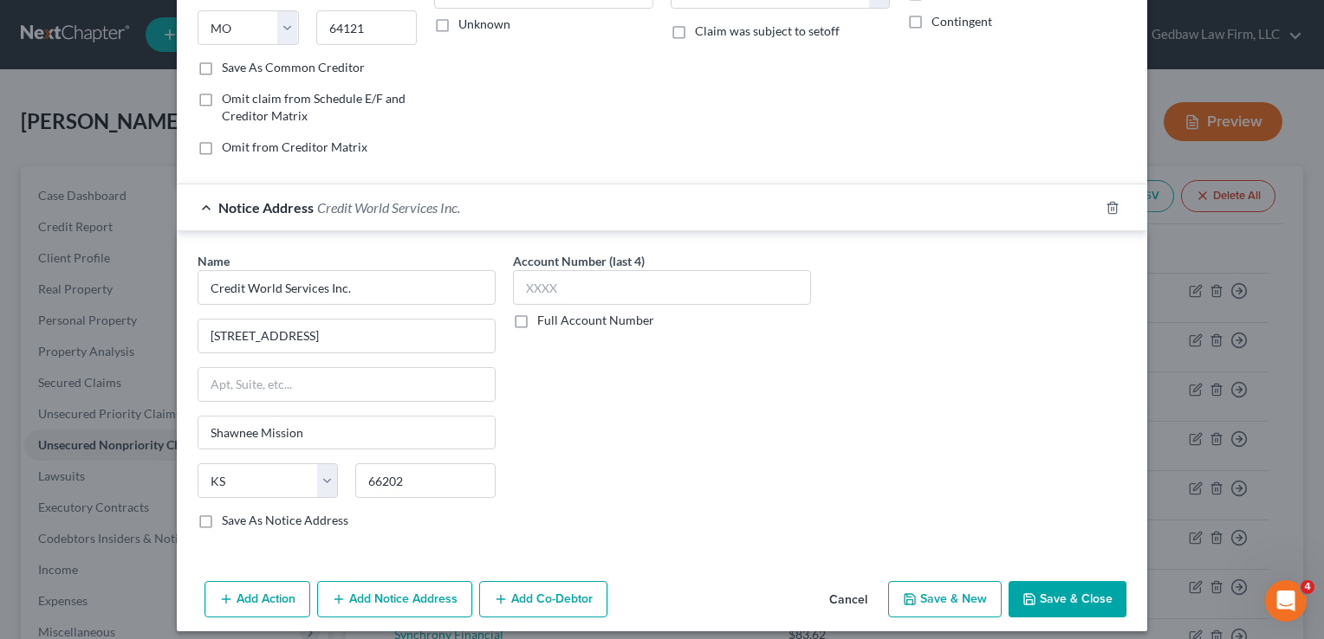
click at [960, 594] on button "Save & New" at bounding box center [944, 599] width 113 height 36
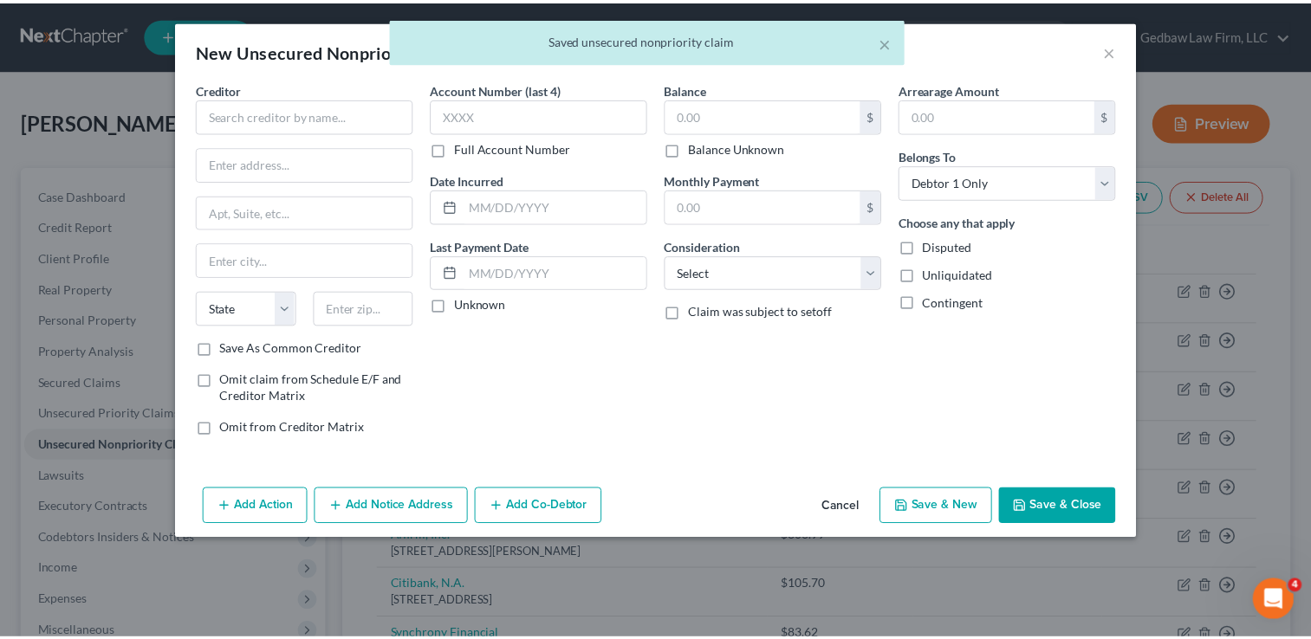
scroll to position [15, 0]
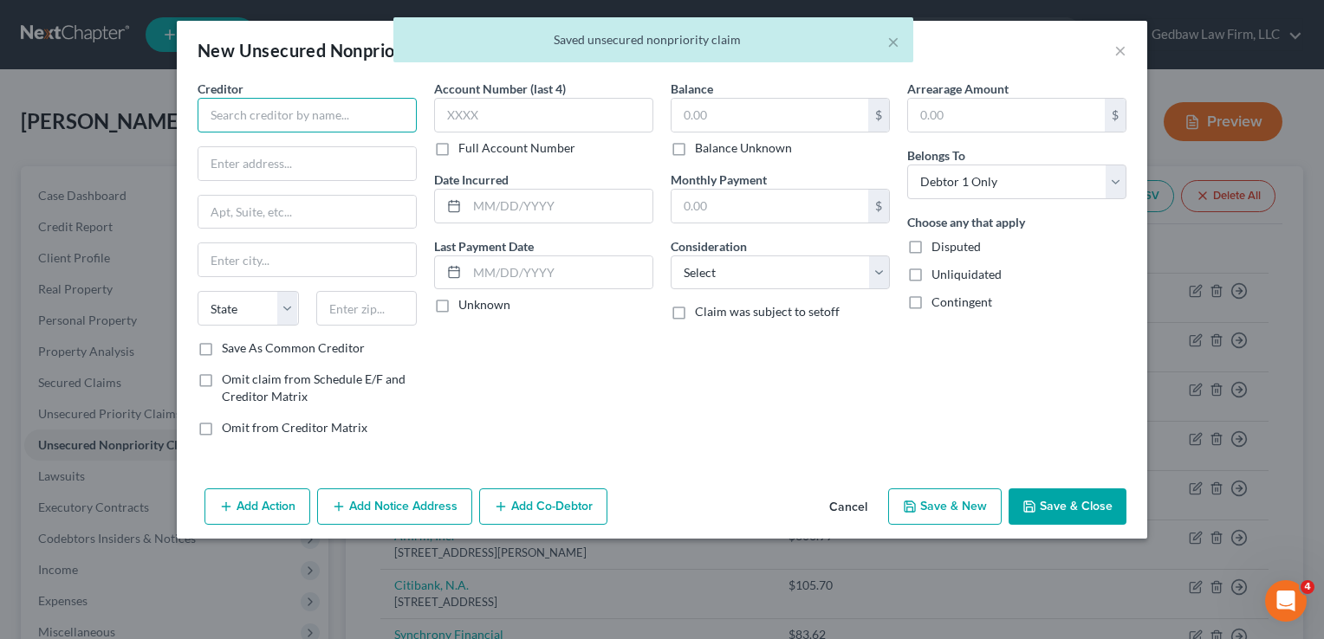
click at [356, 113] on input "text" at bounding box center [307, 115] width 219 height 35
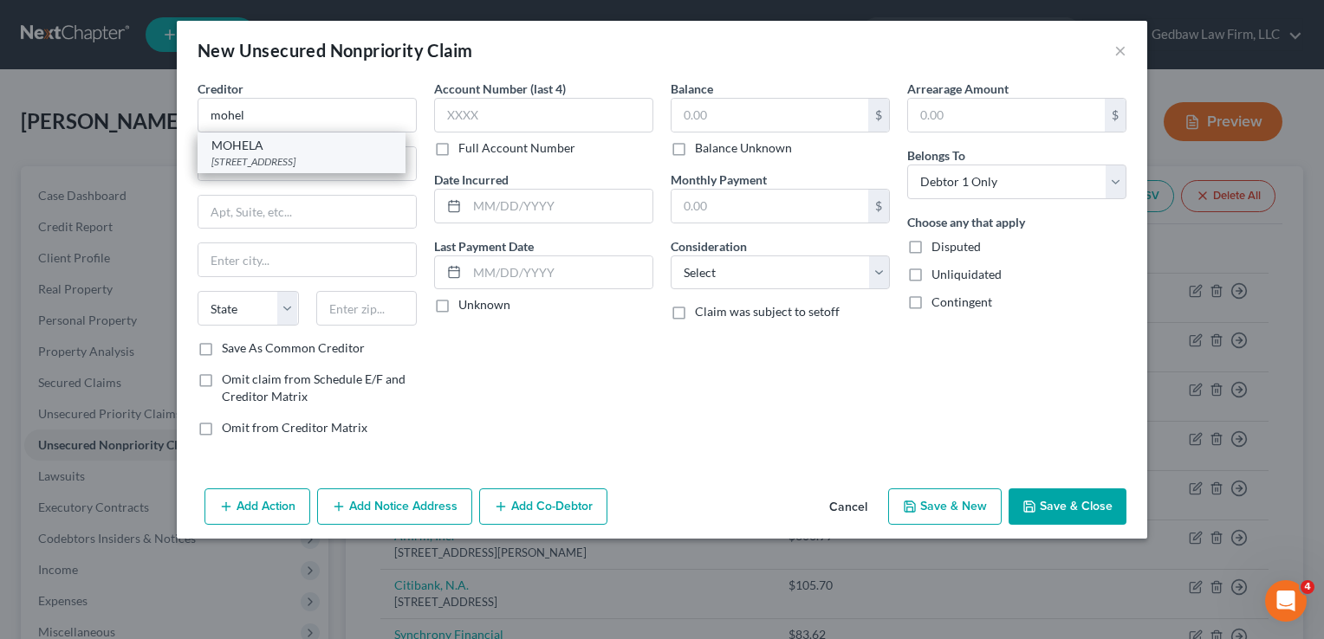
click at [328, 157] on div "[STREET_ADDRESS]" at bounding box center [301, 161] width 180 height 15
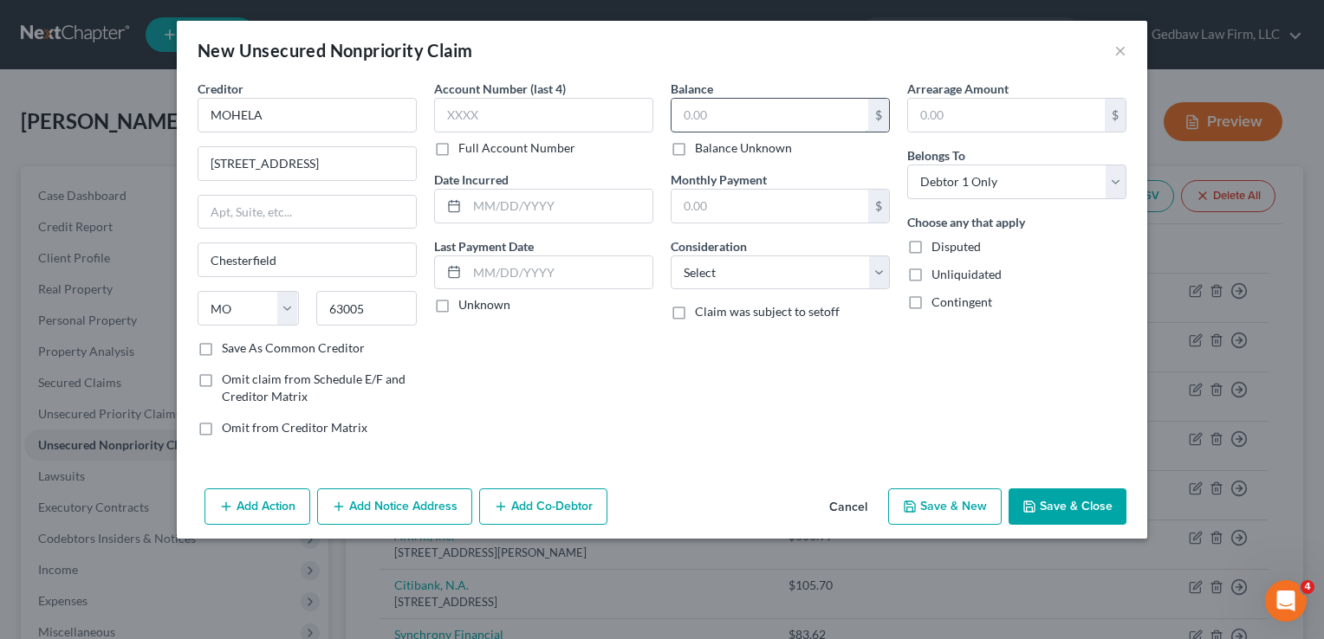
click at [758, 116] on input "text" at bounding box center [769, 115] width 197 height 33
click at [828, 271] on select "Select Cable / Satellite Services Collection Agency Credit Card Debt Debt Couns…" at bounding box center [780, 273] width 219 height 35
click at [671, 256] on select "Select Cable / Satellite Services Collection Agency Credit Card Debt Debt Couns…" at bounding box center [780, 273] width 219 height 35
click at [1074, 504] on button "Save & Close" at bounding box center [1067, 507] width 118 height 36
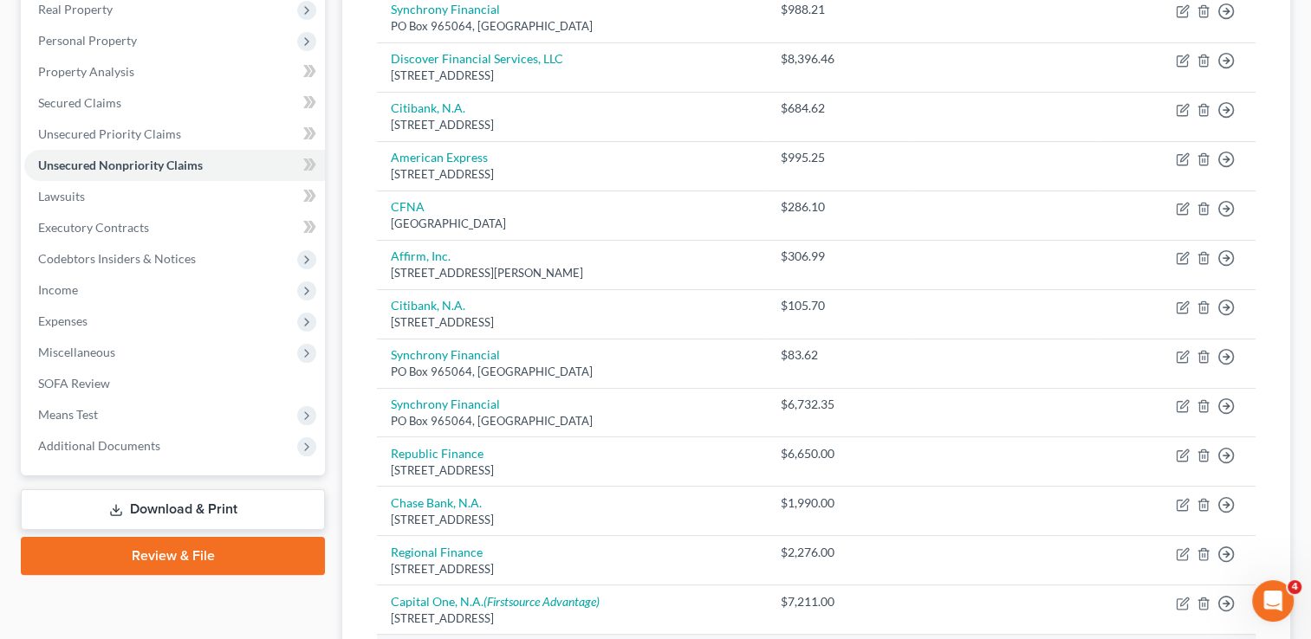
scroll to position [217, 0]
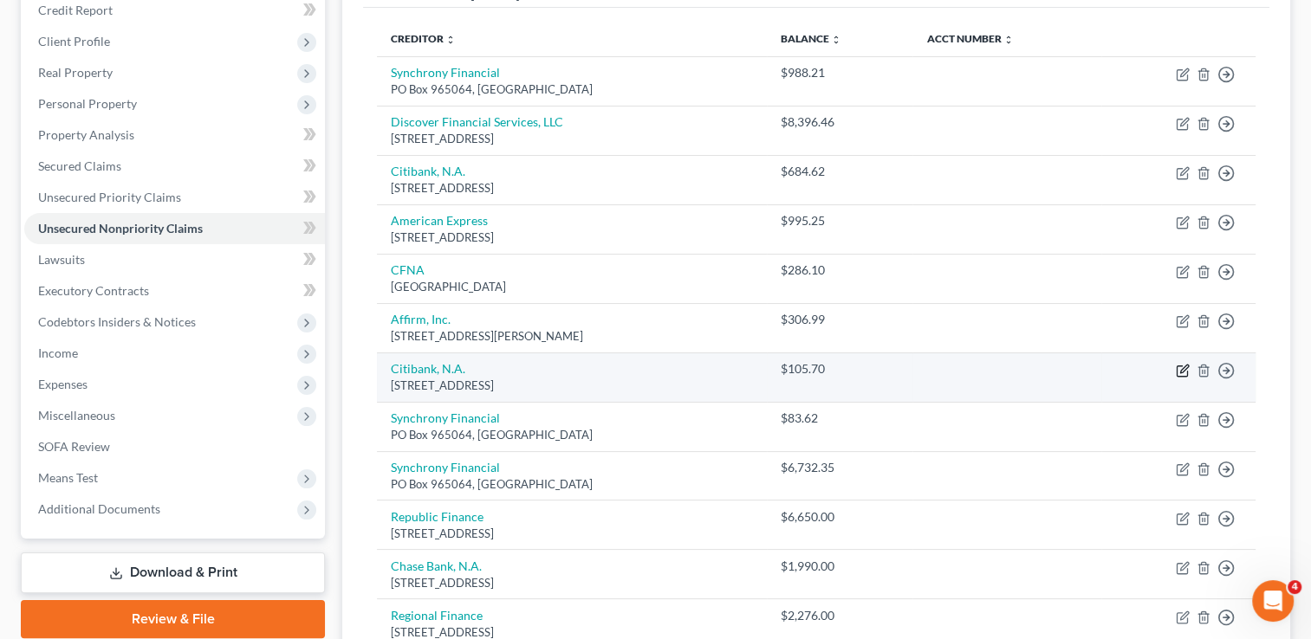
click at [1179, 367] on icon "button" at bounding box center [1183, 371] width 14 height 14
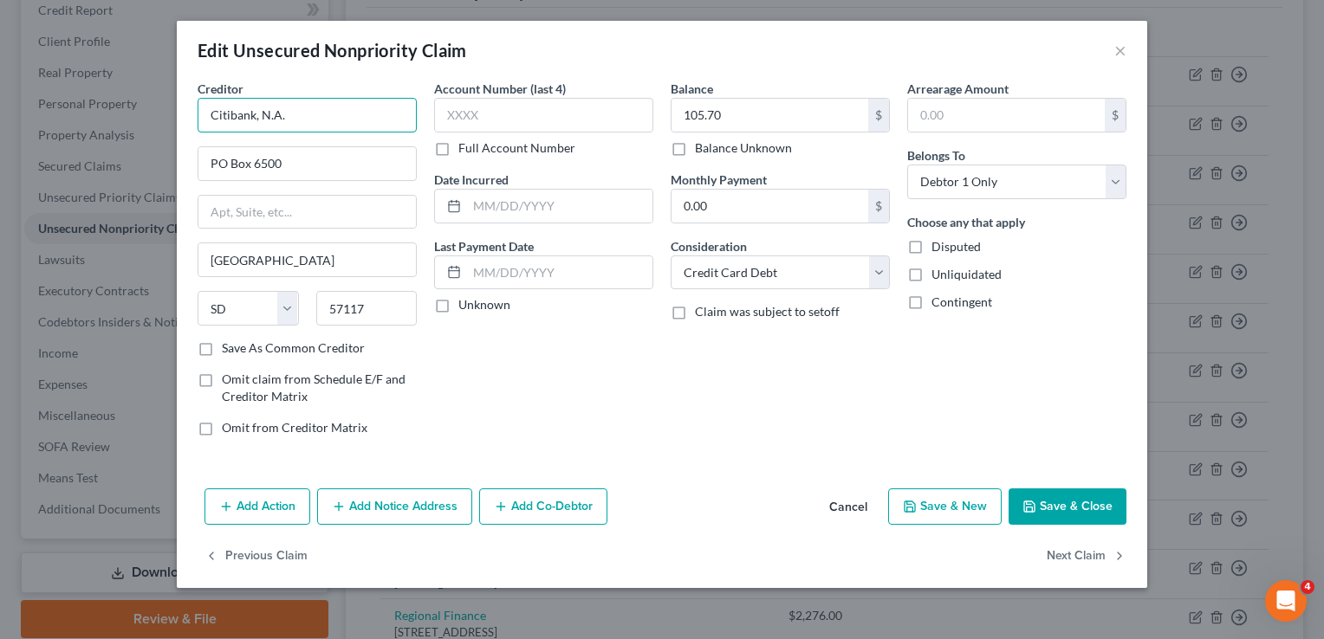
drag, startPoint x: 322, startPoint y: 112, endPoint x: 185, endPoint y: 107, distance: 137.8
click at [185, 107] on div "Creditor * Citibank, N.A. PO Box 6500 [GEOGRAPHIC_DATA] [US_STATE] AK AR AZ CA …" at bounding box center [662, 281] width 970 height 402
drag, startPoint x: 304, startPoint y: 165, endPoint x: 191, endPoint y: 156, distance: 113.8
click at [191, 156] on div "Creditor * Home Depot [GEOGRAPHIC_DATA] [US_STATE][GEOGRAPHIC_DATA] [GEOGRAPHIC…" at bounding box center [307, 265] width 237 height 371
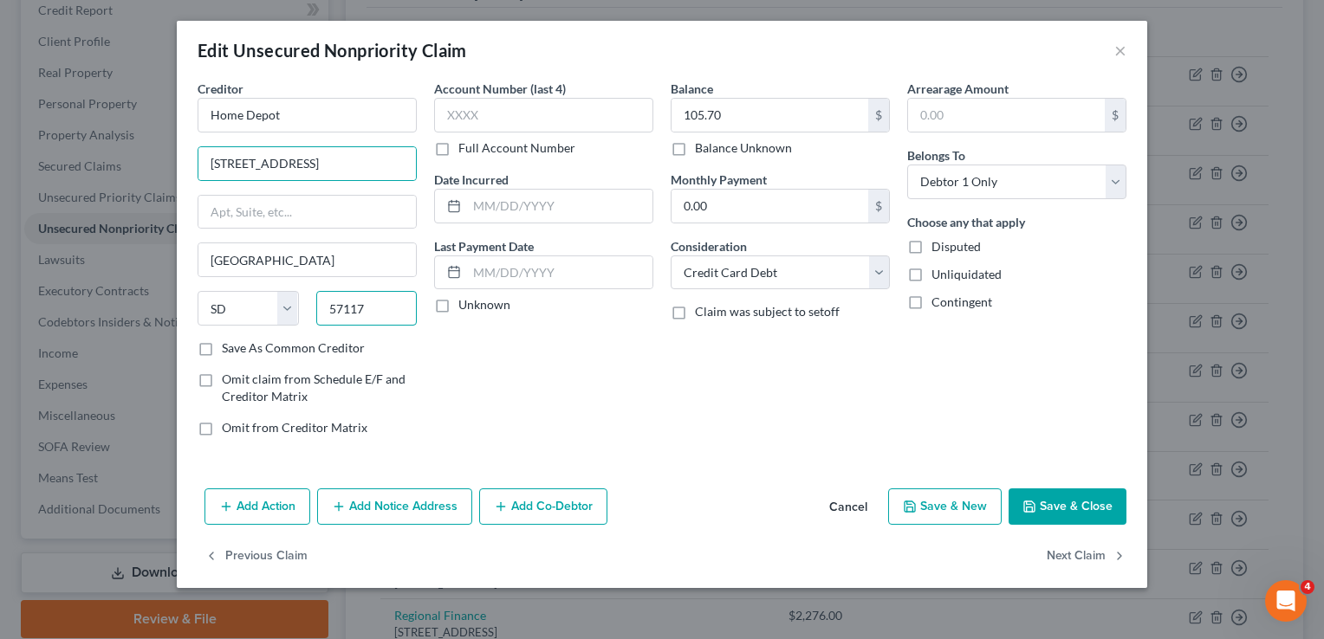
click at [393, 300] on input "57117" at bounding box center [366, 308] width 101 height 35
click at [589, 418] on div "Account Number (last 4) Full Account Number Date Incurred Last Payment Date Unk…" at bounding box center [543, 265] width 237 height 371
click at [1097, 500] on button "Save & Close" at bounding box center [1067, 507] width 118 height 36
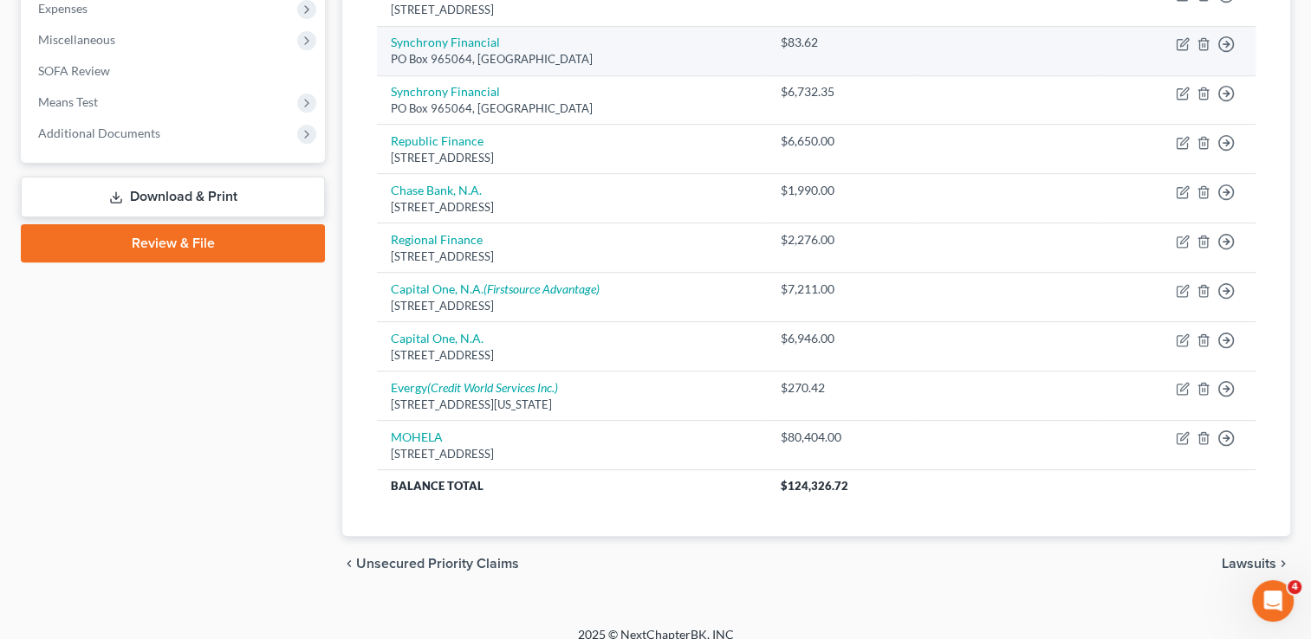
scroll to position [606, 0]
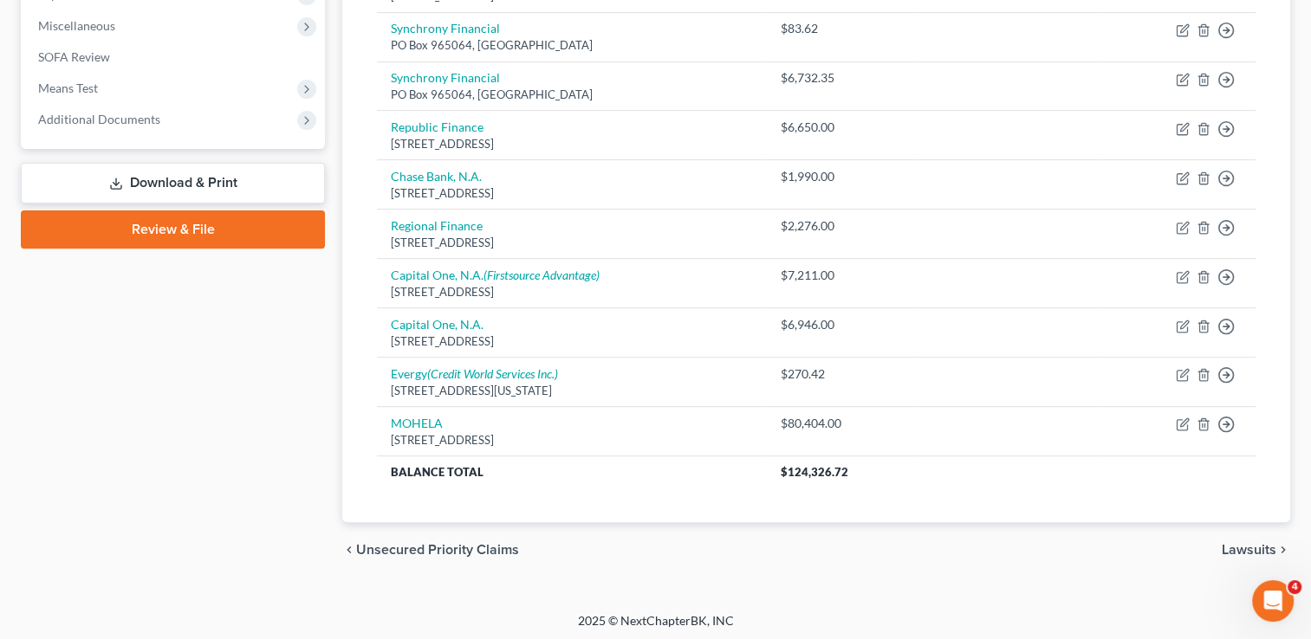
click at [1247, 548] on span "Lawsuits" at bounding box center [1249, 550] width 55 height 14
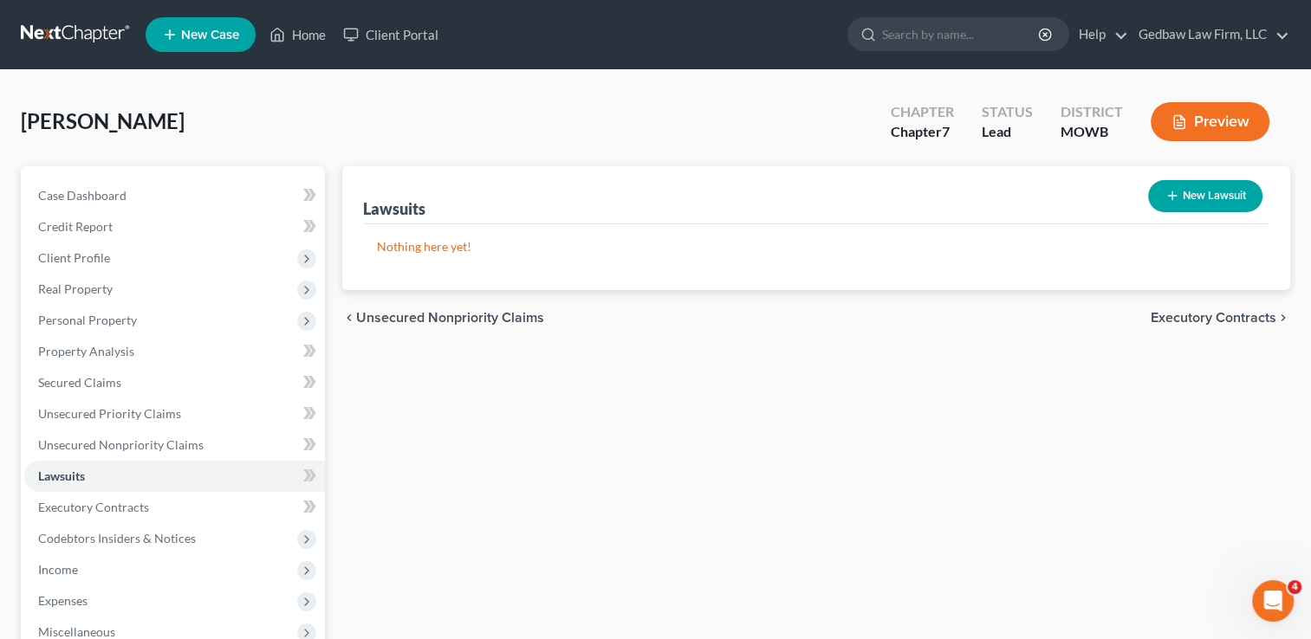
click at [1196, 314] on span "Executory Contracts" at bounding box center [1213, 318] width 126 height 14
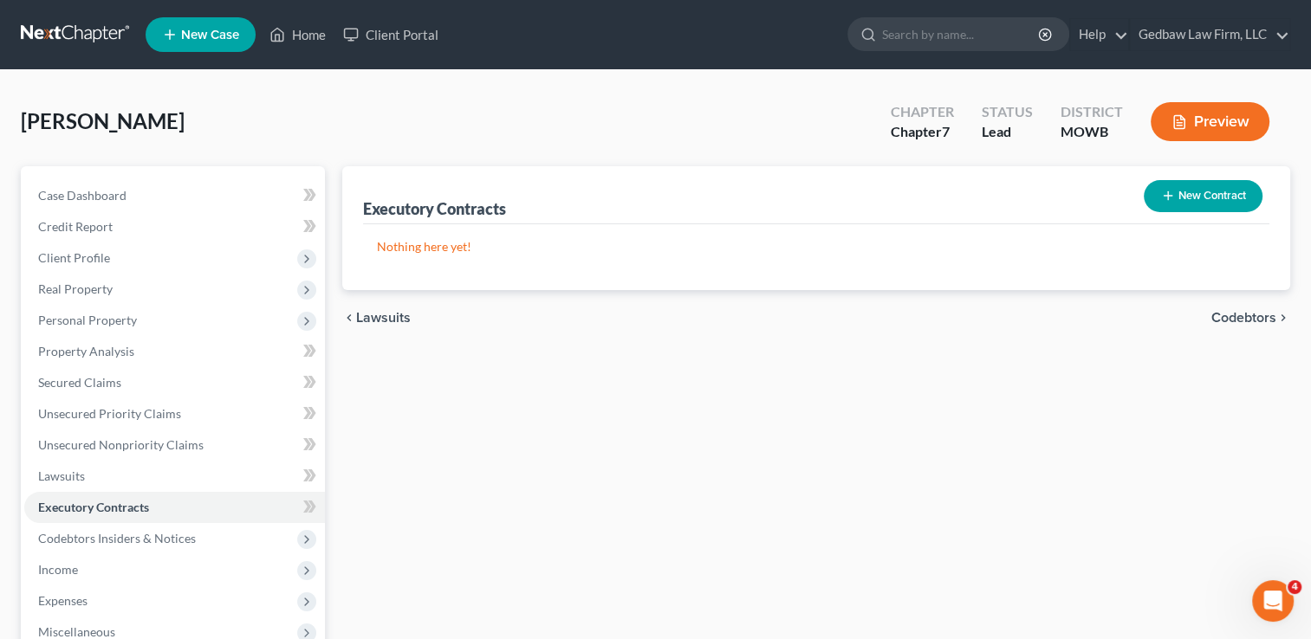
click at [1223, 188] on button "New Contract" at bounding box center [1203, 196] width 119 height 32
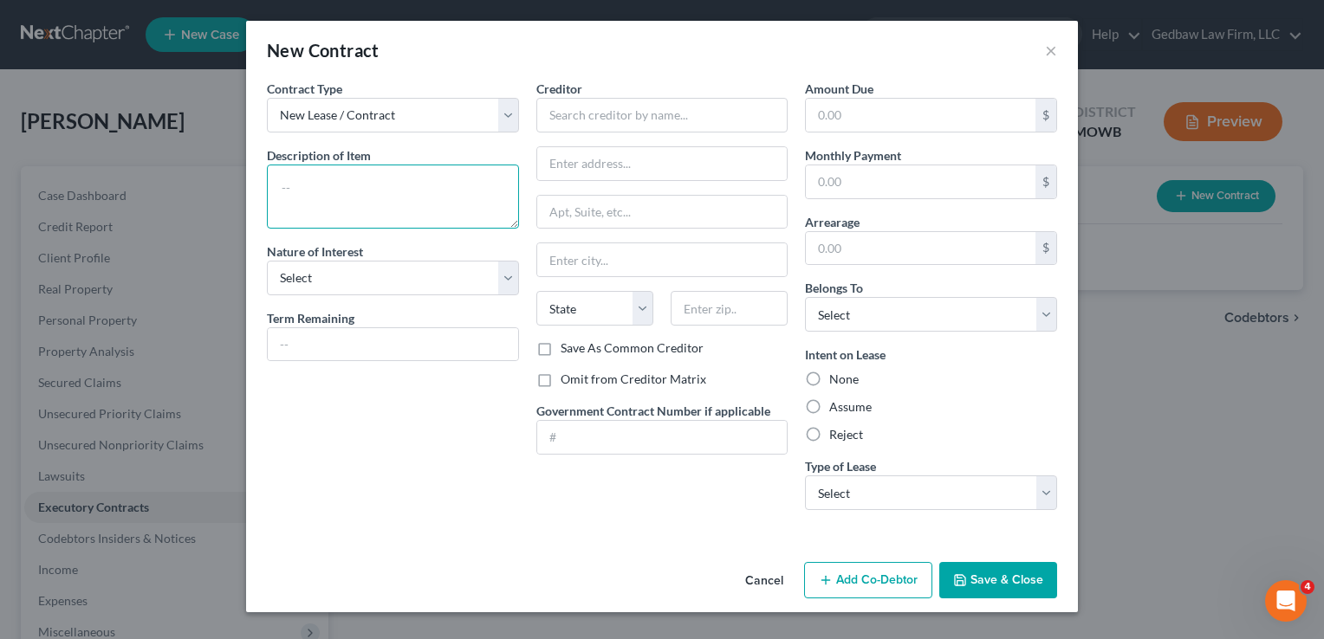
click at [406, 178] on textarea at bounding box center [393, 197] width 252 height 64
click at [428, 340] on input "text" at bounding box center [393, 344] width 250 height 33
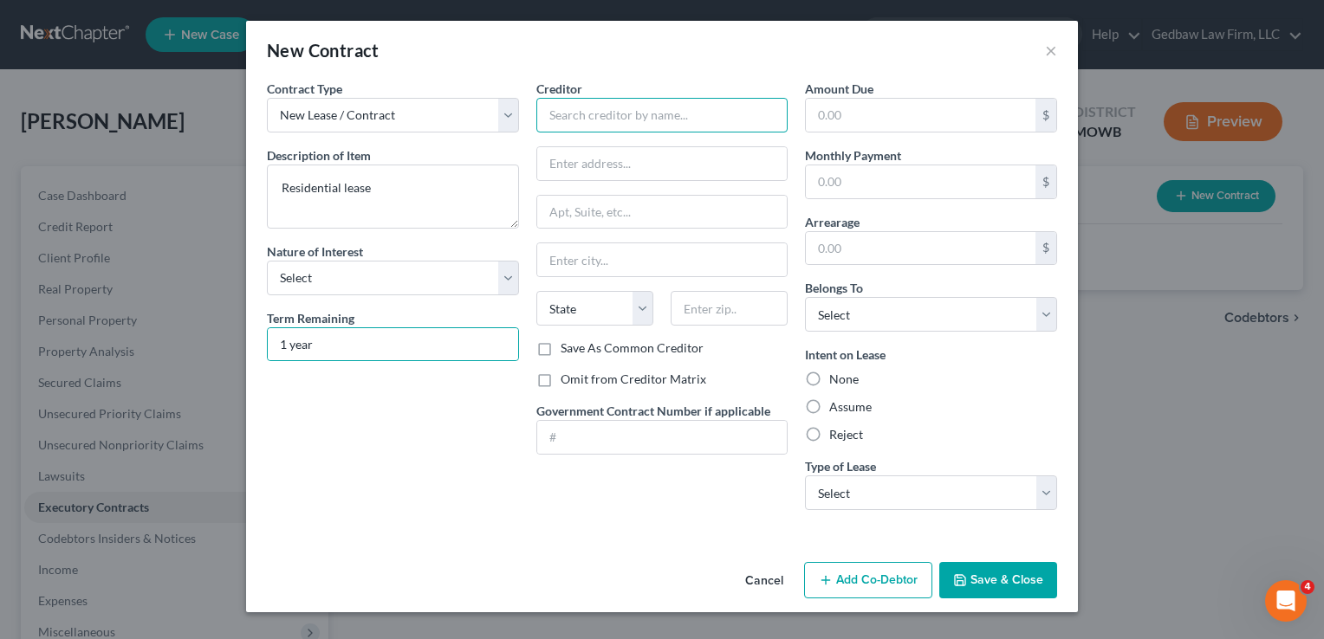
click at [772, 113] on input "text" at bounding box center [662, 115] width 252 height 35
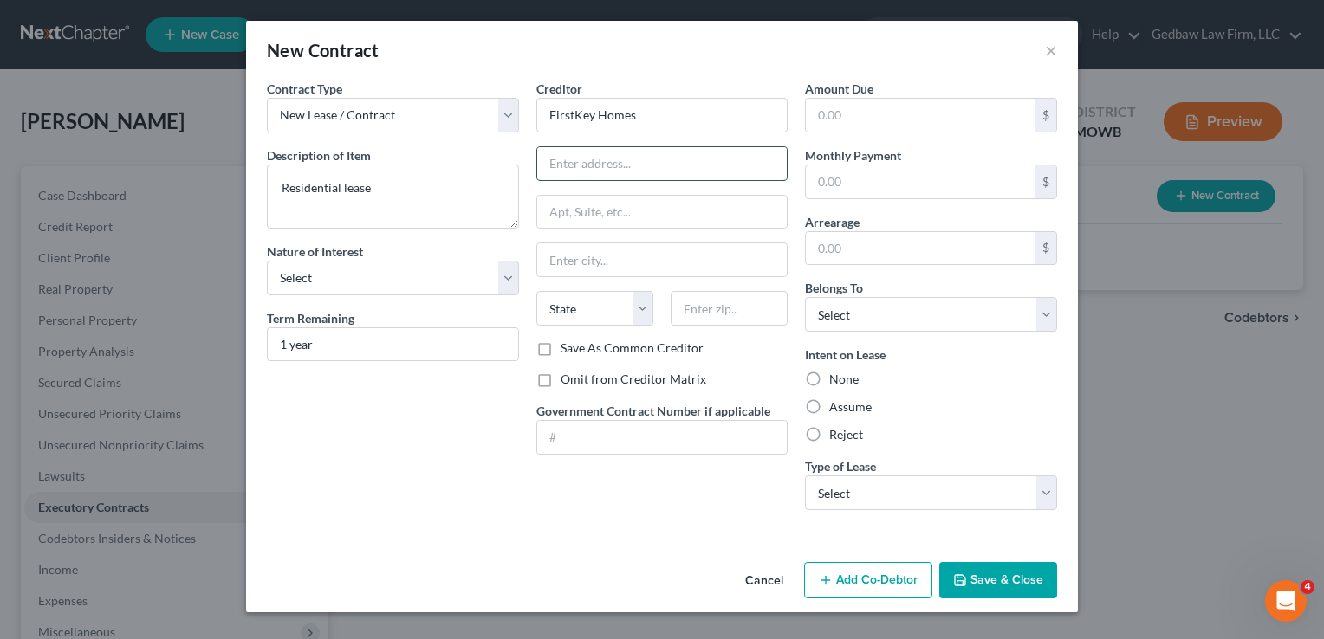
click at [703, 155] on input "text" at bounding box center [662, 163] width 250 height 33
click at [710, 215] on input "text" at bounding box center [662, 212] width 250 height 33
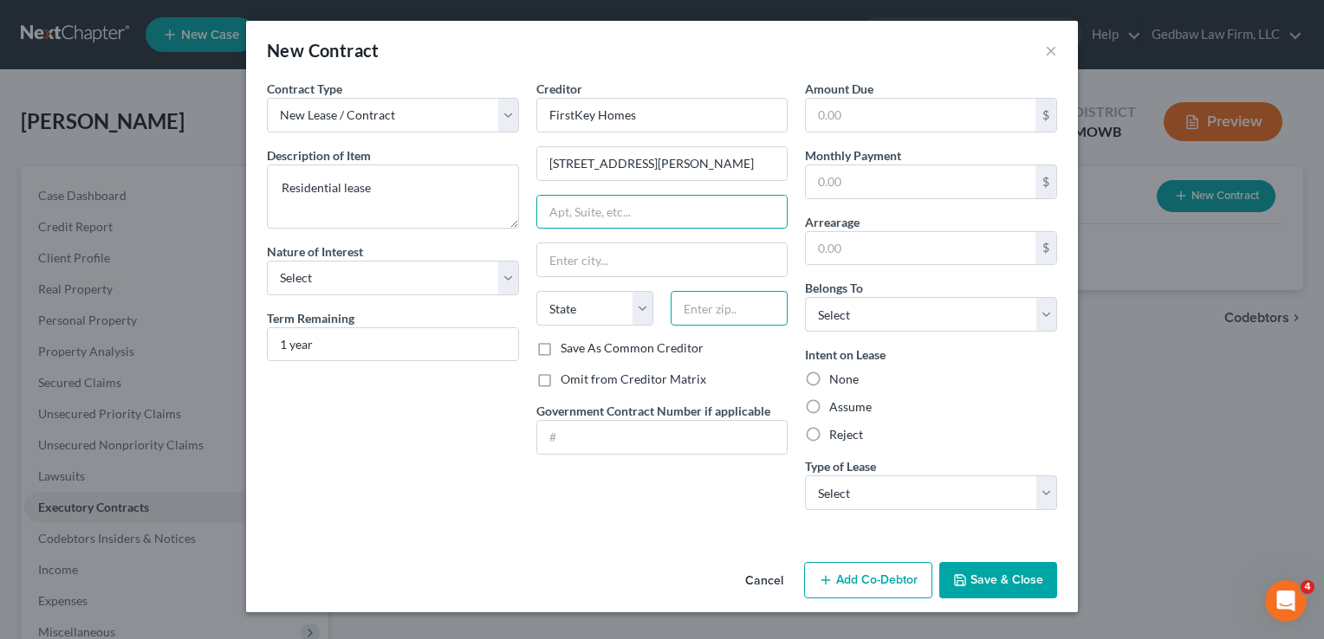
click at [741, 305] on input "text" at bounding box center [729, 308] width 117 height 35
click at [665, 210] on input "text" at bounding box center [662, 212] width 250 height 33
click at [423, 438] on div "Contract Type New Lease / Contract New Timeshare Description of non-residential…" at bounding box center [392, 302] width 269 height 444
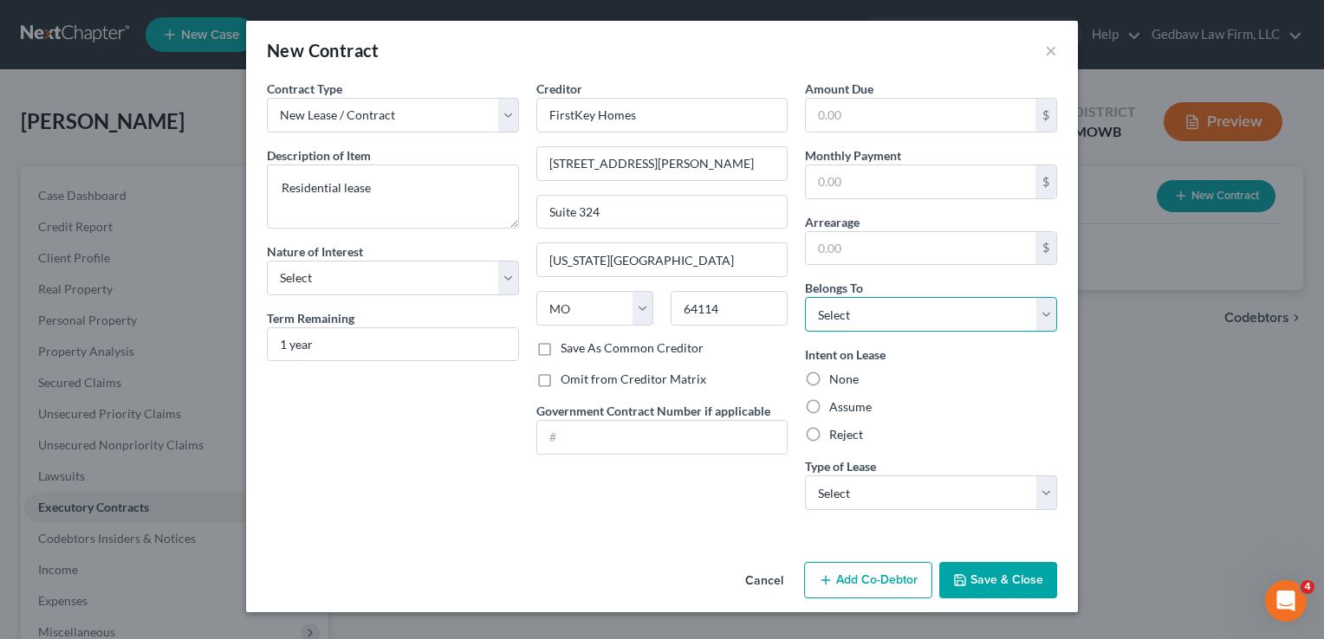
click at [916, 321] on select "Select Debtor 1 Only Debtor 2 Only Debtor 1 And Debtor 2 Only At Least One Of T…" at bounding box center [931, 314] width 252 height 35
click at [805, 297] on select "Select Debtor 1 Only Debtor 2 Only Debtor 1 And Debtor 2 Only At Least One Of T…" at bounding box center [931, 314] width 252 height 35
click at [829, 407] on label "Assume" at bounding box center [850, 407] width 42 height 17
click at [836, 407] on input "Assume" at bounding box center [841, 404] width 11 height 11
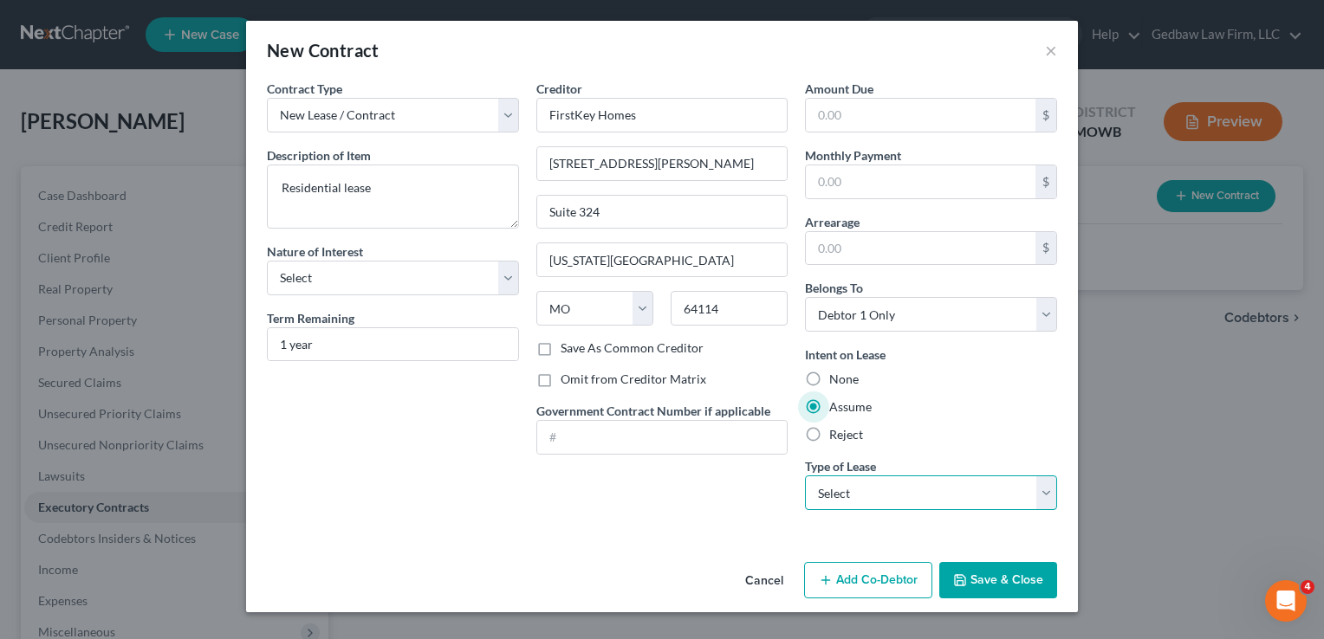
click at [975, 500] on select "Select Real Estate Car Other" at bounding box center [931, 493] width 252 height 35
click at [805, 476] on select "Select Real Estate Car Other" at bounding box center [931, 493] width 252 height 35
click at [1034, 582] on button "Save & Close" at bounding box center [998, 580] width 118 height 36
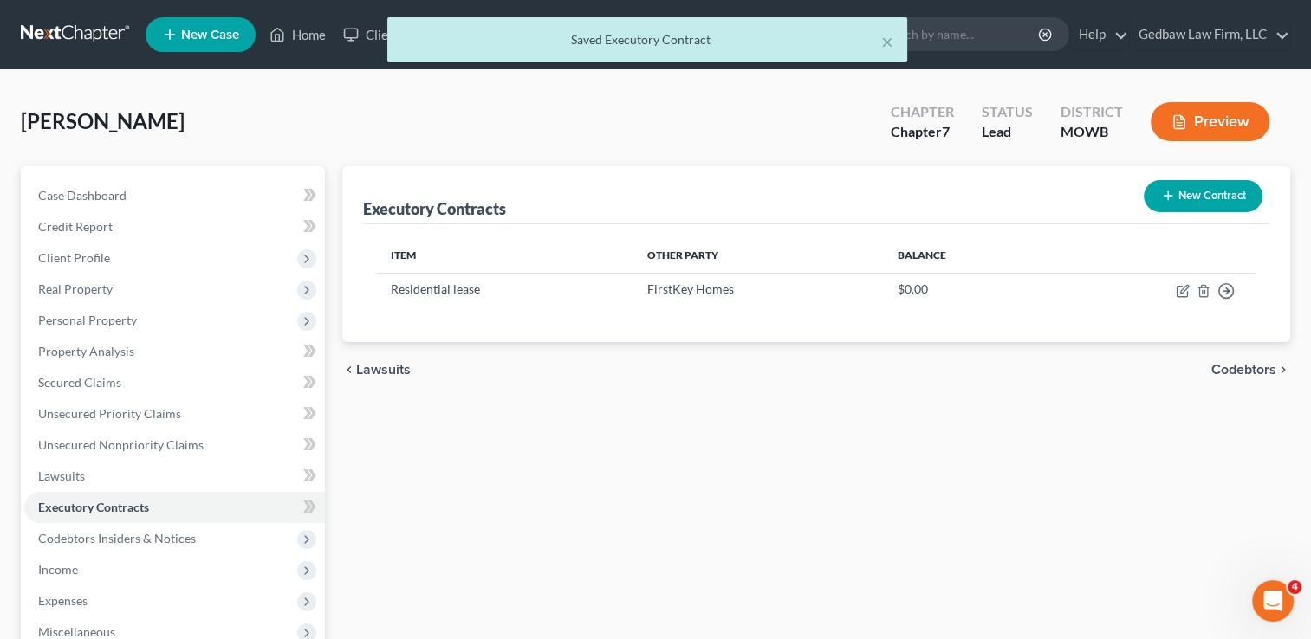
click at [1258, 366] on span "Codebtors" at bounding box center [1243, 370] width 65 height 14
